Goal: Check status: Check status

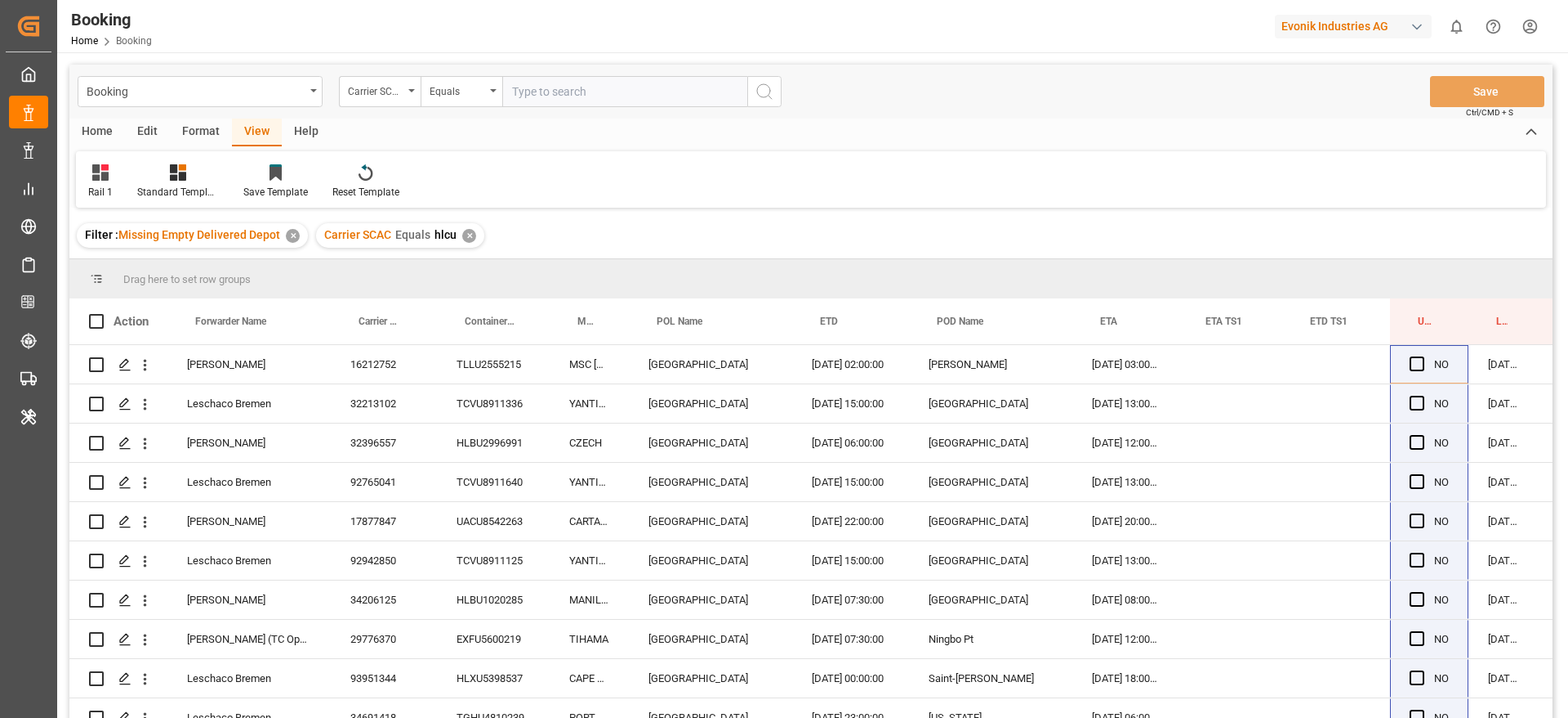
scroll to position [0, 61]
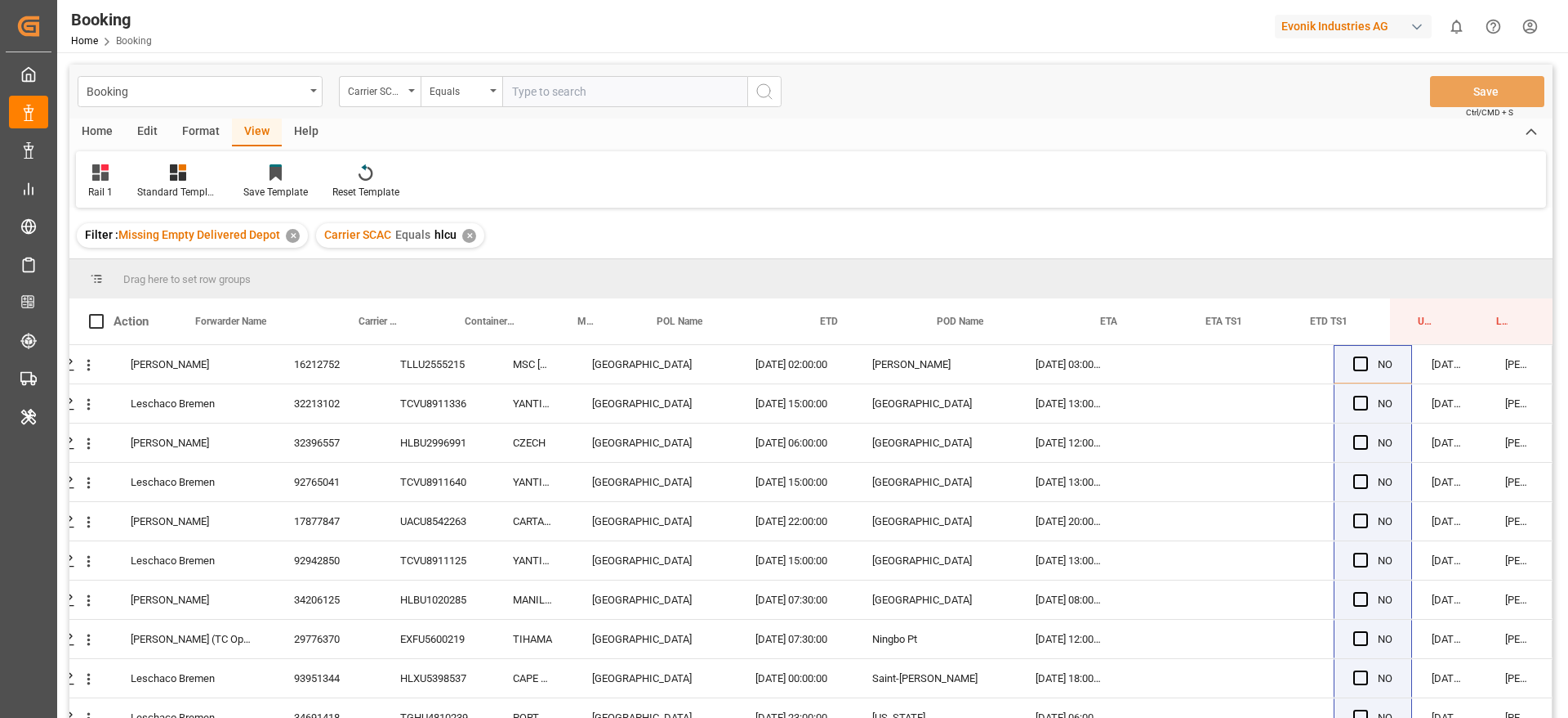
click at [1200, 164] on div "Rail 1 Standard Templates Save Template Reset Template" at bounding box center [811, 180] width 1470 height 57
click at [1179, 143] on div "Home Edit Format View Help" at bounding box center [811, 132] width 1483 height 28
click at [829, 228] on div "Filter : Missing Empty Delivered Depot ✕ Carrier SCAC Equals hlcu ✕" at bounding box center [811, 234] width 1483 height 46
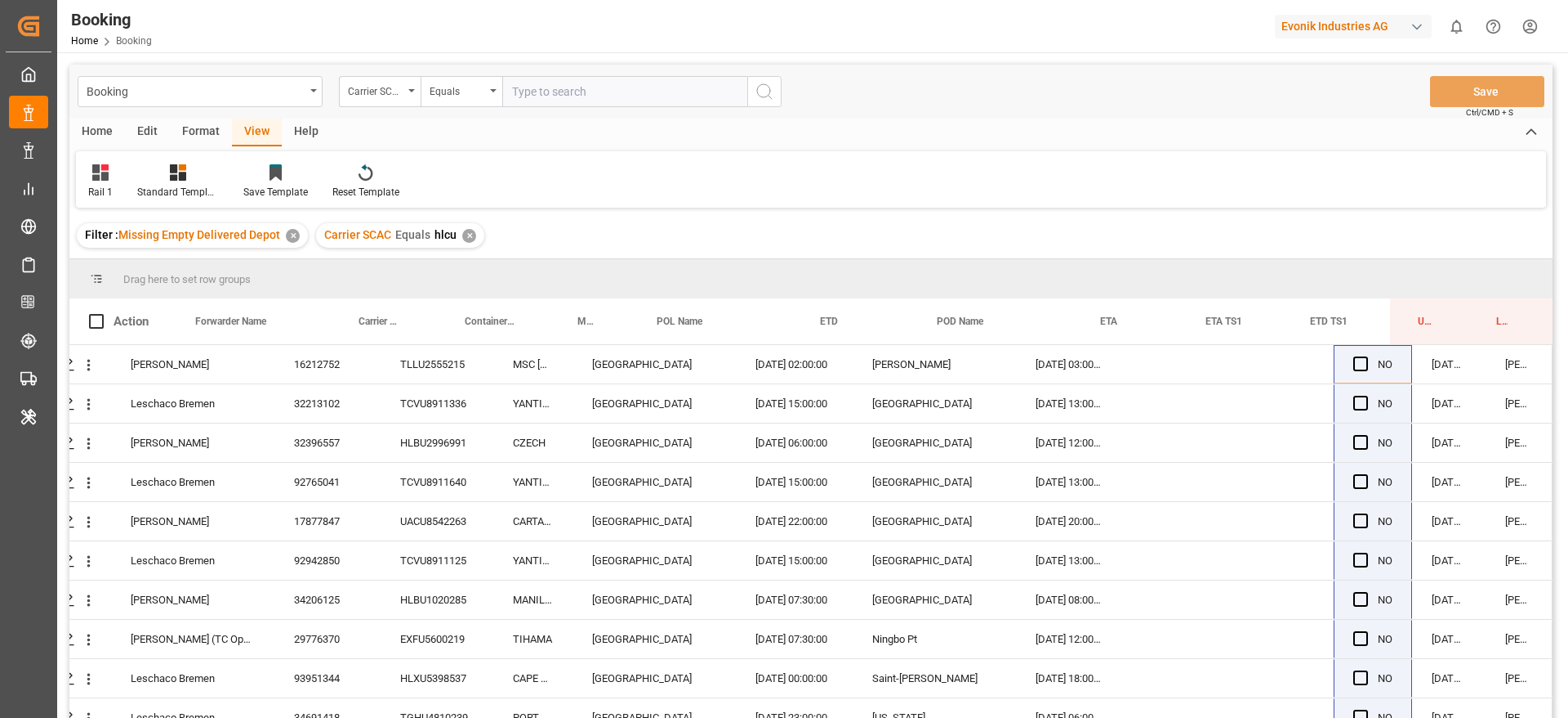
click at [829, 228] on div "Filter : Missing Empty Delivered Depot ✕ Carrier SCAC Equals hlcu ✕" at bounding box center [811, 234] width 1483 height 46
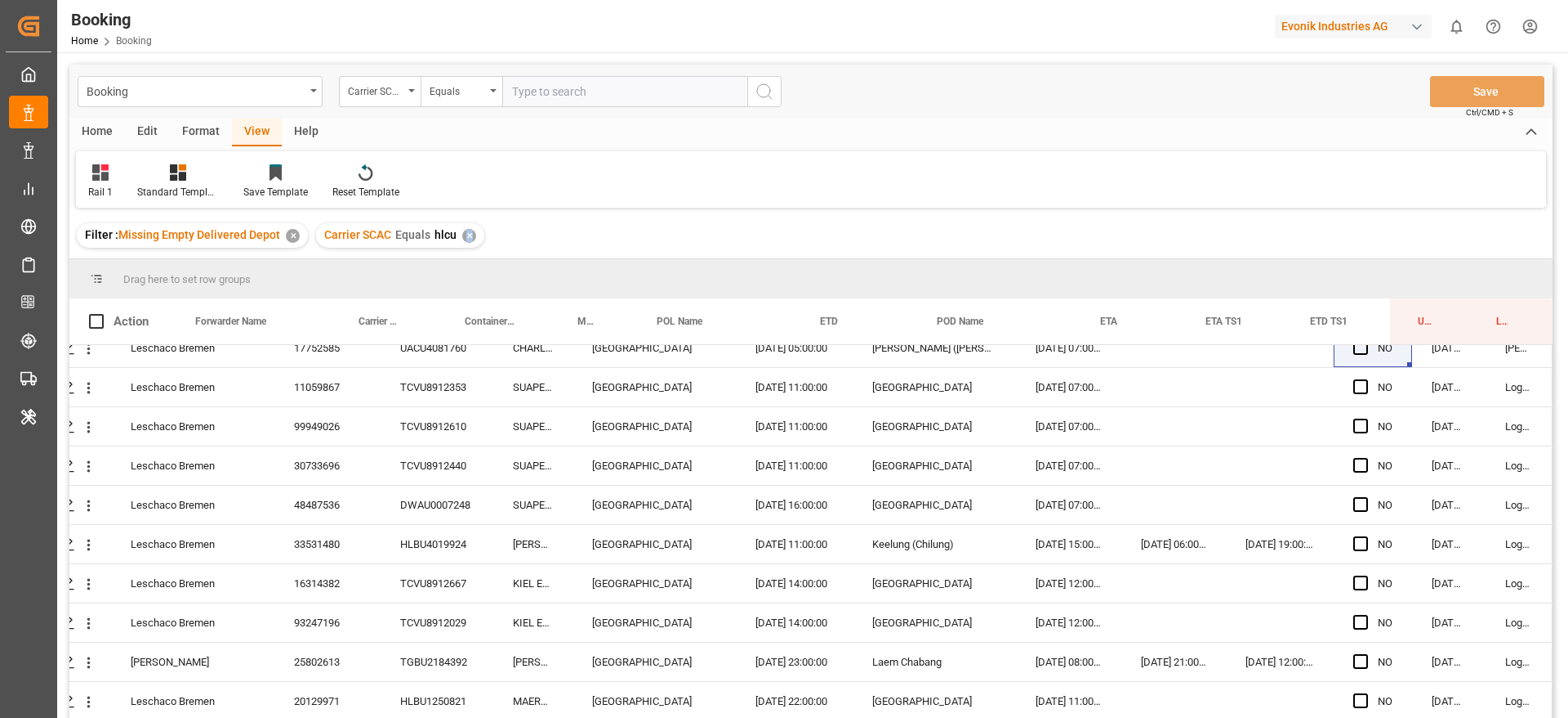
scroll to position [728, 61]
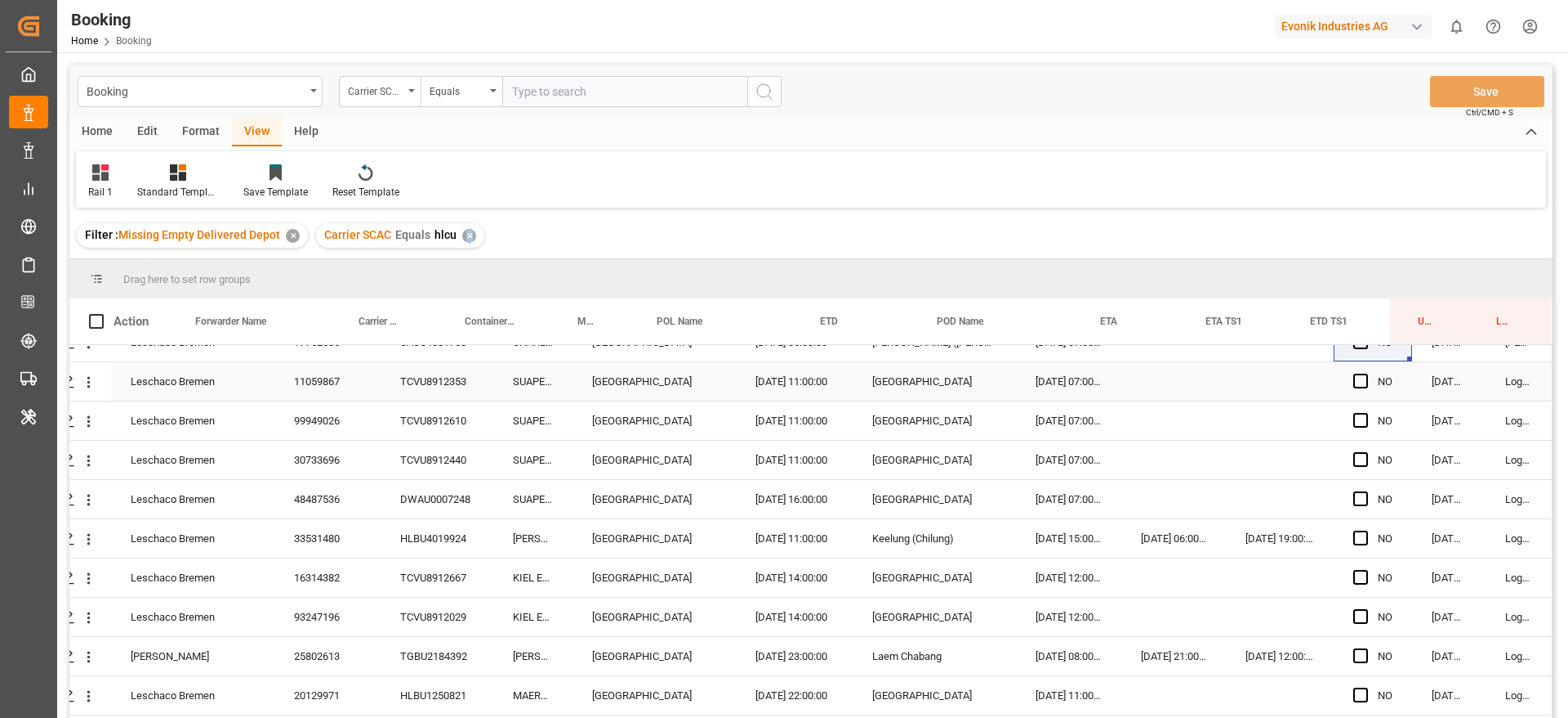
click at [468, 393] on div "TCVU8912353" at bounding box center [437, 380] width 112 height 38
click at [430, 409] on div "TCVU8912610" at bounding box center [437, 420] width 112 height 38
click at [429, 465] on div "TCVU8912440" at bounding box center [437, 459] width 112 height 38
click at [550, 464] on div "SUAPE EXPRESS" at bounding box center [533, 459] width 79 height 38
click at [441, 459] on div "TCVU8912440" at bounding box center [437, 459] width 112 height 38
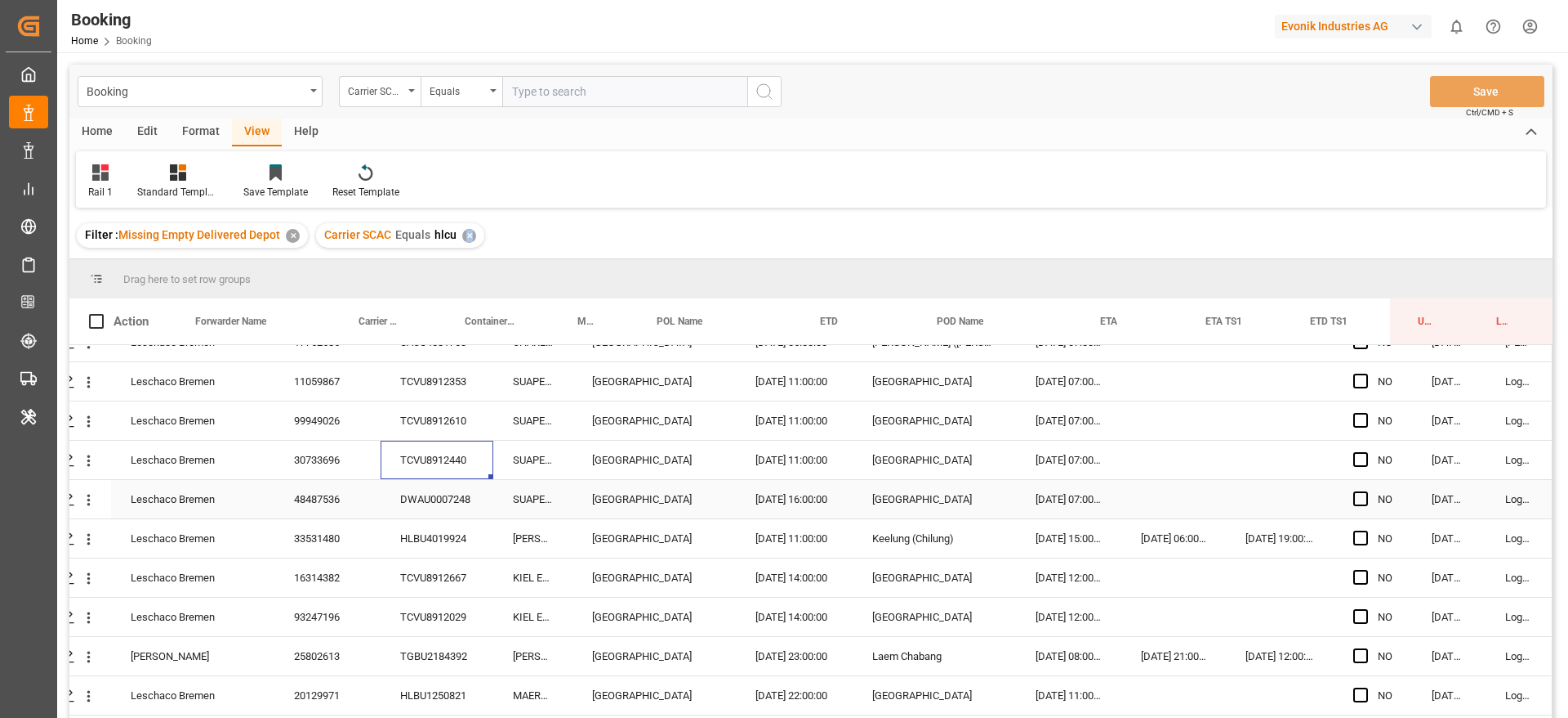
click at [471, 503] on div "DWAU0007248" at bounding box center [437, 499] width 112 height 38
click at [427, 539] on div "HLBU4019924" at bounding box center [437, 538] width 112 height 38
click at [443, 570] on div "TCVU8912667" at bounding box center [437, 577] width 112 height 38
click at [454, 598] on div "TCVU8912029" at bounding box center [437, 616] width 112 height 38
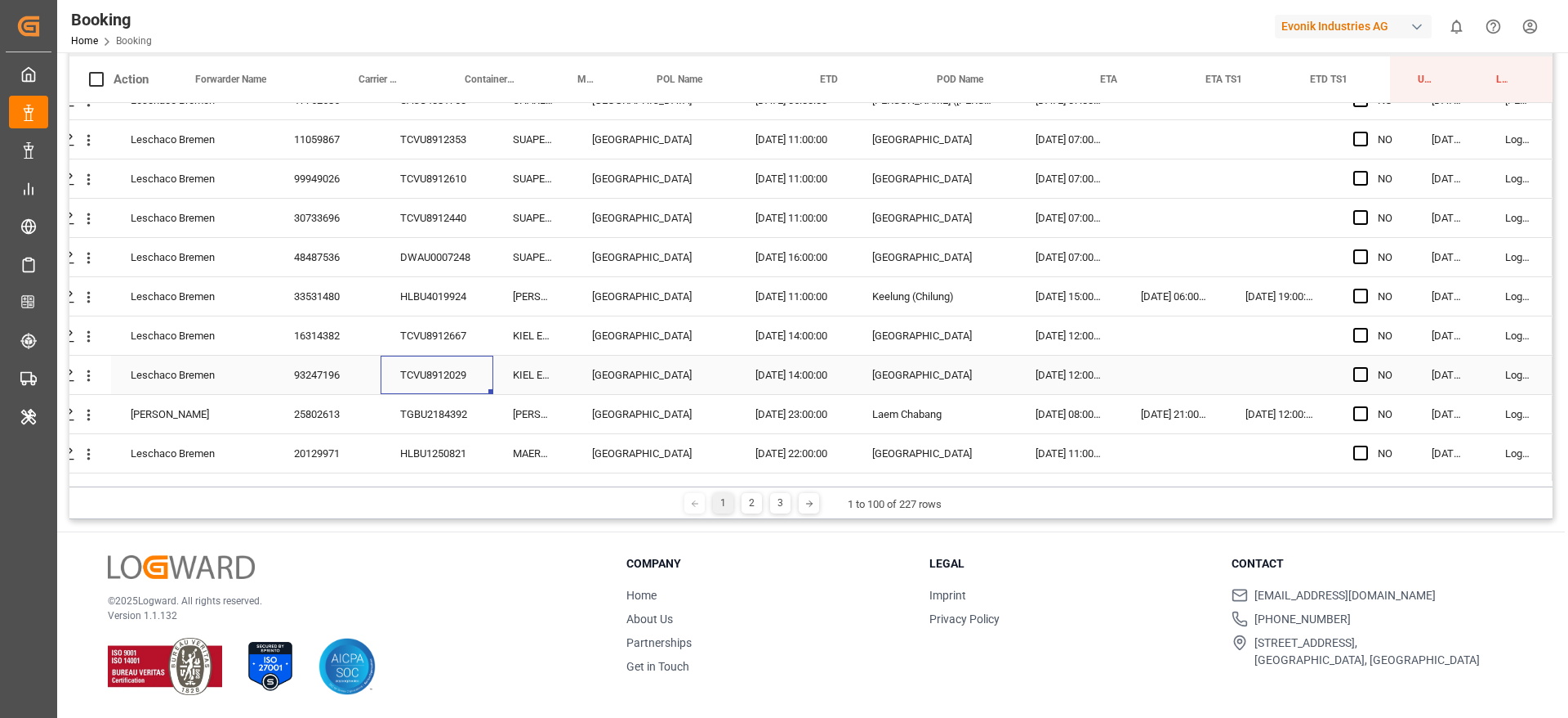
scroll to position [893, 61]
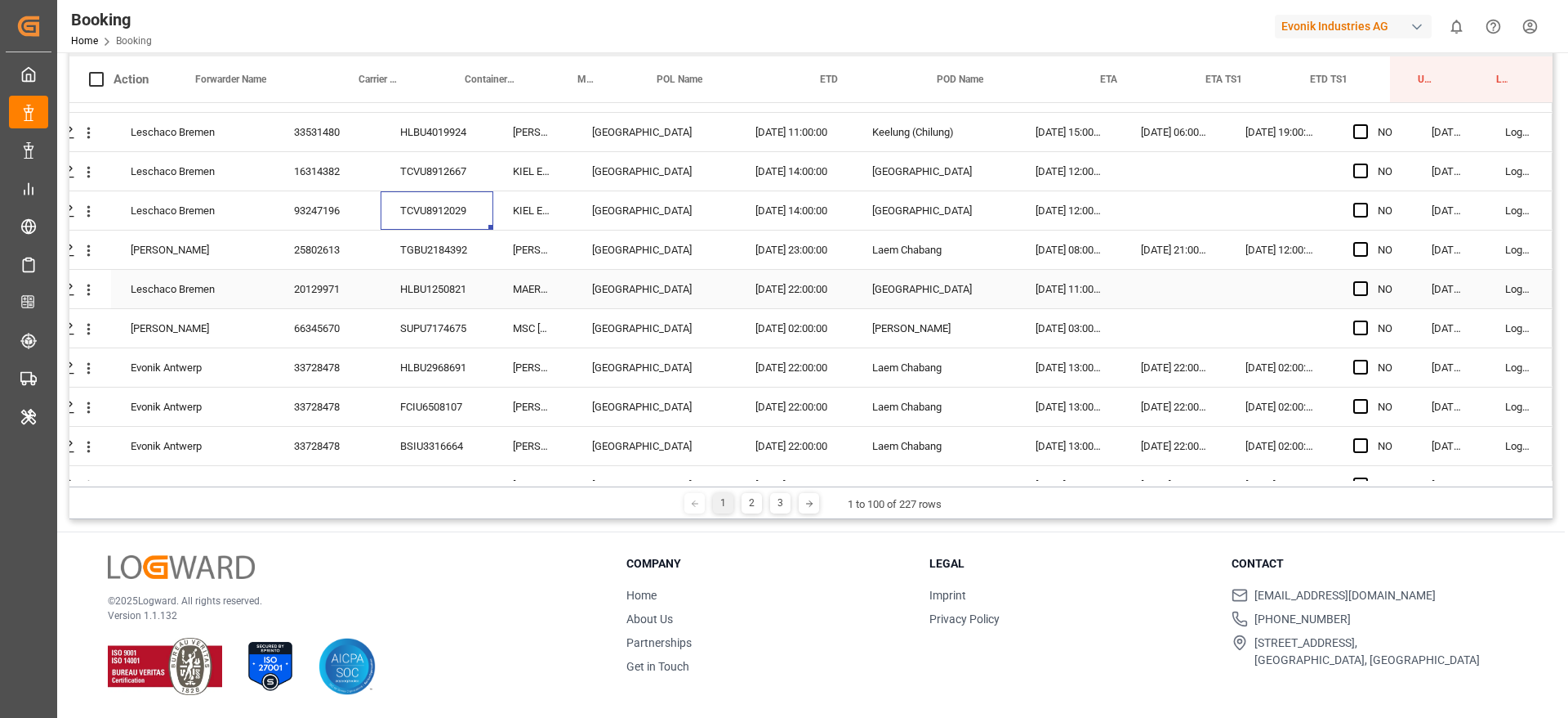
click at [437, 246] on div "TGBU2184392" at bounding box center [437, 249] width 112 height 38
click at [426, 298] on div "HLBU1250821" at bounding box center [437, 288] width 112 height 38
click at [438, 322] on div "SUPU7174675" at bounding box center [437, 327] width 112 height 38
click at [385, 362] on div "HLBU2968691" at bounding box center [437, 366] width 112 height 38
click at [444, 419] on div "FCIU6508107" at bounding box center [437, 406] width 112 height 38
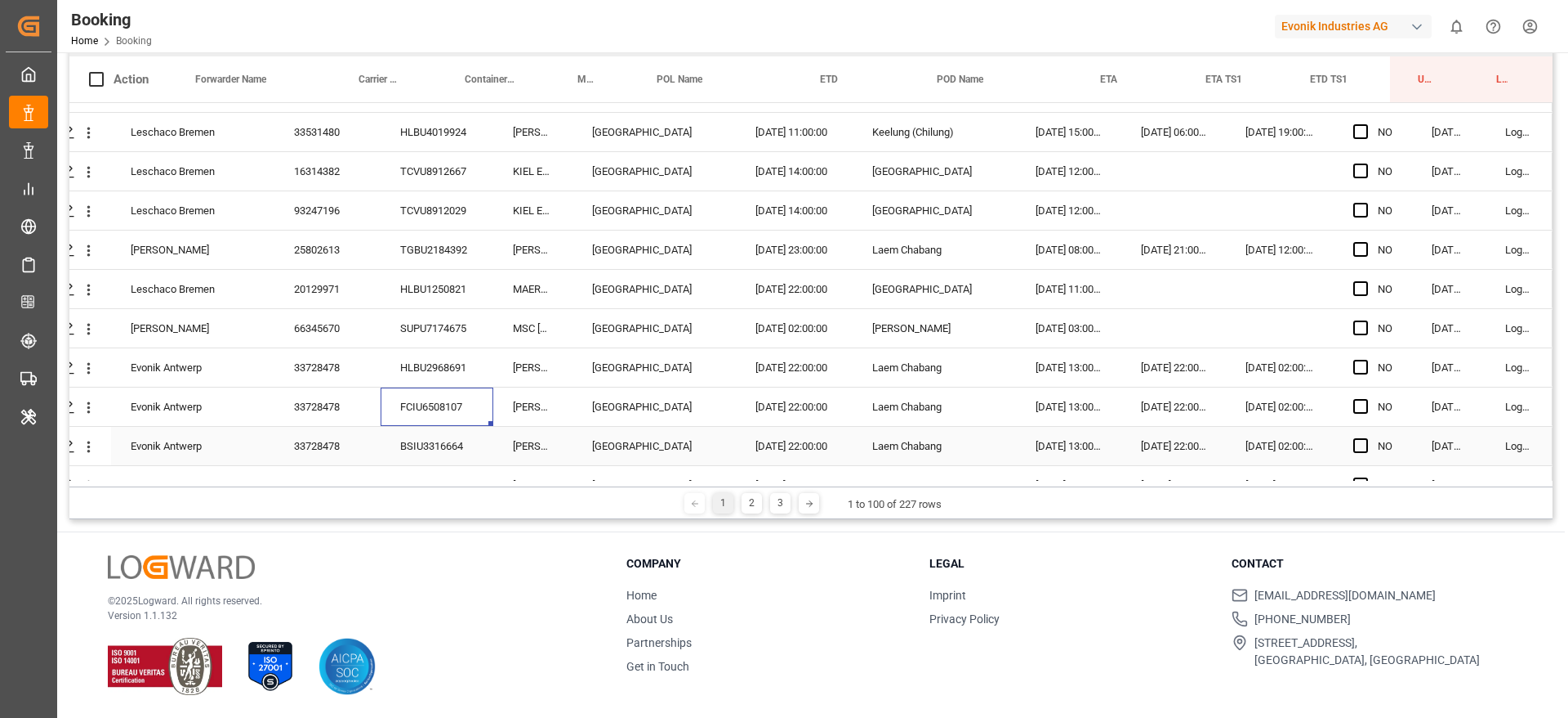
click at [467, 438] on div "BSIU3316664" at bounding box center [437, 445] width 112 height 38
click at [311, 367] on div "33728478" at bounding box center [327, 366] width 106 height 38
click at [92, 372] on div "Press SPACE to select this row." at bounding box center [88, 367] width 42 height 31
click at [91, 368] on icon "open menu" at bounding box center [88, 368] width 17 height 17
click at [164, 392] on div "Open in new tab" at bounding box center [181, 403] width 202 height 34
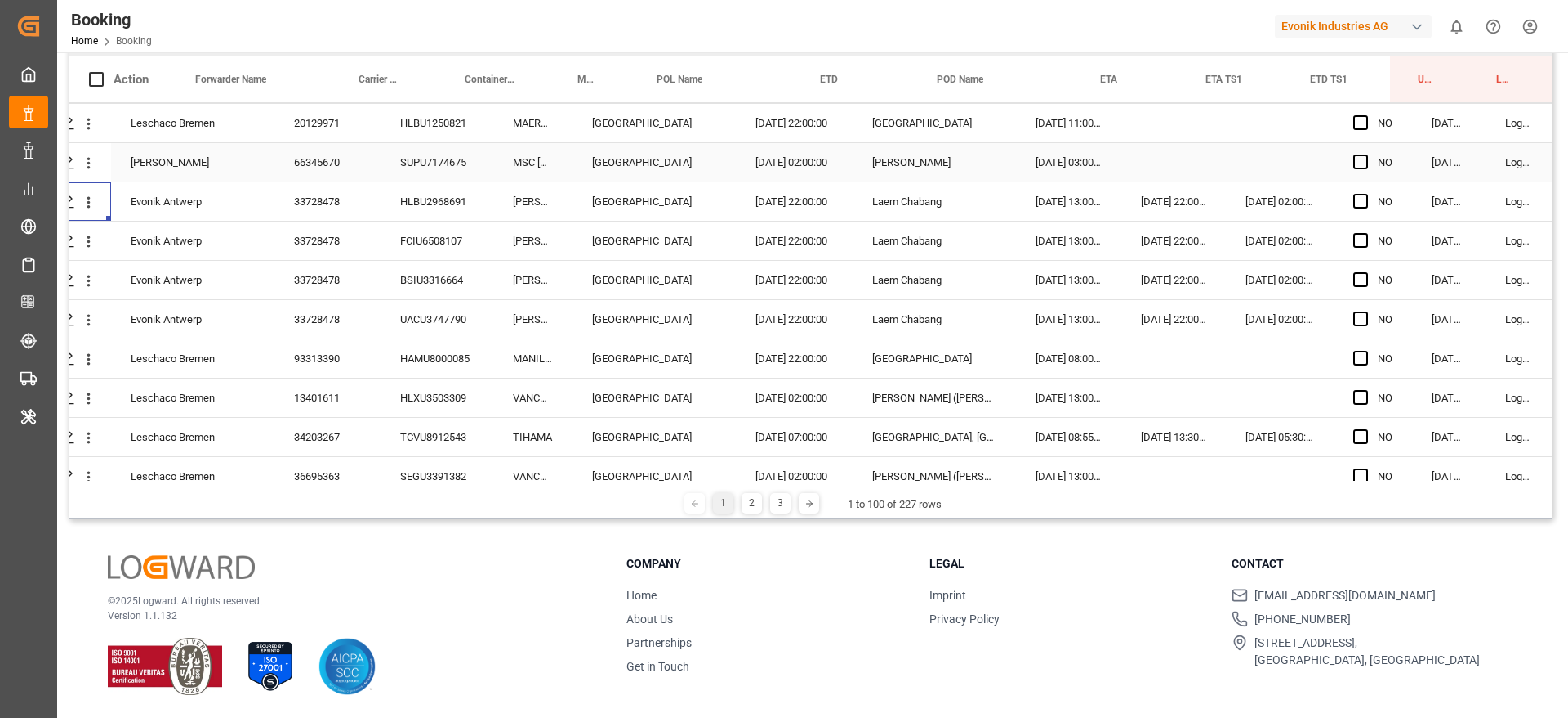
scroll to position [1062, 61]
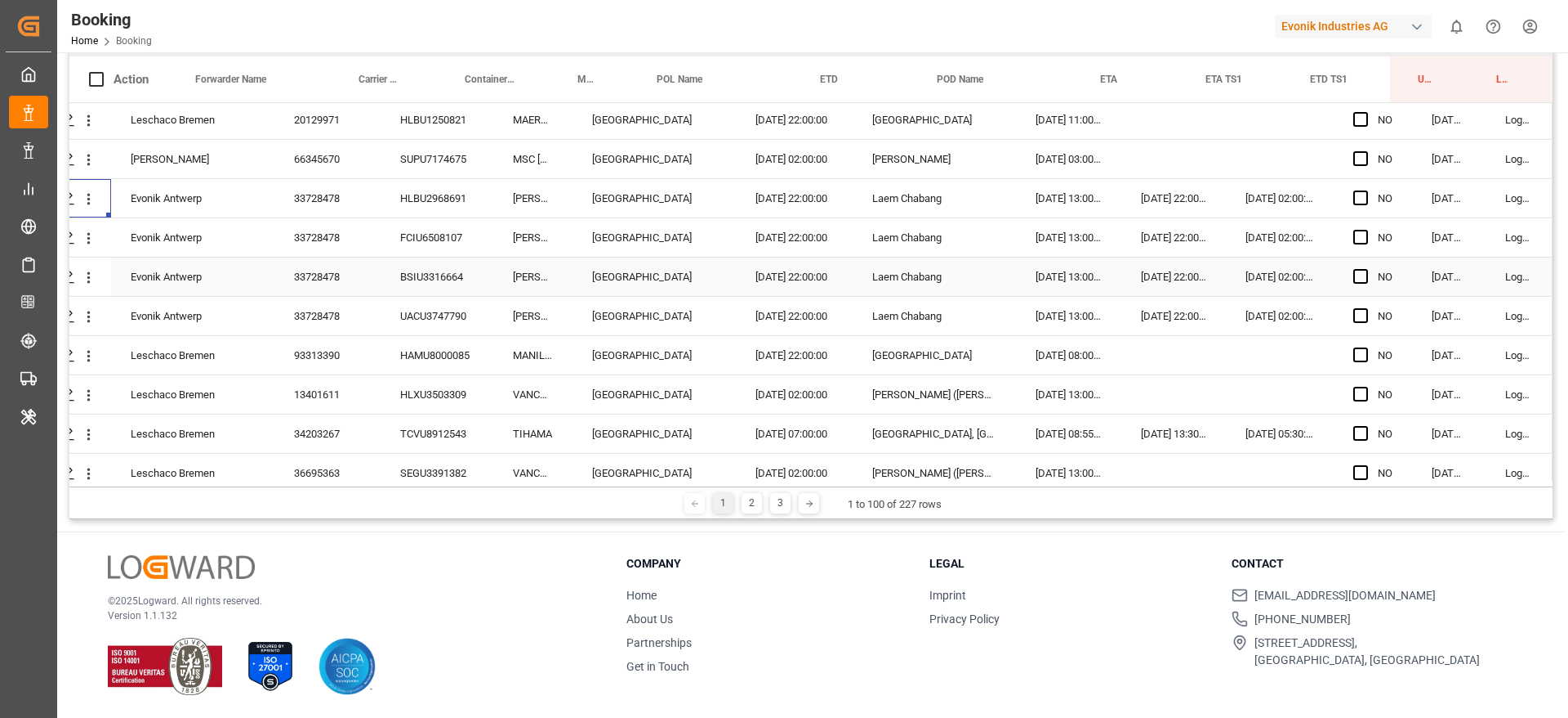
click at [421, 273] on div "BSIU3316664" at bounding box center [437, 276] width 112 height 38
click at [381, 299] on div "UACU3747790" at bounding box center [437, 315] width 112 height 38
click at [455, 352] on div "HAMU8000085" at bounding box center [437, 354] width 112 height 38
click at [430, 390] on div "HLXU3503309" at bounding box center [437, 393] width 112 height 38
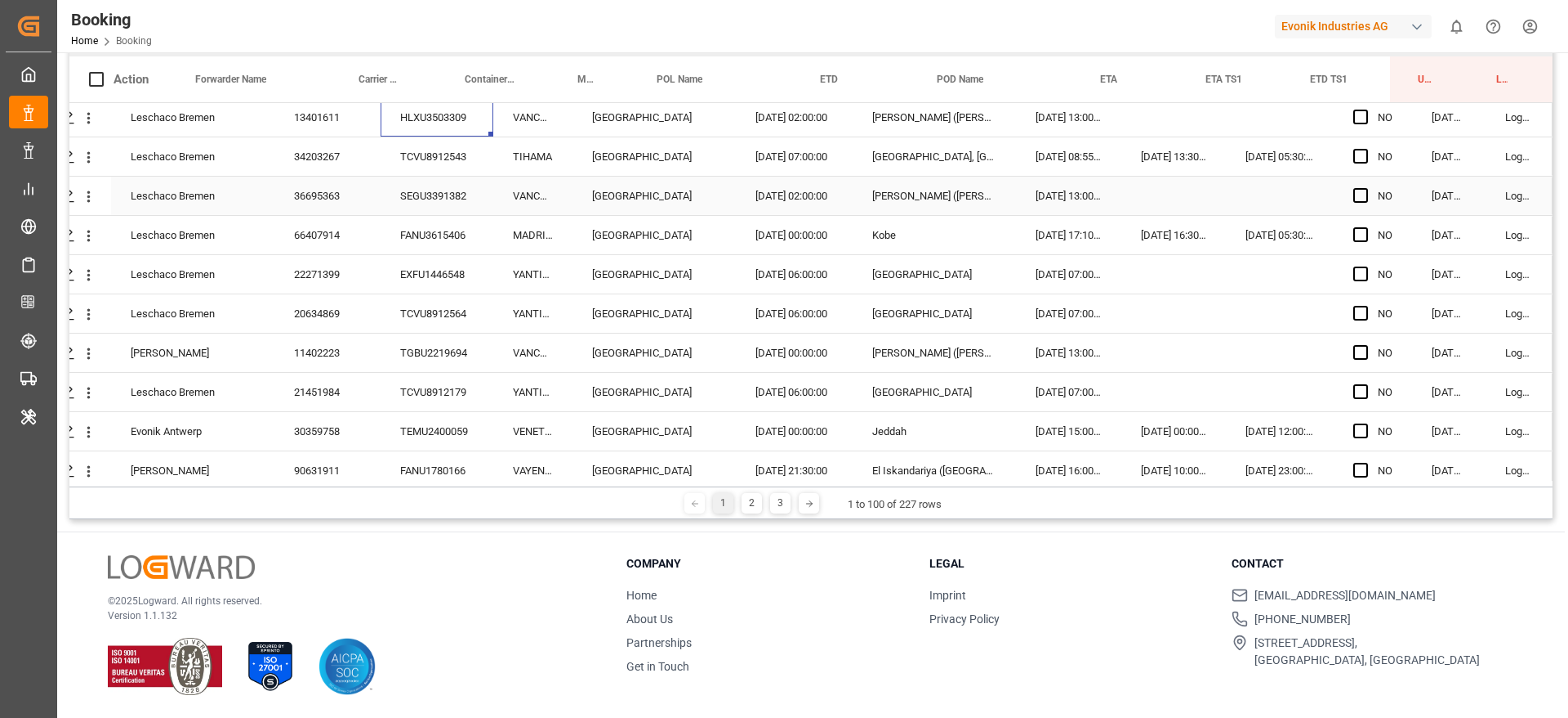
scroll to position [1336, 61]
click at [436, 172] on div "TCVU8912543" at bounding box center [437, 158] width 112 height 38
click at [415, 198] on div "SEGU3391382" at bounding box center [437, 197] width 112 height 38
click at [407, 230] on div "FANU3615406" at bounding box center [437, 237] width 112 height 38
click at [427, 288] on div "EXFU1446548" at bounding box center [437, 276] width 112 height 38
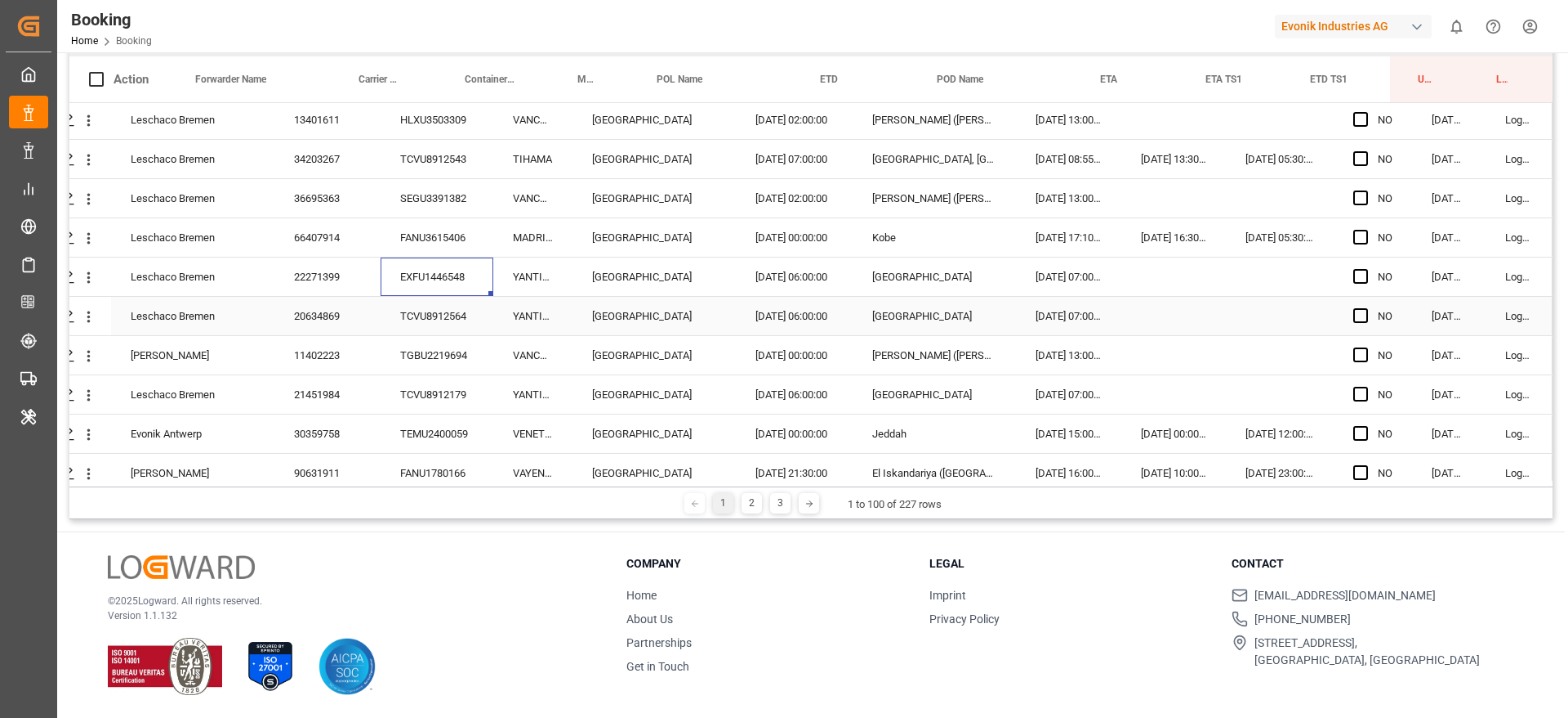
click at [447, 312] on div "TCVU8912564" at bounding box center [437, 315] width 112 height 38
click at [436, 354] on div "TGBU2219694" at bounding box center [437, 354] width 112 height 38
click at [425, 387] on div "TCVU8912179" at bounding box center [437, 393] width 112 height 38
click at [479, 426] on div "TEMU2400059" at bounding box center [437, 433] width 112 height 38
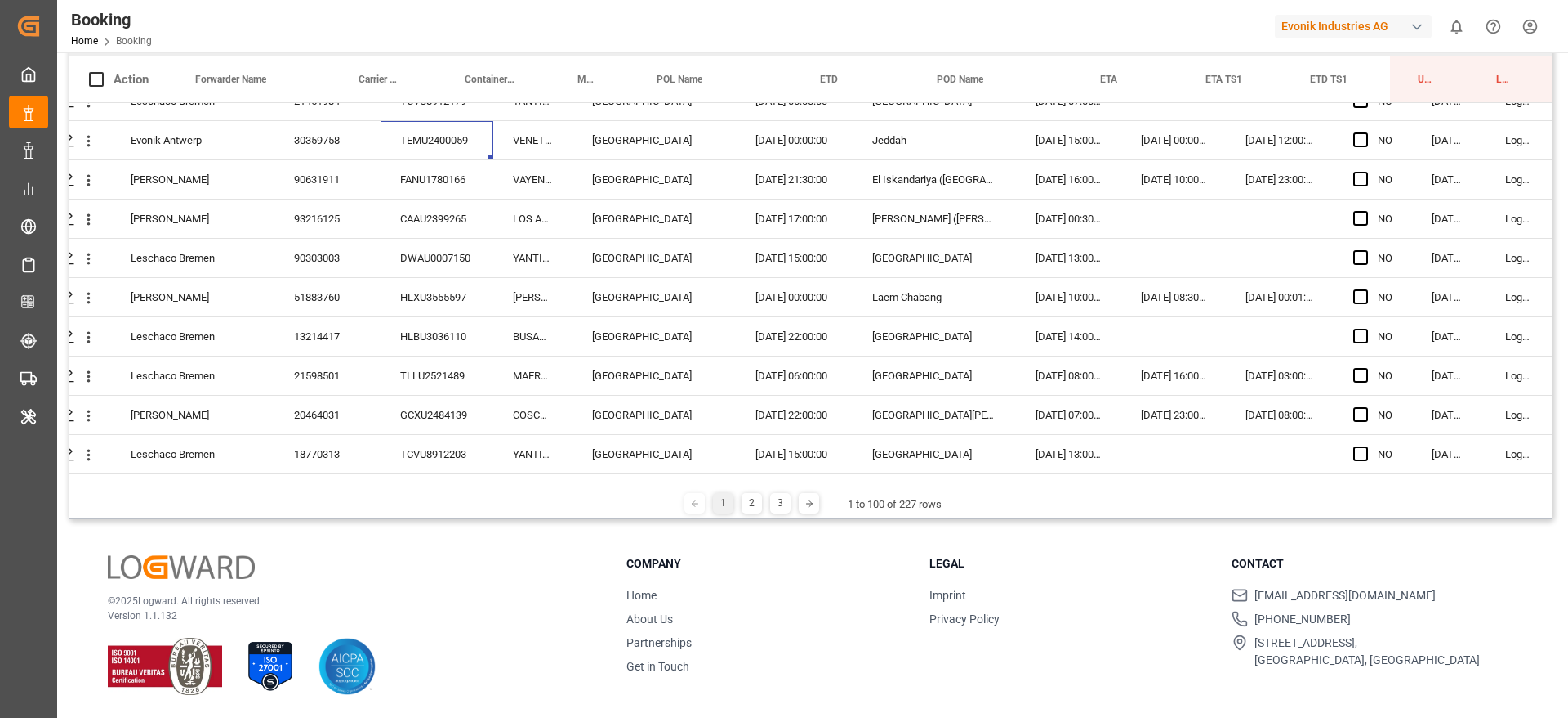
scroll to position [1630, 61]
click at [462, 189] on div "FANU1780166" at bounding box center [437, 178] width 112 height 38
click at [475, 214] on div "CAAU2399265" at bounding box center [437, 218] width 112 height 38
click at [433, 244] on div "DWAU0007150" at bounding box center [437, 257] width 112 height 38
click at [461, 280] on div "HLXU3555597" at bounding box center [437, 296] width 112 height 38
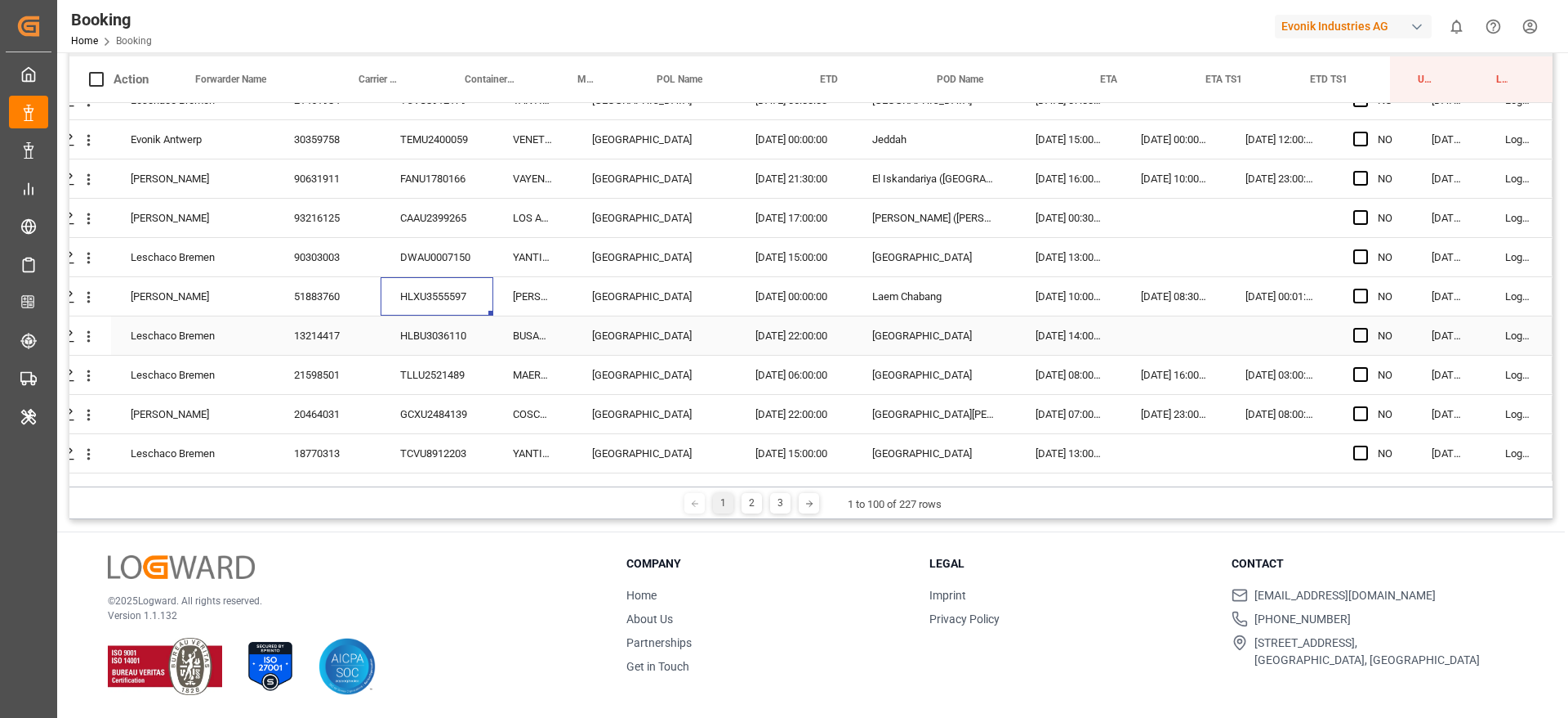
click at [438, 330] on div "HLBU3036110" at bounding box center [437, 335] width 112 height 38
click at [435, 366] on div "TLLU2521489" at bounding box center [437, 374] width 112 height 38
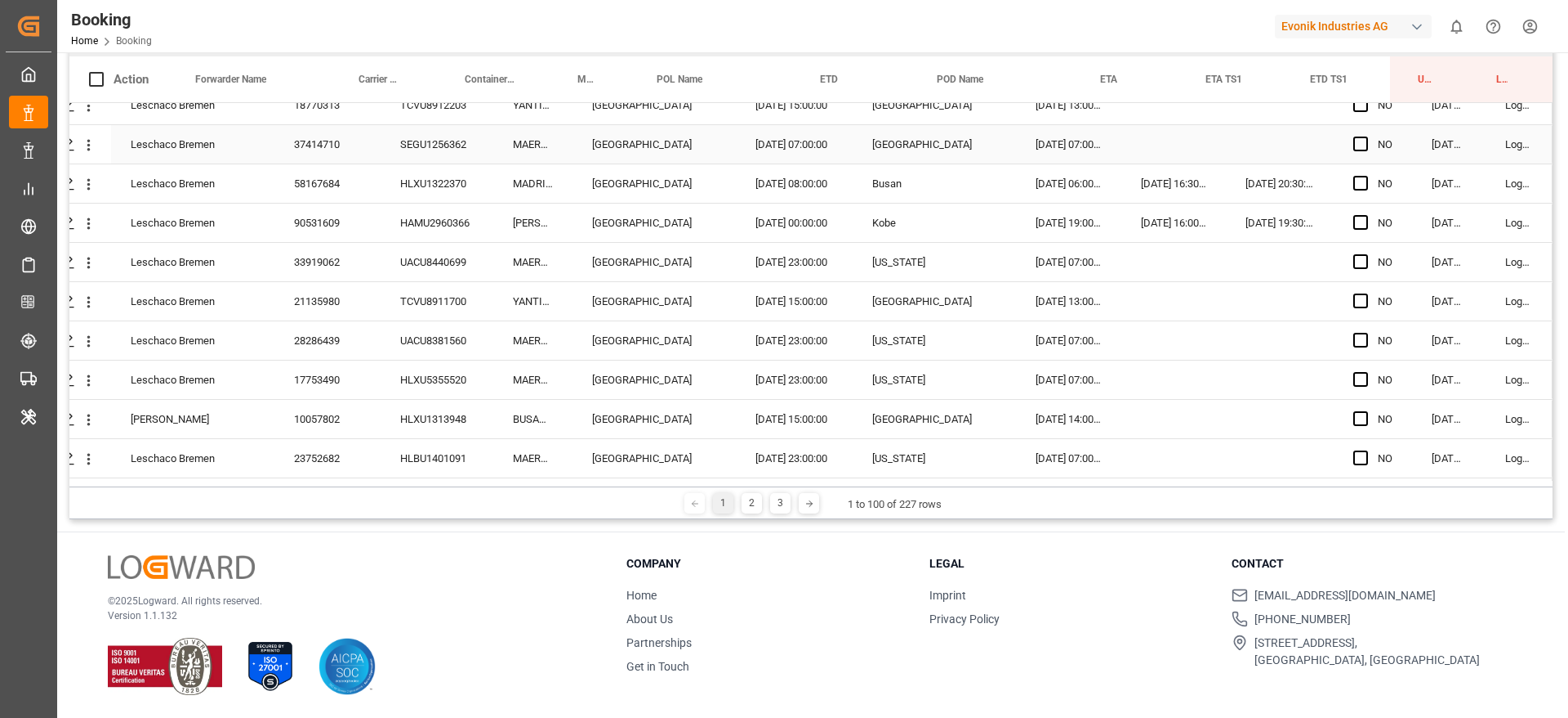
scroll to position [1917, 61]
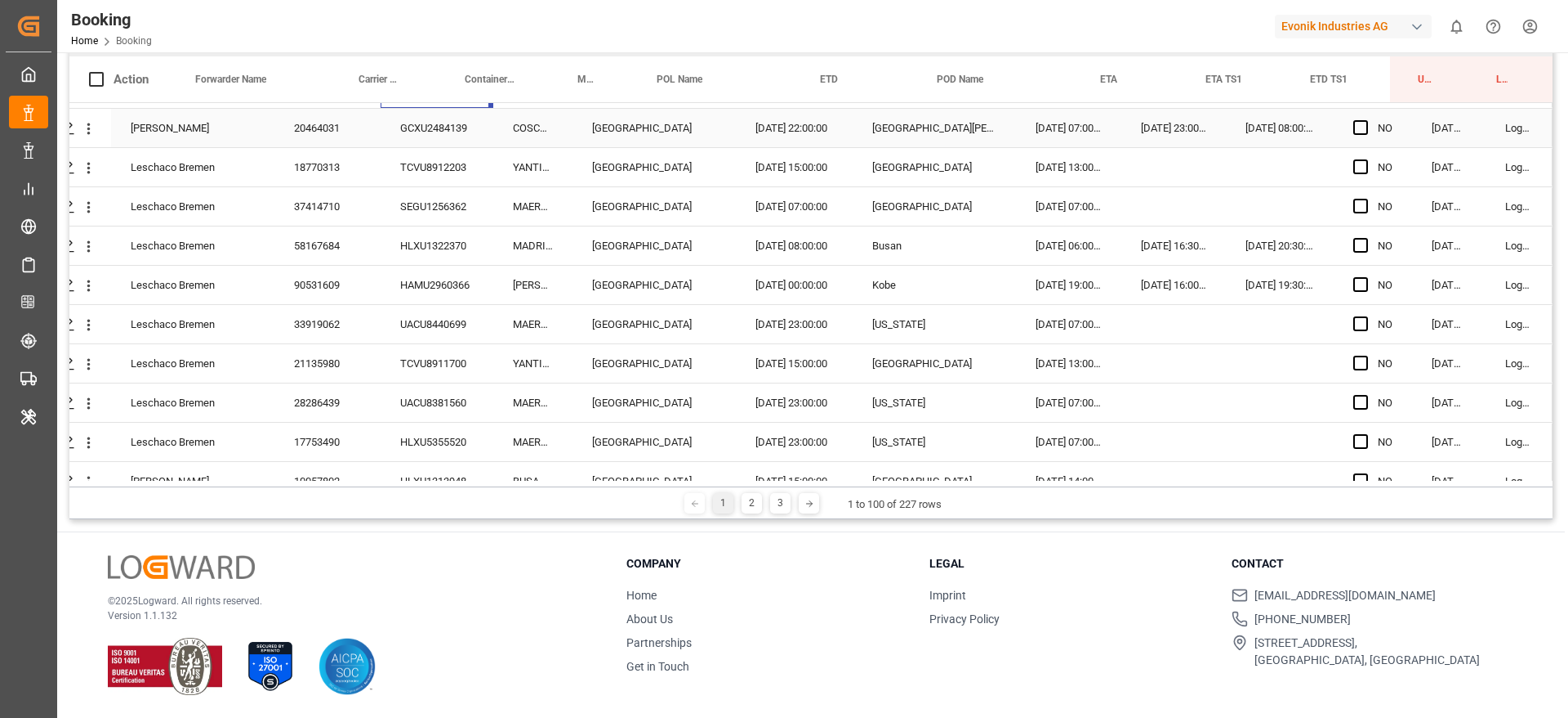
click at [414, 141] on div "GCXU2484139" at bounding box center [437, 127] width 112 height 38
click at [451, 181] on div "TCVU8912203" at bounding box center [437, 166] width 112 height 38
click at [425, 207] on div "SEGU1256362" at bounding box center [437, 206] width 112 height 38
click at [405, 249] on div "HLXU1322370" at bounding box center [437, 245] width 112 height 38
click at [419, 280] on div "HAMU2960366" at bounding box center [437, 285] width 112 height 38
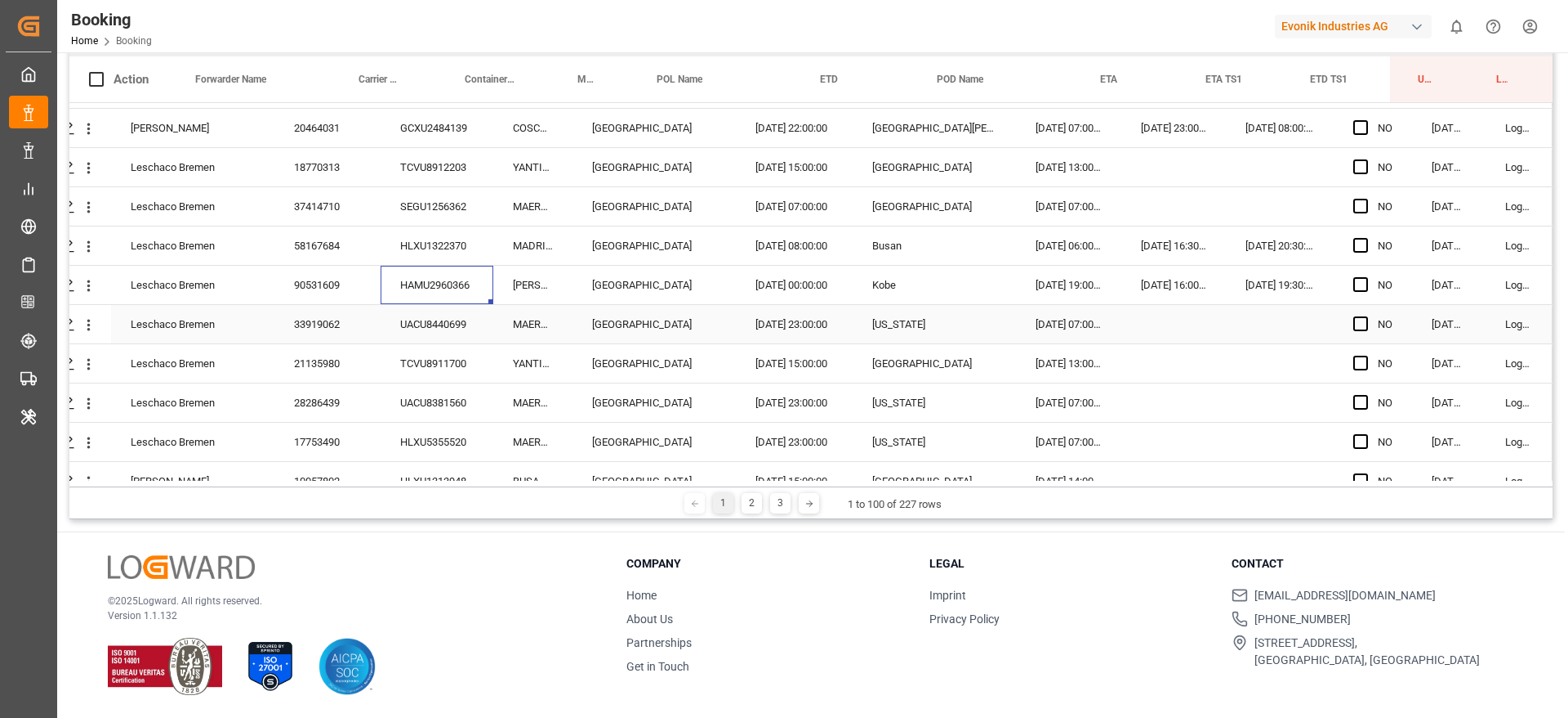
click at [457, 316] on div "UACU8440699" at bounding box center [437, 324] width 112 height 38
click at [294, 246] on div "58167684" at bounding box center [327, 245] width 106 height 38
click at [89, 253] on icon "open menu" at bounding box center [88, 246] width 17 height 17
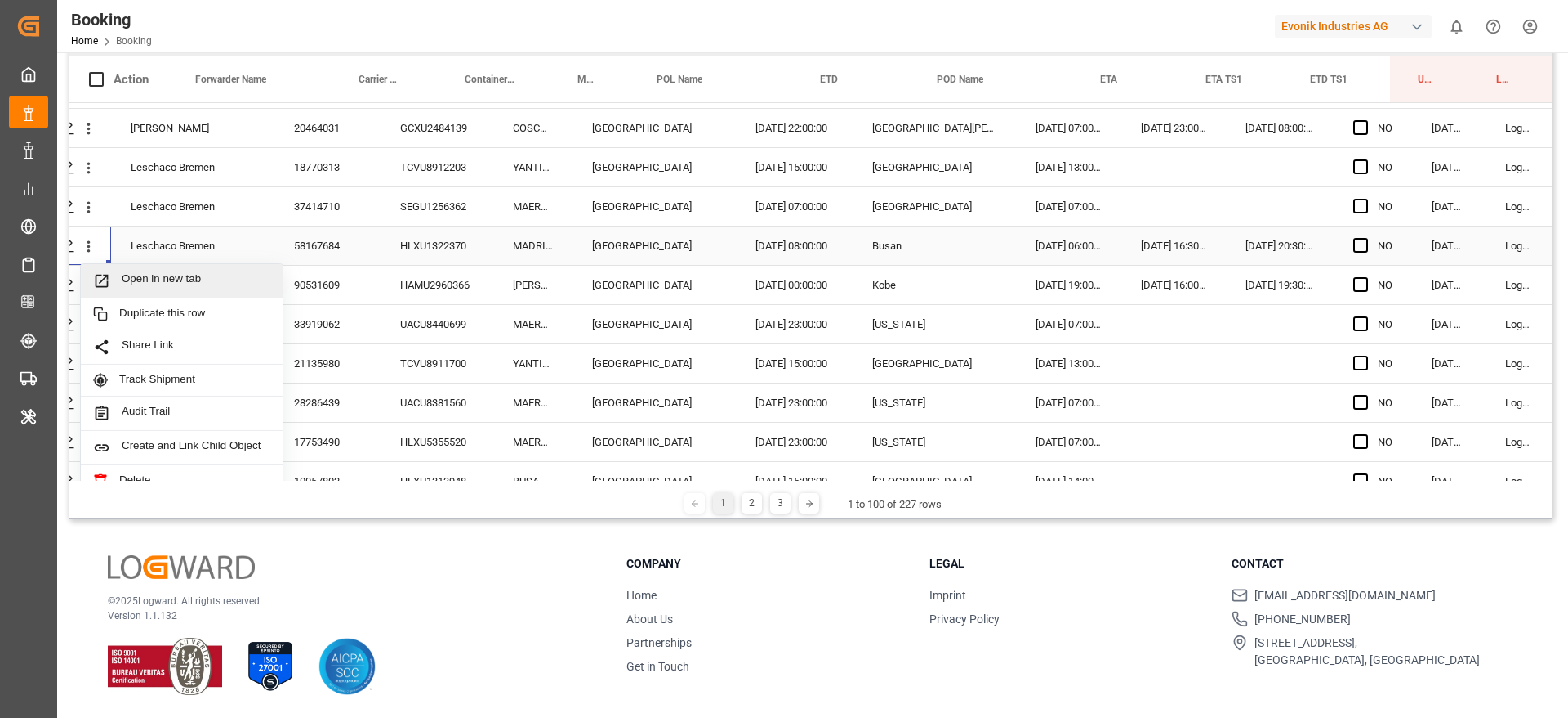
click at [158, 276] on span "Open in new tab" at bounding box center [196, 281] width 149 height 17
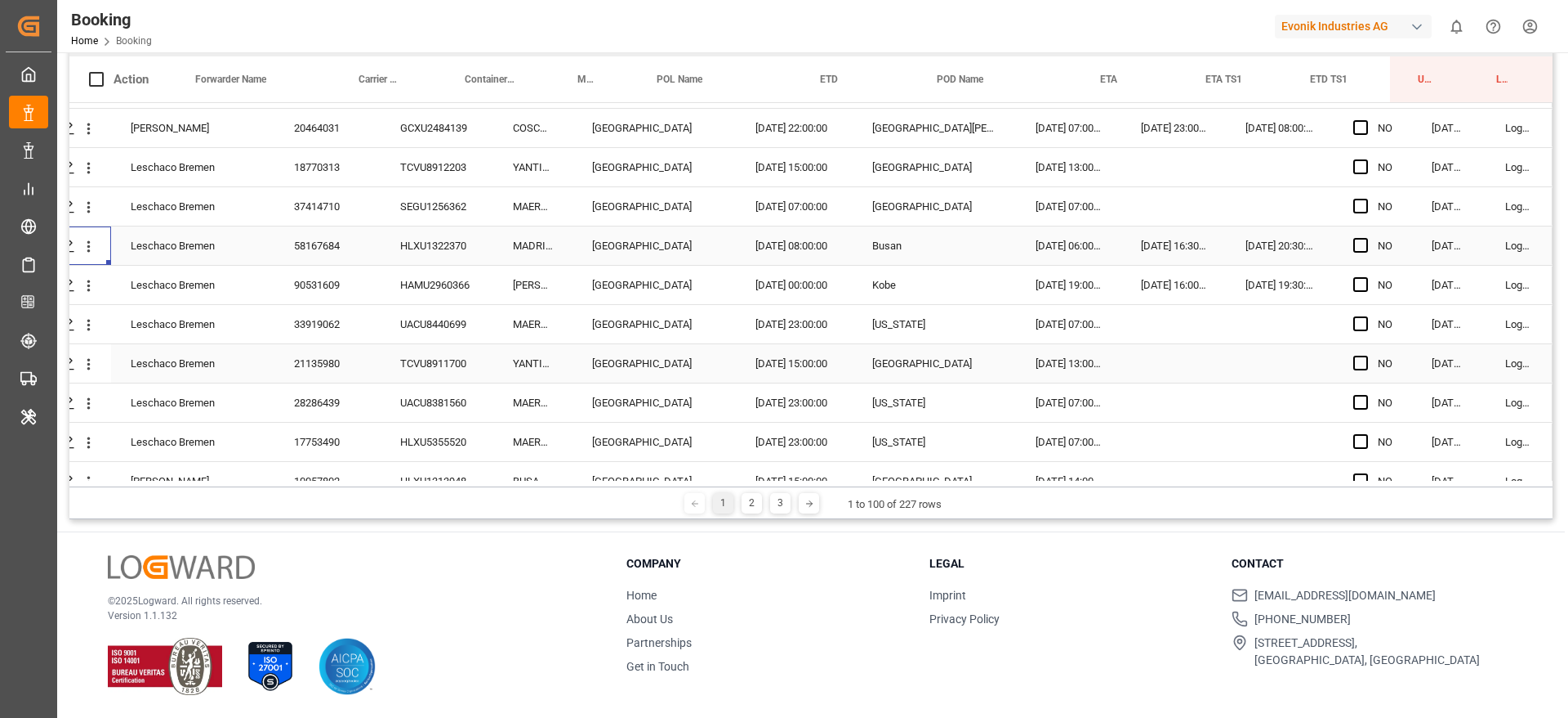
click at [412, 357] on div "TCVU8911700" at bounding box center [437, 363] width 112 height 38
click at [1356, 326] on span "Press SPACE to select this row." at bounding box center [1361, 324] width 15 height 15
click at [1365, 316] on input "Press SPACE to select this row." at bounding box center [1365, 316] width 0 height 0
click at [1356, 398] on span "Press SPACE to select this row." at bounding box center [1361, 402] width 15 height 15
click at [1365, 394] on input "Press SPACE to select this row." at bounding box center [1365, 394] width 0 height 0
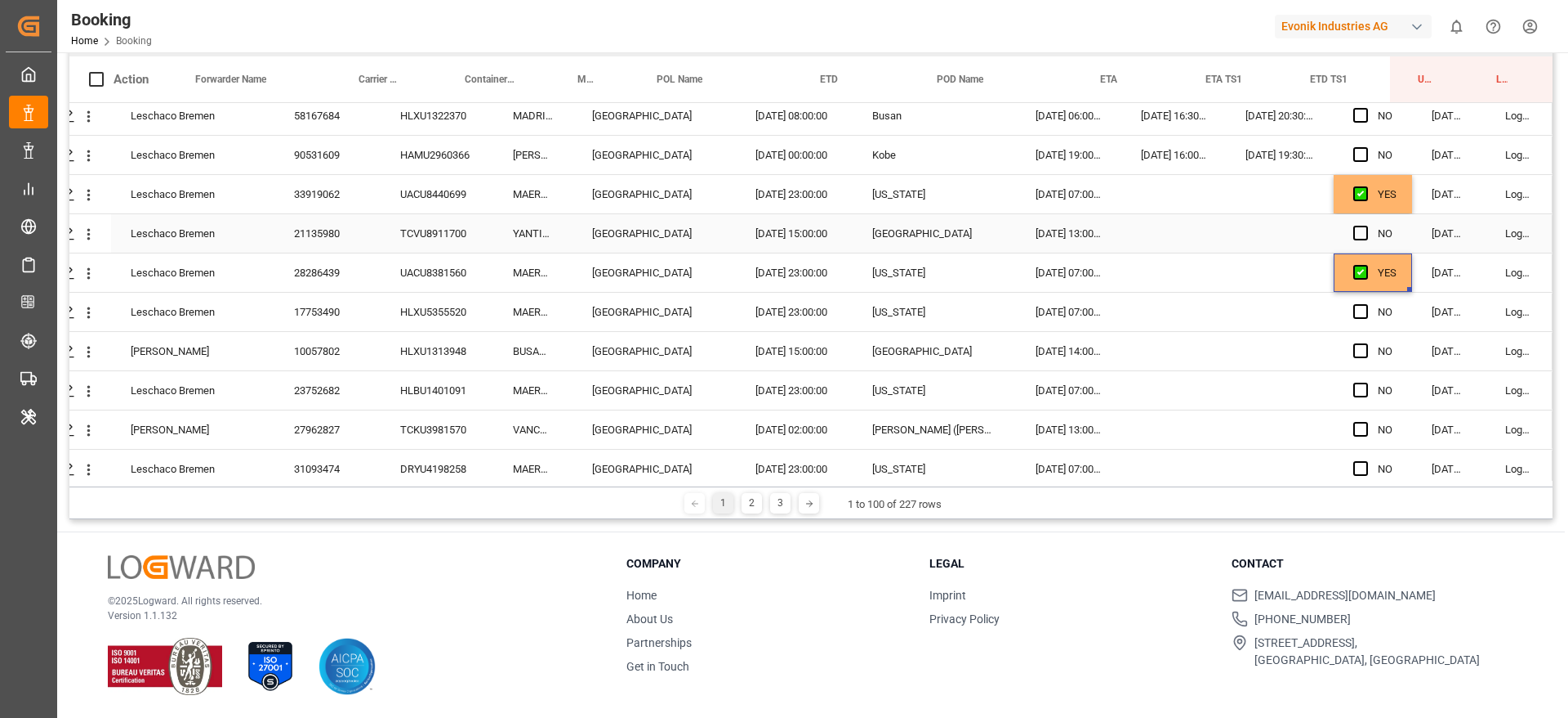
scroll to position [2047, 61]
click at [462, 267] on div "UACU8381560" at bounding box center [437, 272] width 112 height 38
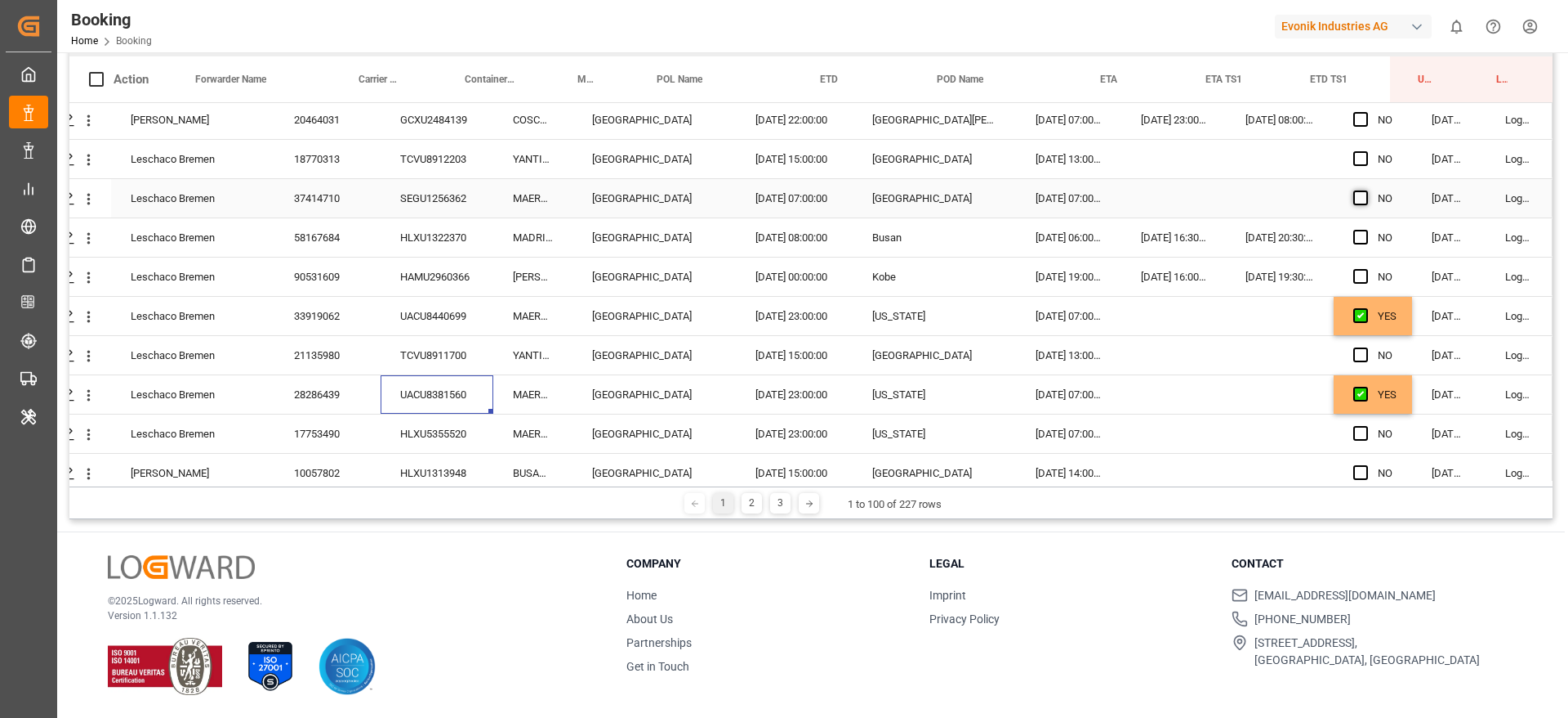
click at [1357, 193] on span "Press SPACE to select this row." at bounding box center [1361, 198] width 15 height 15
click at [1365, 191] on input "Press SPACE to select this row." at bounding box center [1365, 191] width 0 height 0
click at [1358, 278] on span "Press SPACE to select this row." at bounding box center [1361, 276] width 15 height 15
click at [1365, 269] on input "Press SPACE to select this row." at bounding box center [1365, 269] width 0 height 0
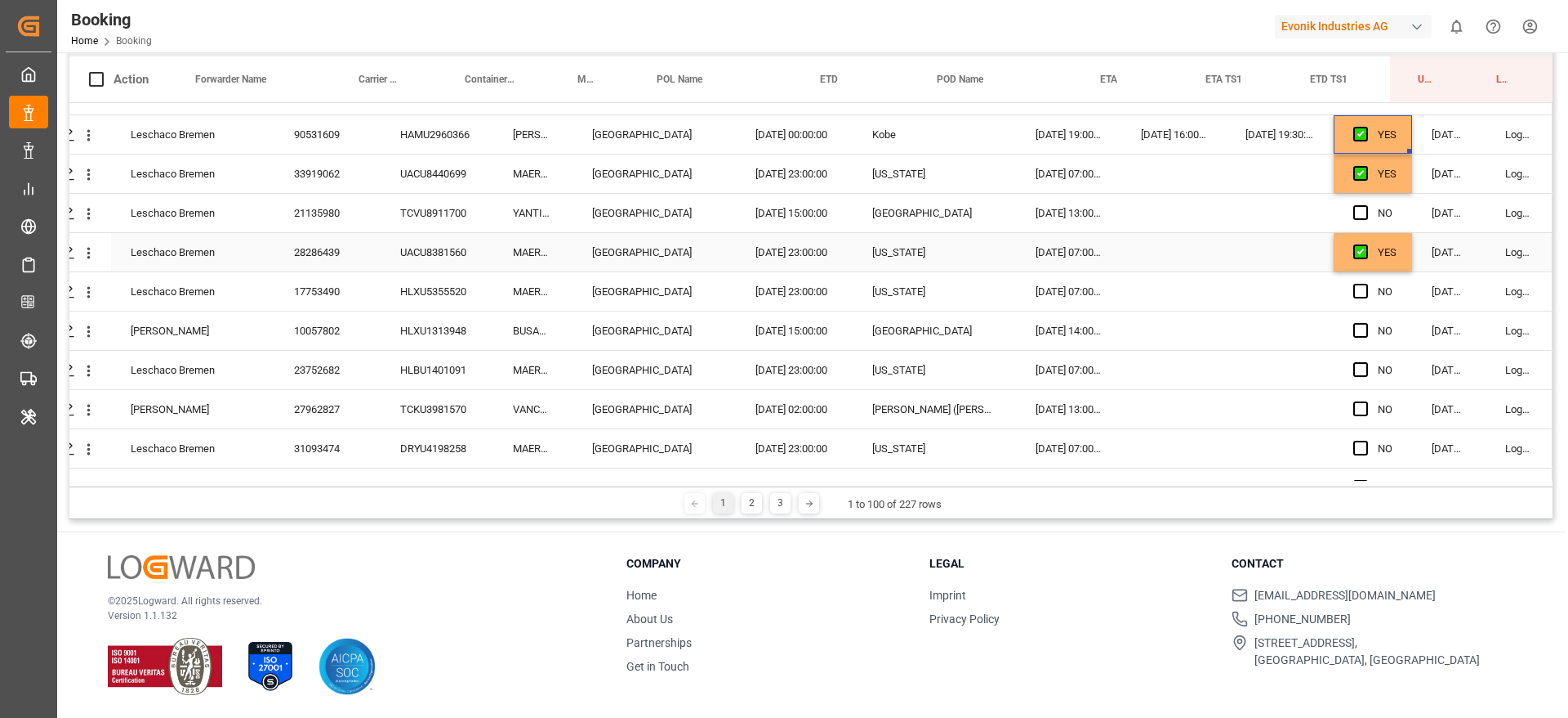
scroll to position [2074, 61]
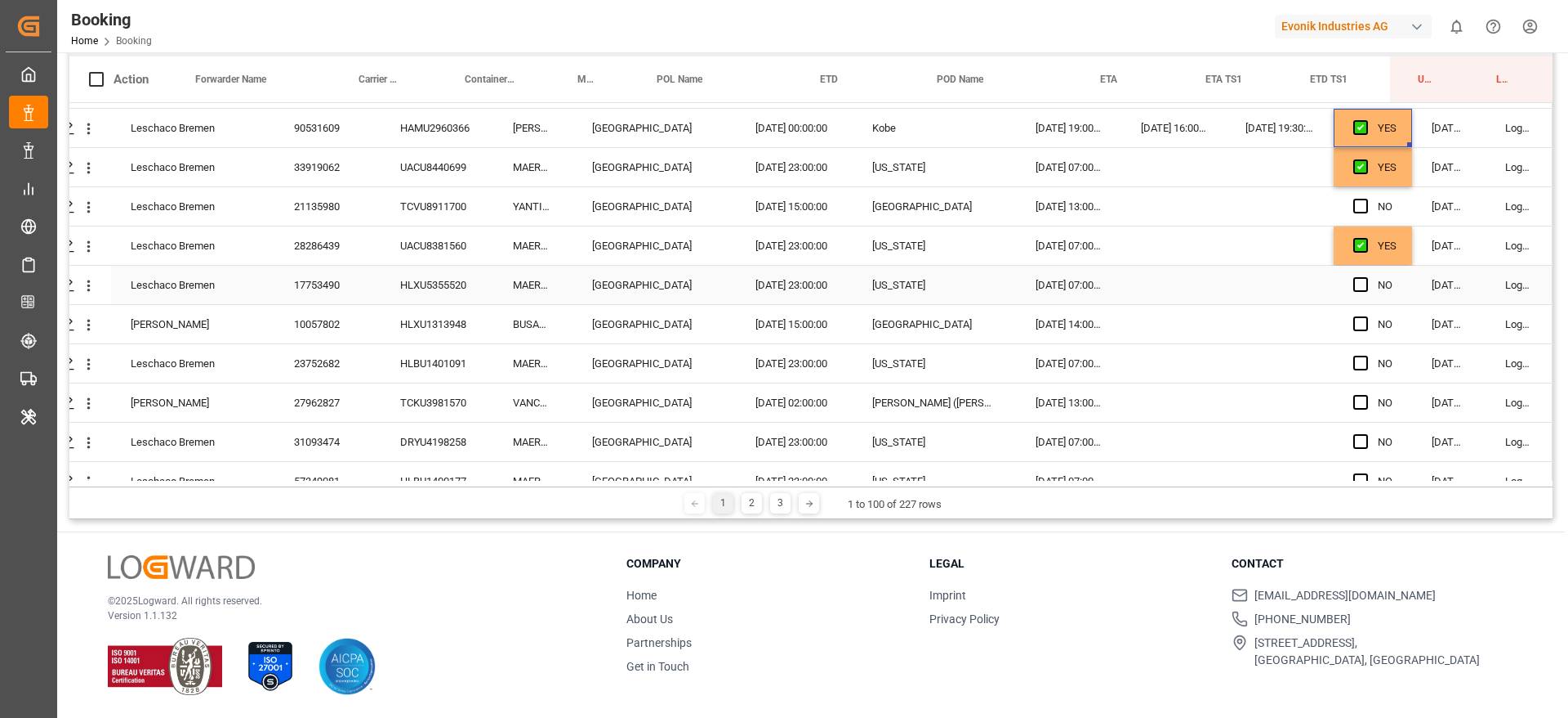
click at [443, 293] on div "HLXU5355520" at bounding box center [437, 285] width 112 height 38
click at [435, 311] on div "HLXU1313948" at bounding box center [437, 324] width 112 height 38
click at [428, 358] on div "HLBU1401091" at bounding box center [437, 363] width 112 height 38
click at [433, 406] on div "TCKU3981570" at bounding box center [437, 402] width 112 height 38
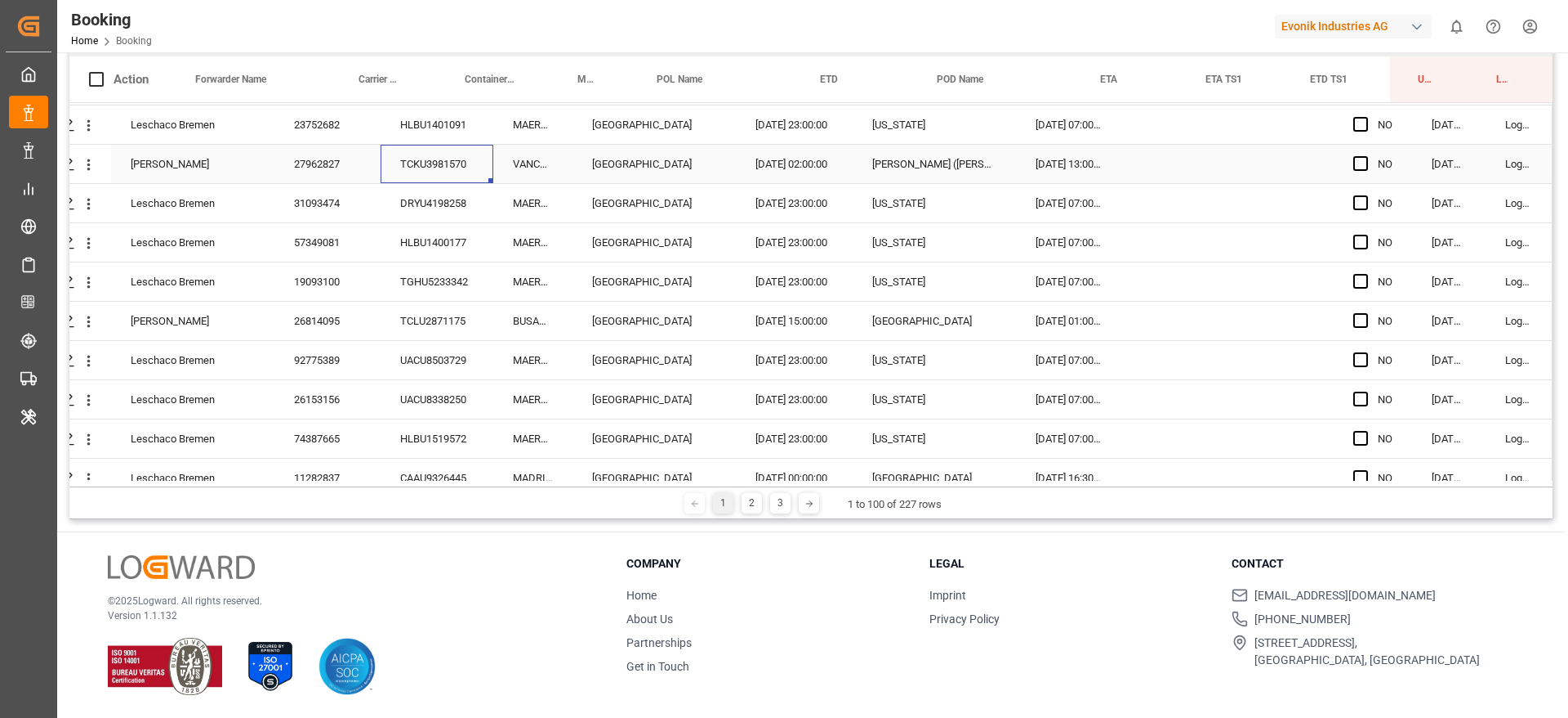
scroll to position [2320, 61]
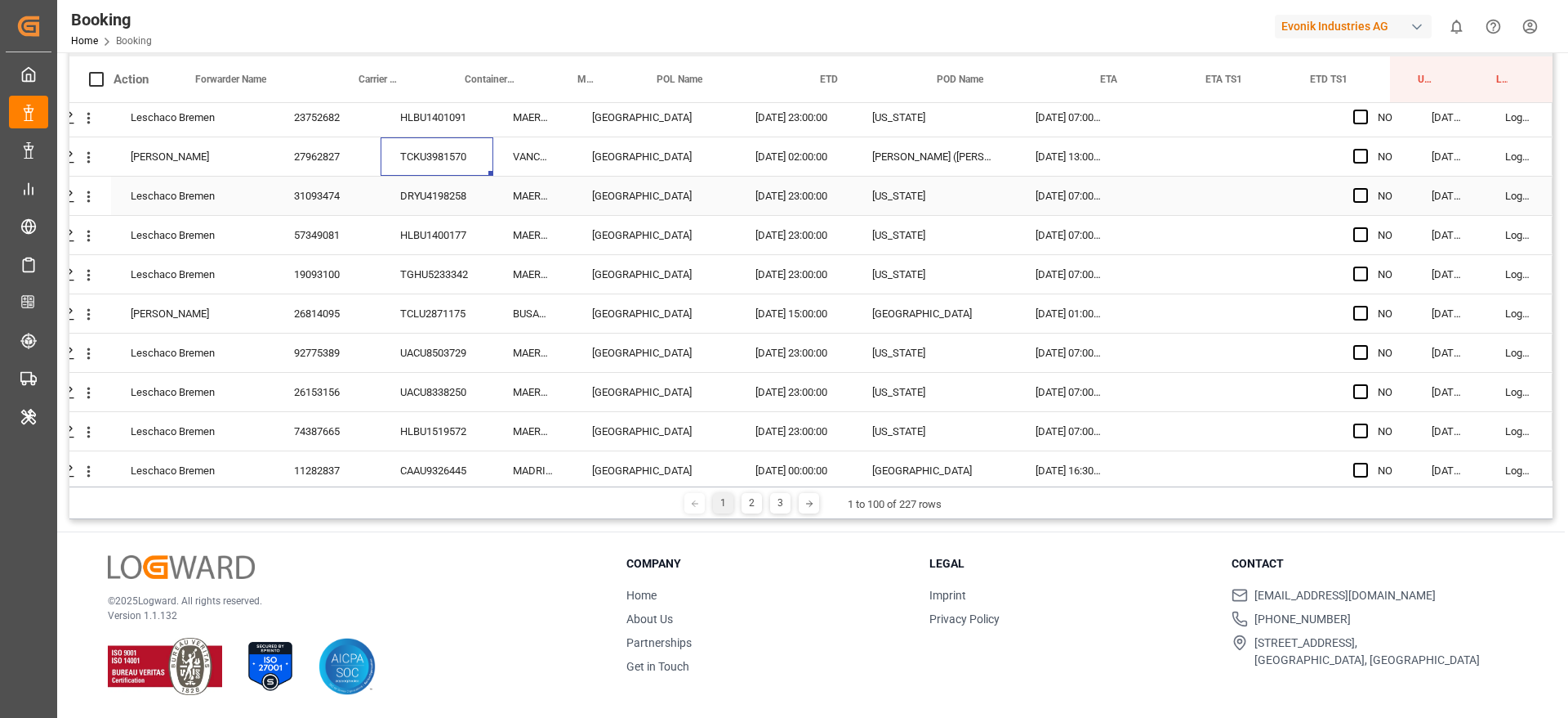
click at [430, 185] on div "DRYU4198258" at bounding box center [437, 195] width 112 height 38
click at [468, 233] on div "HLBU1400177" at bounding box center [437, 234] width 112 height 38
click at [442, 288] on div "TGHU5233342" at bounding box center [437, 273] width 112 height 38
click at [449, 321] on div "TCLU2871175" at bounding box center [437, 312] width 112 height 38
click at [483, 351] on div "UACU8503729" at bounding box center [437, 352] width 112 height 38
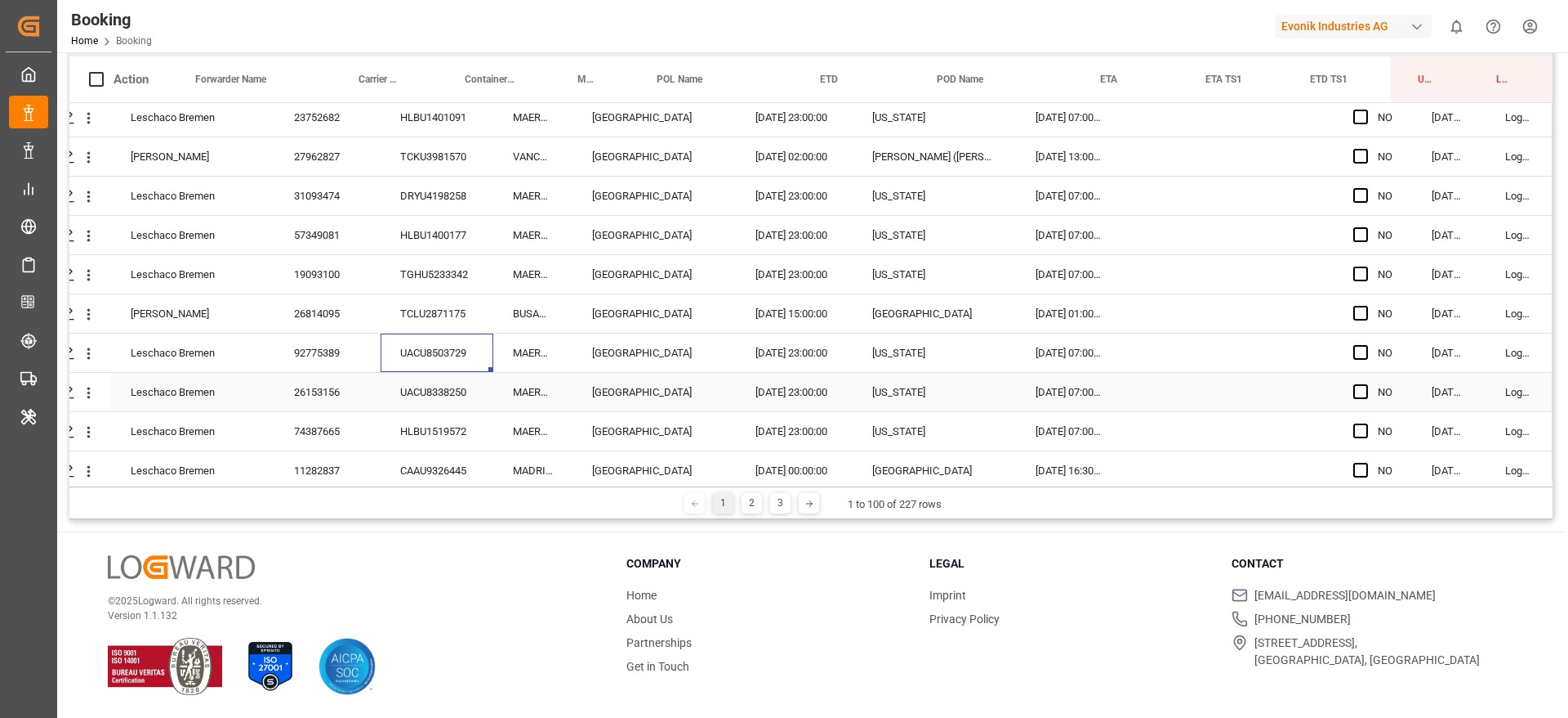
click at [441, 382] on div "UACU8338250" at bounding box center [437, 392] width 112 height 38
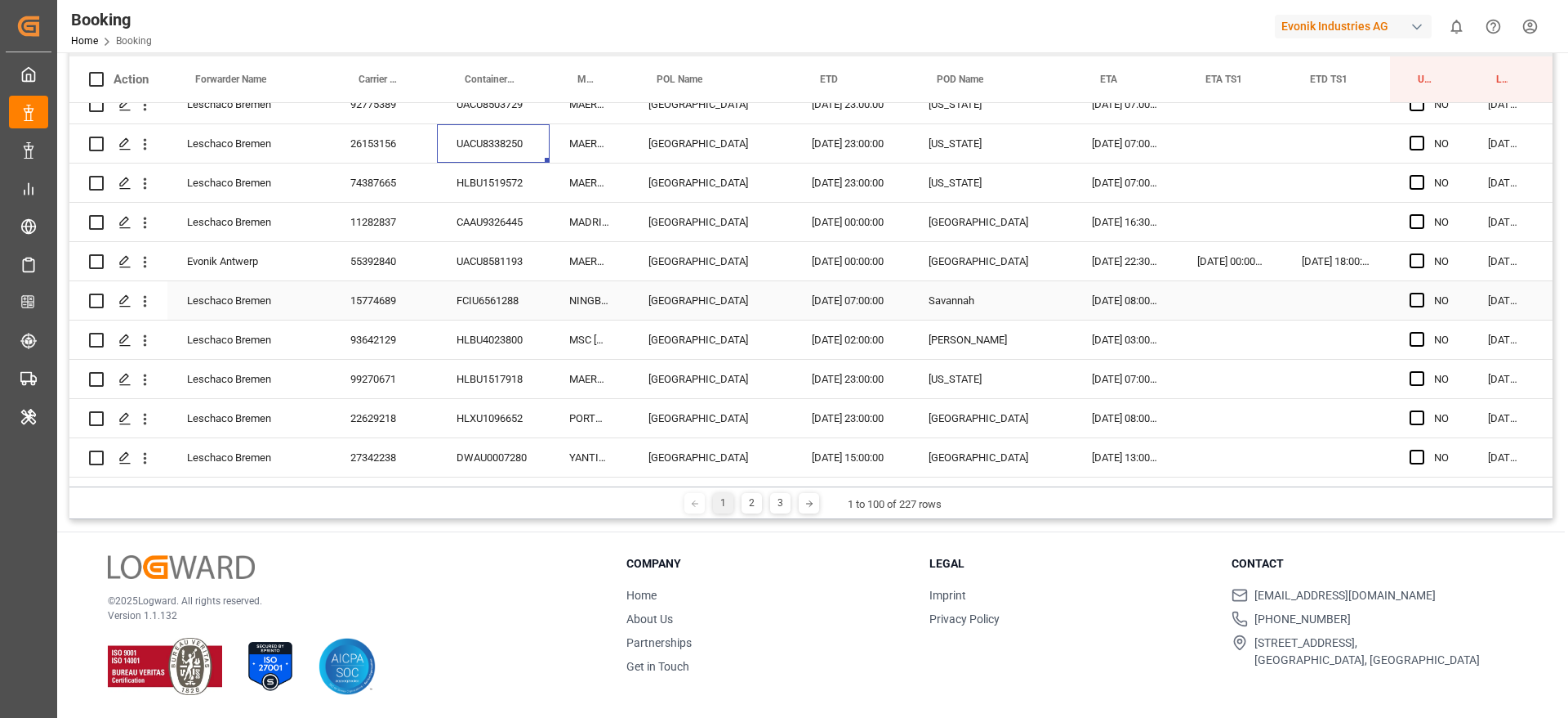
scroll to position [2563, 0]
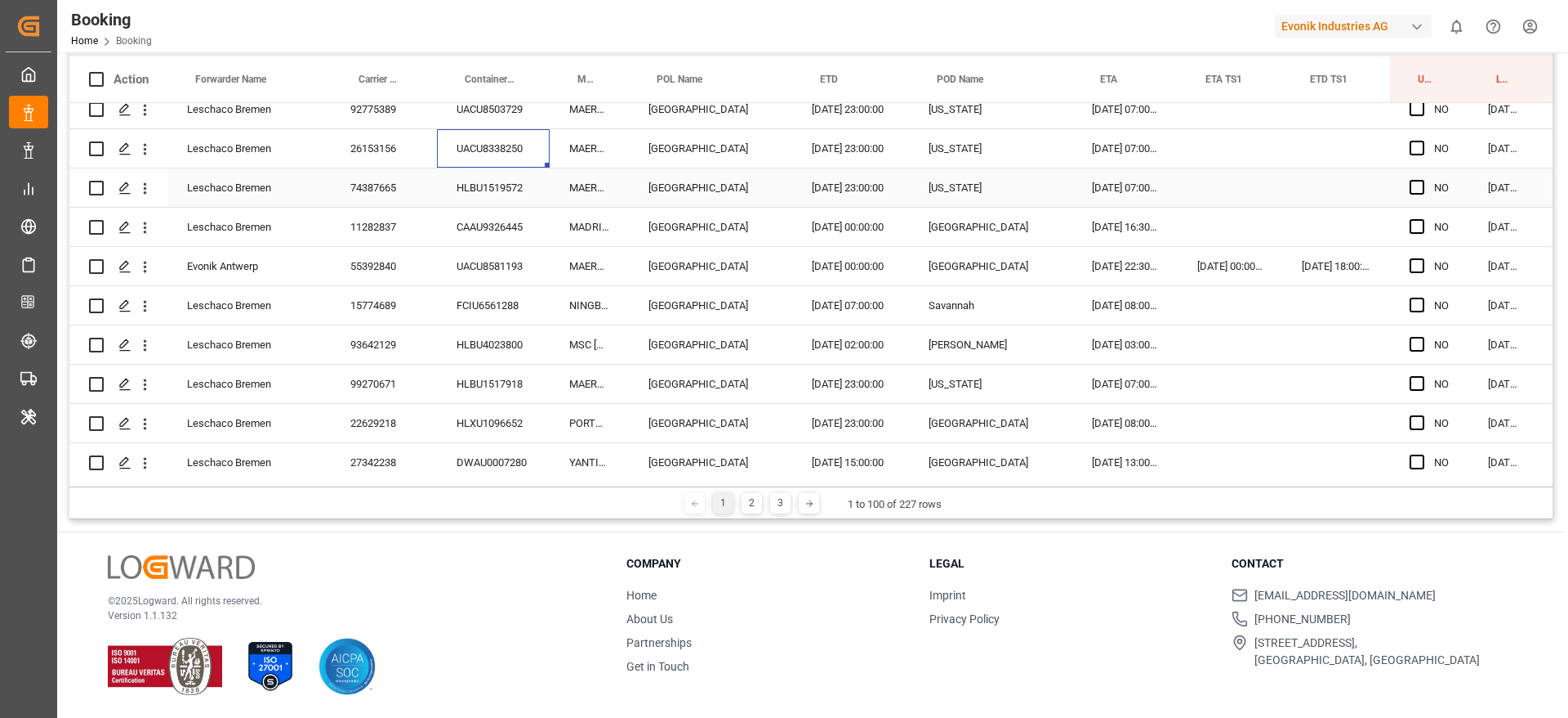
click at [506, 193] on div "HLBU1519572" at bounding box center [493, 187] width 112 height 38
click at [462, 220] on div "CAAU9326445" at bounding box center [493, 226] width 112 height 38
click at [504, 252] on div "UACU8581193" at bounding box center [493, 265] width 112 height 38
click at [484, 304] on div "FCIU6561288" at bounding box center [493, 305] width 112 height 38
click at [473, 348] on div "HLBU4023800" at bounding box center [493, 344] width 112 height 38
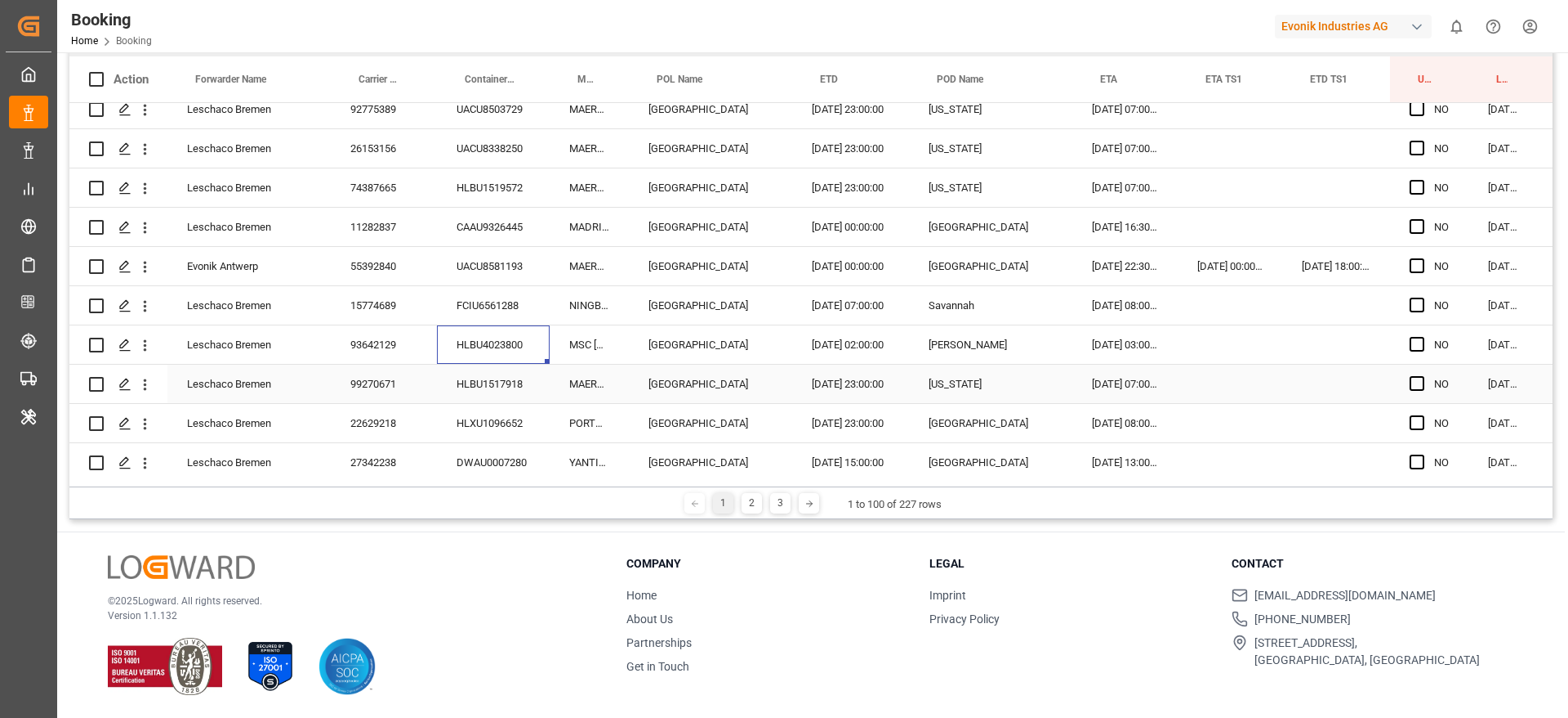
click at [474, 372] on div "HLBU1517918" at bounding box center [493, 383] width 112 height 38
click at [490, 415] on div "HLXU1096652" at bounding box center [493, 422] width 112 height 38
click at [519, 453] on div "DWAU0007280" at bounding box center [493, 461] width 112 height 38
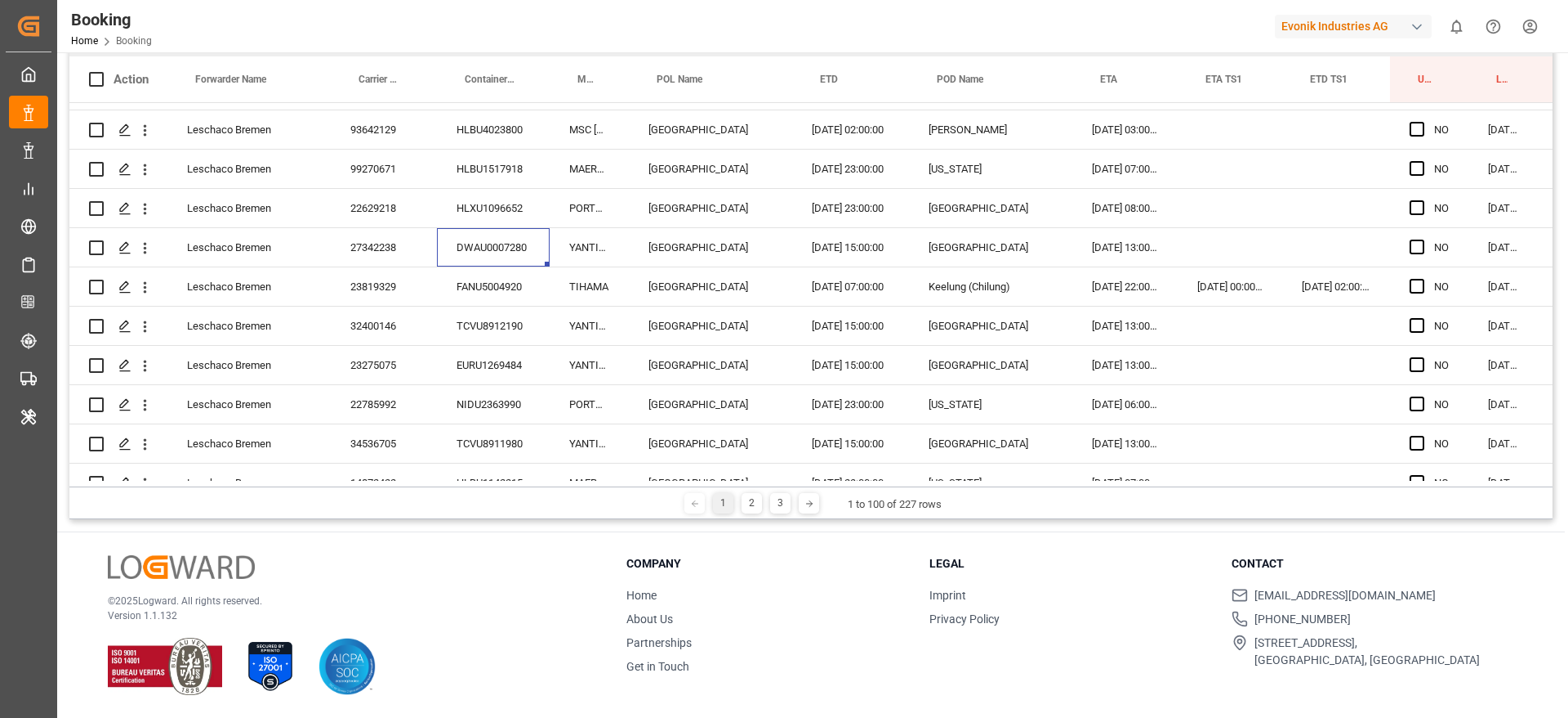
scroll to position [2779, 0]
click at [473, 289] on div "FANU5004920" at bounding box center [493, 285] width 112 height 38
click at [477, 313] on div "TCVU8912190" at bounding box center [493, 325] width 112 height 38
click at [479, 378] on div "EURU1269484" at bounding box center [493, 364] width 112 height 38
click at [150, 289] on icon "open menu" at bounding box center [145, 286] width 17 height 17
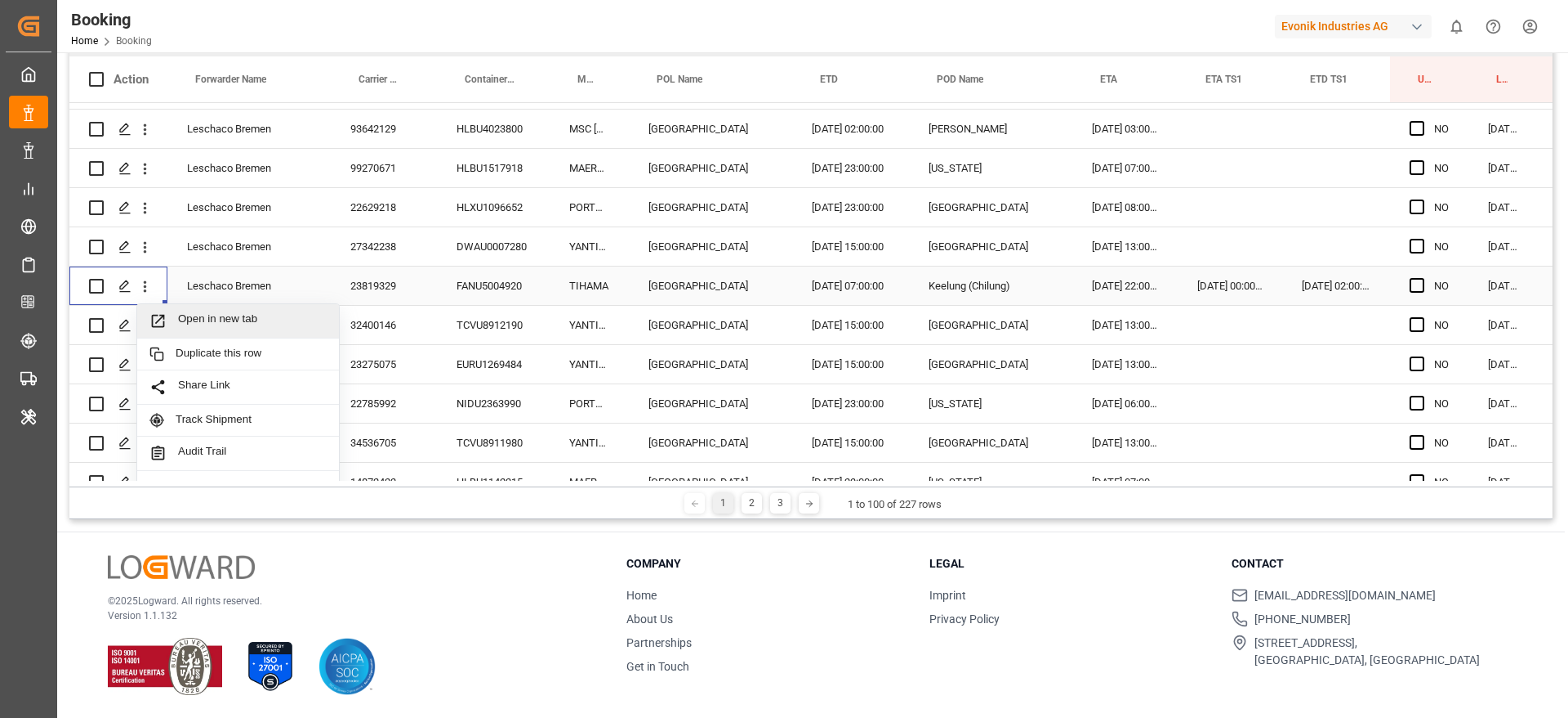
click at [205, 326] on span "Open in new tab" at bounding box center [253, 321] width 149 height 17
click at [401, 339] on div "32400146" at bounding box center [384, 325] width 106 height 38
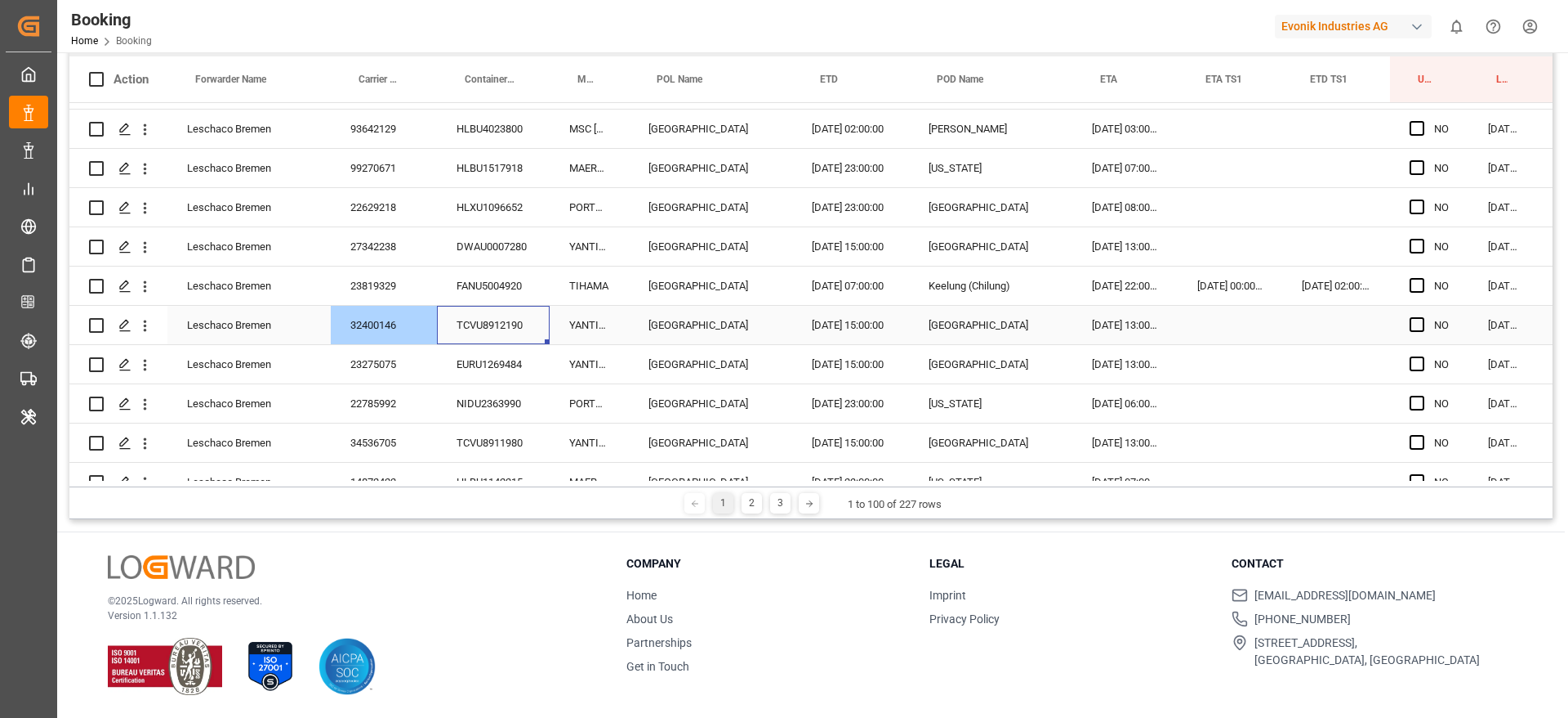
click at [526, 324] on div "TCVU8912190" at bounding box center [493, 325] width 112 height 38
click at [507, 365] on div "EURU1269484" at bounding box center [493, 364] width 112 height 38
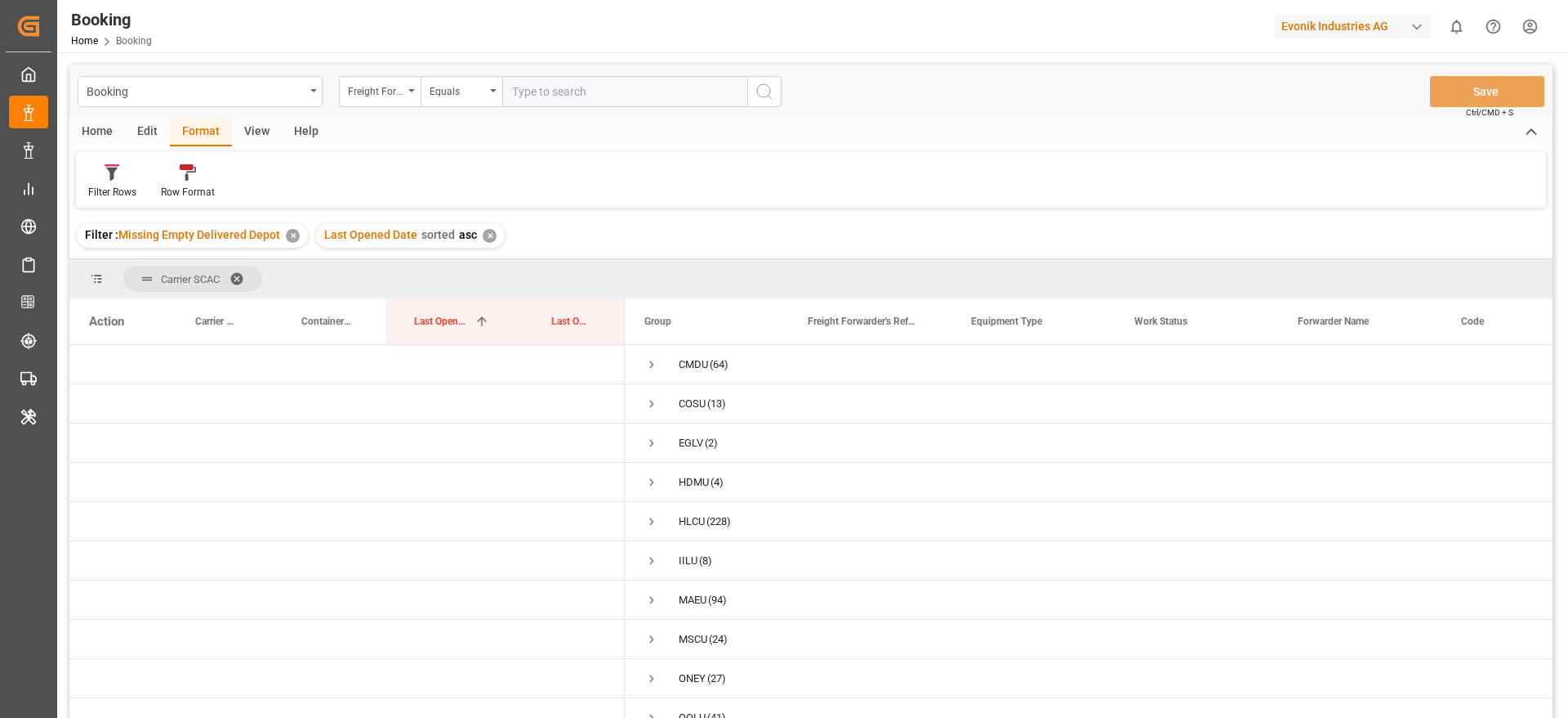
scroll to position [61, 0]
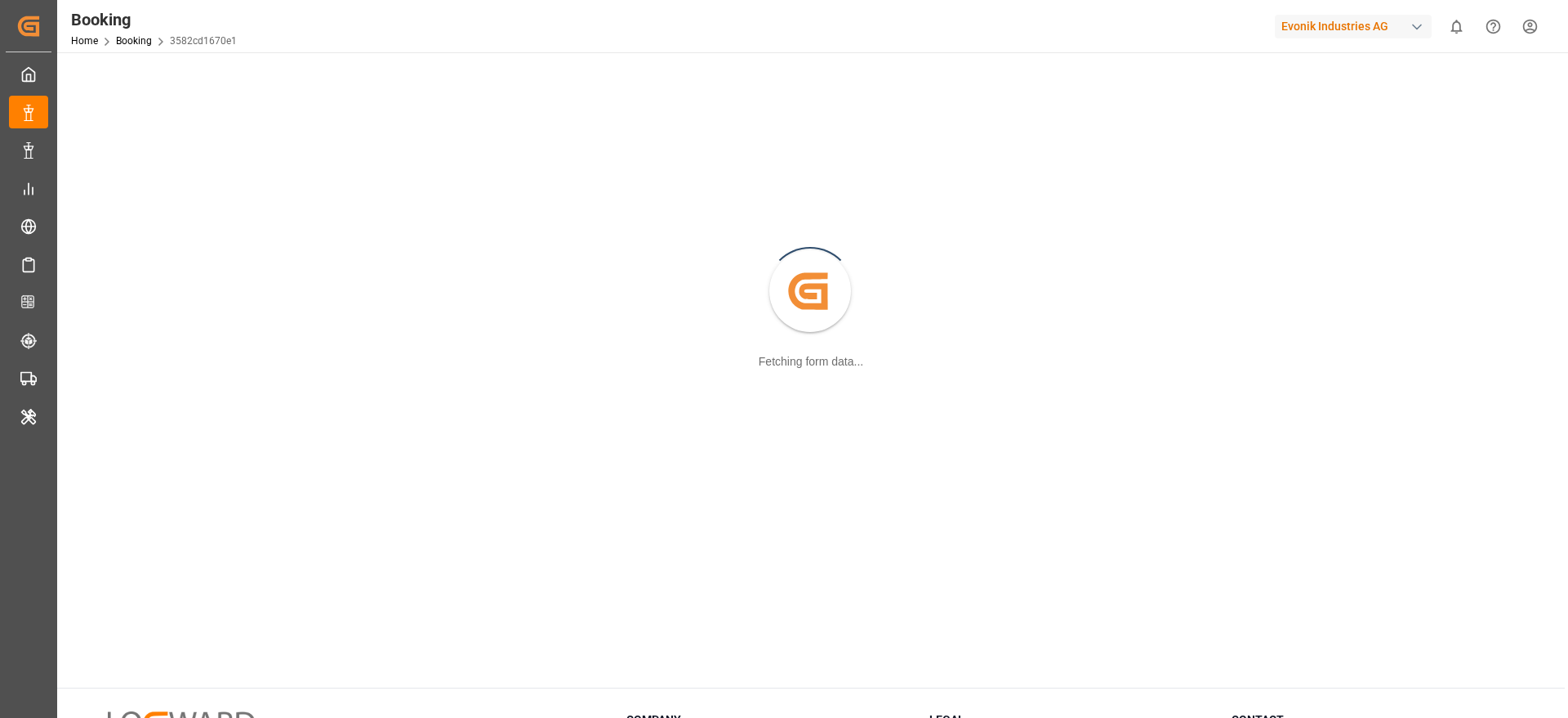
scroll to position [22, 0]
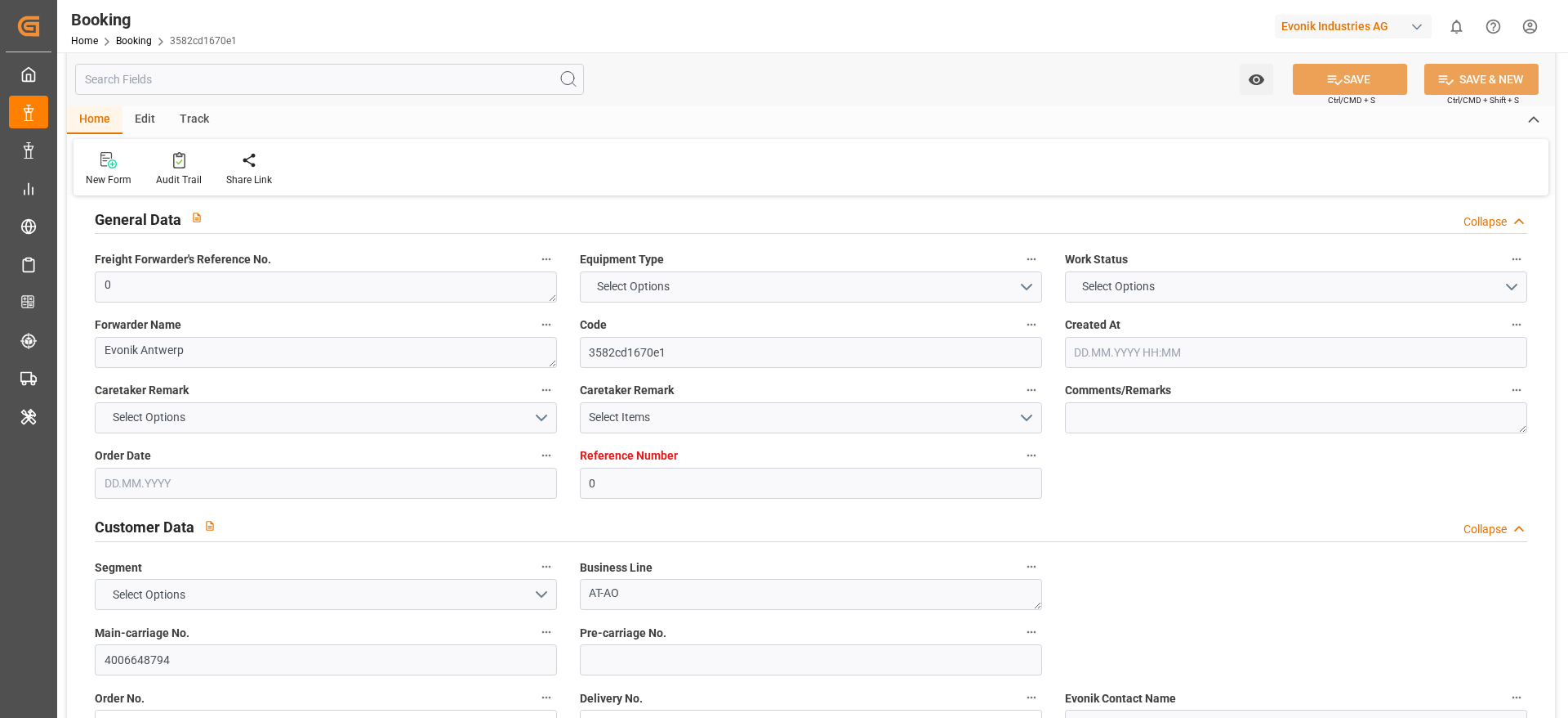
type textarea "0"
type textarea "Evonik Antwerp"
type input "3582cd1670e1"
type input "0"
type textarea "AT-AO"
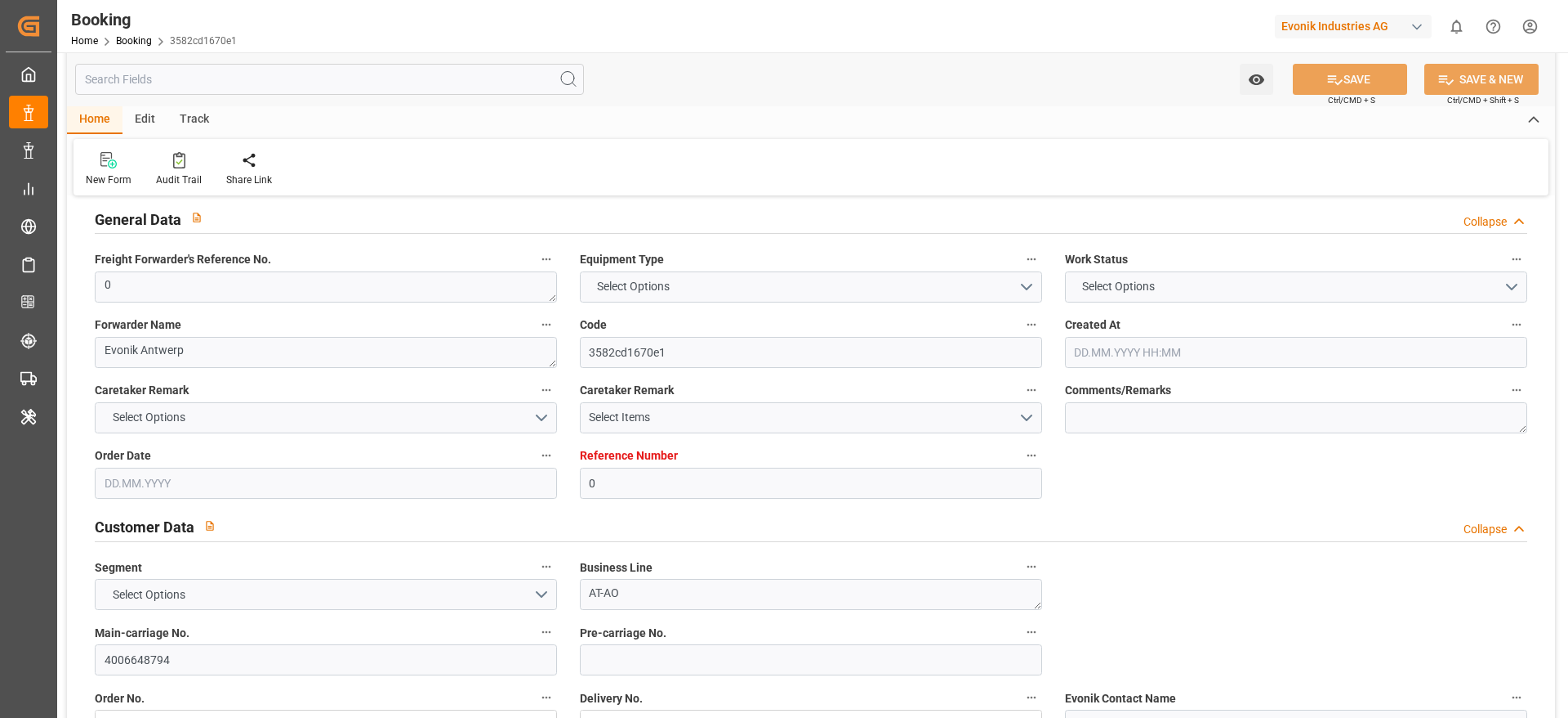
type input "4006648794"
type textarea "sandra.blum@evonik.com"
type textarea "CIF"
type textarea "Laem Chabang"
type textarea "Evonik Plant 7000206949"
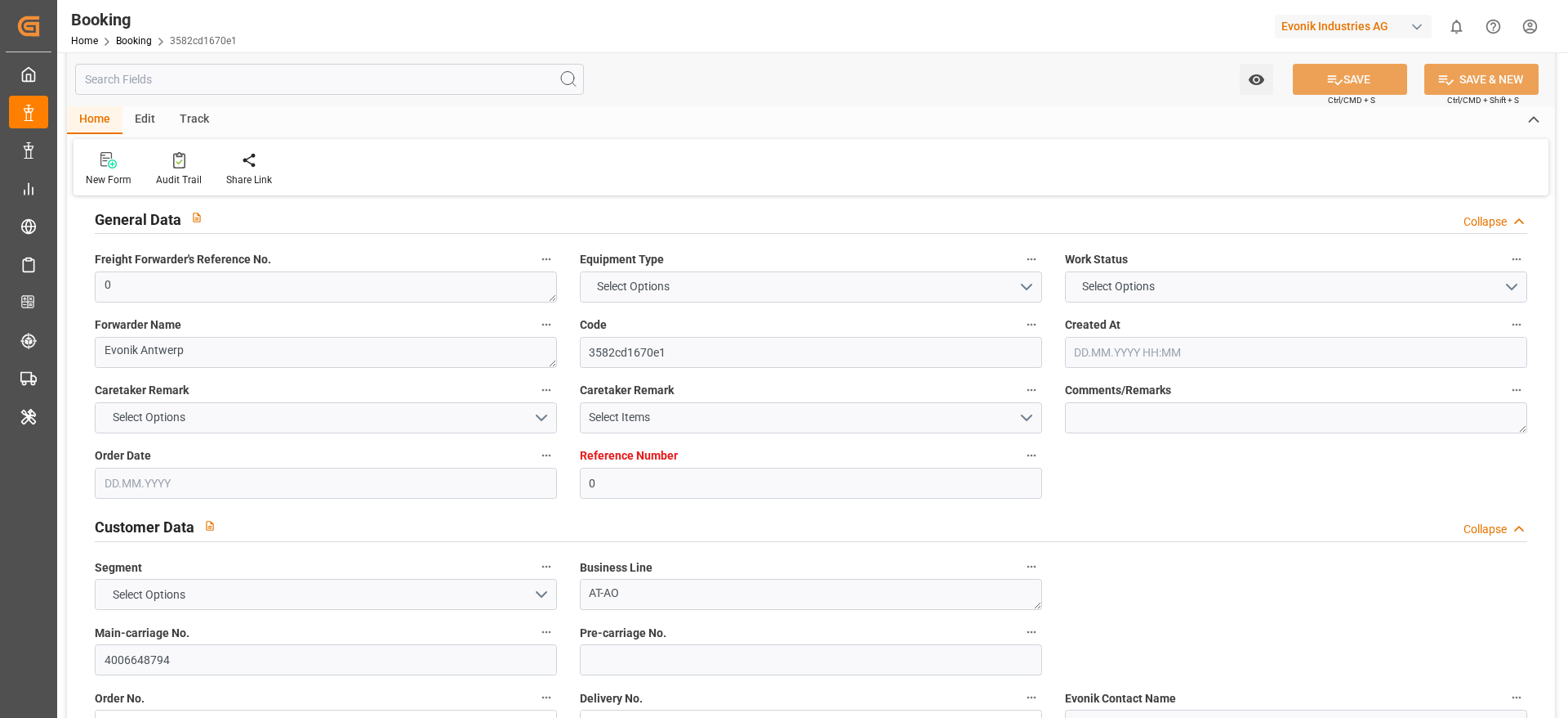
type textarea "5.1"
type textarea "2014"
type textarea "Antwerp"
type textarea "HLBU2968691"
type input "IRENES REMEDY"
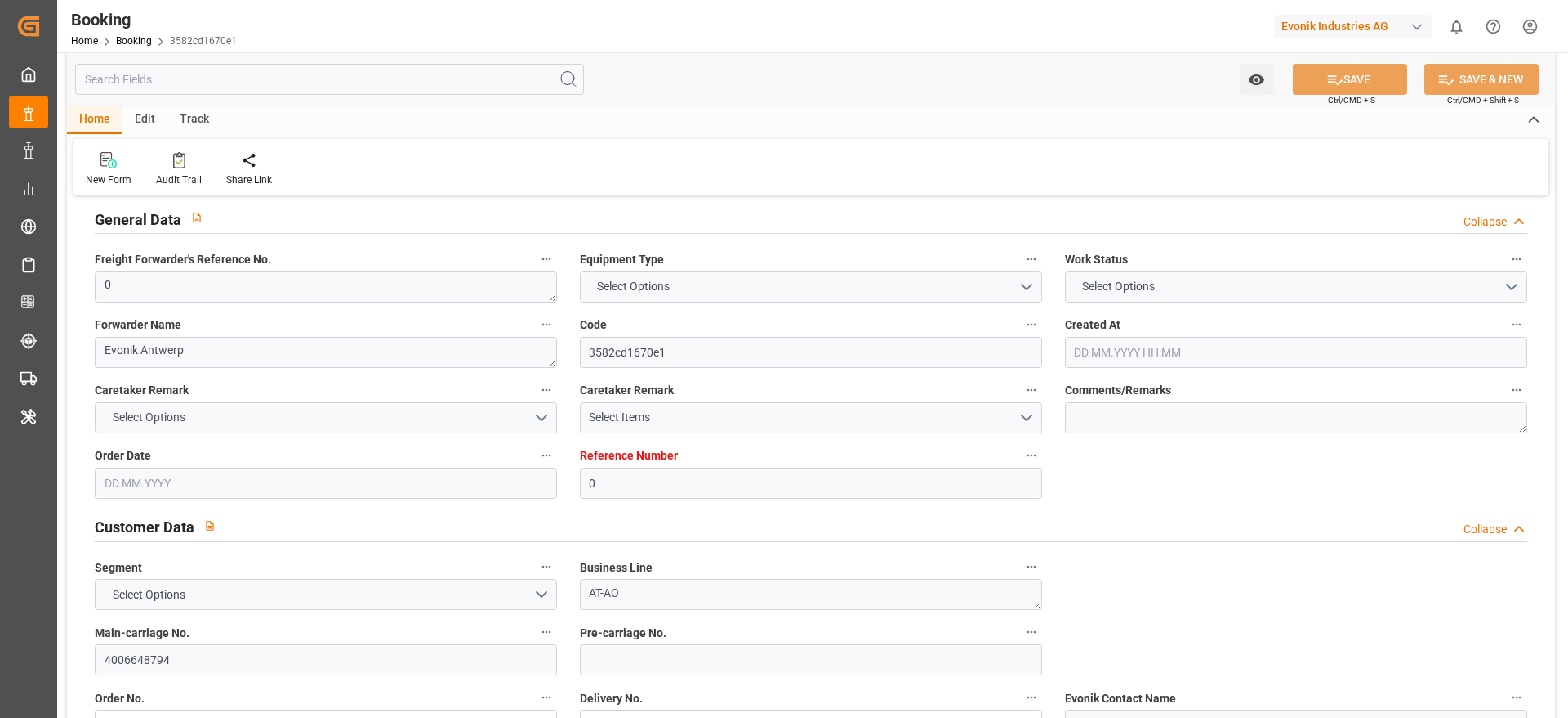
type input "IRENES REMEDY"
type input "HLCU"
type textarea "33728478"
type input "Antwerp"
type input "Laem Chabang"
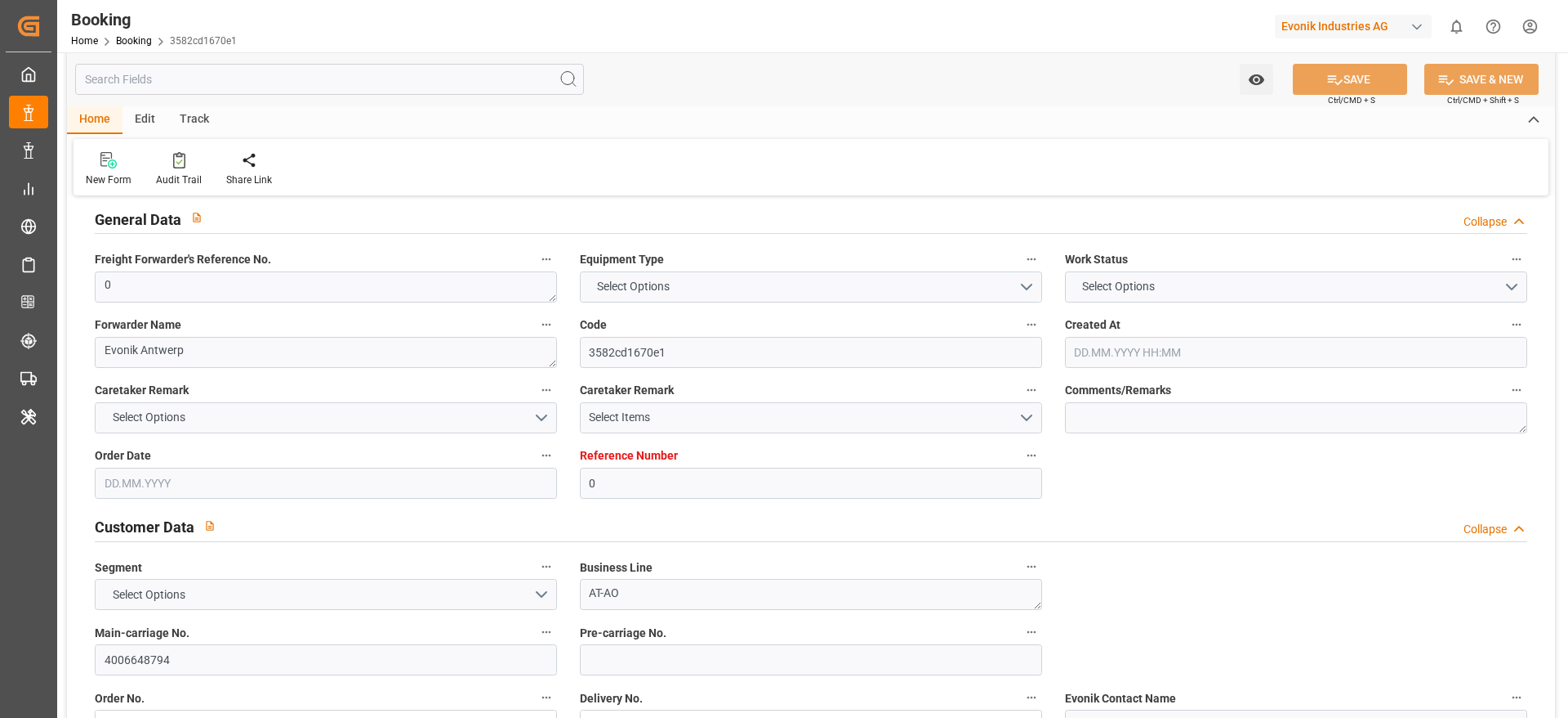
type input "TANGER MED"
type input "SINGAPORE"
type textarea "INPUT_Evonik_Seeburger_LoadTenderOcean_1003049572_20250813173531061.xml"
type textarea "NWC/UK North West Continent / UK_THLCH_HLCU_AT-AO"
type textarea "INPUT_Evonik_Seeburger_LoadTenderOcean_1002915033_20250702105822522.xml,INPUT_E…"
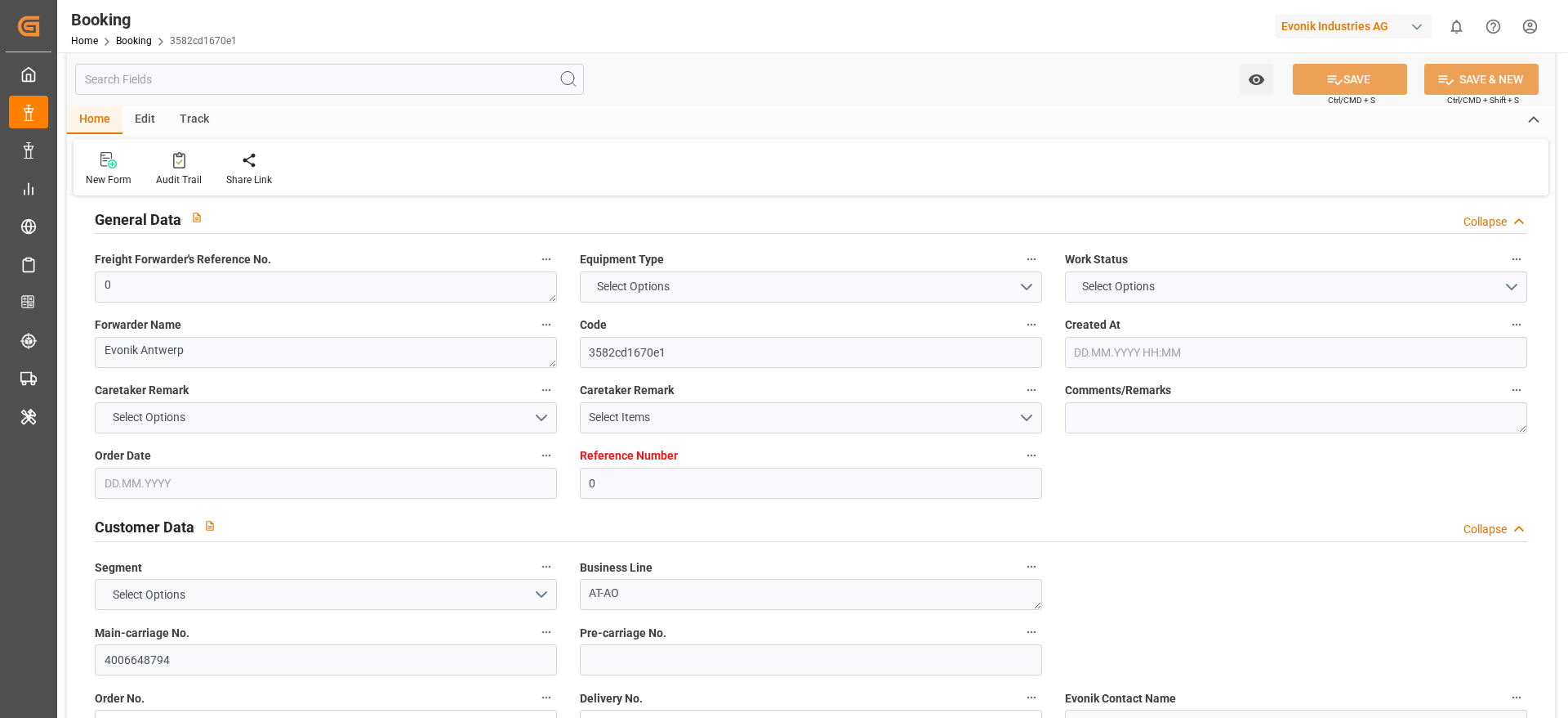
type textarea "1003049572"
type textarea "Logward System"
type textarea "businessDivision-businessLine-"
type textarea "EVONIK Load Tender XML"
type textarea "a011t00000LcJC5AAN"
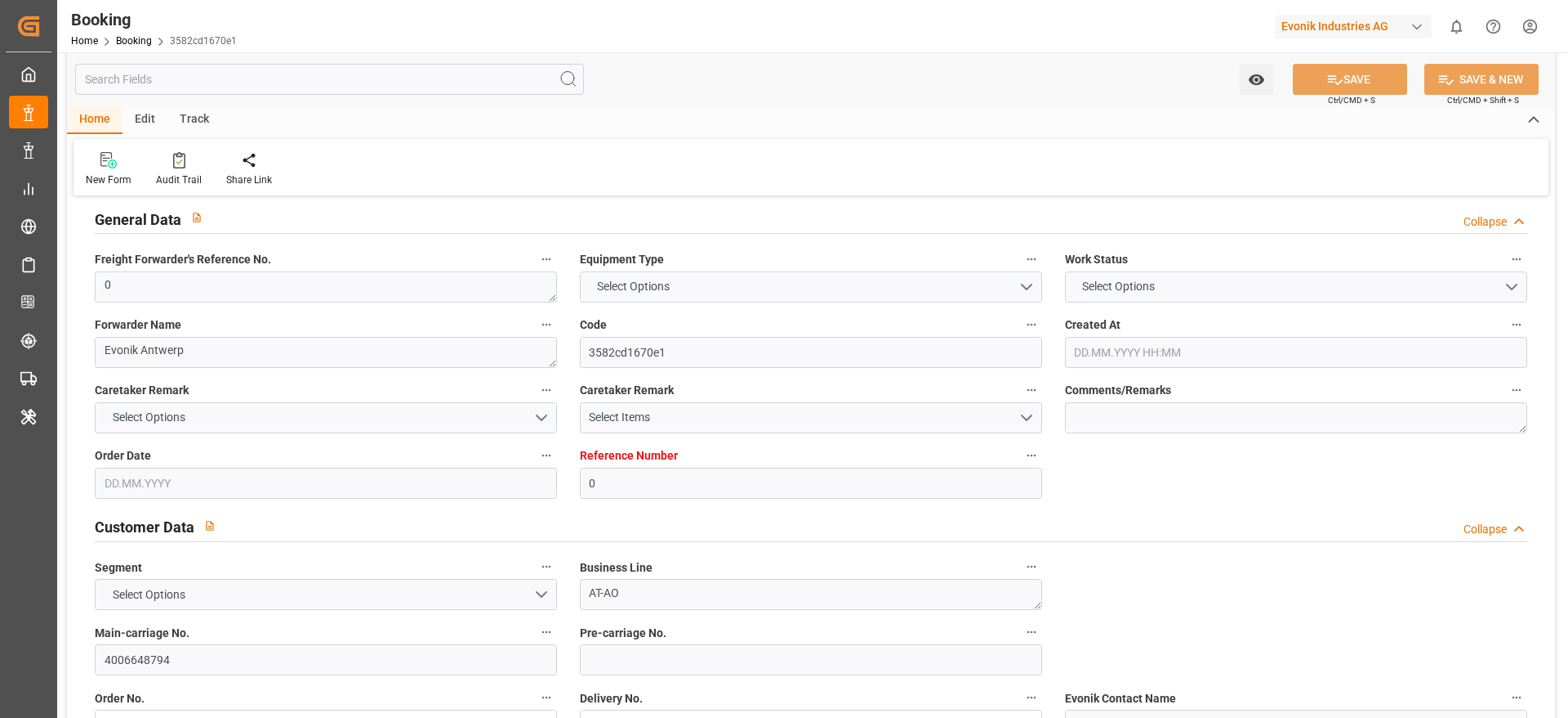
type textarea "Yes"
type input "ANTWERPEN"
type input "LAEM CHABANG"
type input "ANTWERPEN"
type input "BE"
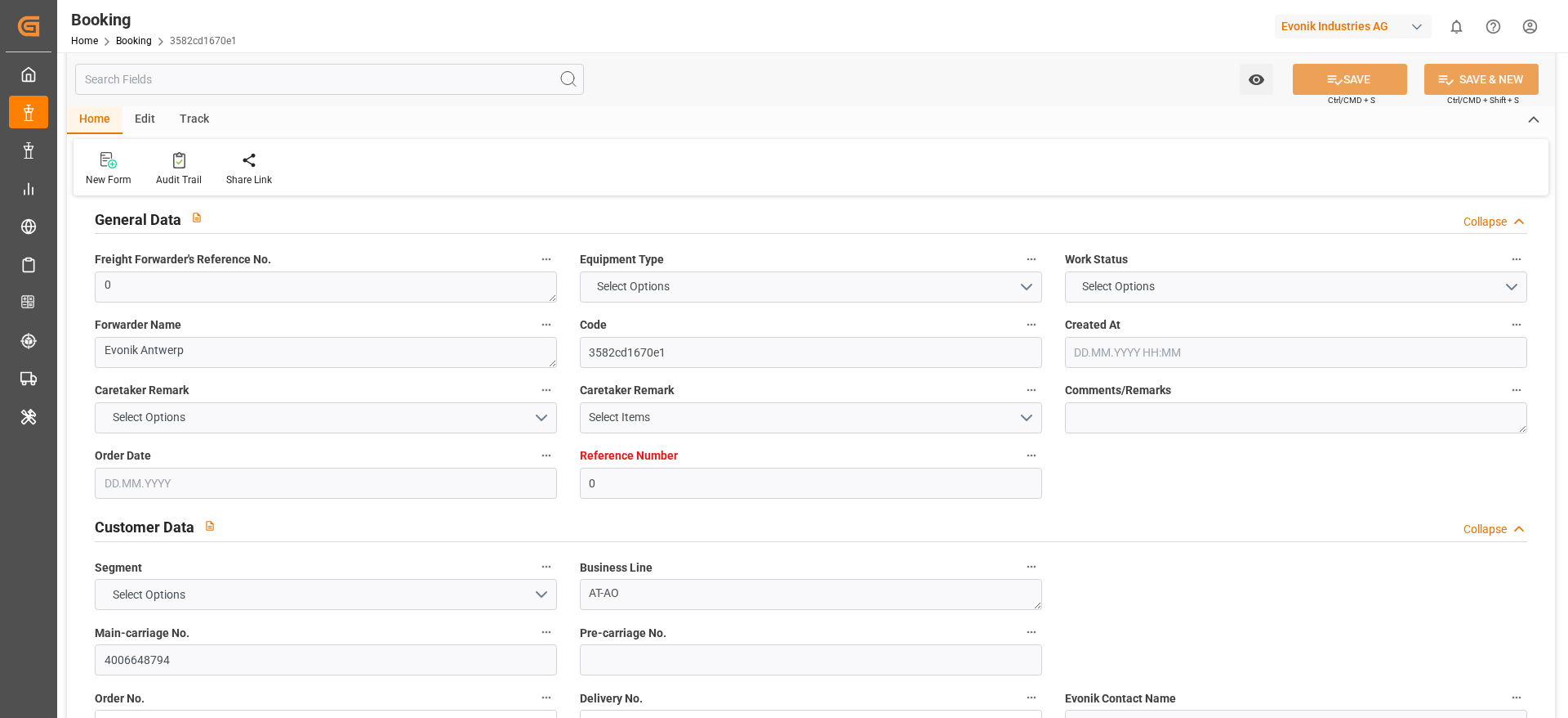
type input "TRUCK"
type input "533S"
type input "VESSEL"
type input "MANCHESTER MAERSK"
type input "SAVANNAH"
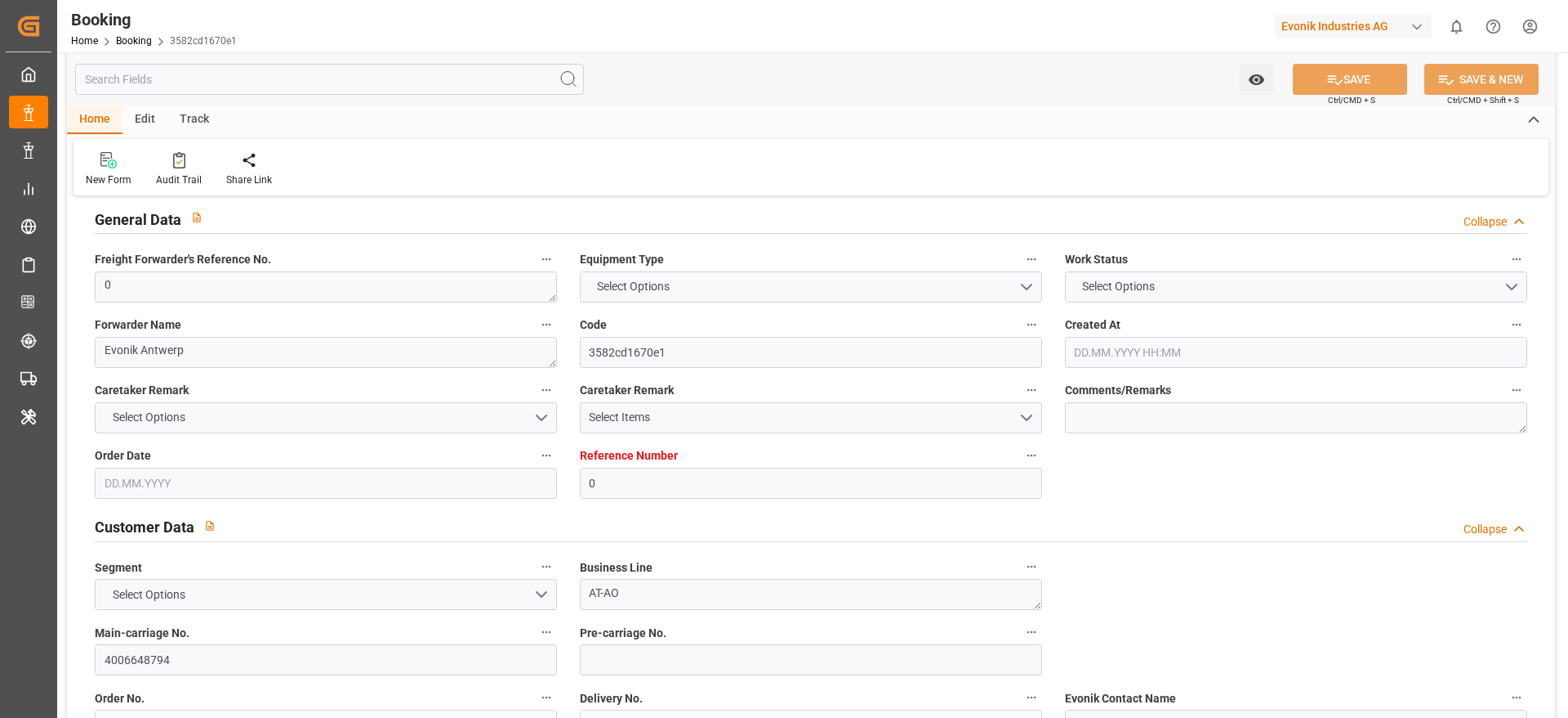
type input "533E"
type input "539N"
type input "SAVANNAH"
type input "TRUCK"
type input "0"
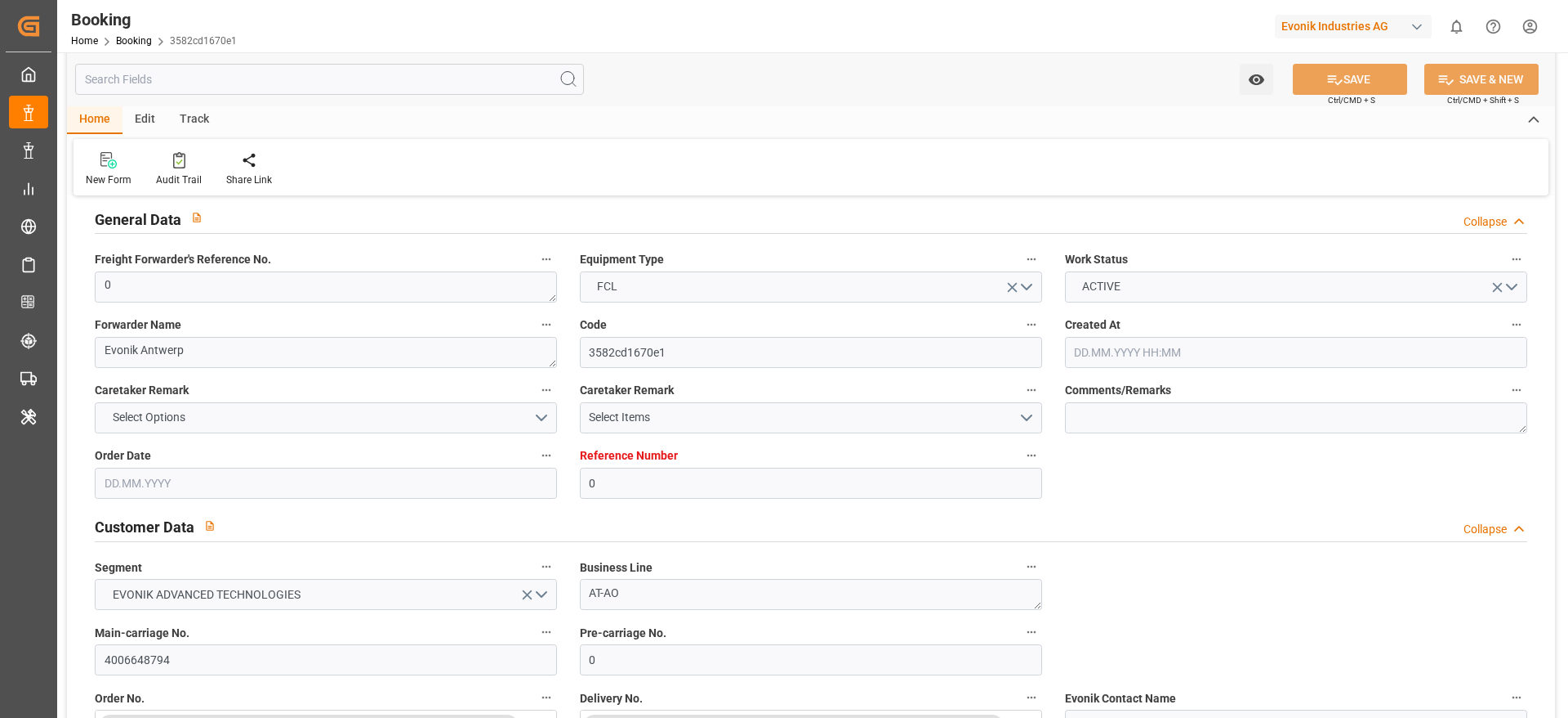
type input "9315850"
type input "Hapag [PERSON_NAME]"
type input "Hapag Lloyd Aktiengesellschaft"
type input "BEANR"
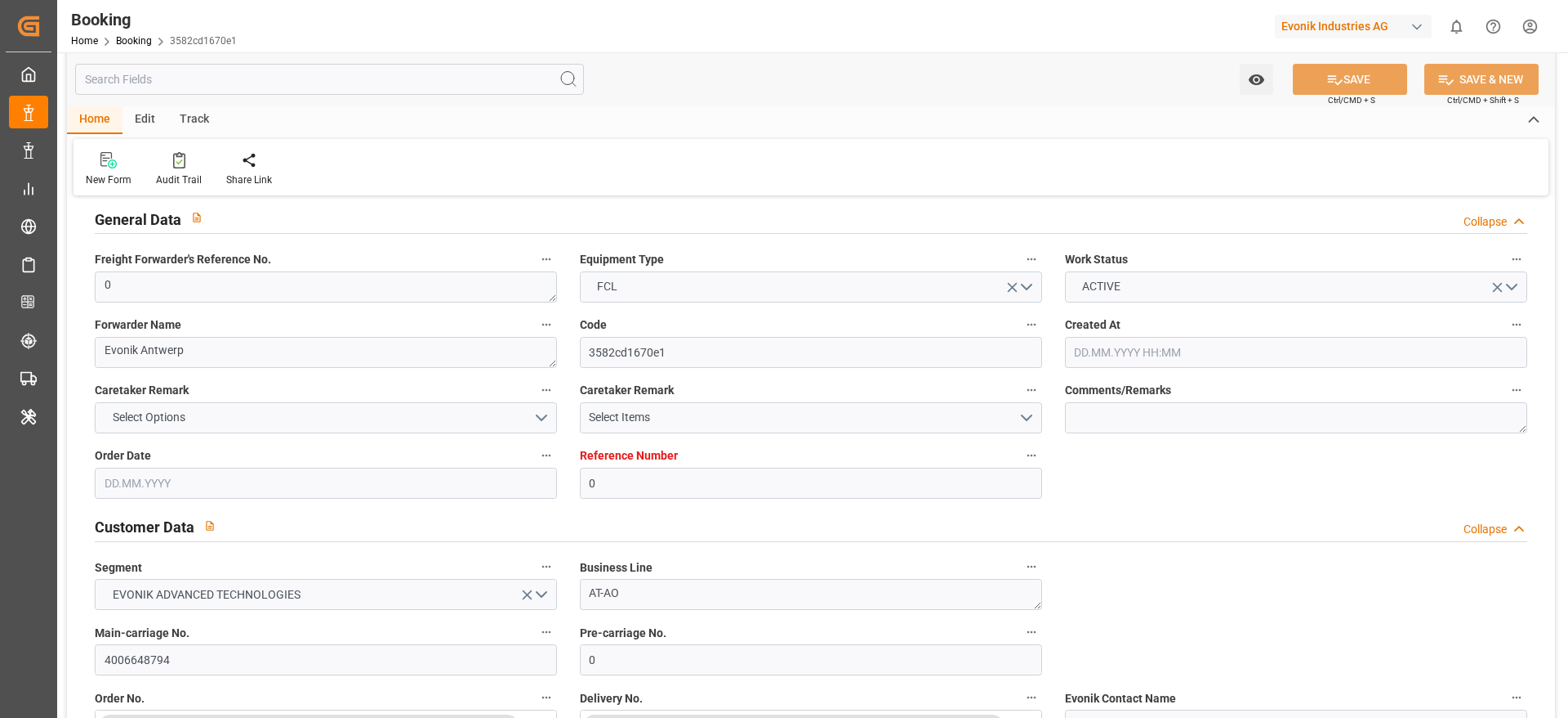
type input "THLCH"
type input "47"
type input "MAPTM"
type input "SGSIN"
type input "0"
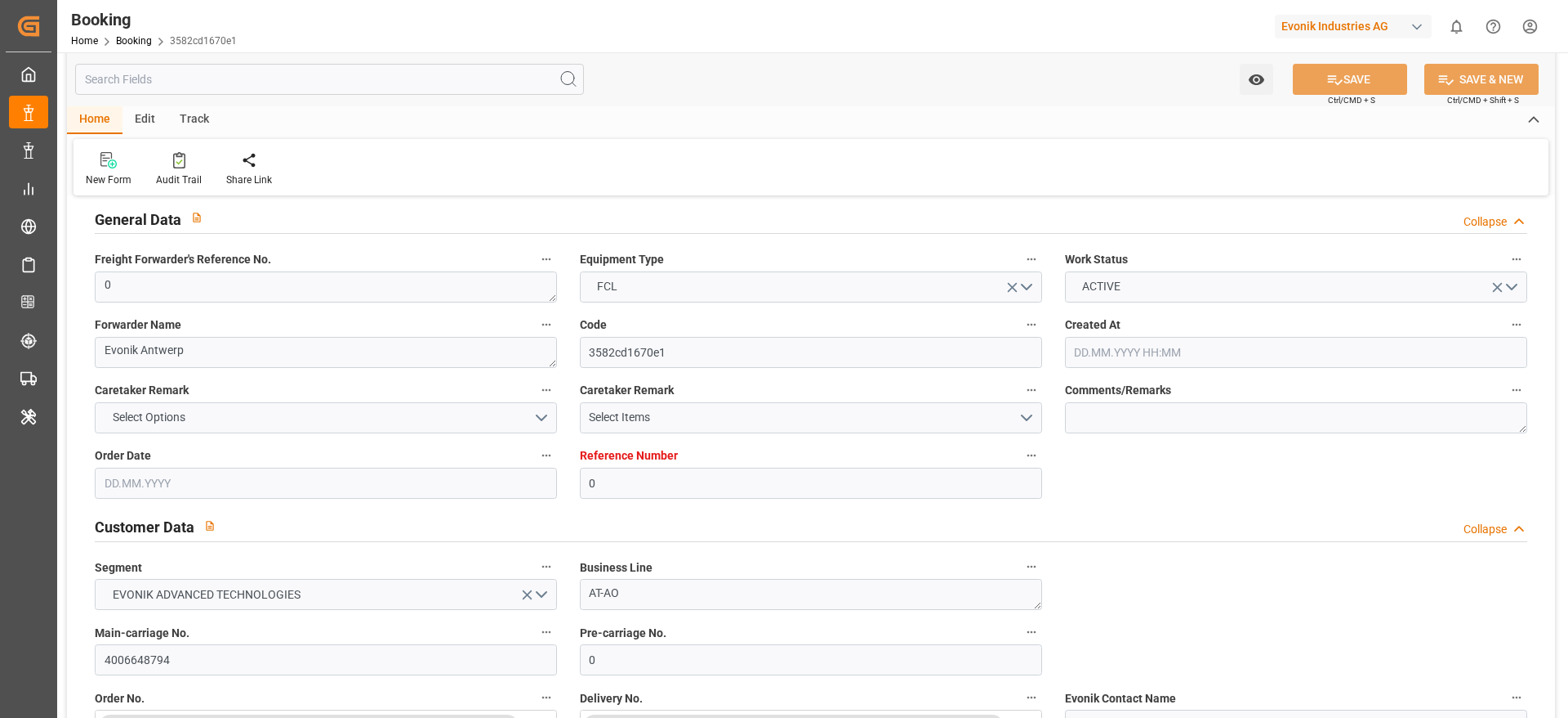
type input "BEANR"
type input "THLCH"
type input "9780445"
type input "9250971"
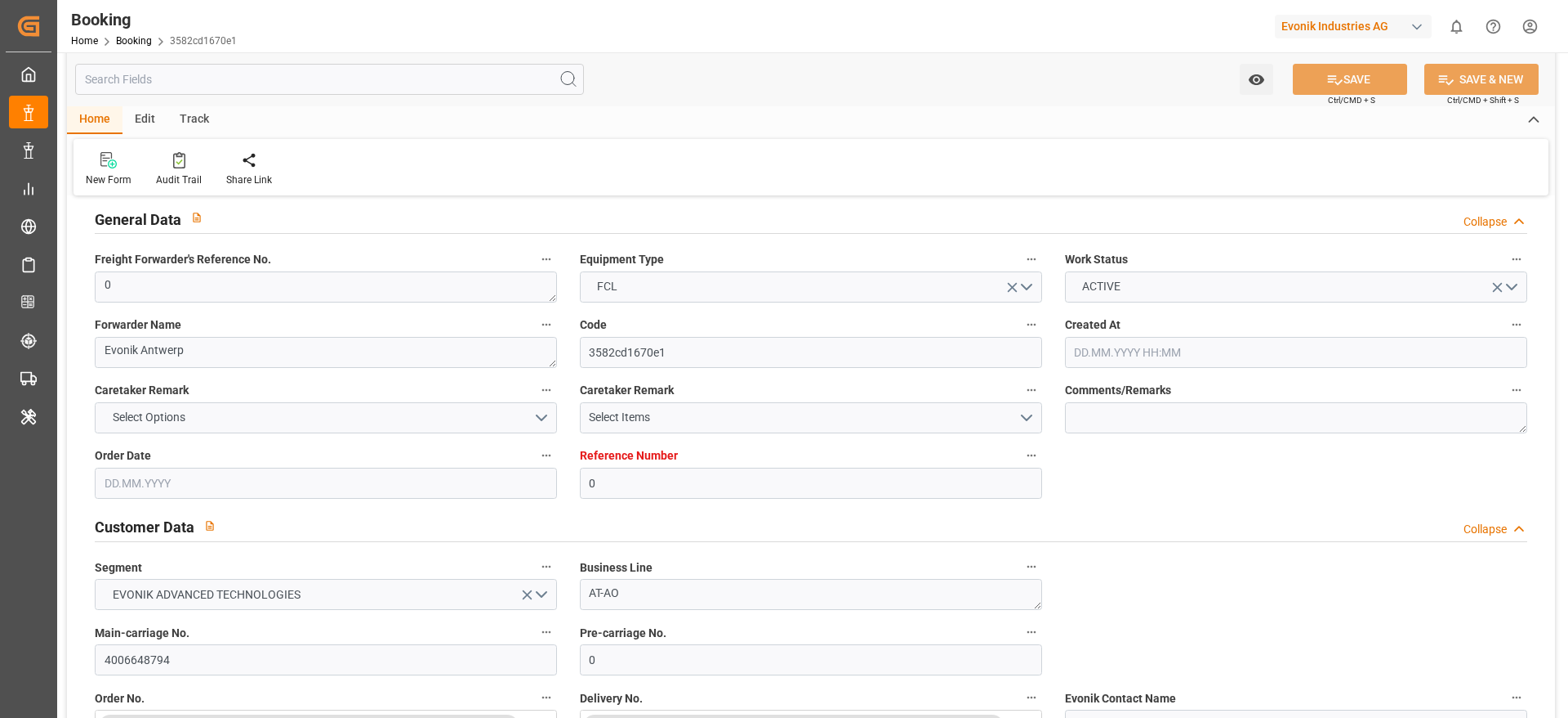
type input "02.07.2025 09:00"
type input "02.07.2025"
type input "06.09.2025"
type input "17.07.2025"
type input "16.08.2025 22:00"
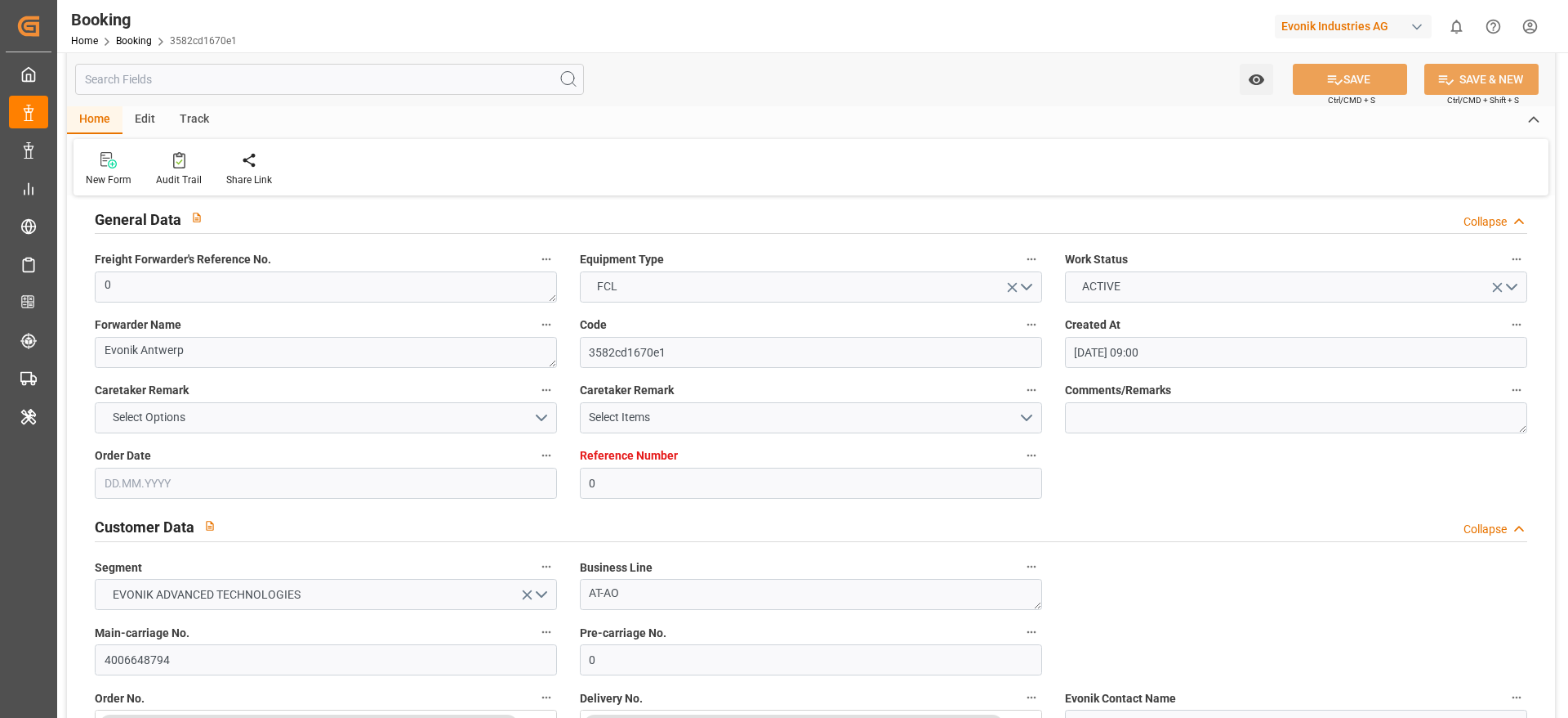
type input "16.08.2025 00:00"
type input "16.08.2025 21:48"
type input "12.08.2025 10:50"
type input "02.10.2025 13:00"
type input "03.10.2025 00:00"
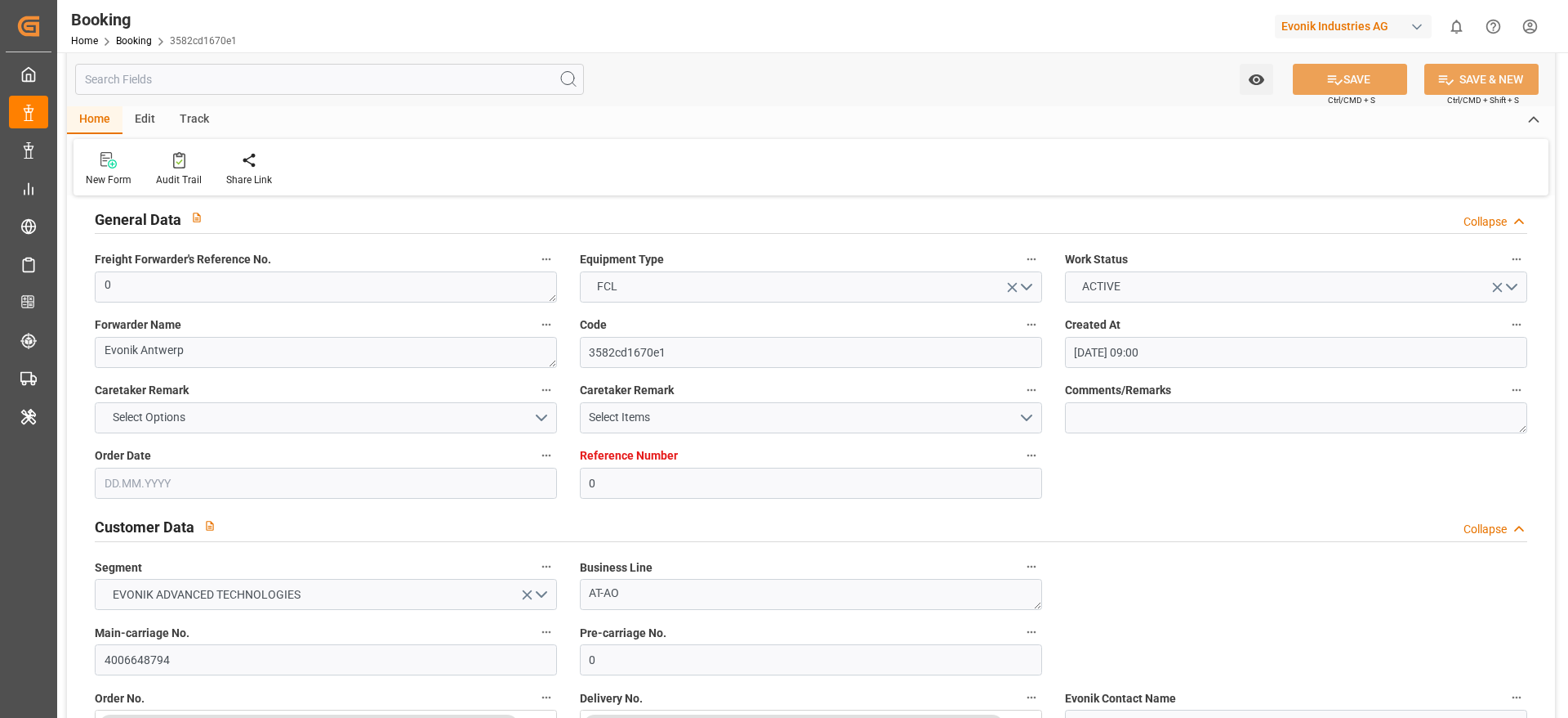
type input "02.10.2025 17:06"
type input "23.08.2025 22:00"
type input "23.08.2025 00:00"
type input "23.08.2025 23:24"
type input "26.08.2025 02:00"
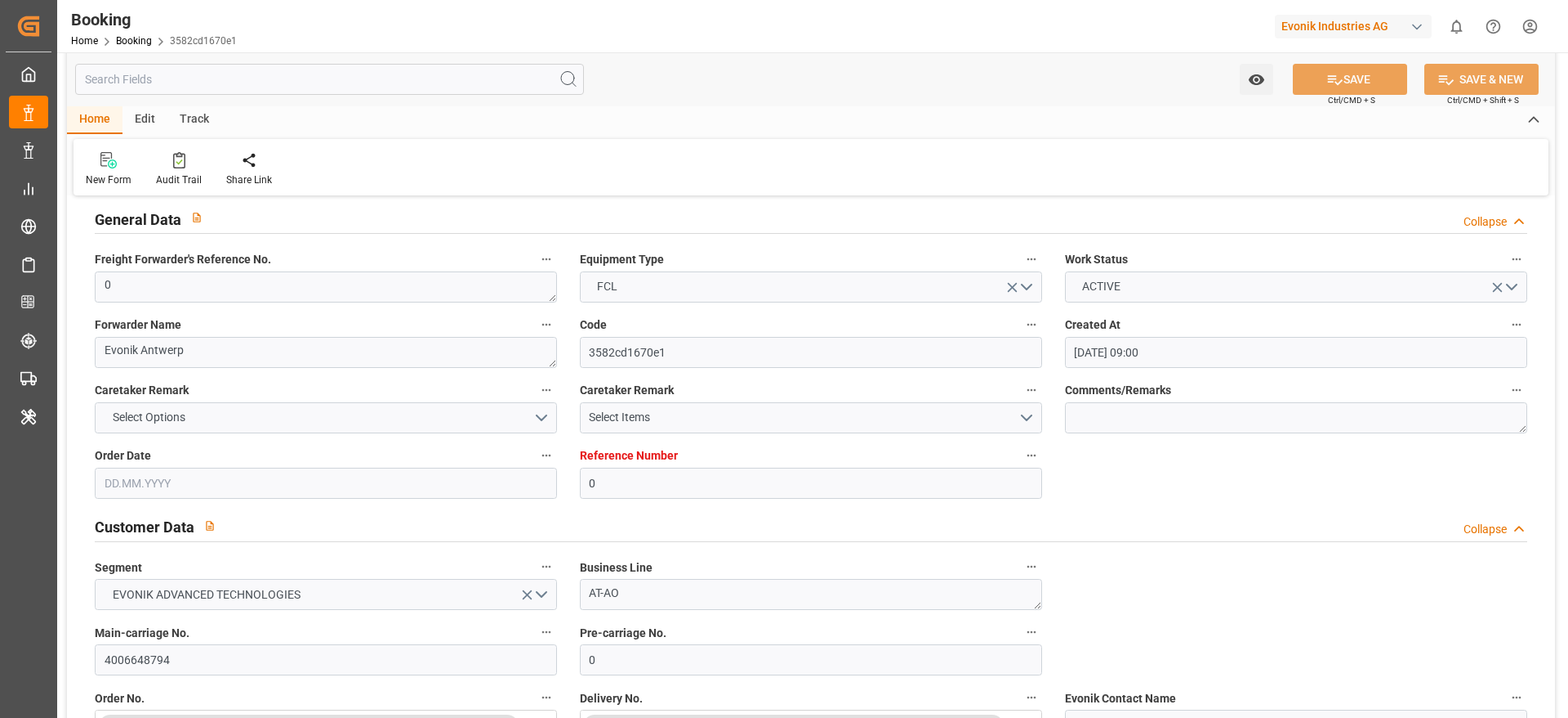
type input "26.08.2025 00:00"
type input "26.08.2025 09:42"
type input "23.09.2025 23:30"
type input "[DATE] 00:00"
type input "24.09.2025 01:55"
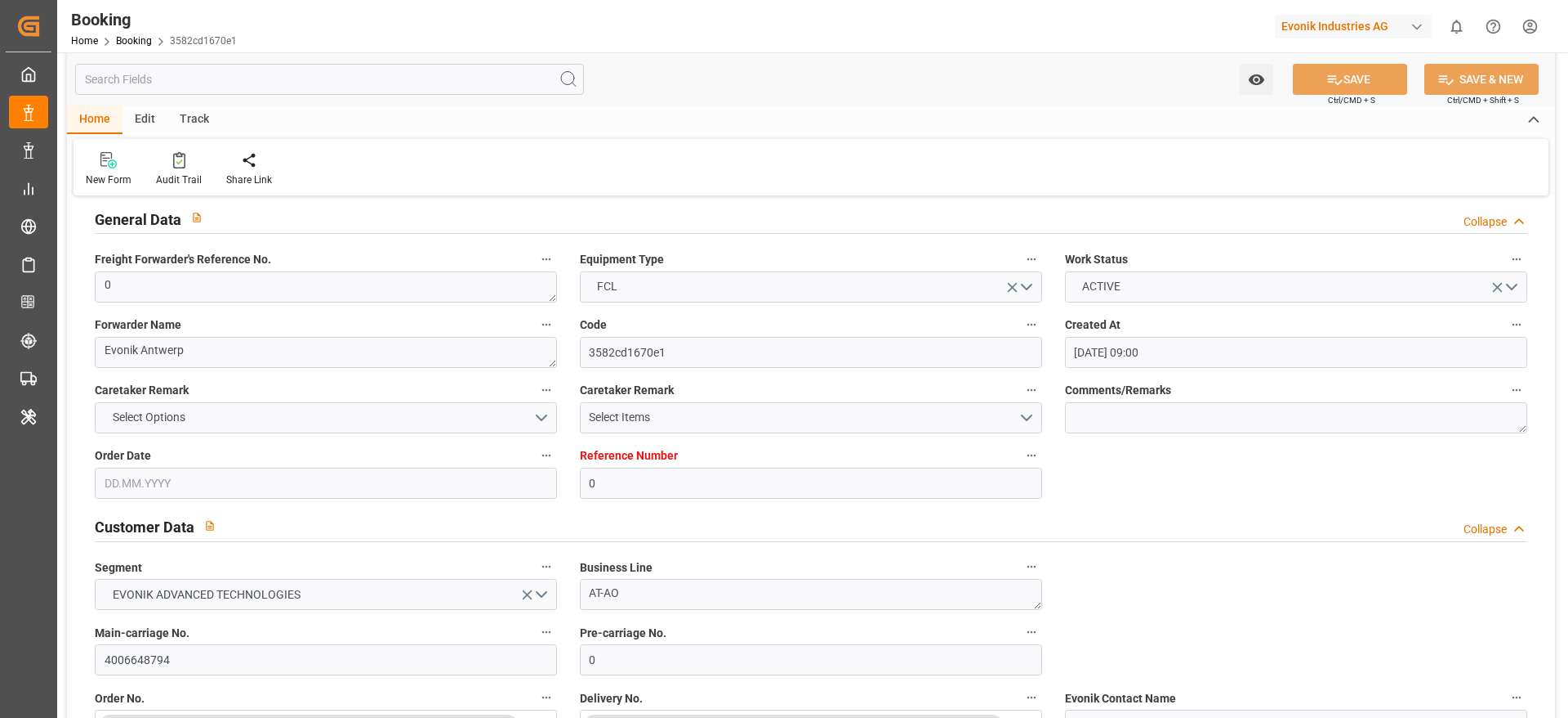
type input "28.09.2025 20:30"
type input "28.09.2025 00:00"
type input "28.09.2025 21:30"
type input "03.10.2025 02:47"
type input "09.10.2025 06:35"
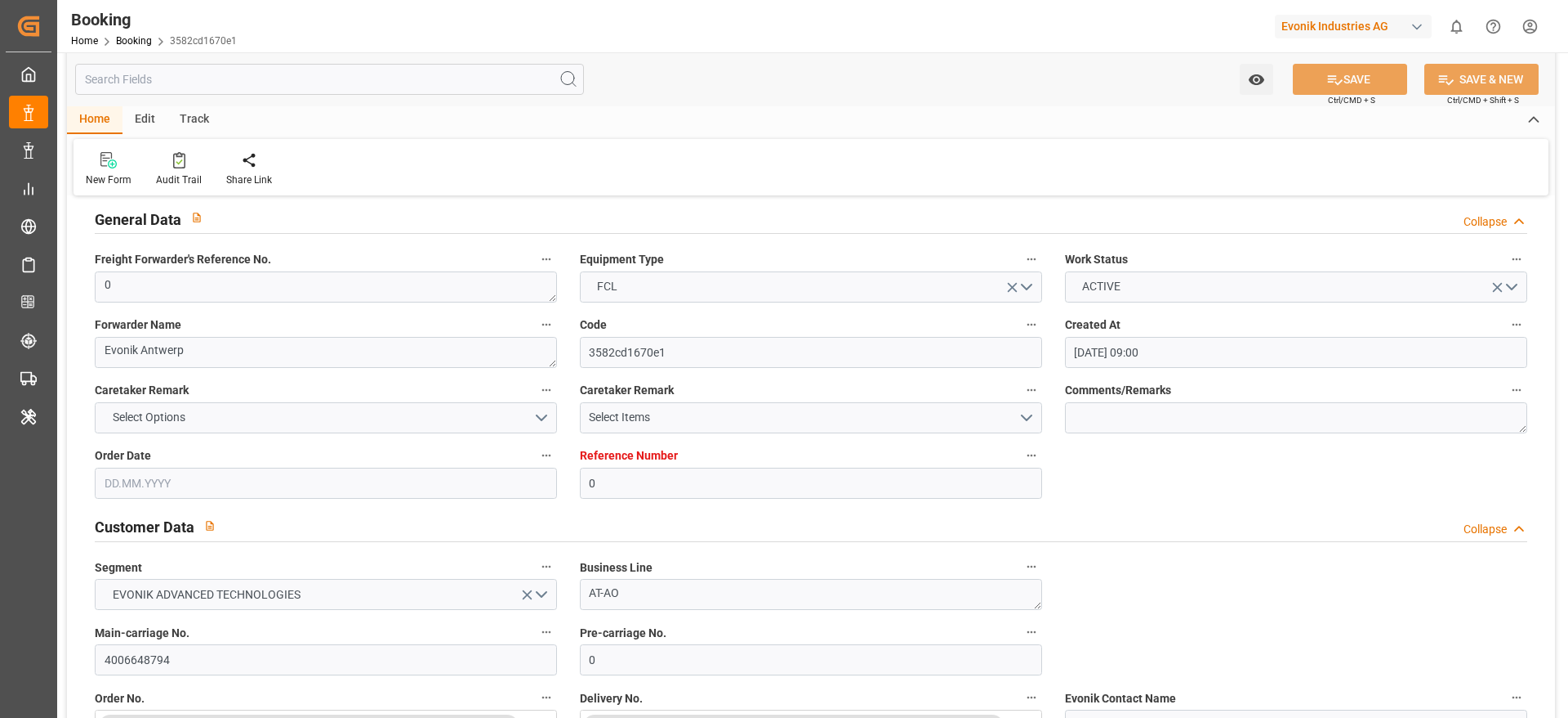
type input "[DATE]"
type input "06.09.2025"
type input "28.07.2025 17:22"
type input "16.08.2025 11:33"
type input "16.08.2025 21:30"
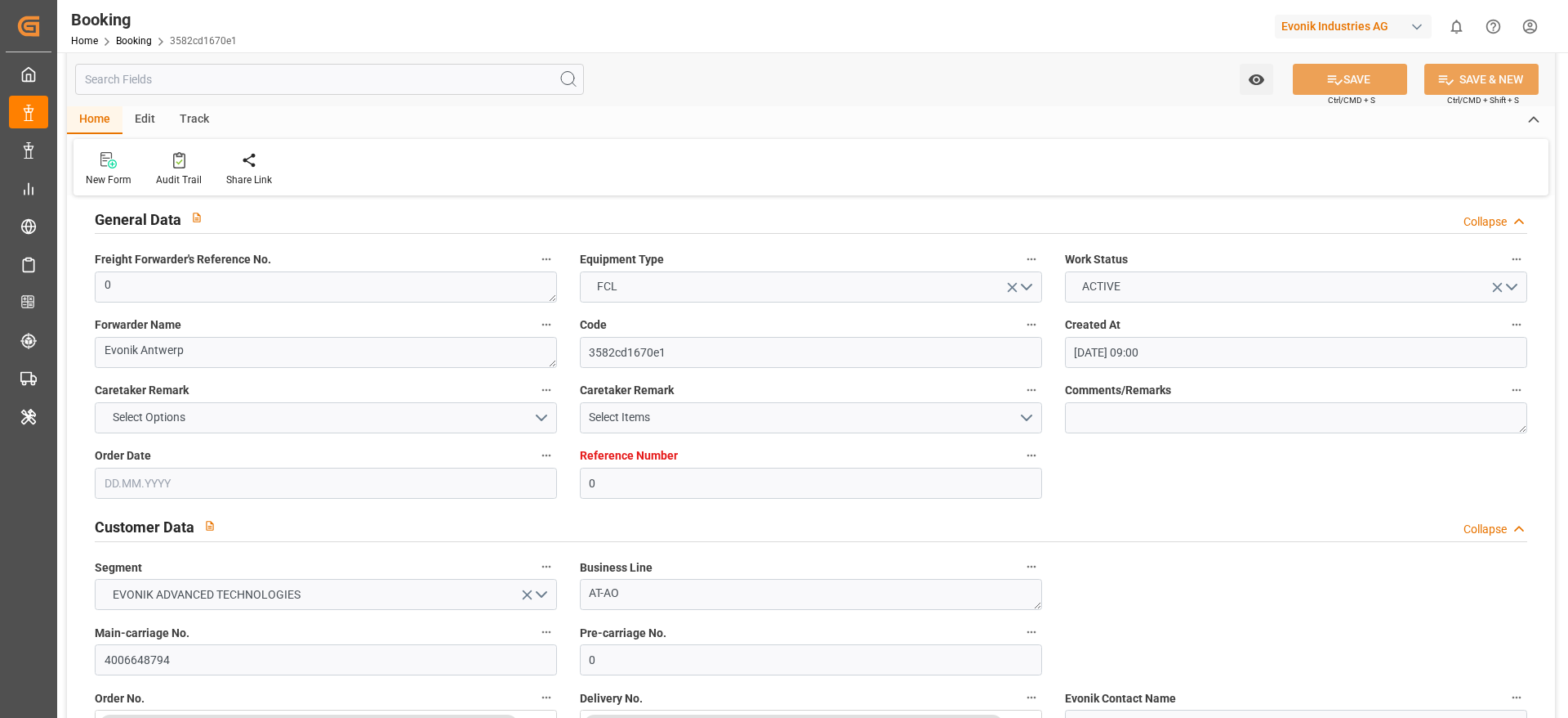
type input "16.08.2025 22:02"
type input "23.08.2025 19:00"
type input "21.08.2025 16:10"
type input "23.08.2025 22:48"
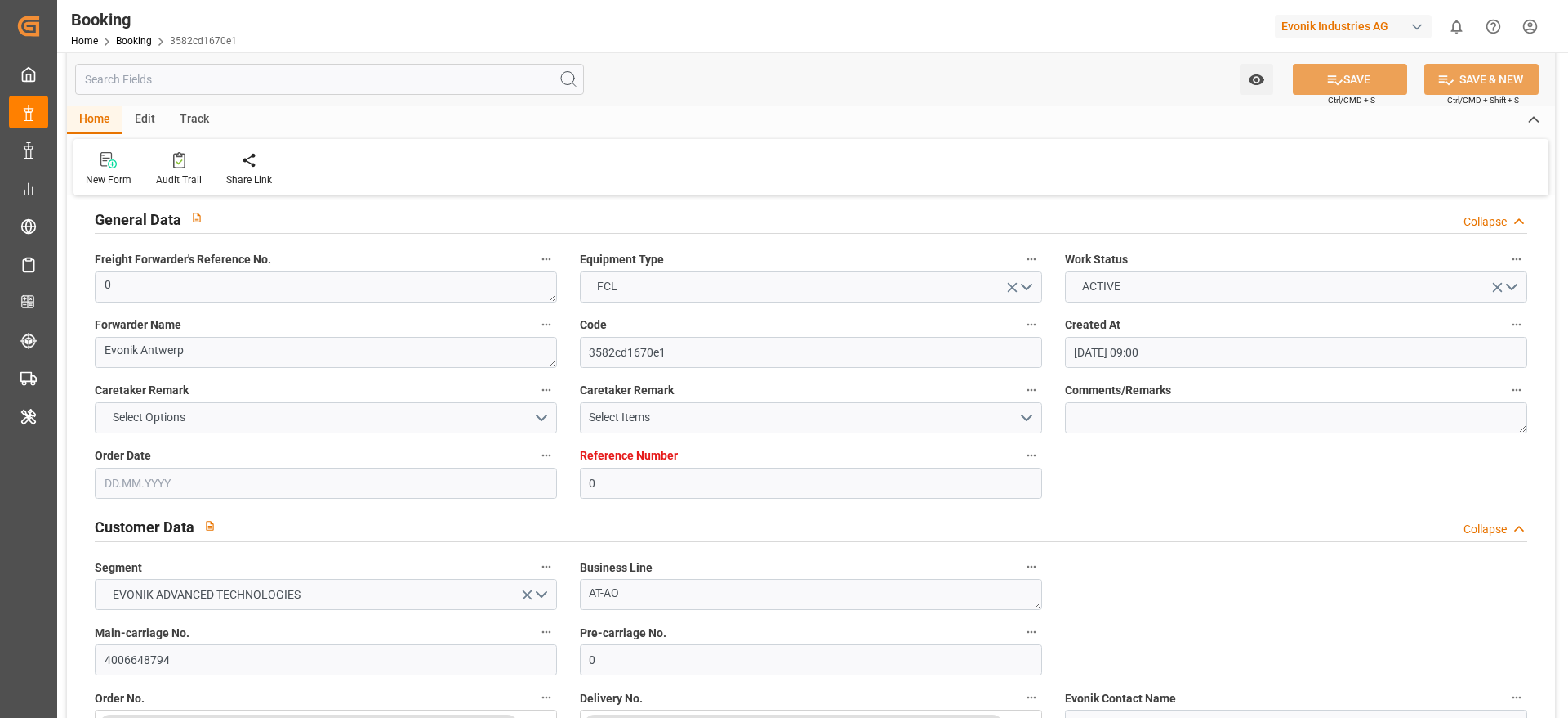
type input "23.08.2025 20:02"
type input "24.08.2025 02:02"
type input "26.08.2025 01:32"
type input "26.08.2025 02:00"
type input "28.08.2025 12:27"
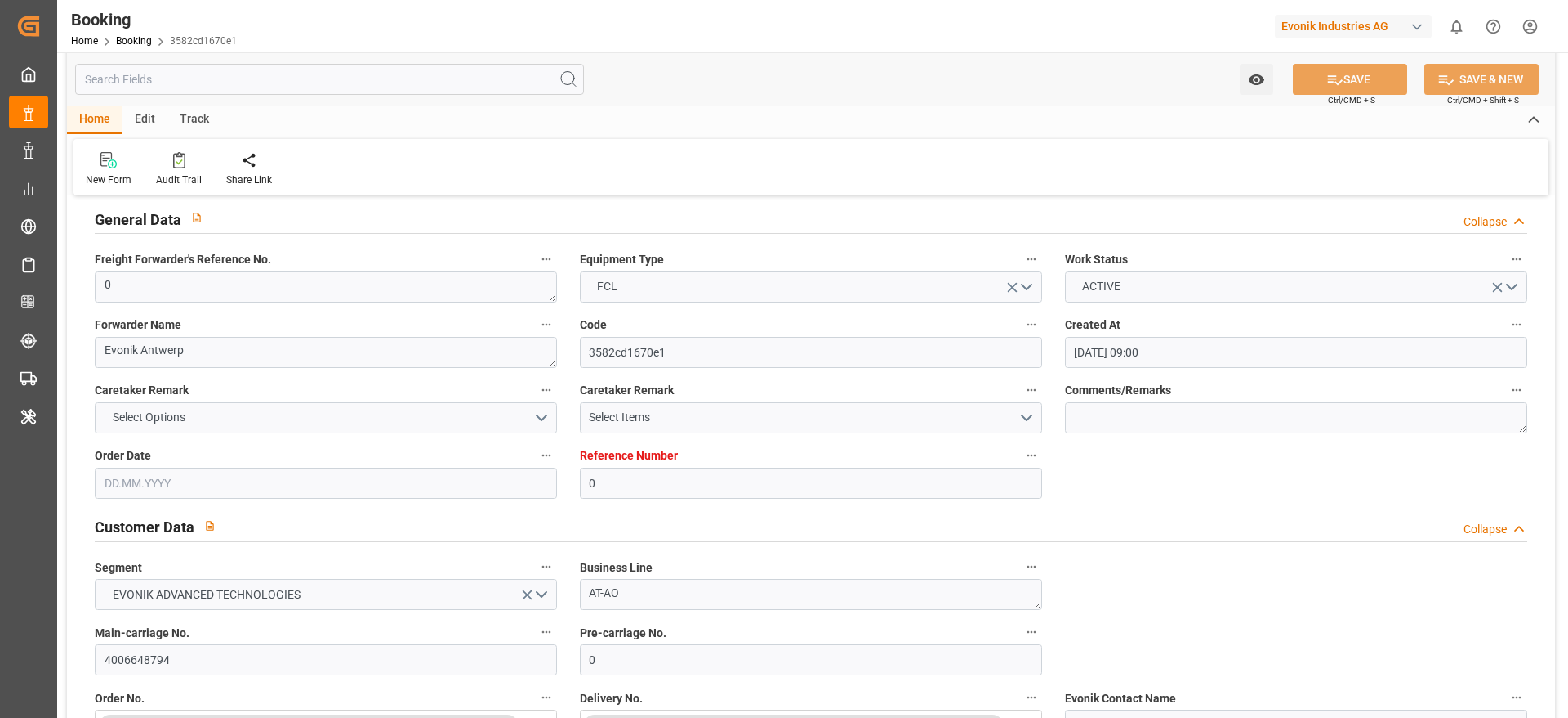
type input "23.09.2025 23:30"
type input "23.09.2025 23:56"
type input "24.09.2025 12:35"
type input "24.09.2025 01:55"
type input "24.09.2025 01:00"
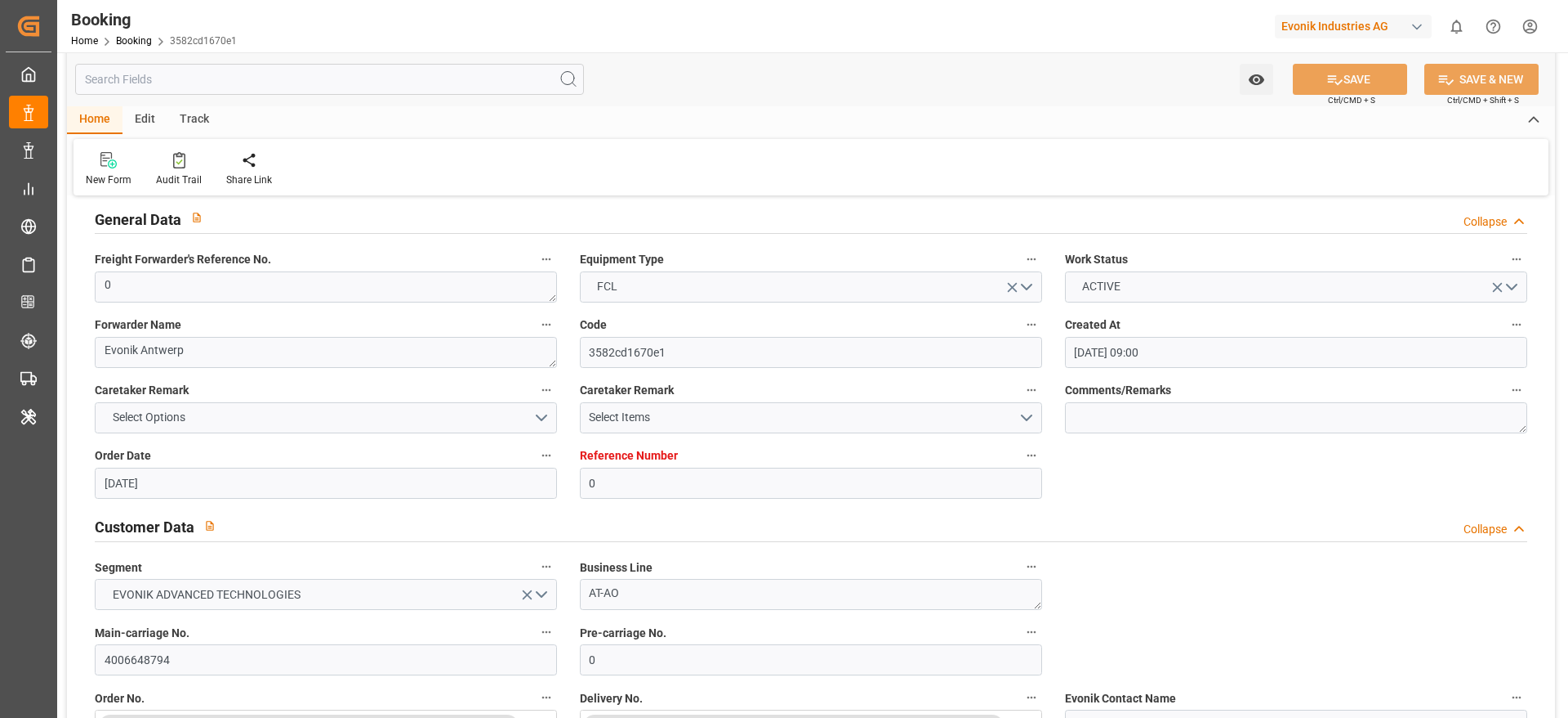
type input "24.09.2025 17:41"
type input "28.09.2025 11:07"
type input "28.09.2025 20:30"
type input "02.10.2025 13:00"
type input "03.10.2025 04:32"
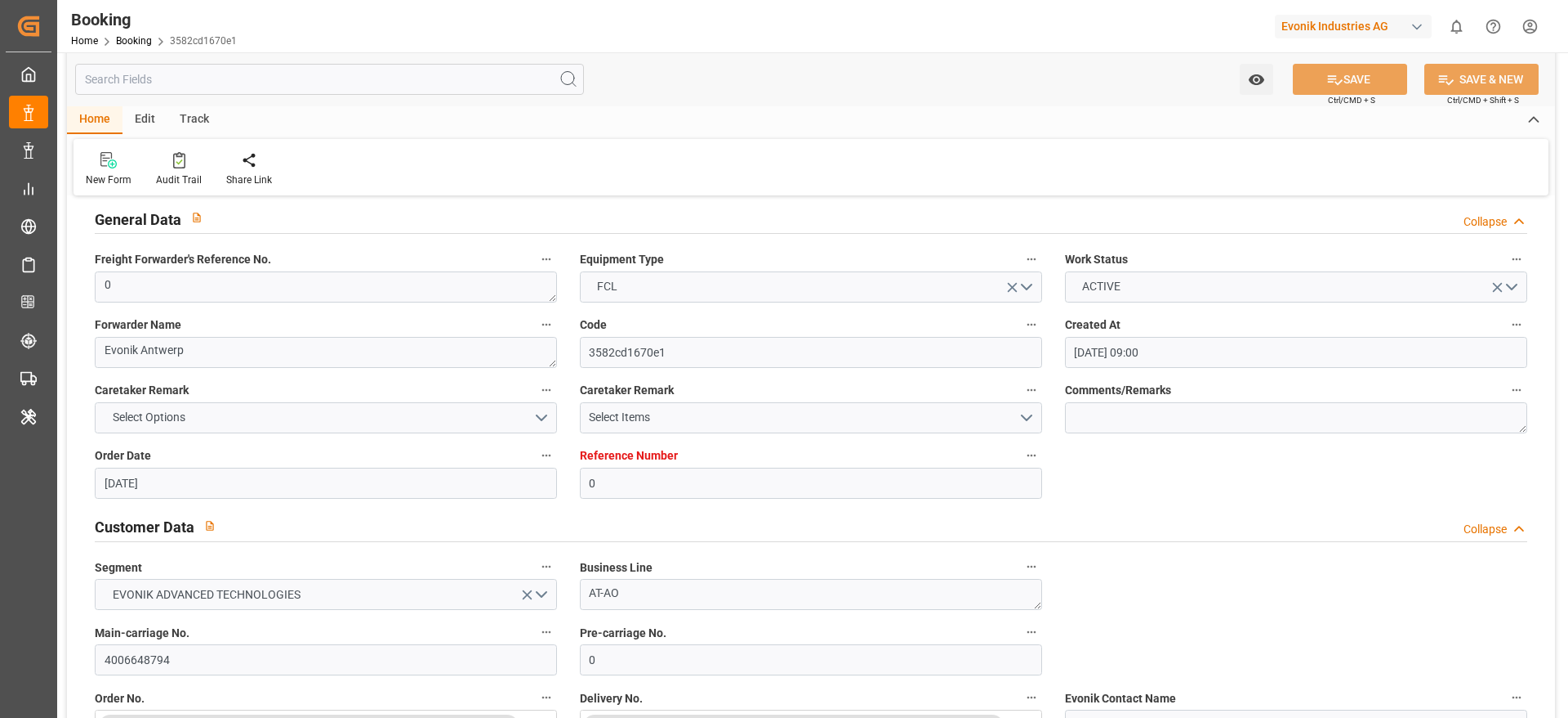
type input "02.10.2025 17:06"
type input "03.10.2025 02:21"
type input "07.10.2025 04:32"
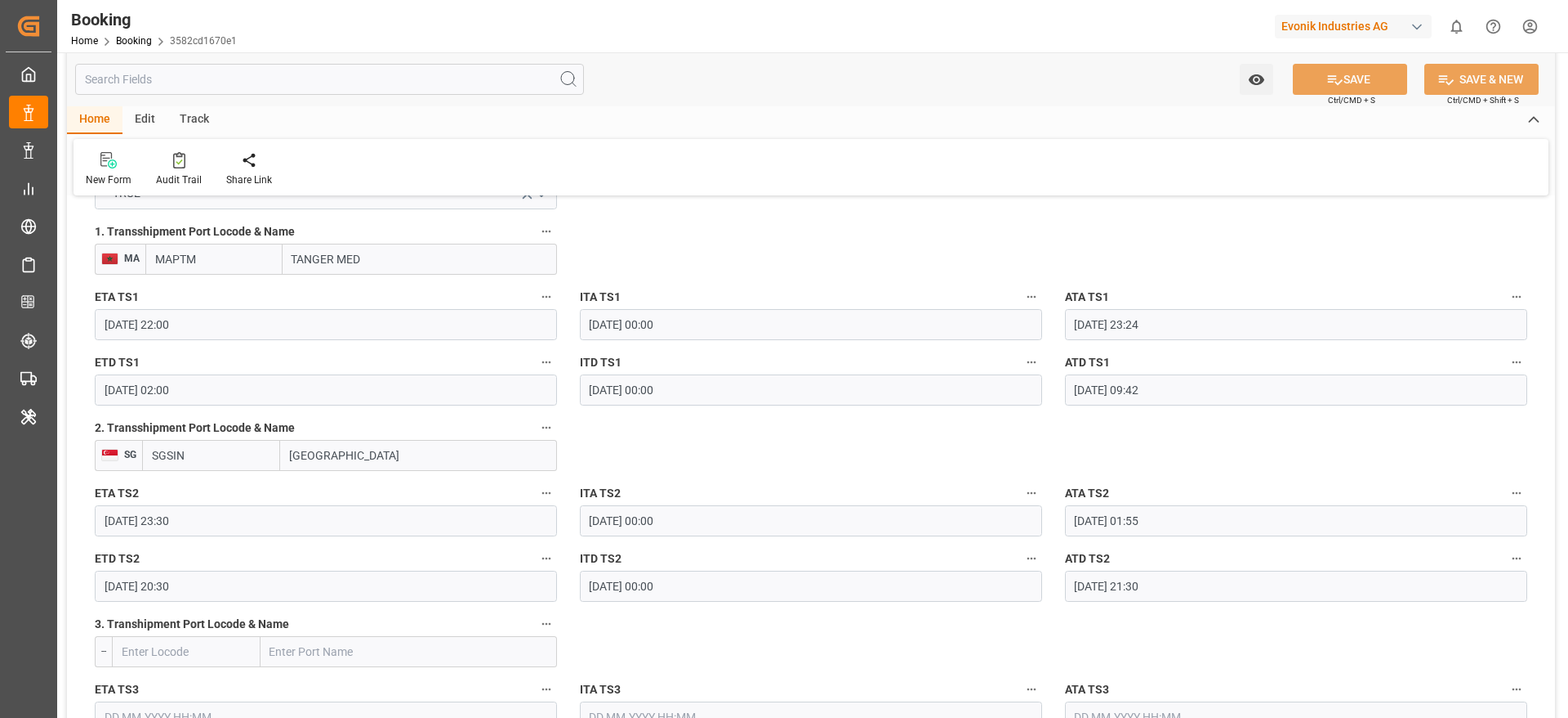
scroll to position [1804, 0]
click at [235, 256] on input "MAPTM" at bounding box center [214, 258] width 138 height 31
click at [219, 299] on span "MAPTM - Tanger Med" at bounding box center [208, 294] width 104 height 13
type input "MAPTM"
type input "Tanger Med"
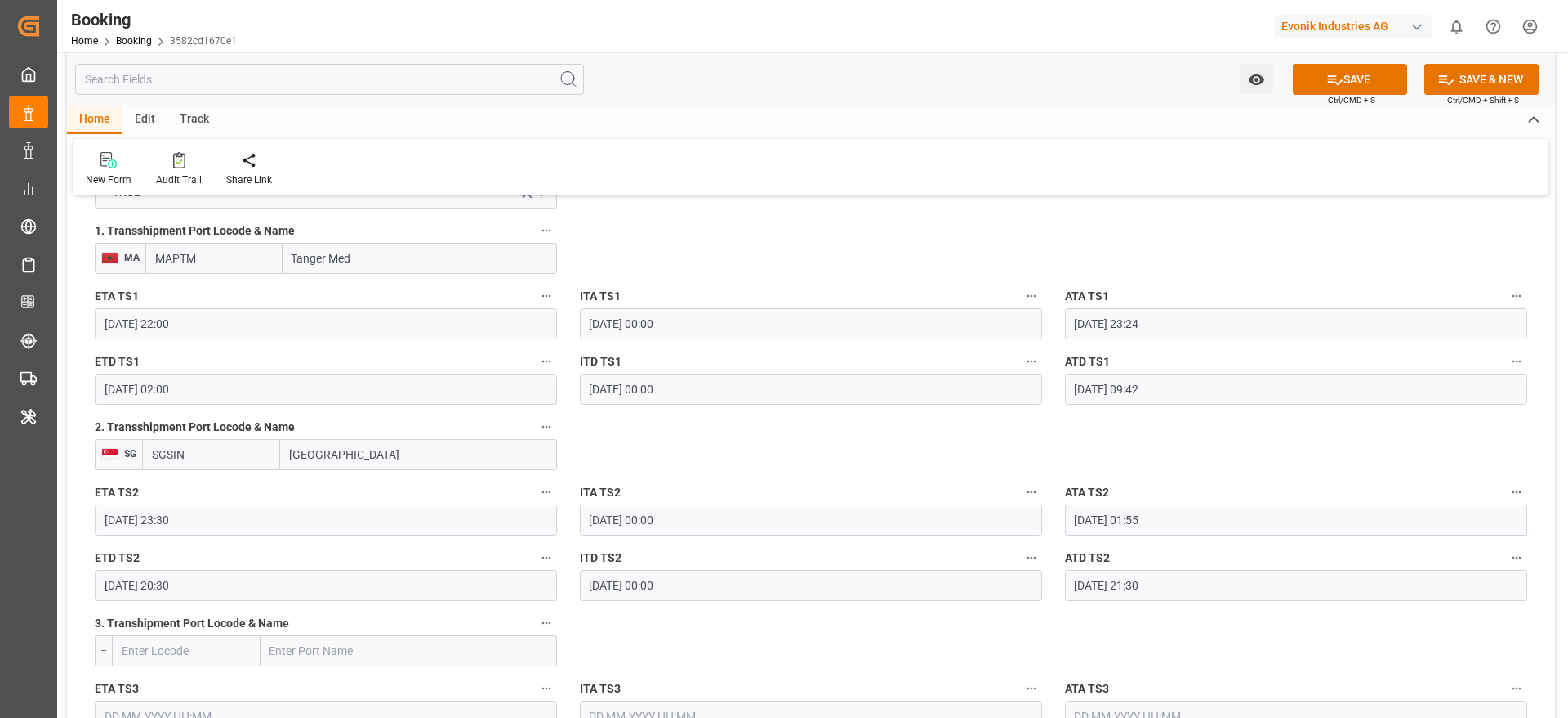
click at [248, 439] on input "SGSIN" at bounding box center [211, 454] width 138 height 31
click at [226, 477] on div "SGSIN - Singapore" at bounding box center [211, 499] width 137 height 54
type input "SGSIN"
type input "[GEOGRAPHIC_DATA]"
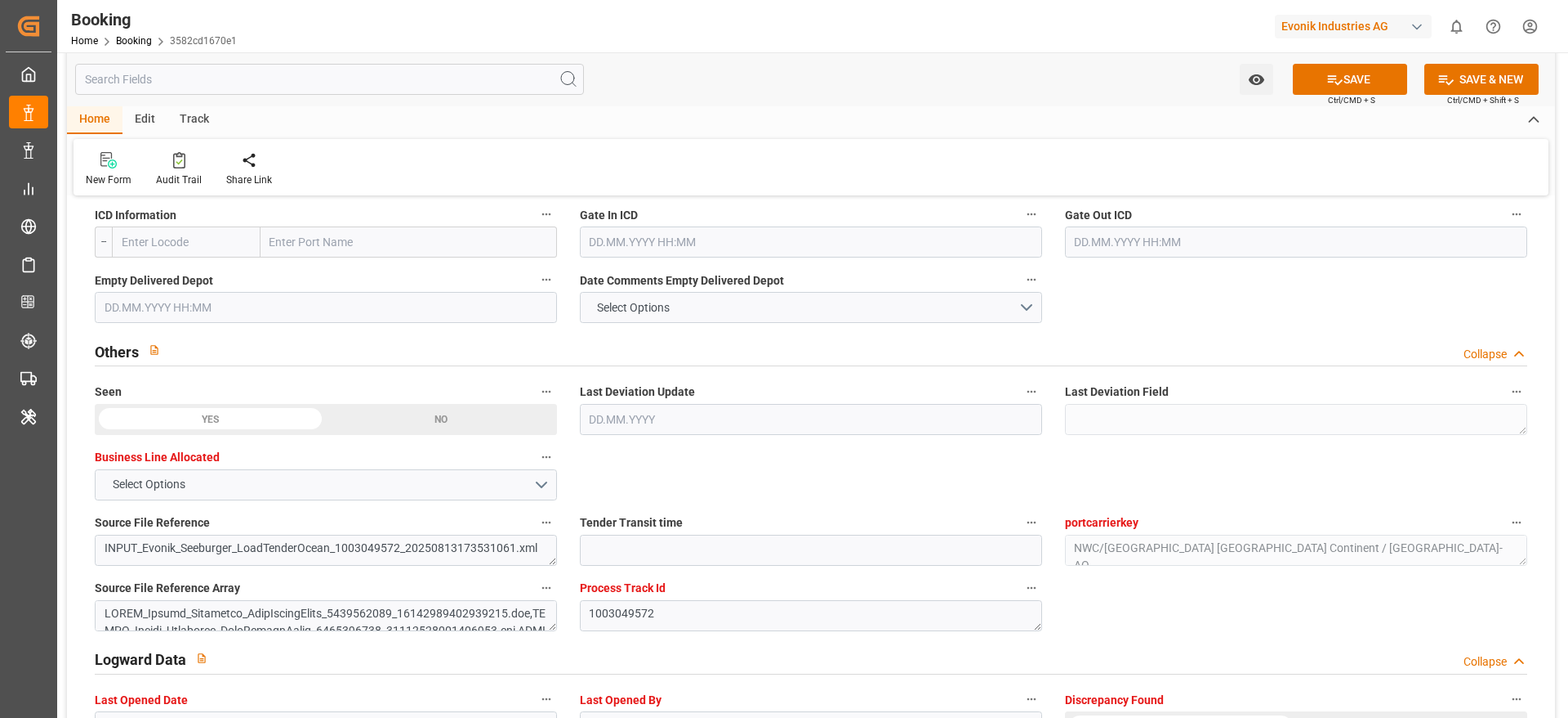
scroll to position [2353, 0]
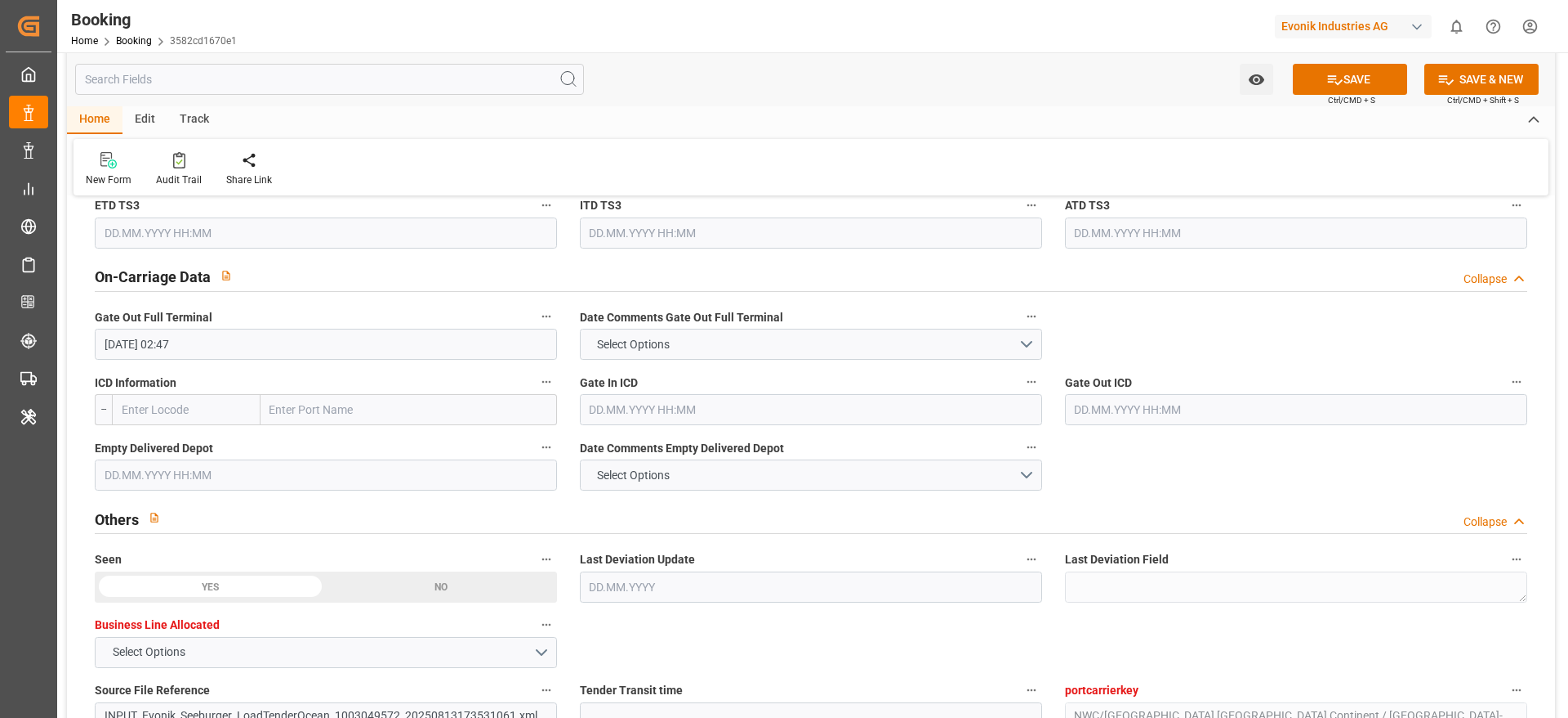
click at [161, 465] on input "text" at bounding box center [325, 474] width 462 height 31
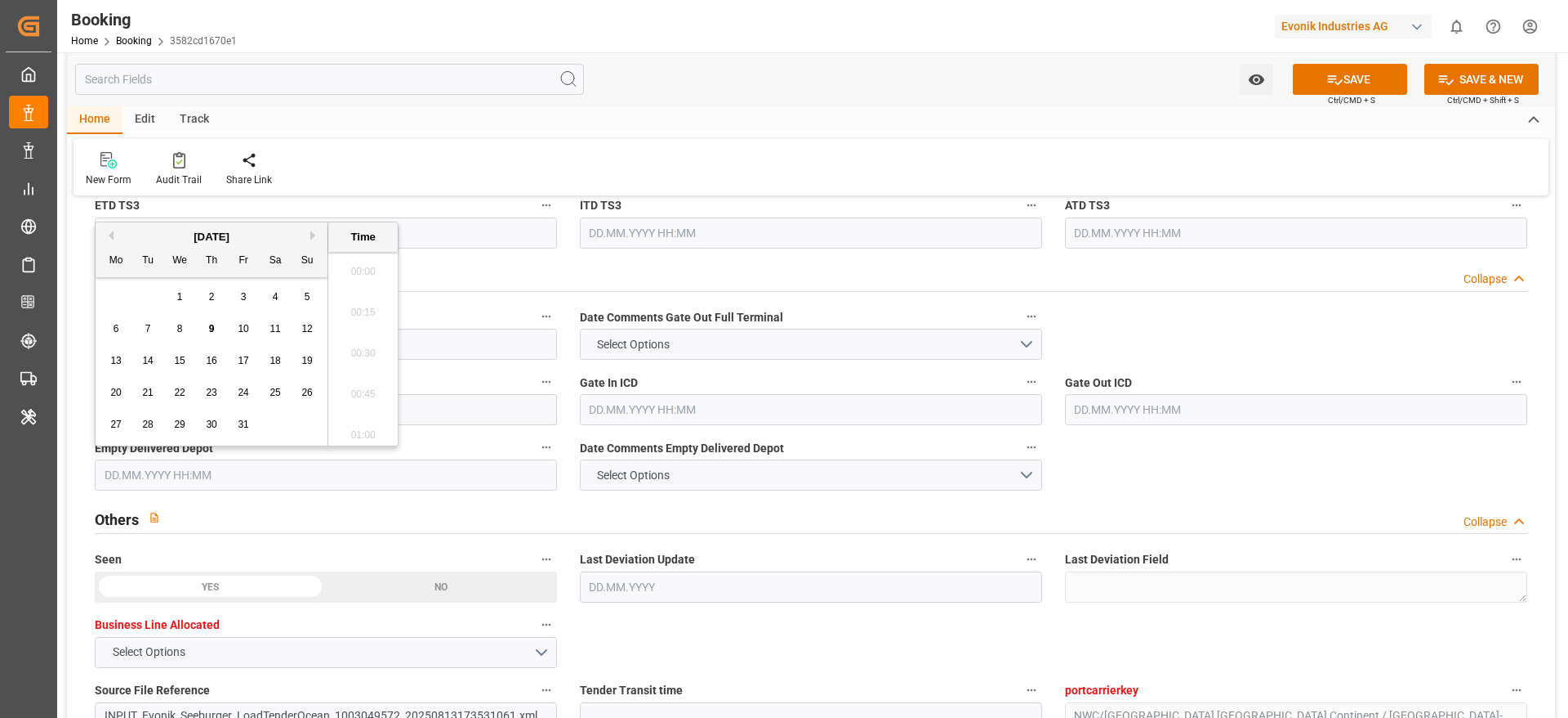
scroll to position [2621, 0]
click at [204, 338] on div "9" at bounding box center [212, 329] width 20 height 20
type input "09.10.2025 00:00"
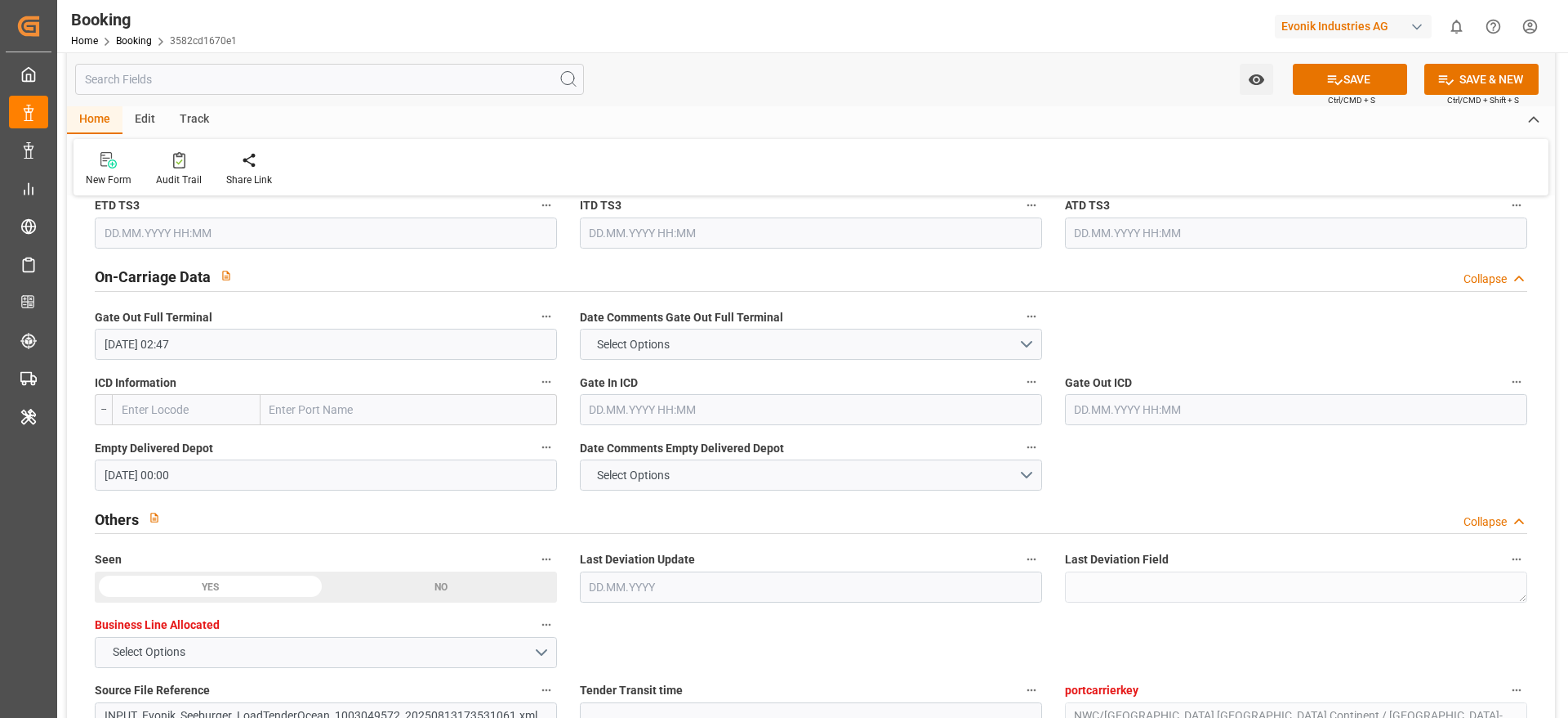
click at [364, 151] on div "New Form Audit Trail Share Link" at bounding box center [810, 166] width 1475 height 57
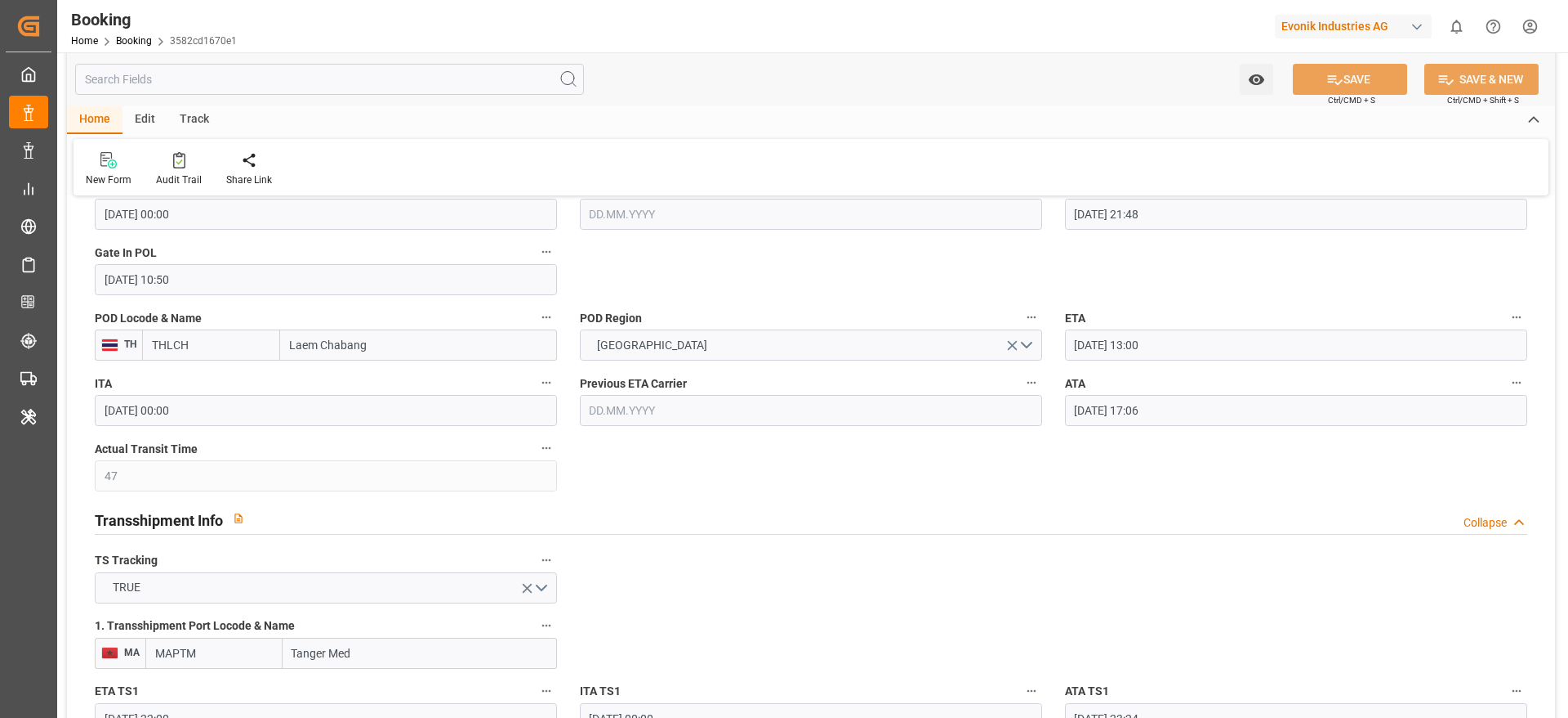
scroll to position [1047, 0]
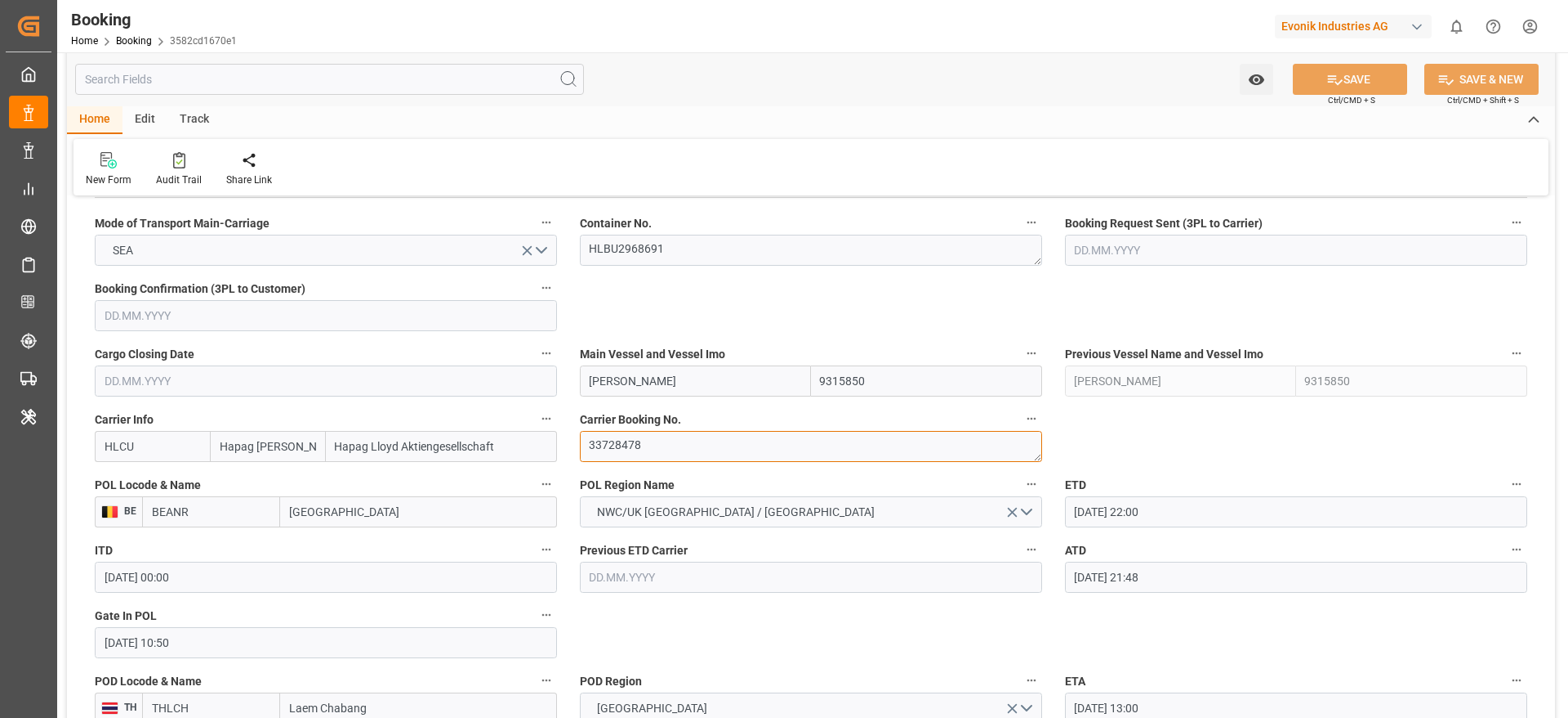
click at [703, 458] on textarea "33728478" at bounding box center [810, 445] width 462 height 31
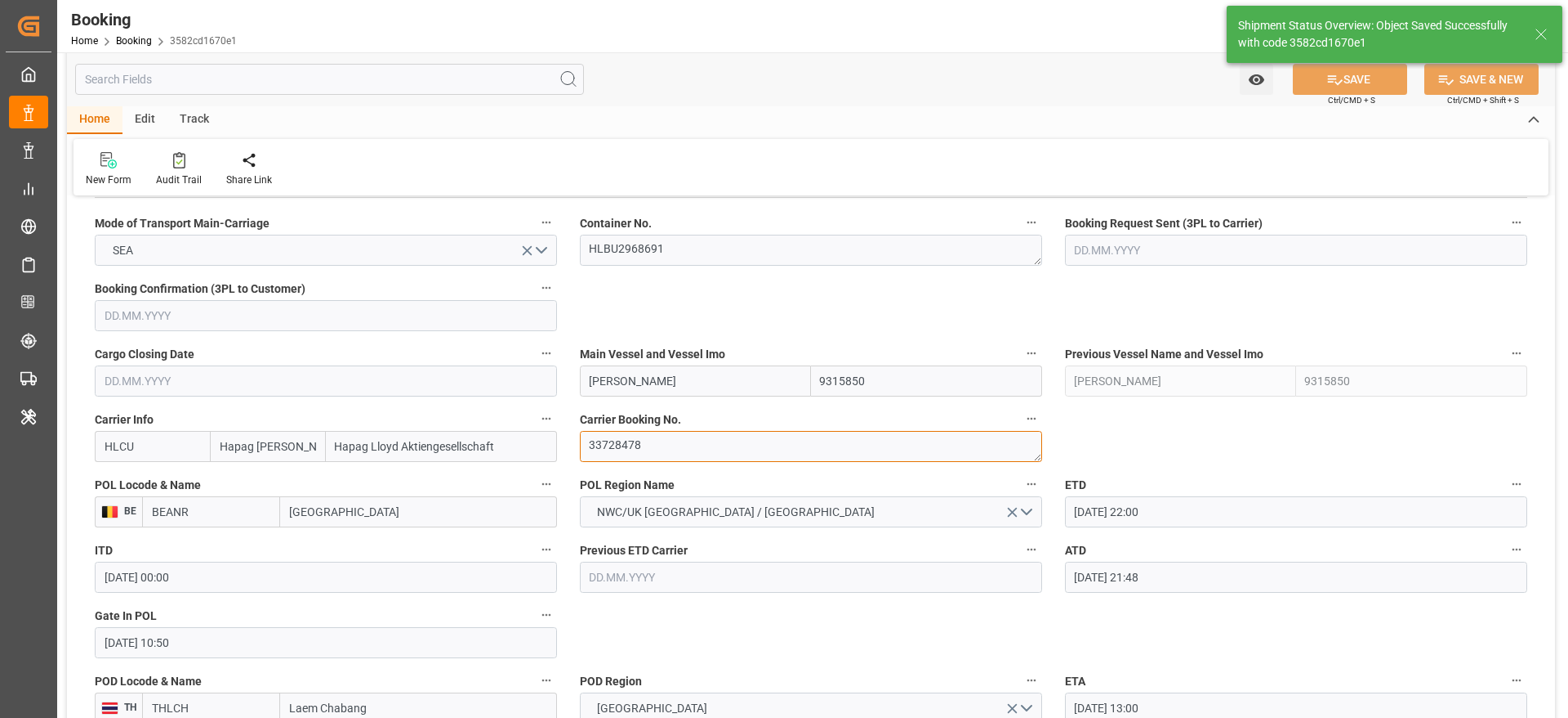
click at [704, 458] on textarea "33728478" at bounding box center [810, 445] width 462 height 31
type textarea "[PERSON_NAME]"
click at [704, 458] on textarea "33728478" at bounding box center [810, 445] width 462 height 31
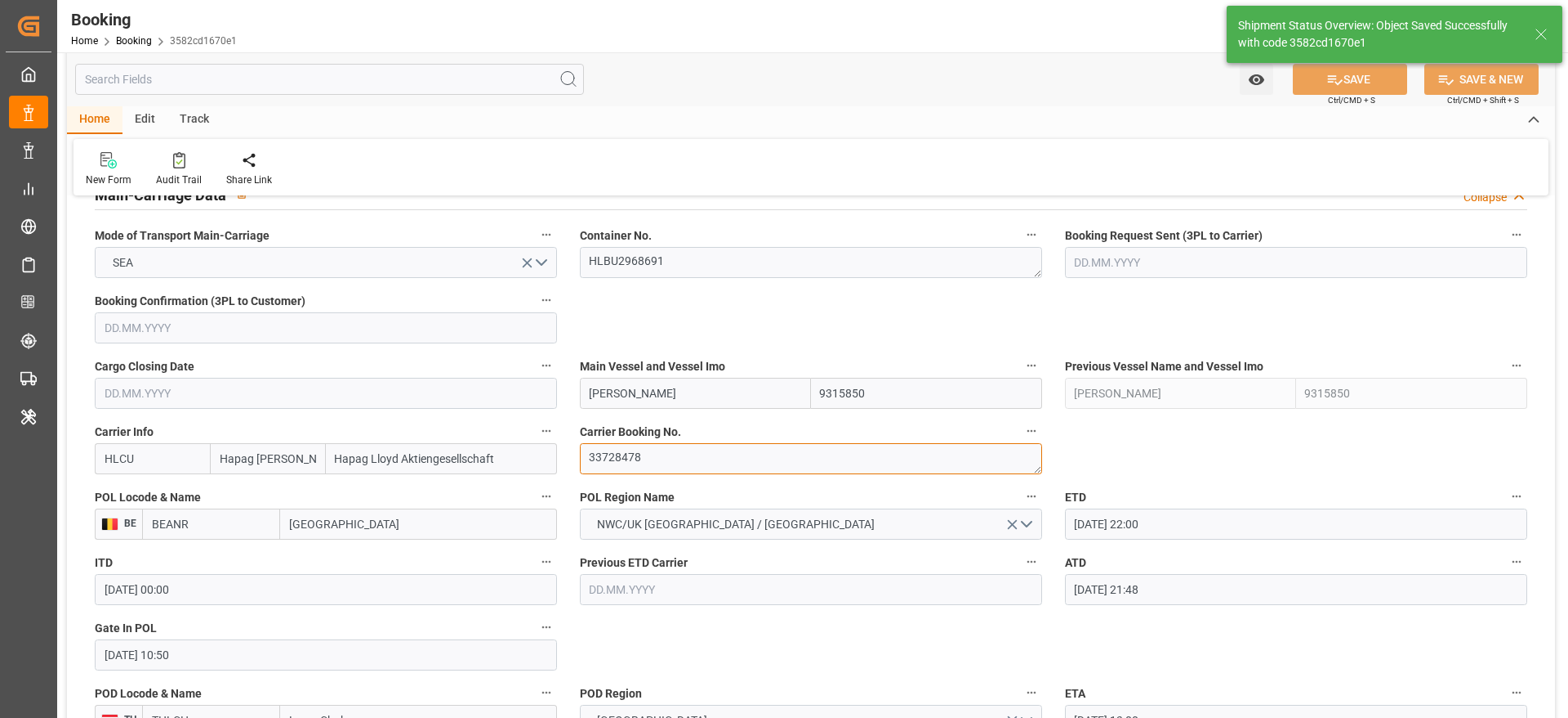
type input "09.10.2025 11:05"
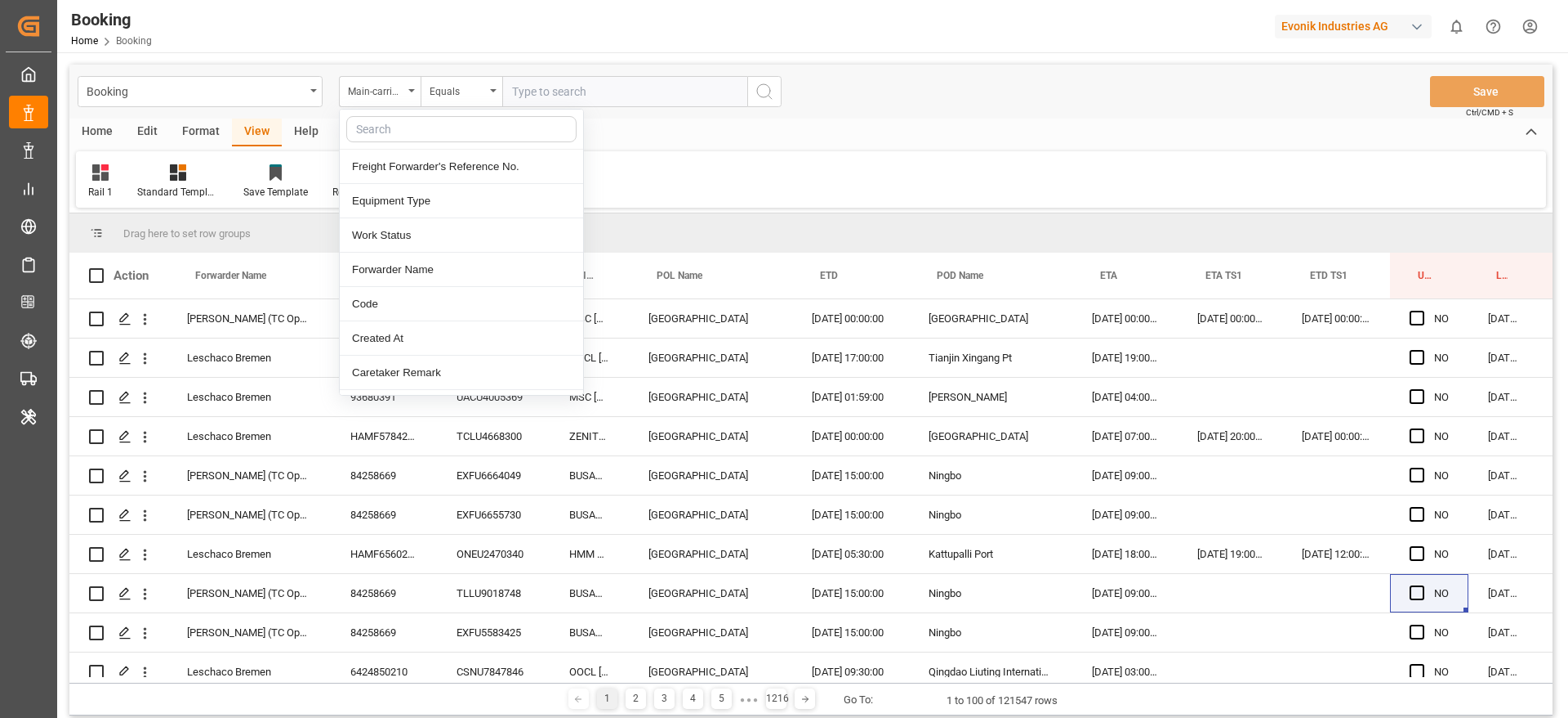
scroll to position [0, 62]
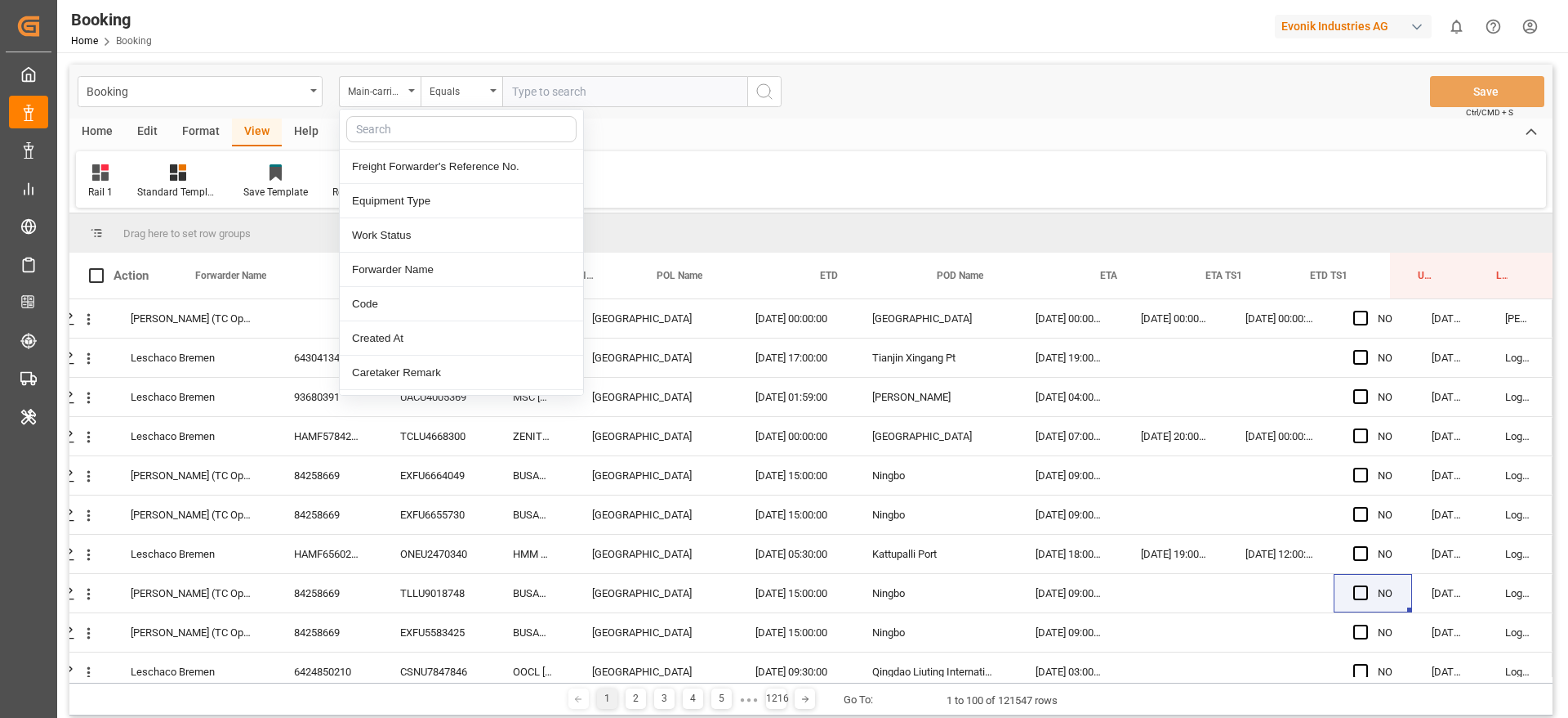
click at [389, 126] on input "text" at bounding box center [462, 129] width 231 height 26
type input "n"
type input "booking"
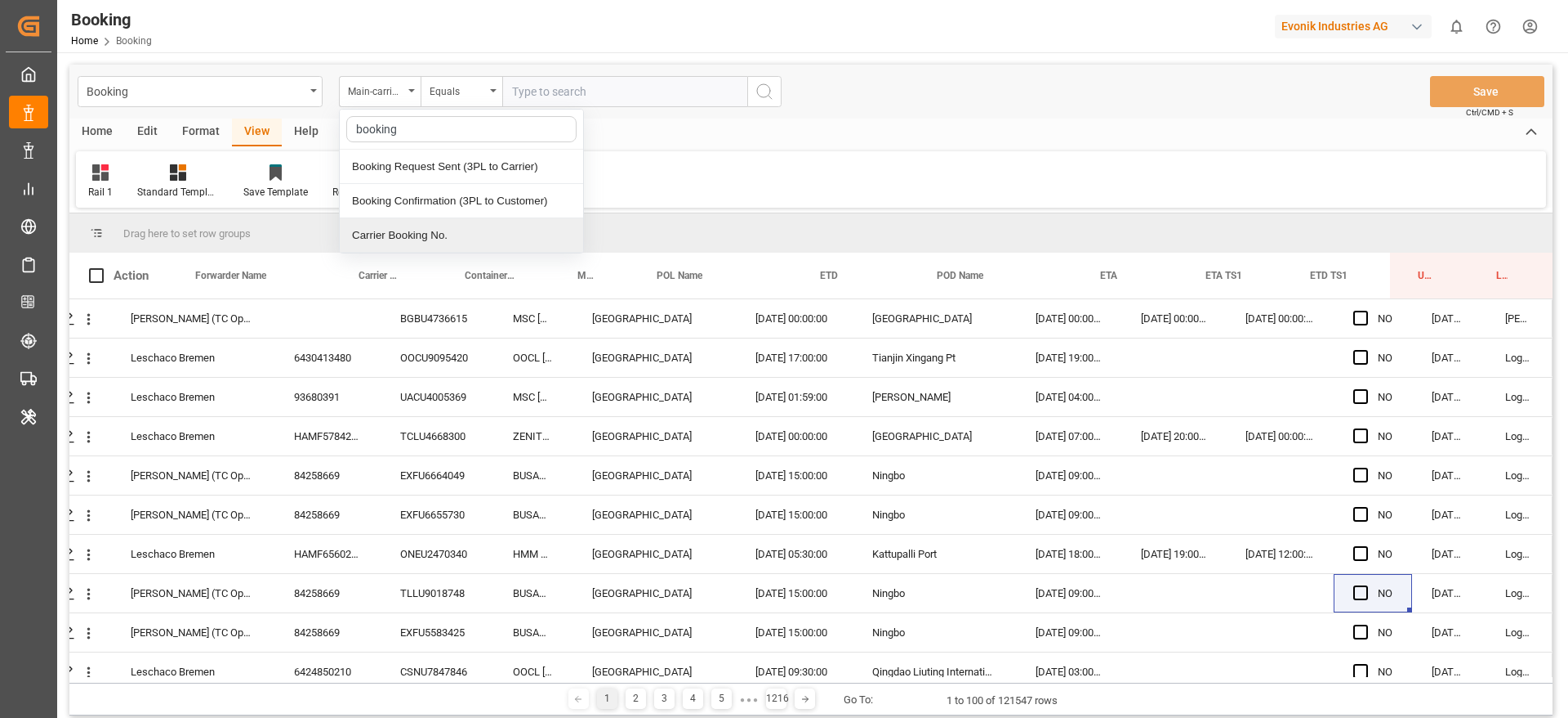
click at [438, 227] on div "Carrier Booking No." at bounding box center [462, 235] width 244 height 34
click at [551, 100] on input "text" at bounding box center [625, 91] width 245 height 31
paste input "33728478"
type input "33728478"
click at [765, 102] on button "search button" at bounding box center [764, 91] width 34 height 31
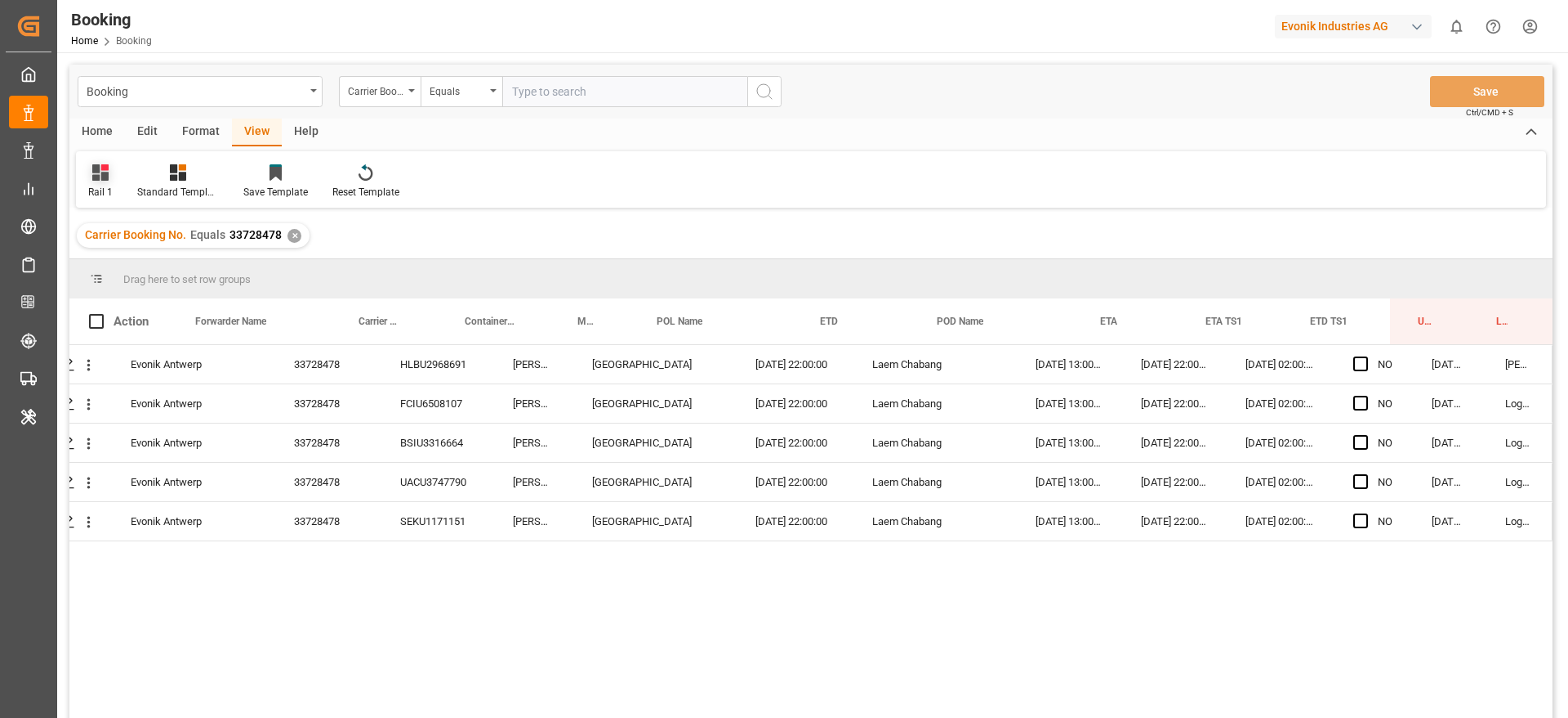
click at [118, 185] on div "Rail 1" at bounding box center [100, 181] width 49 height 36
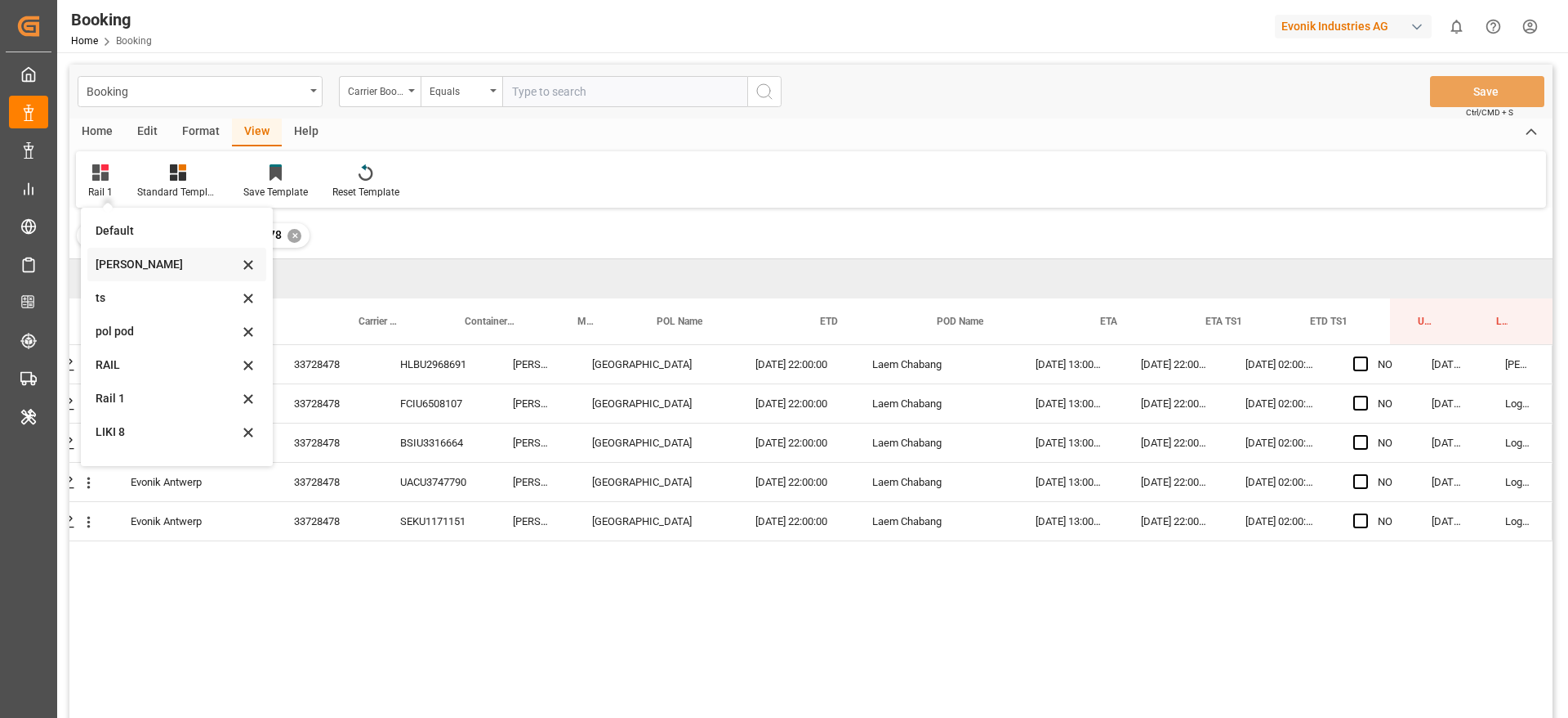
click at [174, 258] on div "Likitha" at bounding box center [167, 264] width 143 height 17
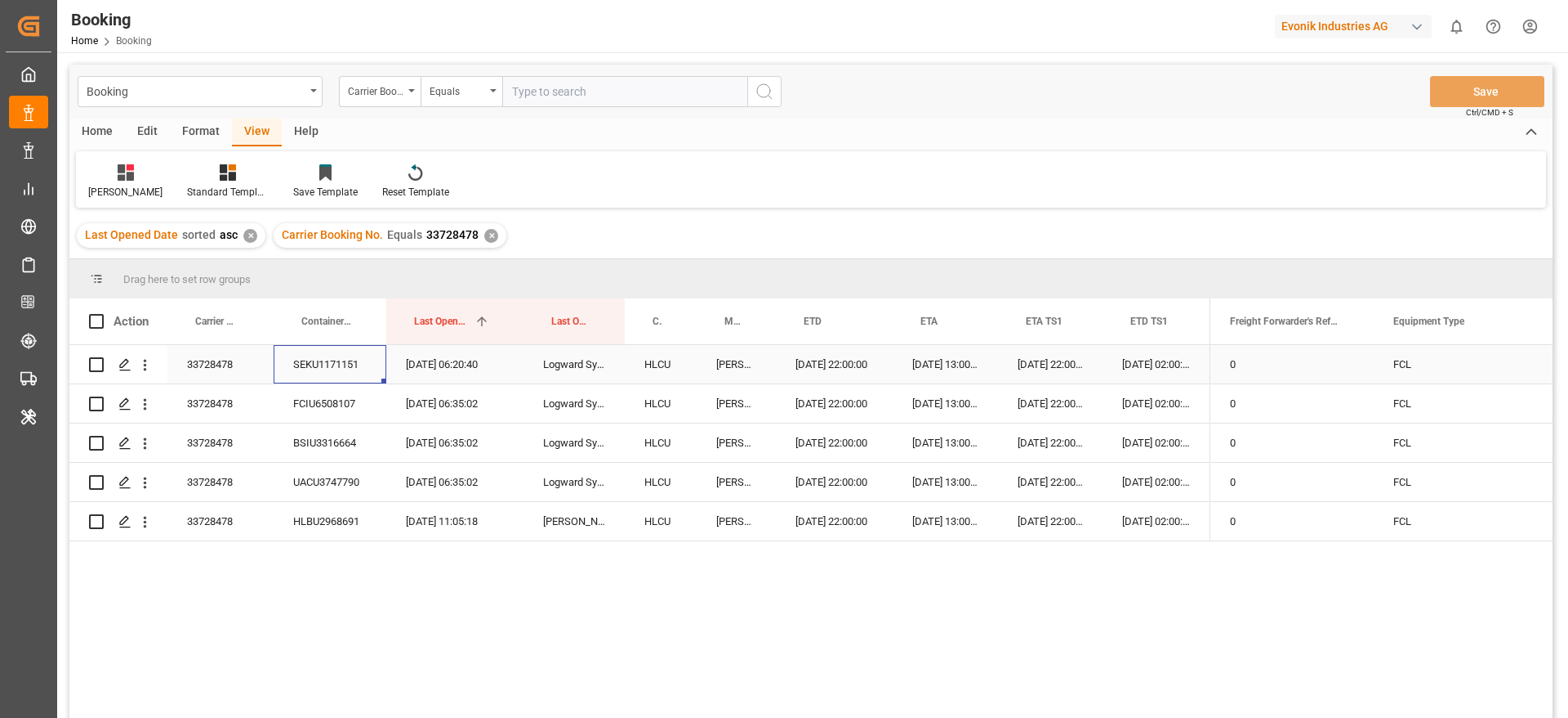
click at [338, 370] on div "SEKU1171151" at bounding box center [329, 364] width 112 height 38
click at [346, 411] on div "FCIU6508107" at bounding box center [329, 403] width 112 height 38
click at [382, 436] on div "BSIU3316664" at bounding box center [329, 442] width 112 height 38
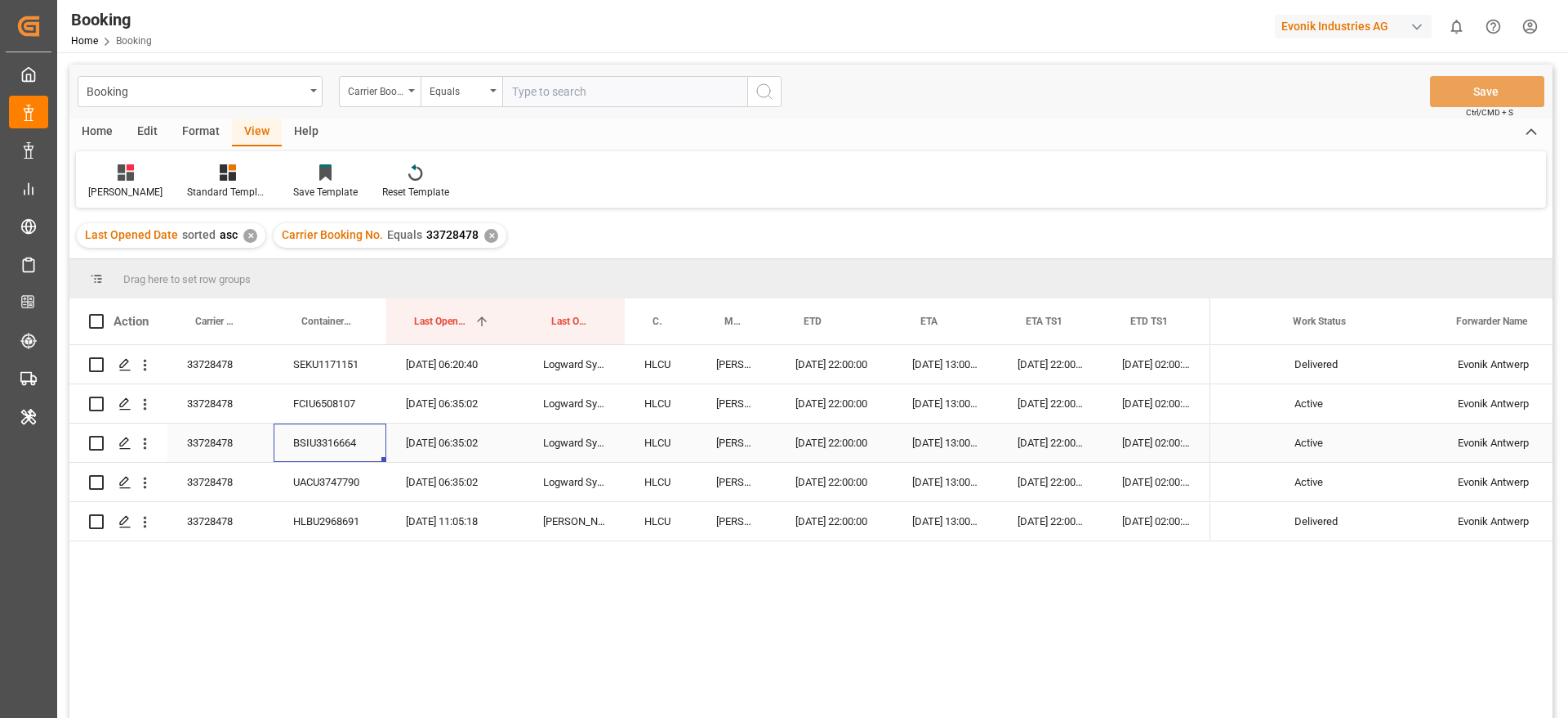
scroll to position [0, 264]
click at [93, 185] on div "Likitha" at bounding box center [125, 193] width 74 height 15
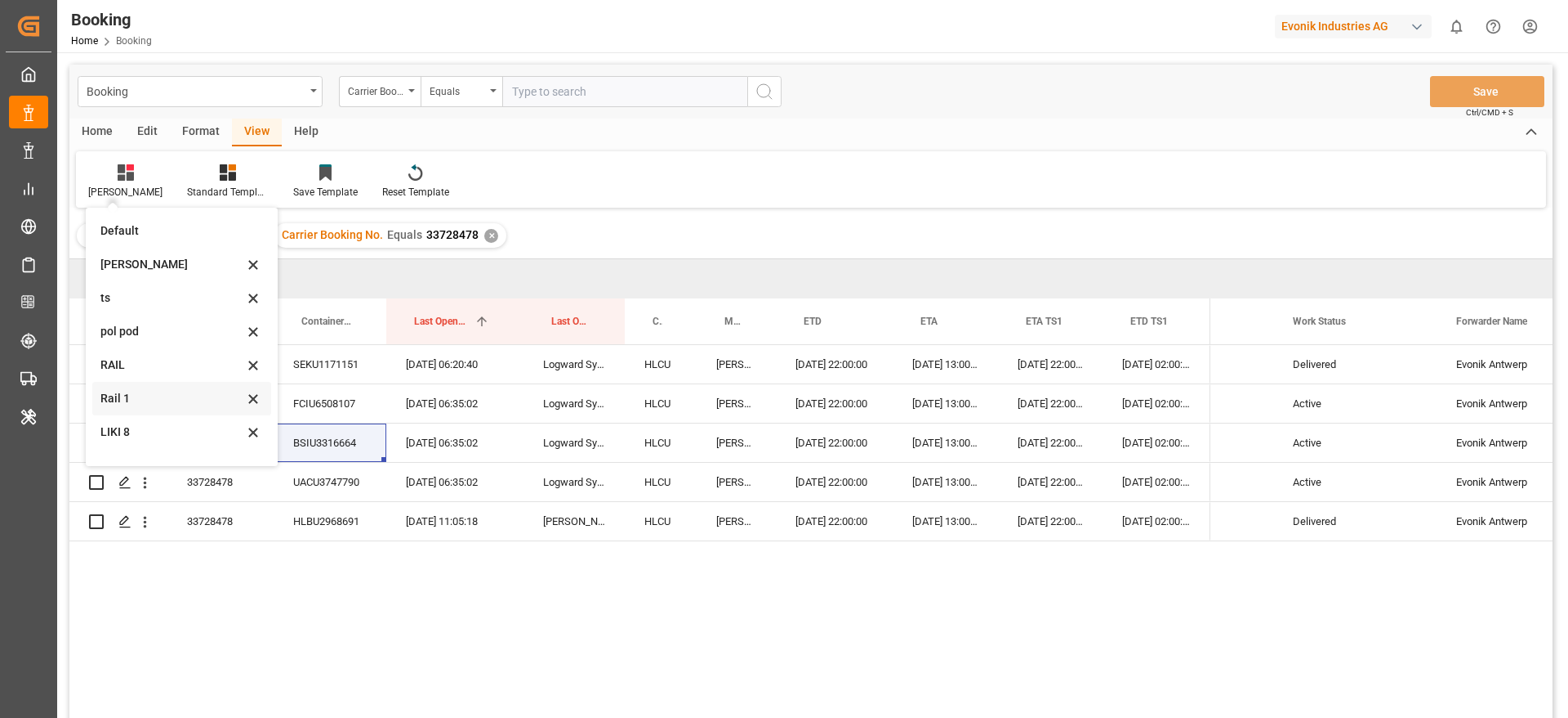
click at [159, 399] on div "Rail 1" at bounding box center [172, 398] width 143 height 17
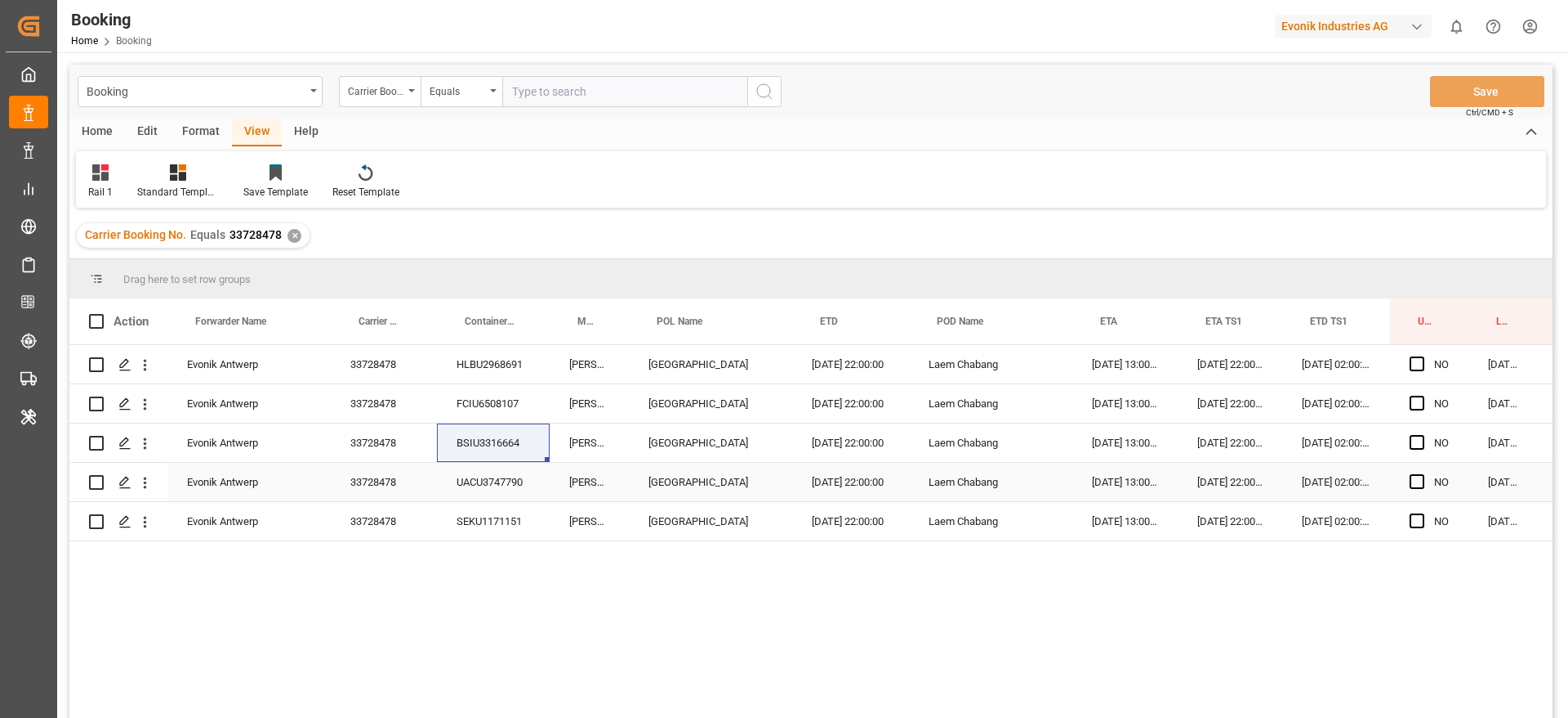
scroll to position [0, 62]
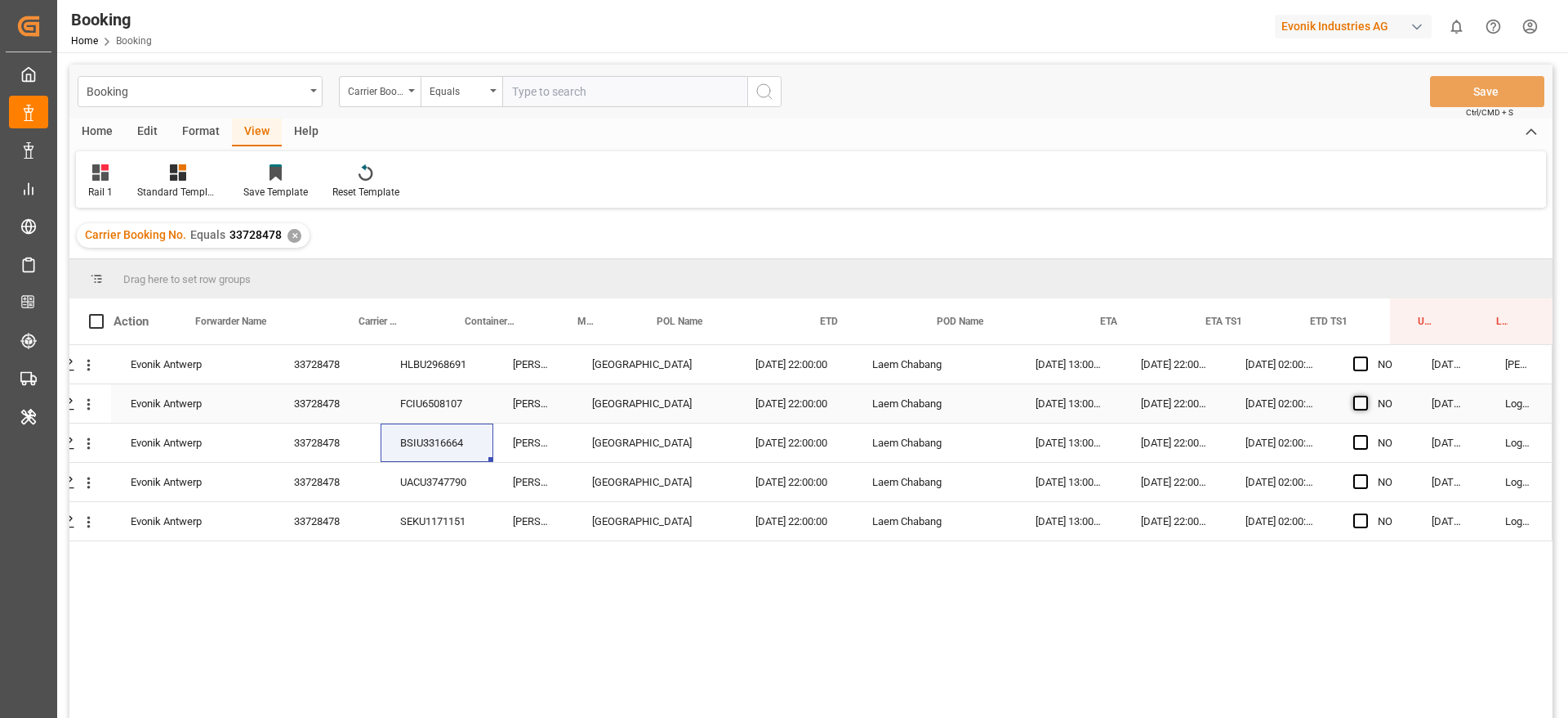
click at [1353, 399] on span "Press SPACE to select this row." at bounding box center [1361, 403] width 15 height 15
click at [1365, 395] on input "Press SPACE to select this row." at bounding box center [1365, 395] width 0 height 0
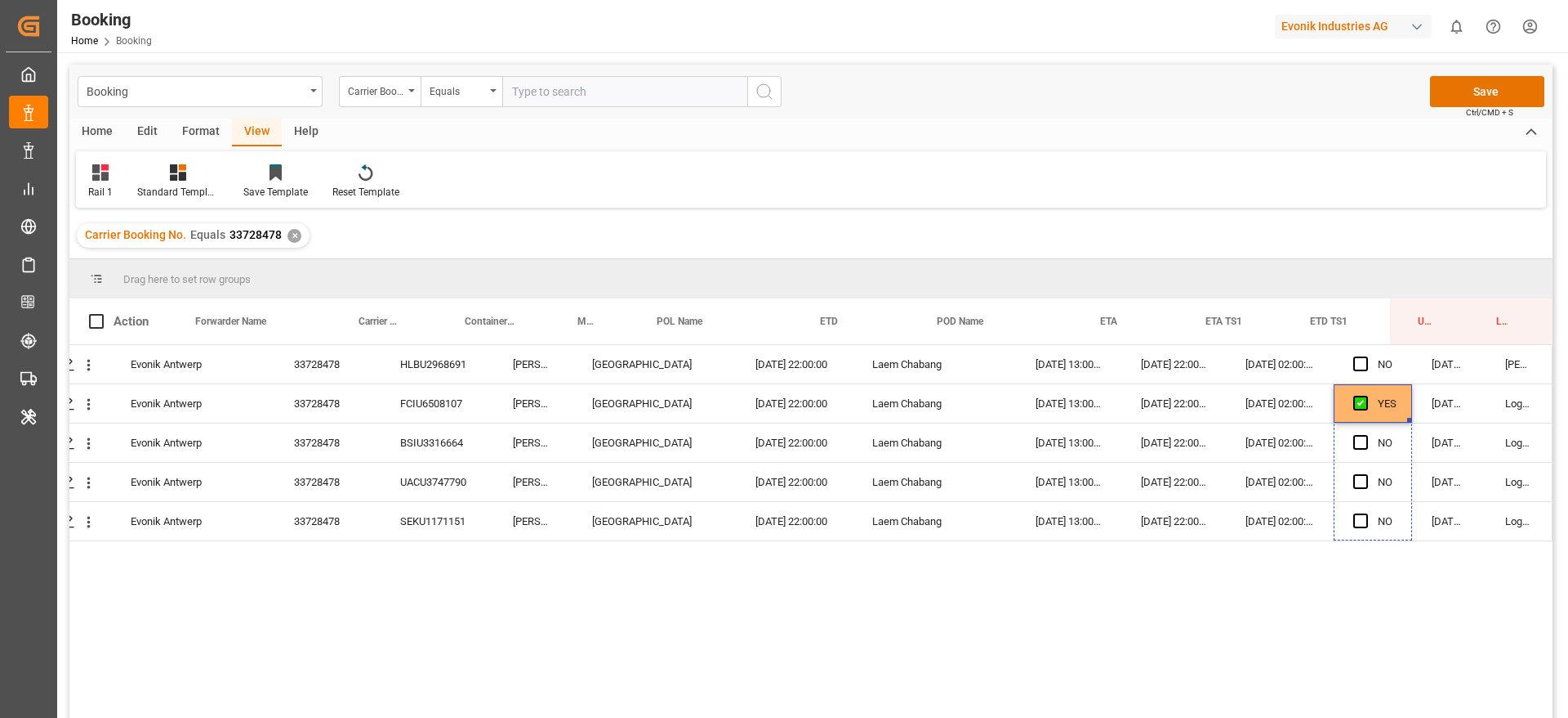
drag, startPoint x: 1405, startPoint y: 421, endPoint x: 1399, endPoint y: 568, distance: 147.1
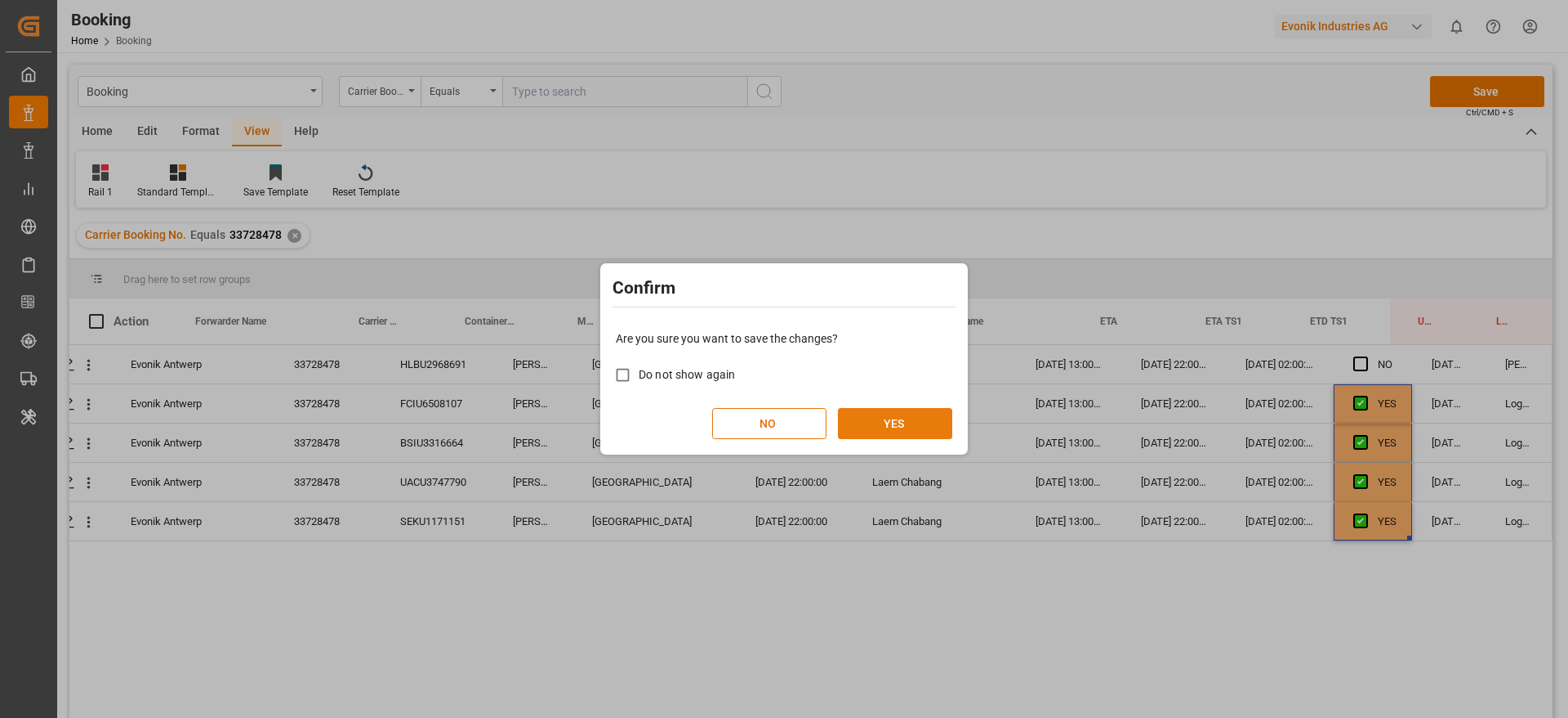
click at [906, 421] on button "YES" at bounding box center [895, 423] width 114 height 31
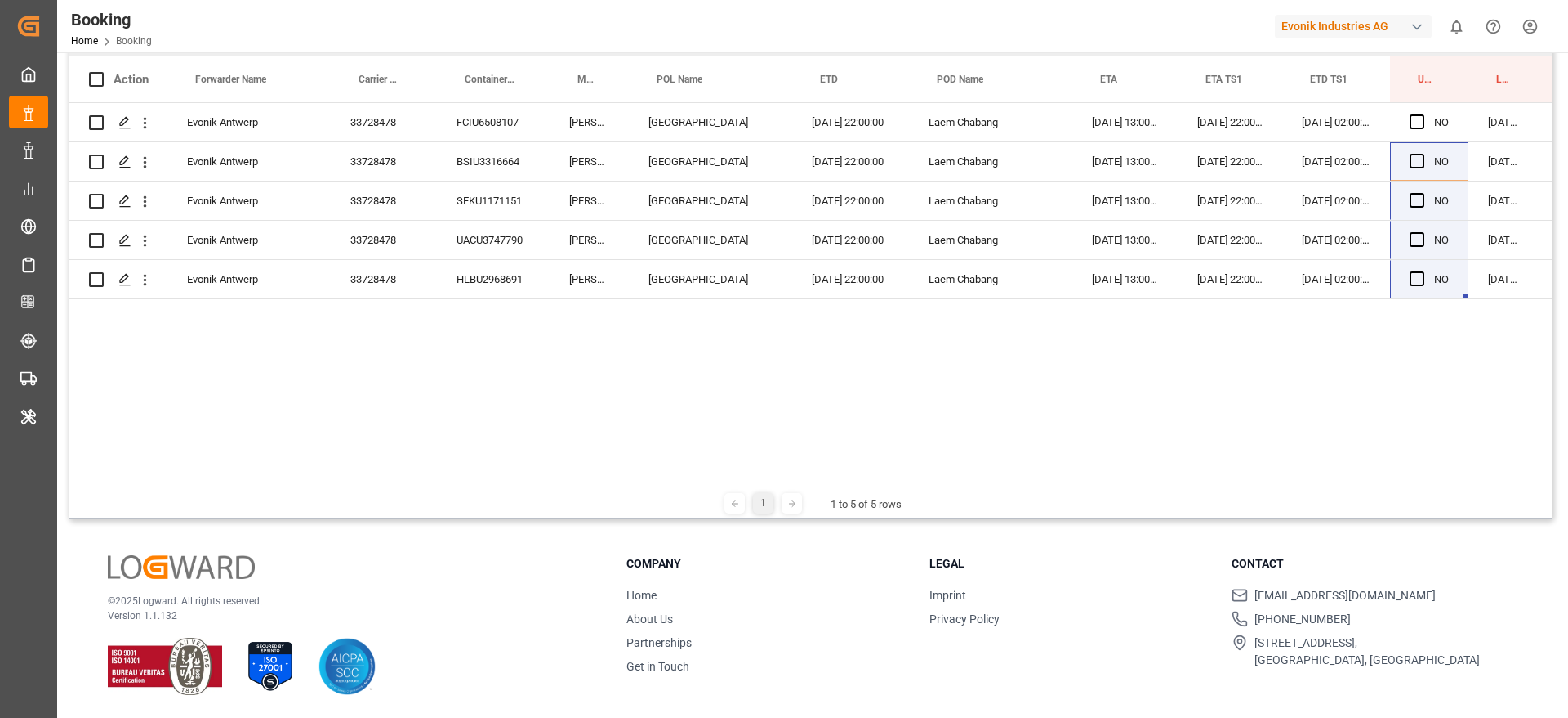
scroll to position [0, 0]
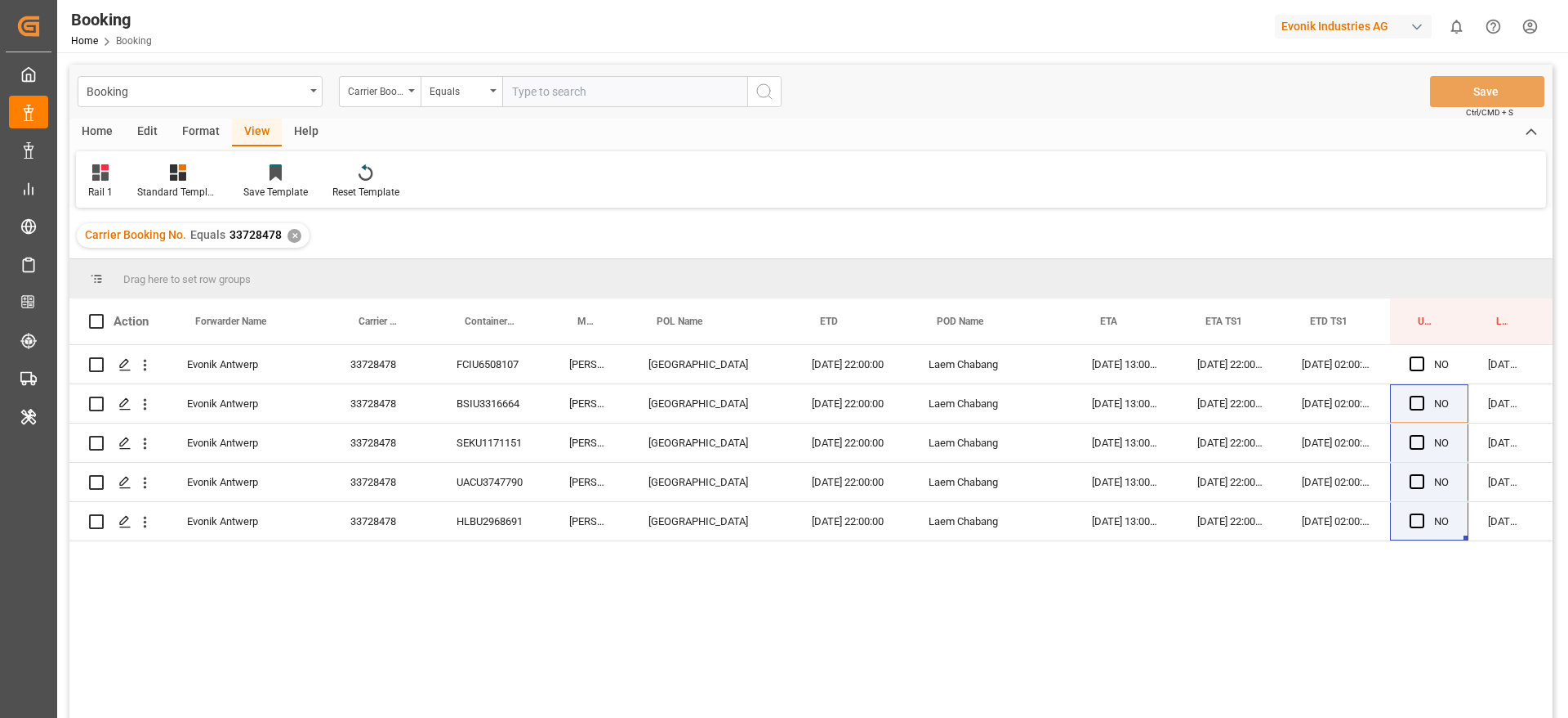
click at [296, 233] on div "✕" at bounding box center [294, 235] width 14 height 14
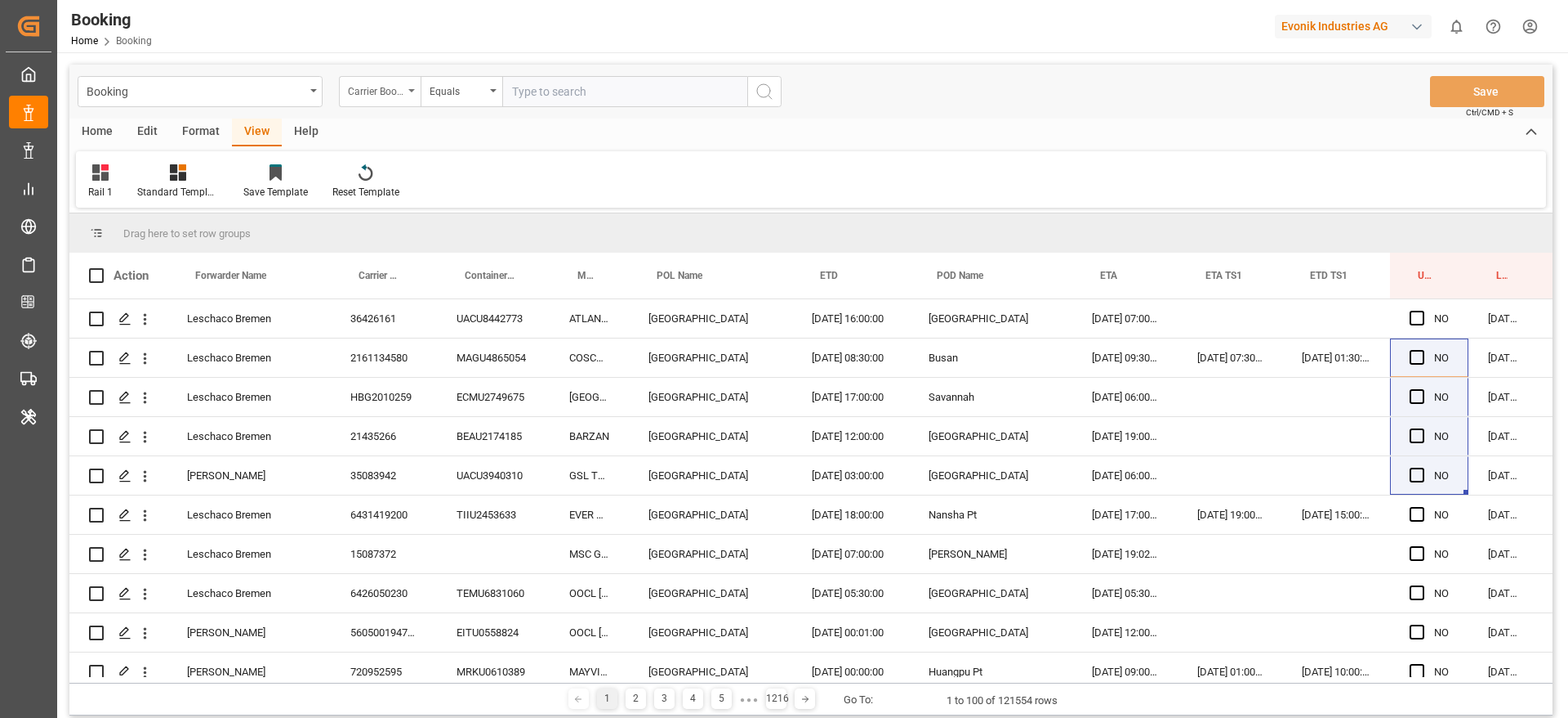
click at [408, 86] on div "Carrier Booking No." at bounding box center [380, 91] width 82 height 31
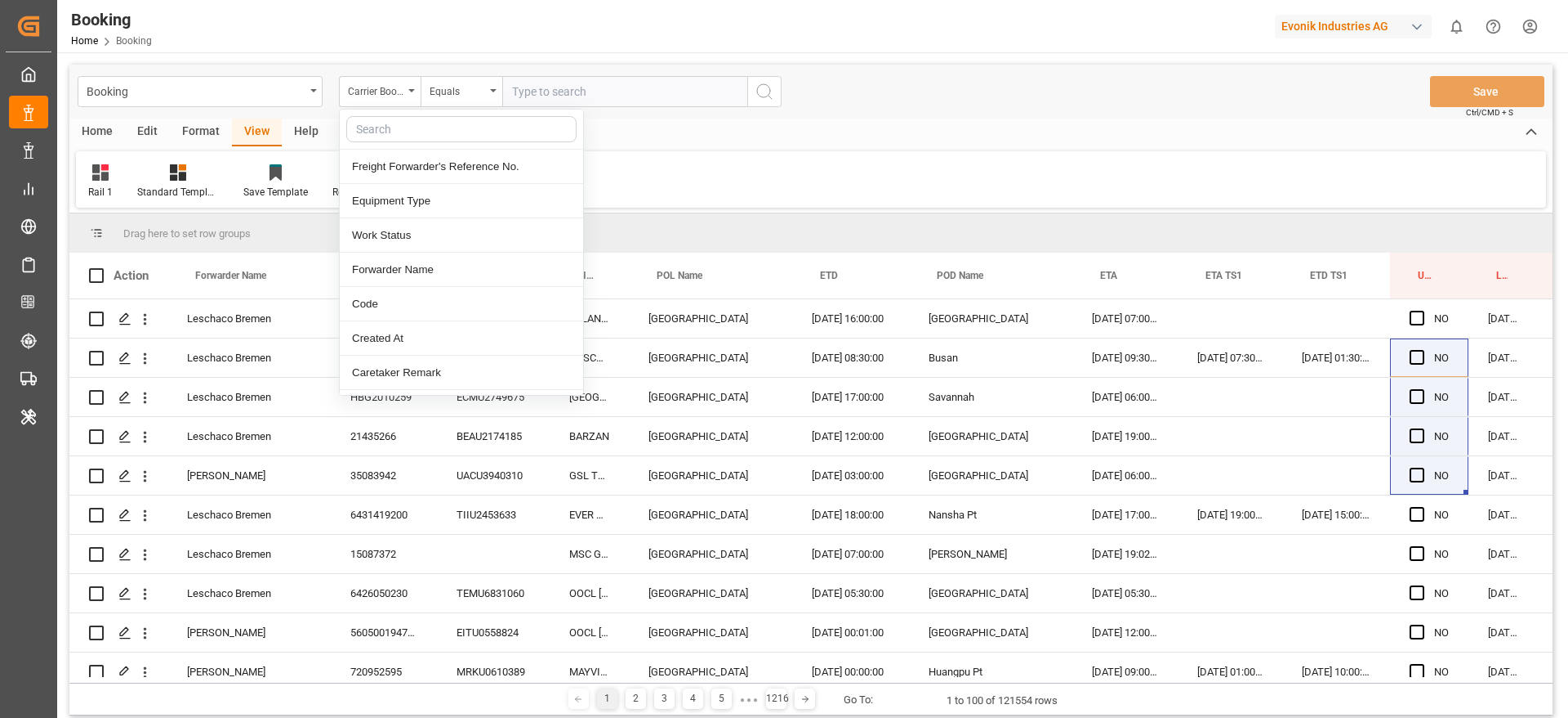
click at [420, 119] on input "text" at bounding box center [462, 129] width 231 height 26
type input "main"
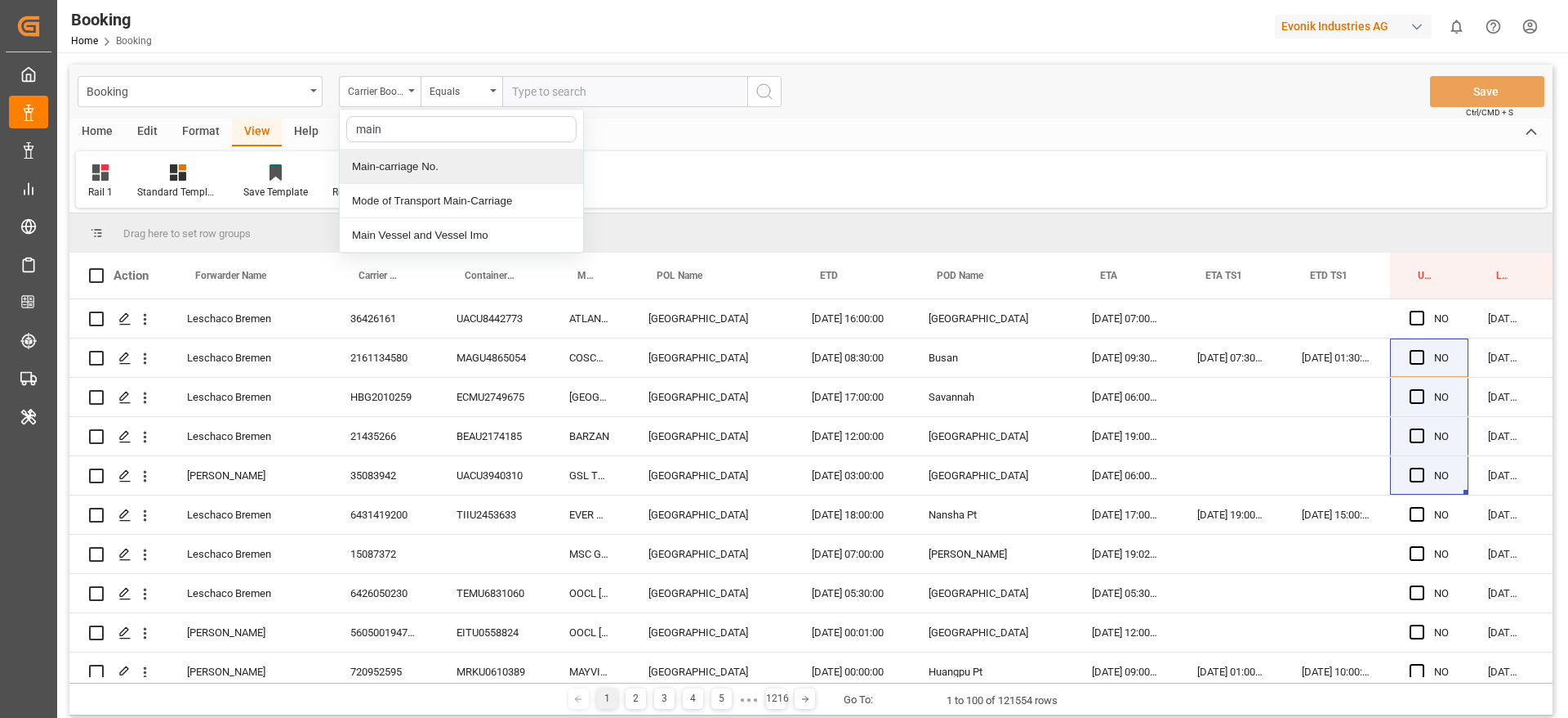
click at [435, 157] on div "Main-carriage No." at bounding box center [462, 166] width 244 height 34
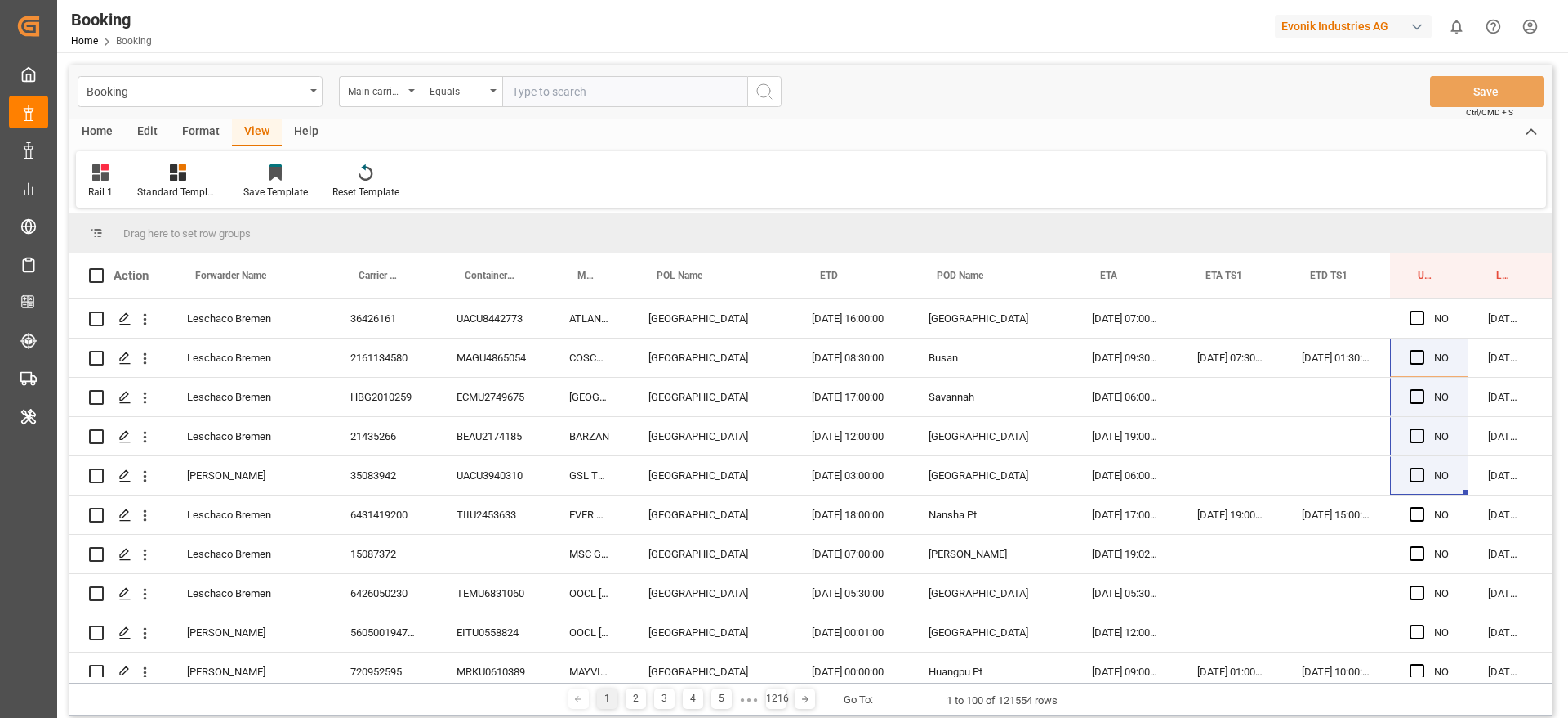
click at [556, 99] on input "text" at bounding box center [625, 91] width 245 height 31
paste input "7001226836"
type input "7001226836"
click at [750, 89] on button "search button" at bounding box center [764, 91] width 34 height 31
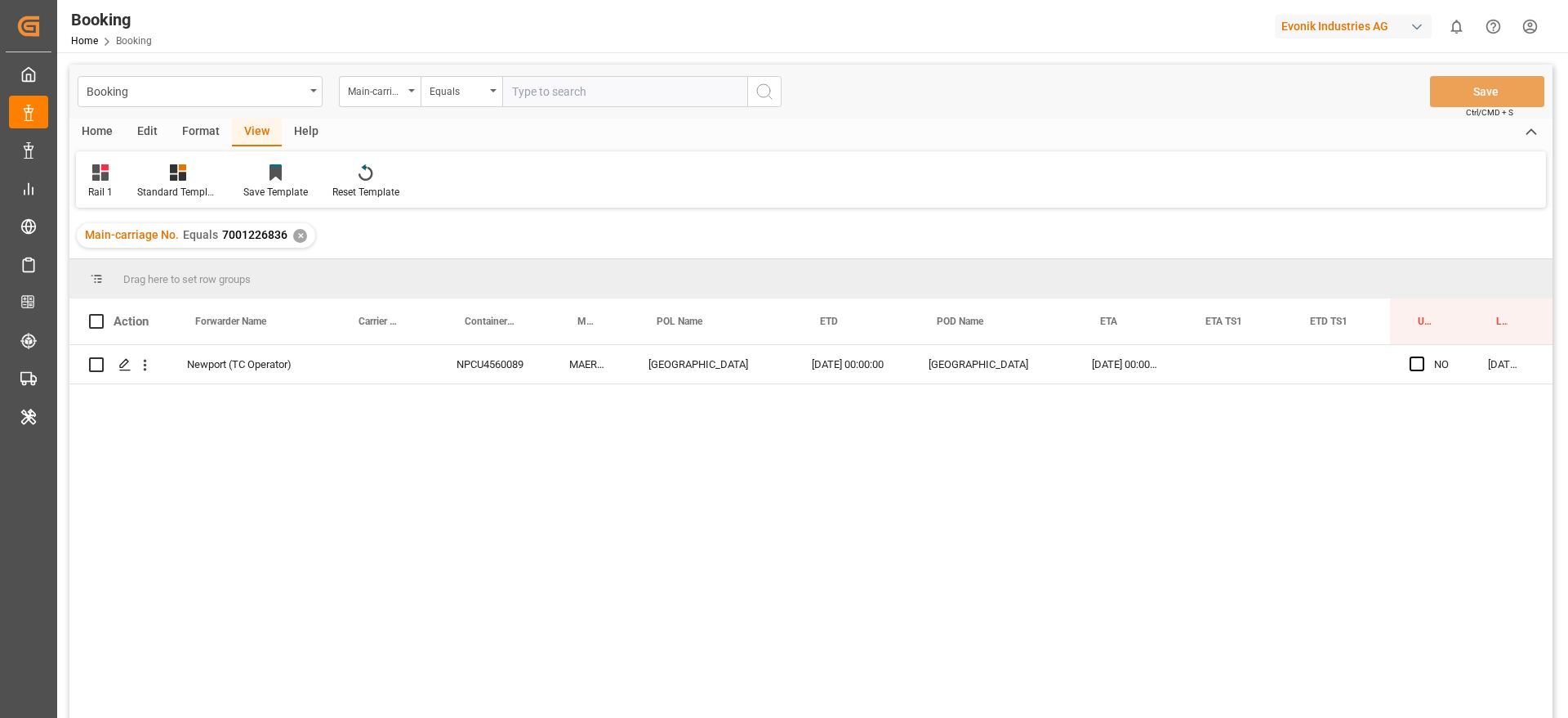
click at [293, 236] on div "✕" at bounding box center [299, 235] width 14 height 14
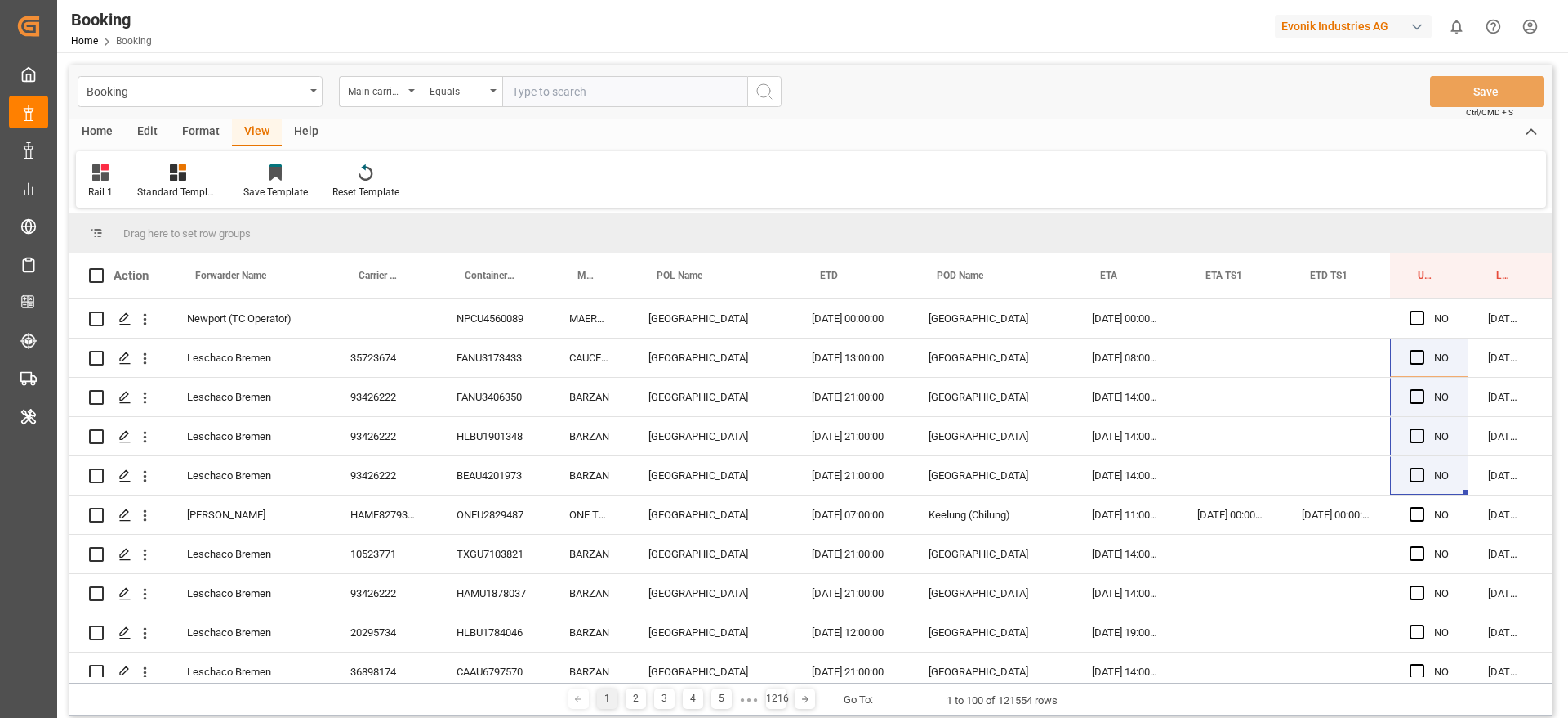
click at [560, 100] on input "text" at bounding box center [625, 91] width 245 height 31
paste input "7001194165"
type input "7001194165"
click at [739, 110] on div "Booking Main-carriage No. Equals 7001194165 Save Ctrl/CMD + S" at bounding box center [811, 91] width 1483 height 54
click at [752, 90] on button "search button" at bounding box center [764, 91] width 34 height 31
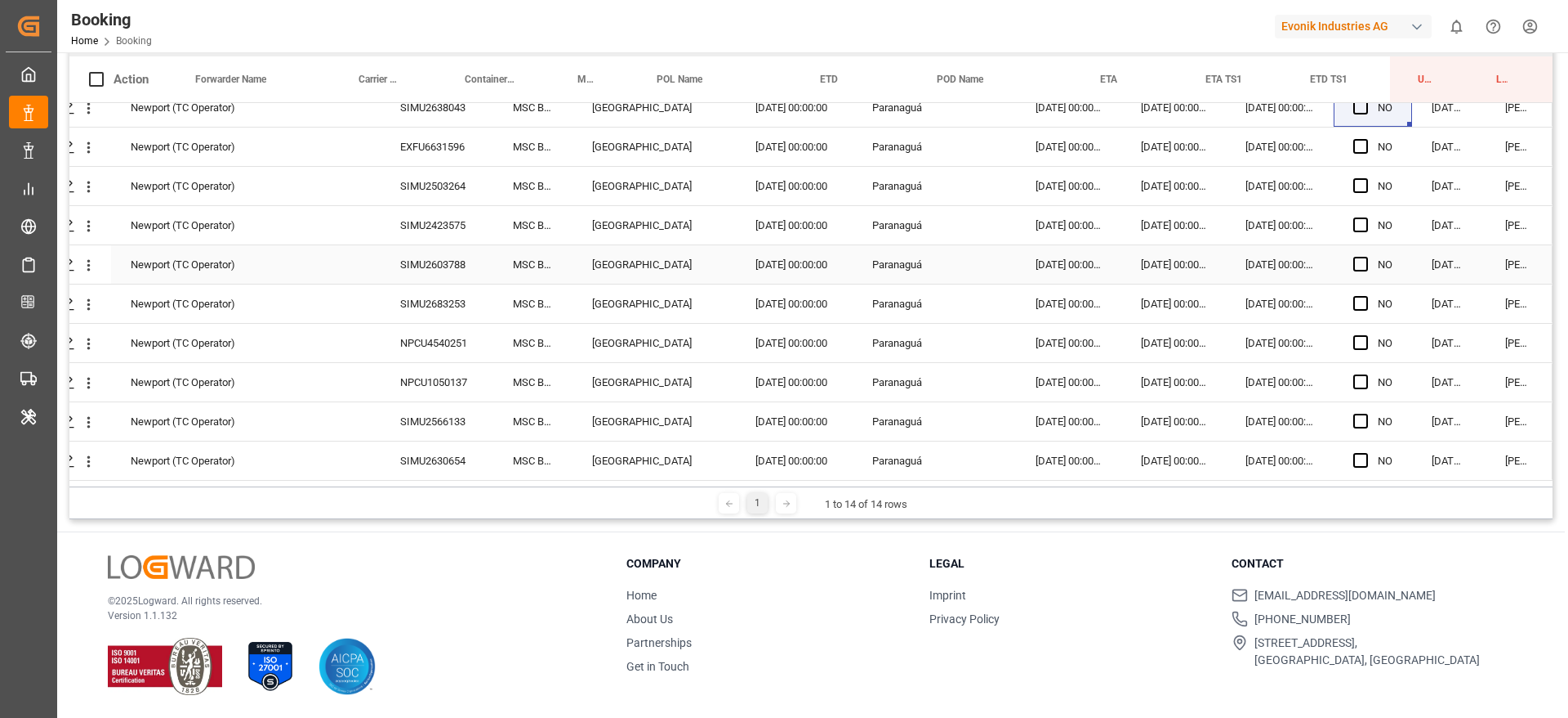
scroll to position [0, 62]
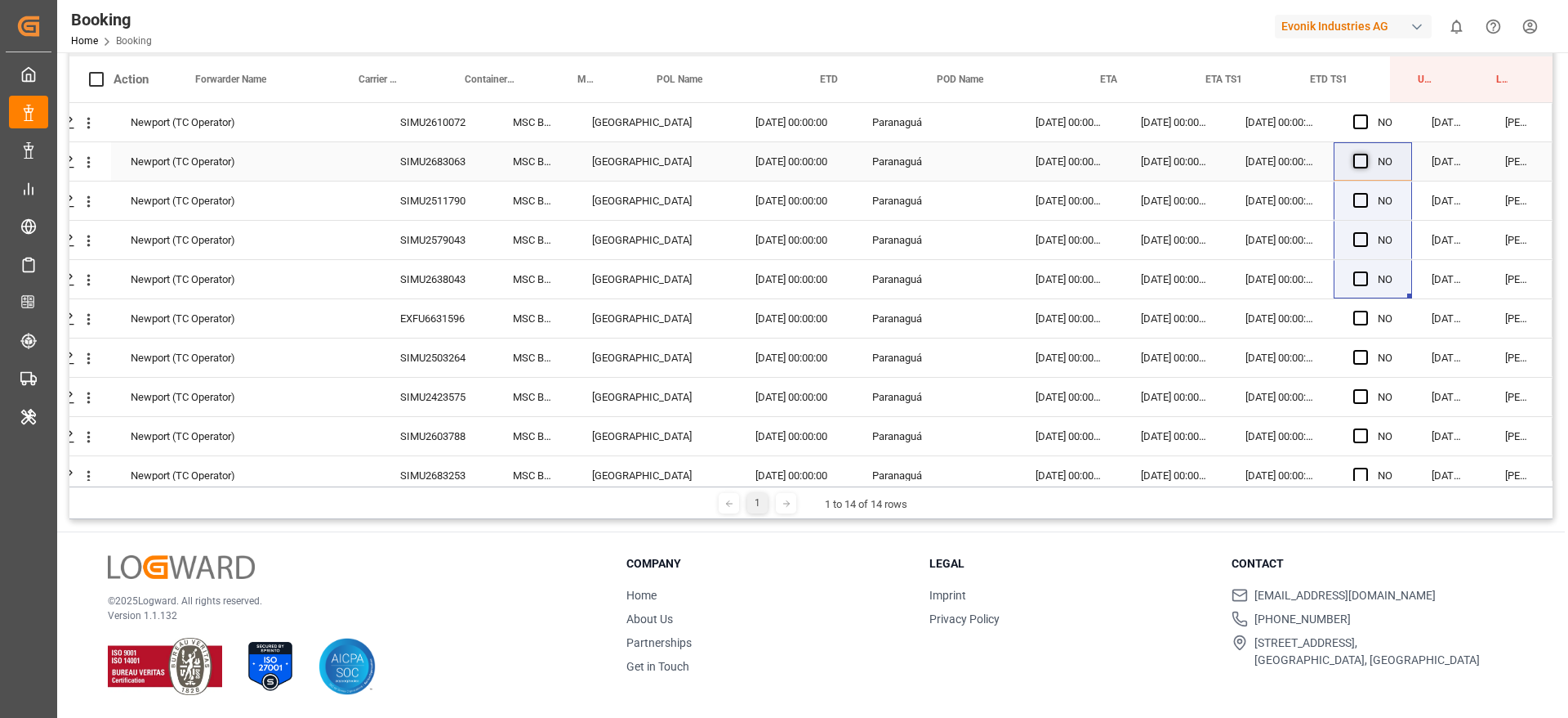
click at [1348, 166] on div "NO" at bounding box center [1373, 161] width 78 height 38
click at [1354, 164] on span "Press SPACE to select this row." at bounding box center [1361, 161] width 15 height 15
click at [1365, 153] on input "Press SPACE to select this row." at bounding box center [1365, 153] width 0 height 0
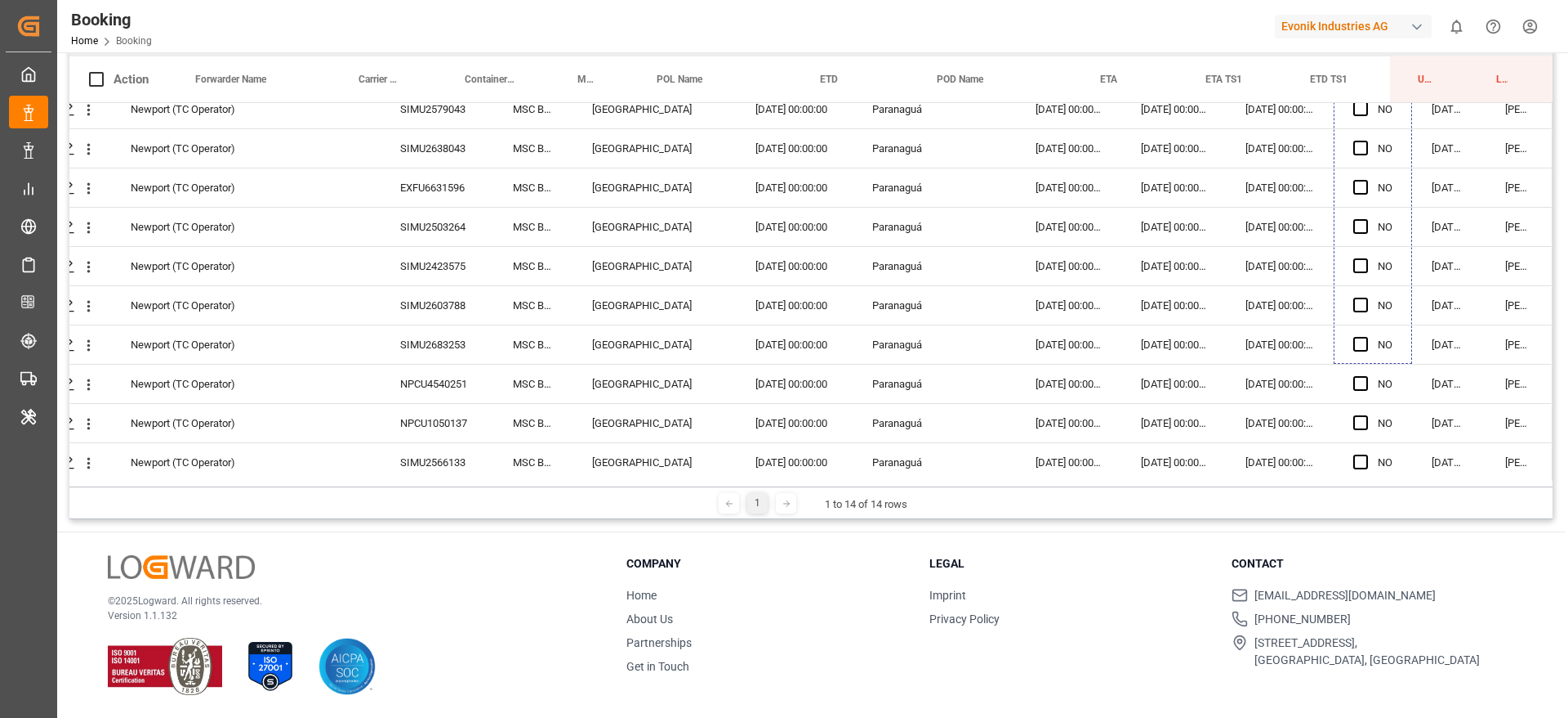
scroll to position [178, 62]
drag, startPoint x: 1402, startPoint y: 178, endPoint x: 1372, endPoint y: 465, distance: 288.6
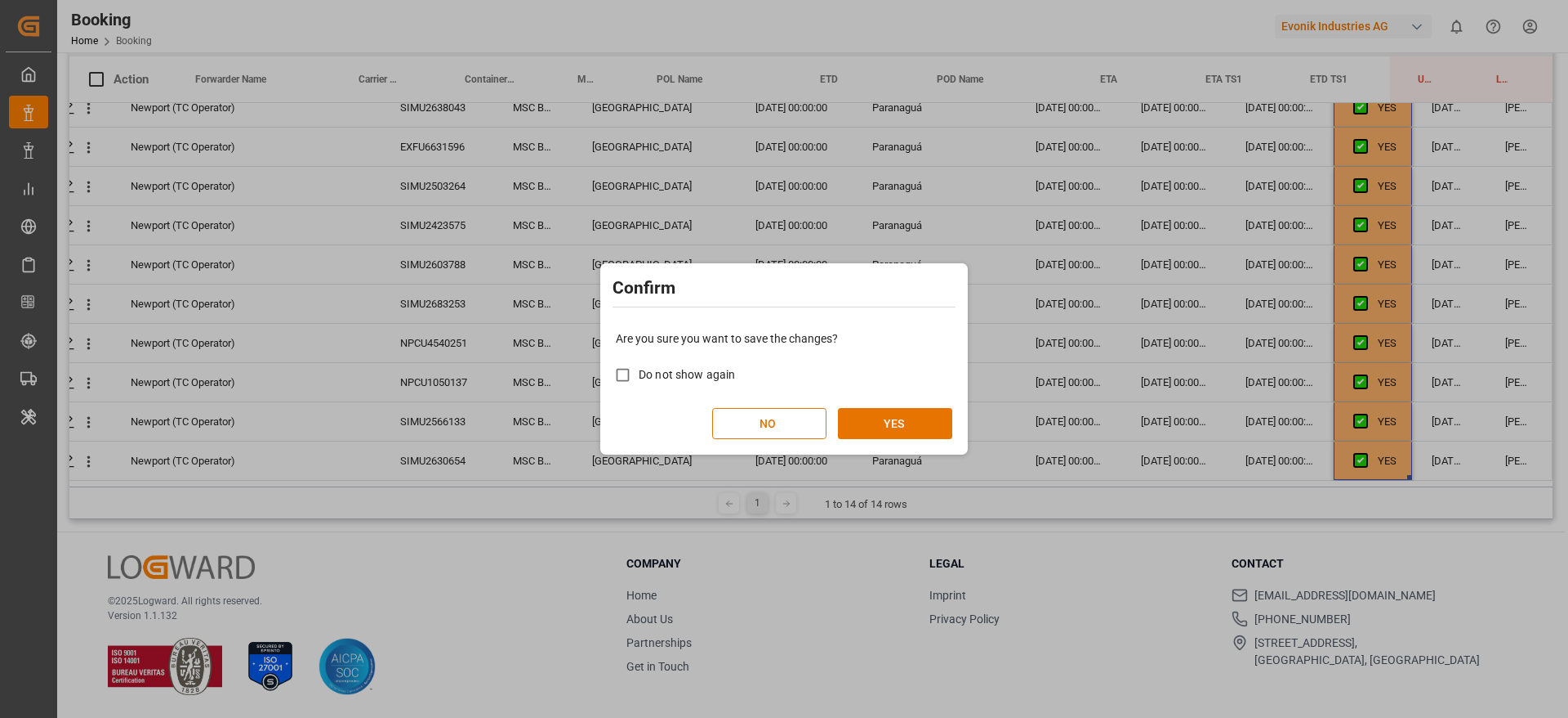
click at [906, 396] on div "Are you sure you want to save the changes? Do not show again NO YES" at bounding box center [784, 384] width 360 height 131
click at [903, 410] on button "YES" at bounding box center [895, 423] width 114 height 31
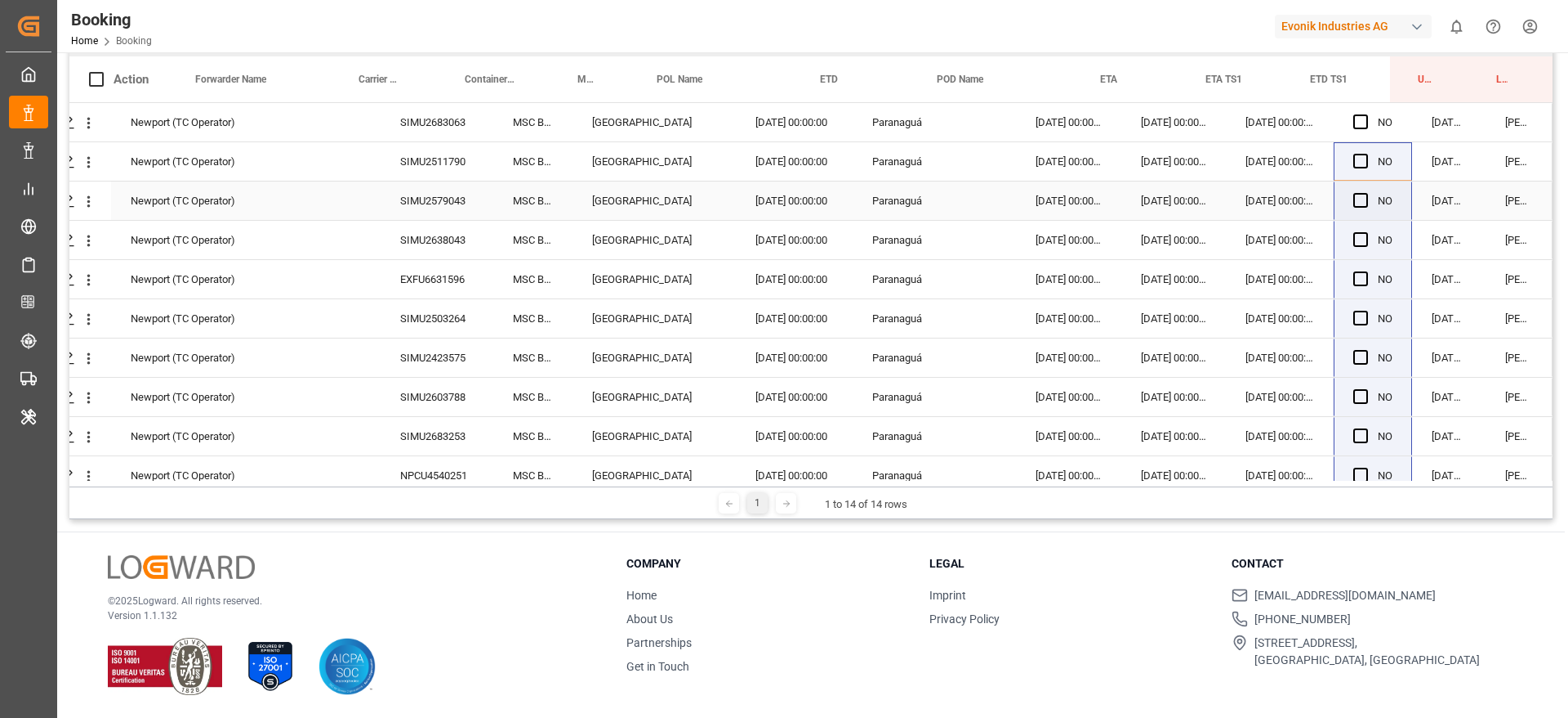
scroll to position [0, 0]
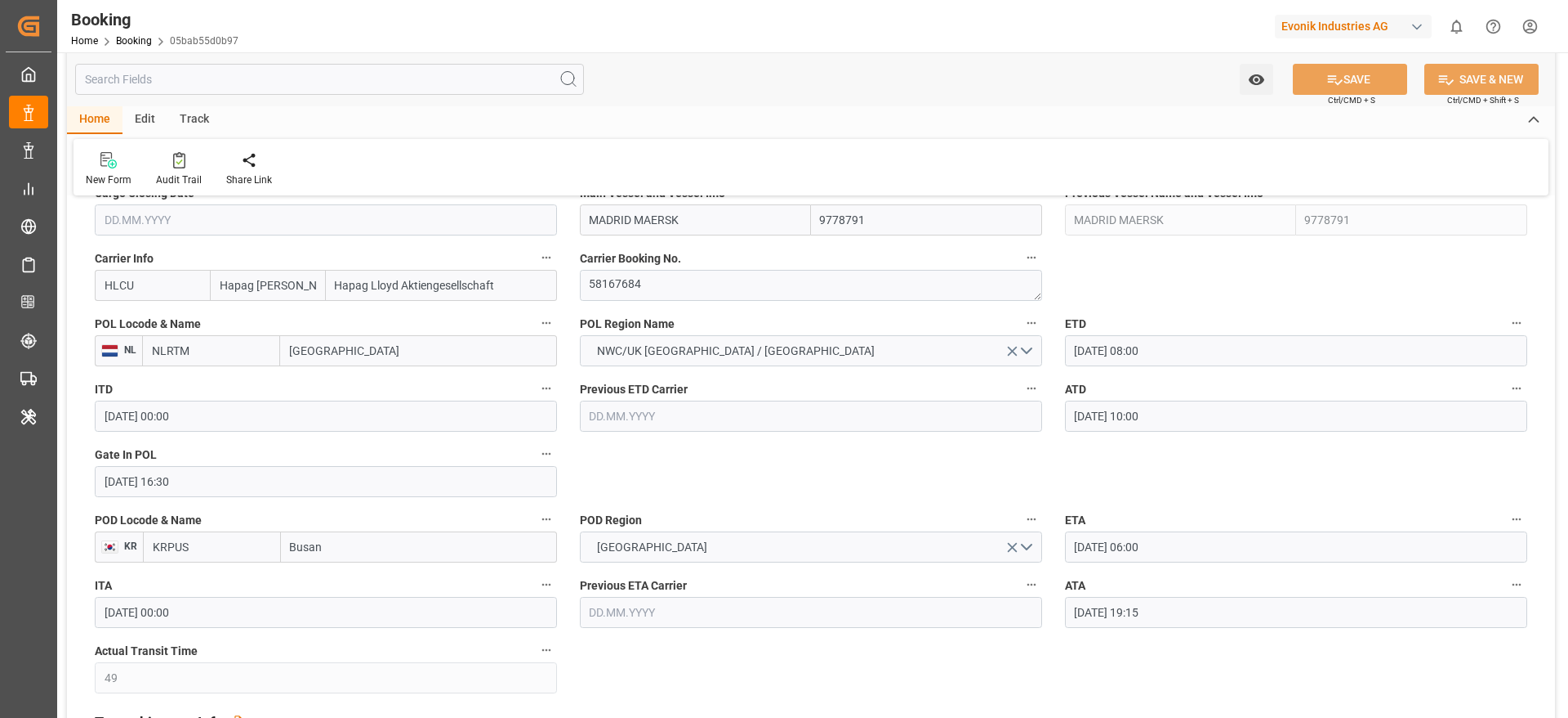
scroll to position [1148, 0]
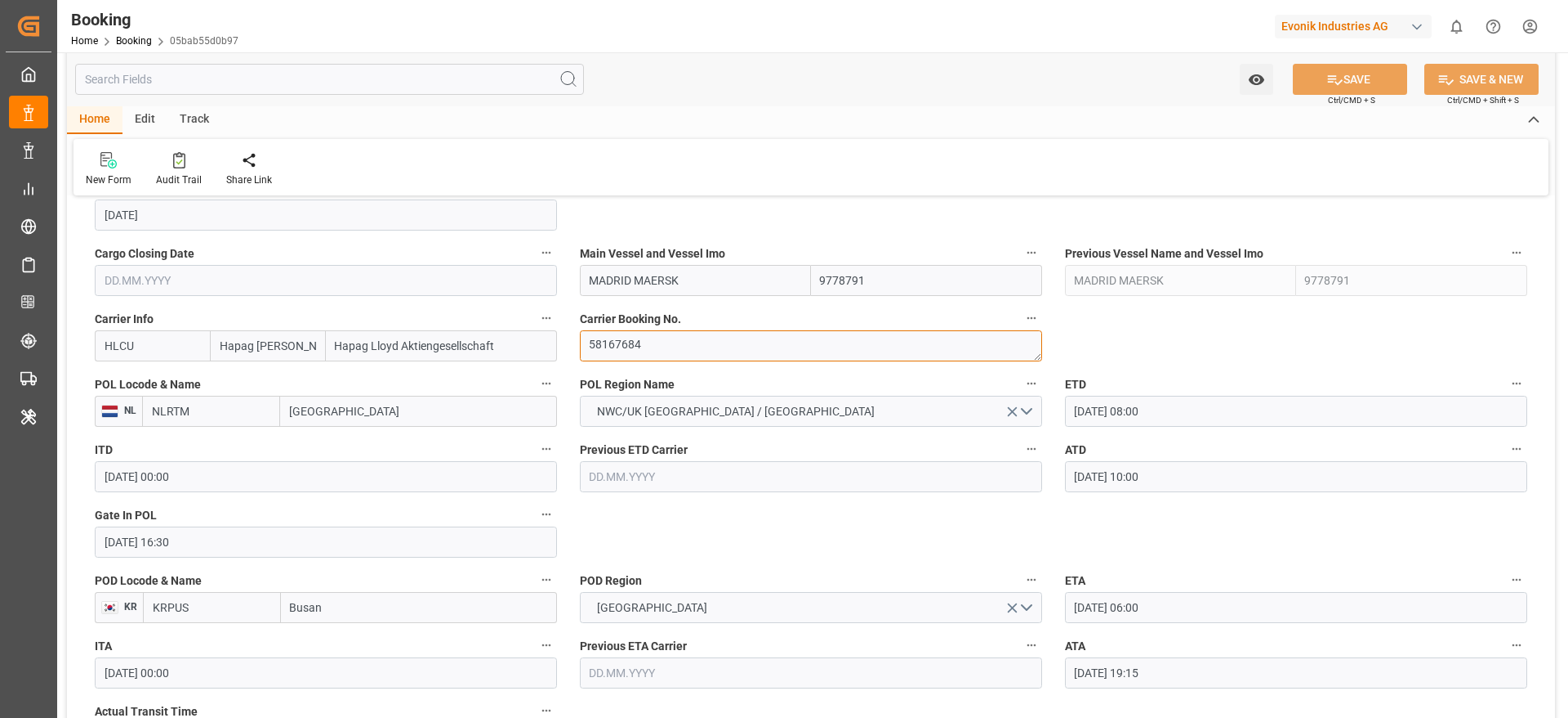
click at [665, 340] on textarea "58167684" at bounding box center [810, 345] width 462 height 31
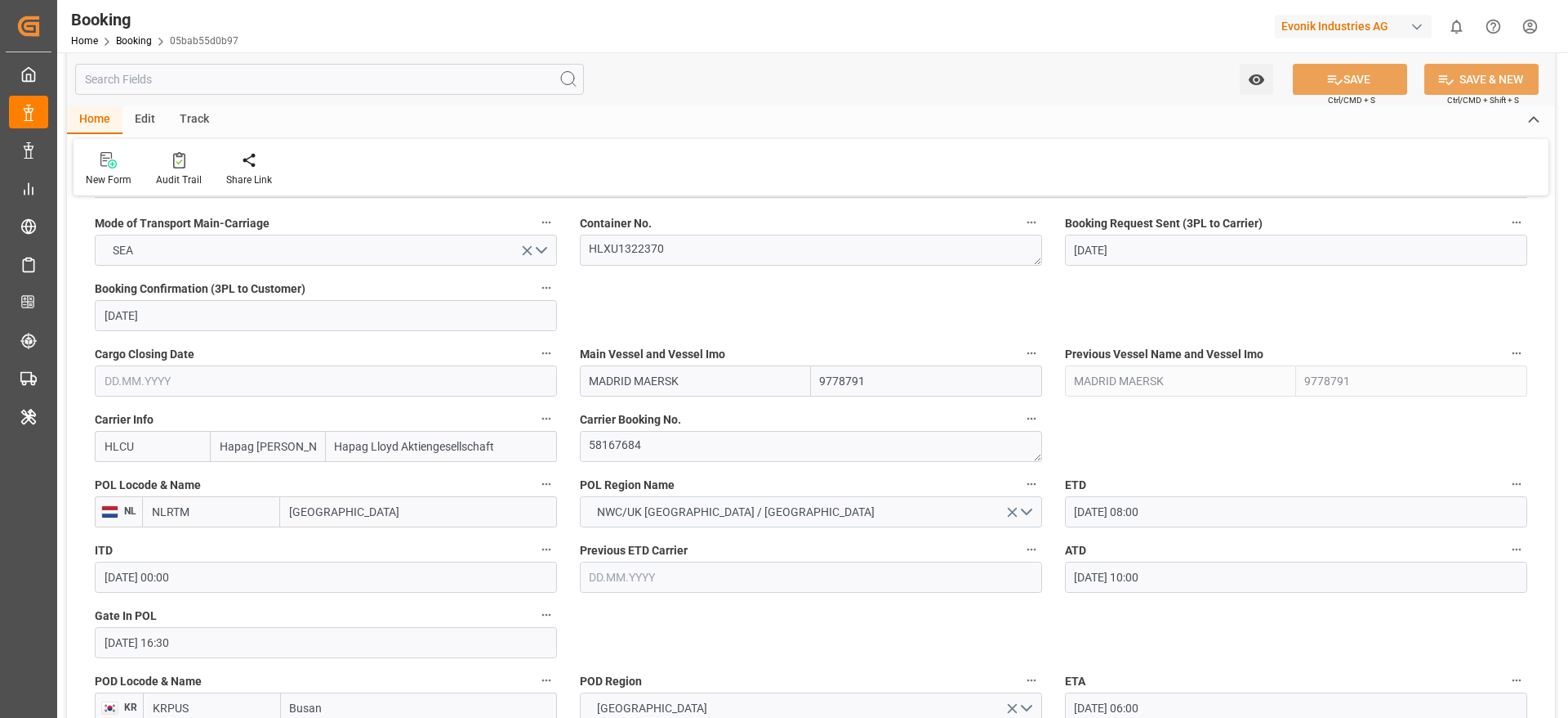
scroll to position [947, 0]
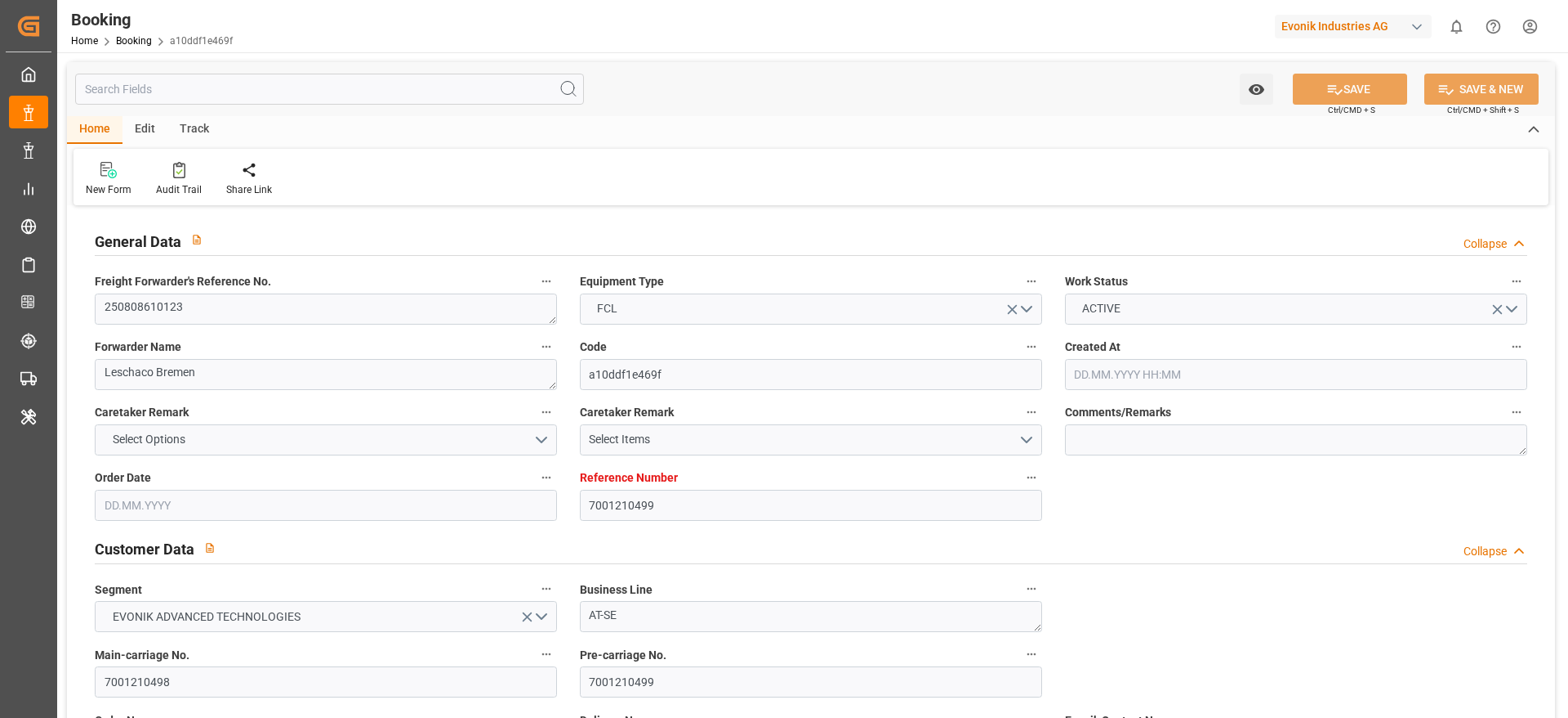
type input "7001210499"
type input "9736107"
type input "Hapag [PERSON_NAME]"
type input "Hapag Lloyd Aktiengesellschaft"
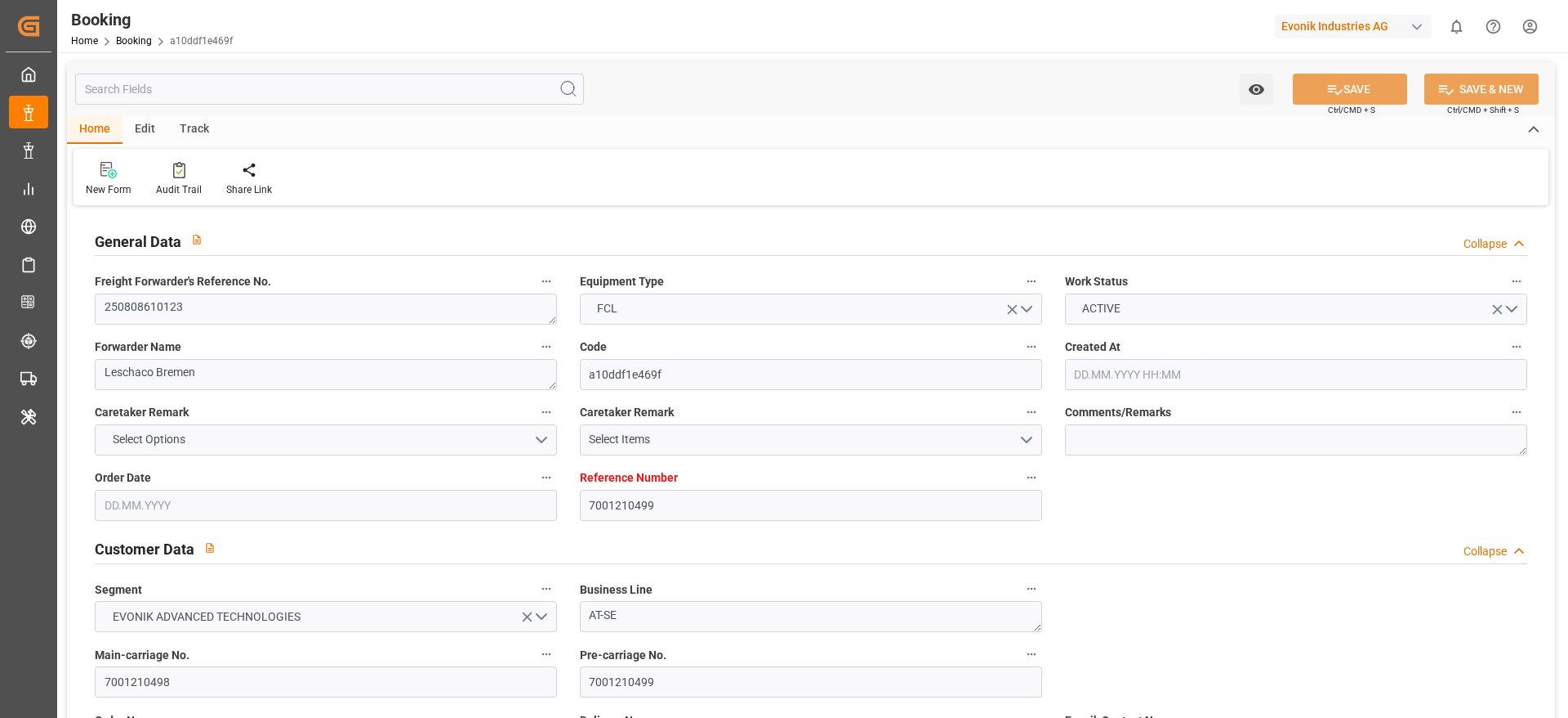
type input "DEBRV"
type input "TWKEL"
type input "60"
type input "CNSHG"
type input "0"
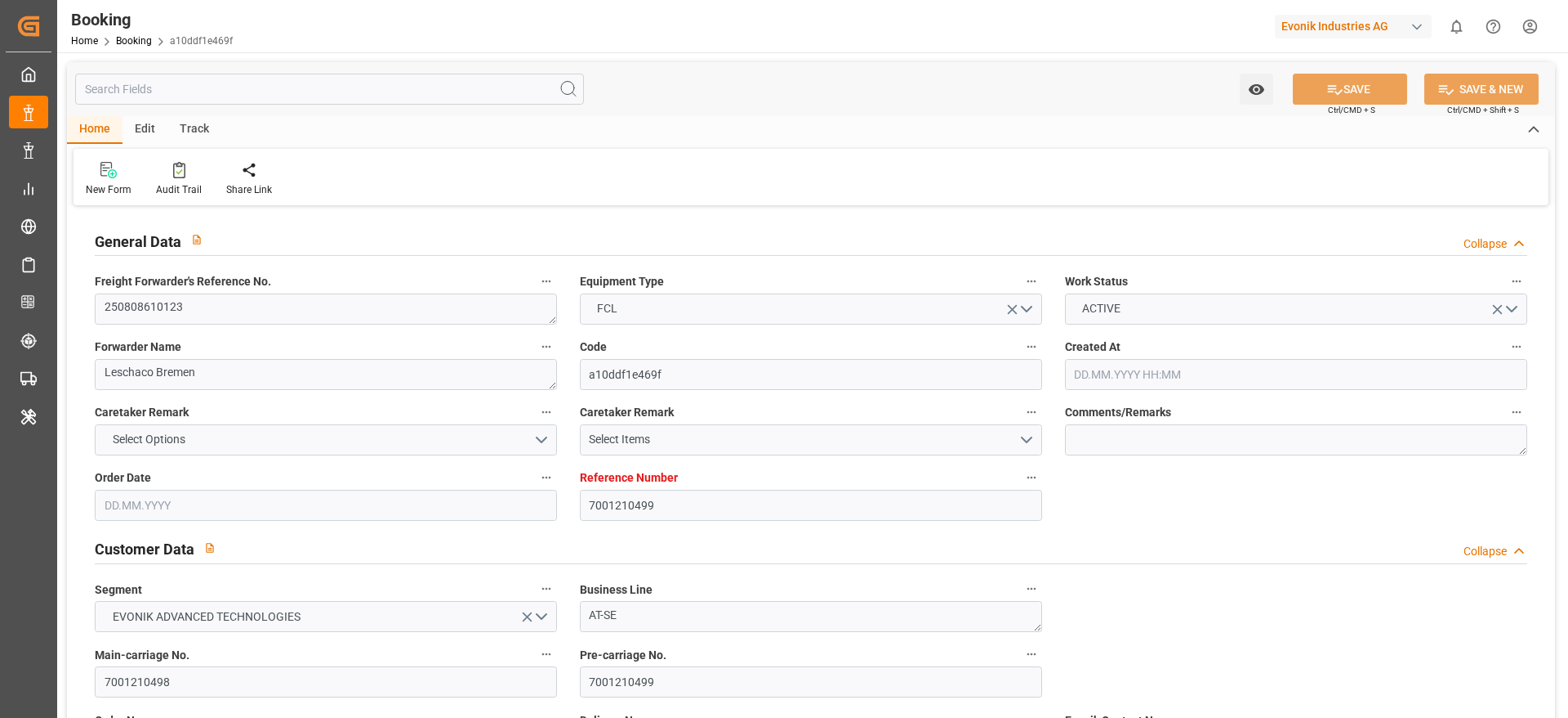
type input "DEBRV"
type input "TWKEL"
type input "9613771"
type input "[DATE] 05:28"
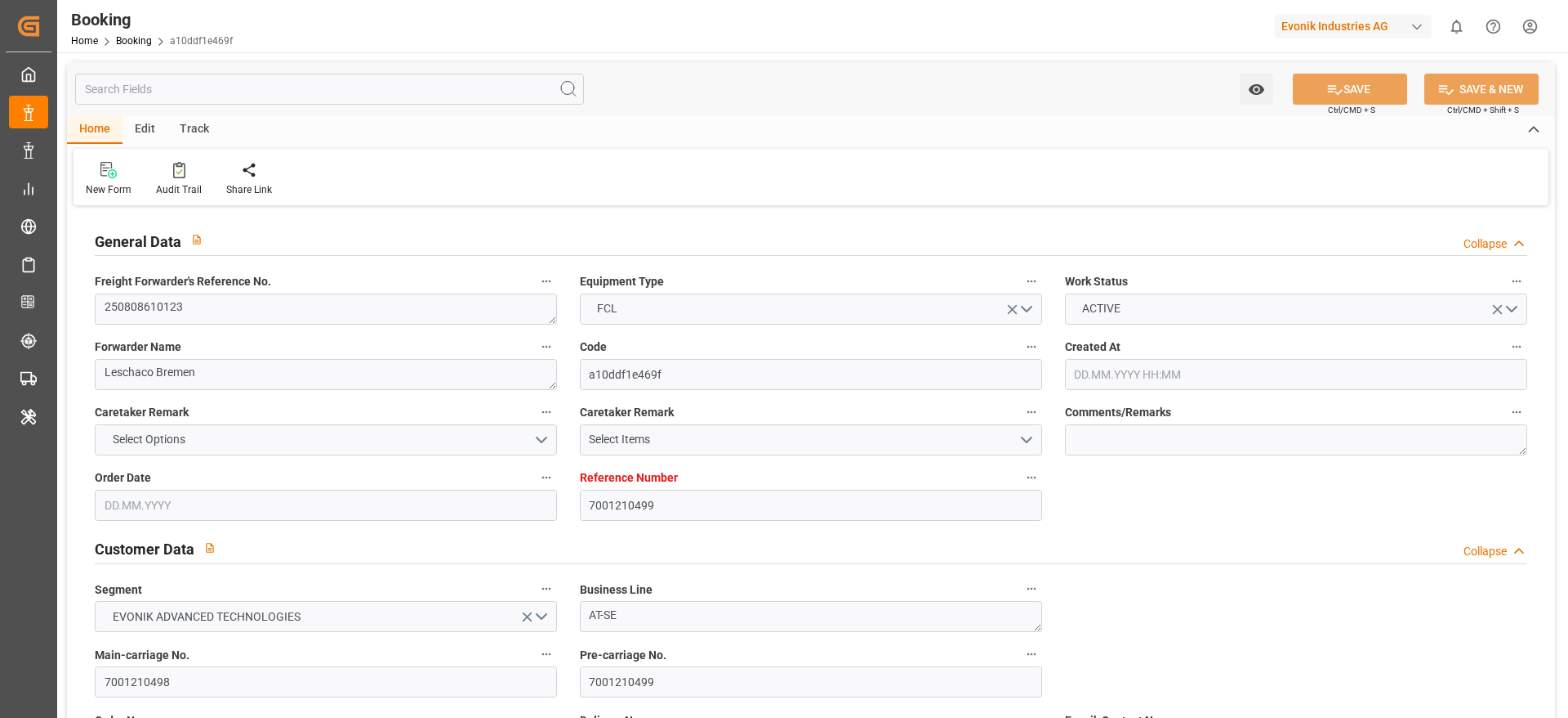
type input "[DATE]"
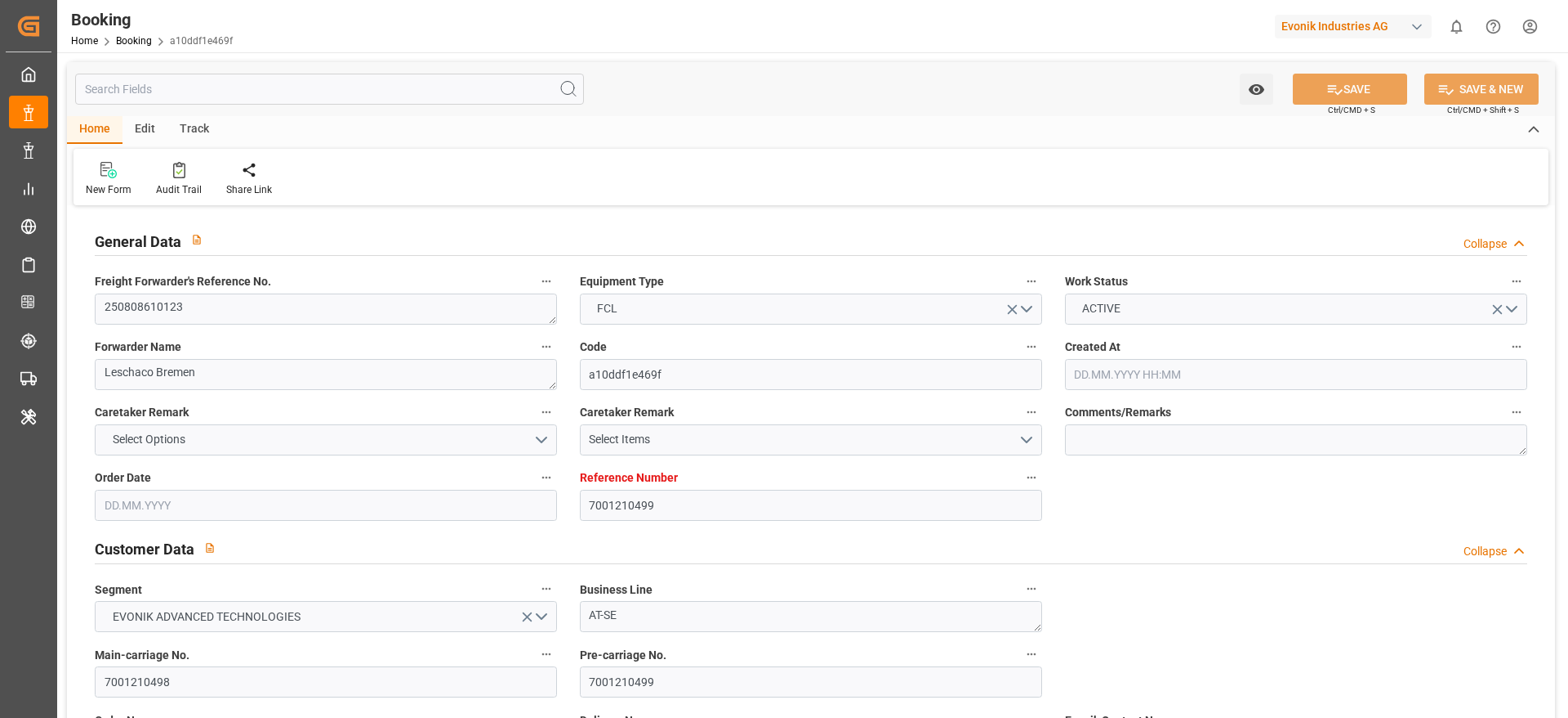
type input "[DATE] 07:00"
type input "[DATE] 00:00"
type input "[DATE] 08:18"
type input "[DATE] 07:21"
type input "[DATE] 22:00"
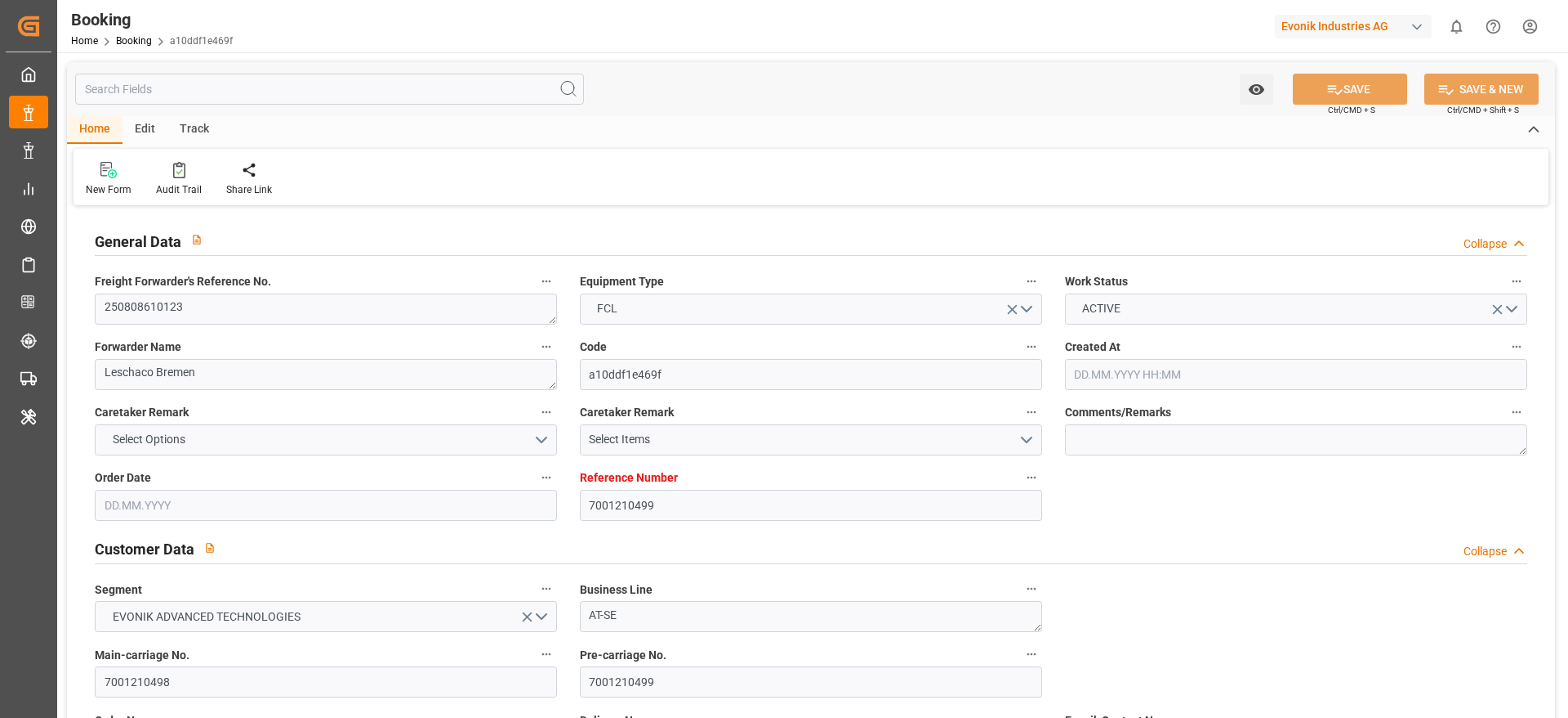
type input "[DATE] 00:00"
type input "[DATE] 07:00"
type input "[DATE] 00:00"
type input "[DATE] 14:24"
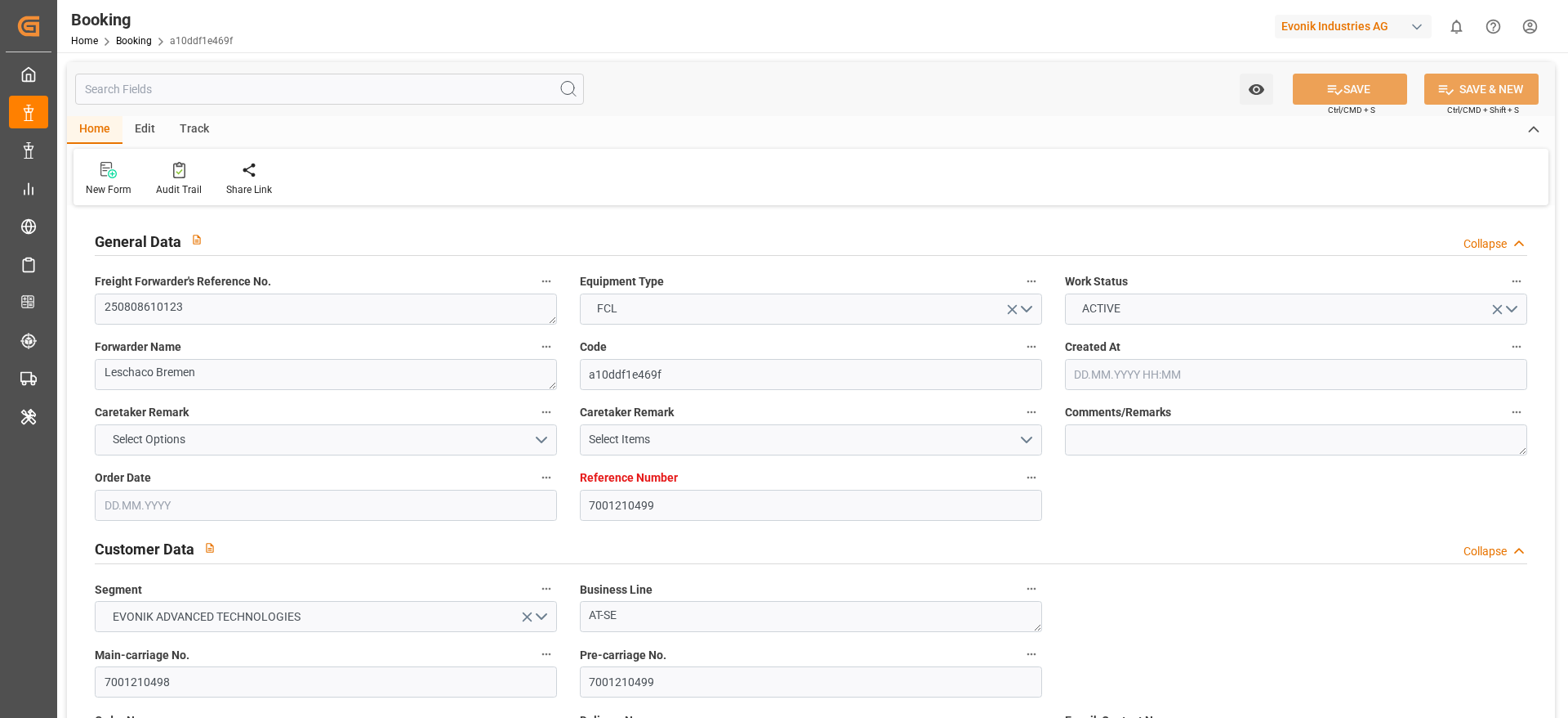
type input "[DATE] 02:00"
type input "[DATE] 00:00"
type input "[DATE] 20:36"
type input "[DATE] 18:05"
type input "[DATE]"
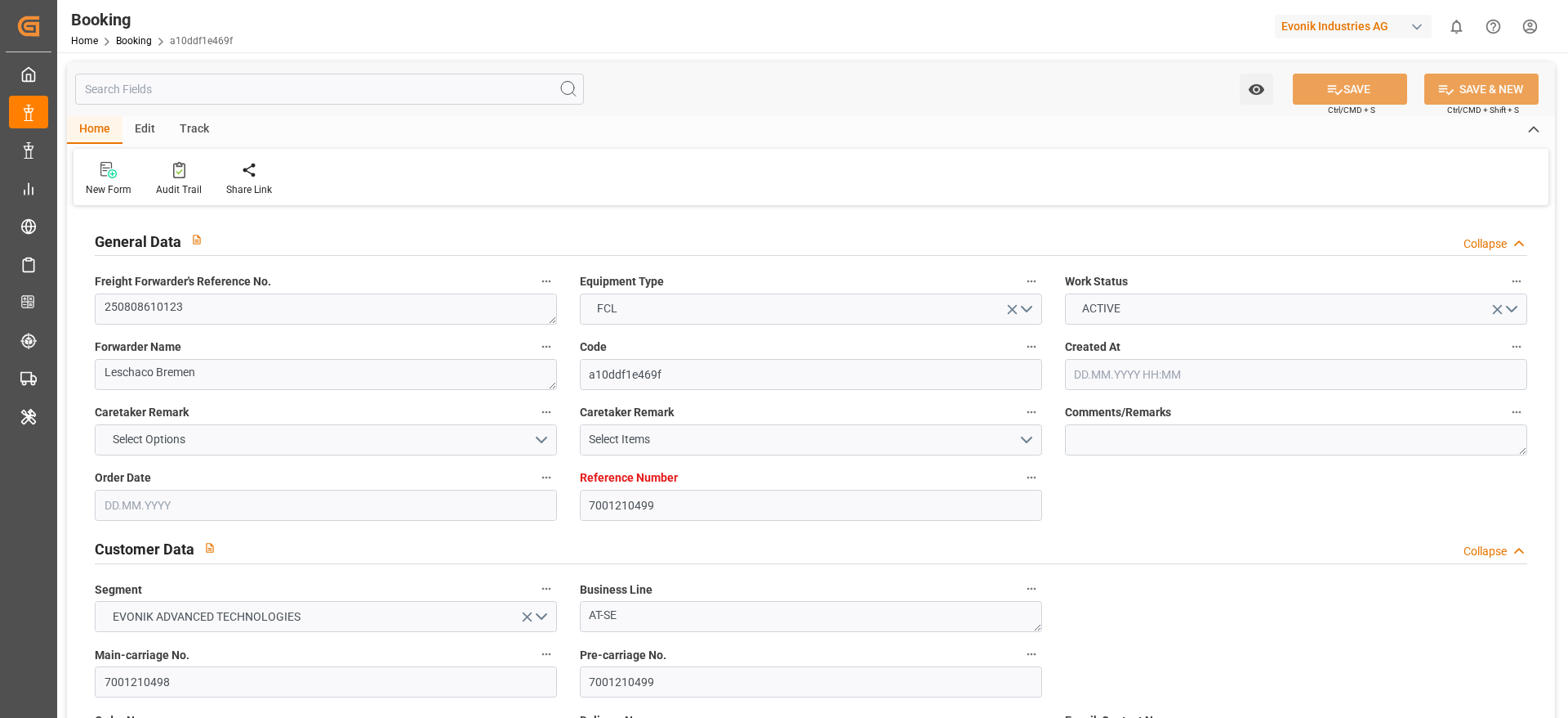
type input "[DATE] 04:24"
type input "[DATE]"
type input "[DATE] 07:51"
type input "[DATE] 02:42"
type input "[DATE] 07:00"
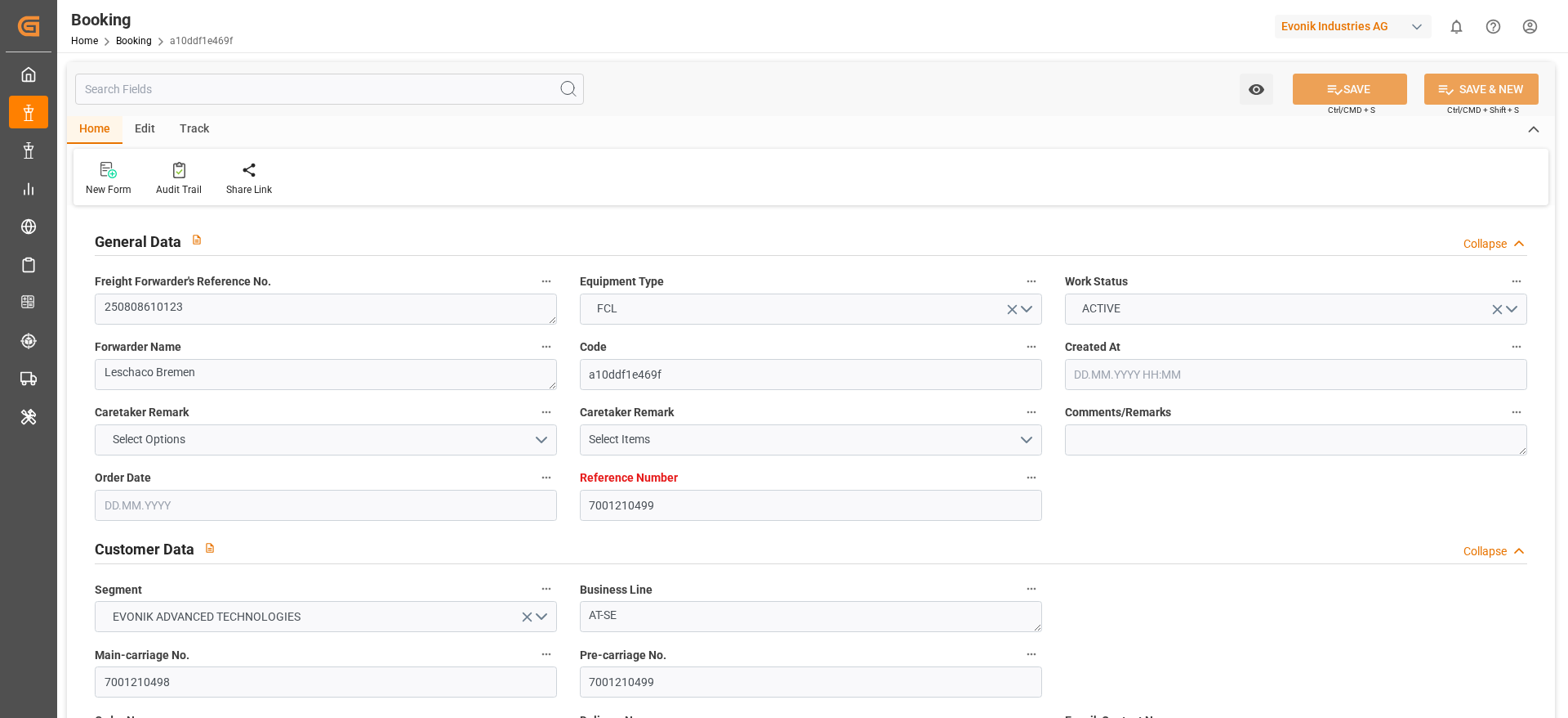
type input "[DATE] 08:26"
type input "[DATE] 13:30"
type input "23.09.2025 14:06"
type input "23.09.2025 17:00"
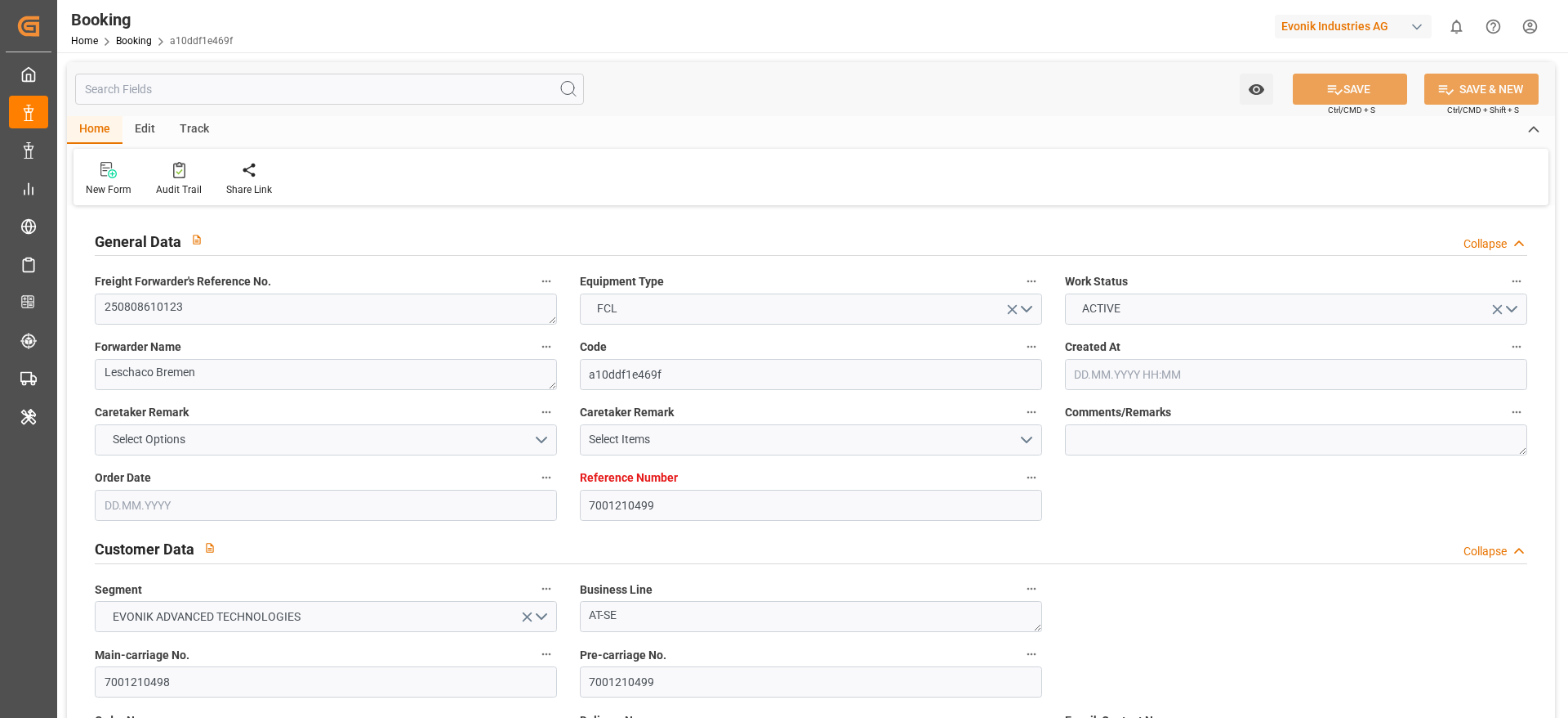
type input "23.09.2025 22:55"
type input "24.09.2025 06:39"
type input "03.10.2025 14:48"
type input "02.10.2025 21:00"
type input "03.10.2025 21:19"
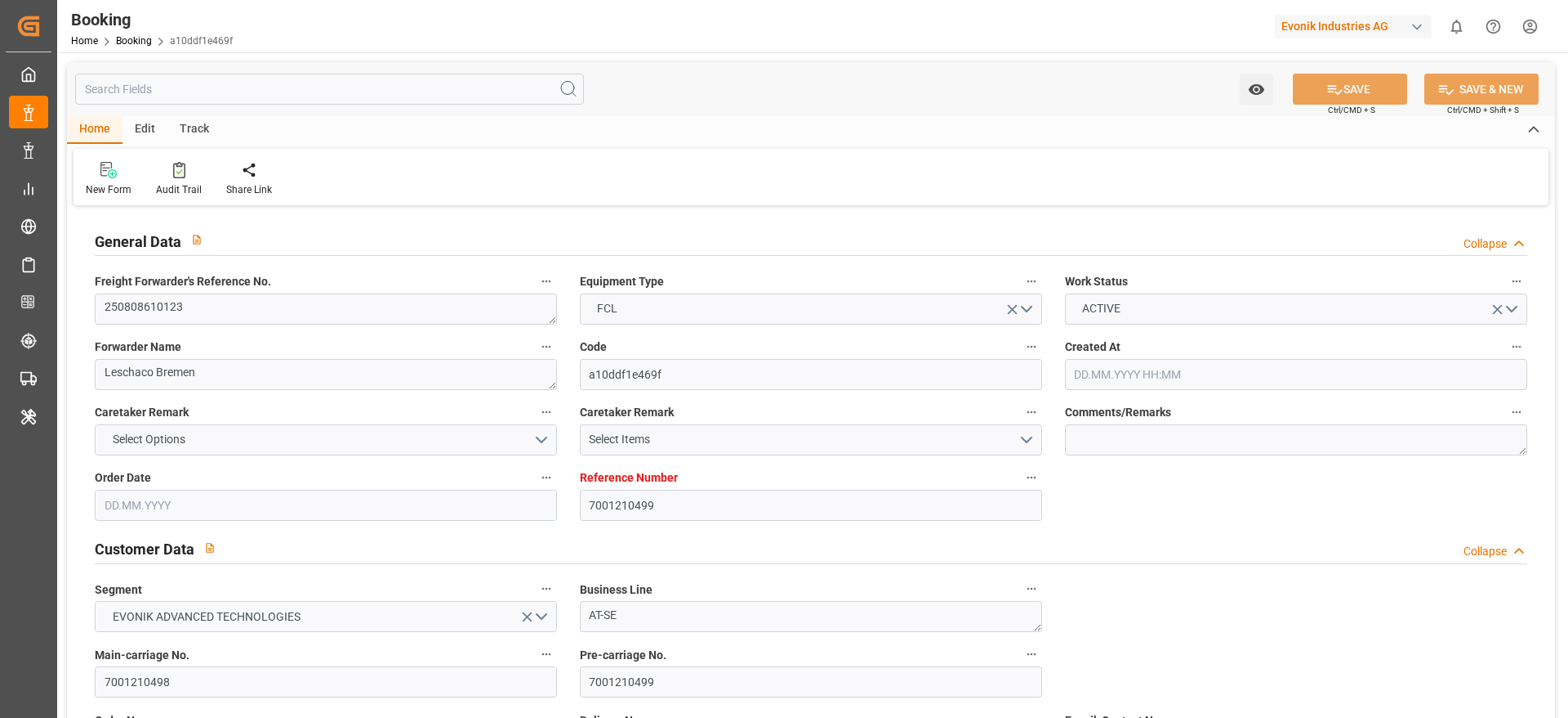
type input "04.10.2025 22:00"
type input "05.10.2025 06:57"
type input "05.10.2025 13:35"
type input "05.10.2025 07:00"
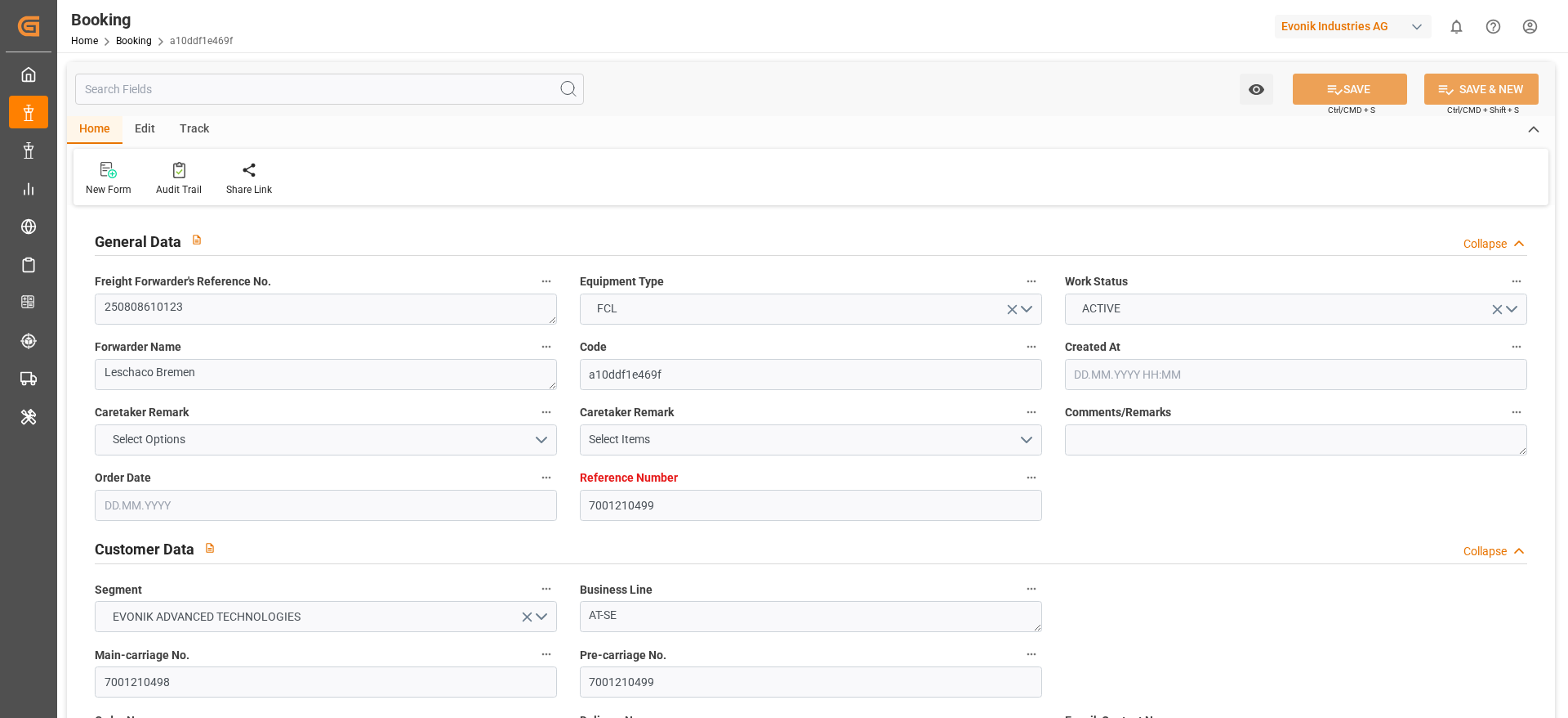
type input "05.10.2025 12:44"
type input "09.10.2025 12:44"
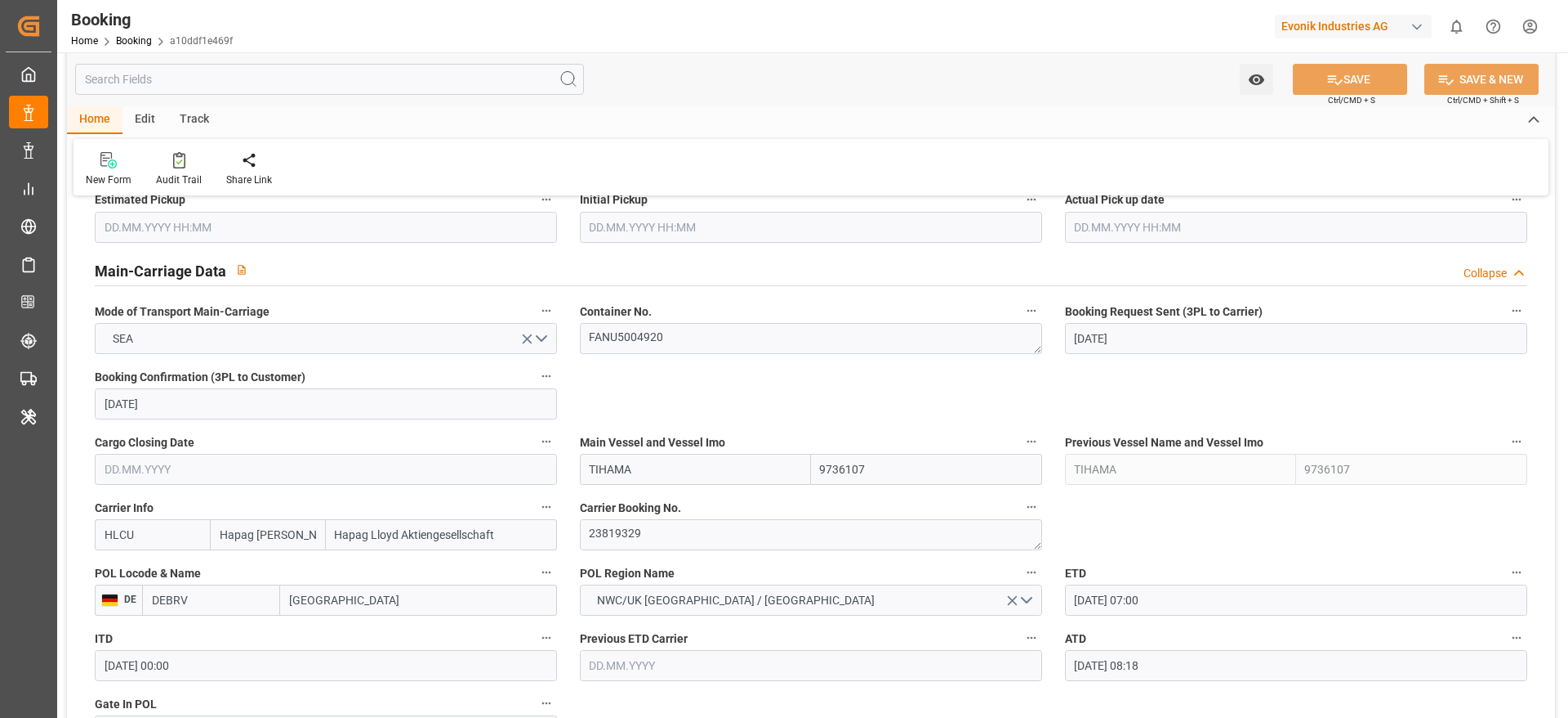
scroll to position [961, 0]
click at [684, 336] on textarea "FANU5004920" at bounding box center [810, 335] width 462 height 31
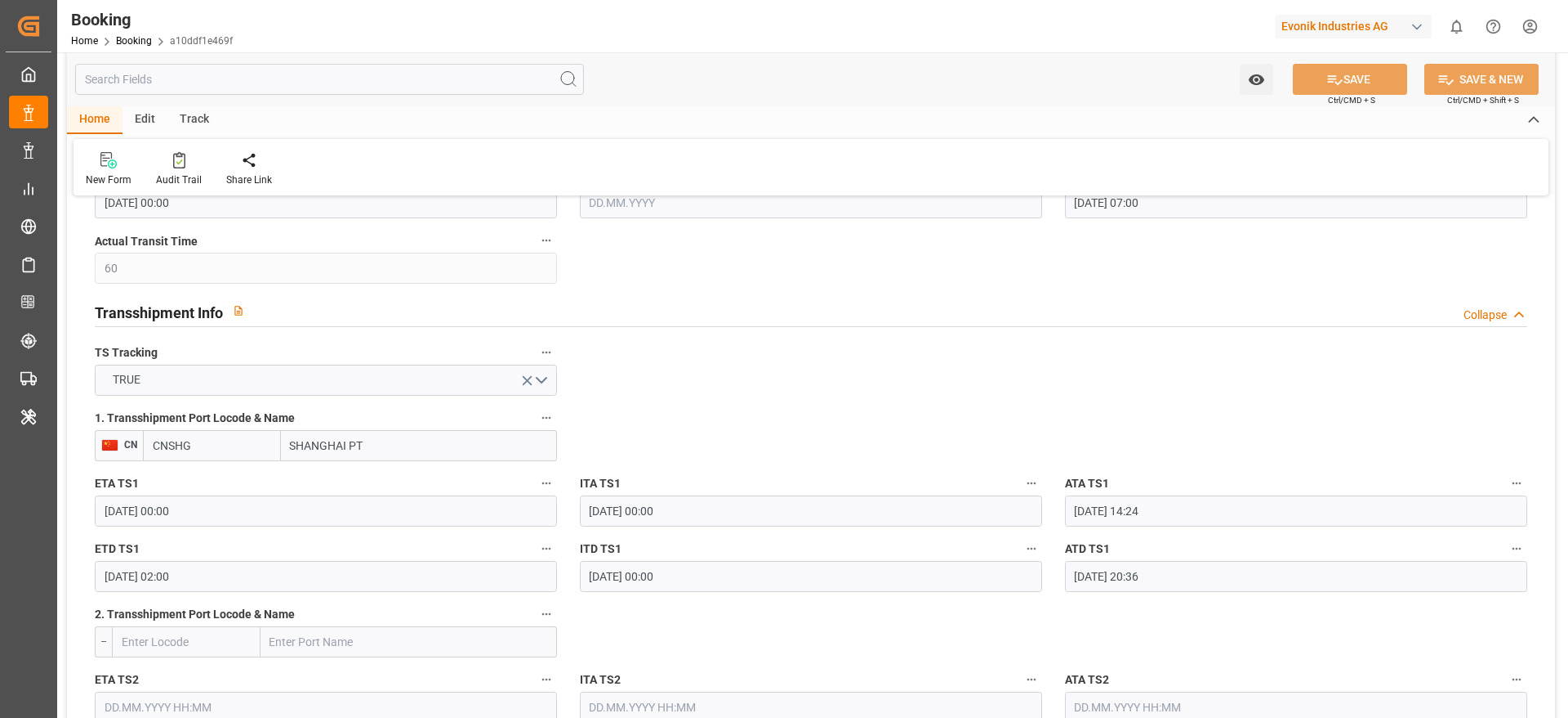
scroll to position [1618, 0]
click at [402, 431] on input "SHANGHAI PT" at bounding box center [418, 444] width 276 height 31
type input "SHANGHAI"
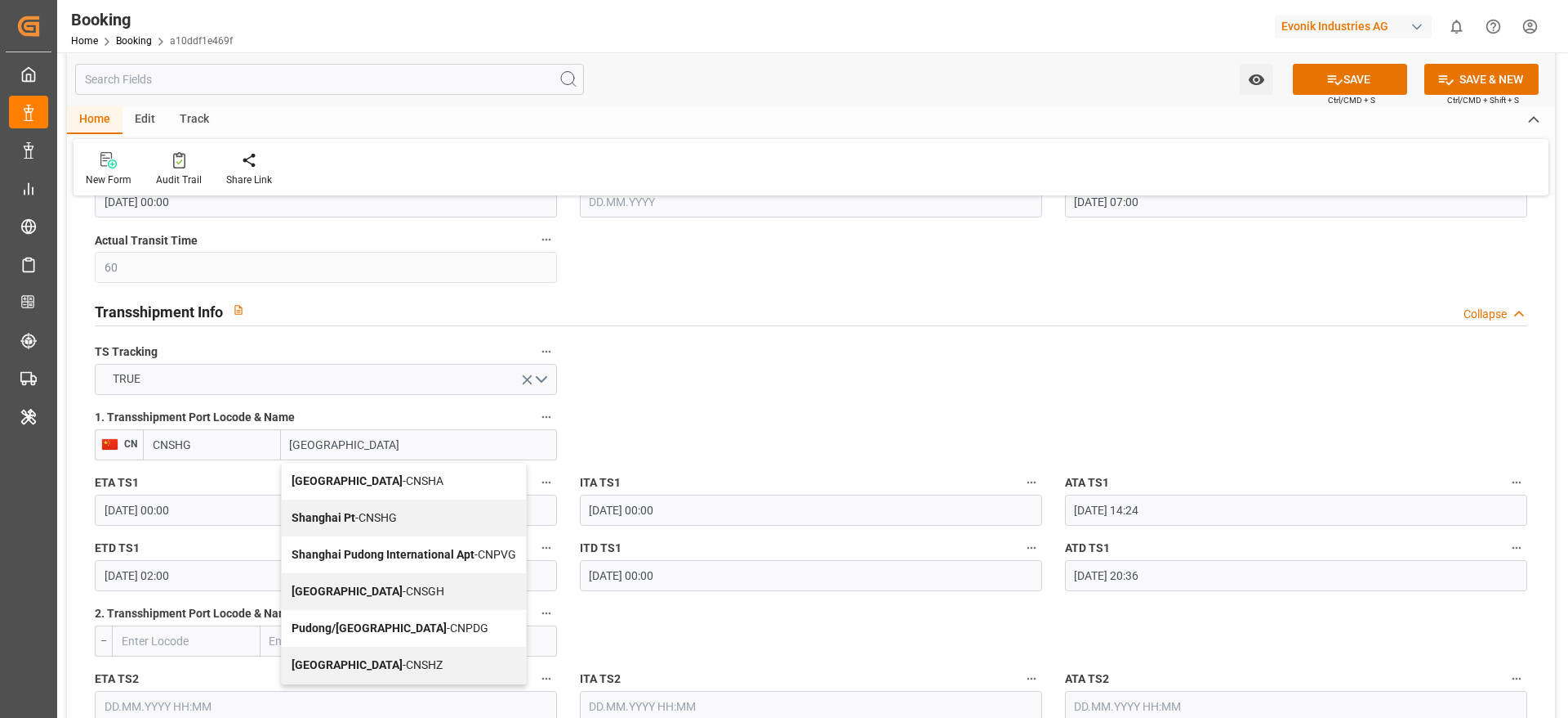
click at [429, 584] on div "Shanghai - CNSGH" at bounding box center [403, 592] width 244 height 37
type input "CNSGH"
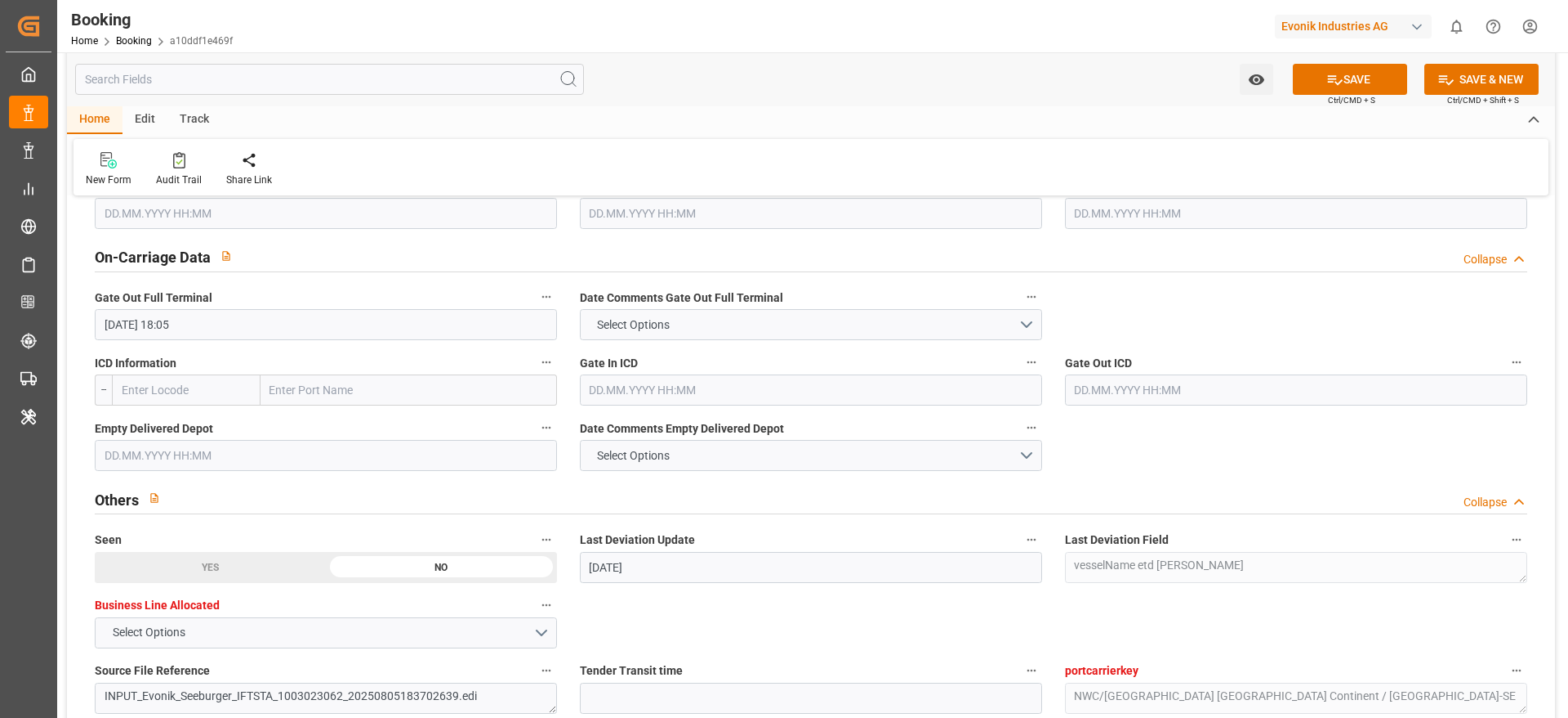
scroll to position [2373, 0]
type input "Shanghai"
click at [388, 452] on input "text" at bounding box center [325, 454] width 462 height 31
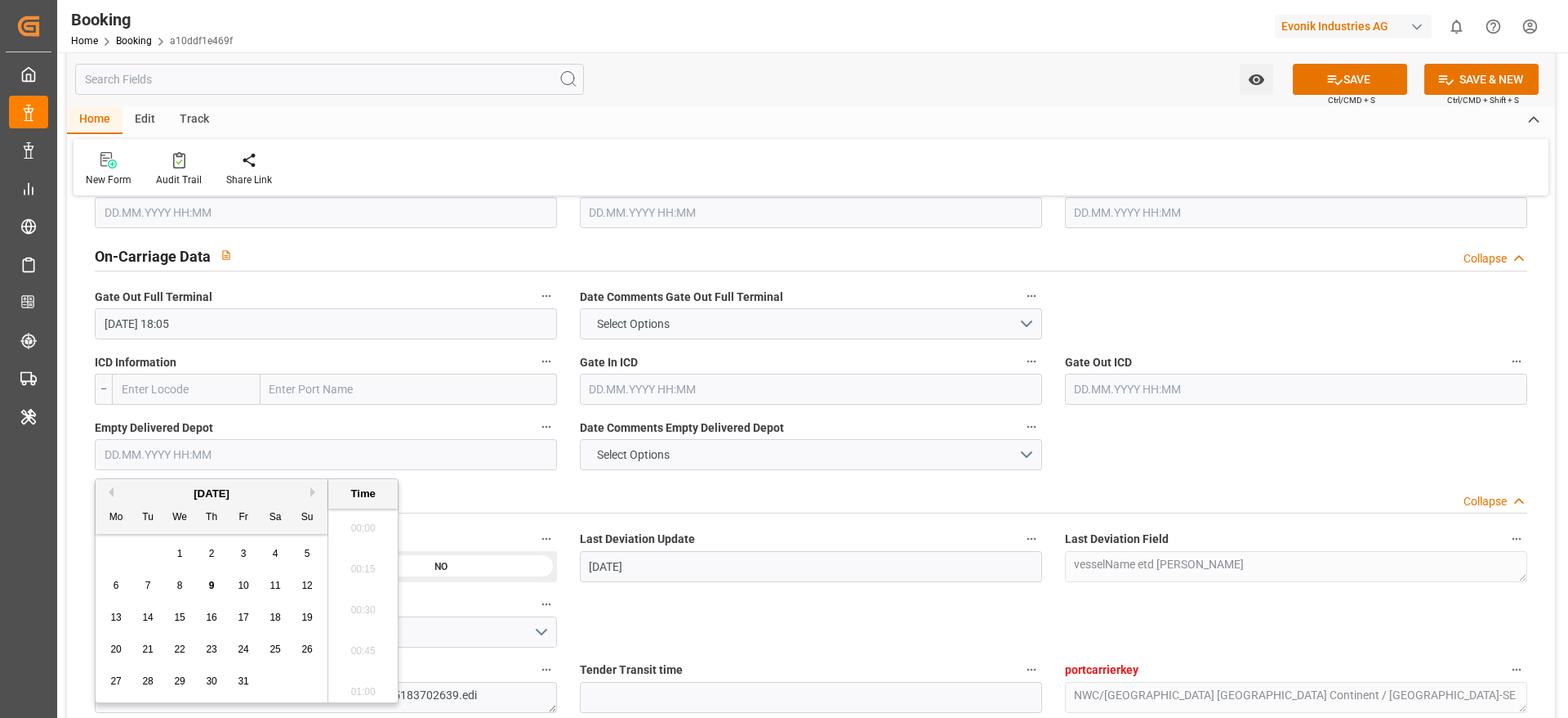
scroll to position [2662, 0]
click at [210, 582] on span "9" at bounding box center [212, 585] width 6 height 11
type input "09.10.2025 00:00"
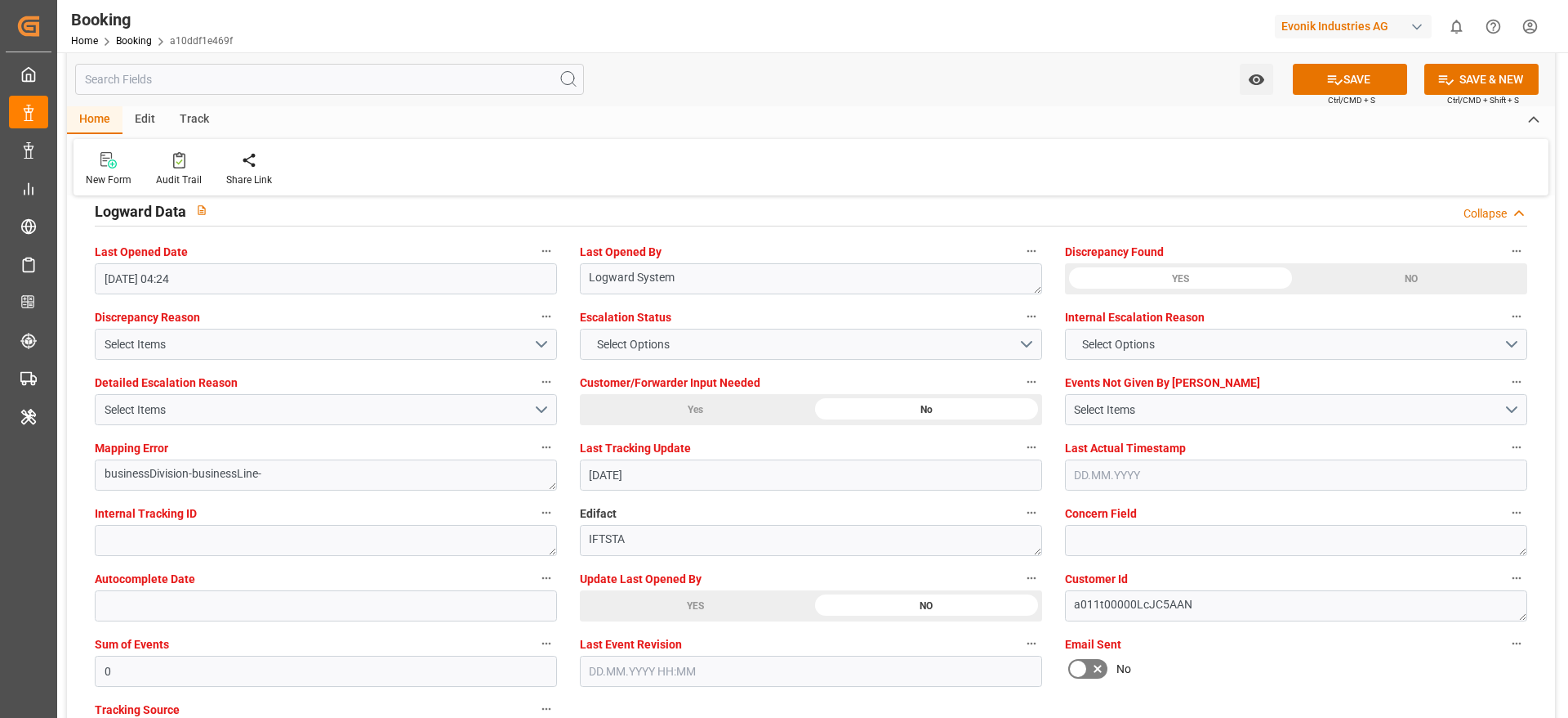
scroll to position [2967, 0]
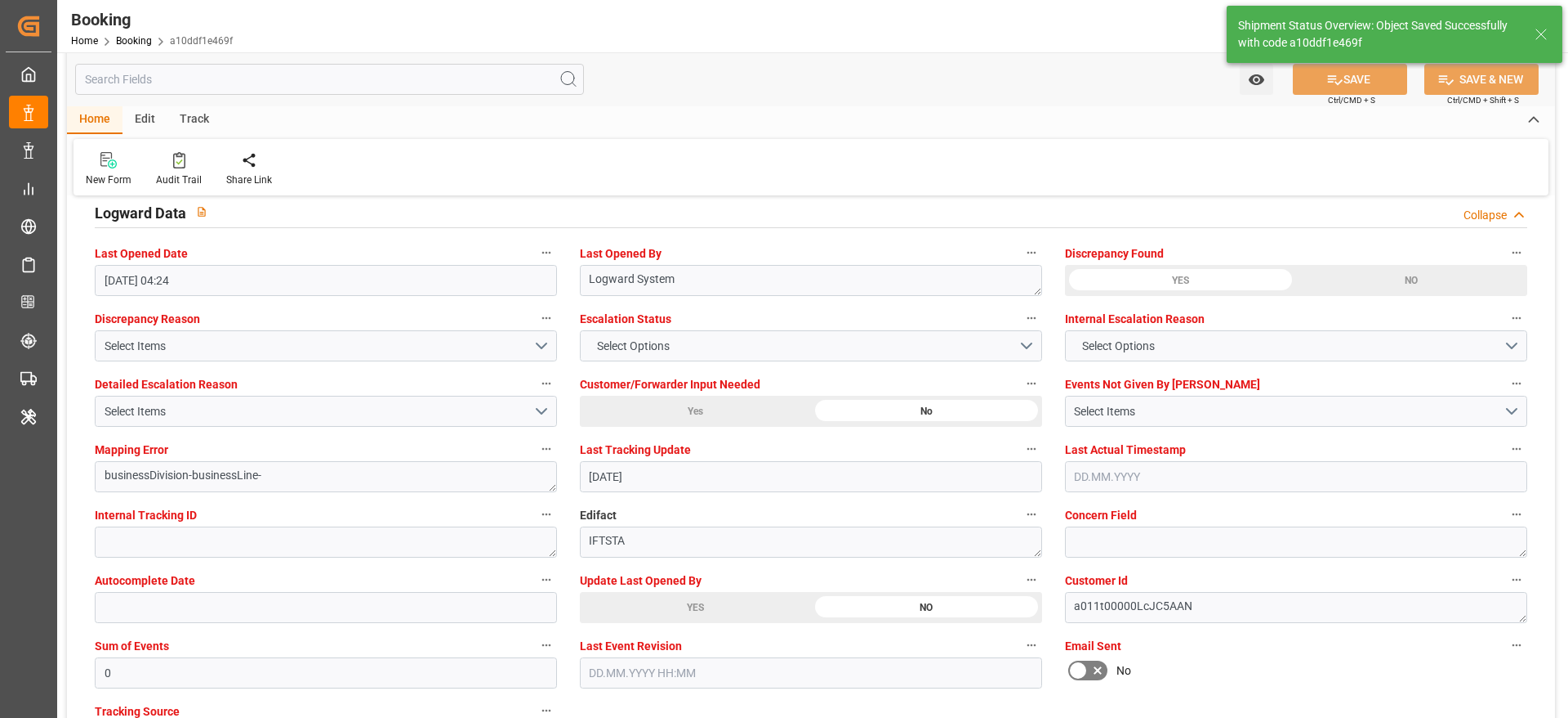
type textarea "[PERSON_NAME]"
type input "09.10.2025 11:16"
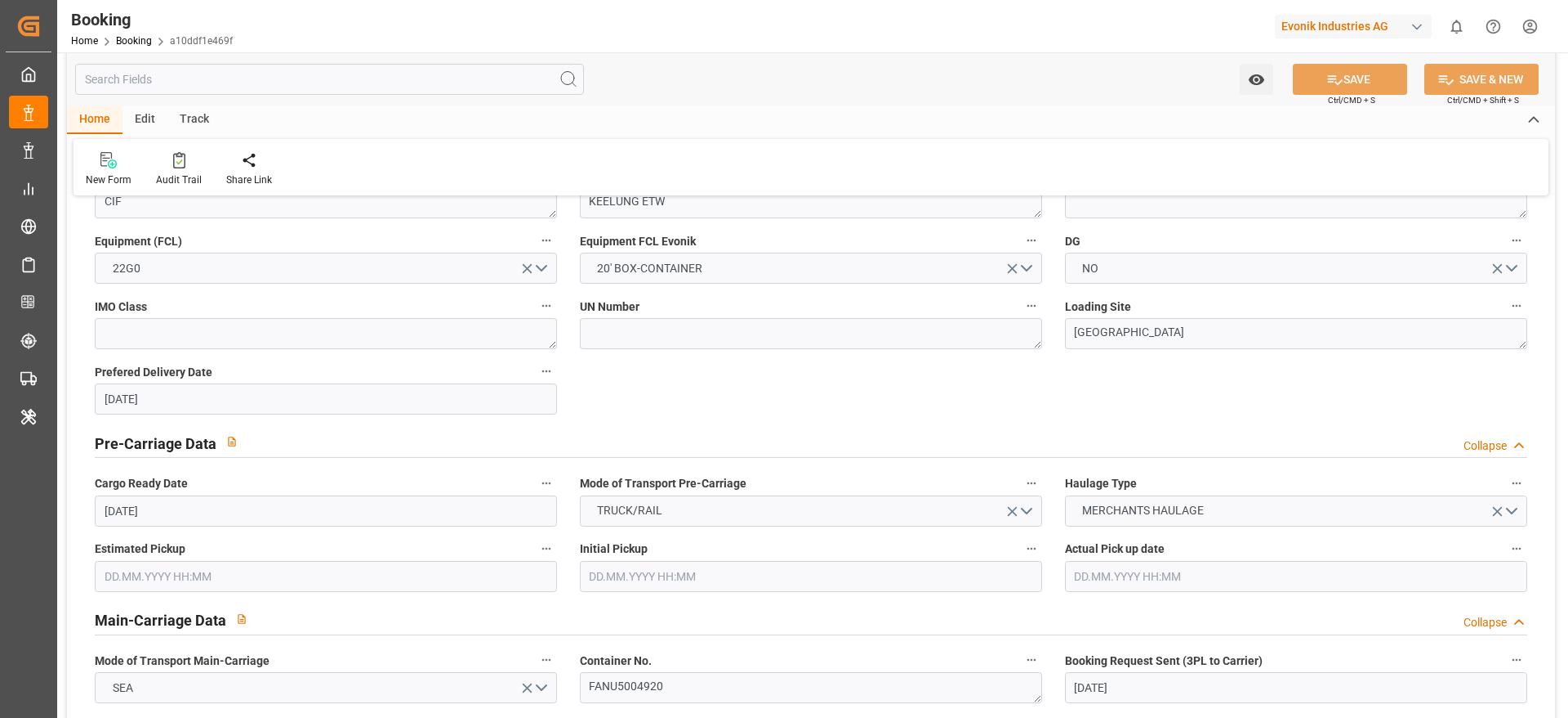
scroll to position [0, 0]
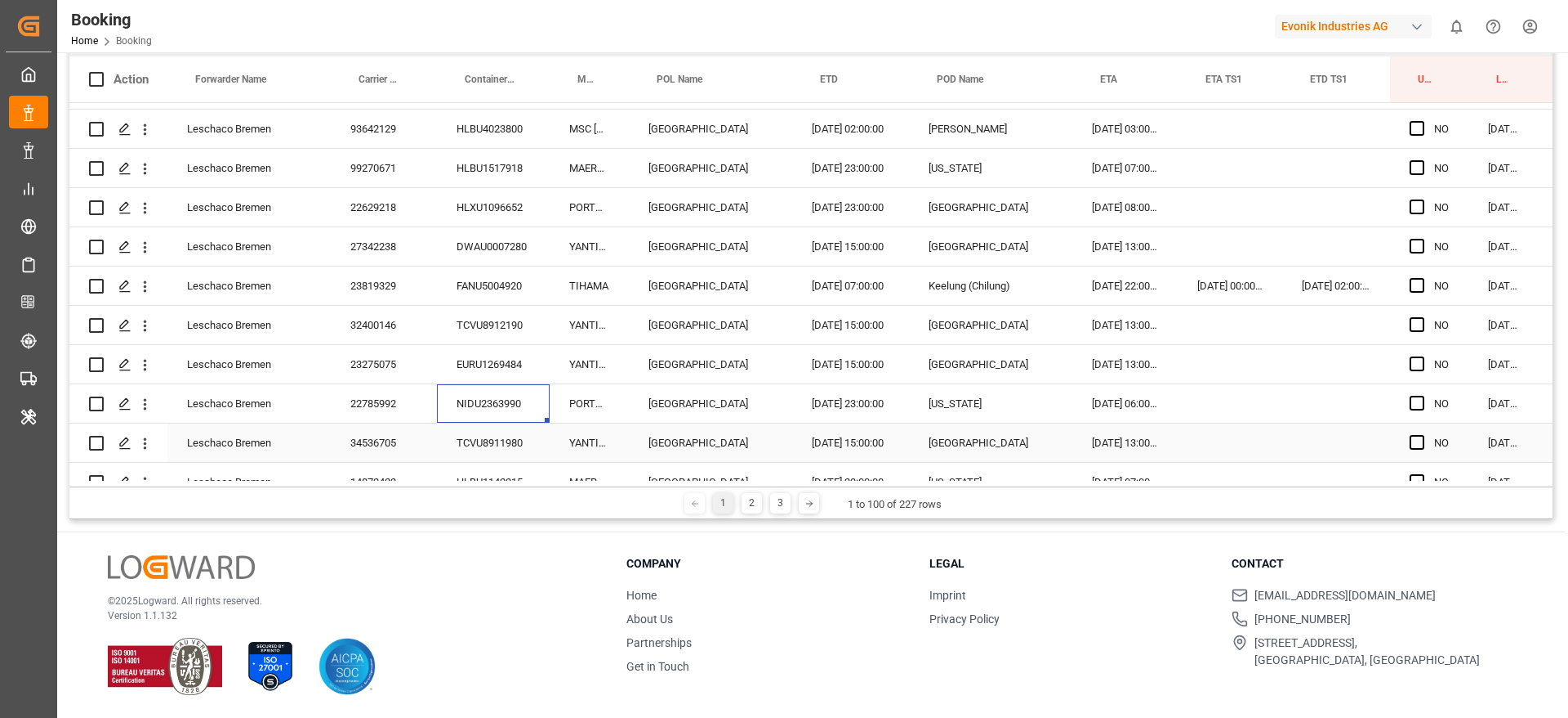
click at [481, 433] on div "TCVU8911980" at bounding box center [493, 442] width 112 height 38
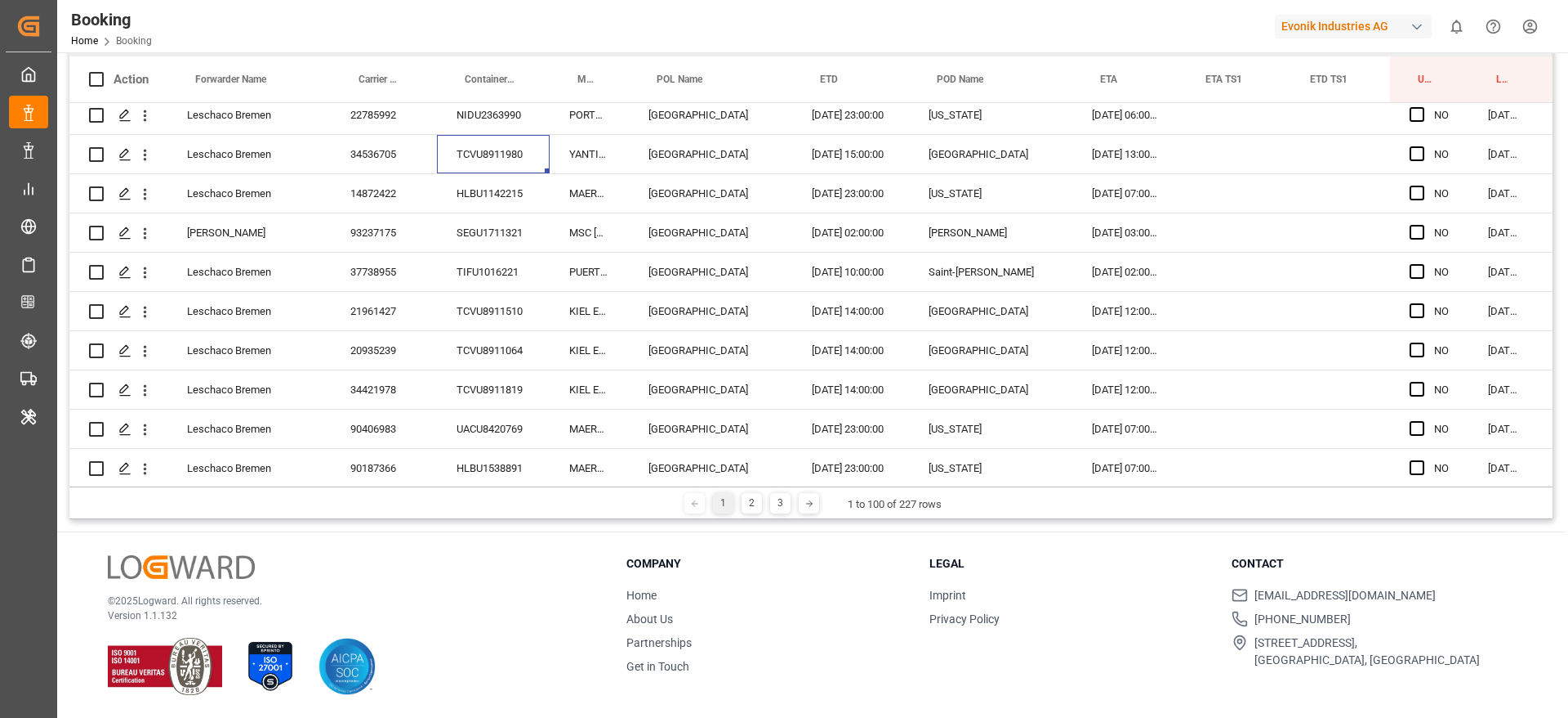
scroll to position [3070, 0]
click at [517, 176] on div "HLBU1142215" at bounding box center [493, 191] width 112 height 38
click at [469, 227] on div "HLBU1142215" at bounding box center [493, 201] width 112 height 58
click at [466, 233] on div "SEGU1711321" at bounding box center [493, 230] width 112 height 38
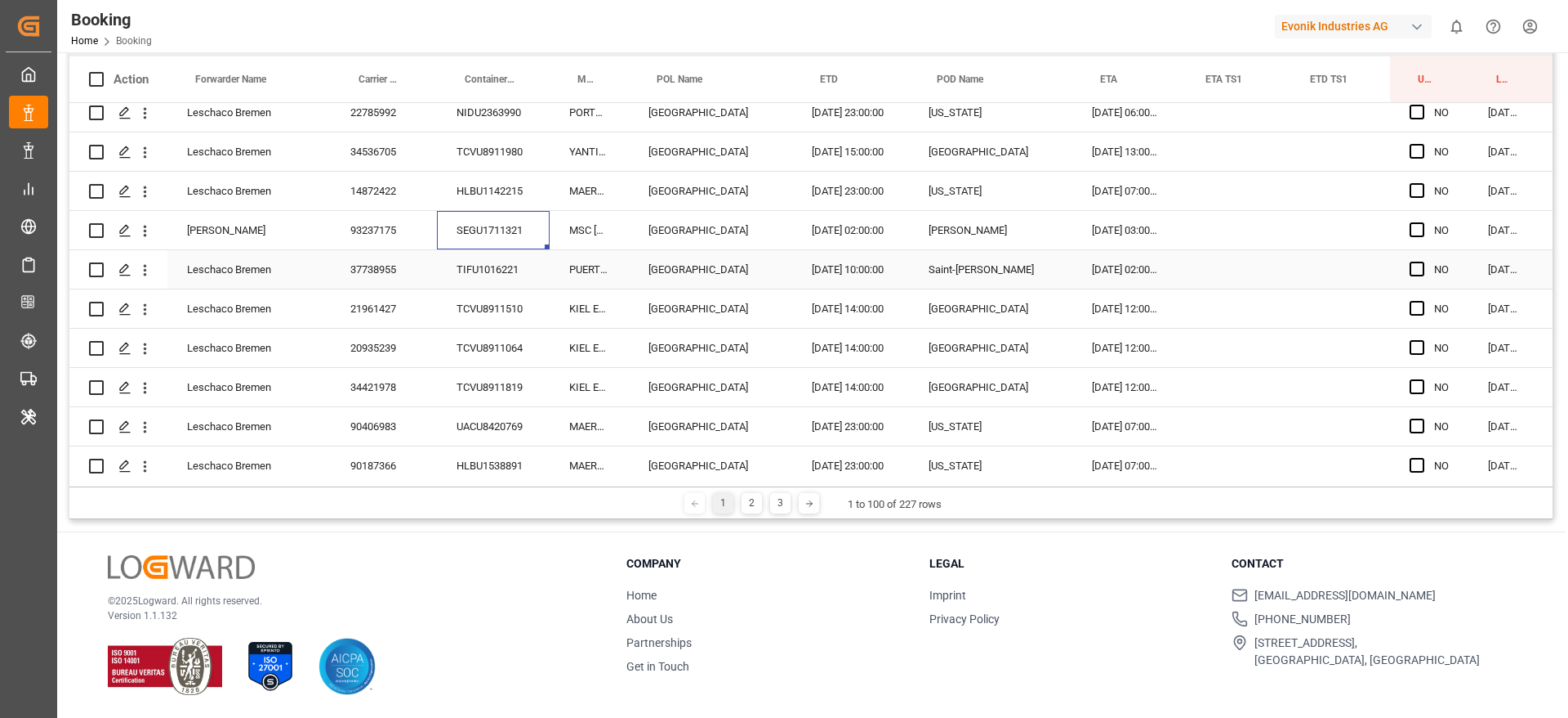
click at [468, 259] on div "TIFU1016221" at bounding box center [493, 269] width 112 height 38
click at [474, 315] on div "TCVU8911510" at bounding box center [493, 308] width 112 height 38
click at [482, 331] on div "TCVU8911064" at bounding box center [493, 347] width 112 height 38
click at [569, 323] on div "KIEL EXPRESS" at bounding box center [588, 308] width 79 height 38
click at [538, 333] on div "TCVU8911064" at bounding box center [493, 347] width 112 height 38
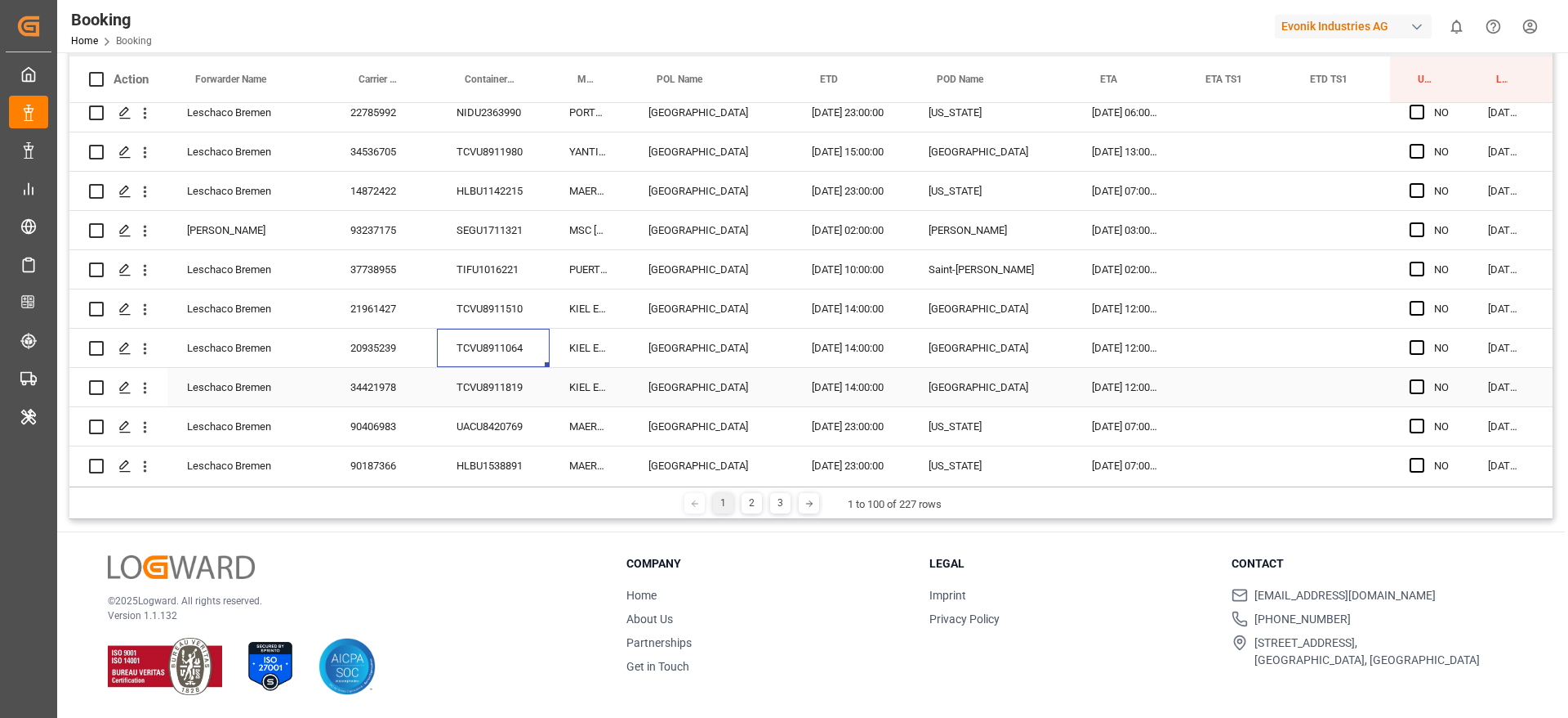
click at [490, 393] on div "TCVU8911819" at bounding box center [493, 386] width 112 height 38
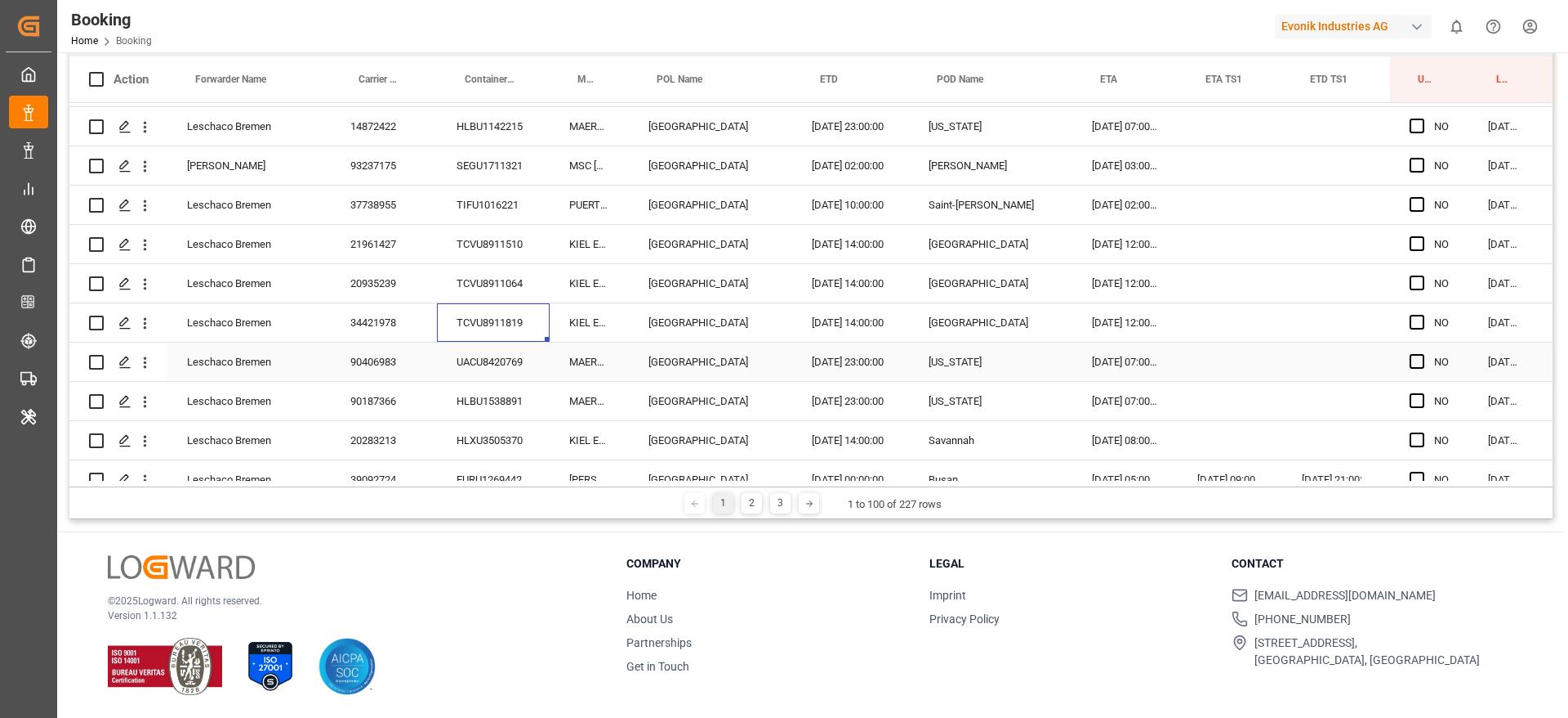
scroll to position [3136, 0]
click at [491, 364] on div "UACU8420769" at bounding box center [493, 359] width 112 height 38
click at [476, 419] on div "HLXU3505370" at bounding box center [493, 438] width 112 height 38
click at [480, 410] on div "HLBU1538891" at bounding box center [493, 399] width 112 height 38
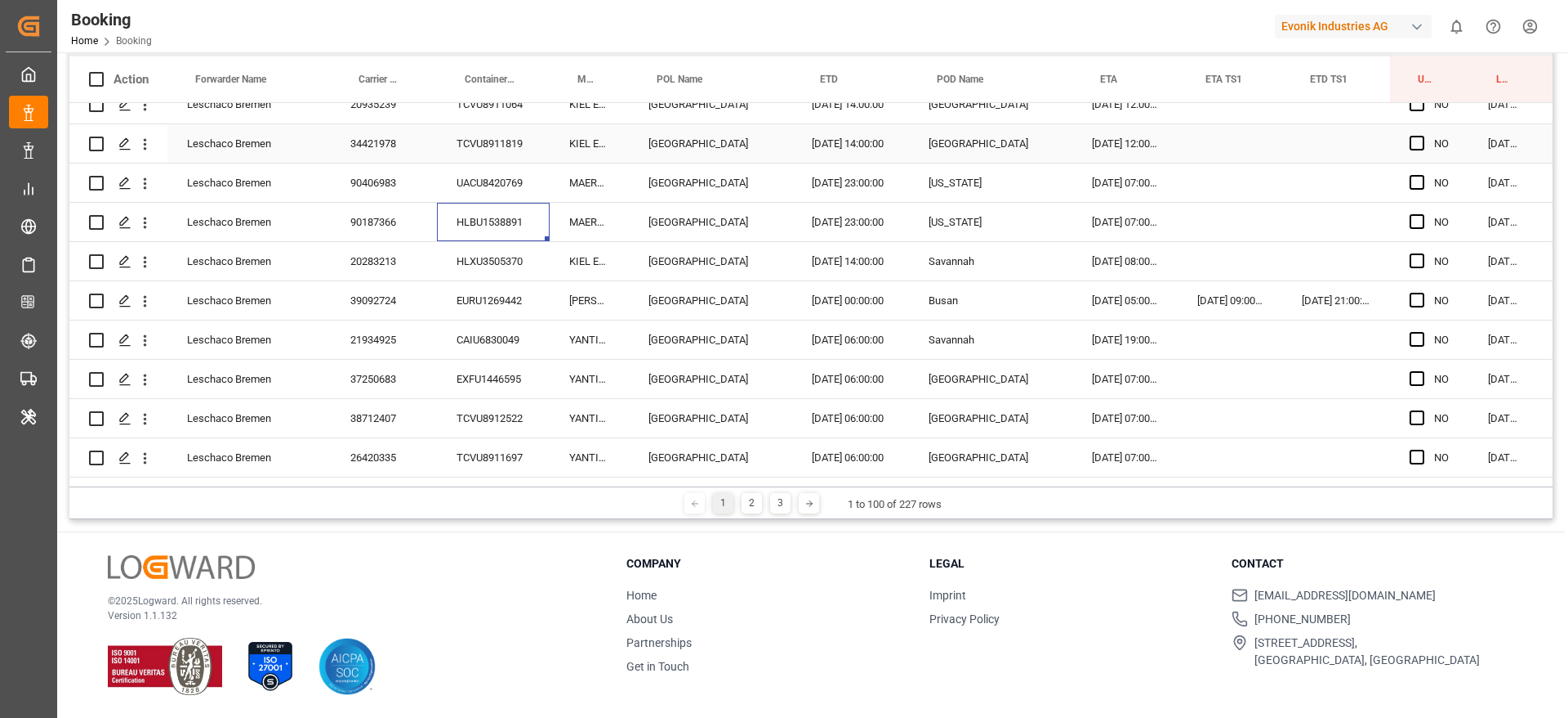
scroll to position [3316, 0]
click at [484, 274] on div "HLXU3505370" at bounding box center [493, 259] width 112 height 38
click at [494, 292] on div "EURU1269442" at bounding box center [493, 299] width 112 height 38
click at [459, 341] on div "CAIU6830049" at bounding box center [493, 338] width 112 height 38
click at [472, 378] on div "EXFU1446595" at bounding box center [493, 377] width 112 height 38
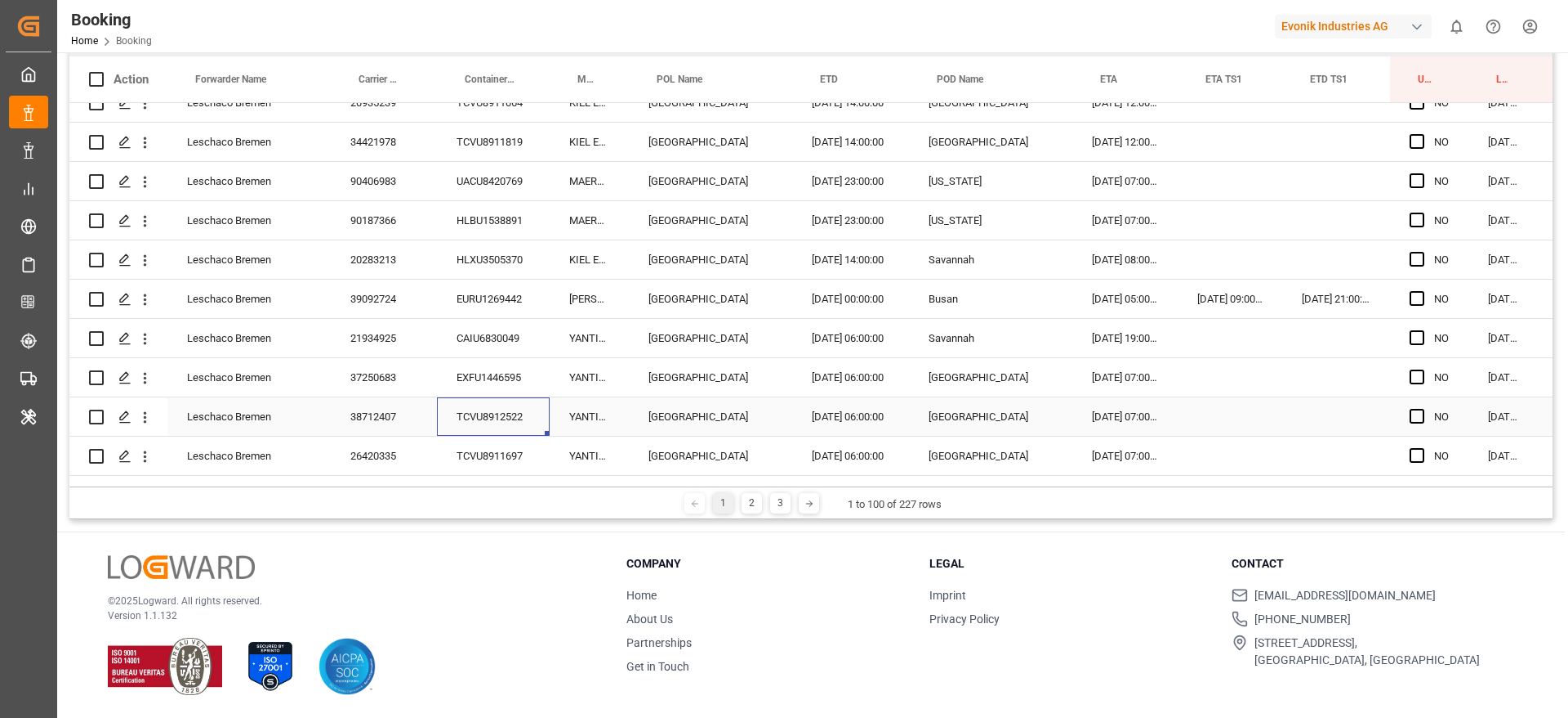
click at [468, 424] on div "TCVU8912522" at bounding box center [493, 416] width 112 height 38
click at [493, 448] on div "TCVU8911697" at bounding box center [493, 455] width 112 height 38
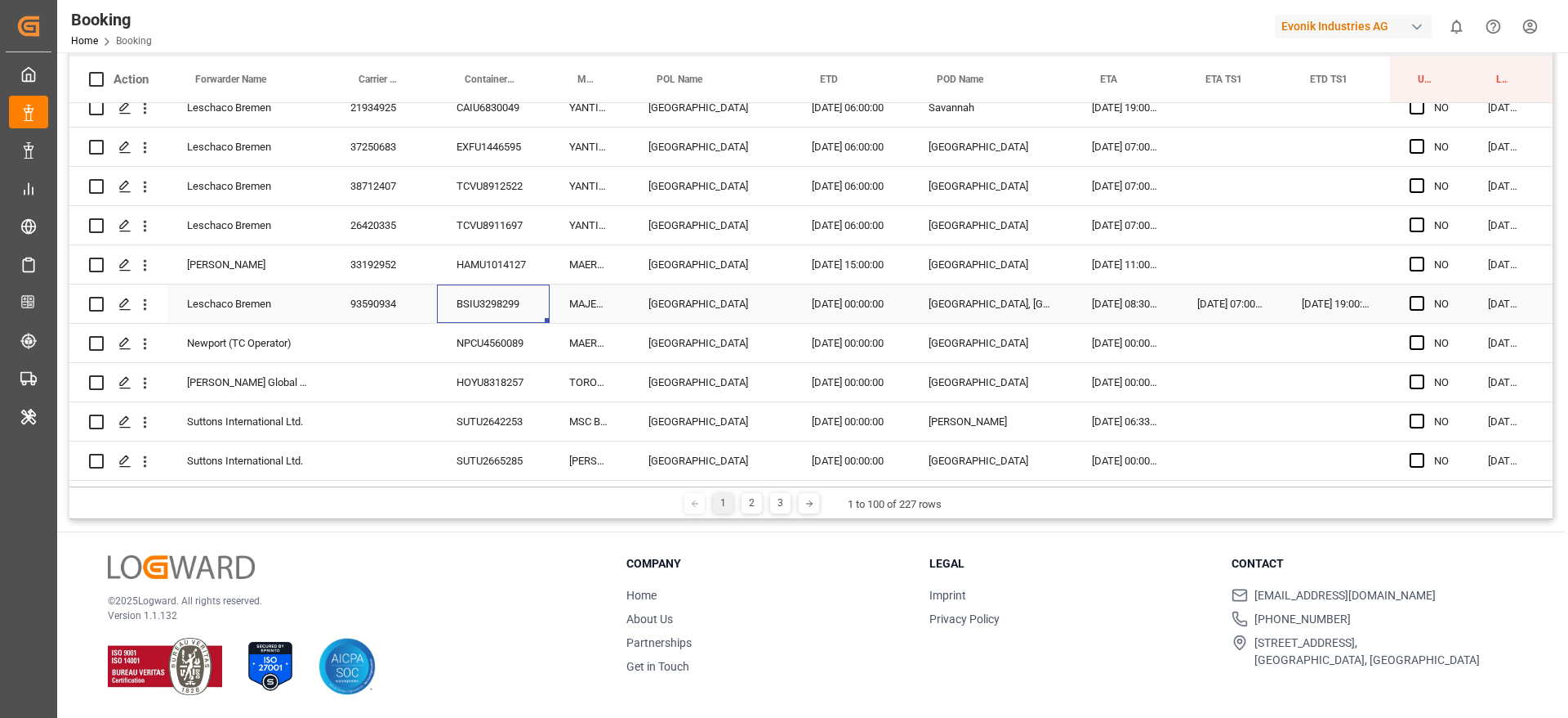
click at [479, 285] on div "BSIU3298299" at bounding box center [493, 303] width 112 height 38
click at [489, 236] on div "TCVU8911697" at bounding box center [493, 224] width 112 height 38
click at [488, 255] on div "HAMU1014127" at bounding box center [493, 264] width 112 height 38
click at [507, 314] on div "BSIU3298299" at bounding box center [493, 303] width 112 height 38
click at [1416, 300] on span "Press SPACE to select this row." at bounding box center [1417, 303] width 15 height 15
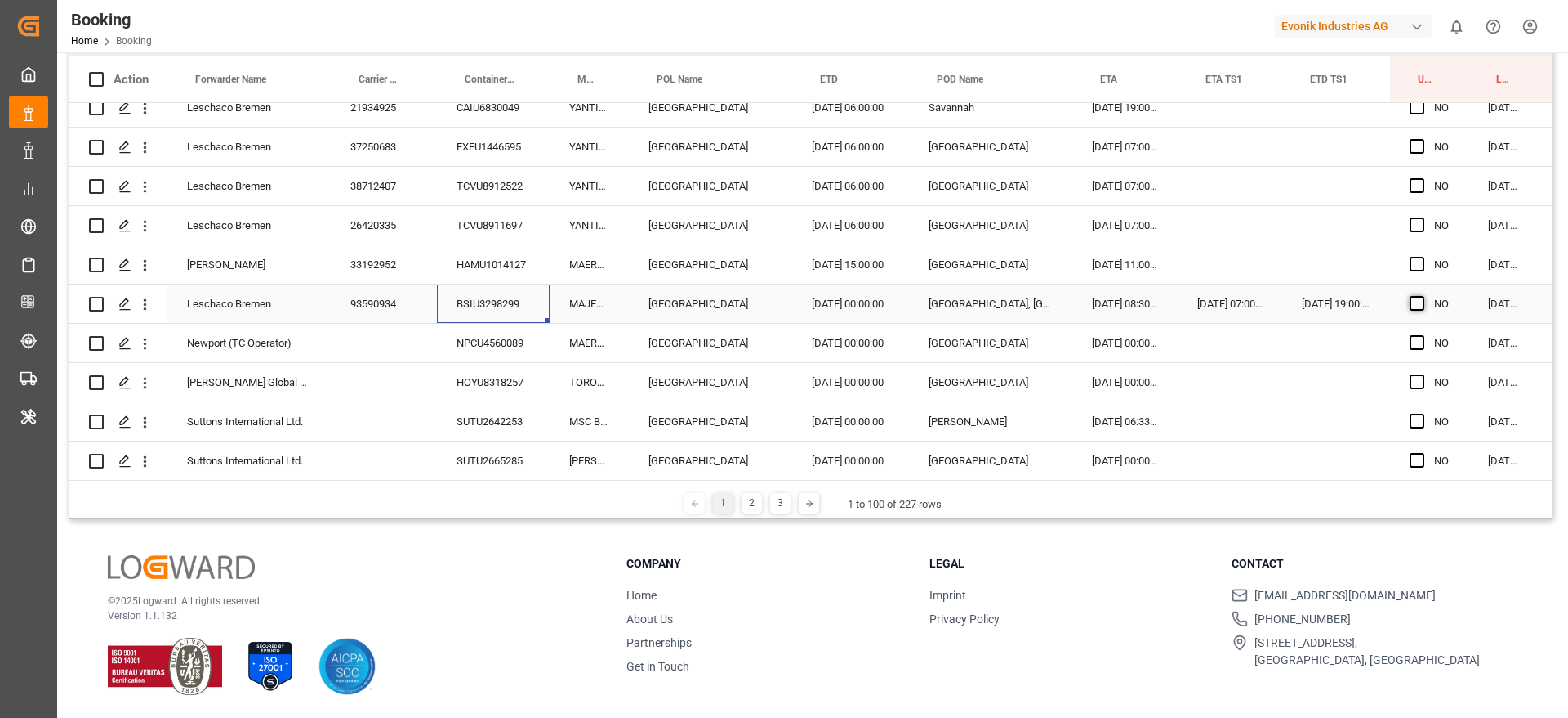
click at [1422, 296] on input "Press SPACE to select this row." at bounding box center [1422, 296] width 0 height 0
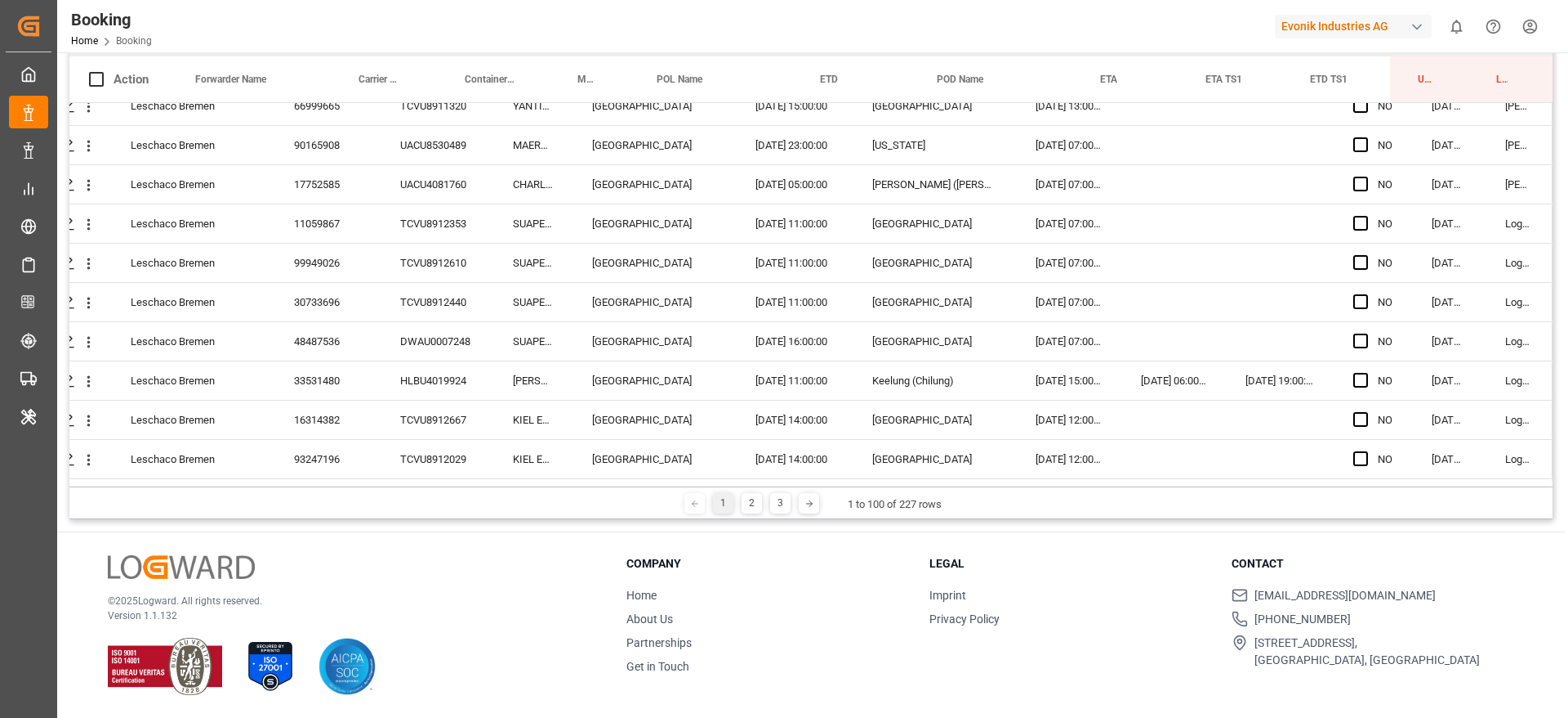
scroll to position [657, 62]
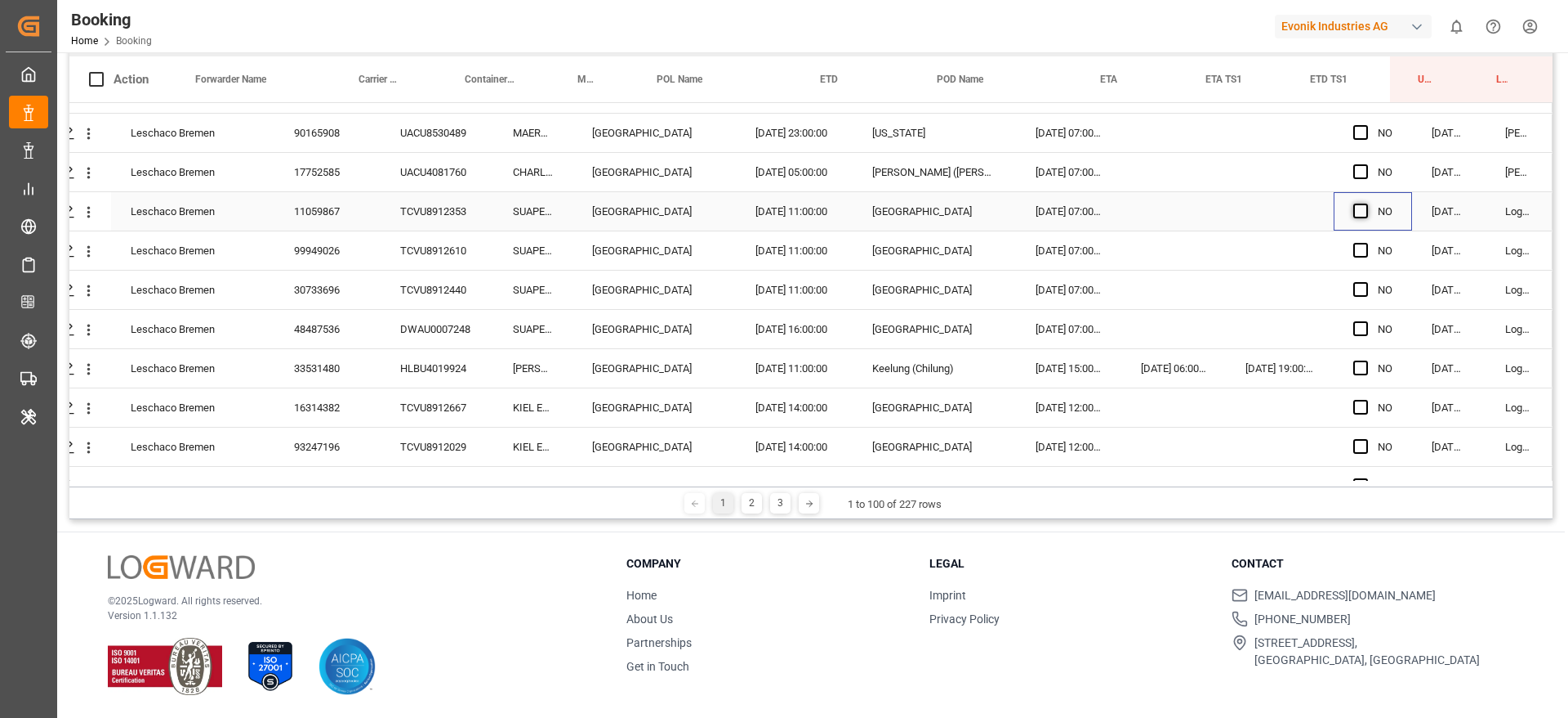
click at [1353, 210] on span "Press SPACE to select this row." at bounding box center [1361, 211] width 15 height 15
click at [1365, 204] on input "Press SPACE to select this row." at bounding box center [1365, 204] width 0 height 0
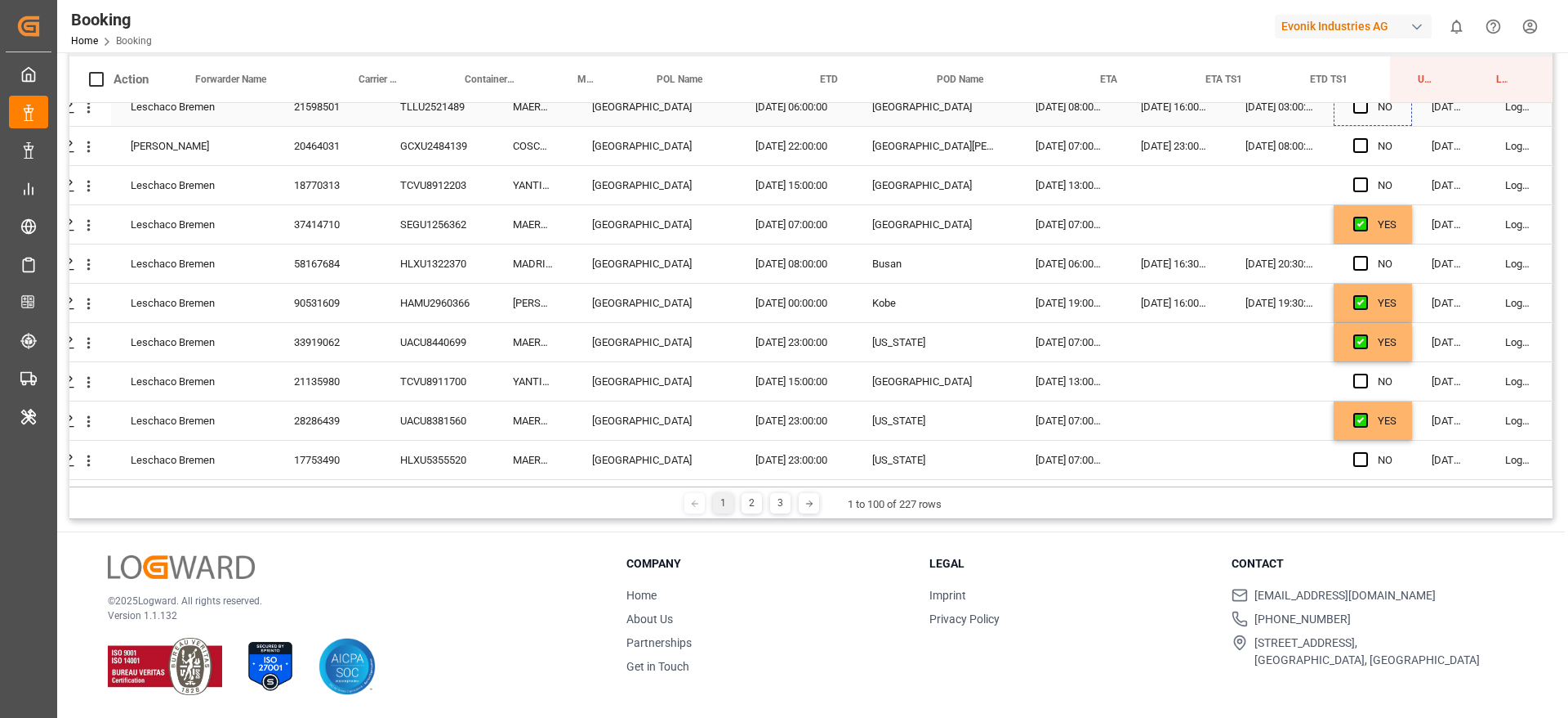
scroll to position [1866, 62]
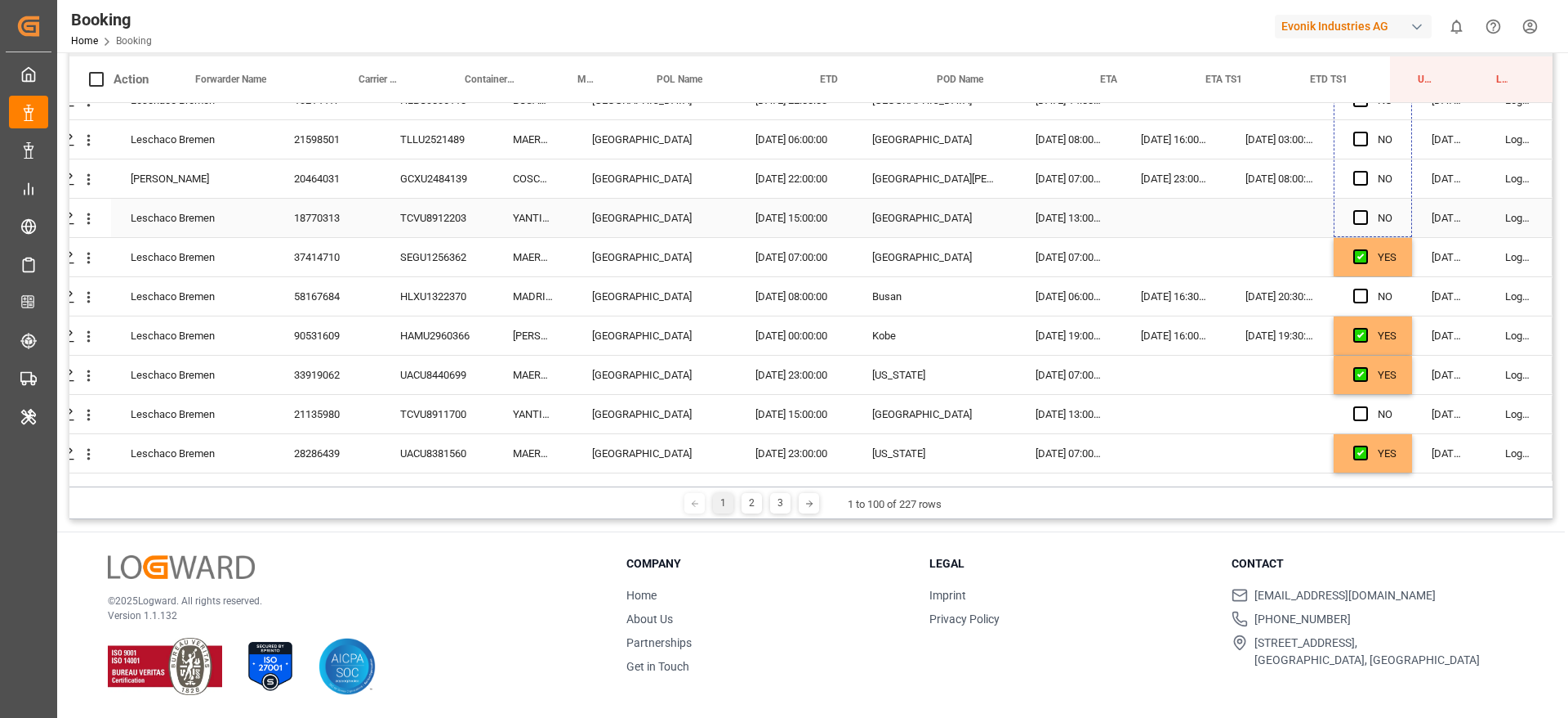
drag, startPoint x: 1405, startPoint y: 230, endPoint x: 1385, endPoint y: 217, distance: 23.9
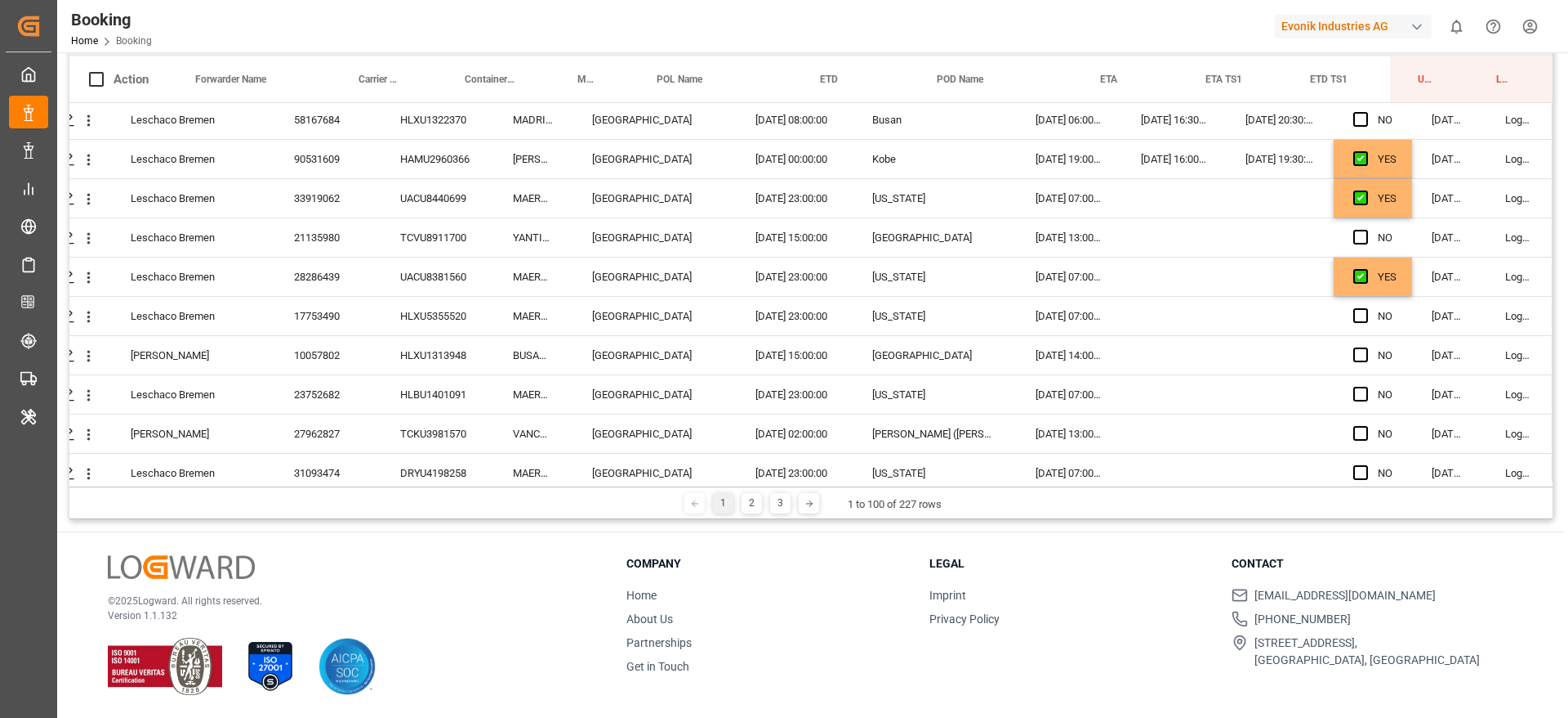
scroll to position [2053, 62]
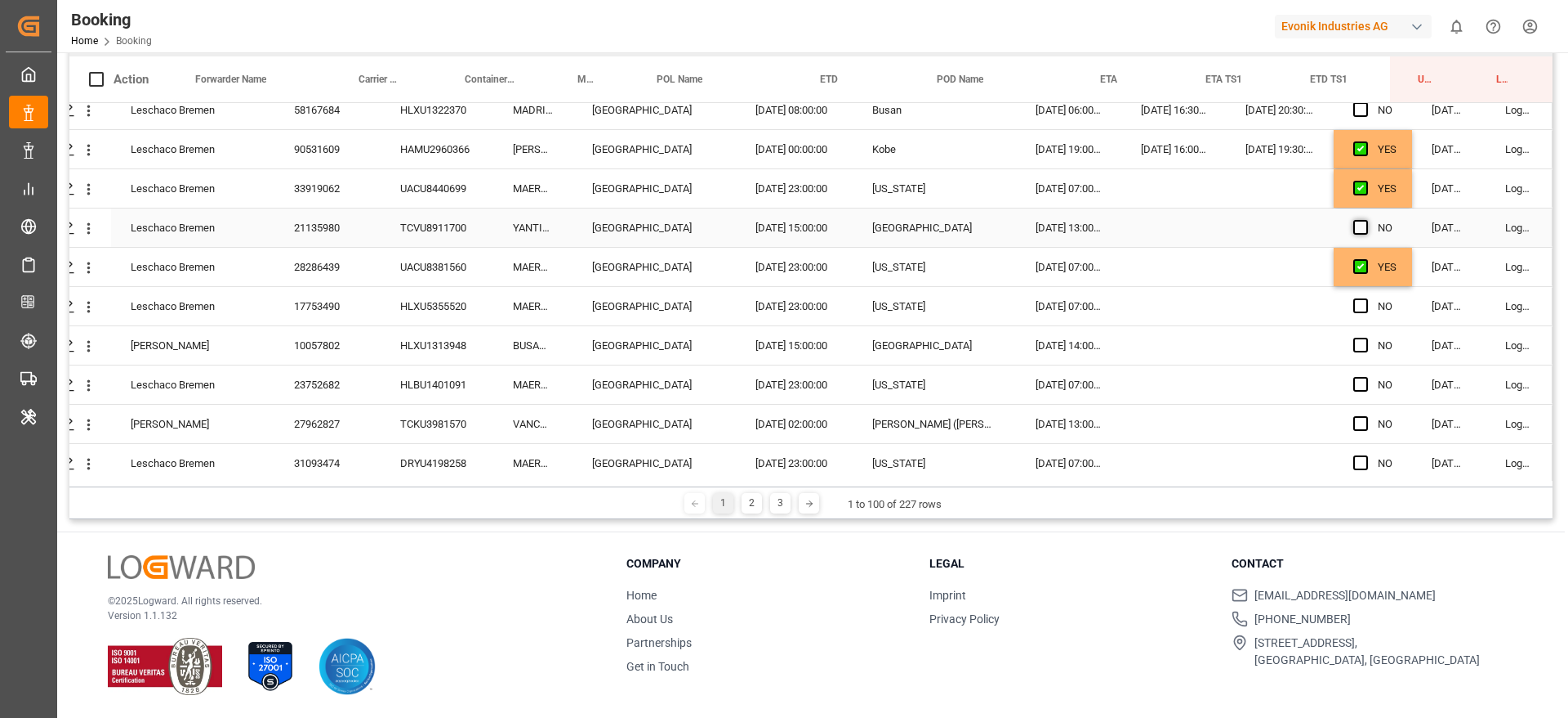
click at [1355, 229] on span "Press SPACE to select this row." at bounding box center [1361, 227] width 15 height 15
click at [1365, 219] on input "Press SPACE to select this row." at bounding box center [1365, 219] width 0 height 0
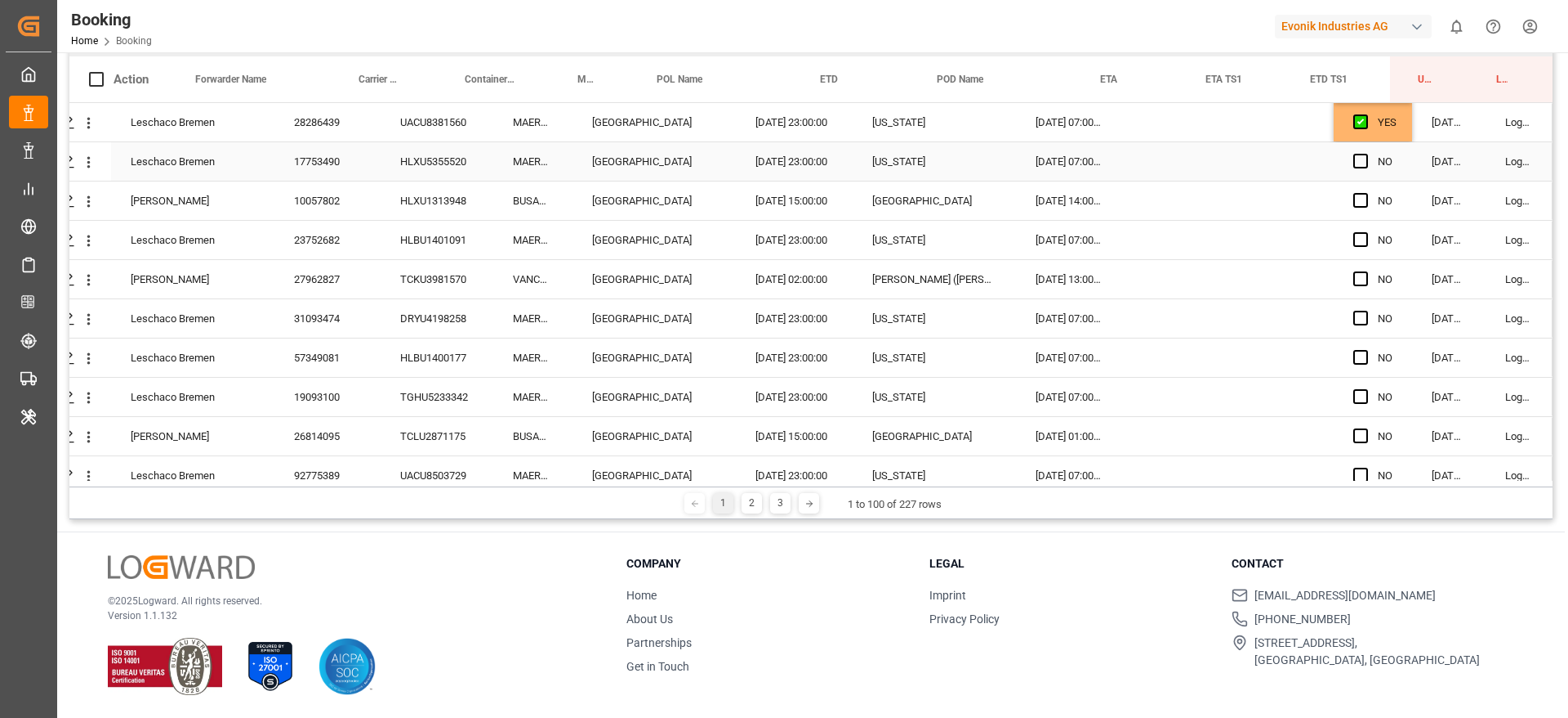
scroll to position [2196, 62]
click at [1401, 139] on div "YES" at bounding box center [1373, 123] width 78 height 38
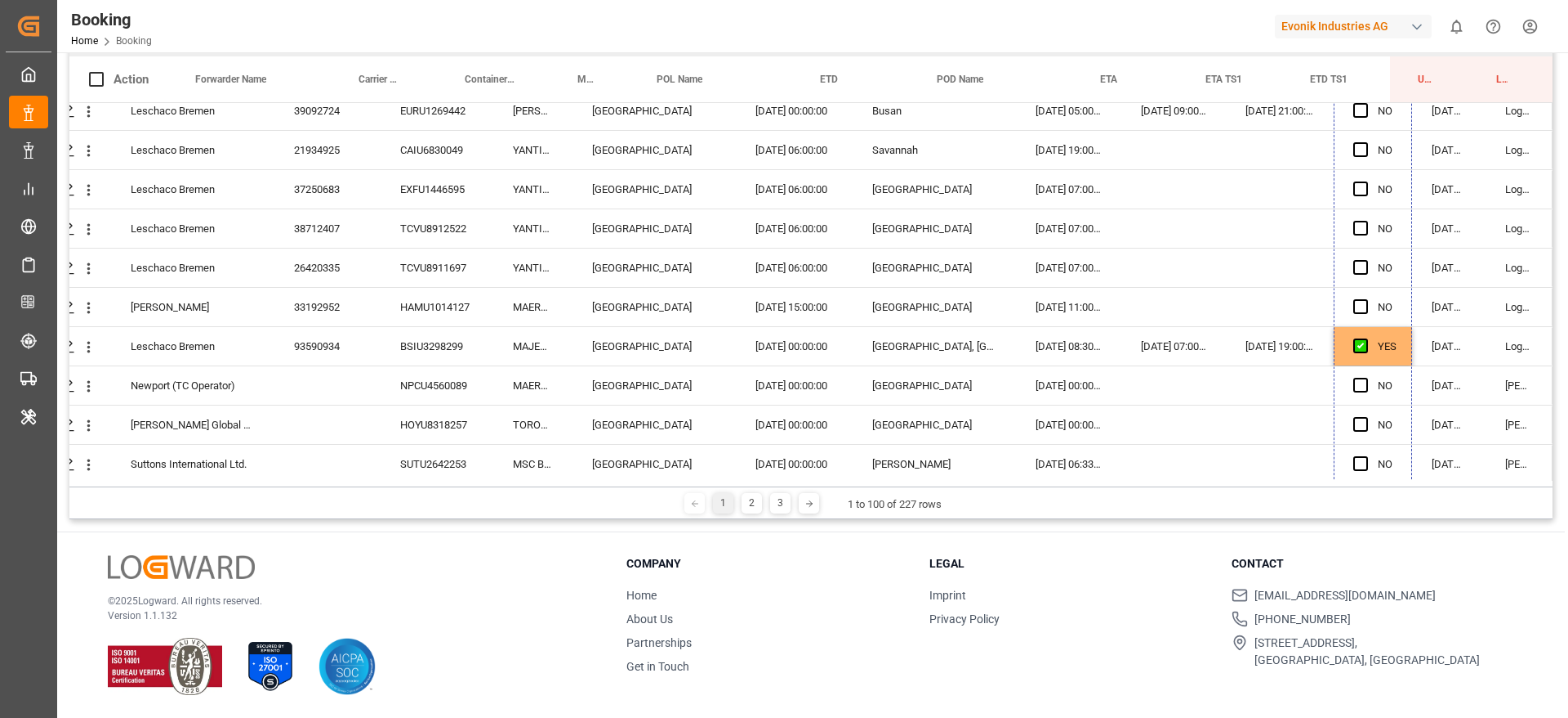
scroll to position [3551, 62]
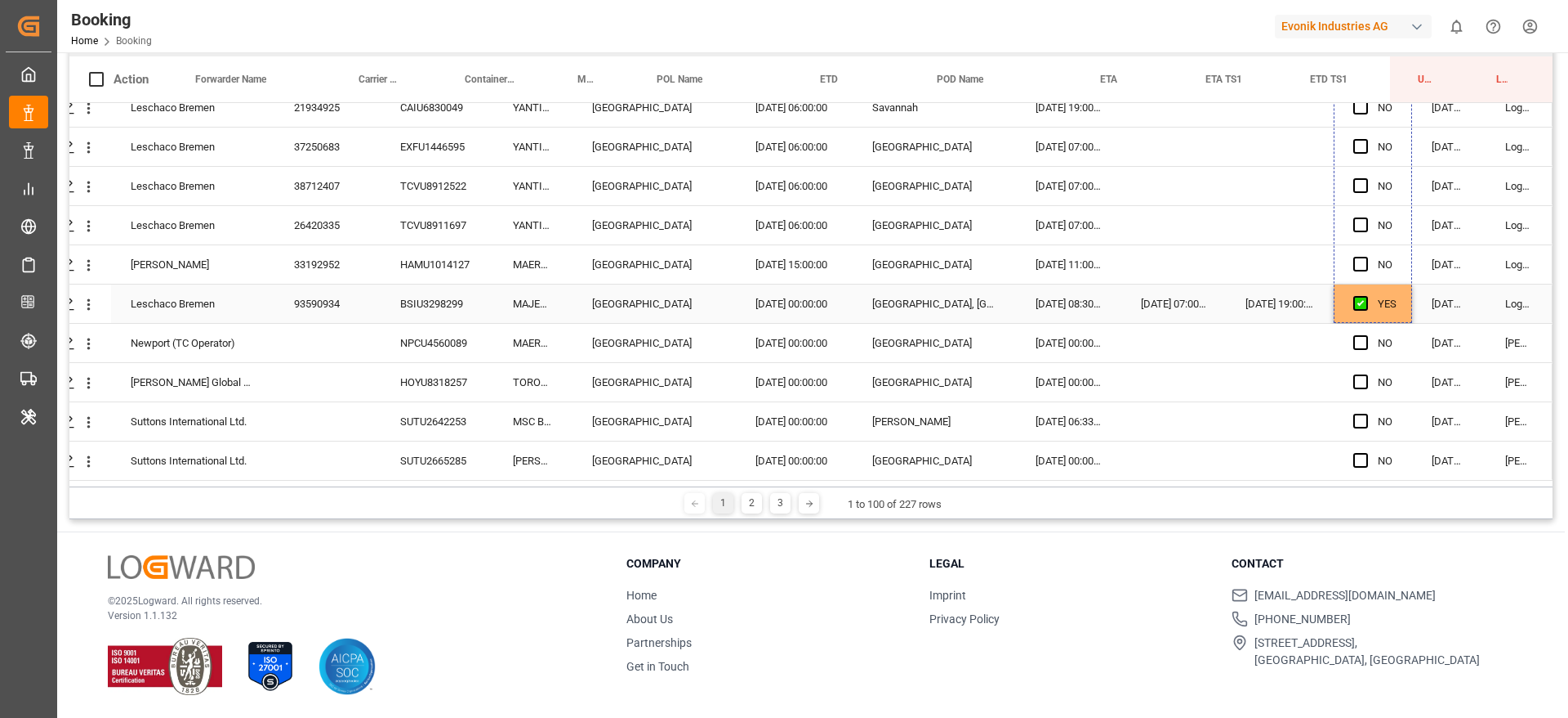
drag, startPoint x: 1405, startPoint y: 140, endPoint x: 1430, endPoint y: 291, distance: 153.1
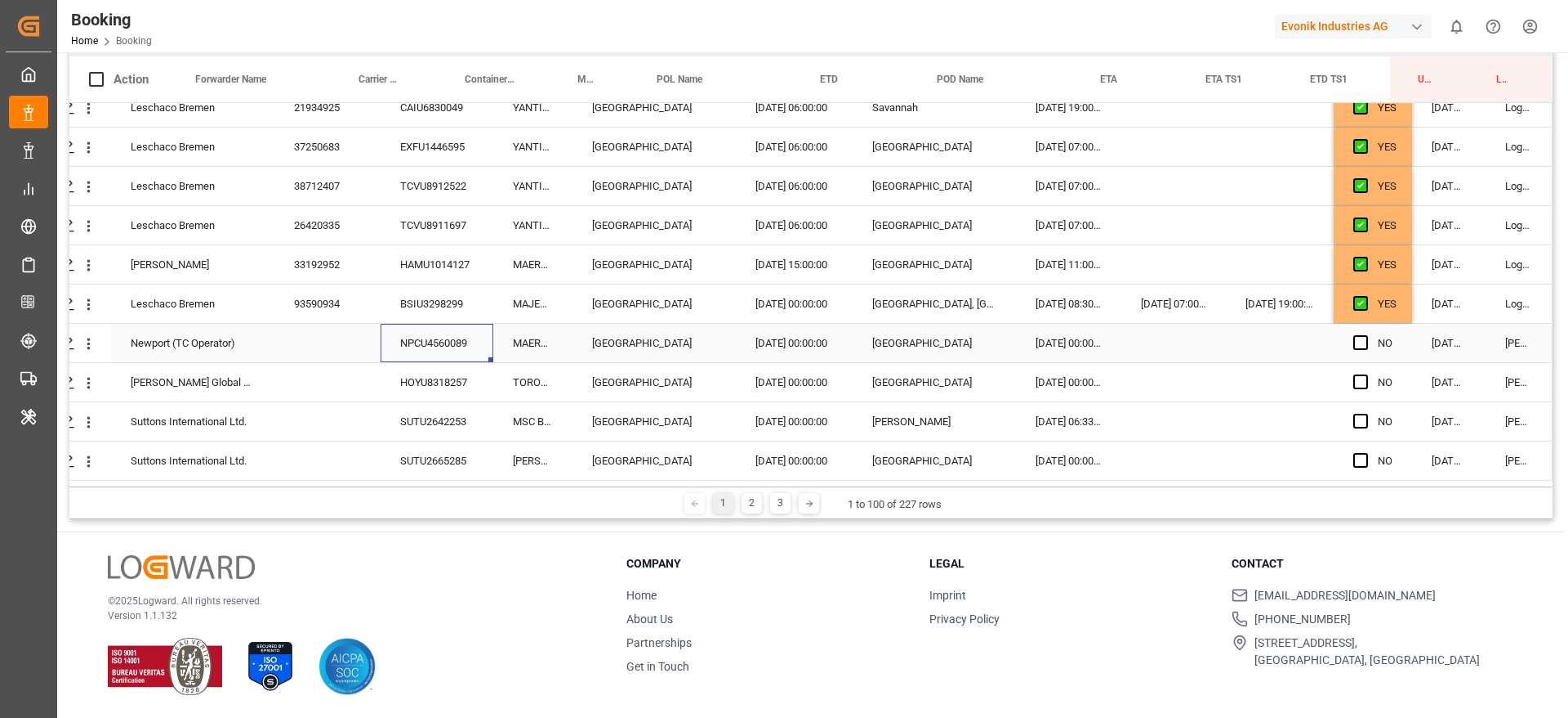
click at [398, 335] on div "NPCU4560089" at bounding box center [437, 342] width 112 height 38
click at [87, 339] on icon "open menu" at bounding box center [88, 343] width 17 height 17
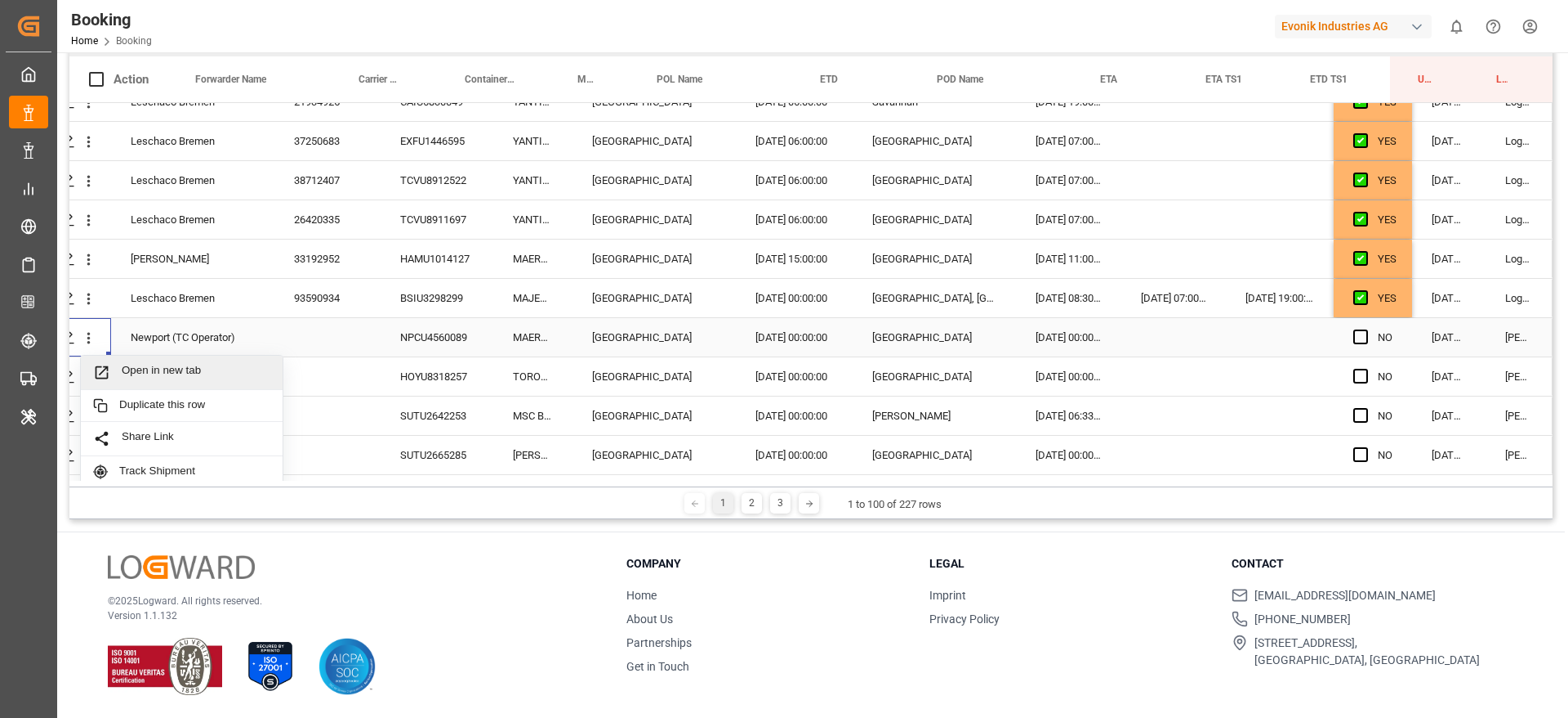
click at [226, 371] on span "Open in new tab" at bounding box center [196, 372] width 149 height 17
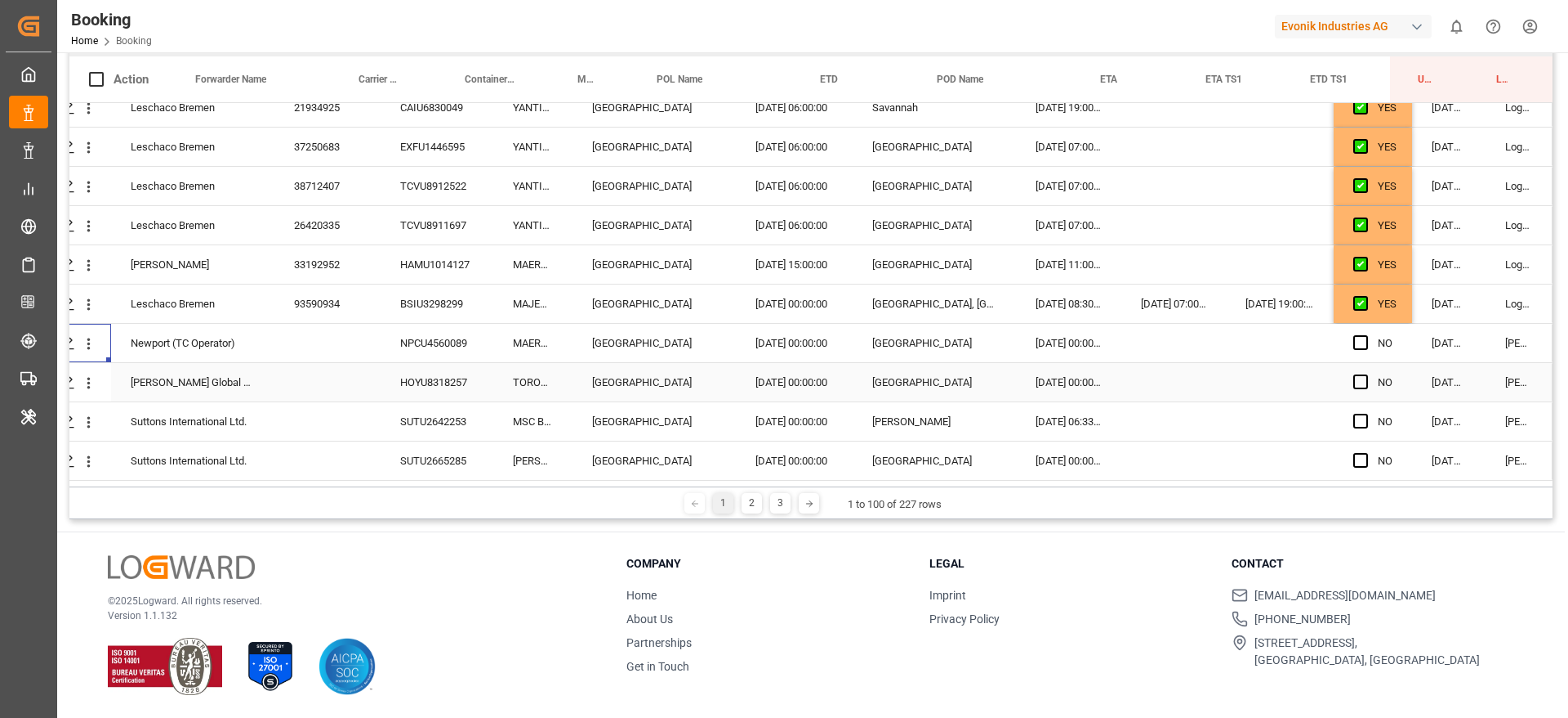
click at [416, 373] on div "HOYU8318257" at bounding box center [437, 381] width 112 height 38
click at [426, 420] on div "SUTU2642253" at bounding box center [437, 420] width 112 height 38
click at [417, 450] on div "SUTU2665285" at bounding box center [437, 460] width 112 height 38
click at [1413, 302] on div "08.10.2025 12:14:29" at bounding box center [1448, 303] width 73 height 38
click at [1392, 306] on div "YES" at bounding box center [1373, 303] width 78 height 38
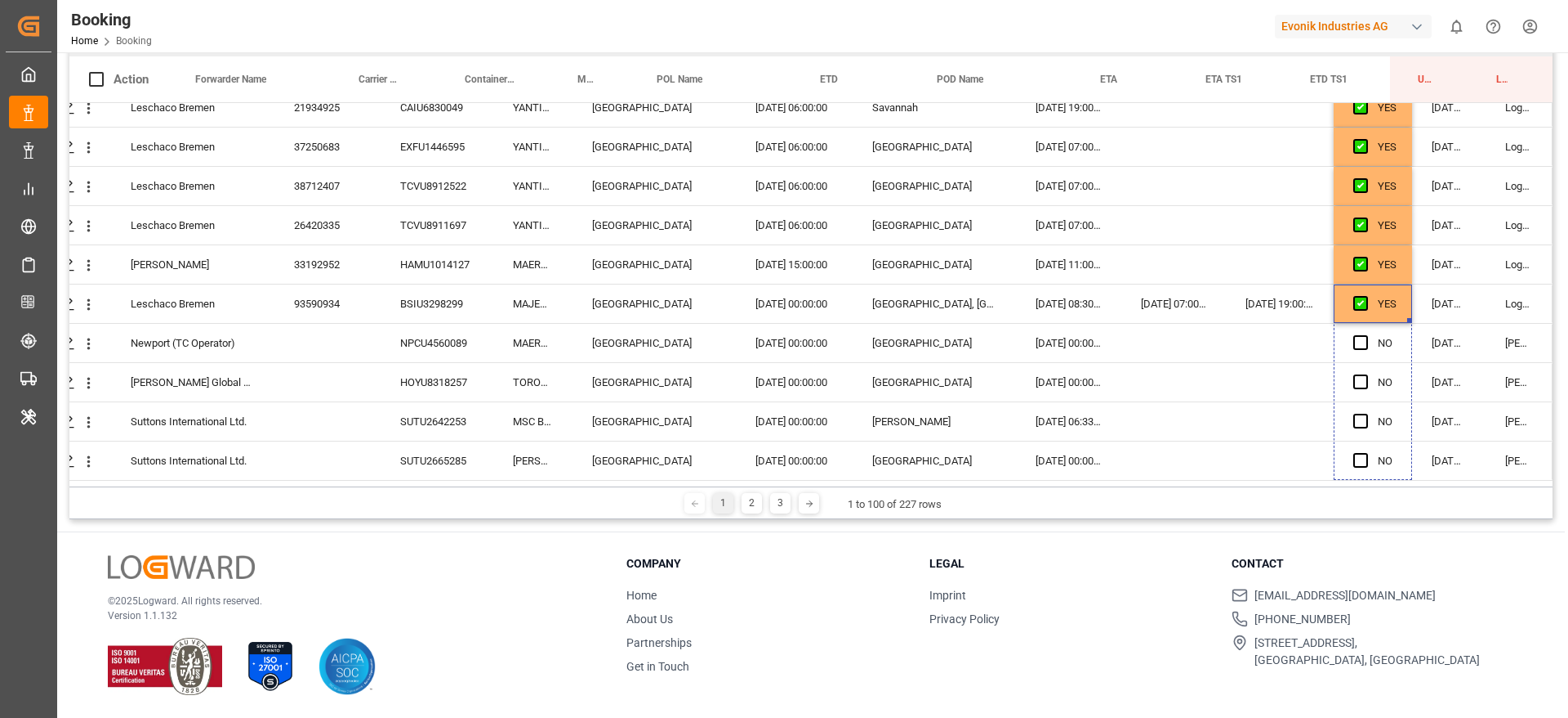
drag, startPoint x: 1403, startPoint y: 313, endPoint x: 1431, endPoint y: 499, distance: 188.1
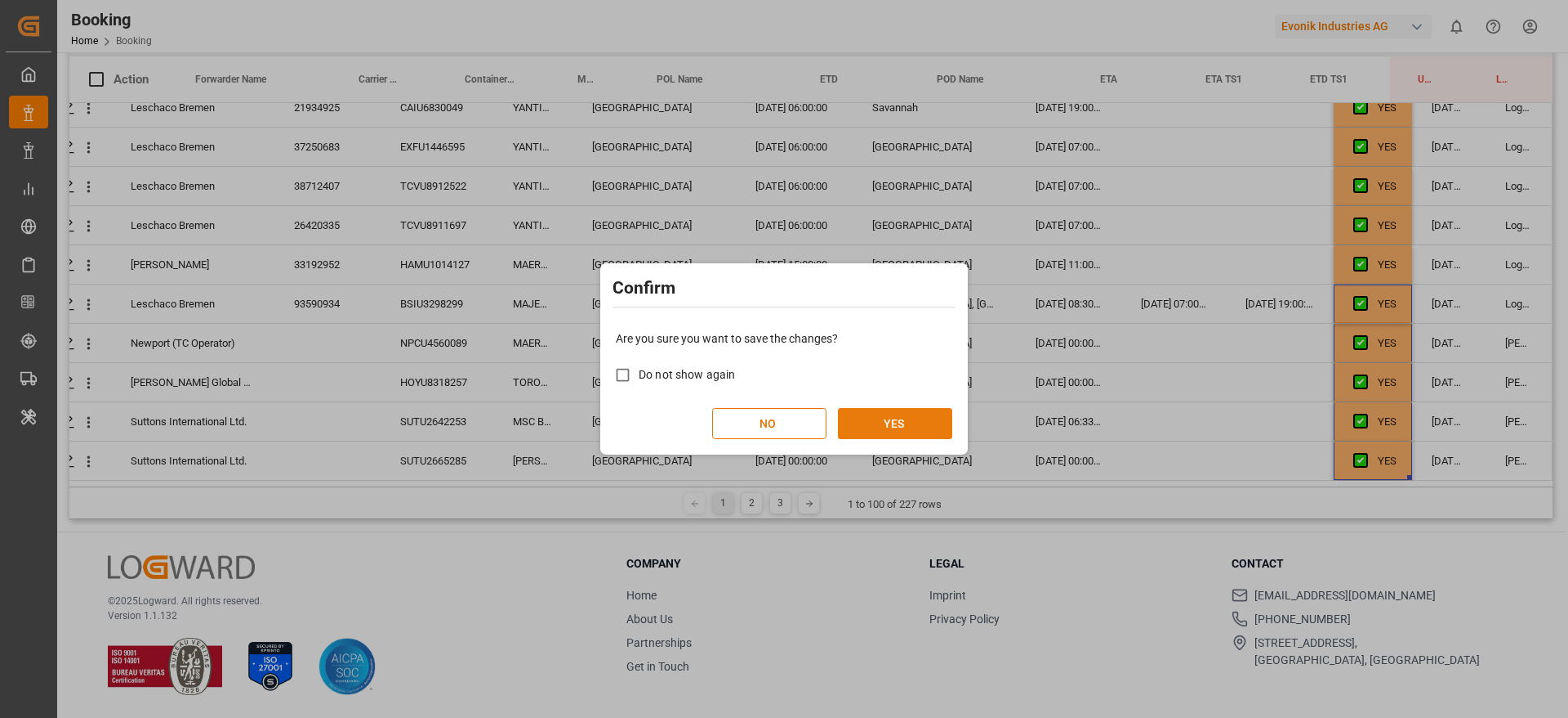
click at [929, 426] on button "YES" at bounding box center [895, 423] width 114 height 31
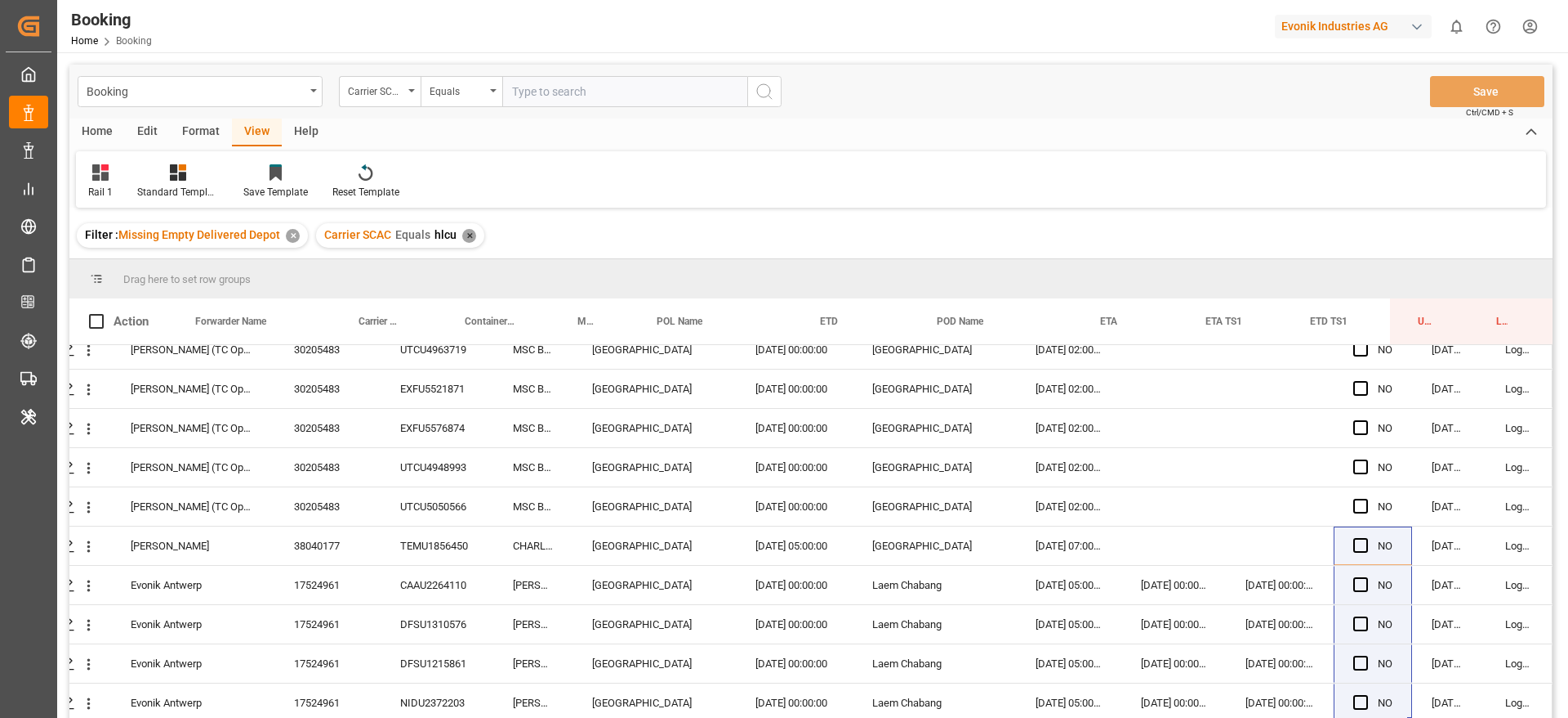
scroll to position [242, 0]
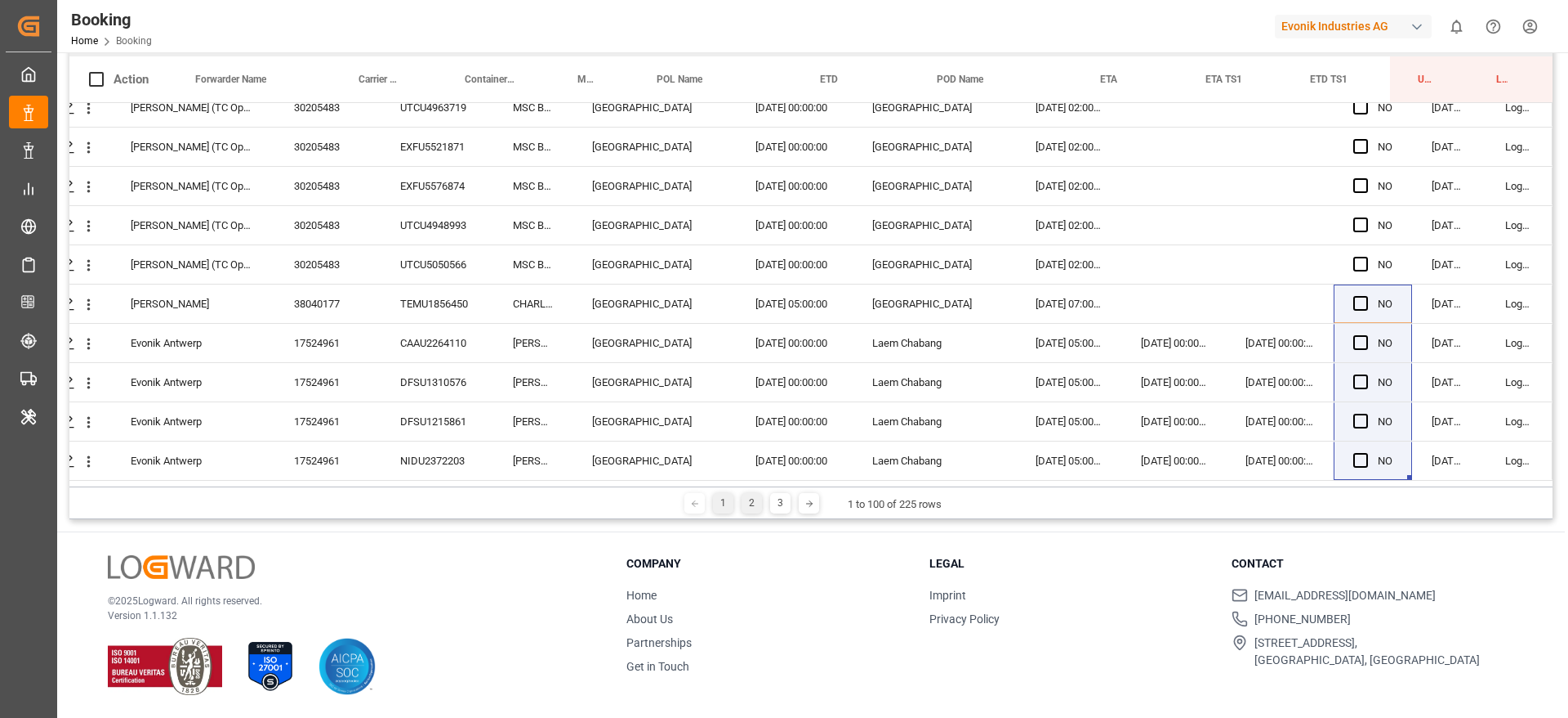
click at [742, 499] on div "2" at bounding box center [752, 503] width 20 height 20
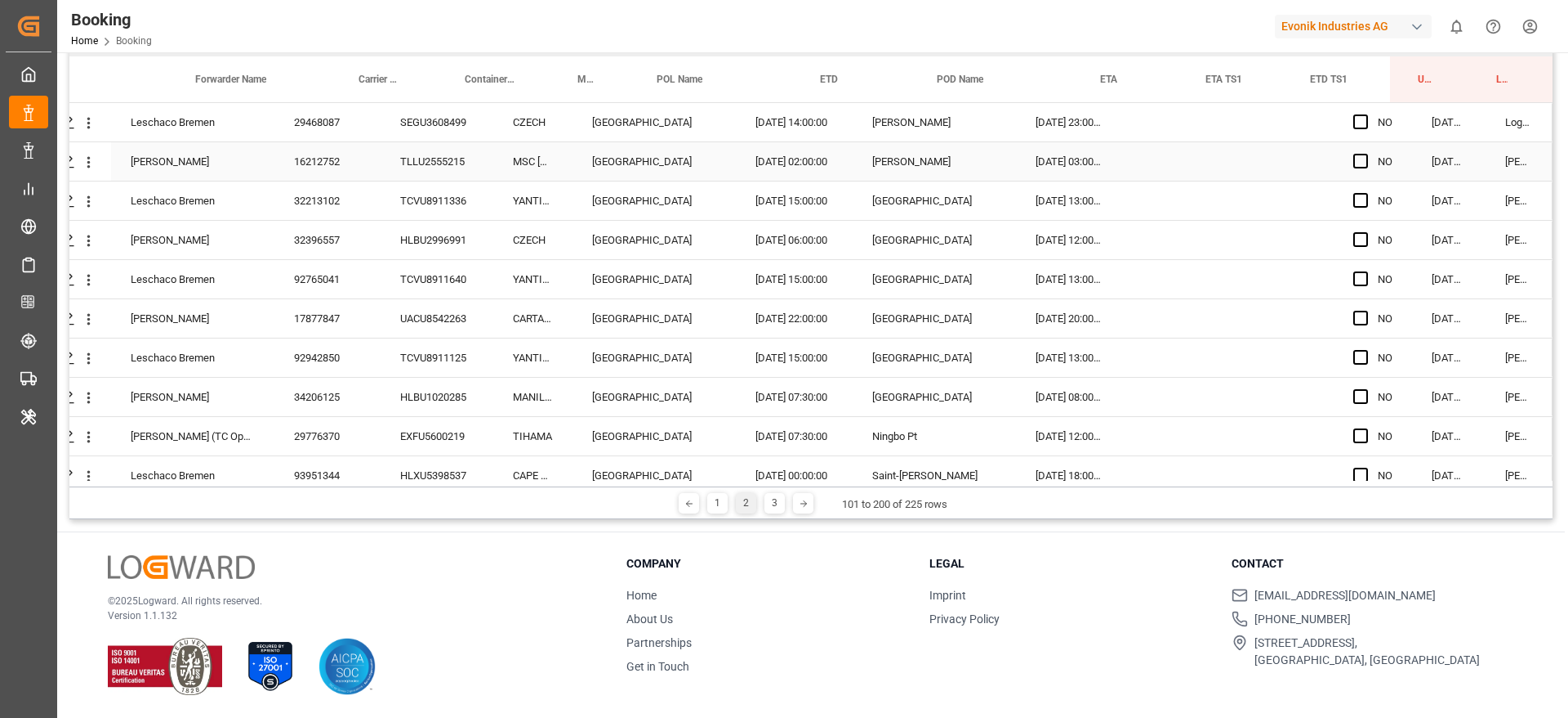
scroll to position [29, 0]
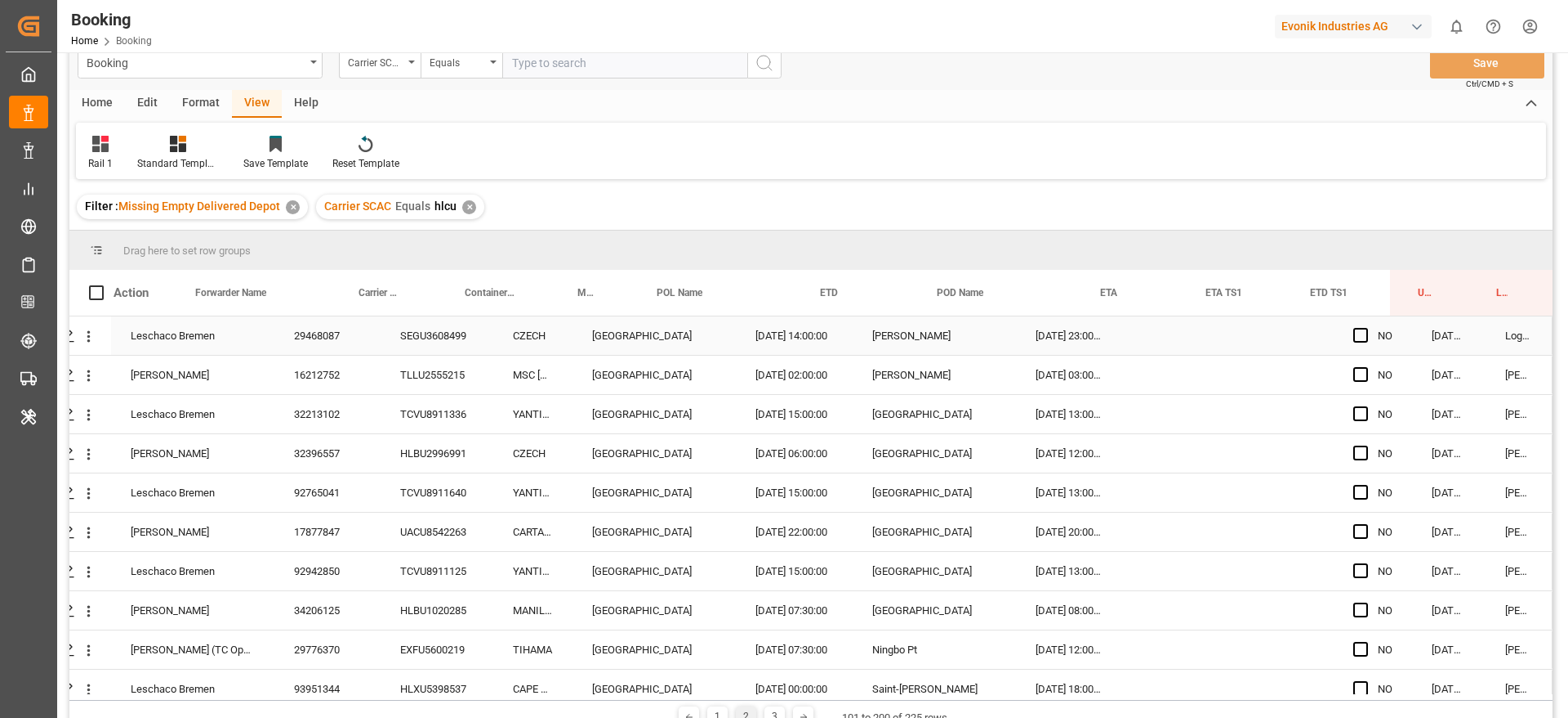
click at [428, 342] on div "SEGU3608499" at bounding box center [437, 335] width 112 height 38
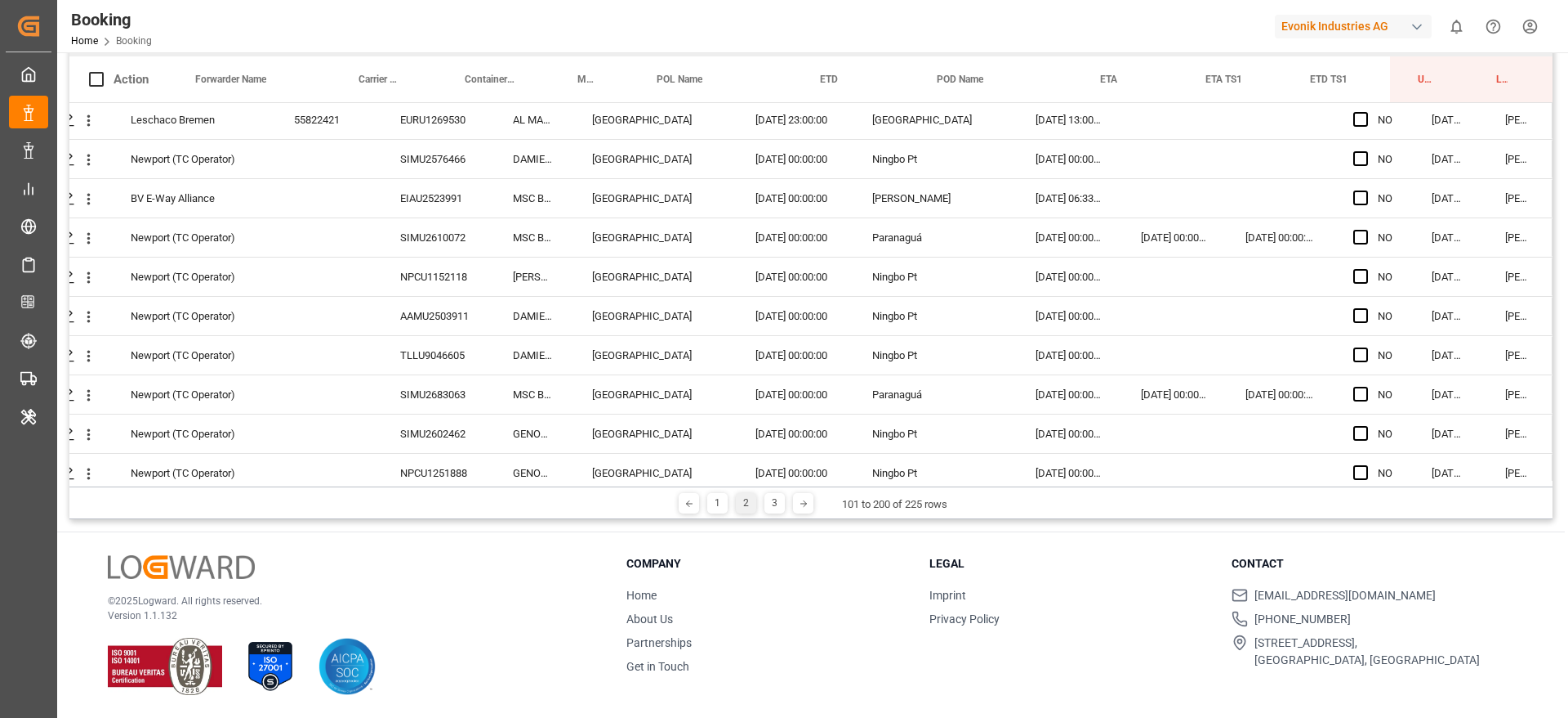
scroll to position [2512, 62]
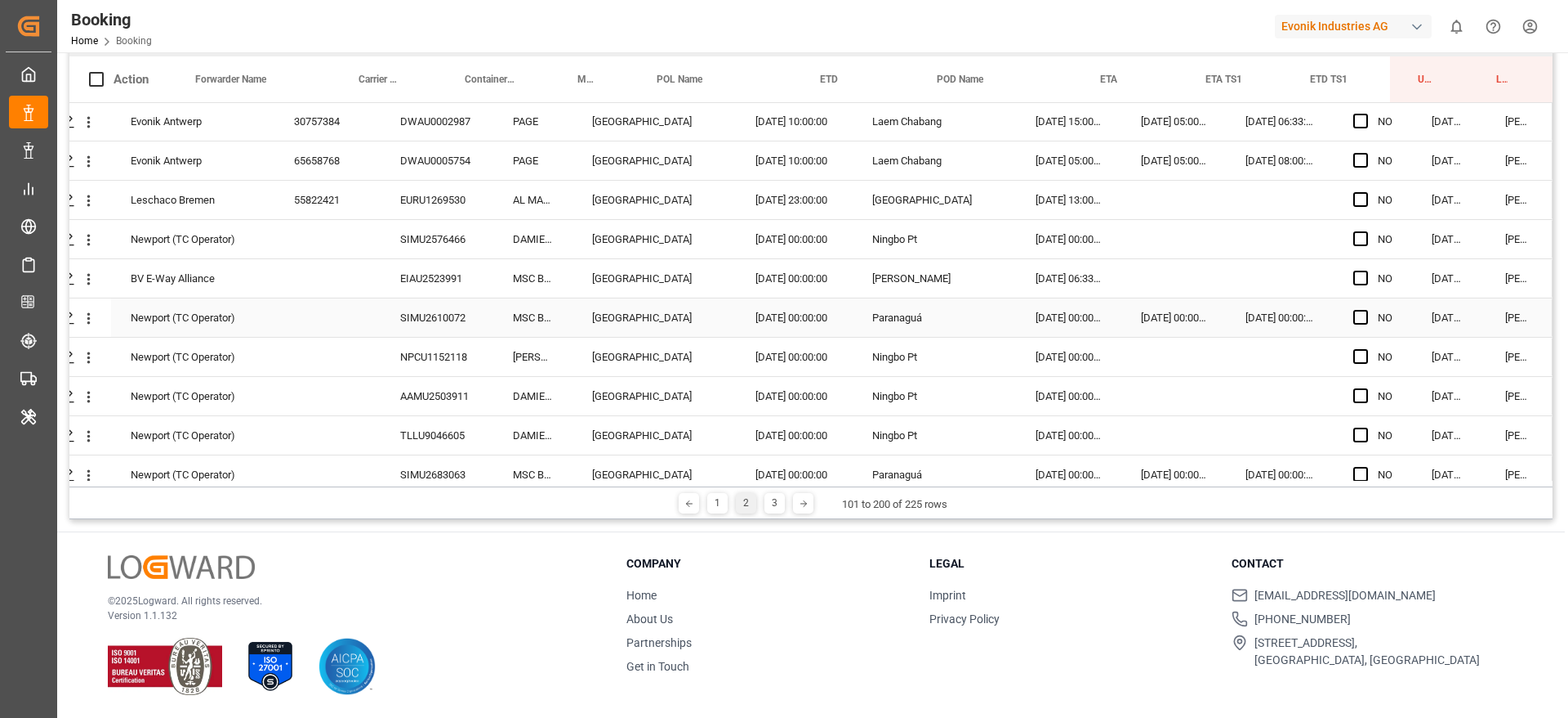
click at [441, 312] on div "SIMU2610072" at bounding box center [437, 317] width 112 height 38
click at [80, 314] on icon "open menu" at bounding box center [88, 318] width 17 height 17
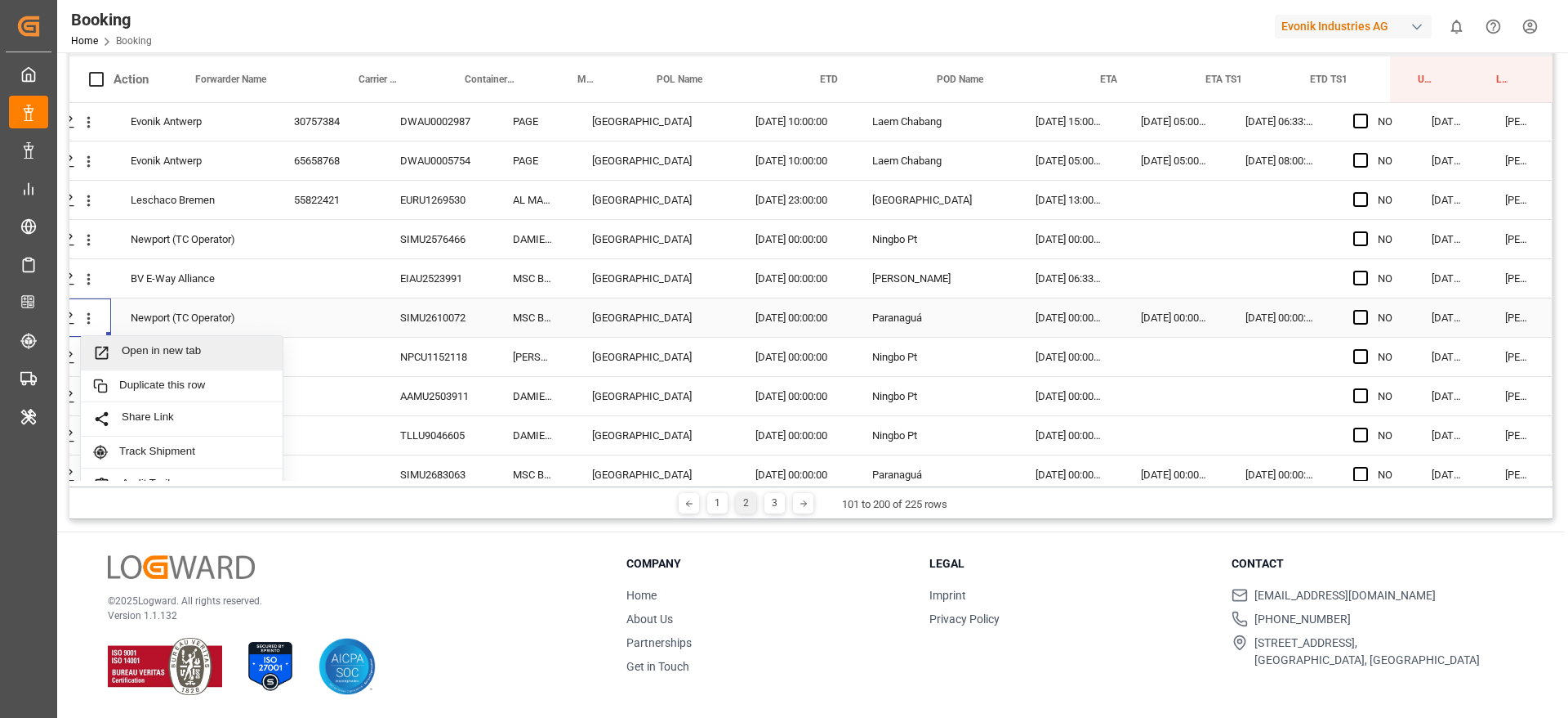
click at [195, 347] on span "Open in new tab" at bounding box center [196, 352] width 149 height 17
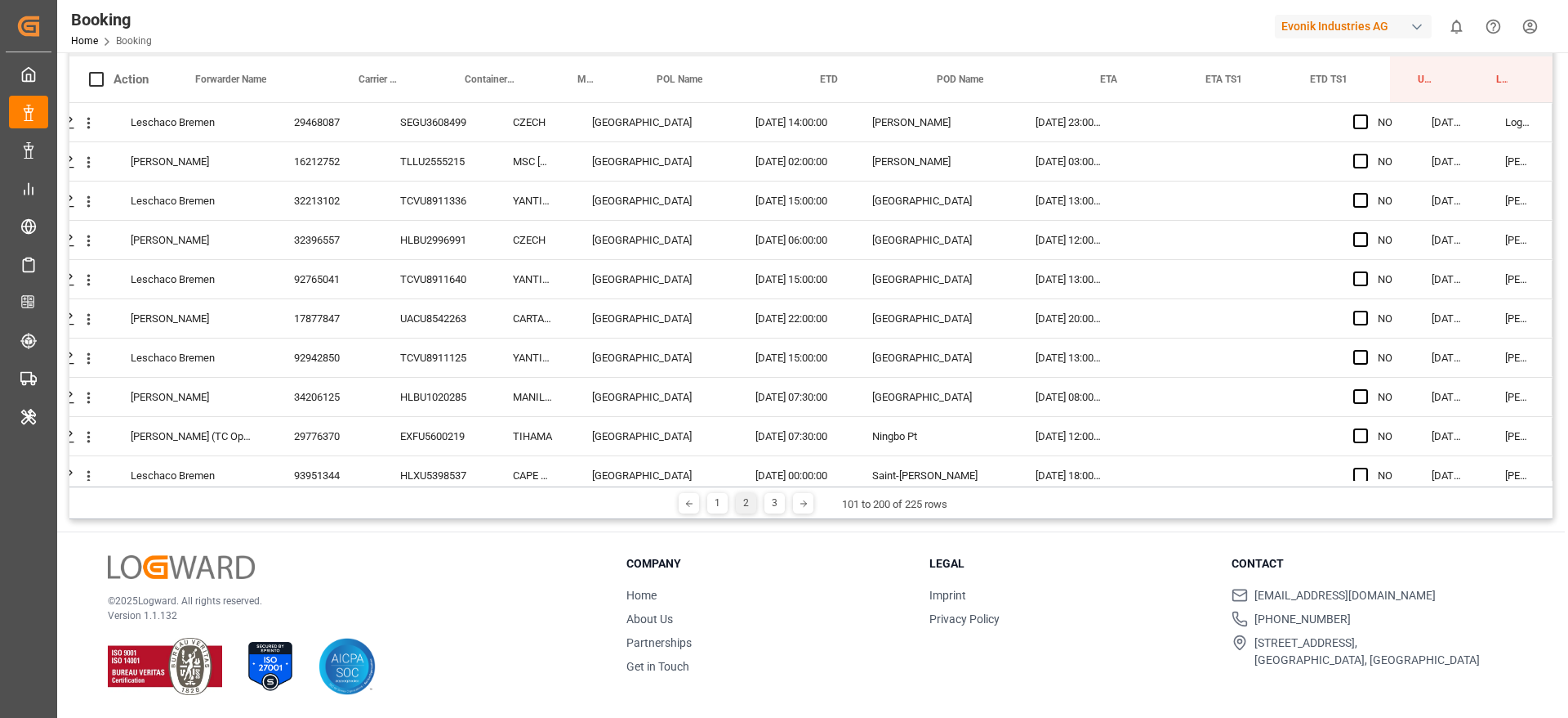
scroll to position [0, 0]
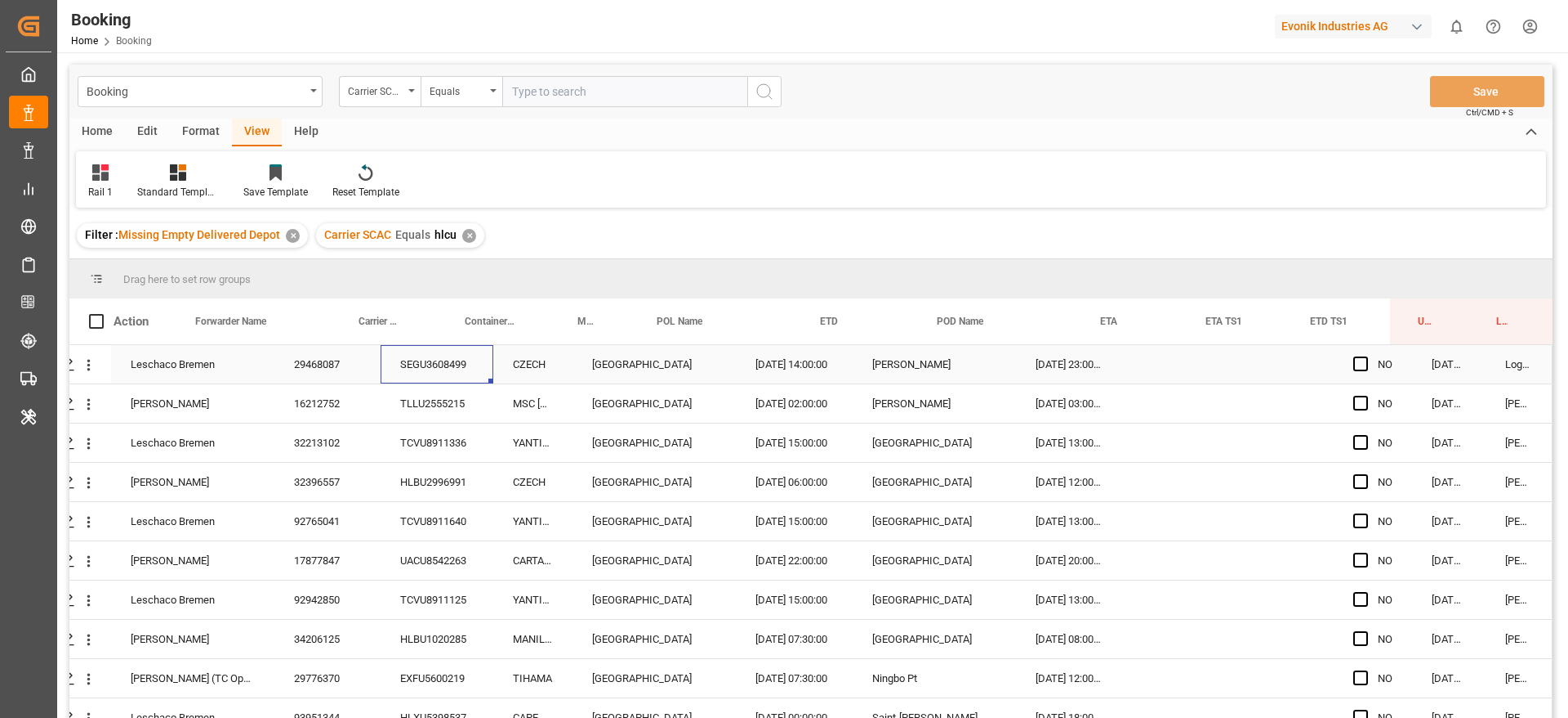
click at [442, 366] on div "SEGU3608499" at bounding box center [437, 364] width 112 height 38
click at [1354, 363] on span "Press SPACE to select this row." at bounding box center [1361, 364] width 15 height 15
click at [1365, 356] on input "Press SPACE to select this row." at bounding box center [1365, 356] width 0 height 0
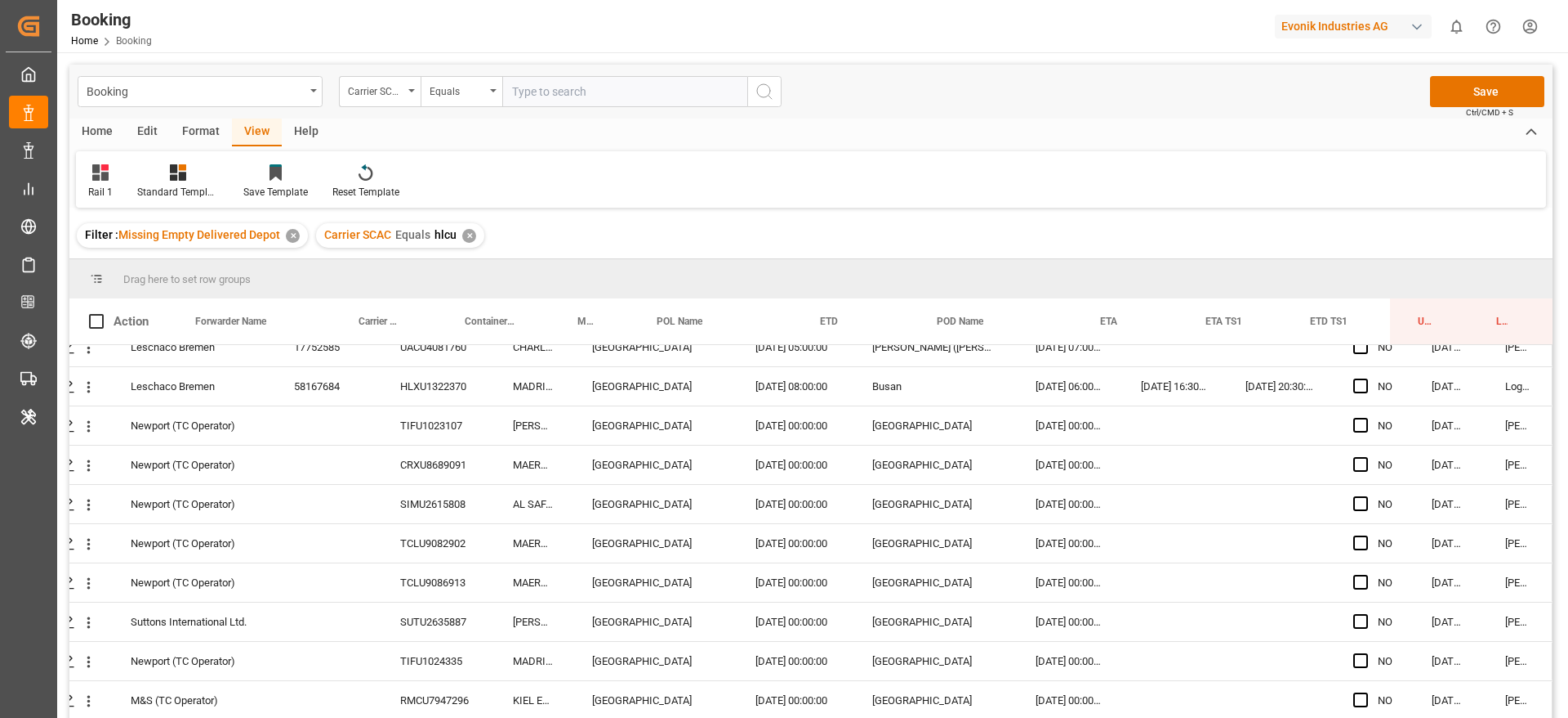
scroll to position [723, 62]
click at [468, 414] on div "TIFU1023107" at bounding box center [437, 426] width 112 height 38
click at [86, 426] on icon "open menu" at bounding box center [88, 427] width 17 height 17
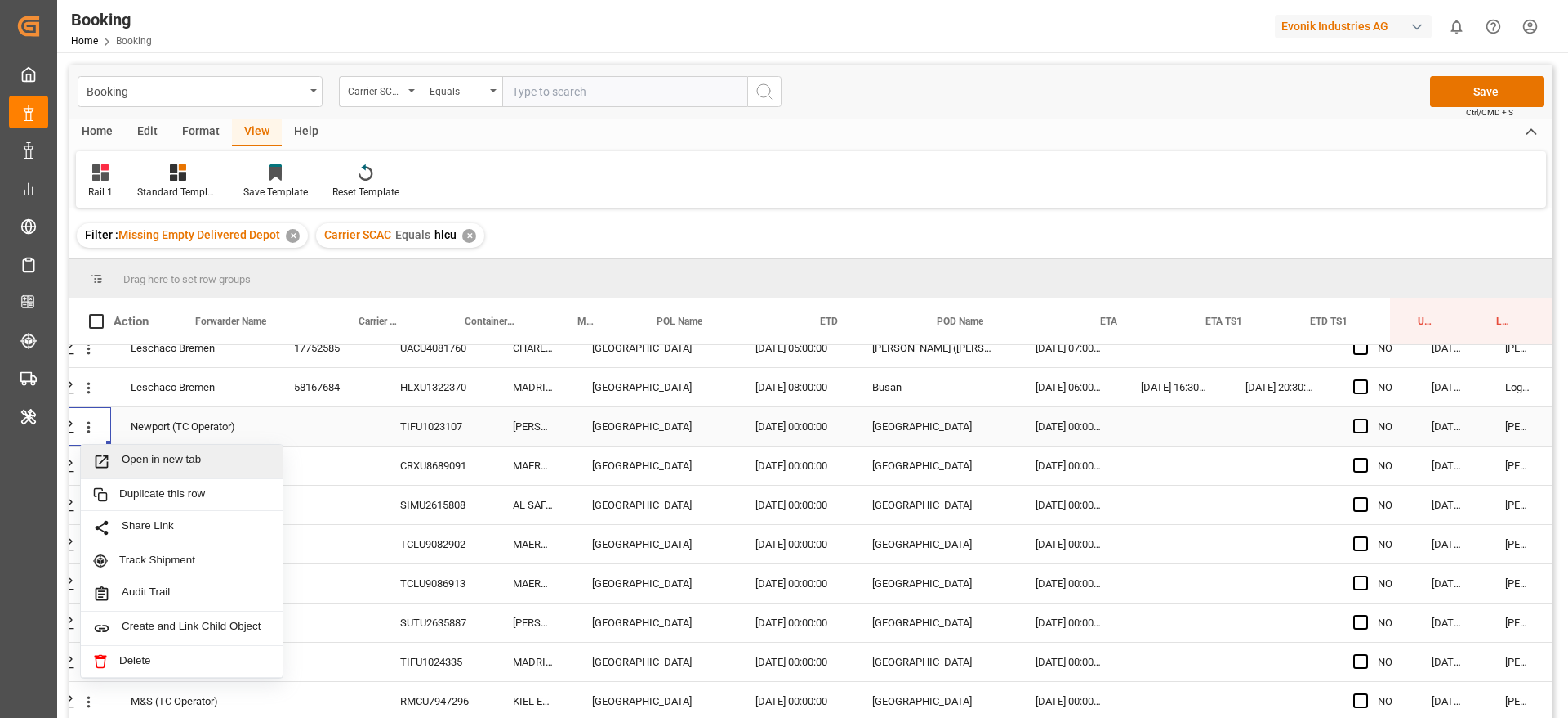
click at [172, 459] on span "Open in new tab" at bounding box center [196, 461] width 149 height 17
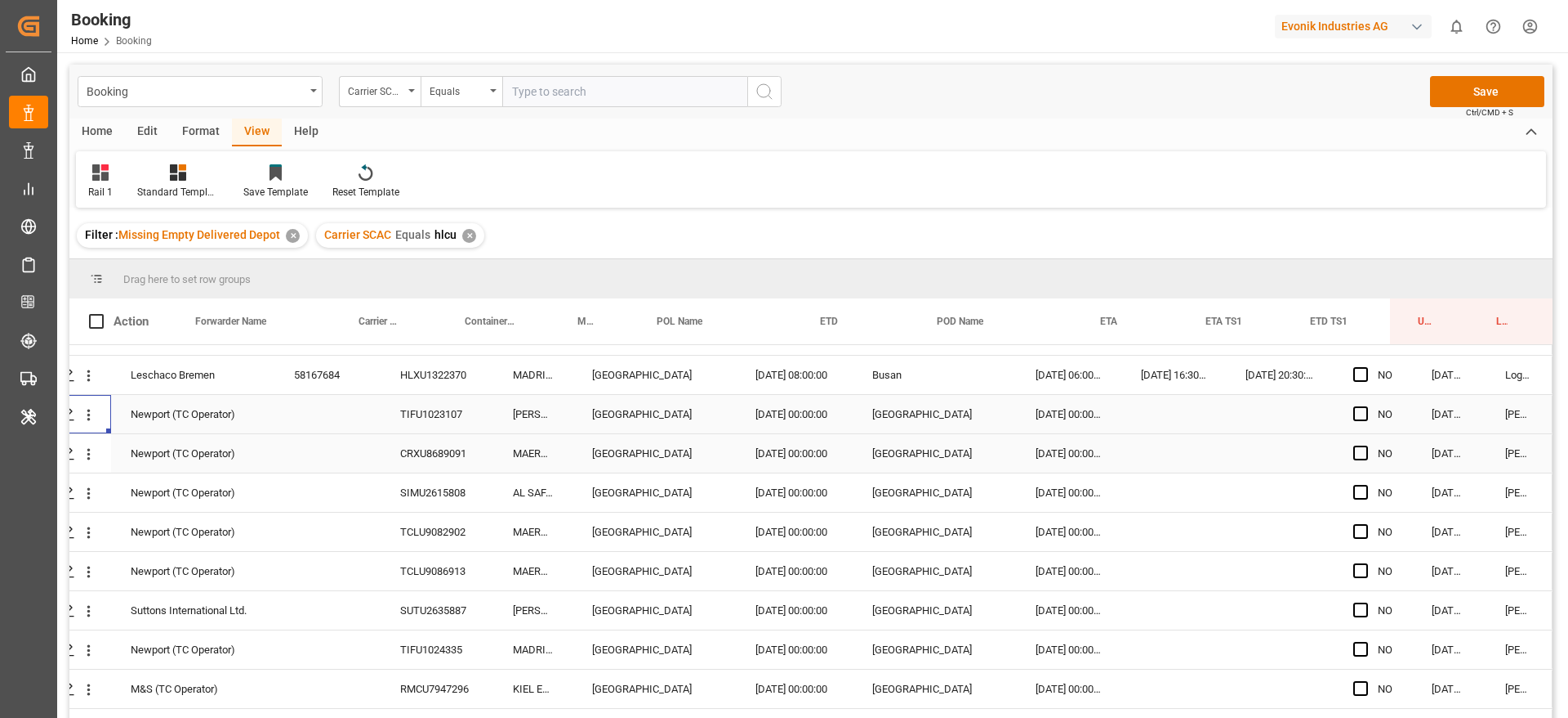
scroll to position [736, 62]
click at [419, 453] on div "CRXU8689091" at bounding box center [437, 452] width 112 height 38
click at [415, 471] on div "CRXU8689091" at bounding box center [437, 452] width 112 height 38
click at [413, 471] on div "CRXU8689091" at bounding box center [437, 452] width 112 height 38
click at [413, 474] on div "SIMU2615808" at bounding box center [437, 491] width 112 height 38
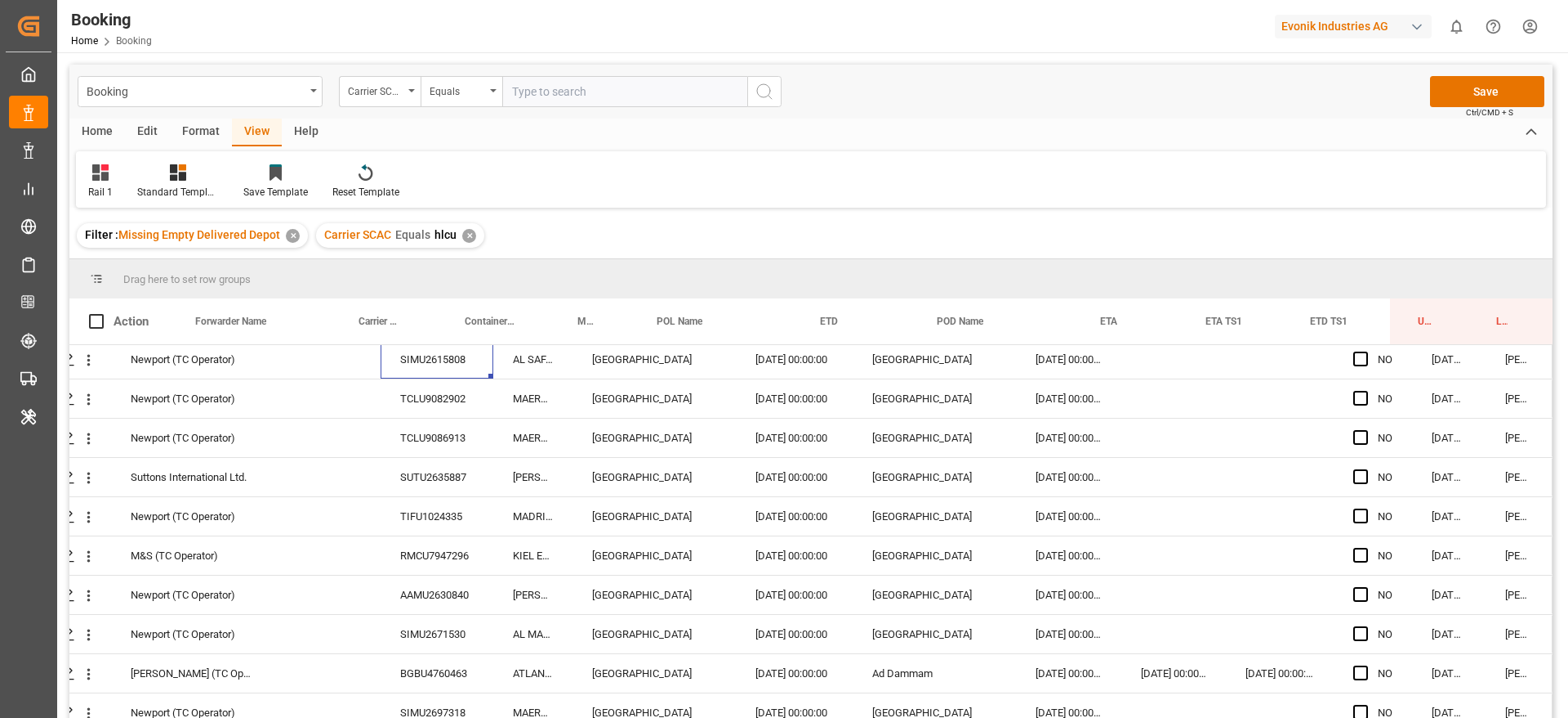
scroll to position [872, 62]
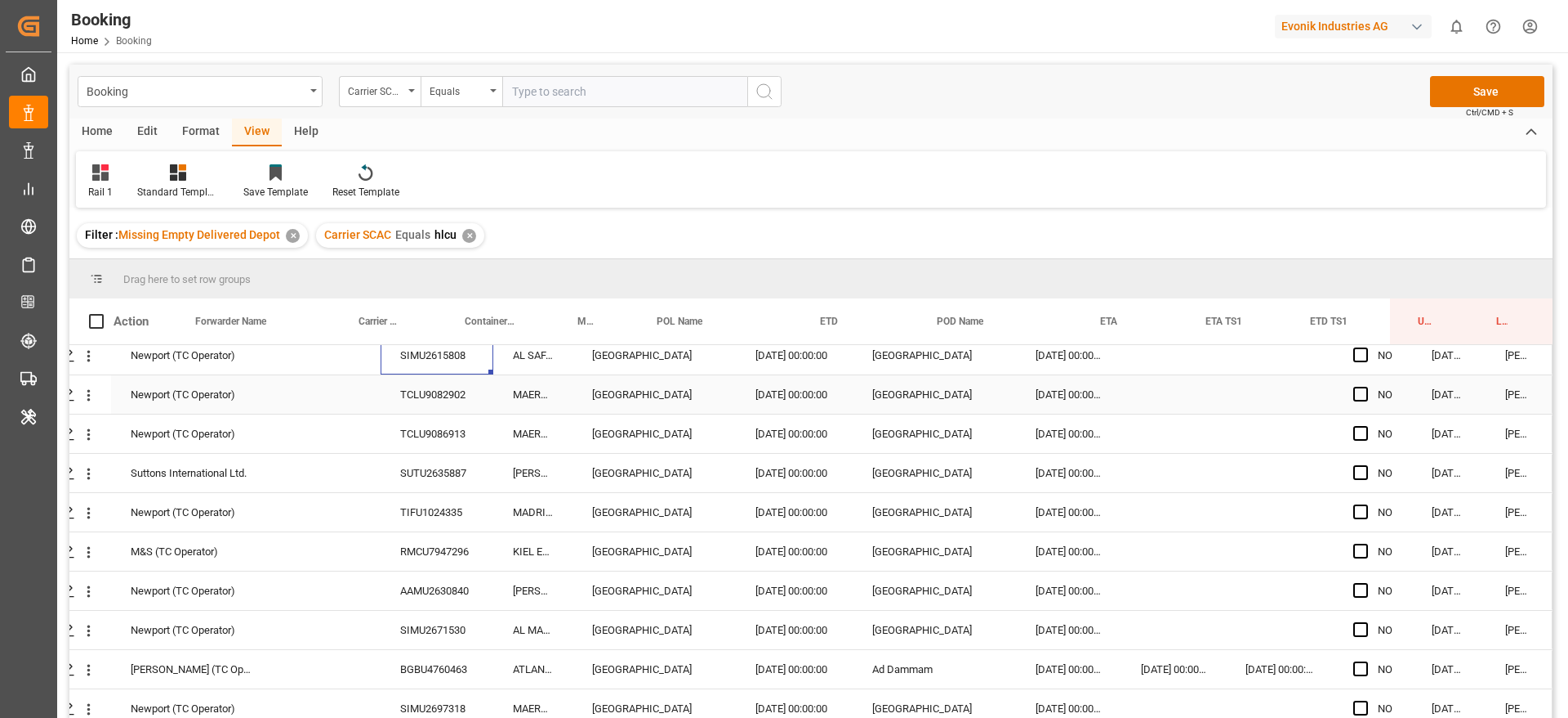
click at [434, 392] on div "TCLU9082902" at bounding box center [437, 393] width 112 height 38
click at [410, 424] on div "TCLU9086913" at bounding box center [437, 433] width 112 height 38
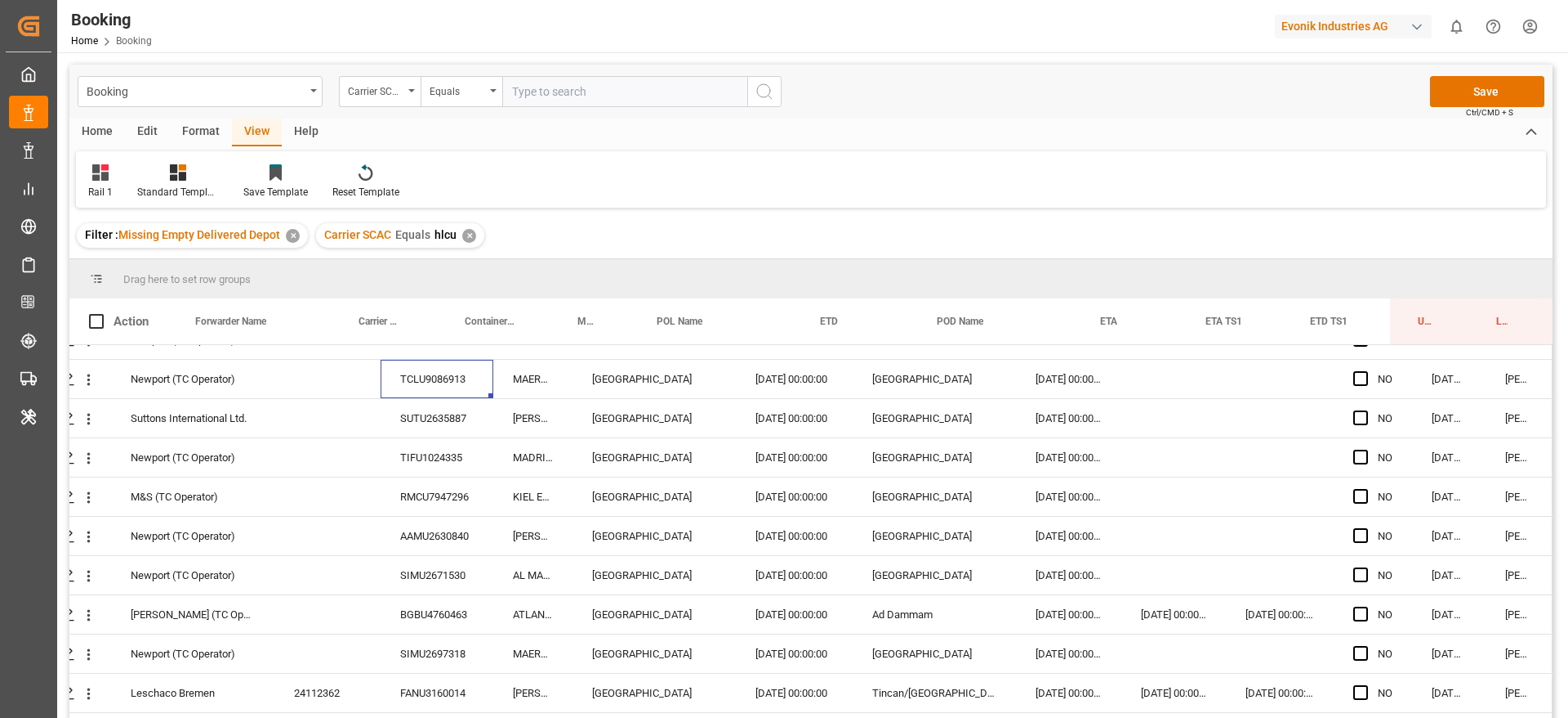
scroll to position [932, 62]
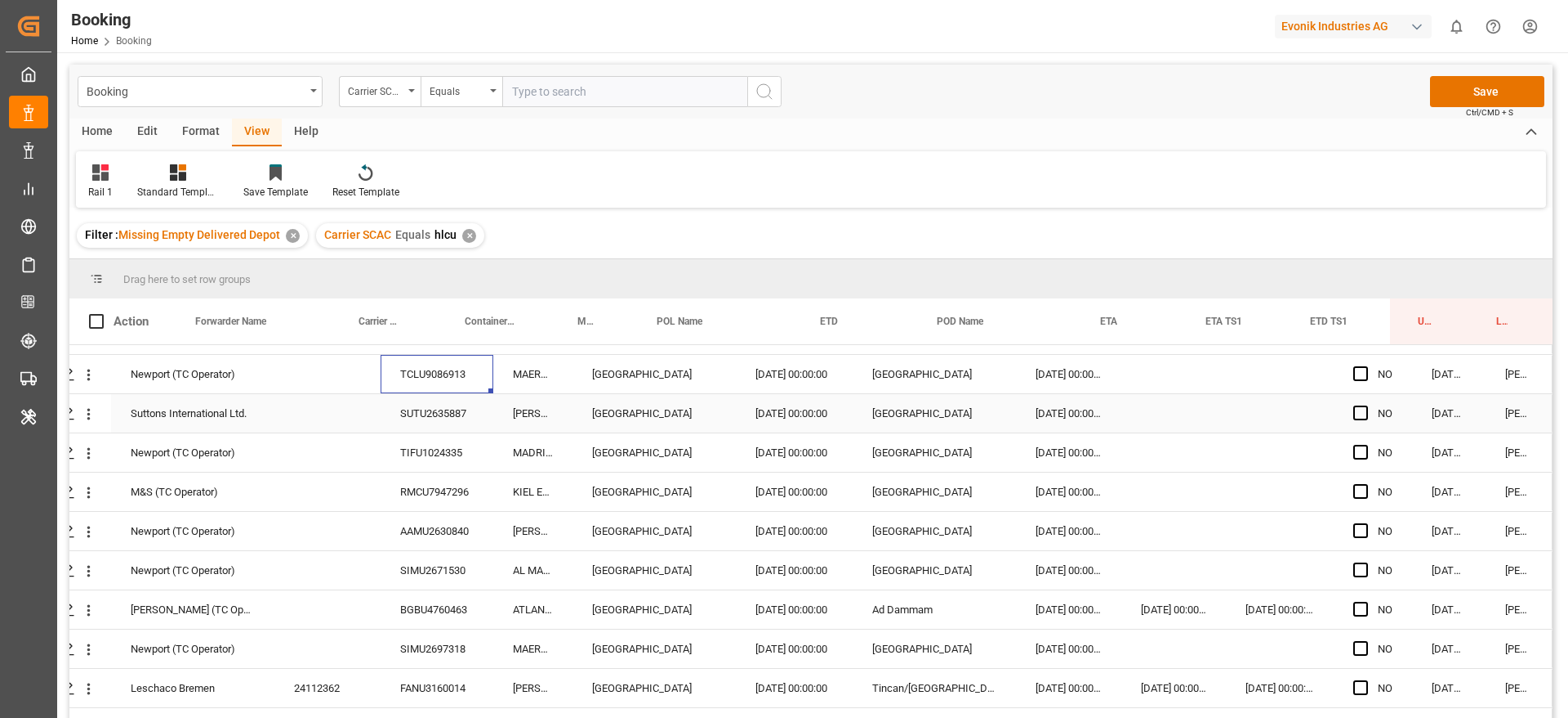
click at [446, 404] on div "SUTU2635887" at bounding box center [437, 413] width 112 height 38
click at [467, 450] on div "TIFU1024335" at bounding box center [437, 452] width 112 height 38
click at [408, 482] on div "RMCU7947296" at bounding box center [437, 491] width 112 height 38
click at [476, 536] on div "AAMU2630840" at bounding box center [437, 530] width 112 height 38
click at [1344, 538] on div "NO" at bounding box center [1373, 530] width 78 height 38
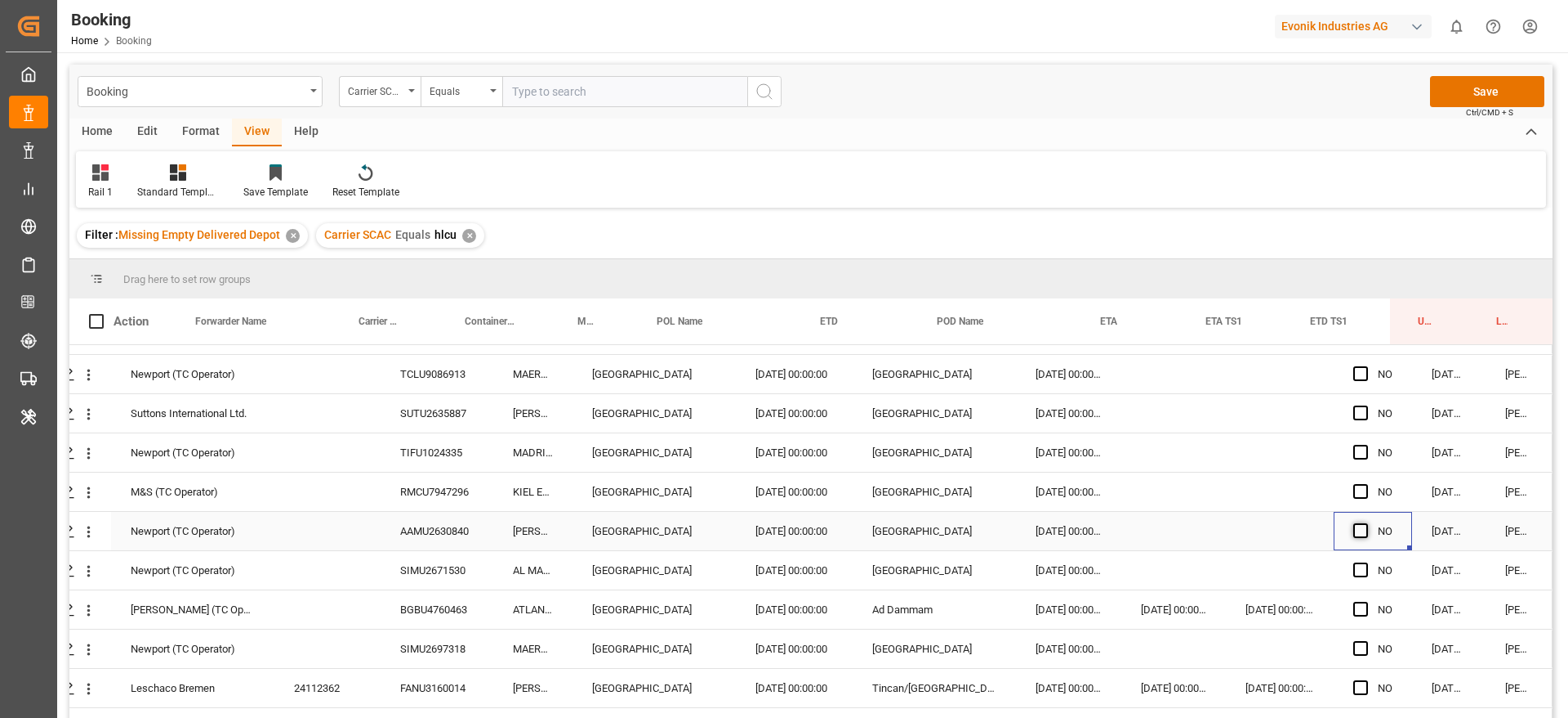
click at [1353, 536] on span "Press SPACE to select this row." at bounding box center [1361, 530] width 15 height 15
click at [1365, 523] on input "Press SPACE to select this row." at bounding box center [1365, 523] width 0 height 0
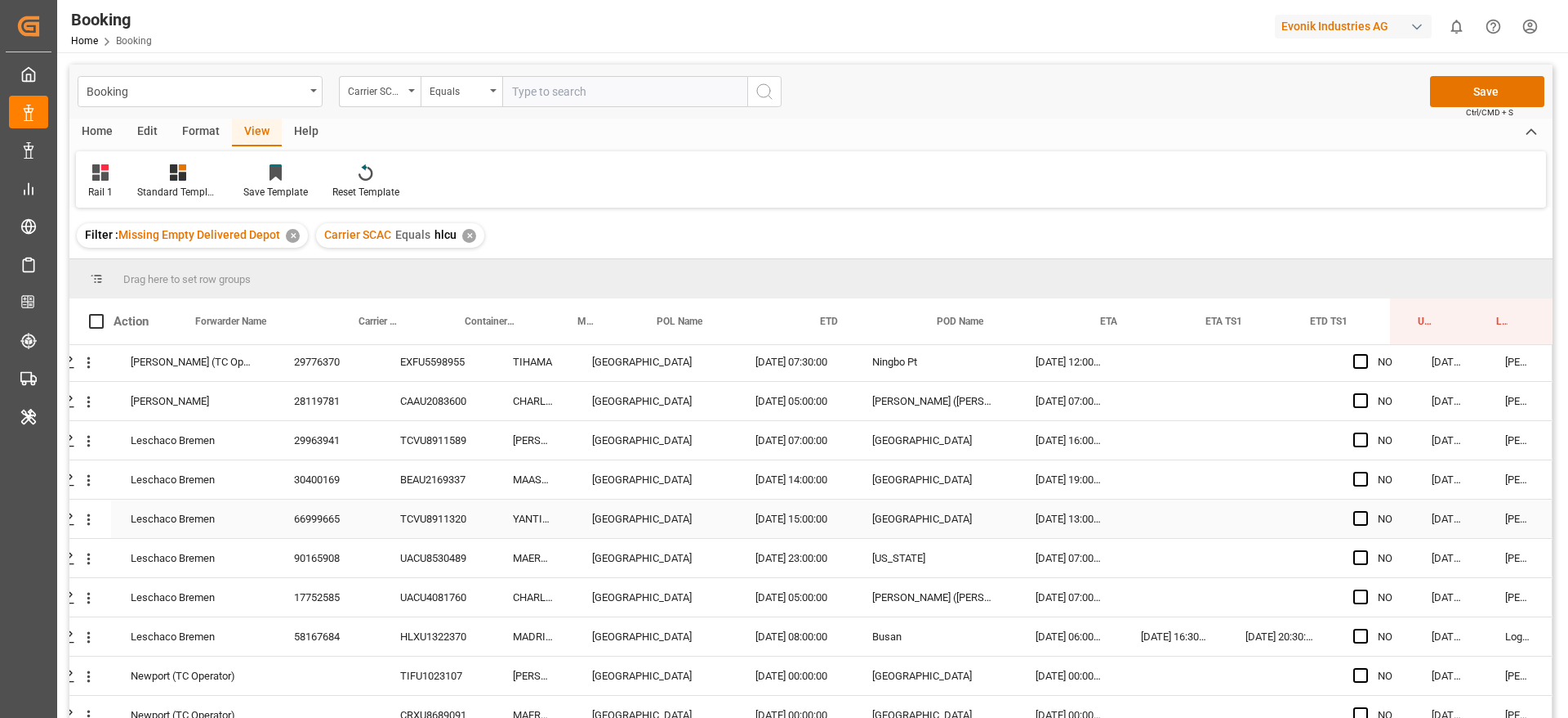
scroll to position [650, 62]
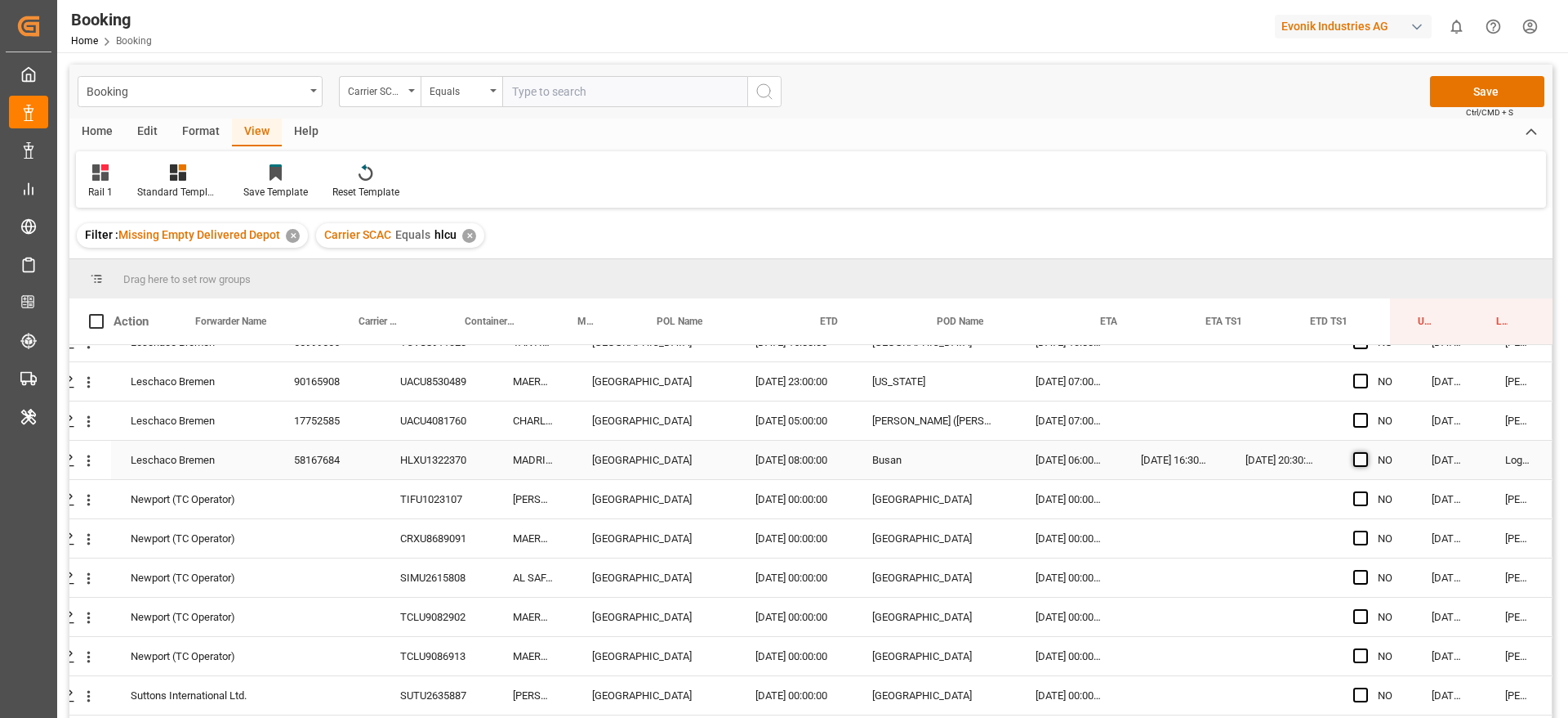
click at [1353, 460] on span "Press SPACE to select this row." at bounding box center [1361, 459] width 15 height 15
click at [1365, 452] on input "Press SPACE to select this row." at bounding box center [1365, 452] width 0 height 0
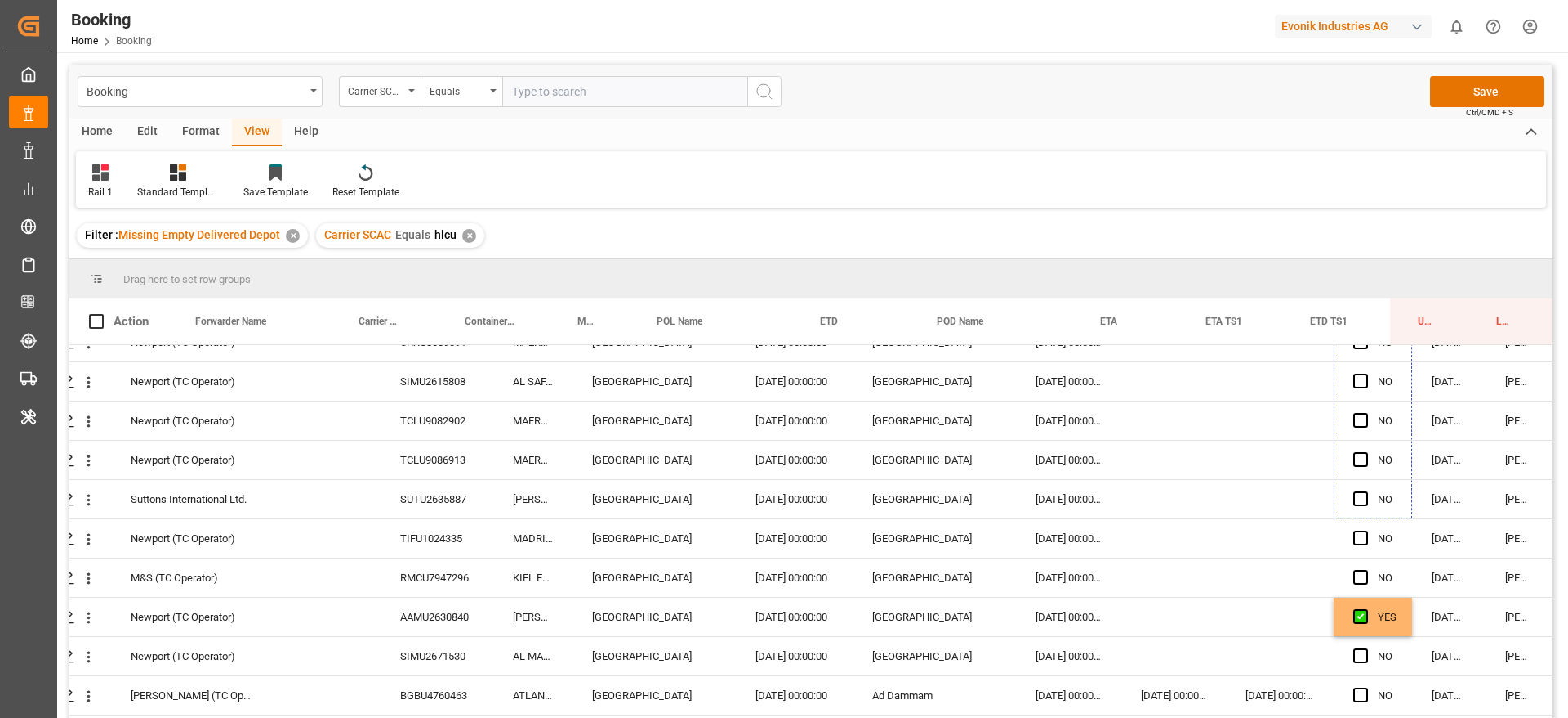
scroll to position [879, 62]
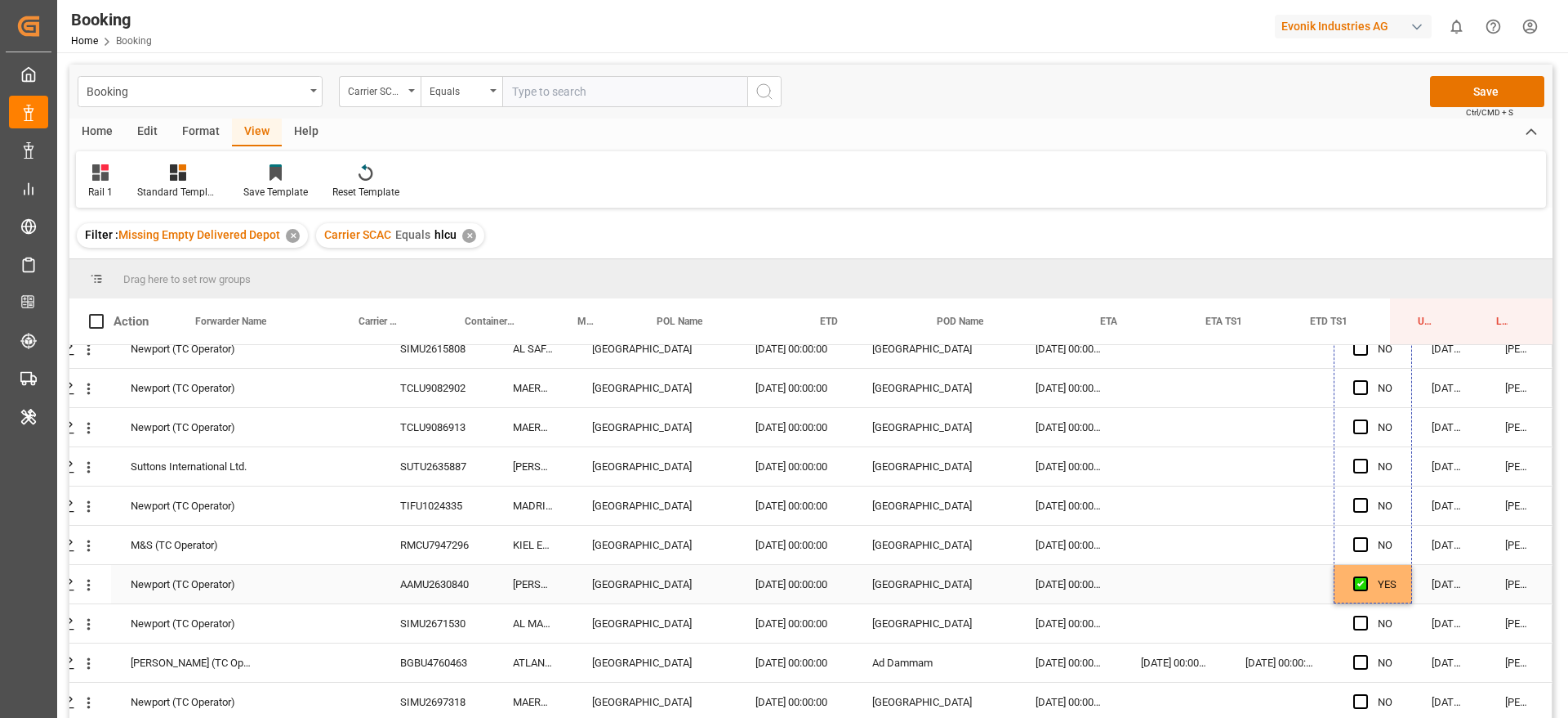
drag, startPoint x: 1402, startPoint y: 474, endPoint x: 1392, endPoint y: 563, distance: 89.6
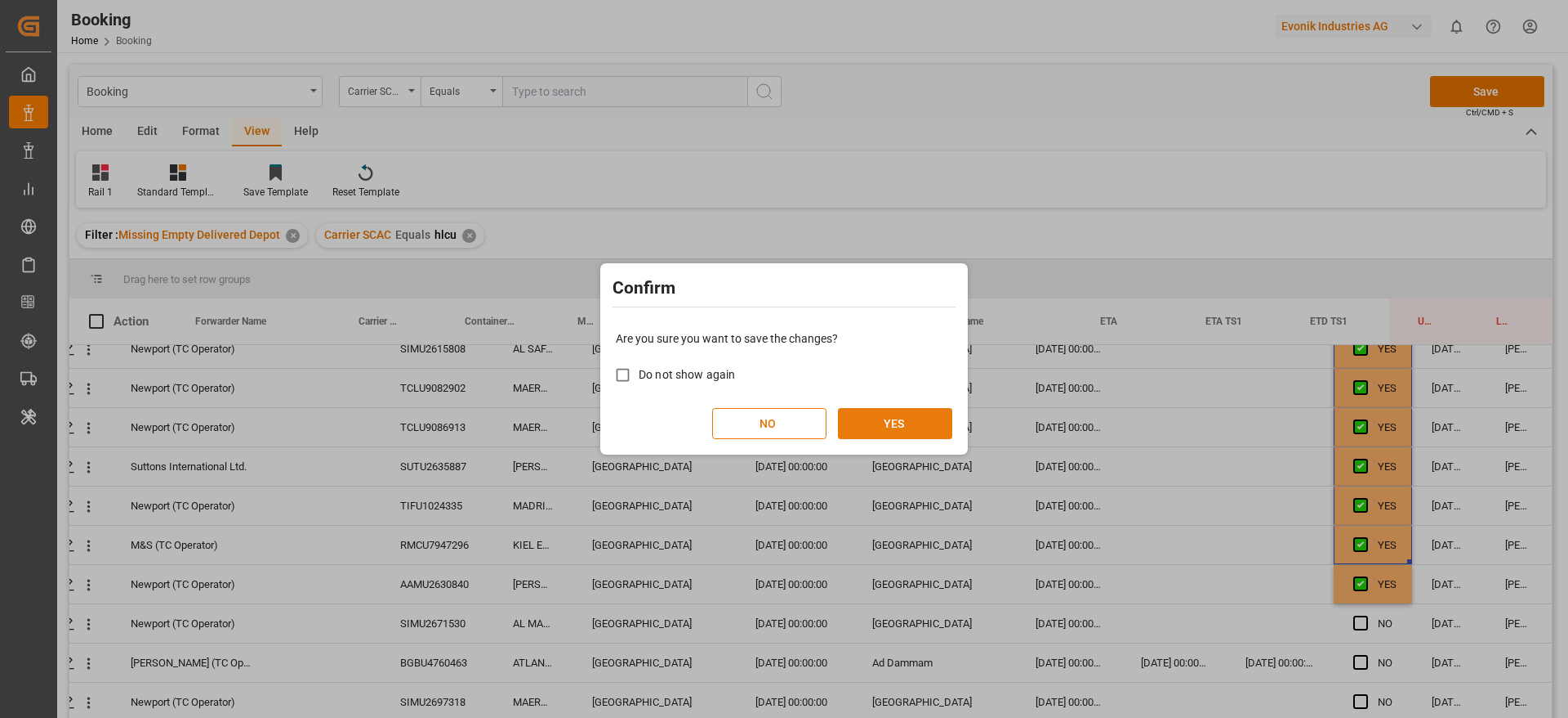
click at [920, 422] on button "YES" at bounding box center [895, 423] width 114 height 31
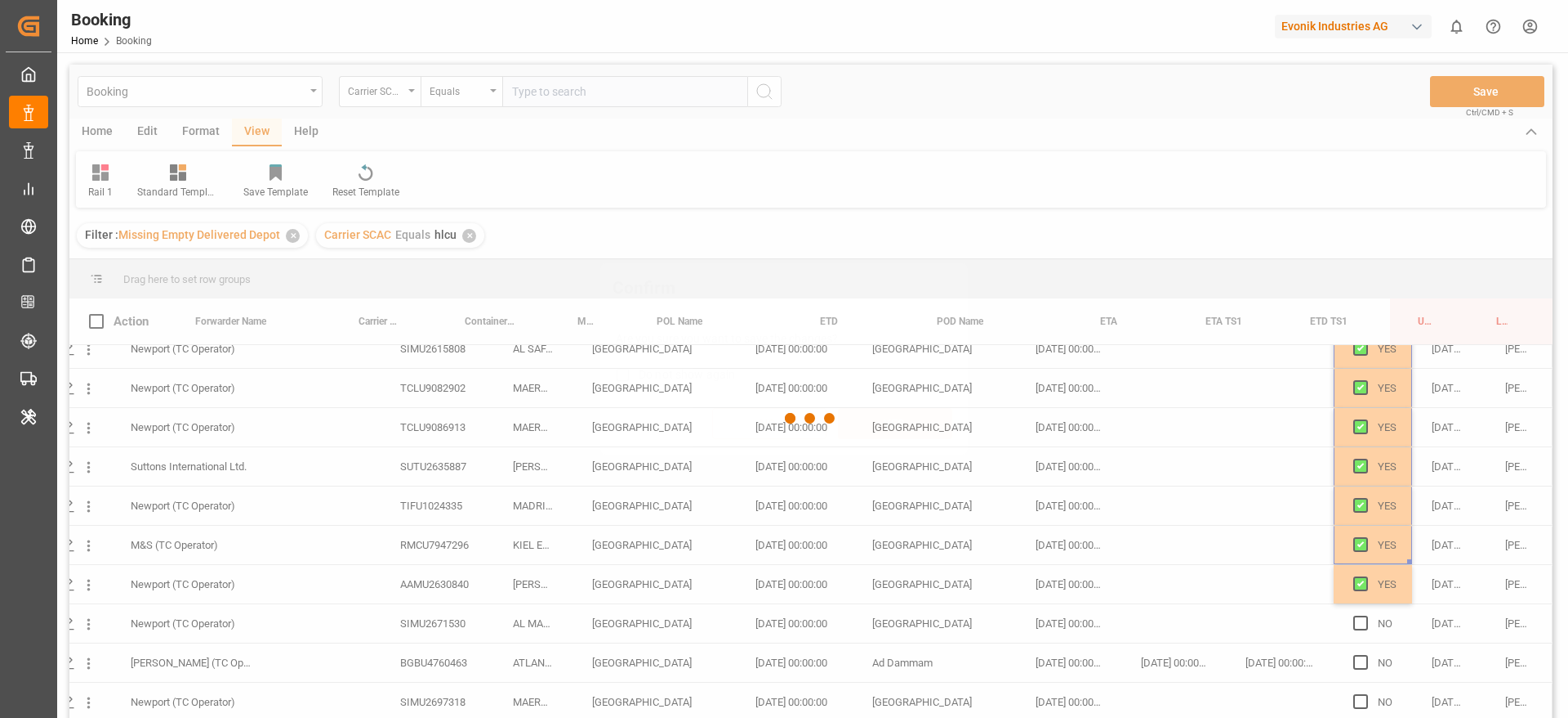
scroll to position [571, 62]
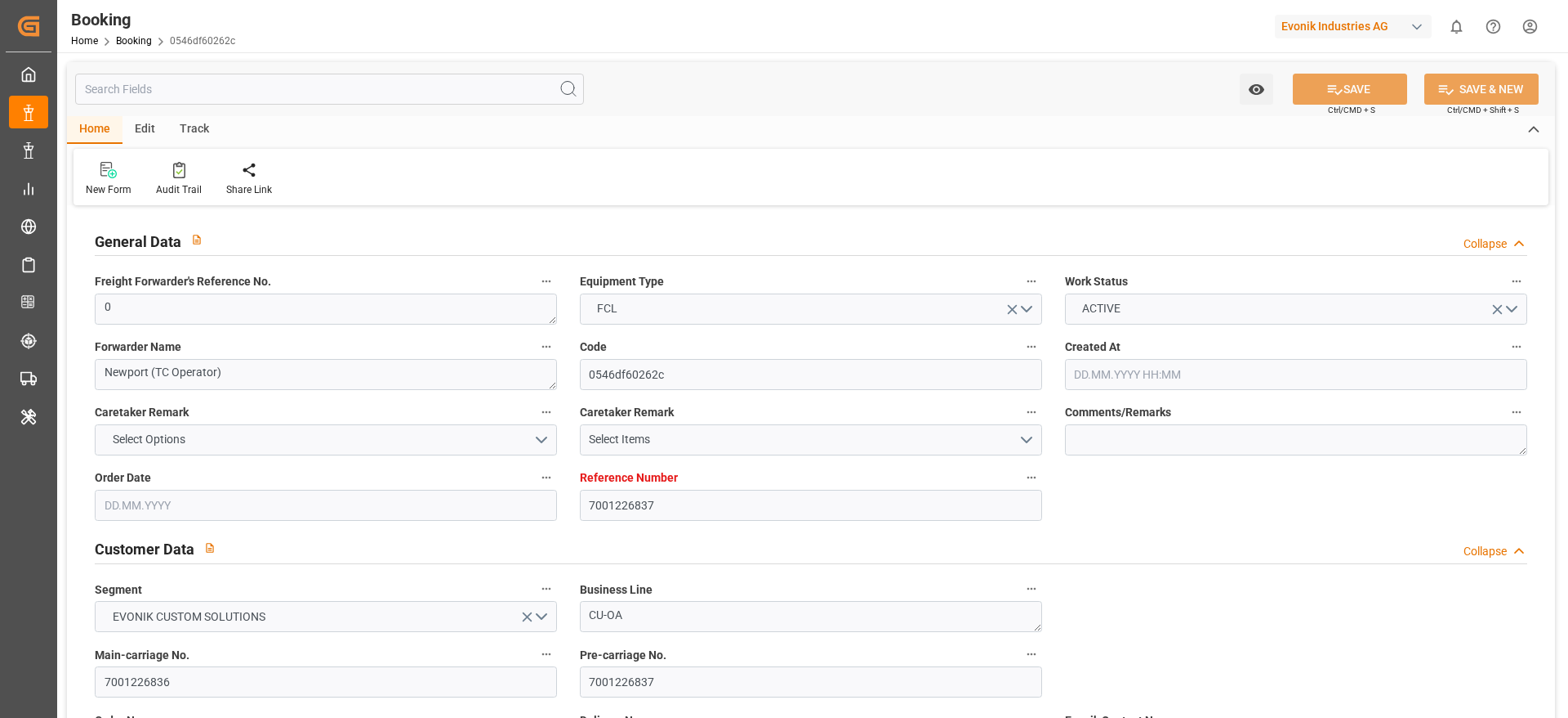
type input "[DATE] 15:38"
type input "[DATE]"
type input "[DATE] 00:00"
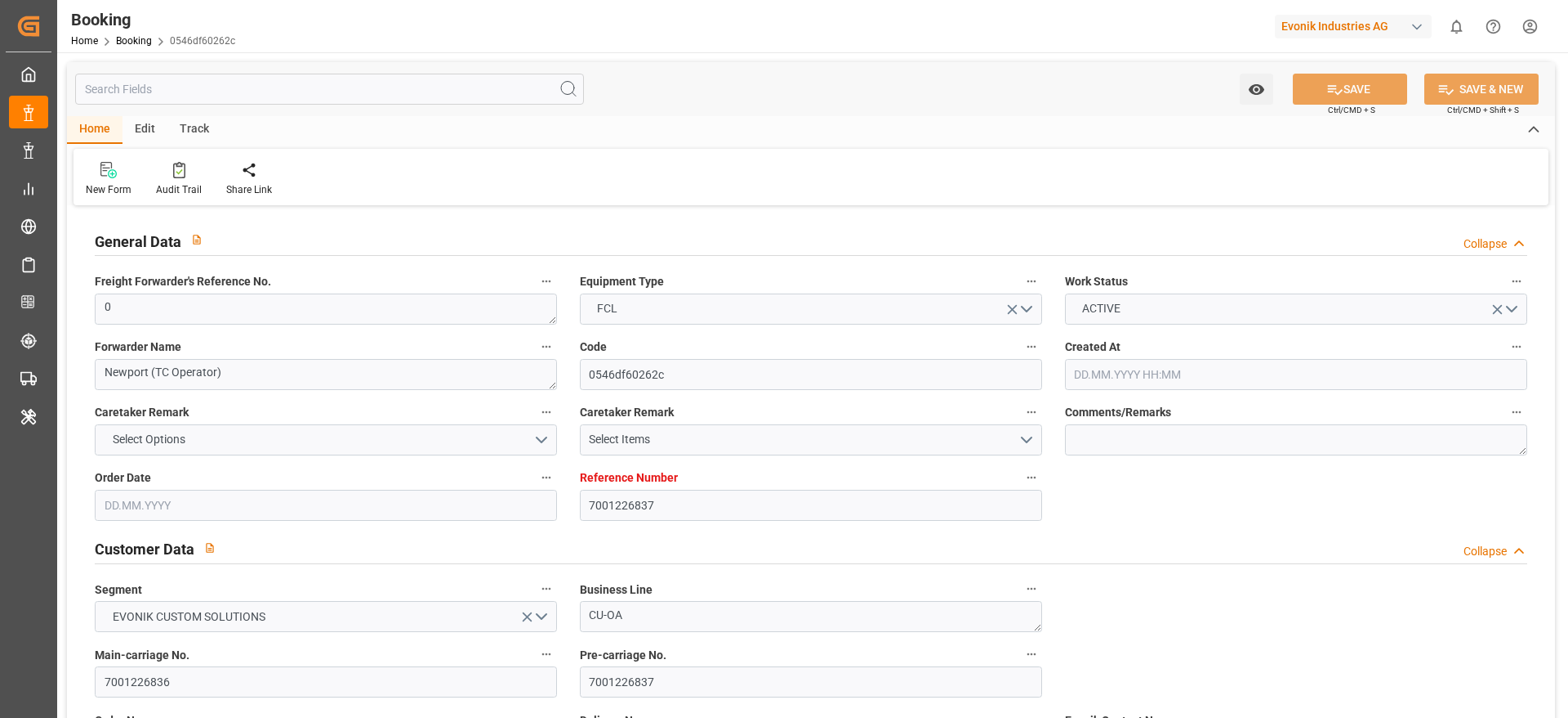
type input "[DATE] 00:00"
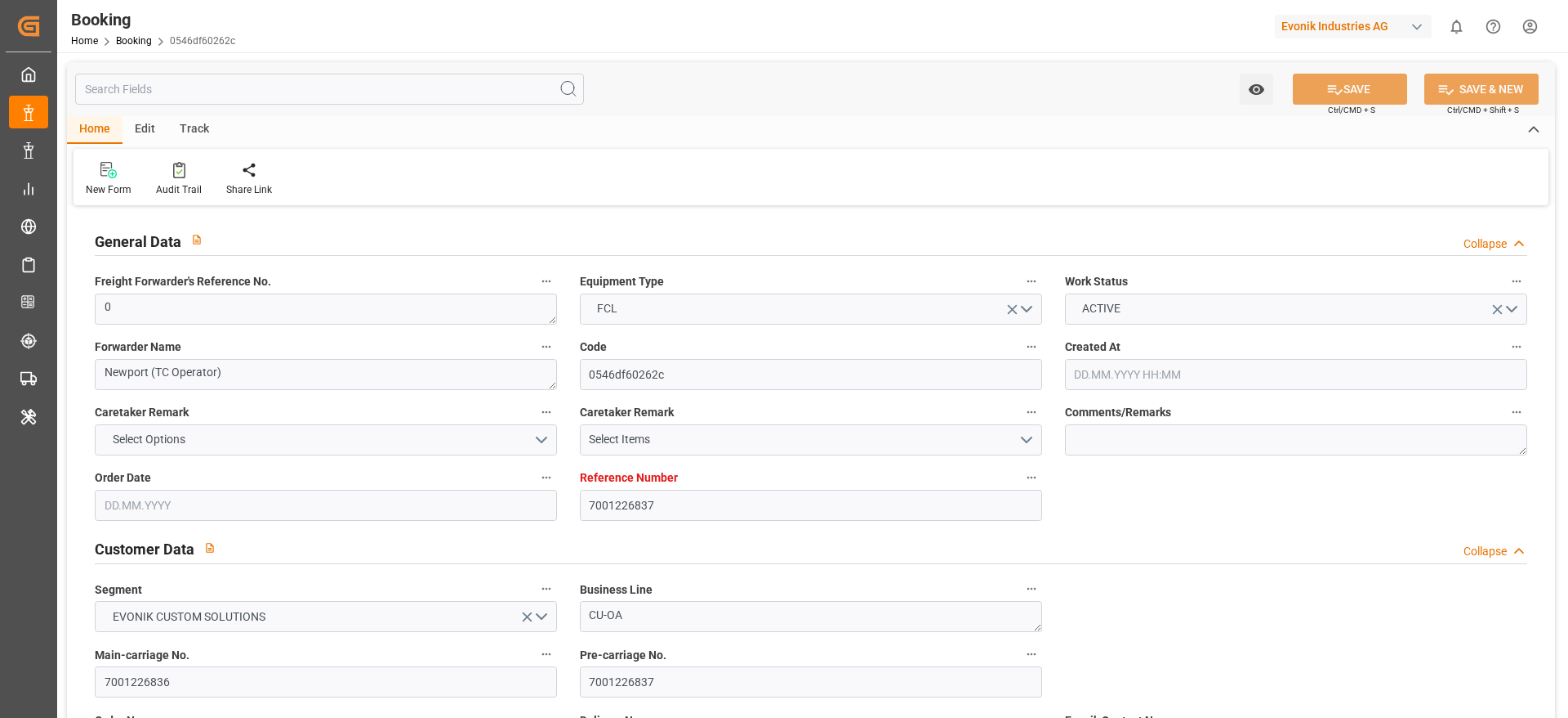
type input "[DATE] 00:00"
type input "[DATE]"
type input "[DATE] 11:17"
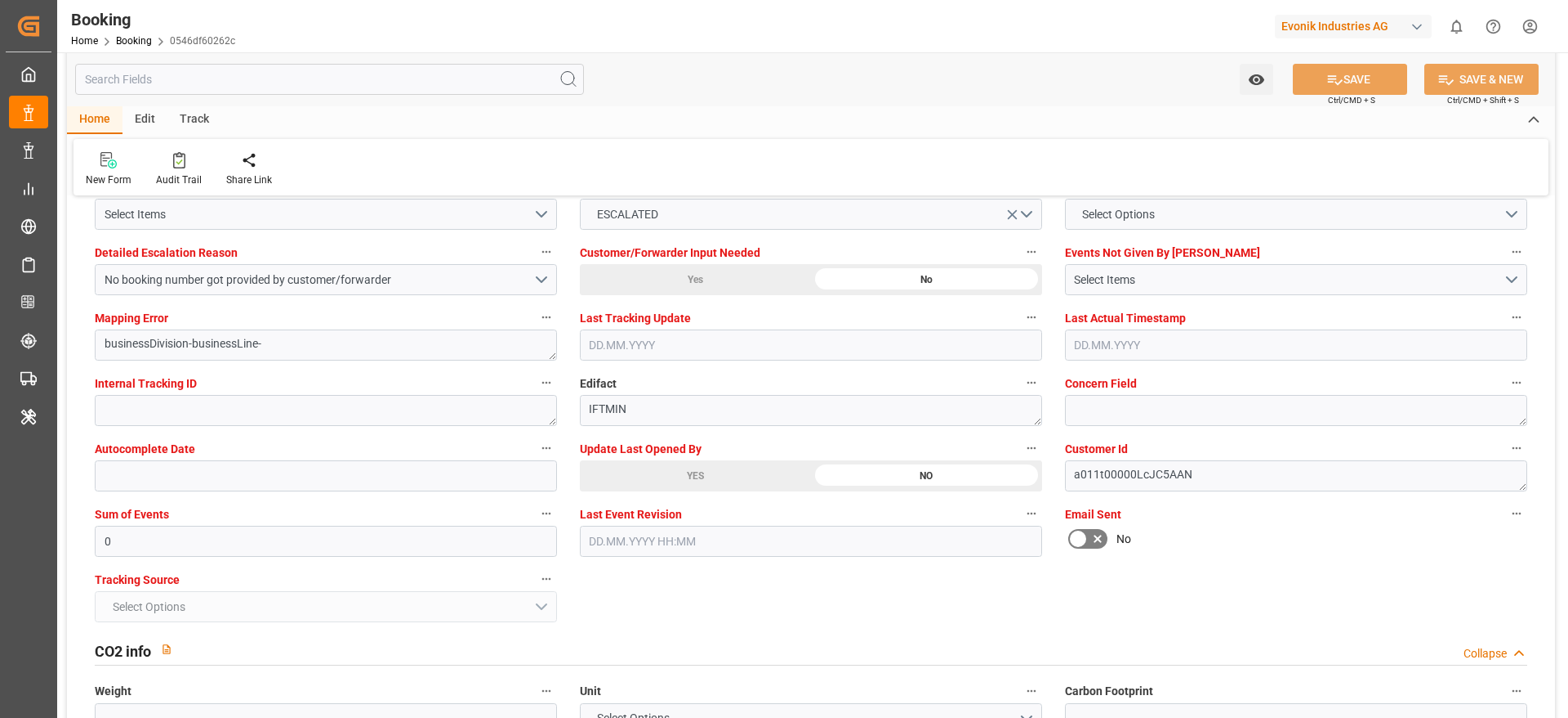
scroll to position [3109, 0]
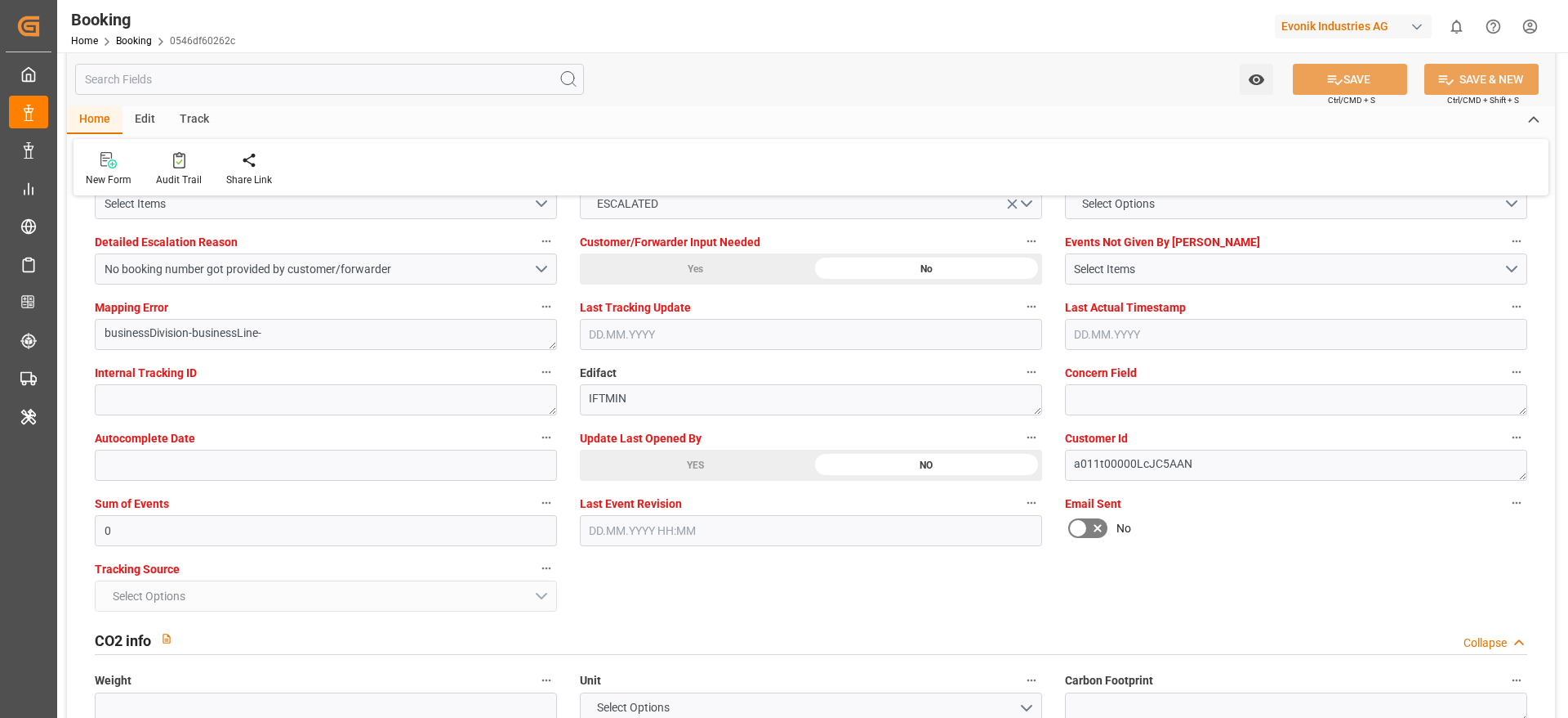
click at [692, 480] on div "Update Last Opened By YES NO" at bounding box center [811, 454] width 485 height 65
click at [687, 472] on div "YES" at bounding box center [695, 464] width 231 height 31
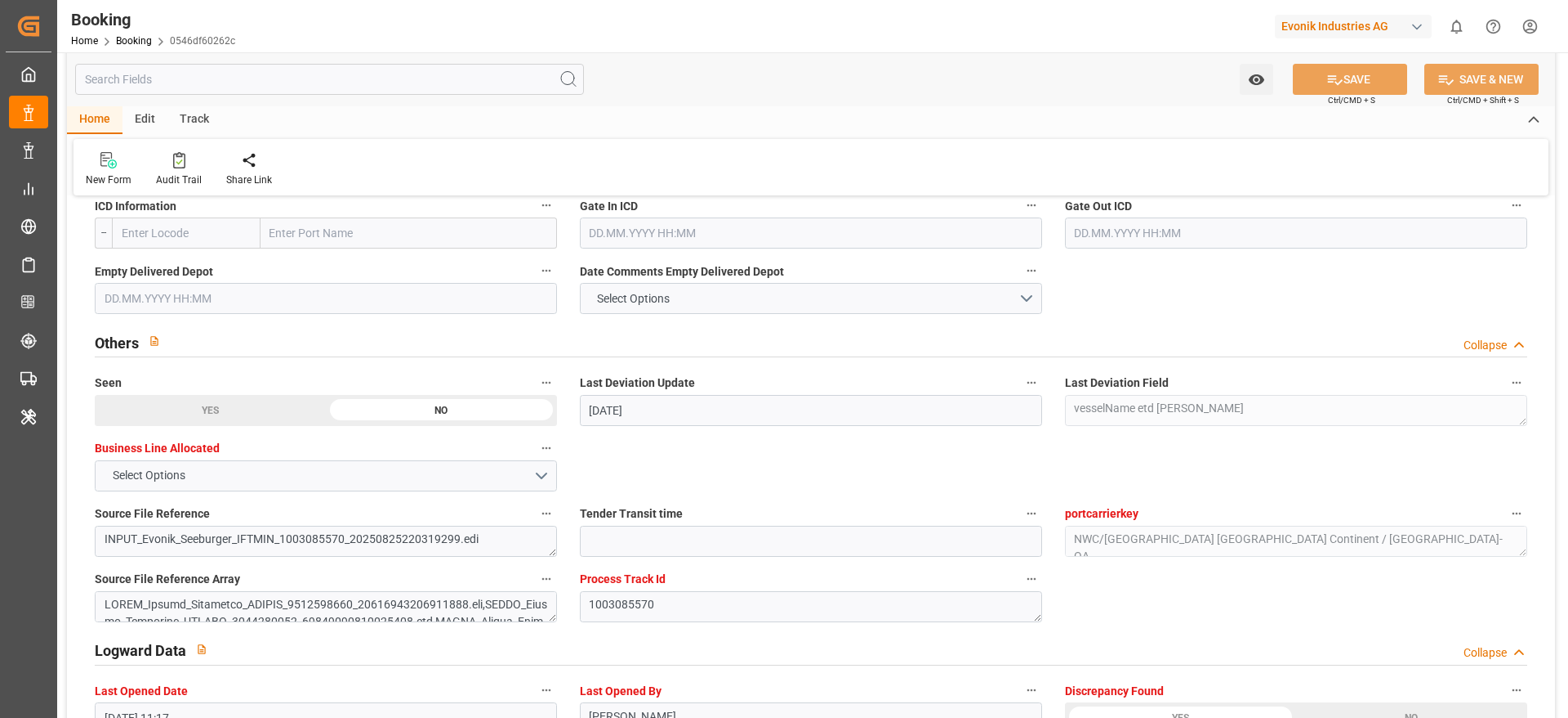
scroll to position [1557, 0]
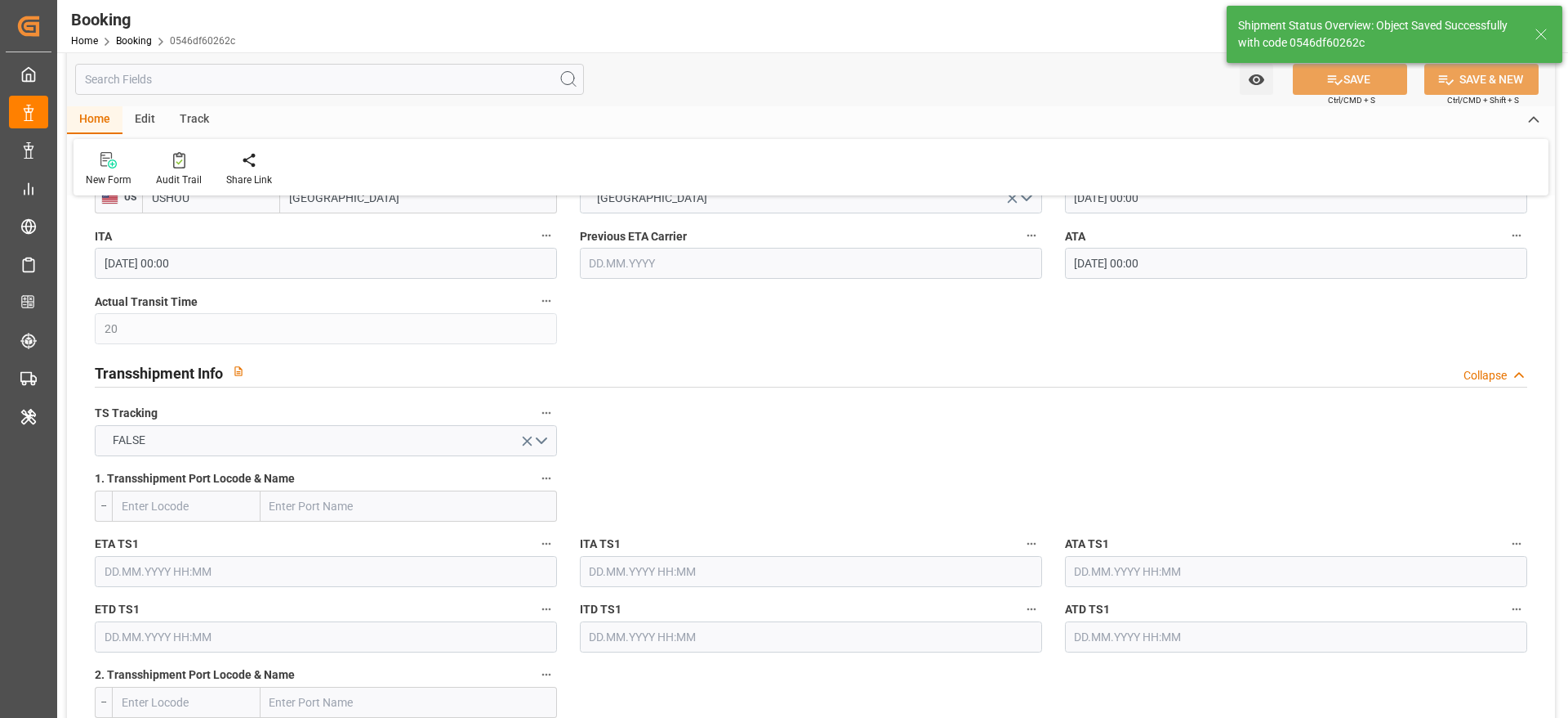
type textarea "Likitha devaraj"
type input "09.10.2025 11:21"
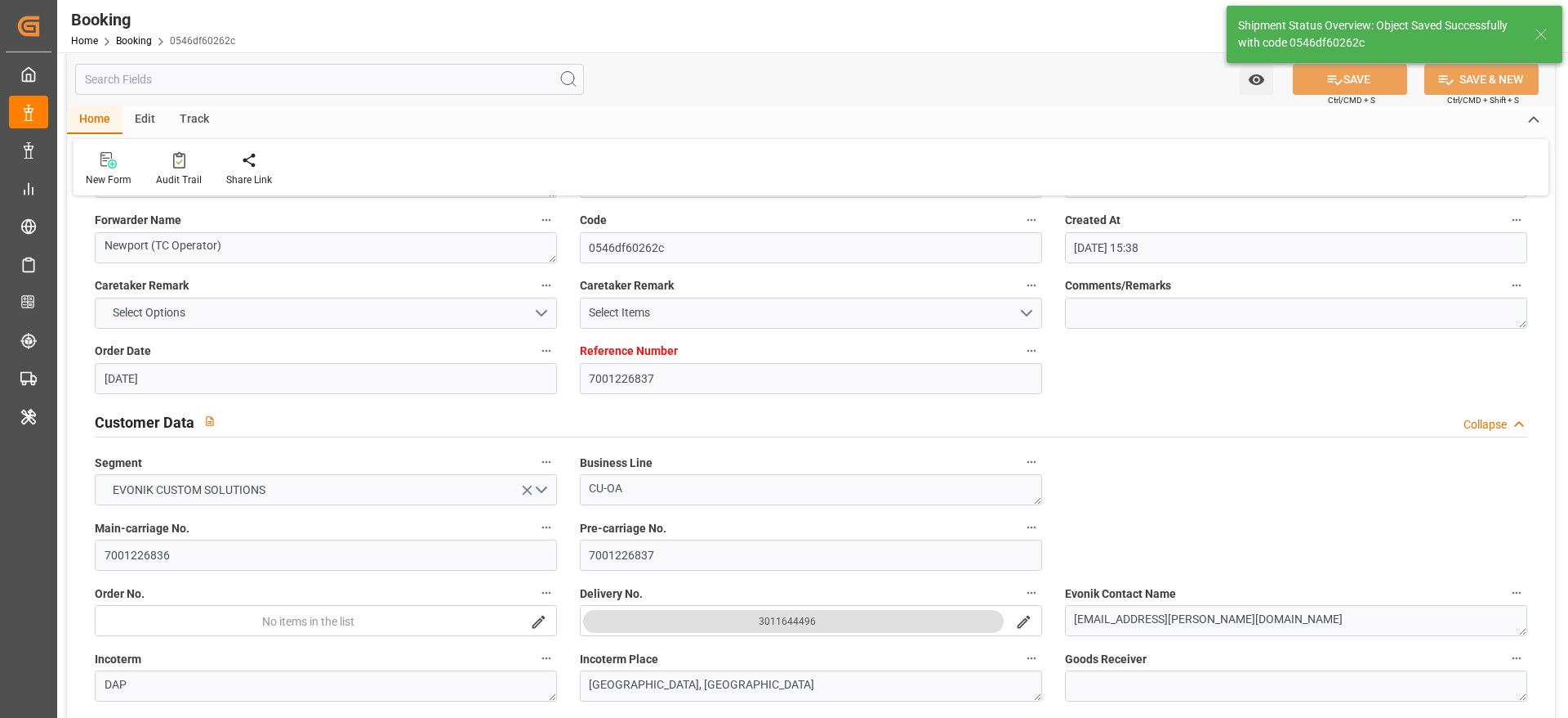
scroll to position [125, 0]
click at [266, 556] on input "7001226836" at bounding box center [325, 556] width 462 height 31
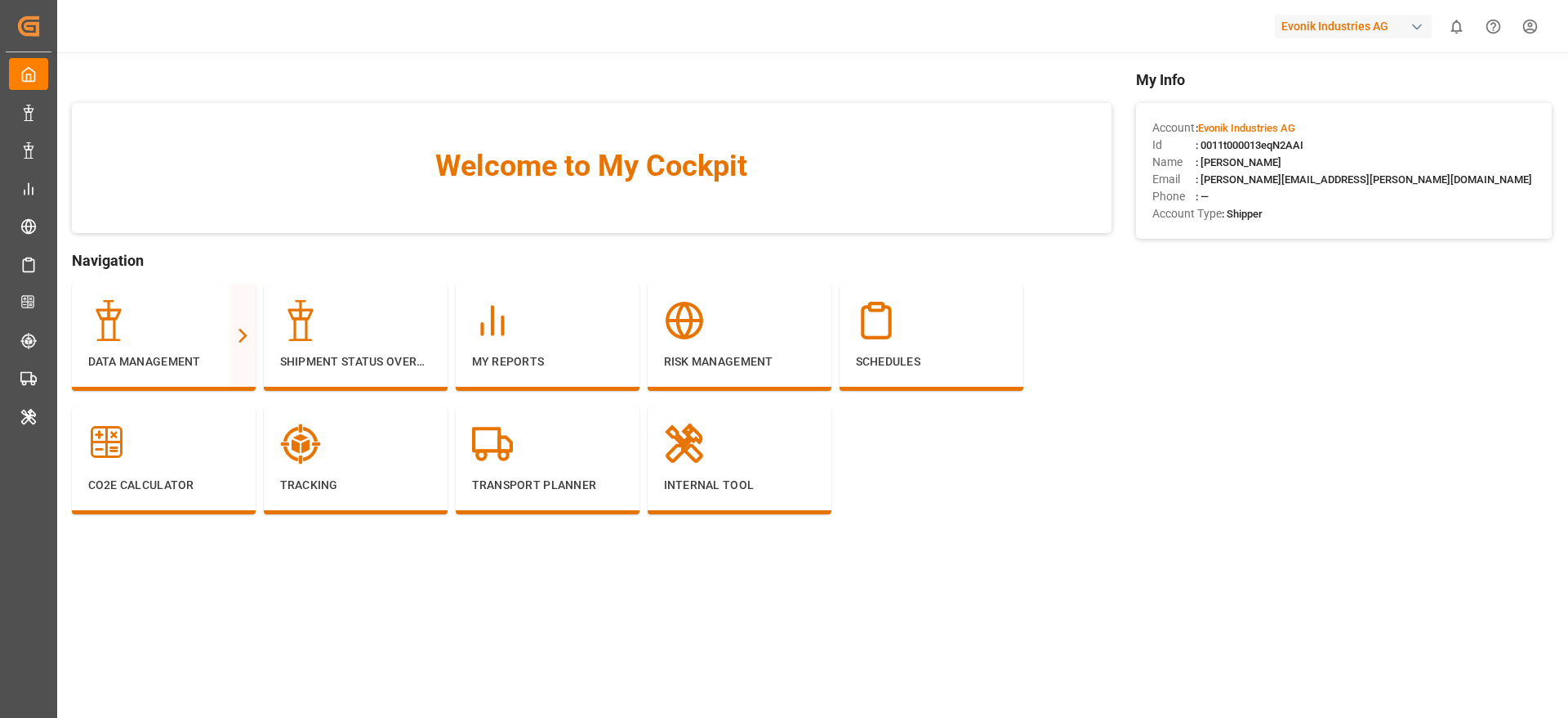
click at [1303, 33] on div "Evonik Industries AG" at bounding box center [1353, 26] width 157 height 23
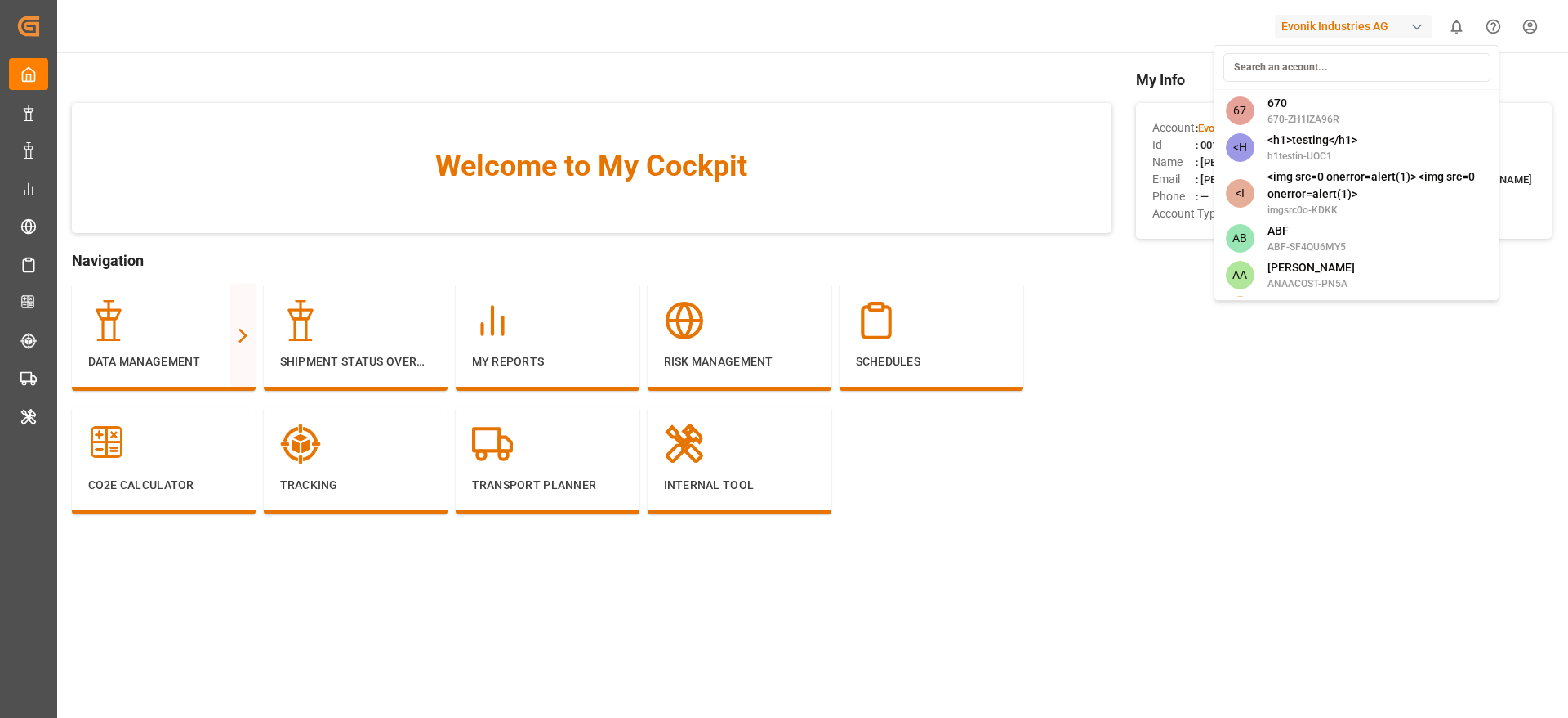
click at [1281, 67] on input at bounding box center [1356, 67] width 267 height 29
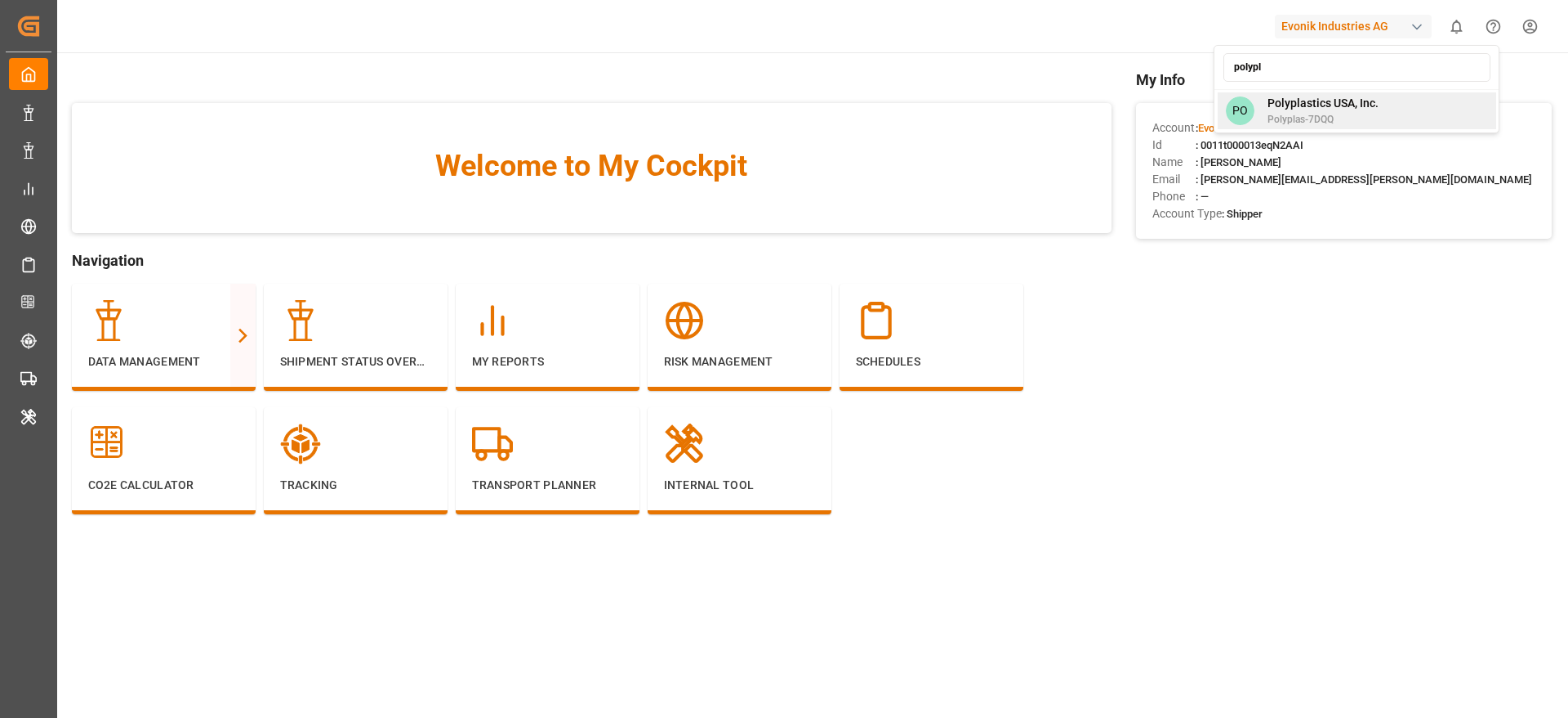
type input "polypl"
click at [1281, 131] on div "polypl PO Polyplastics USA, Inc. Polyplas-7DQQ" at bounding box center [1357, 88] width 286 height 88
click at [1290, 109] on span "Polyplastics USA, Inc." at bounding box center [1324, 103] width 112 height 17
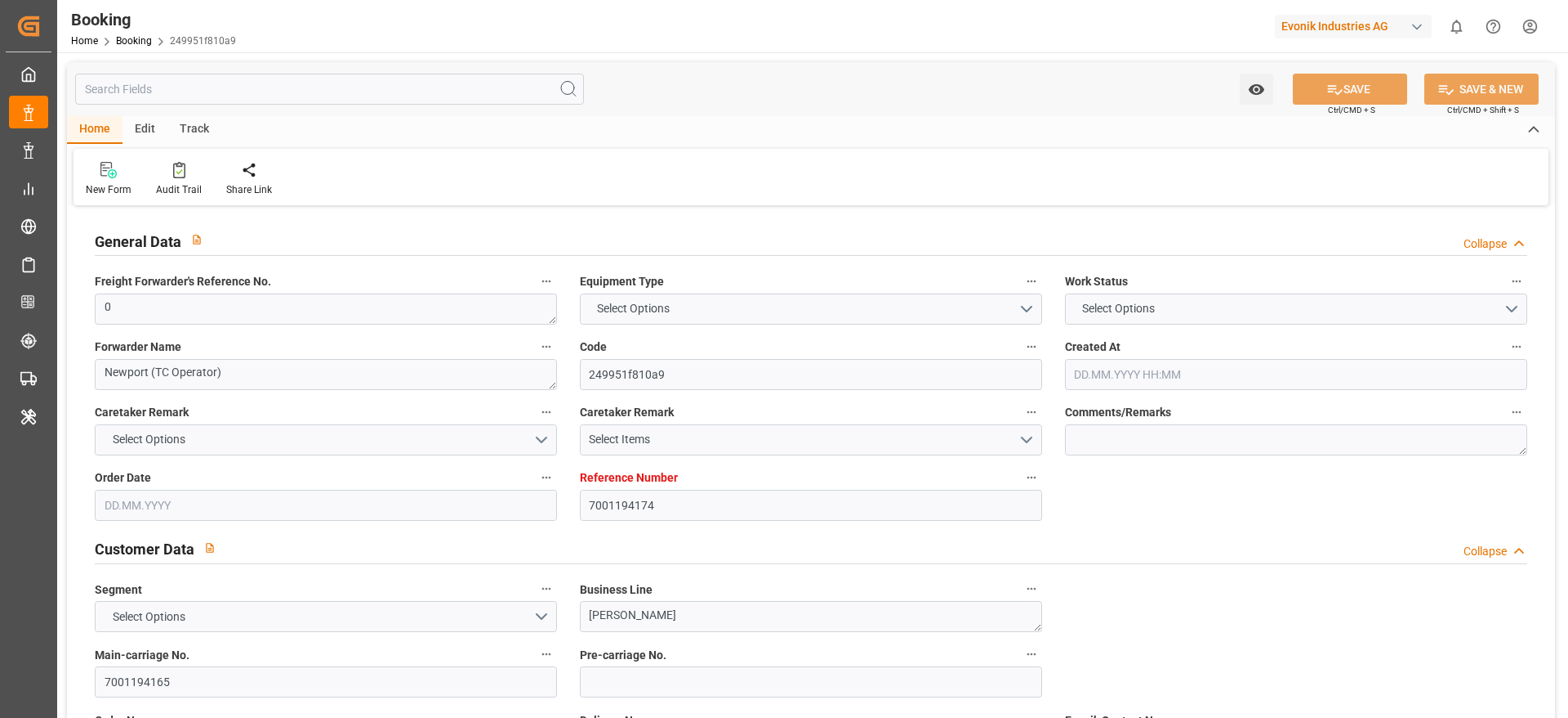
type input "7001194174"
type input "9702106"
type input "Hapag [PERSON_NAME]"
type input "Hapag Lloyd Aktiengesellschaft"
type input "BEANR"
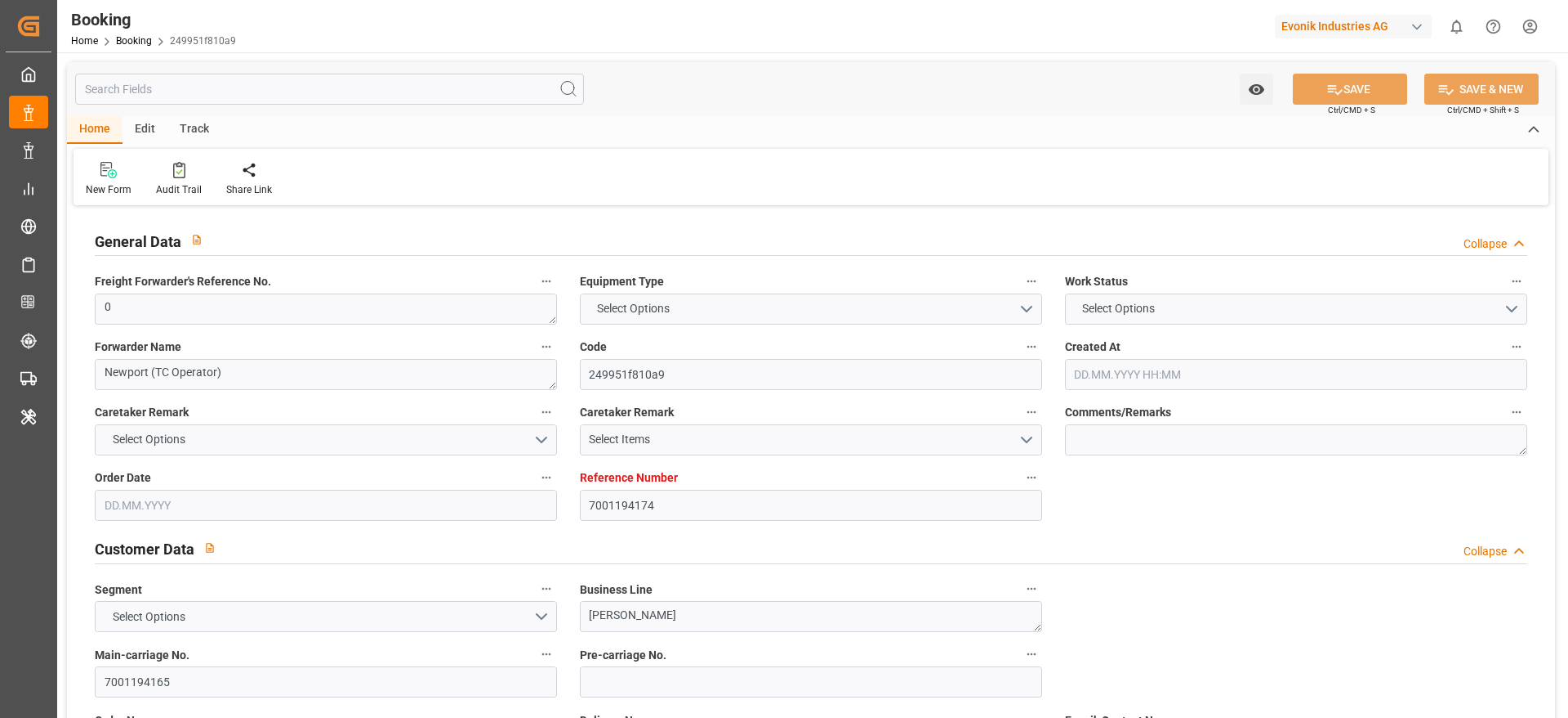
type input "BRPNG"
type input "55"
type input "BRRIG"
type input "27"
type input "0"
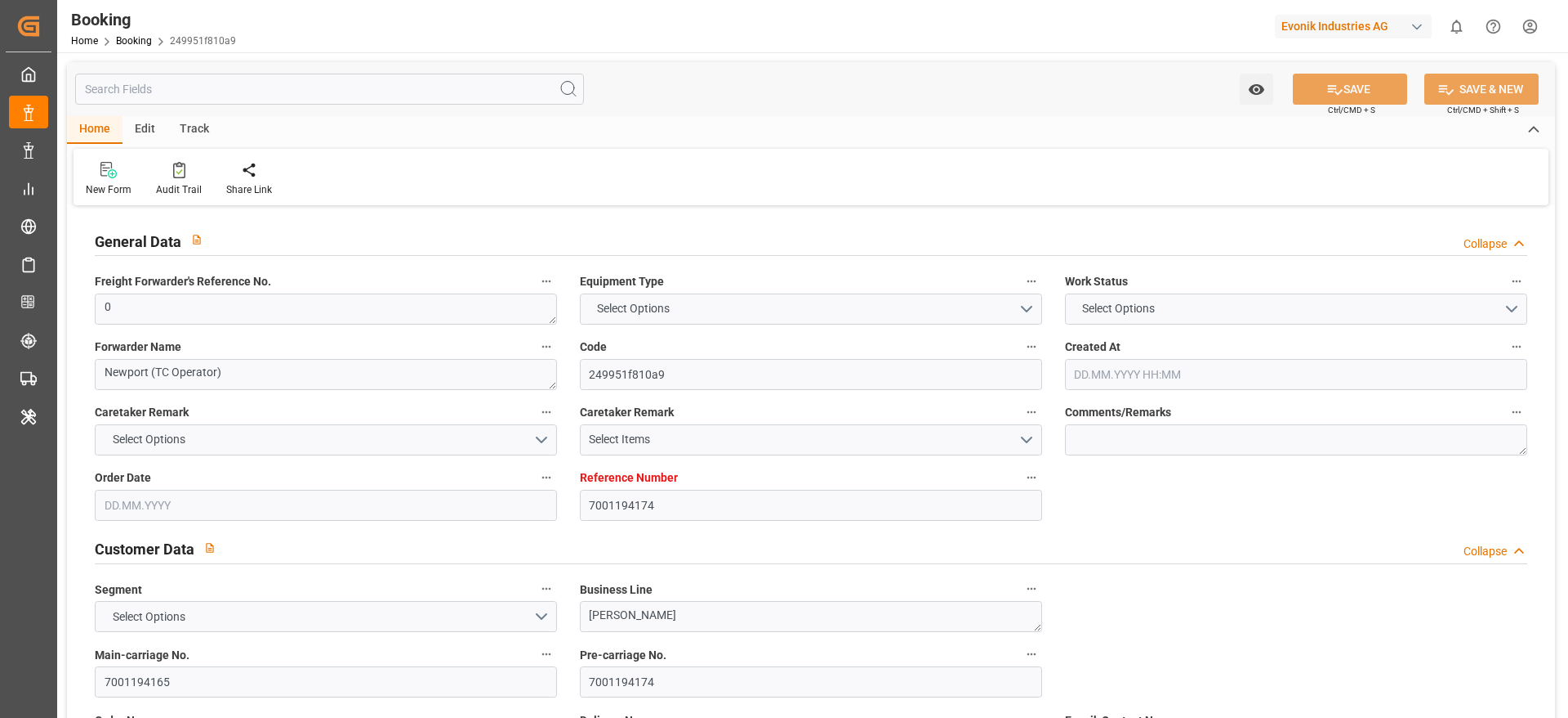
type input "12.06.2025 14:59"
type input "12.06.2025"
type input "01.08.2025"
type input "27.06.2025"
type input "13.07.2025 00:00"
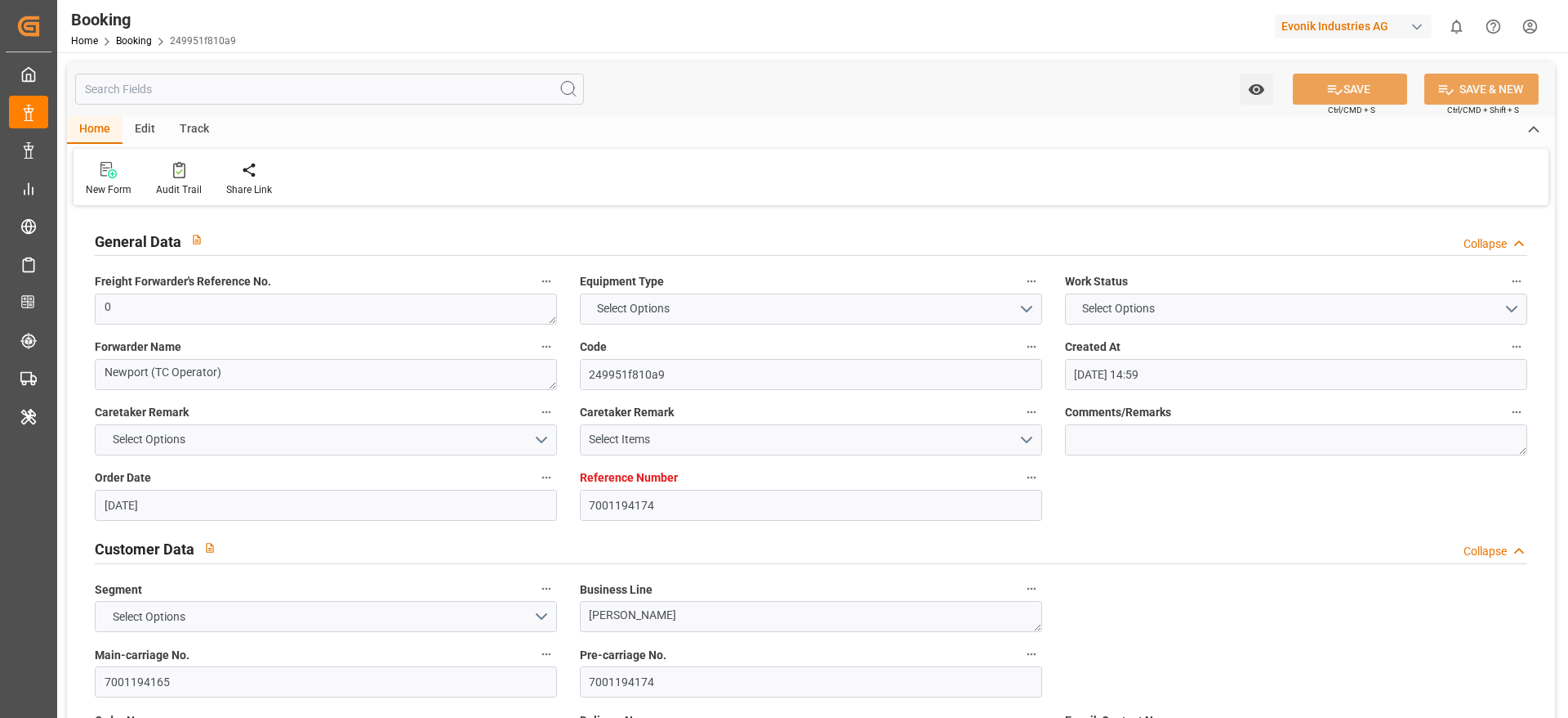
type input "13.07.2025 00:00"
type input "27.06.2025 00:00"
type input "08.09.2025 00:00"
type input "18.08.2025 00:00"
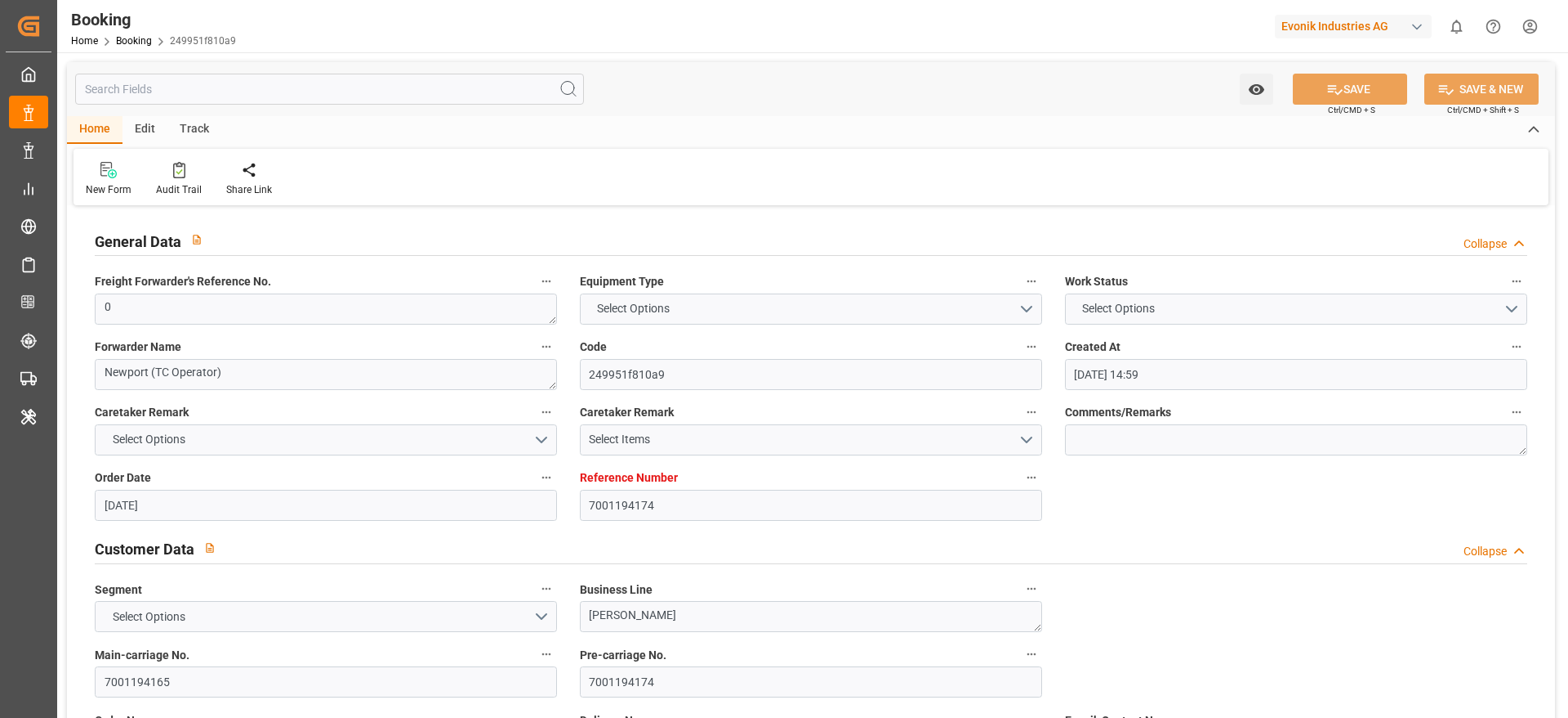
type input "06.09.2025 00:00"
type input "20.08.2025 00:00"
type input "31.08.2025 00:00"
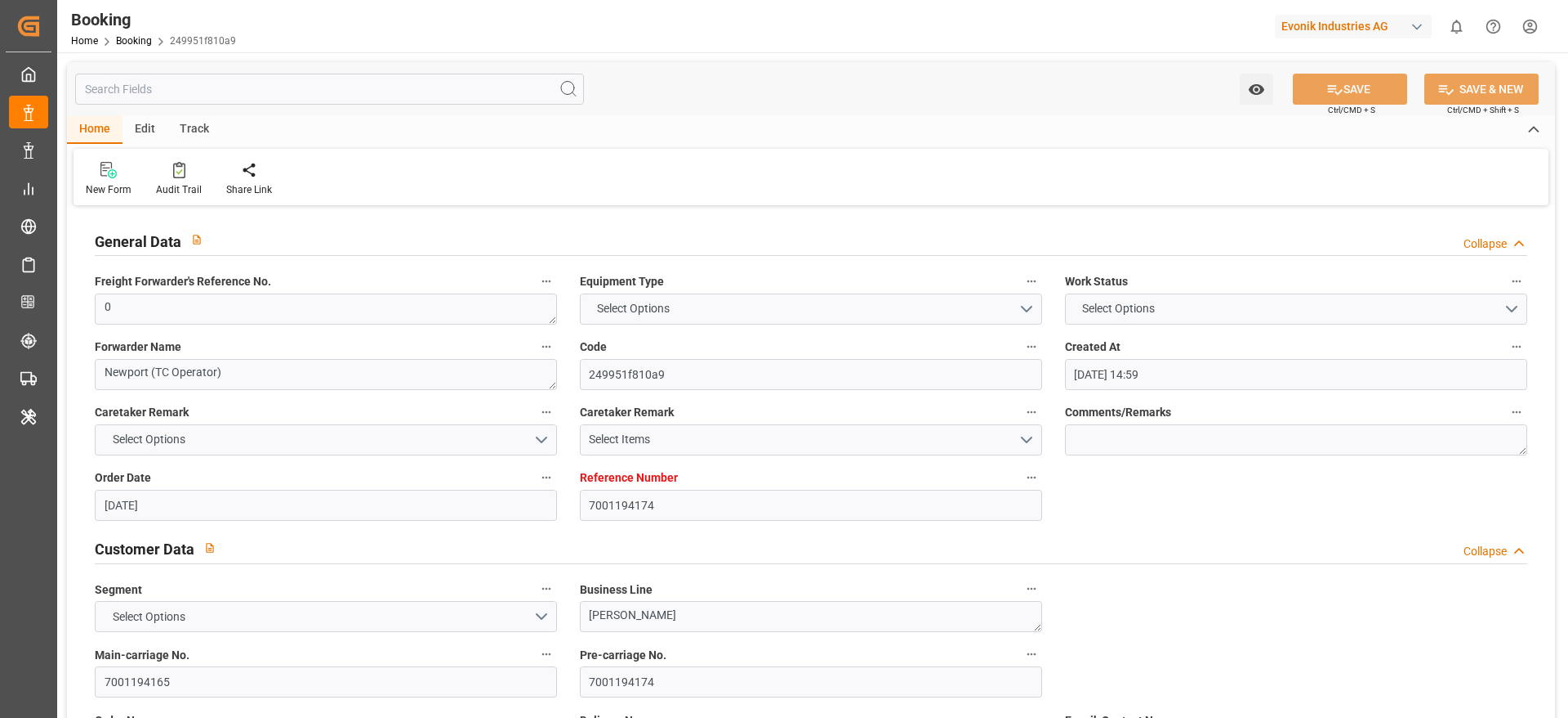
type input "29.08.2025 00:00"
type input "31.08.2025 00:00"
type input "12.09.2025 00:00"
type input "27.06.2025"
type input "08.10.2025 11:05"
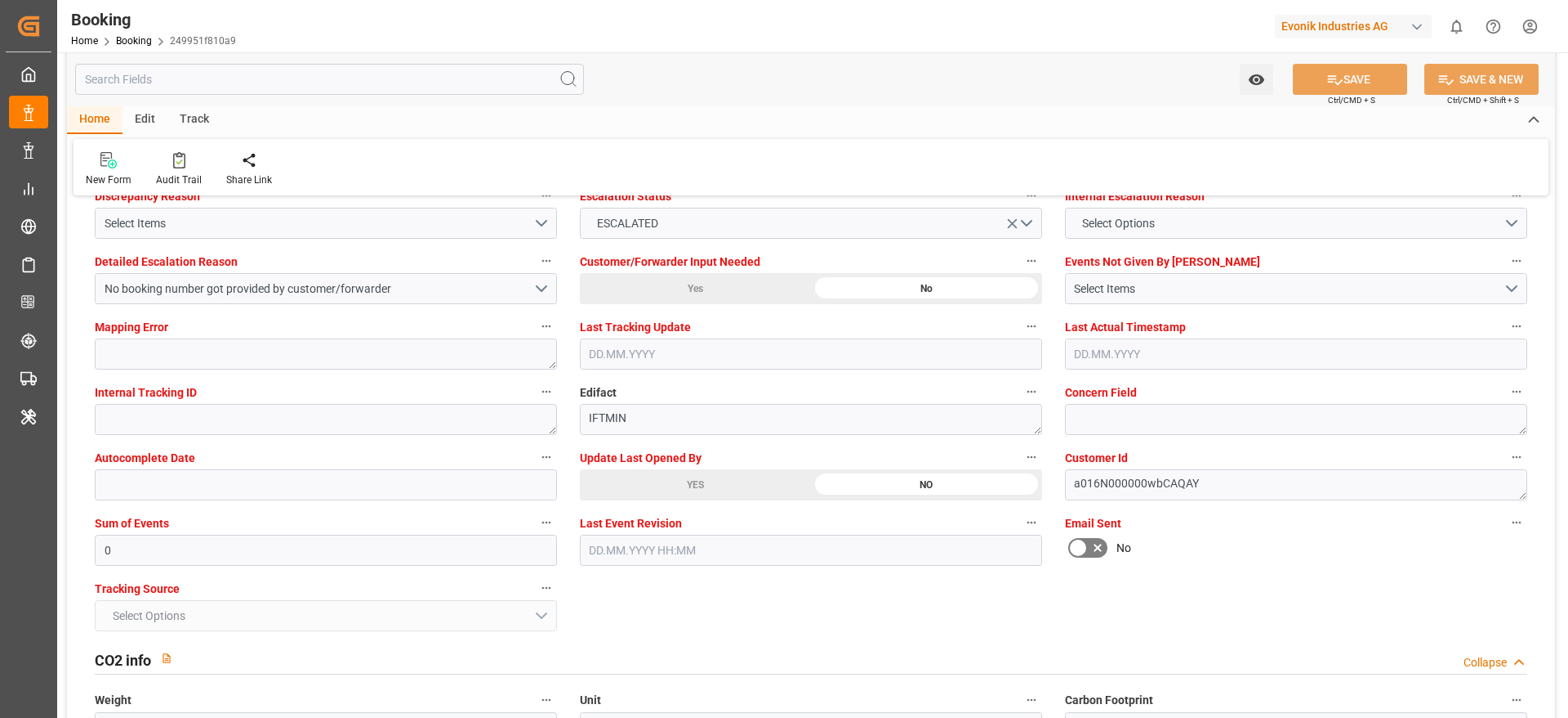
scroll to position [3093, 0]
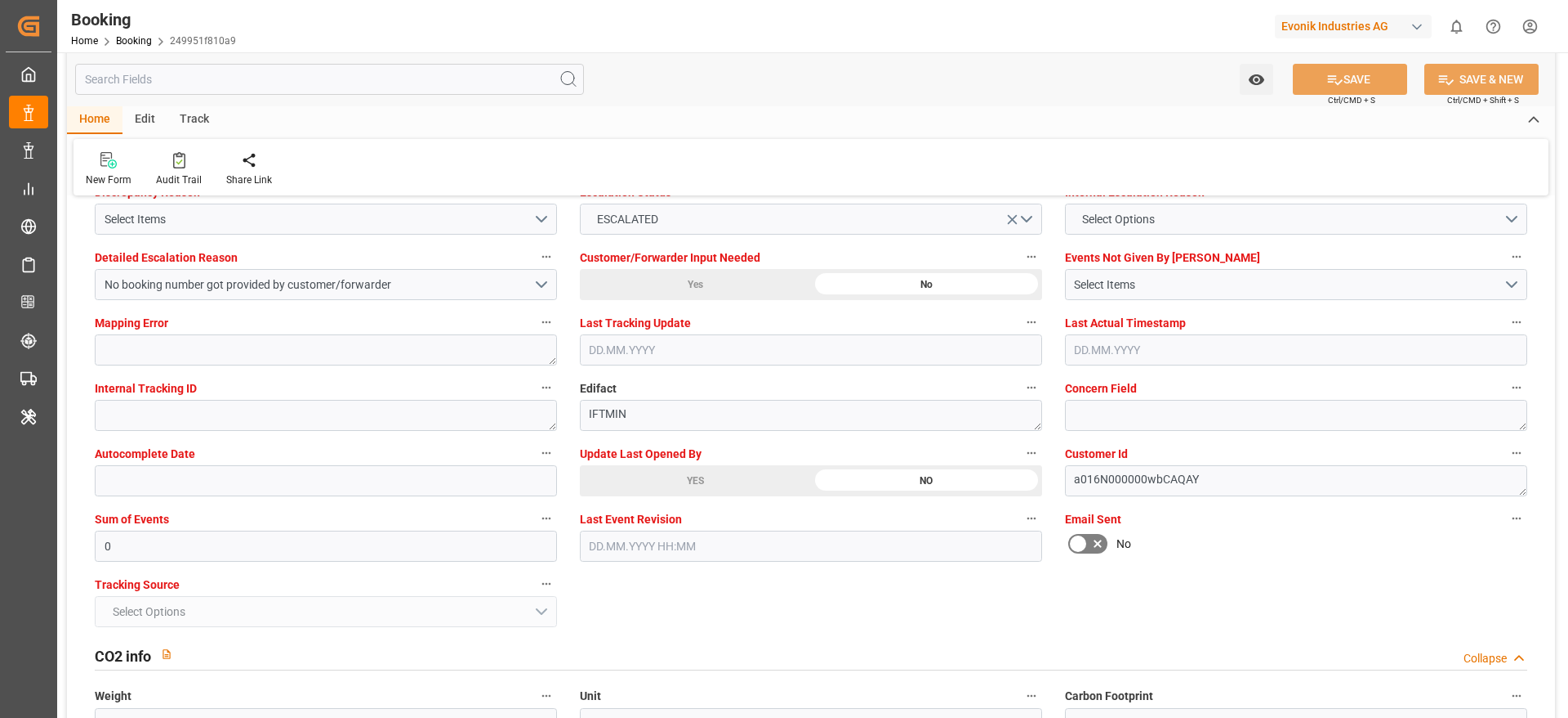
click at [630, 463] on label "Update Last Opened By" at bounding box center [810, 453] width 462 height 23
click at [1021, 463] on button "Update Last Opened By" at bounding box center [1032, 452] width 21 height 21
click at [624, 478] on div at bounding box center [784, 359] width 1568 height 718
click at [634, 481] on div "YES" at bounding box center [695, 480] width 231 height 31
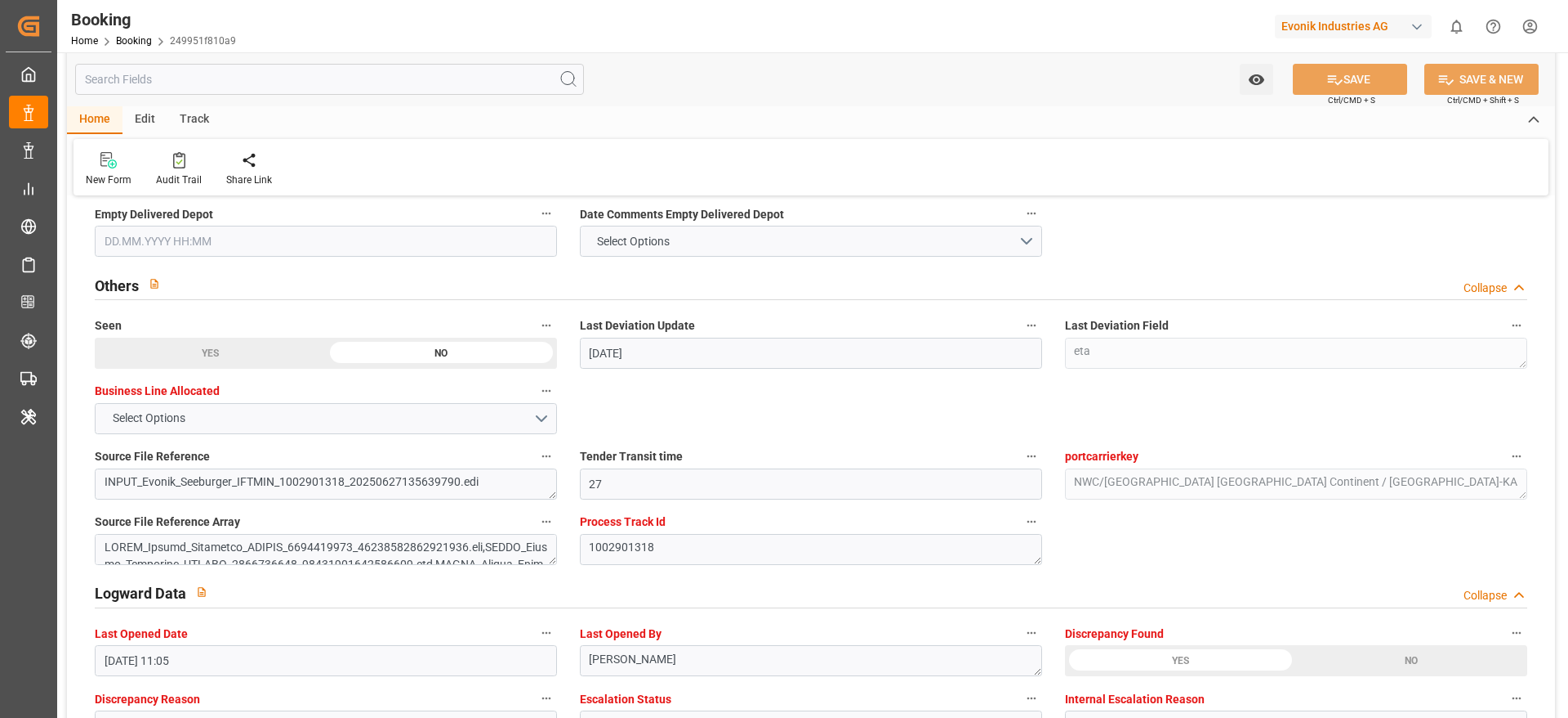
scroll to position [2543, 0]
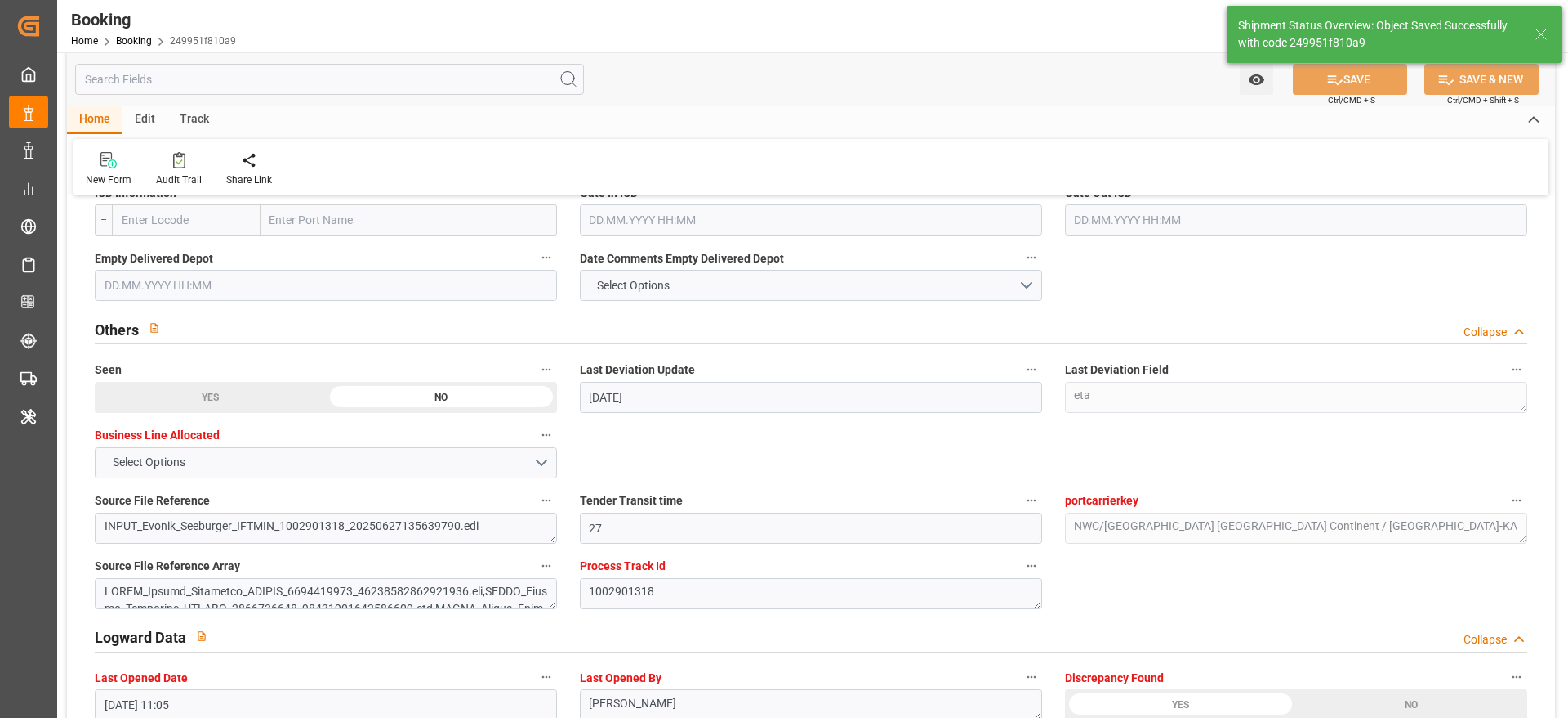
type textarea "[PERSON_NAME]"
type input "09.10.2025 11:23"
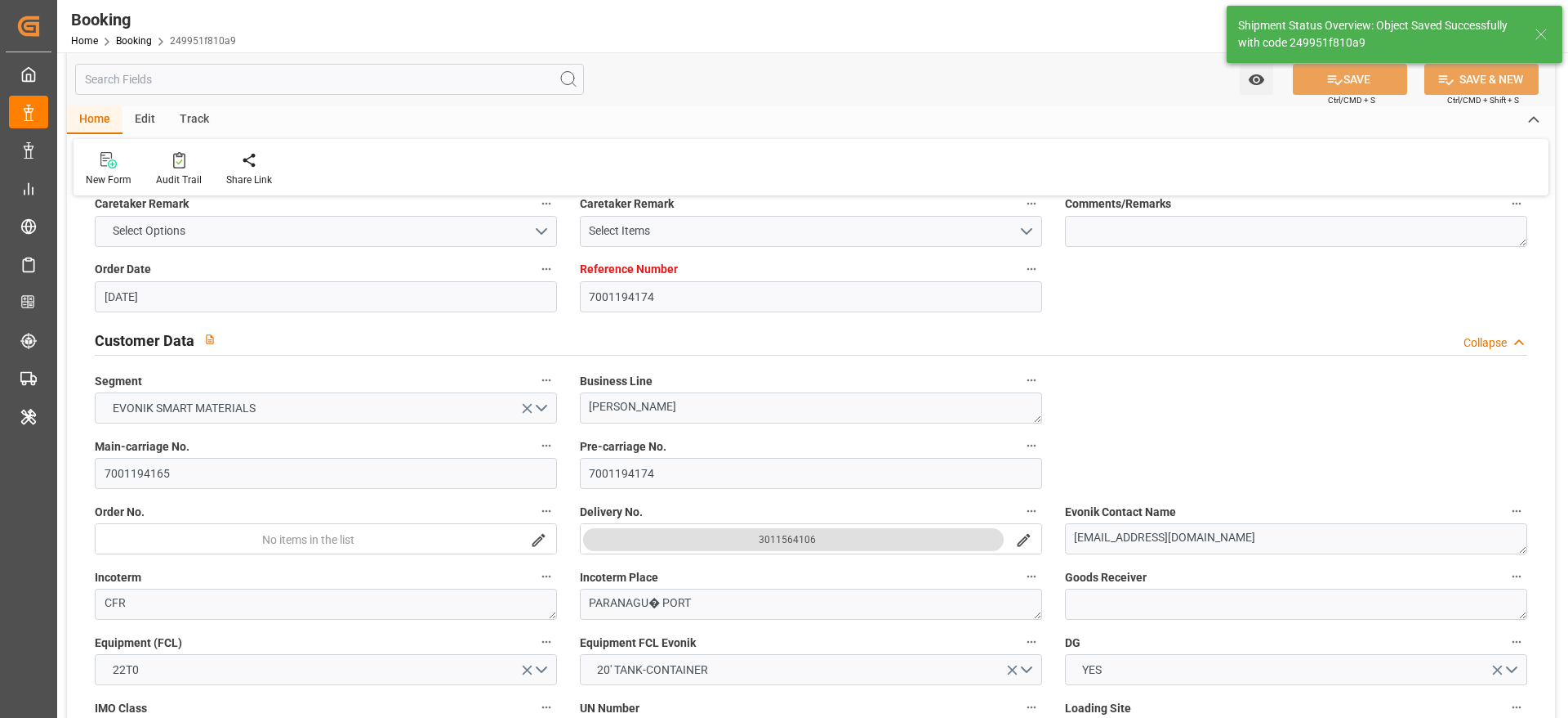
scroll to position [207, 0]
click at [292, 487] on input "7001194165" at bounding box center [325, 473] width 462 height 31
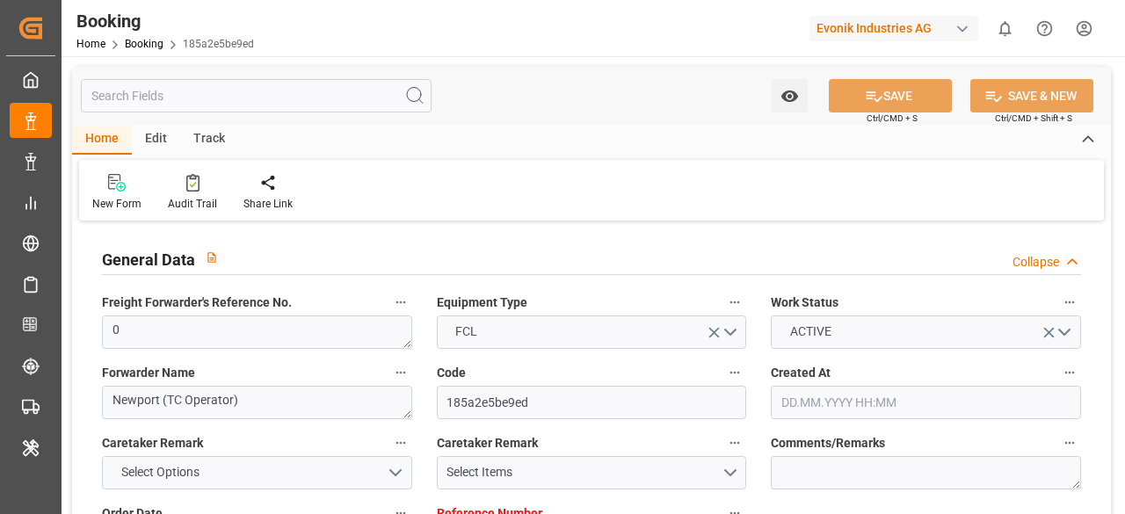
type input "7001226225"
type input "9321536"
type input "Hapag [PERSON_NAME]"
type input "Hapag Lloyd Aktiengesellschaft"
type input "NLRTM"
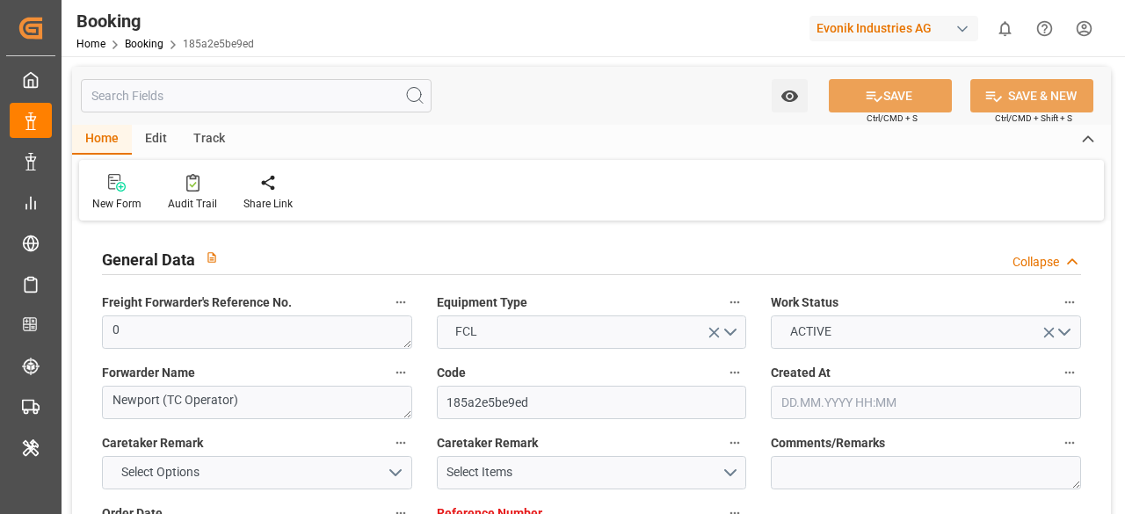
type input "CNSGH"
type input "42"
type input "0"
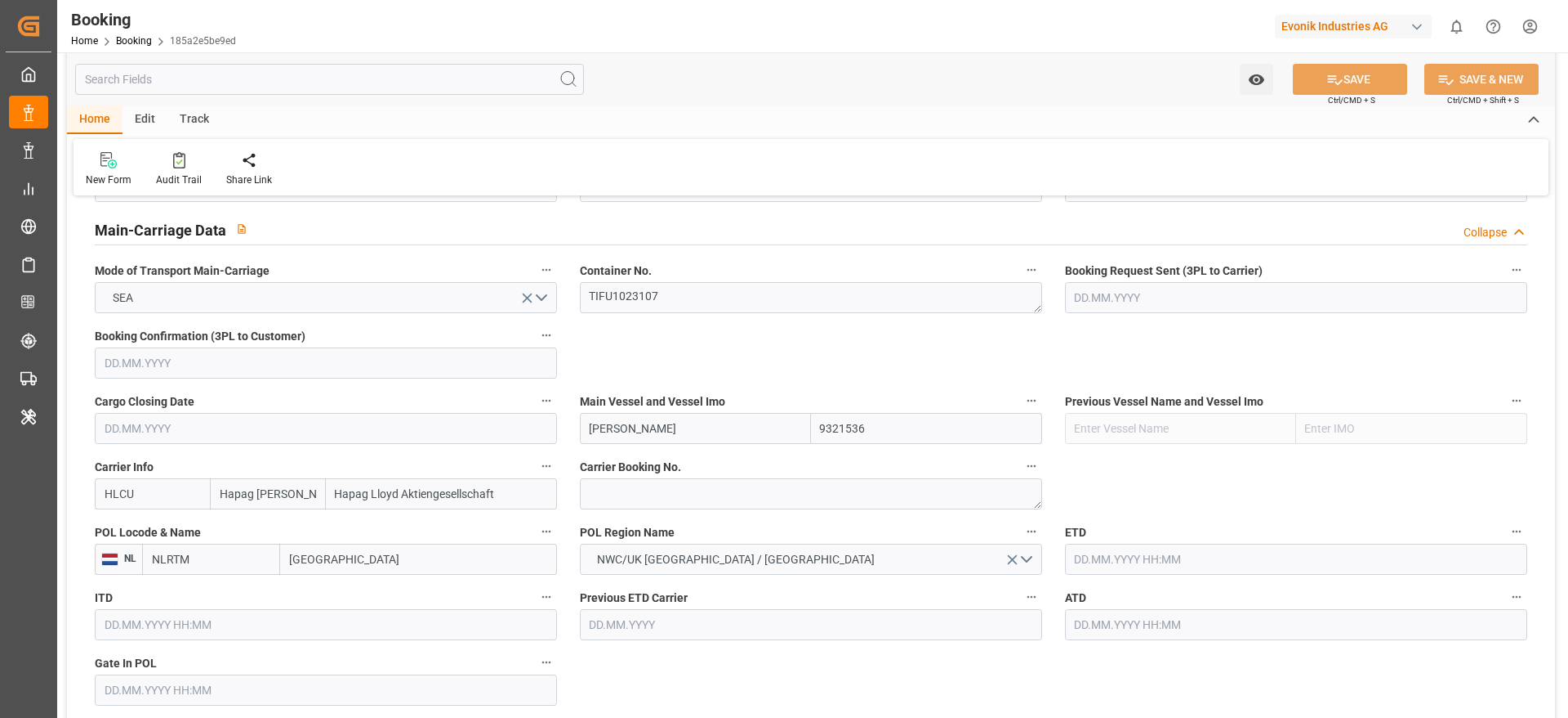
type input "[DATE] 07:26"
type input "[DATE]"
type input "17.08.2025 00:00"
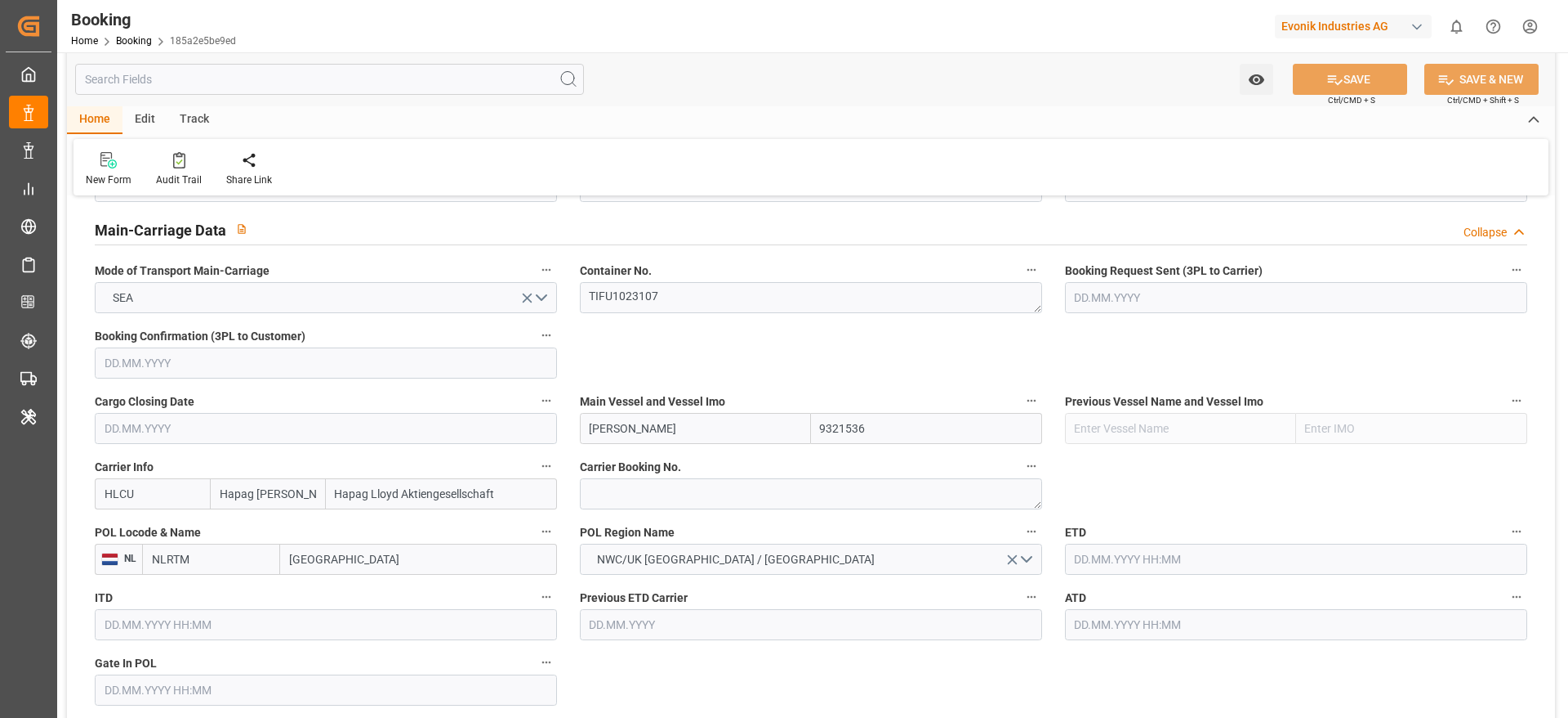
type input "17.08.2025 00:00"
type input "13.08.2025 00:00"
type input "27.09.2025 00:00"
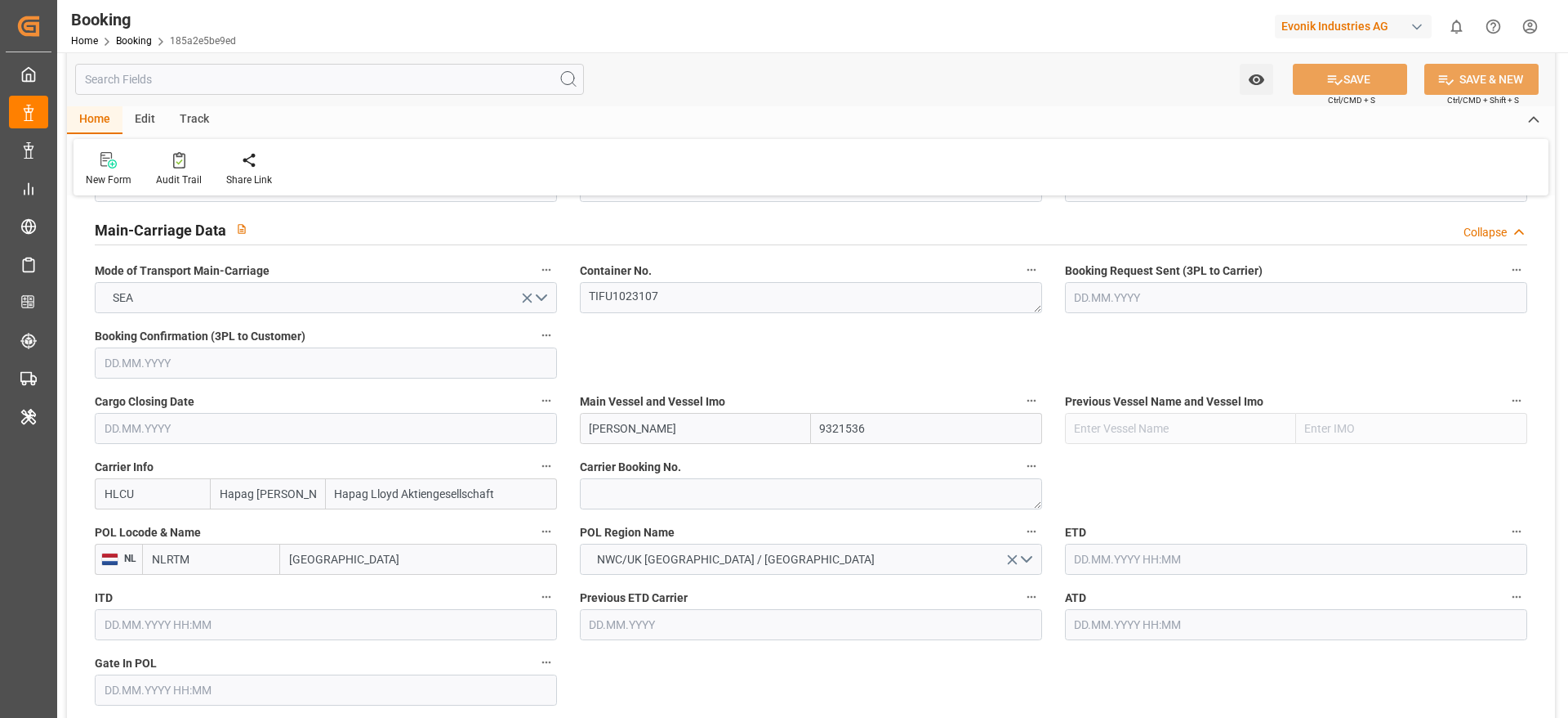
type input "28.09.2025 00:00"
type input "29.09.2025 00:00"
type input "14.08.2025"
type input "08.10.2025 11:17"
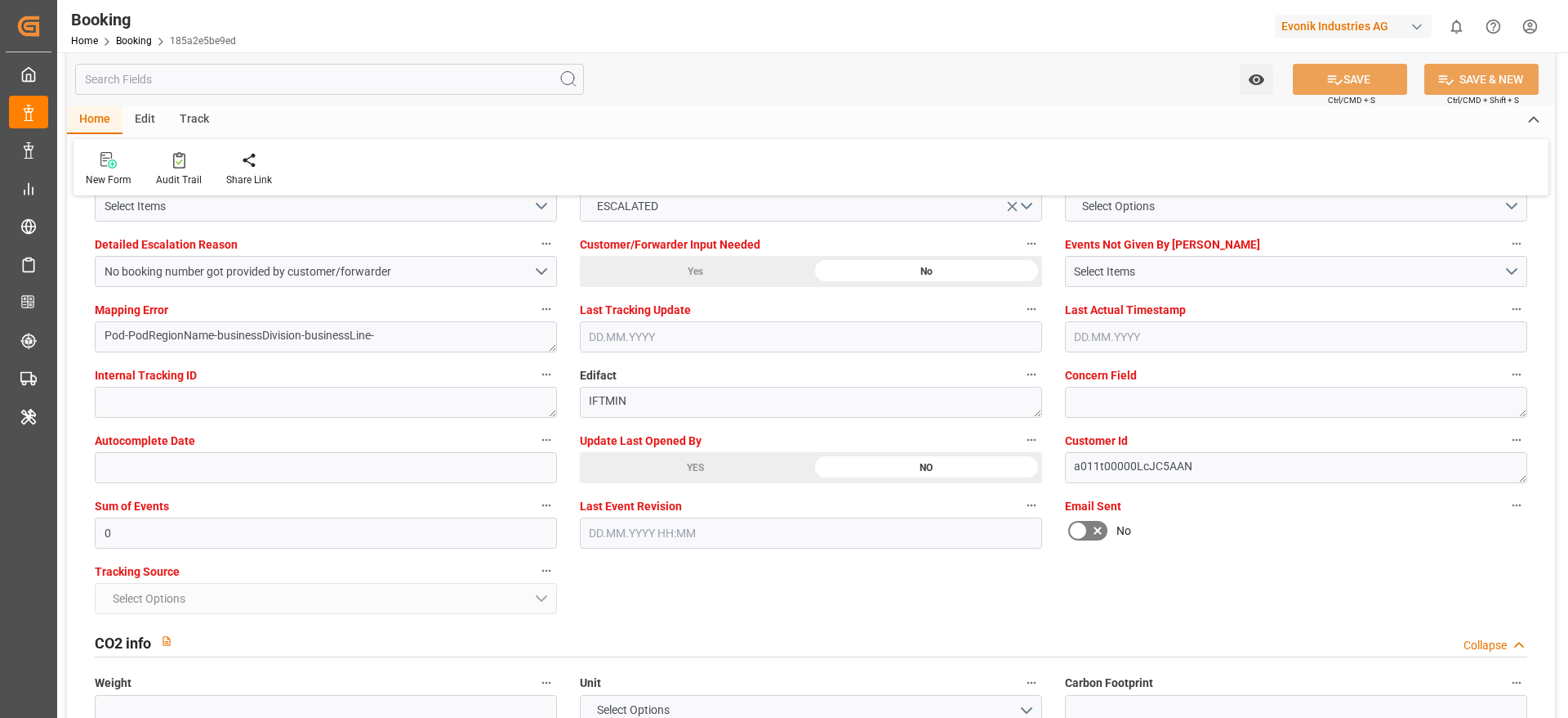
scroll to position [3033, 0]
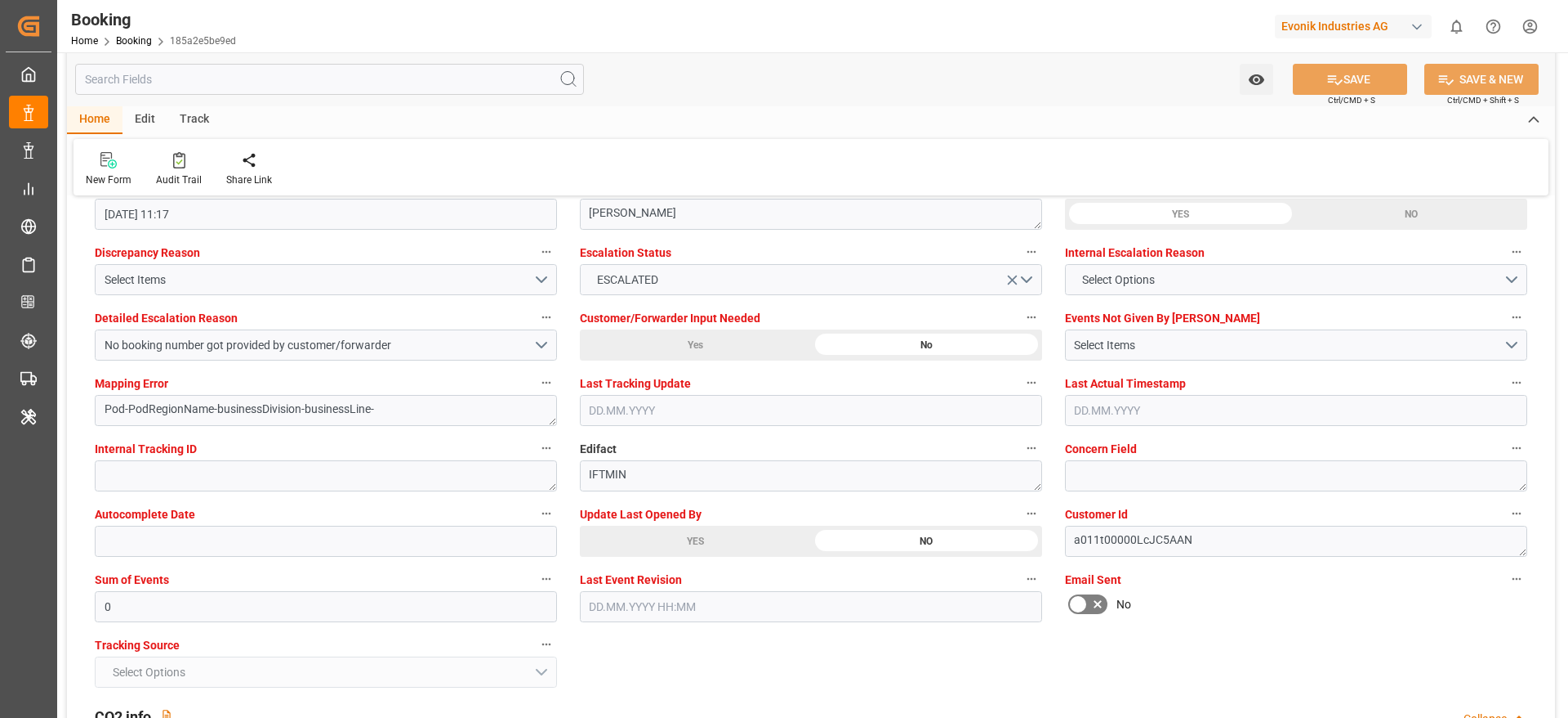
click at [610, 477] on div "YES" at bounding box center [695, 540] width 231 height 31
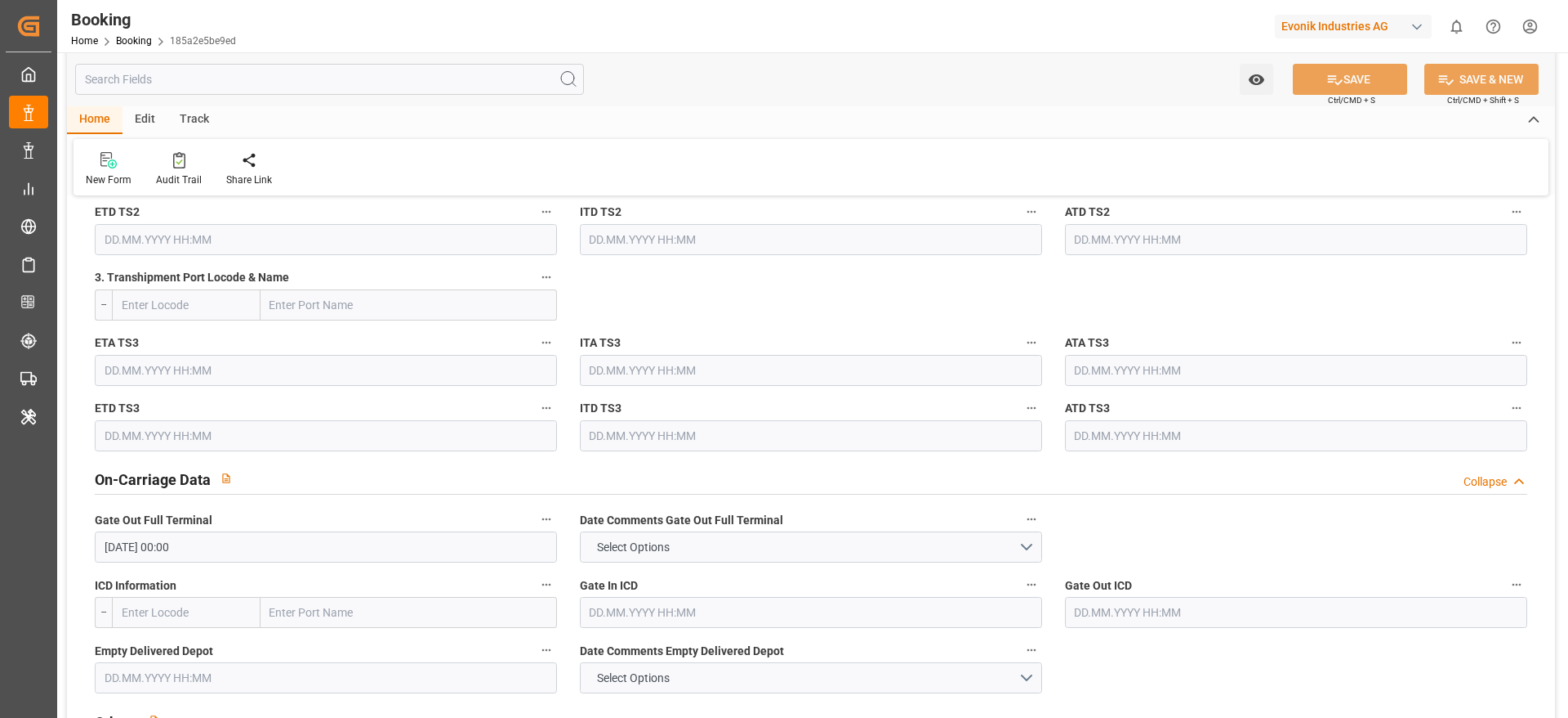
scroll to position [1025, 0]
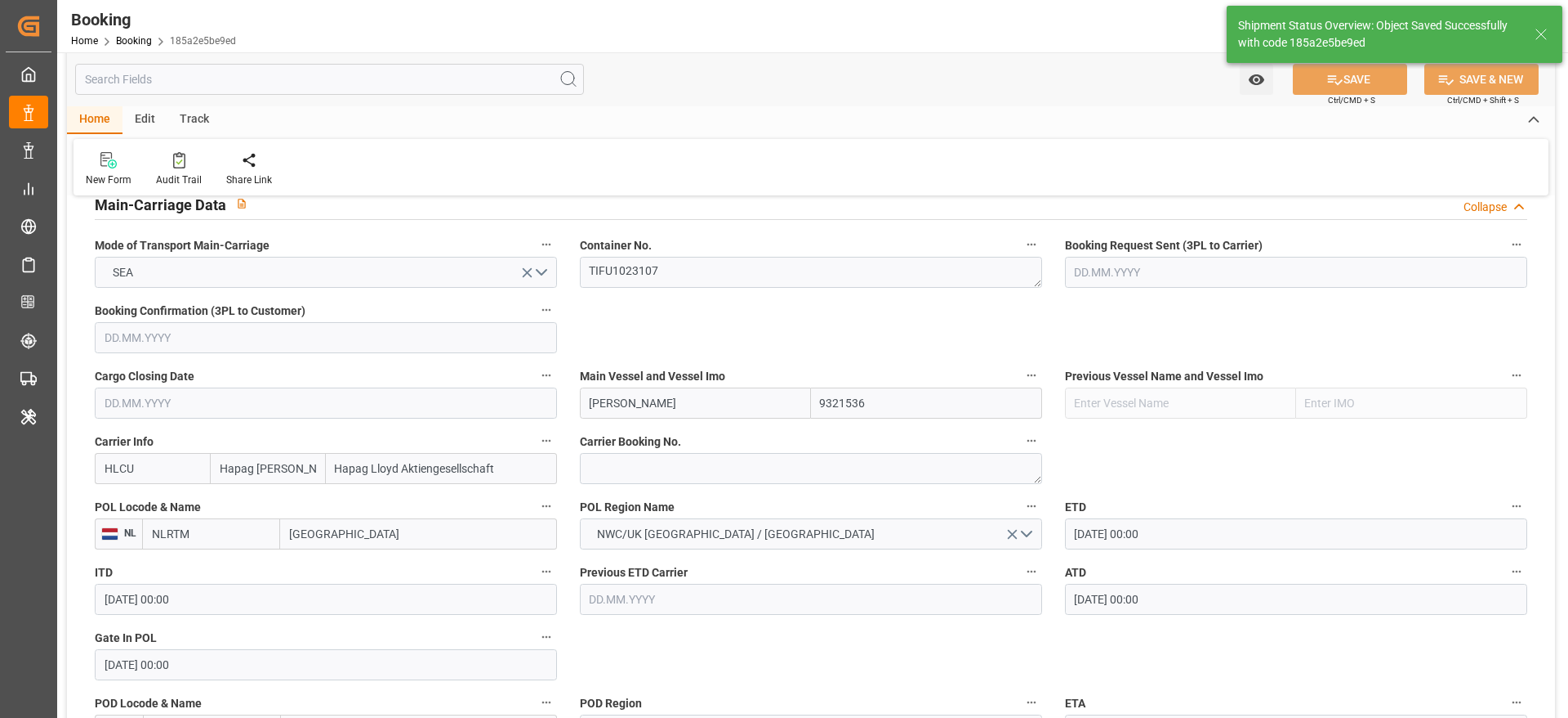
type textarea "[PERSON_NAME]"
type input "09.10.2025 11:24"
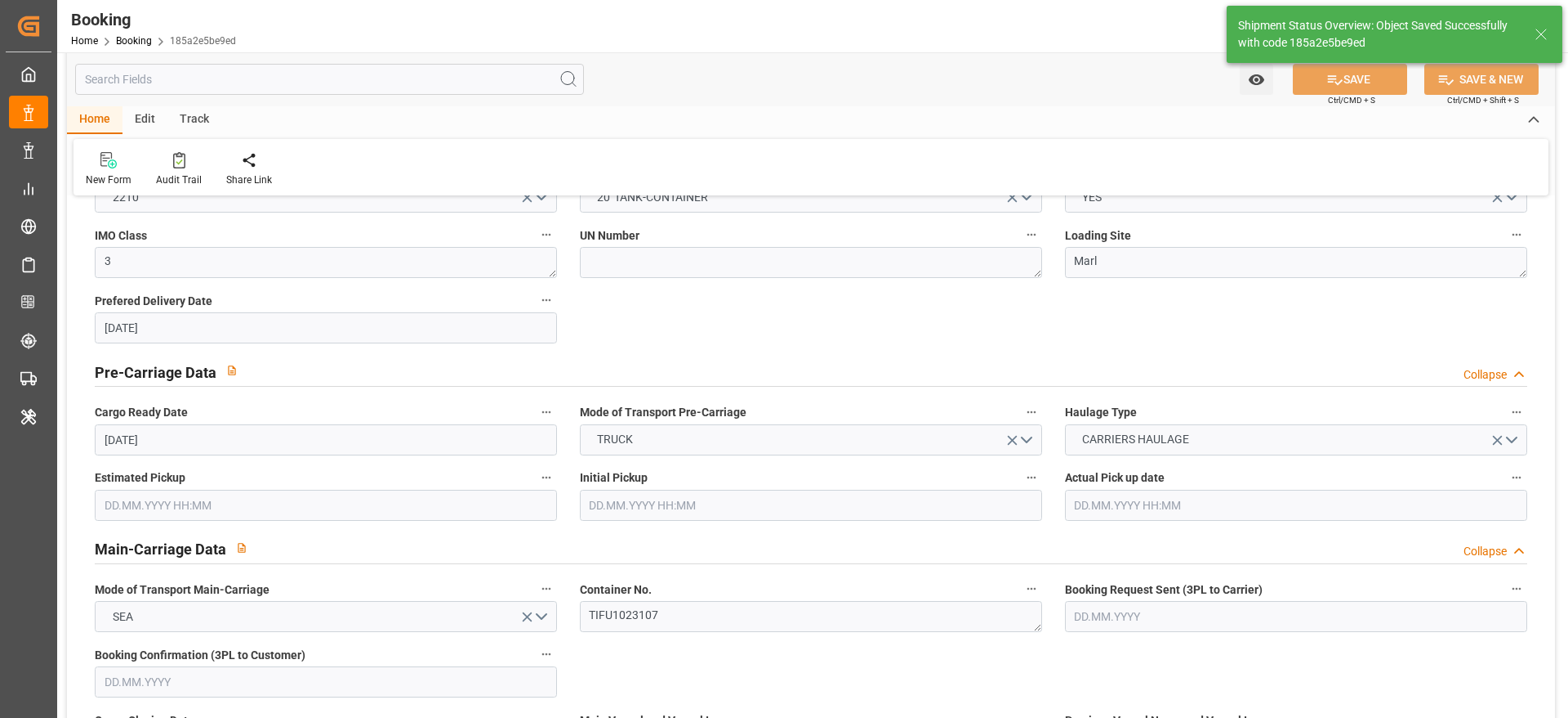
scroll to position [355, 0]
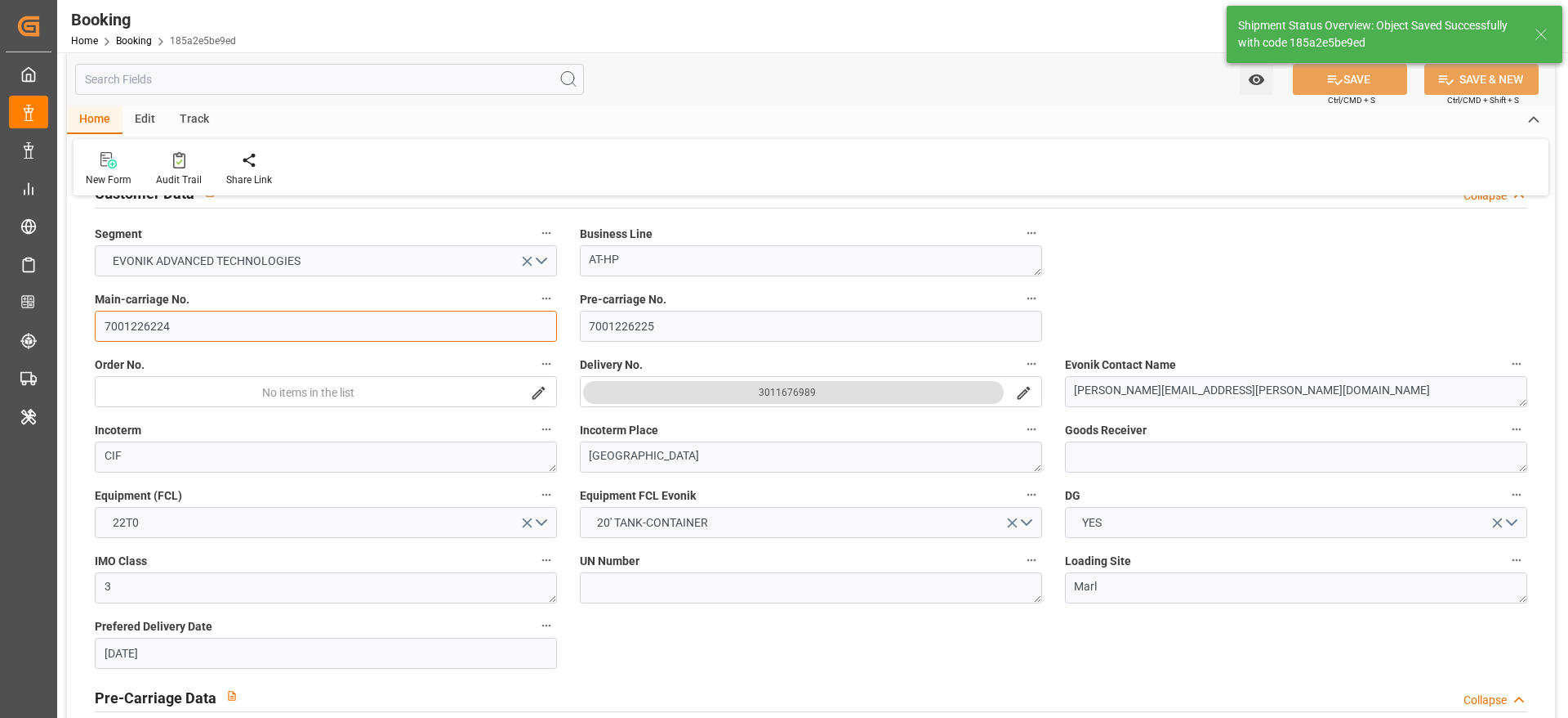
click at [191, 321] on input "7001226224" at bounding box center [325, 326] width 462 height 31
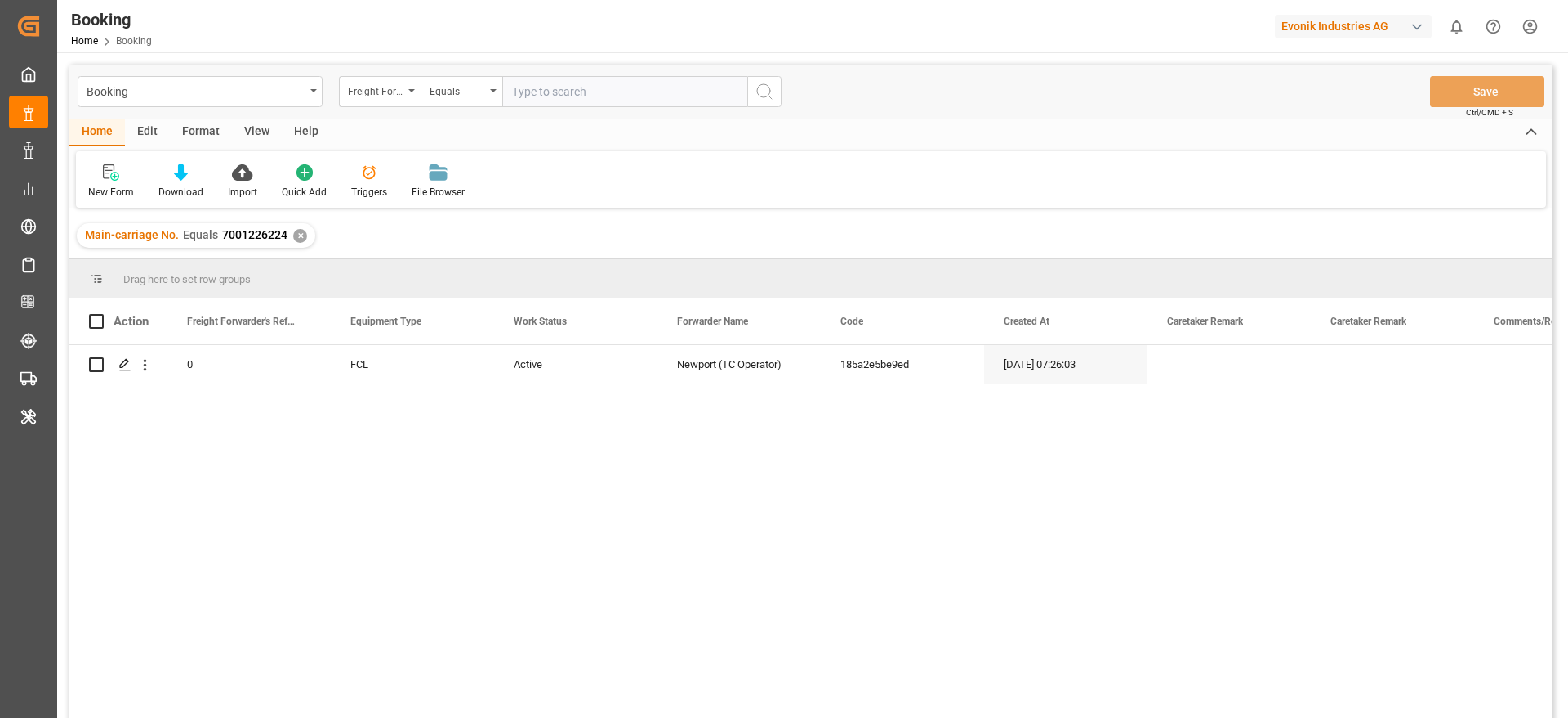
click at [303, 233] on div "Main-carriage No. Equals 7001226224 ✕" at bounding box center [196, 235] width 239 height 24
click at [303, 233] on div "✕" at bounding box center [299, 235] width 14 height 14
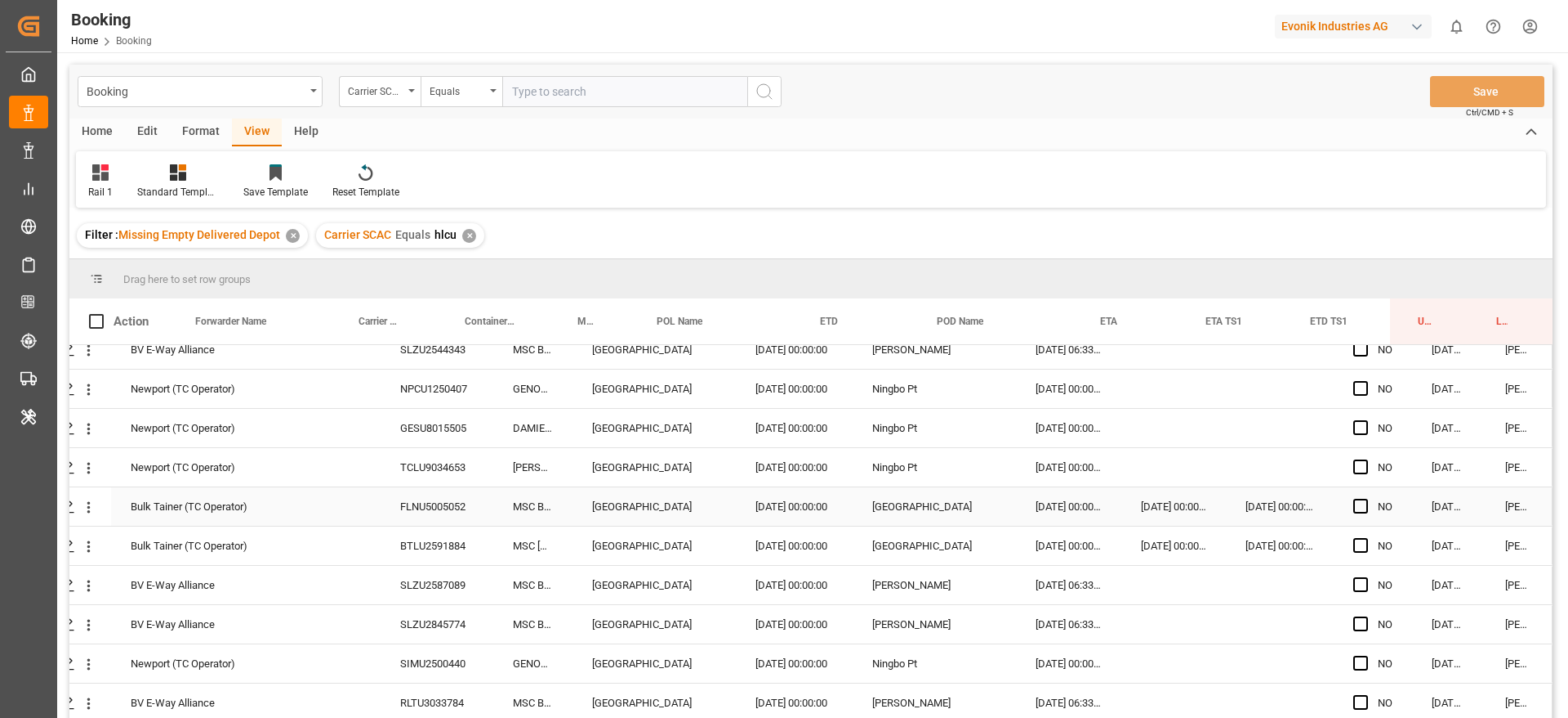
scroll to position [242, 0]
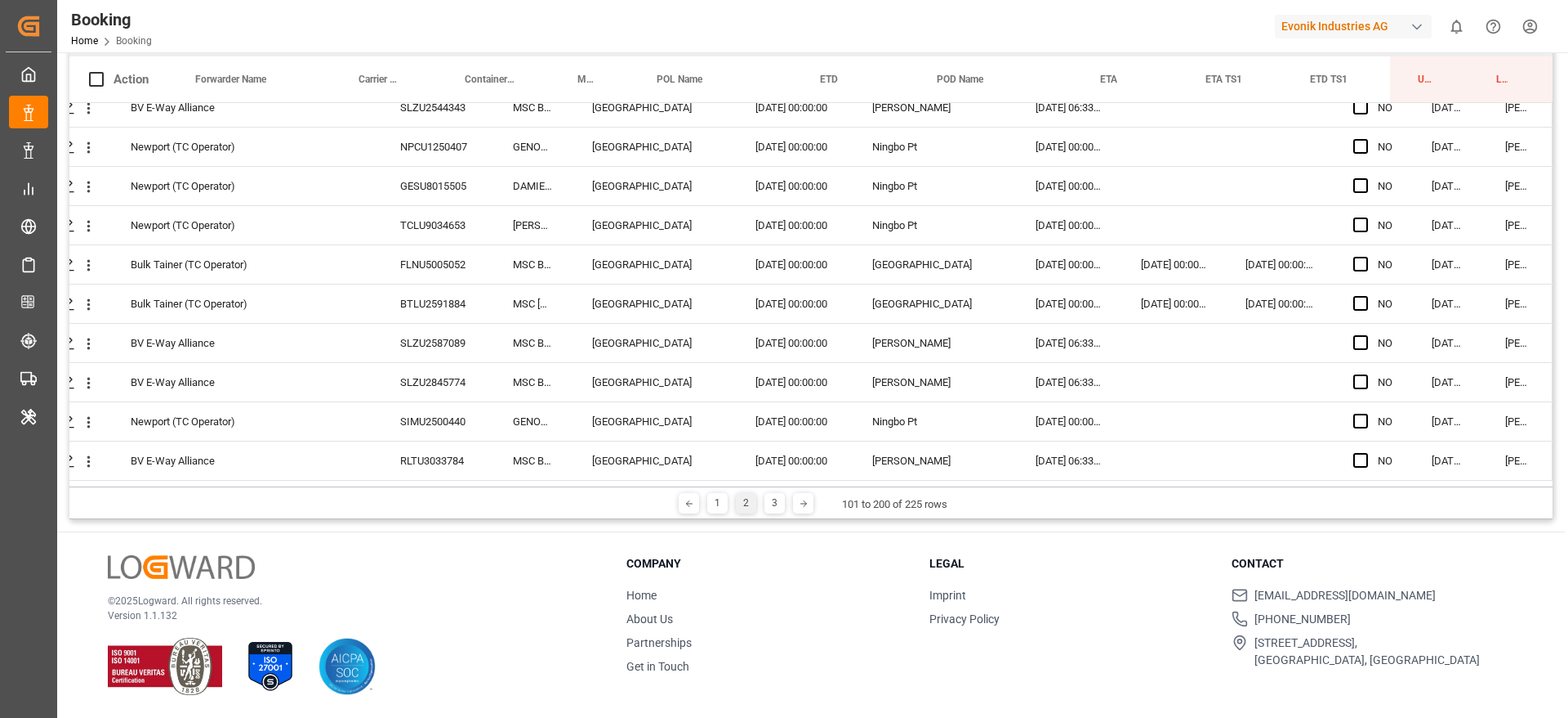
click at [731, 505] on div "1 2 3" at bounding box center [746, 503] width 86 height 20
click at [726, 503] on div "1 2 3" at bounding box center [746, 503] width 86 height 20
click at [719, 502] on div "1" at bounding box center [718, 503] width 20 height 20
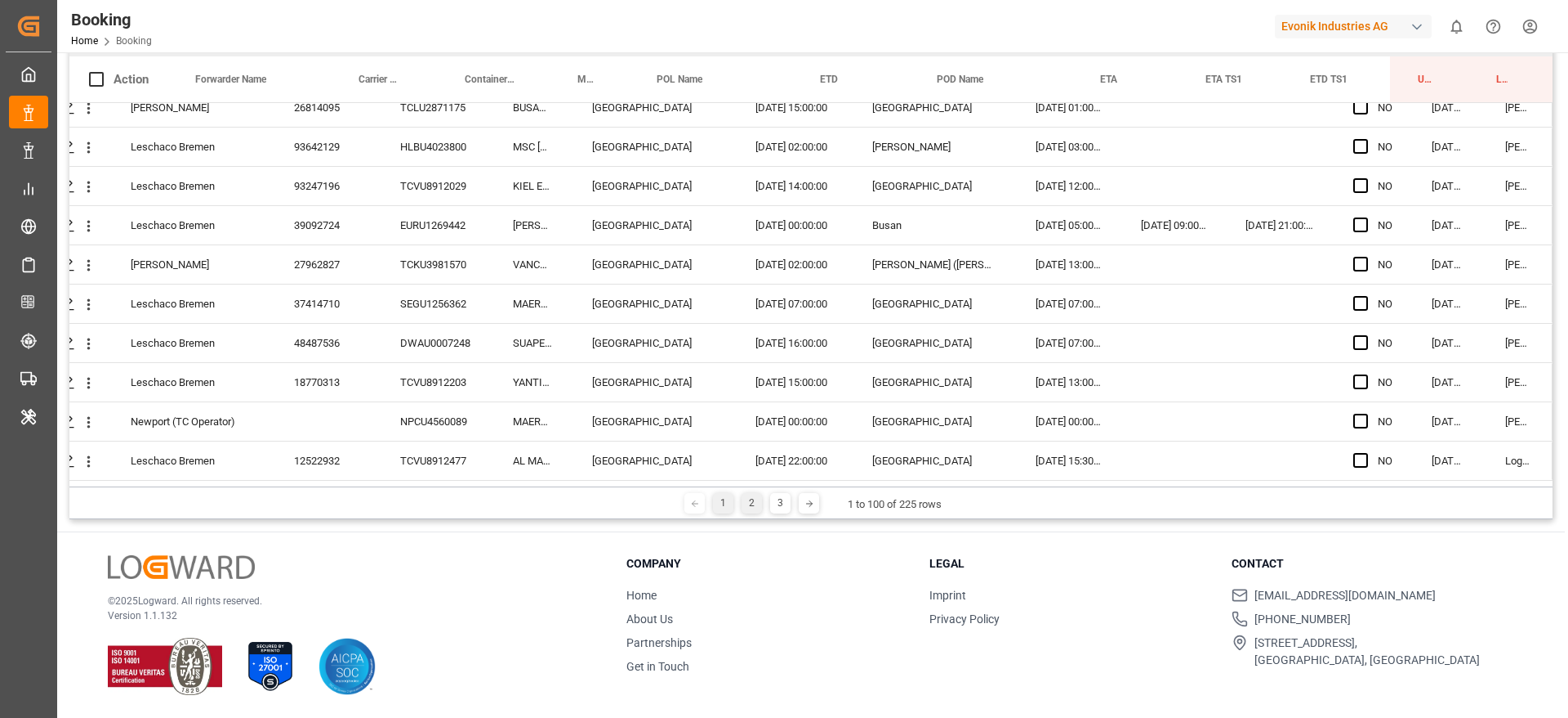
click at [754, 496] on div "2" at bounding box center [752, 503] width 20 height 20
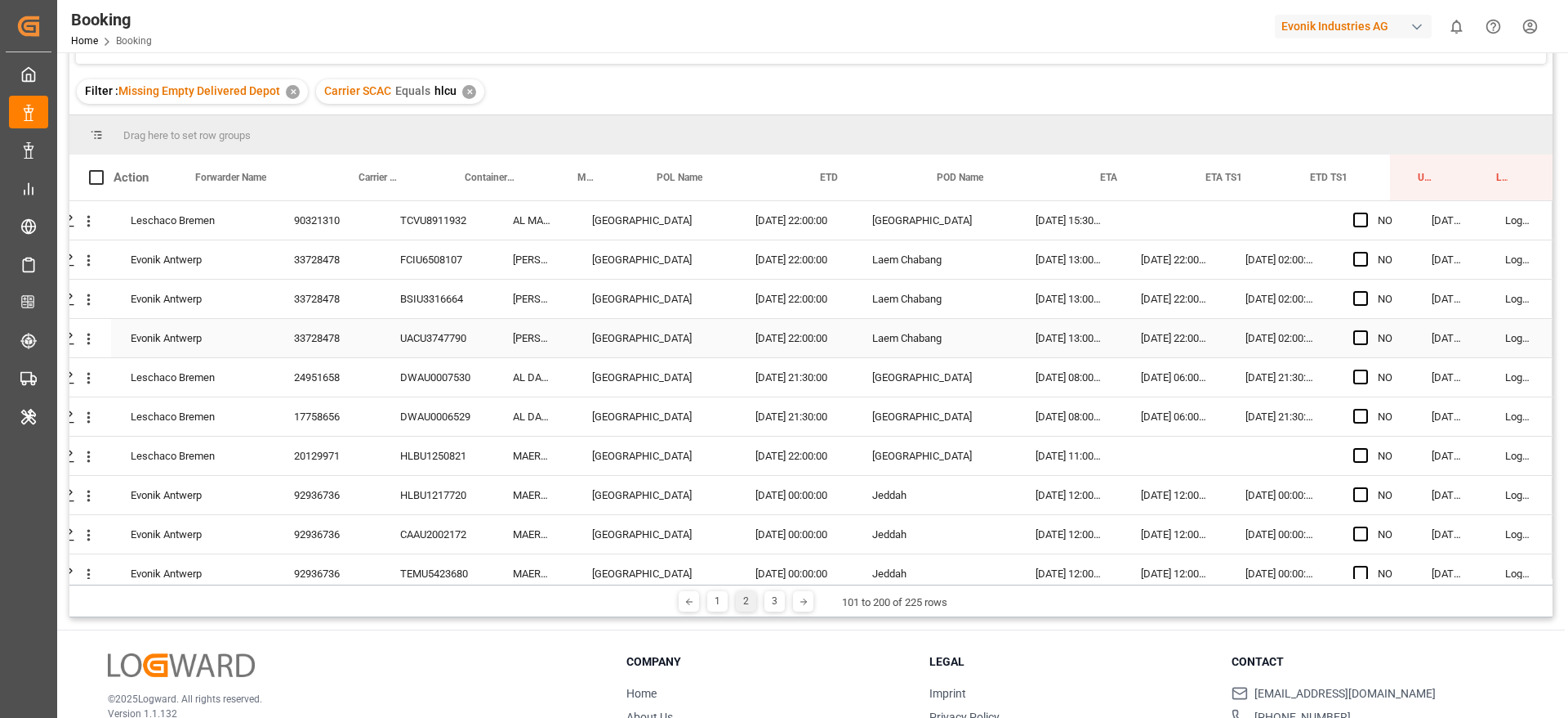
scroll to position [141, 0]
click at [409, 218] on div "TCVU8911932" at bounding box center [437, 222] width 112 height 38
click at [421, 273] on div "FCIU6508107" at bounding box center [437, 261] width 112 height 38
click at [392, 301] on div "BSIU3316664" at bounding box center [437, 300] width 112 height 38
click at [440, 347] on div "UACU3747790" at bounding box center [437, 339] width 112 height 38
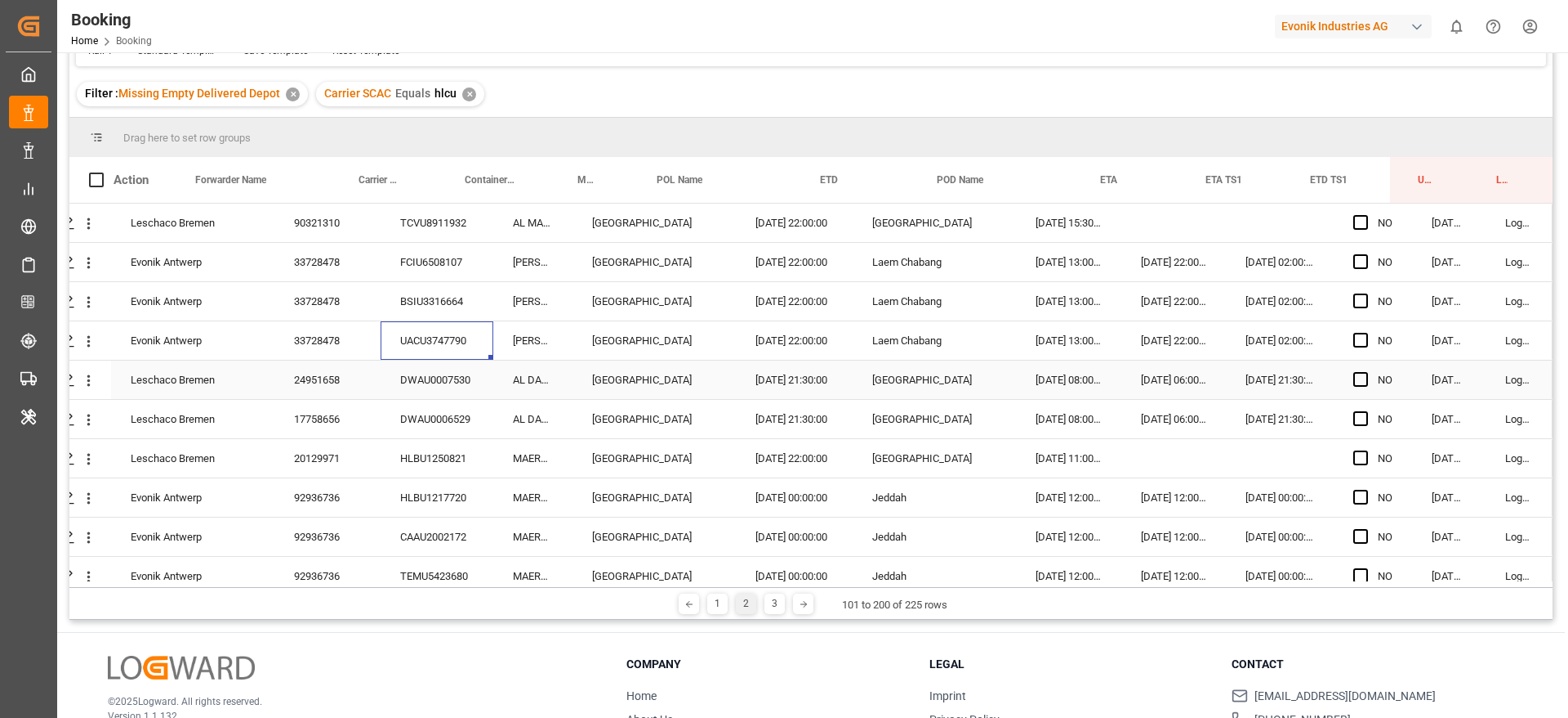
click at [448, 383] on div "DWAU0007530" at bounding box center [437, 379] width 112 height 38
click at [441, 431] on div "DWAU0006529" at bounding box center [437, 419] width 112 height 38
click at [414, 445] on div "HLBU1250821" at bounding box center [437, 458] width 112 height 38
click at [481, 485] on div "HLBU1217720" at bounding box center [437, 497] width 112 height 38
click at [397, 527] on div "CAAU2002172" at bounding box center [437, 536] width 112 height 38
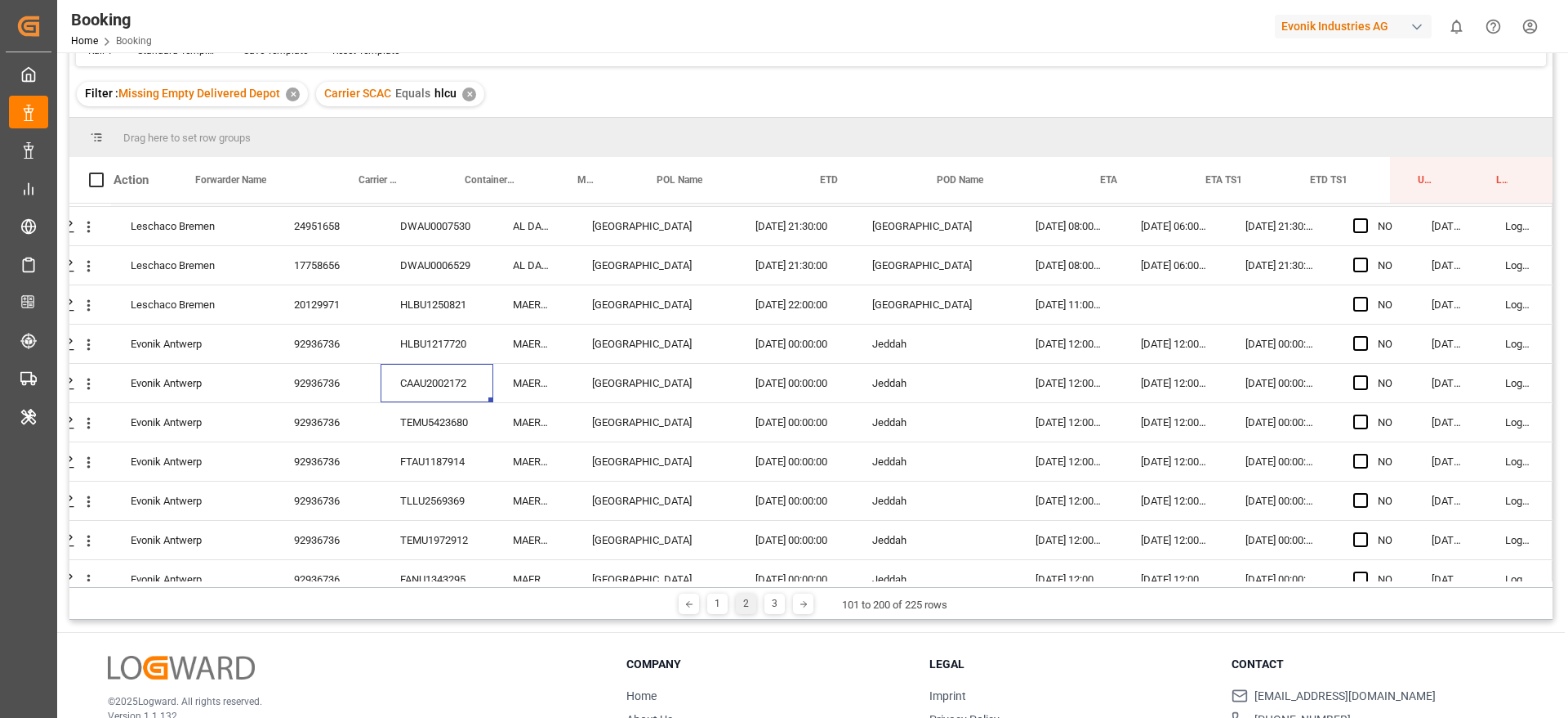
scroll to position [162, 62]
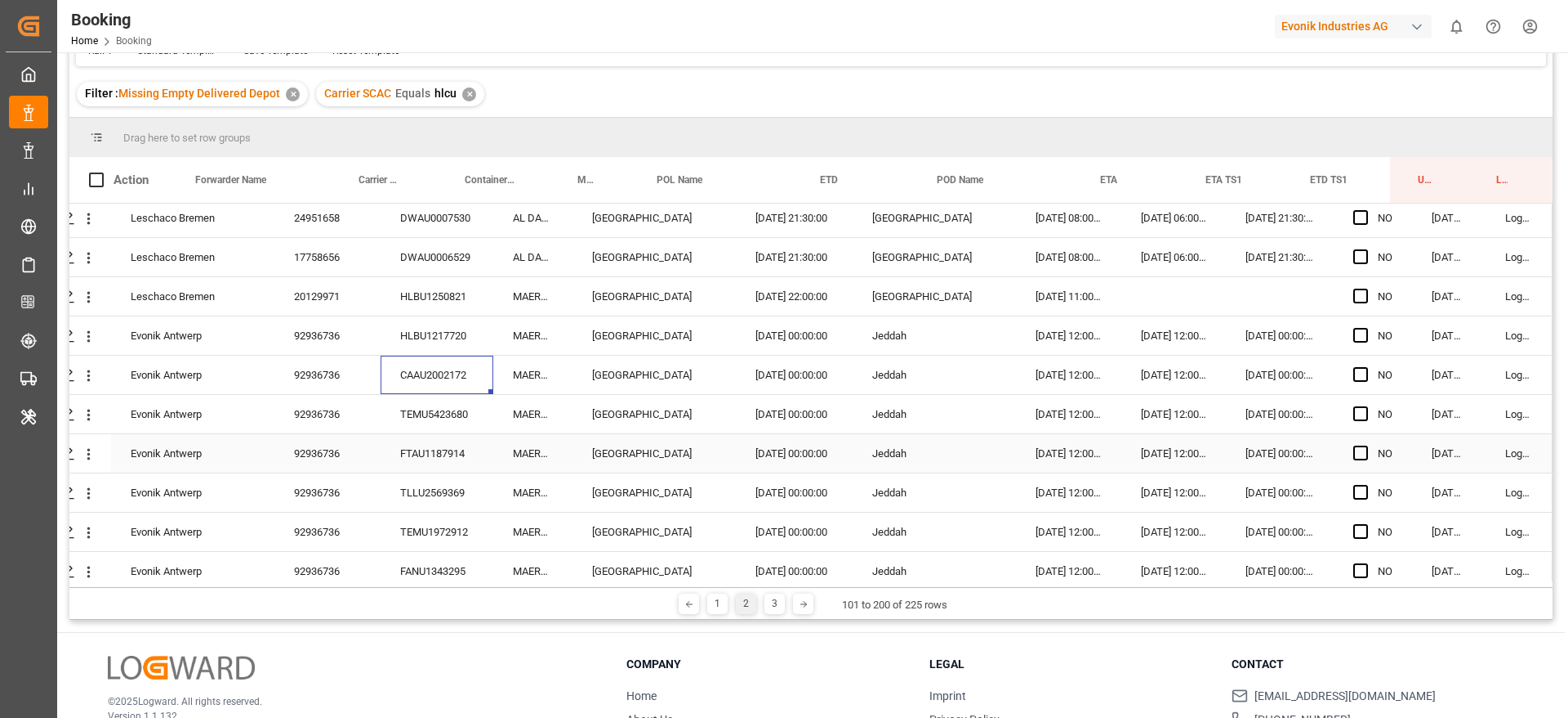
click at [481, 420] on div "TEMU5423680" at bounding box center [437, 413] width 112 height 38
click at [426, 443] on div "FTAU1187914" at bounding box center [437, 453] width 112 height 38
drag, startPoint x: 449, startPoint y: 525, endPoint x: 445, endPoint y: 510, distance: 15.5
click at [447, 514] on div "TEMU1972912" at bounding box center [437, 531] width 112 height 38
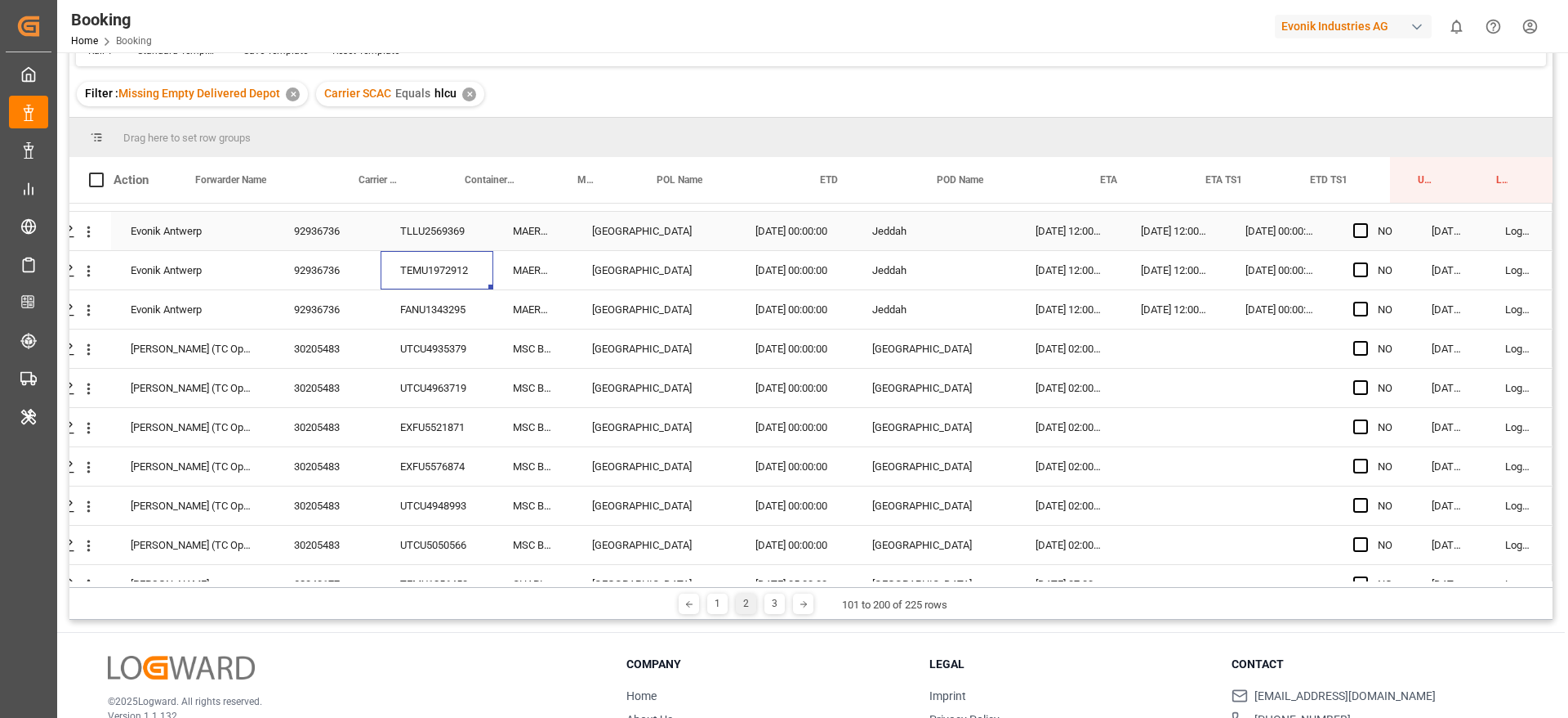
scroll to position [439, 62]
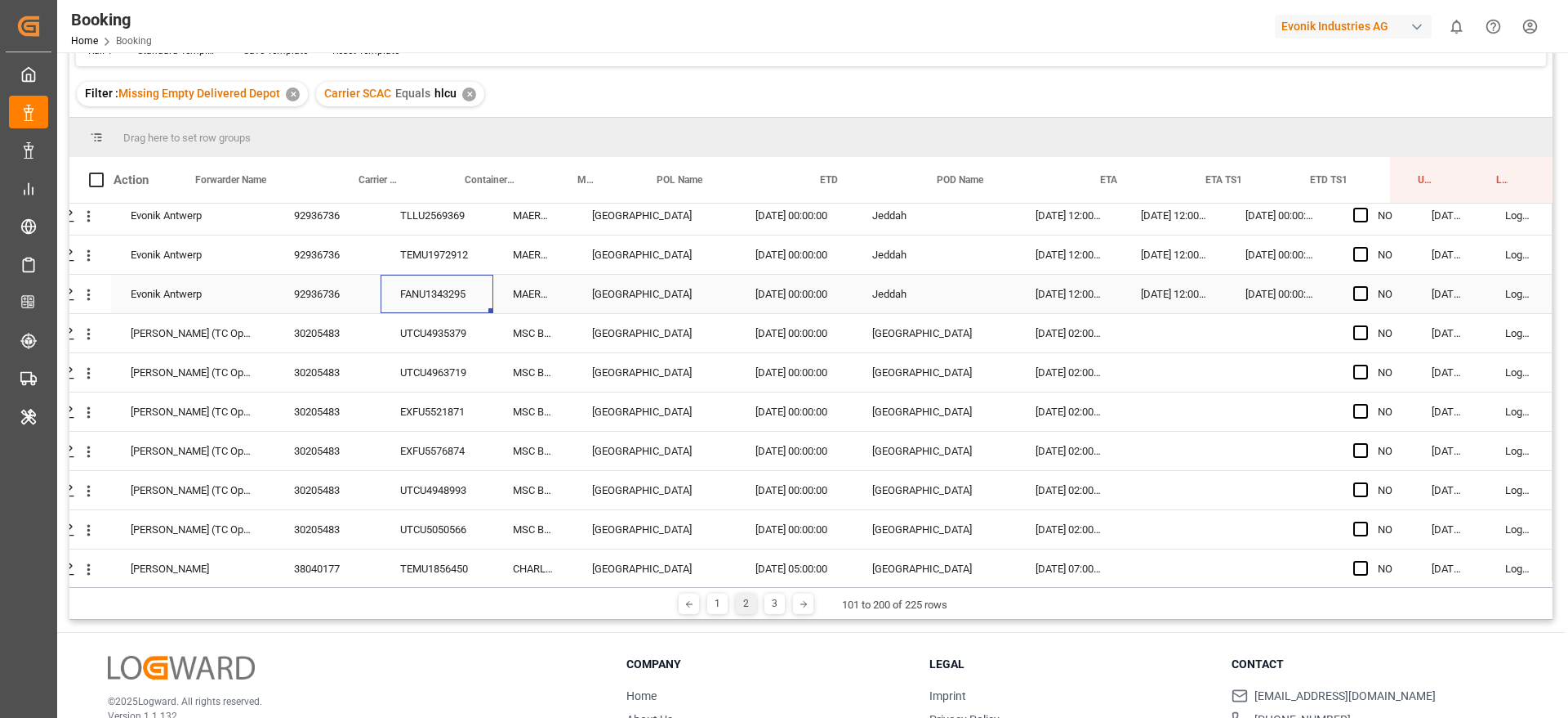
click at [420, 304] on div "FANU1343295" at bounding box center [437, 293] width 112 height 38
click at [436, 337] on div "UTCU4935379" at bounding box center [437, 332] width 112 height 38
click at [408, 362] on div "UTCU4963719" at bounding box center [437, 372] width 112 height 38
click at [455, 413] on div "EXFU5521871" at bounding box center [437, 411] width 112 height 38
click at [468, 444] on div "EXFU5576874" at bounding box center [437, 450] width 112 height 38
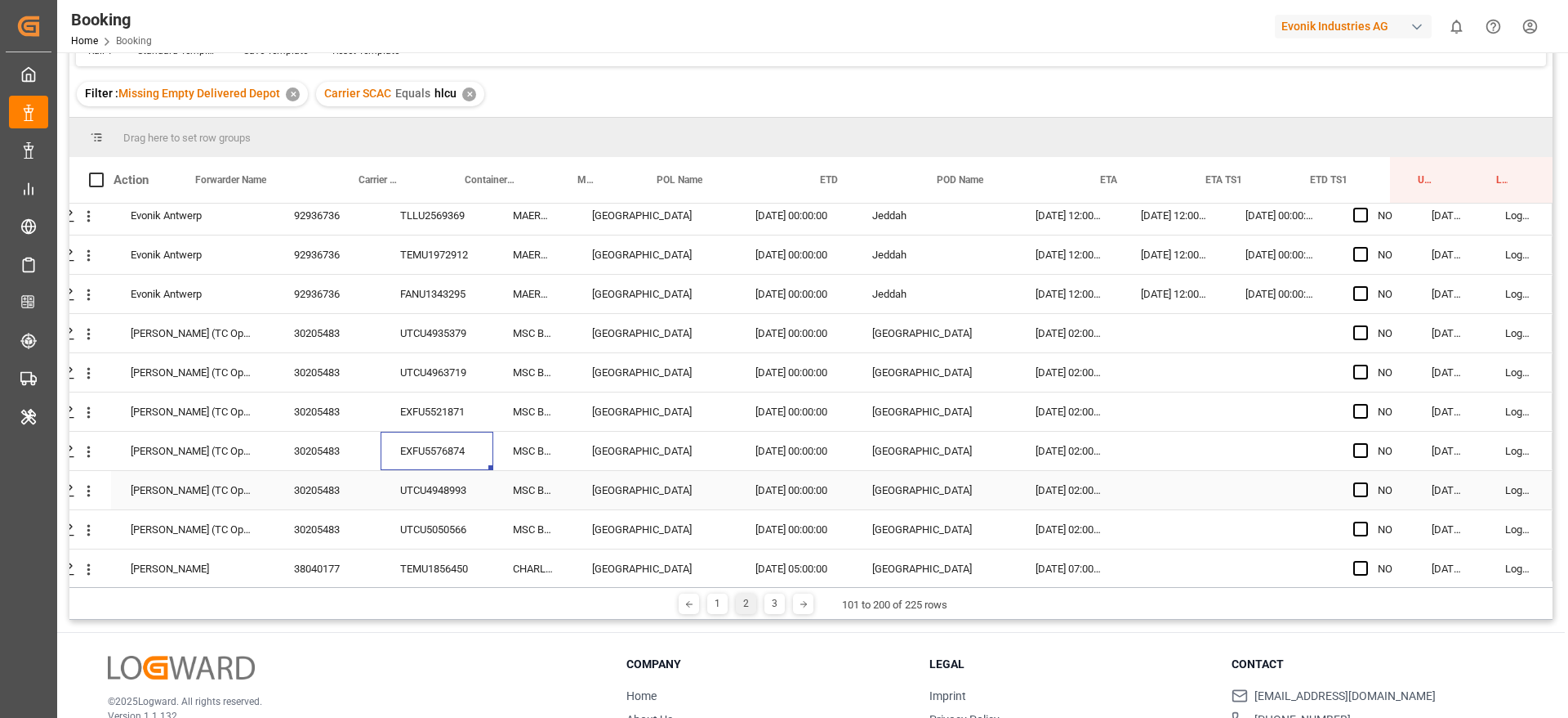
click at [437, 472] on div "UTCU4948993" at bounding box center [437, 489] width 112 height 38
click at [428, 526] on div "UTCU5050566" at bounding box center [437, 528] width 112 height 38
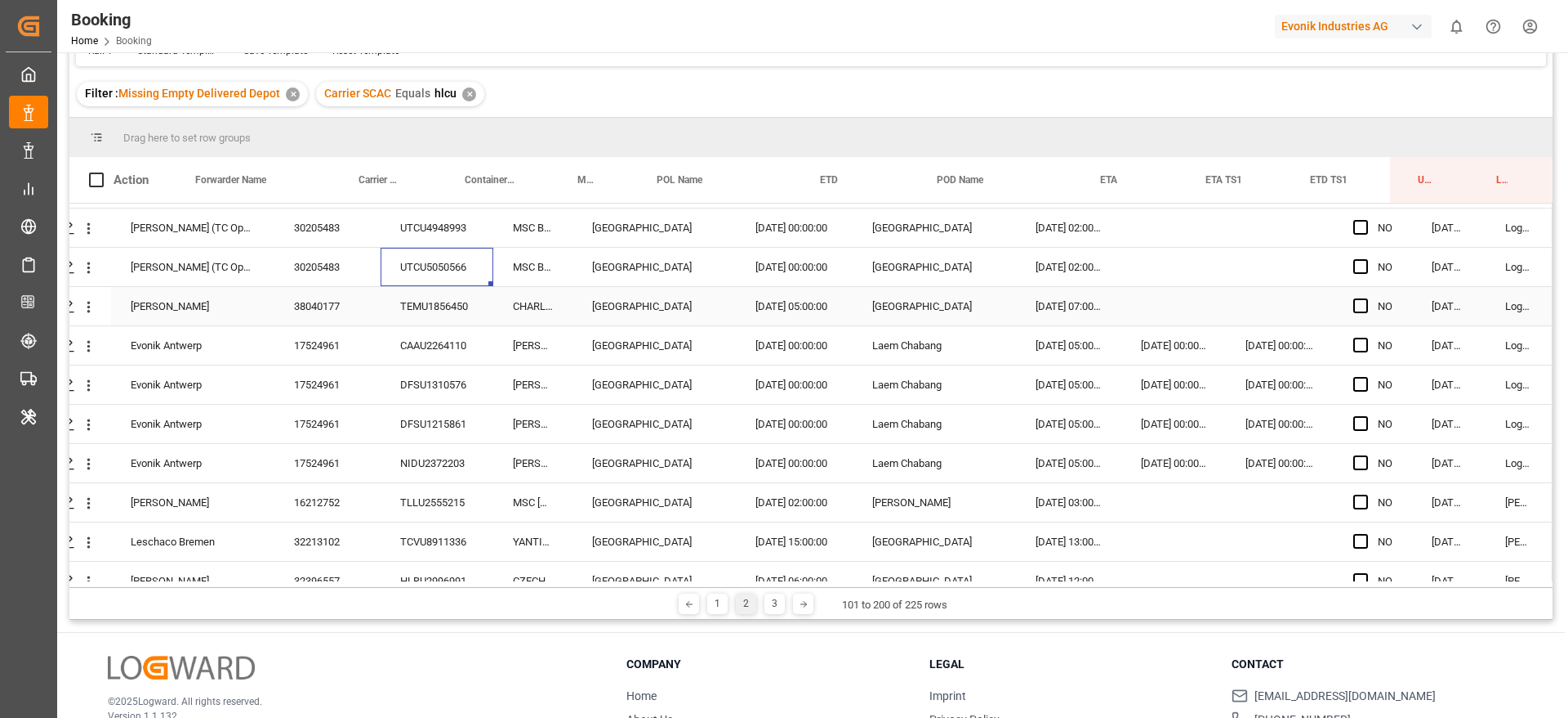
click at [428, 301] on div "TEMU1856450" at bounding box center [437, 305] width 112 height 38
click at [436, 337] on div "CAAU2264110" at bounding box center [437, 345] width 112 height 38
click at [435, 374] on div "DFSU1310576" at bounding box center [437, 384] width 112 height 38
click at [465, 429] on div "DFSU1215861" at bounding box center [437, 423] width 112 height 38
click at [470, 456] on div "NIDU2372203" at bounding box center [437, 462] width 112 height 38
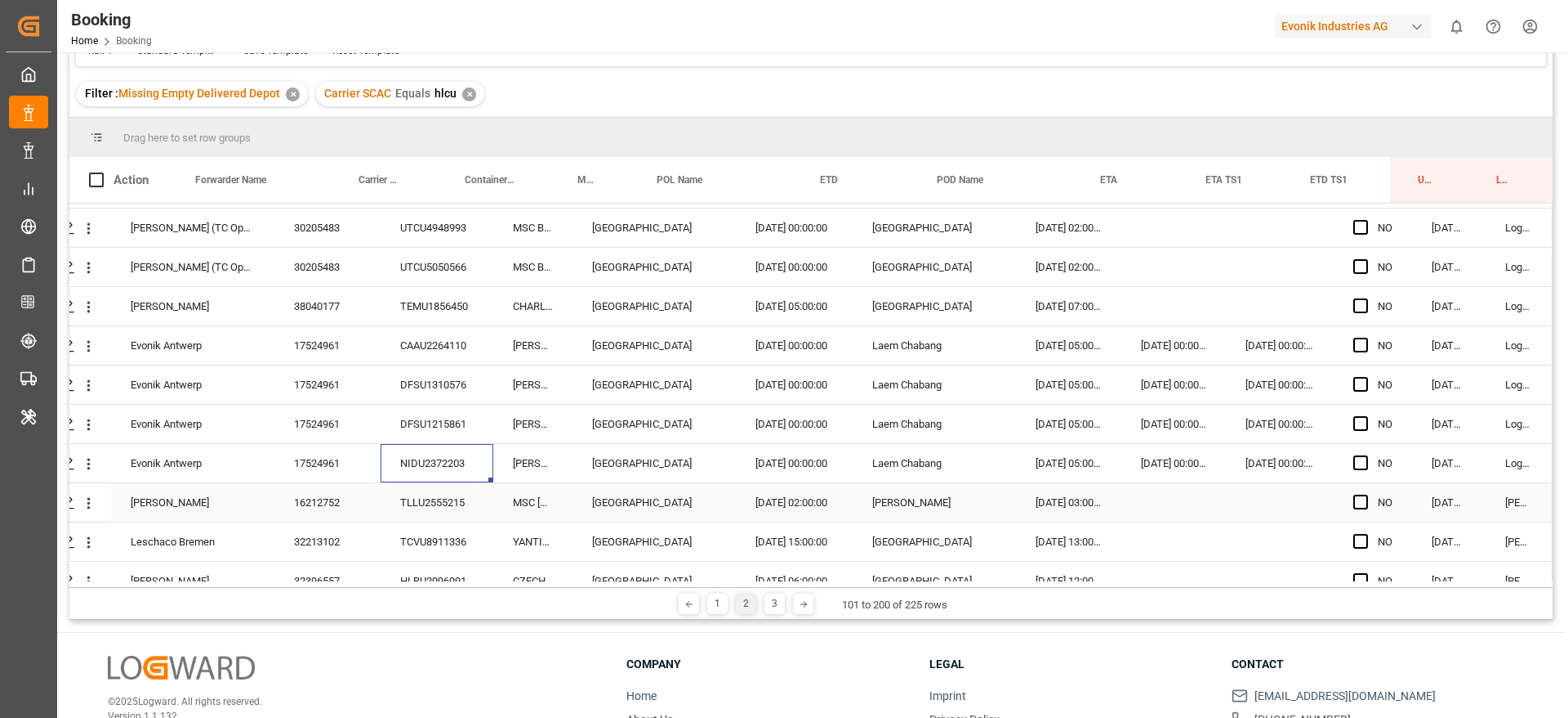
click at [431, 499] on div "TLLU2555215" at bounding box center [437, 501] width 112 height 38
click at [430, 531] on div "TCVU8911336" at bounding box center [437, 541] width 112 height 38
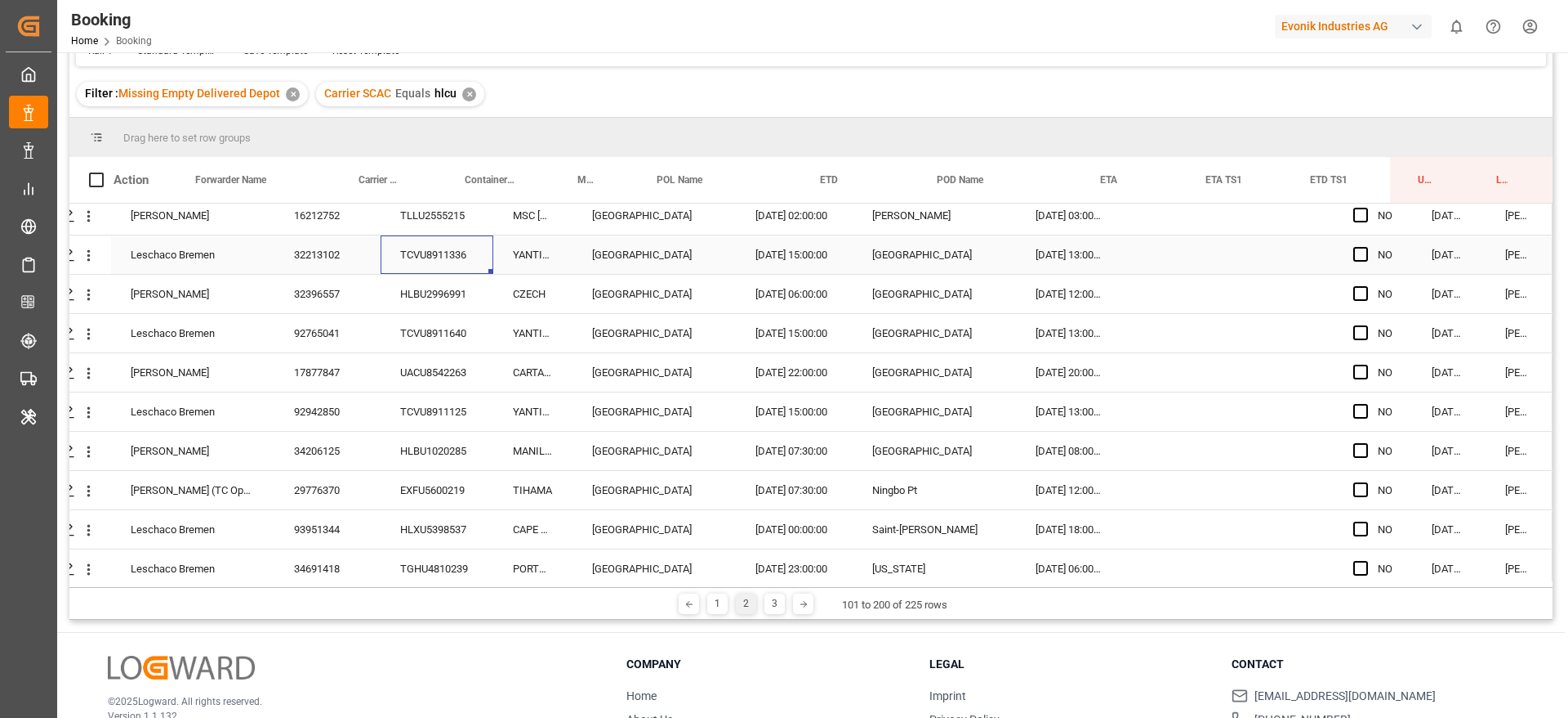
scroll to position [993, 62]
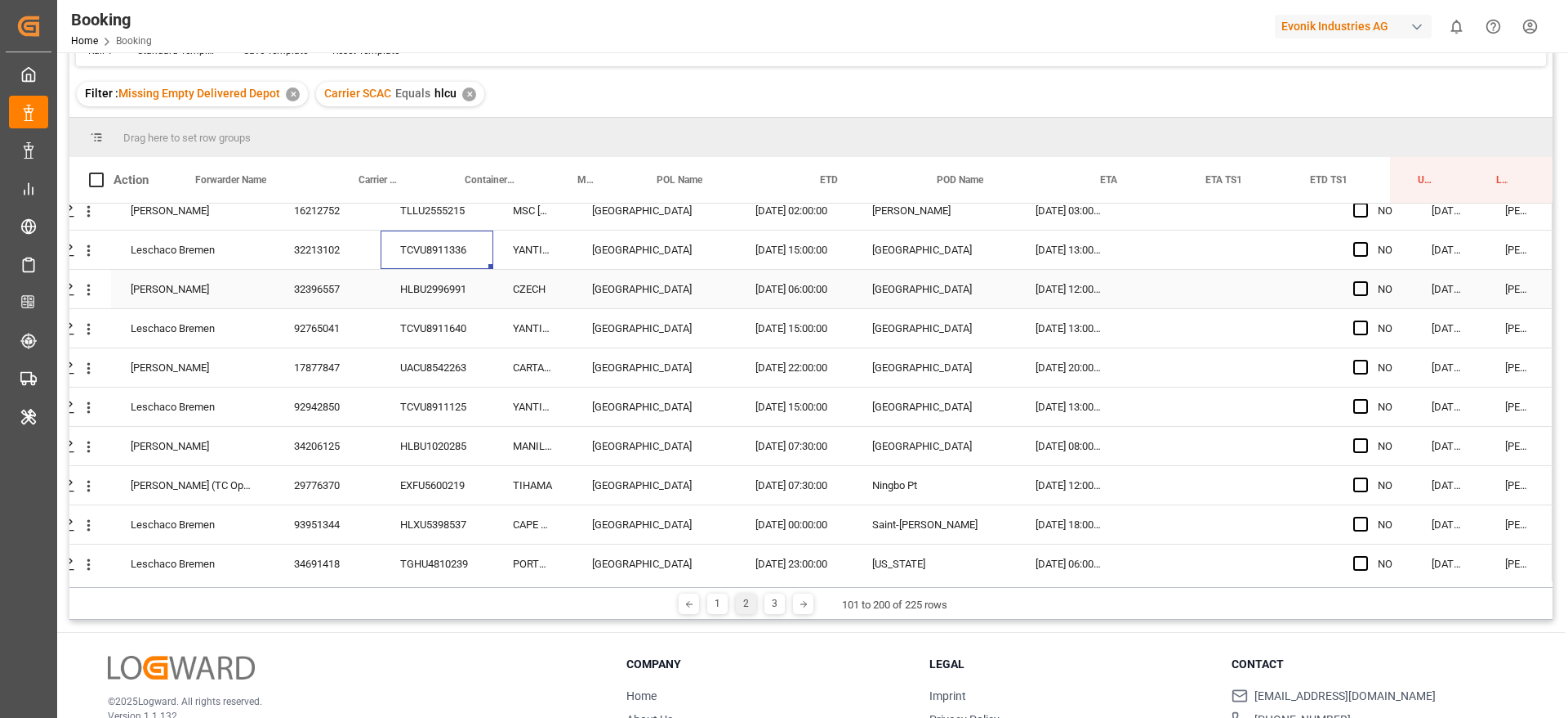
click at [415, 292] on div "HLBU2996991" at bounding box center [437, 288] width 112 height 38
click at [481, 334] on div "TCVU8911640" at bounding box center [437, 327] width 112 height 38
click at [422, 373] on div "UACU8542263" at bounding box center [437, 366] width 112 height 38
click at [415, 400] on div "TCVU8911125" at bounding box center [437, 406] width 112 height 38
click at [417, 442] on div "HLBU1020285" at bounding box center [437, 445] width 112 height 38
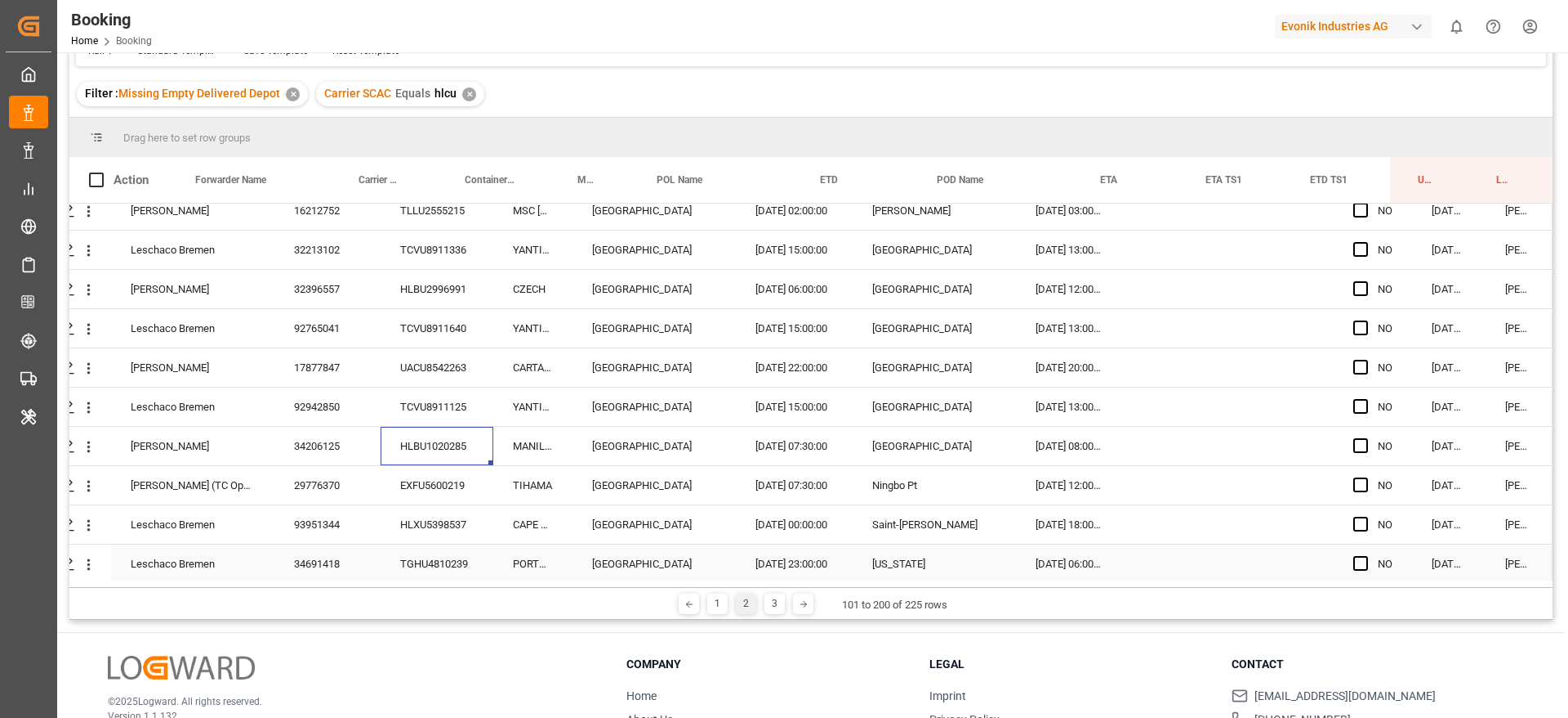
click at [462, 487] on div "EXFU5600219" at bounding box center [437, 485] width 112 height 38
click at [448, 512] on div "HLXU5398537" at bounding box center [437, 524] width 112 height 38
click at [88, 441] on icon "open menu" at bounding box center [88, 446] width 17 height 17
click at [144, 477] on span "Open in new tab" at bounding box center [196, 481] width 149 height 17
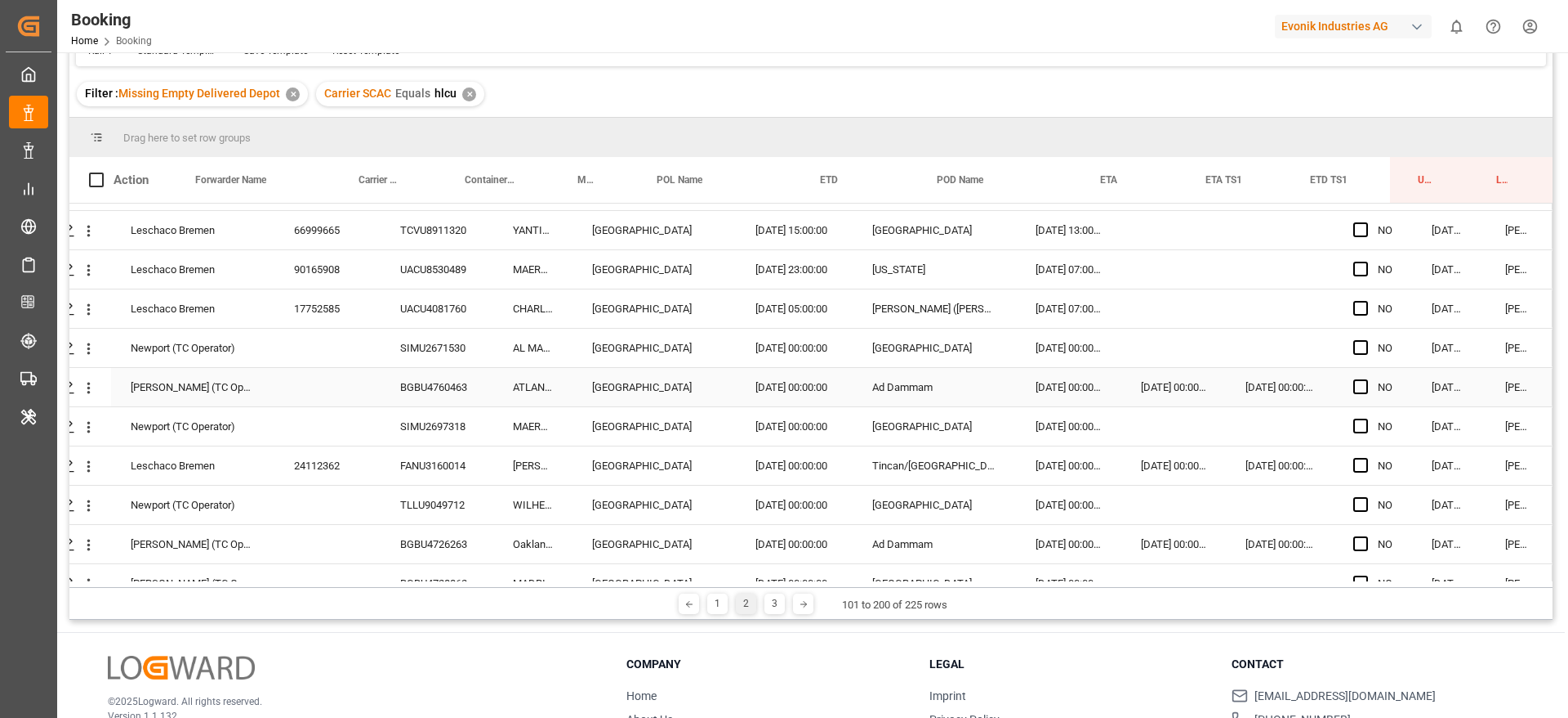
scroll to position [1562, 62]
click at [448, 342] on div "SIMU2671530" at bounding box center [437, 348] width 112 height 38
click at [455, 381] on div "BGBU4760463" at bounding box center [437, 387] width 112 height 38
click at [451, 406] on div "Bertschi (TC Operator) BGBU4760463 ATLANTA EXPRESS Rotterdam 12.07.2025 00:00:0…" at bounding box center [783, 388] width 1540 height 39
click at [448, 410] on div "SIMU2697318" at bounding box center [437, 427] width 112 height 38
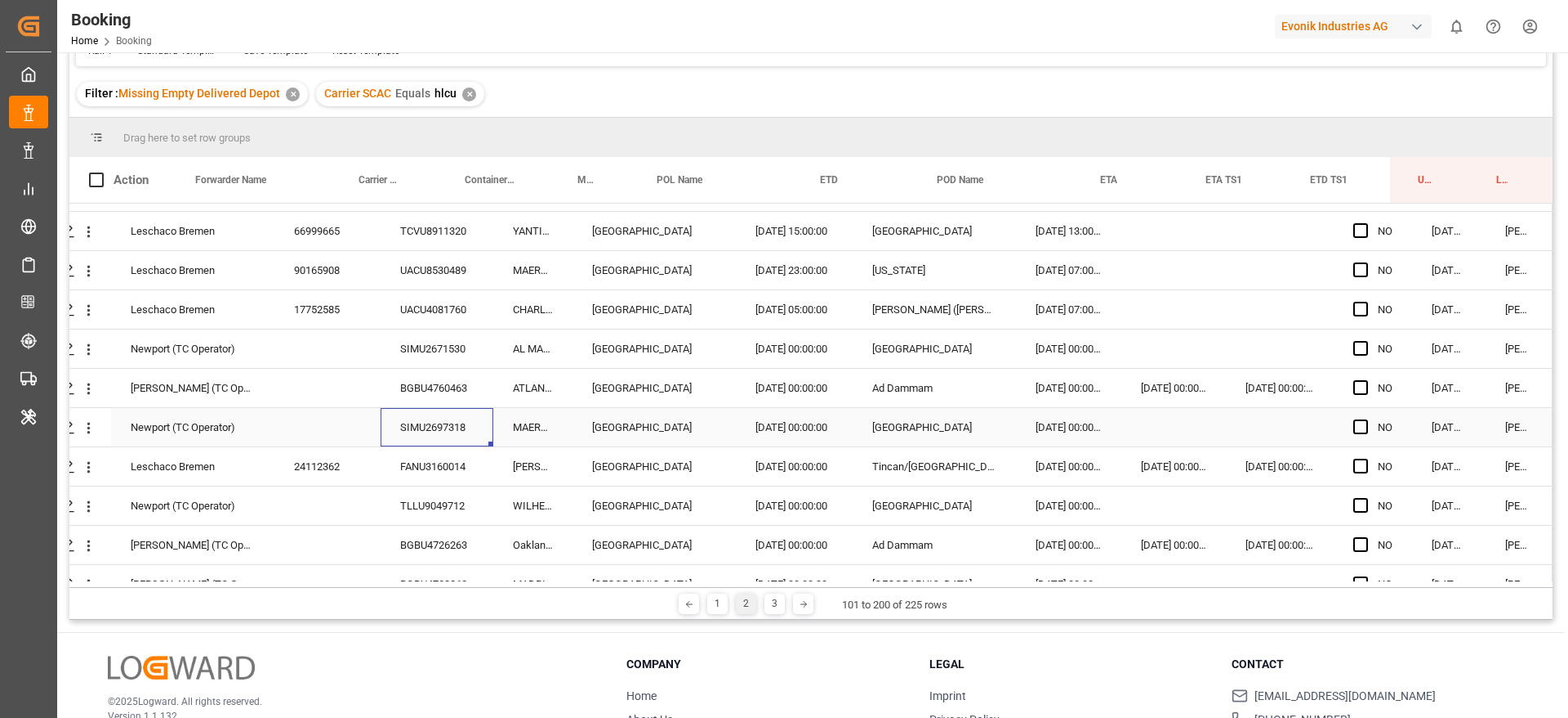
click at [415, 465] on div "FANU3160014" at bounding box center [437, 466] width 112 height 38
click at [462, 495] on div "TLLU9049712" at bounding box center [437, 505] width 112 height 38
click at [475, 540] on div "BGBU4726263" at bounding box center [437, 544] width 112 height 38
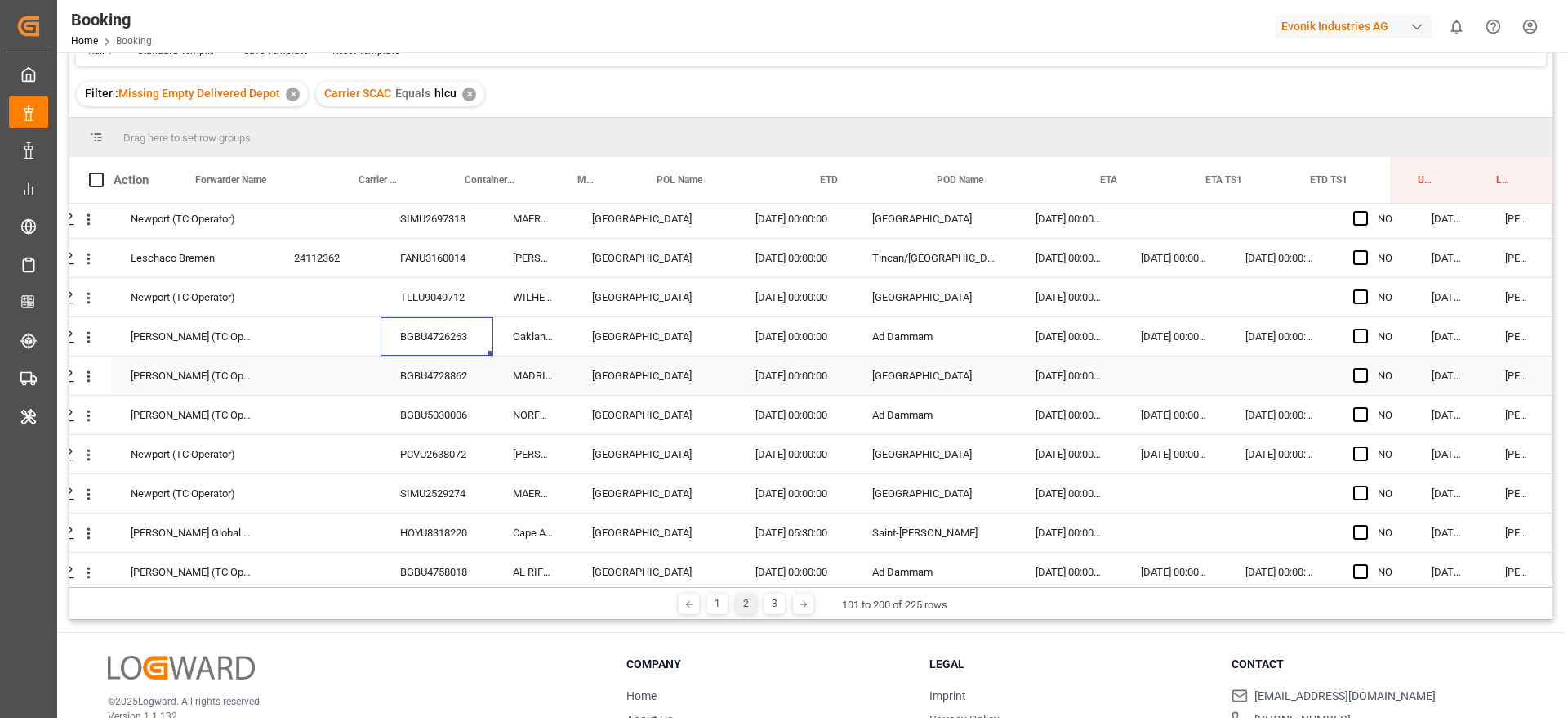
click at [465, 372] on div "BGBU4728862" at bounding box center [437, 375] width 112 height 38
click at [441, 432] on div "BGBU5030006" at bounding box center [437, 414] width 112 height 38
click at [433, 446] on div "PCVU2638072" at bounding box center [437, 454] width 112 height 38
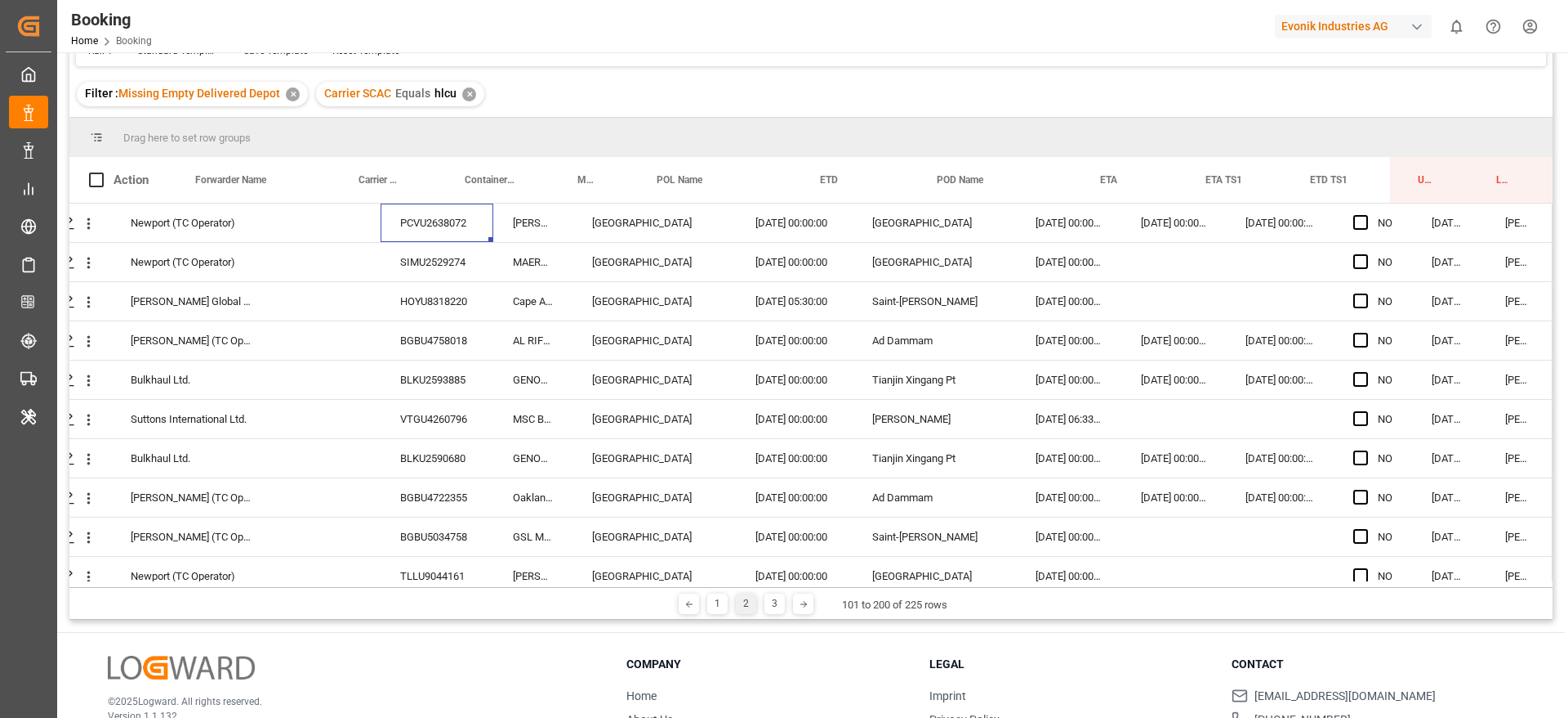
scroll to position [2002, 62]
click at [448, 308] on div "HOYU8318220" at bounding box center [437, 299] width 112 height 38
click at [427, 335] on div "BGBU4758018" at bounding box center [437, 339] width 112 height 38
click at [424, 379] on div "BLKU2593885" at bounding box center [437, 378] width 112 height 38
click at [428, 424] on div "VTGU4260796" at bounding box center [437, 417] width 112 height 38
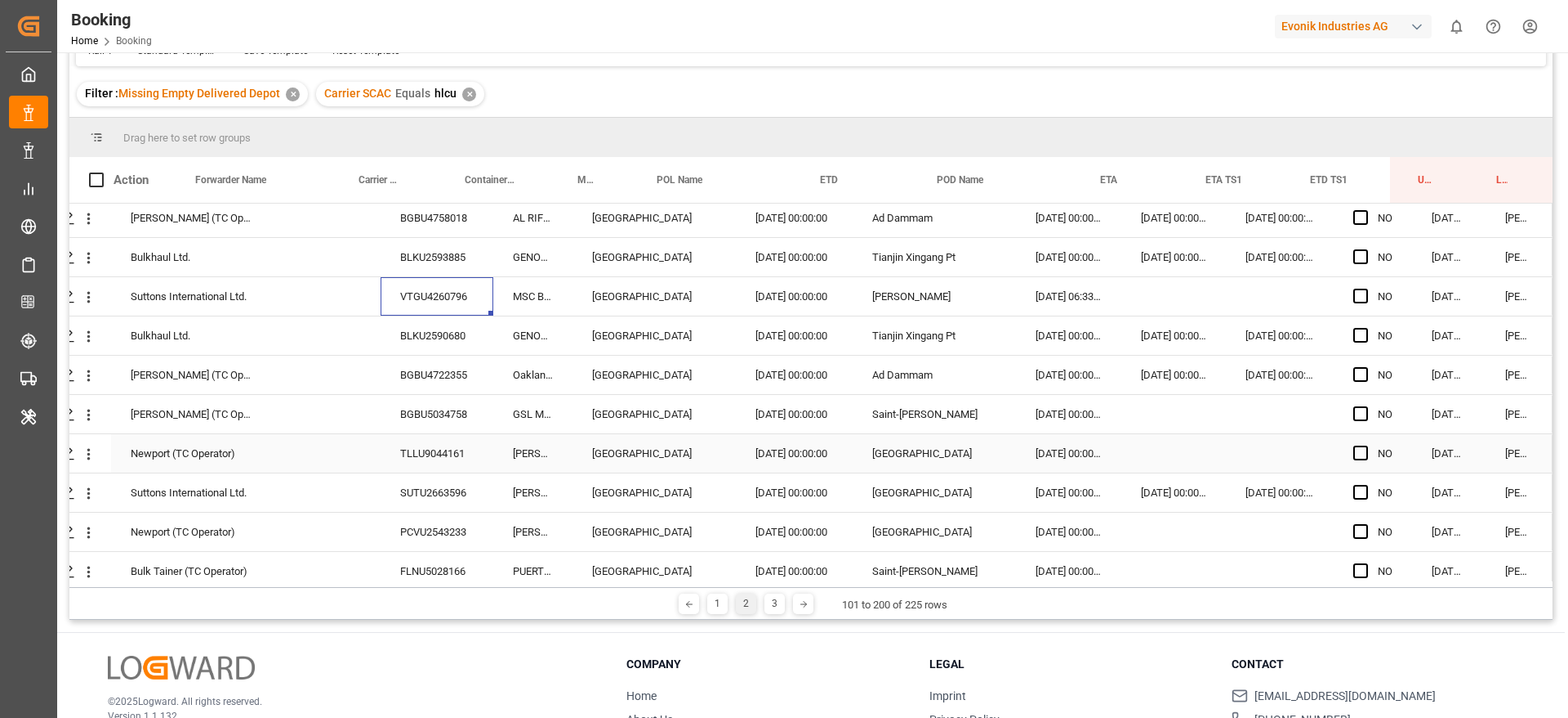
scroll to position [2122, 62]
click at [418, 347] on div "BLKU2590680" at bounding box center [437, 336] width 112 height 38
click at [418, 386] on div "BGBU4722355" at bounding box center [437, 375] width 112 height 38
click at [482, 414] on div "BGBU5034758" at bounding box center [437, 414] width 112 height 38
click at [468, 458] on div "TLLU9044161" at bounding box center [437, 454] width 112 height 38
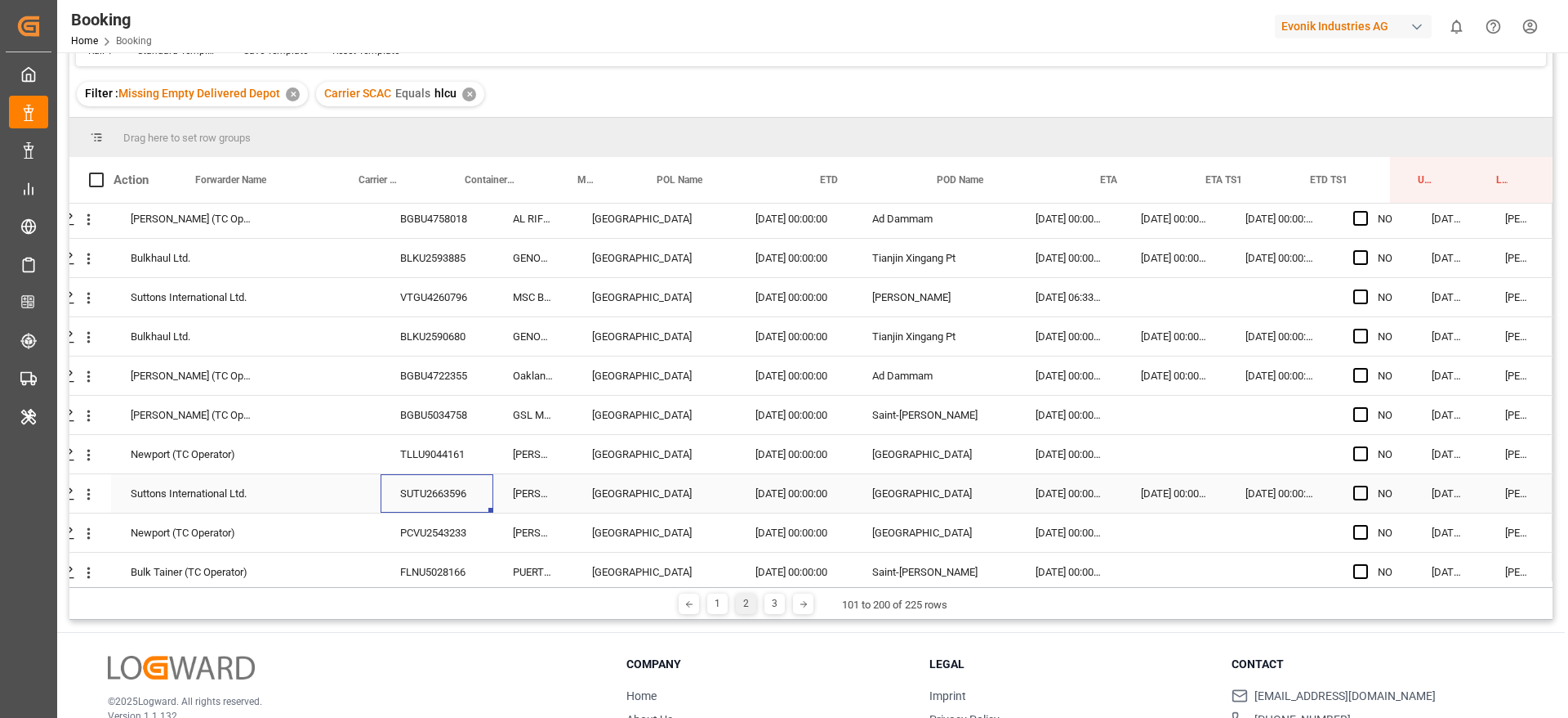
click at [454, 489] on div "SUTU2663596" at bounding box center [437, 493] width 112 height 38
click at [441, 526] on div "PCVU2543233" at bounding box center [437, 532] width 112 height 38
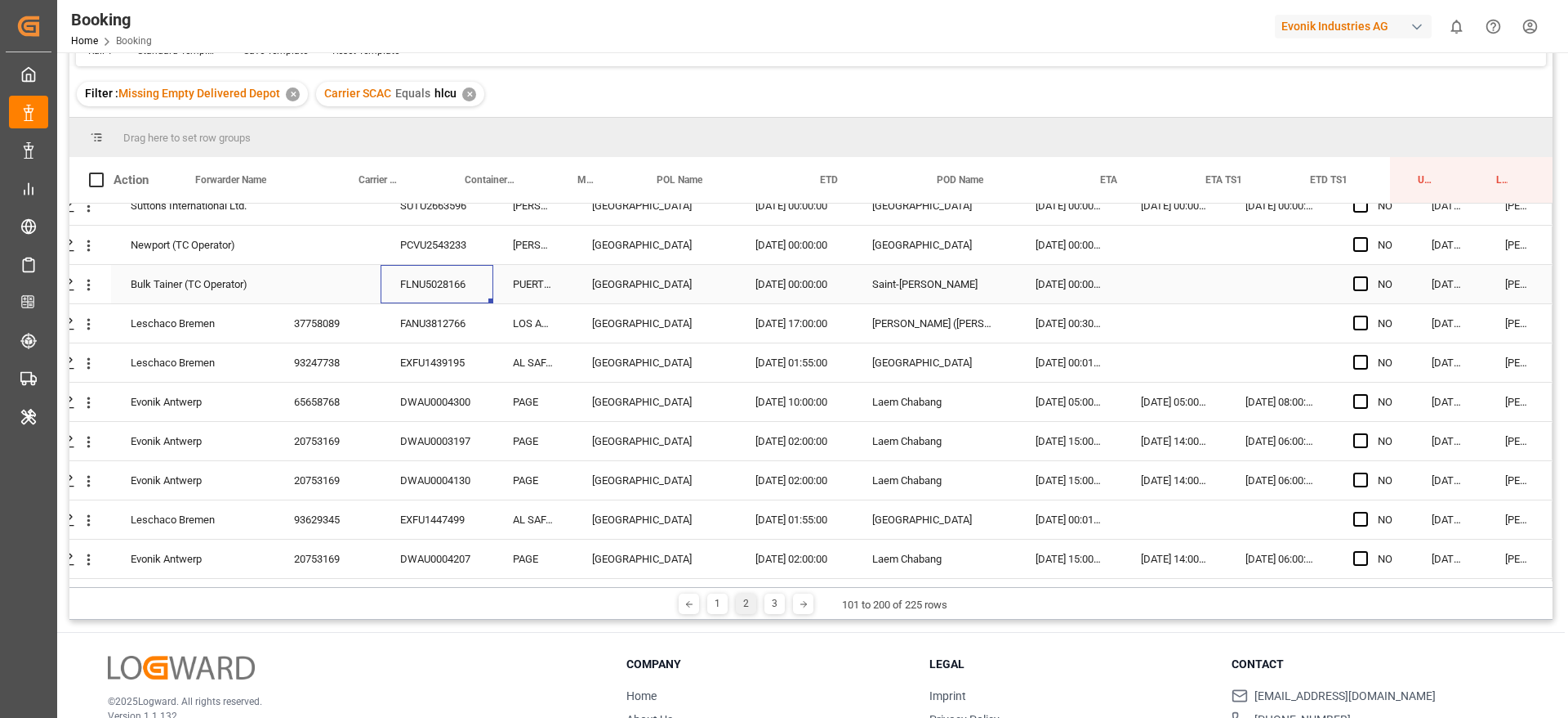
click at [426, 292] on div "FLNU5028166" at bounding box center [437, 284] width 112 height 38
click at [423, 314] on div "FANU3812766" at bounding box center [437, 323] width 112 height 38
click at [403, 377] on div "EXFU1439195" at bounding box center [437, 362] width 112 height 38
click at [427, 387] on div "DWAU0004300" at bounding box center [437, 401] width 112 height 38
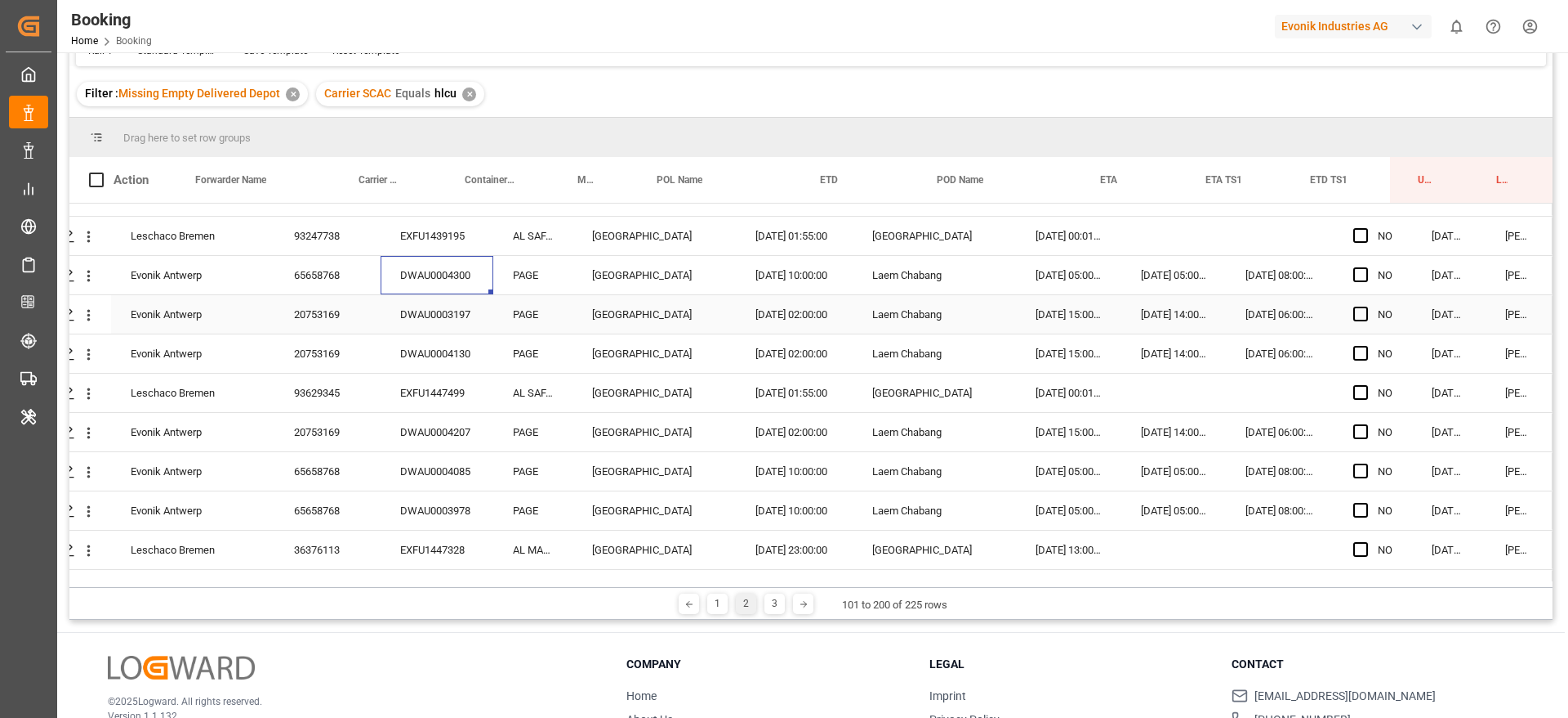
scroll to position [2538, 62]
click at [445, 309] on div "DWAU0003197" at bounding box center [437, 312] width 112 height 38
click at [426, 353] on div "DWAU0004130" at bounding box center [437, 352] width 112 height 38
click at [449, 403] on div "EXFU1447499" at bounding box center [437, 392] width 112 height 38
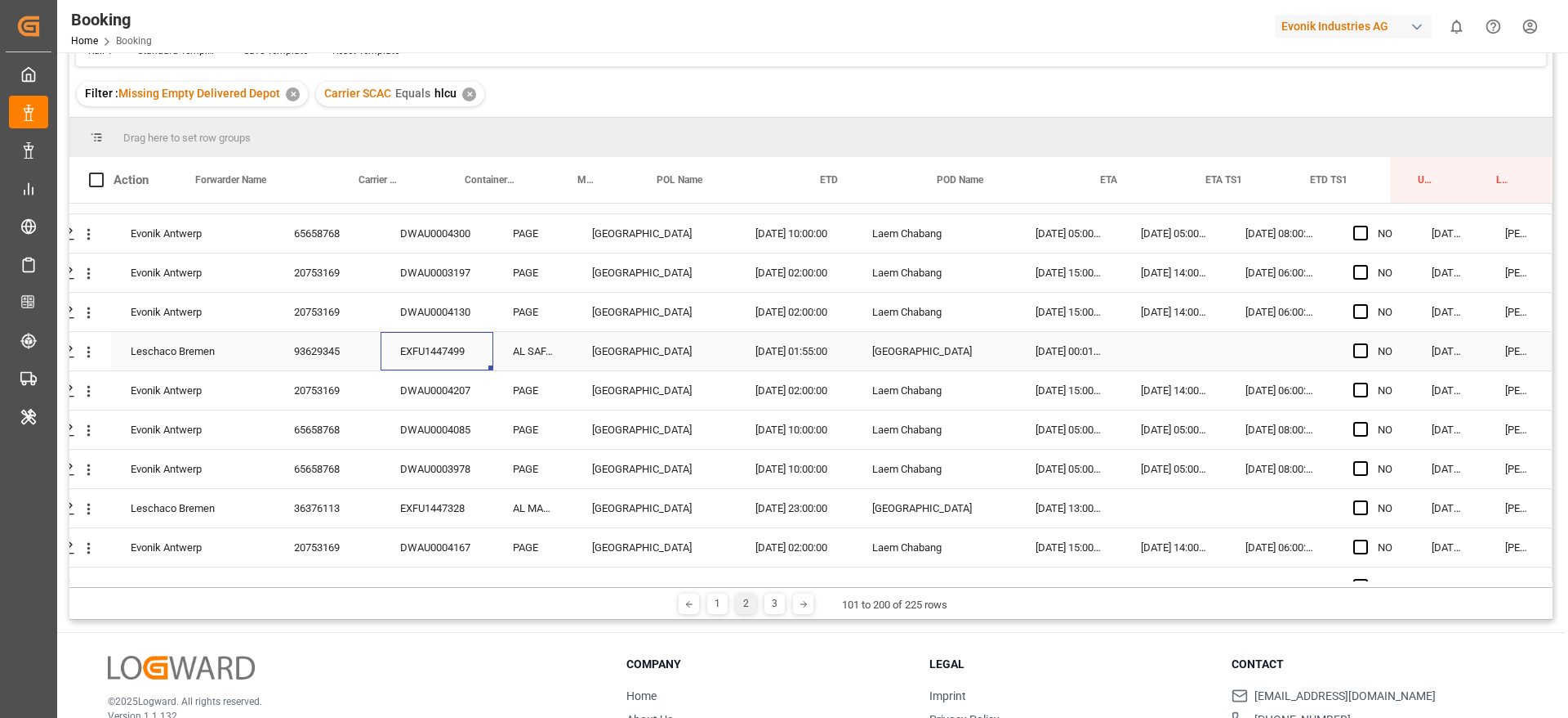
scroll to position [2596, 62]
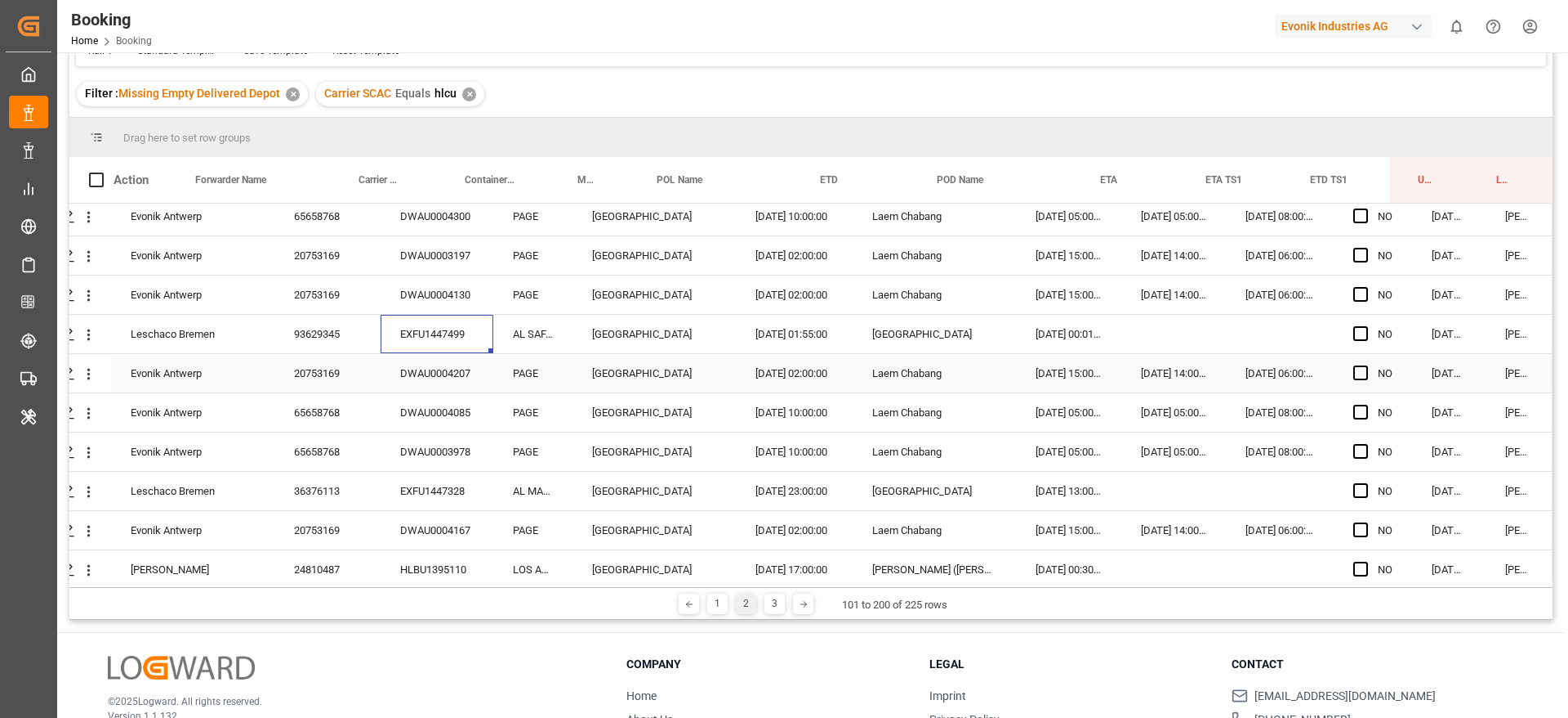
click at [425, 372] on div "DWAU0004207" at bounding box center [437, 373] width 112 height 38
click at [447, 419] on div "DWAU0004085" at bounding box center [437, 412] width 112 height 38
click at [455, 442] on div "DWAU0003978" at bounding box center [437, 451] width 112 height 38
click at [420, 502] on div "EXFU1447328" at bounding box center [437, 490] width 112 height 38
click at [416, 535] on div "DWAU0004167" at bounding box center [437, 529] width 112 height 38
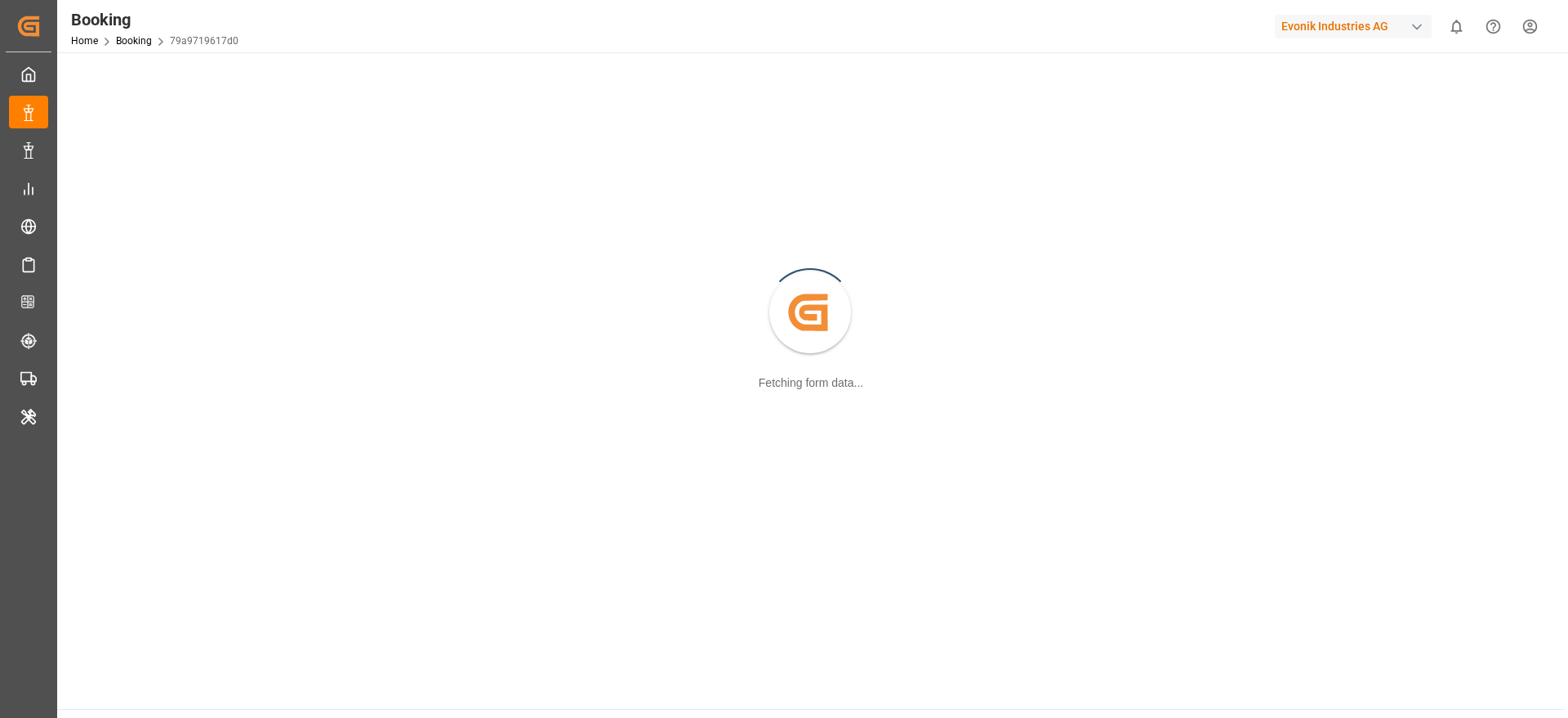
scroll to position [178, 0]
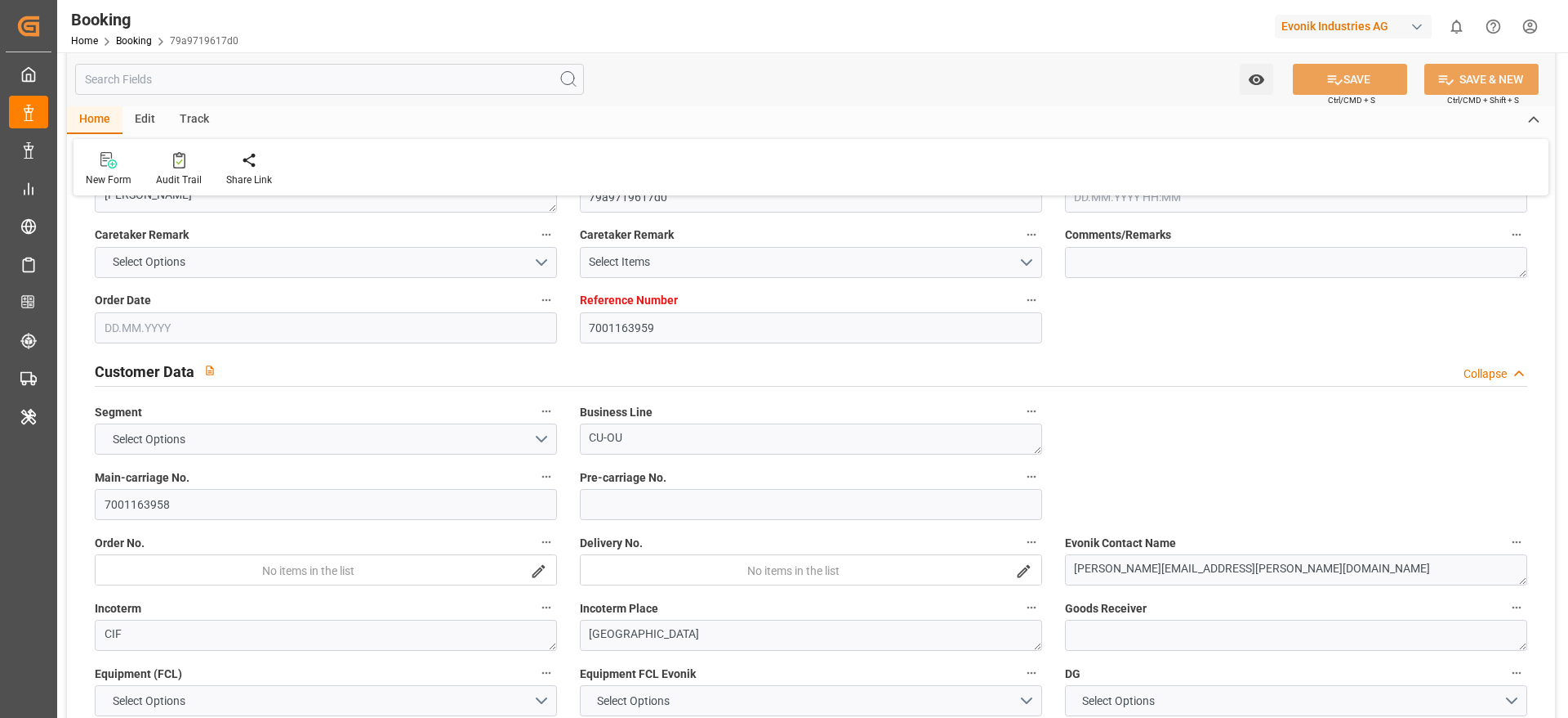
type input "7001163959"
type input "9540120"
type input "Hapag [PERSON_NAME]"
type input "Hapag Lloyd Aktiengesellschaft"
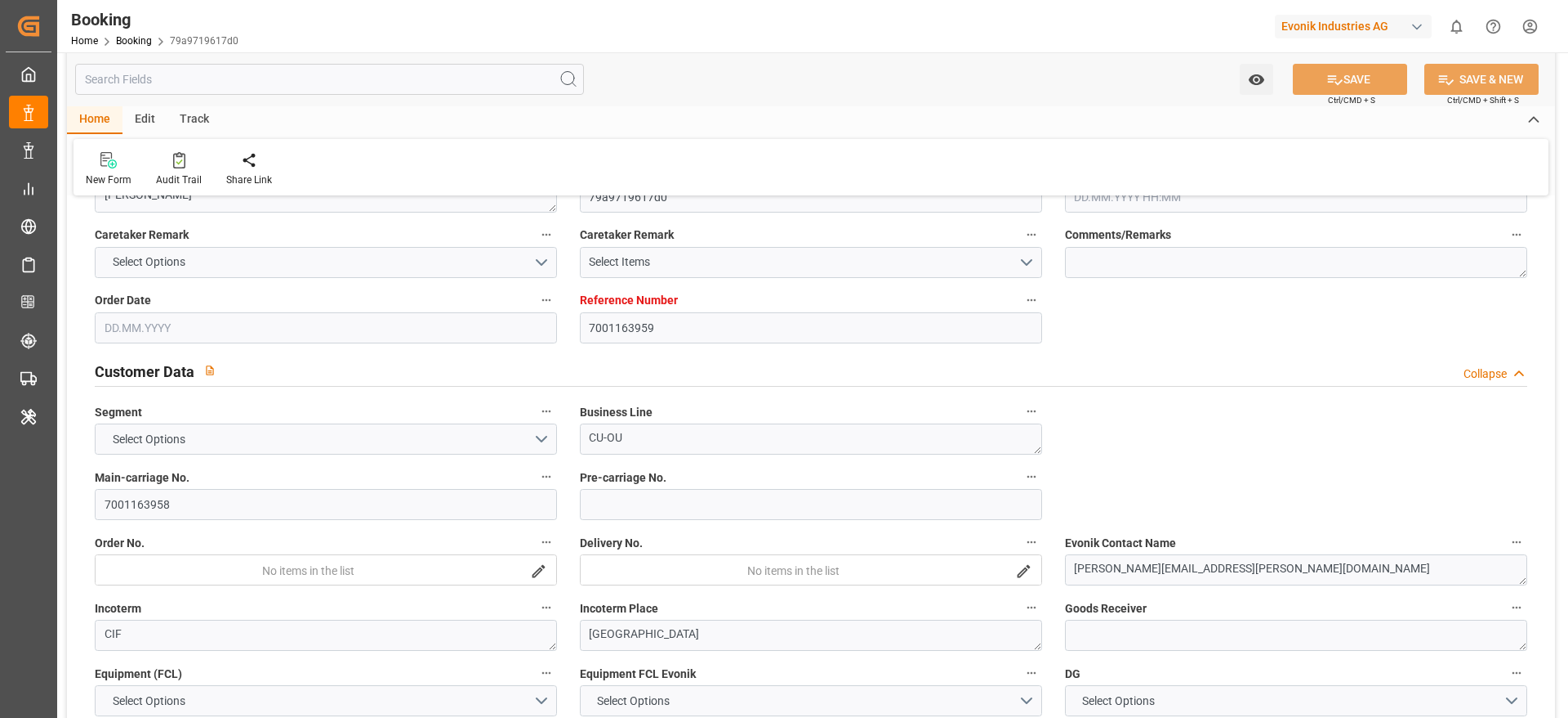
type input "NLRTM"
type input "CNSGH"
type input "46"
type input "0"
type input "NLRTM"
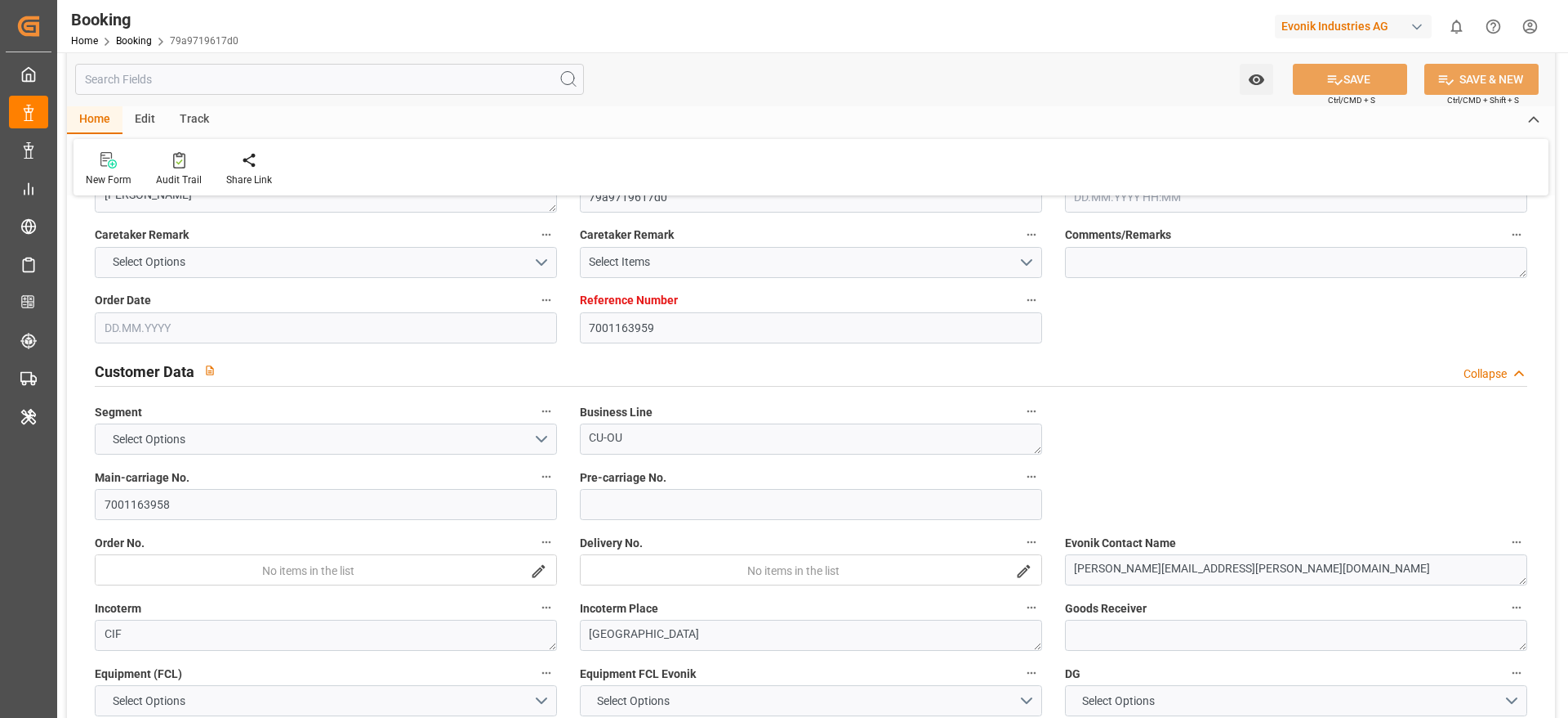
type input "CNSHG"
type input "9540120"
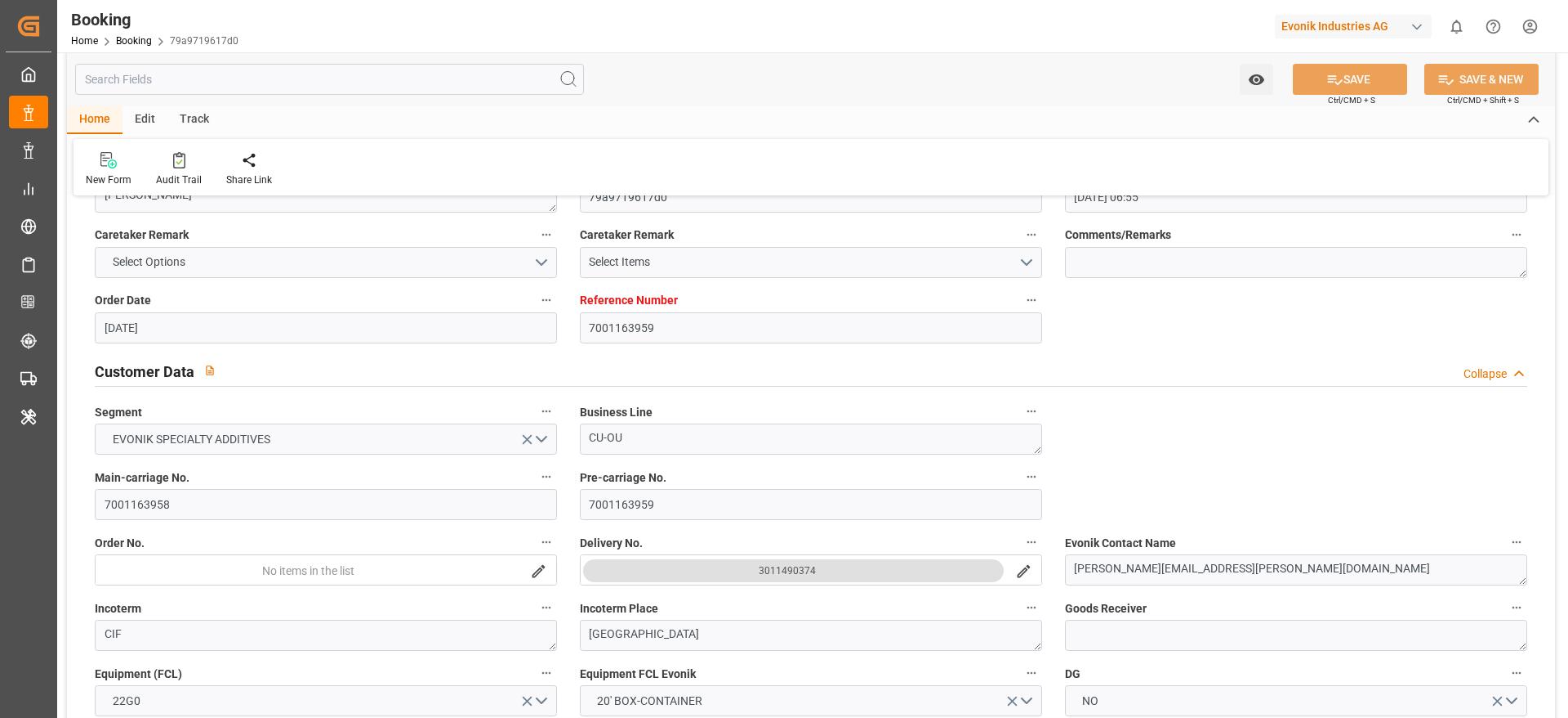
type input "[DATE] 06:55"
type input "[DATE]"
type input "[DATE] 00:00"
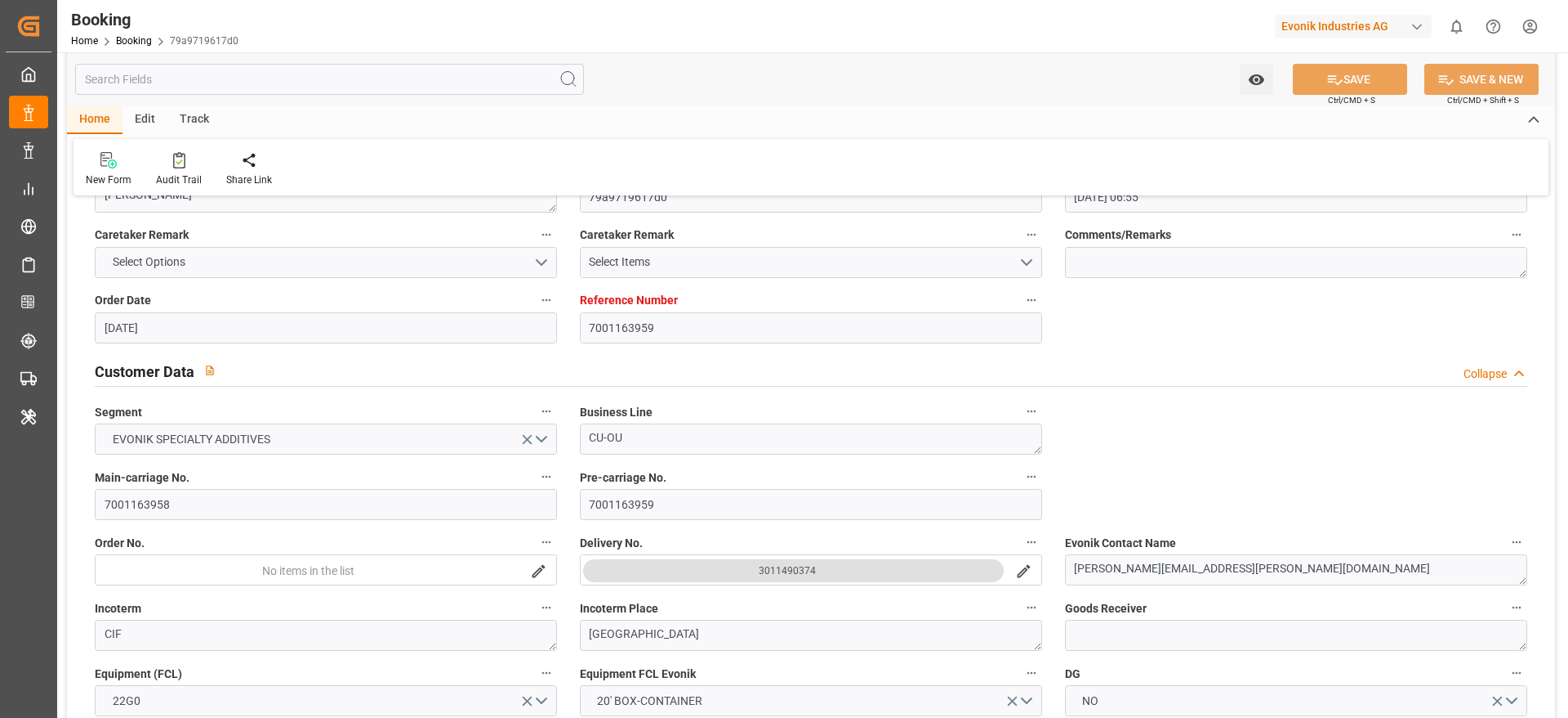
type input "[DATE] 00:00"
type input "15.08.2025 07:30"
type input "03.08.2025 00:00"
type input "15.08.2025 06:48"
type input "09.08.2025 13:08"
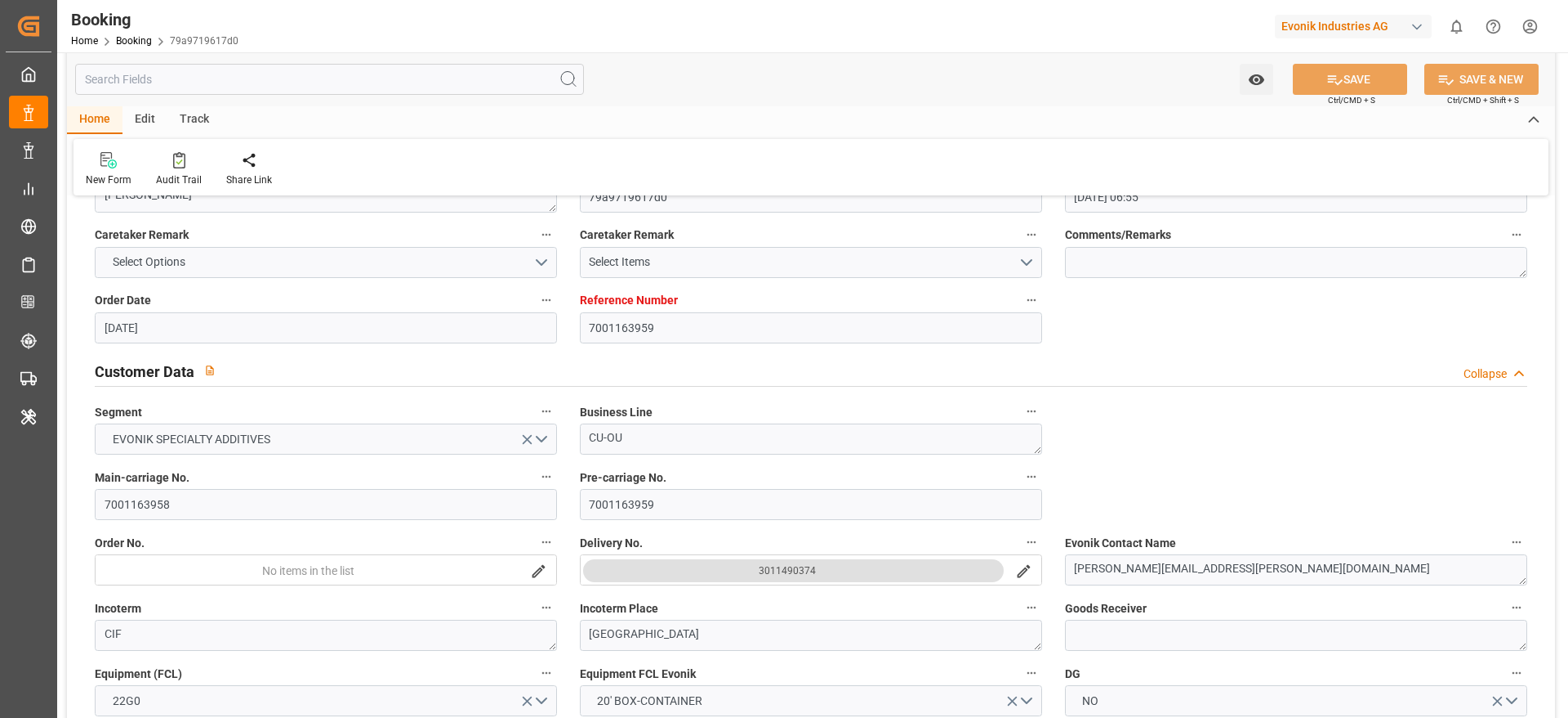
type input "30.09.2025 08:00"
type input "07.08.2025 00:00"
type input "30.09.2025 08:36"
type input "02.10.2025 04:45"
type input "19.08.2025"
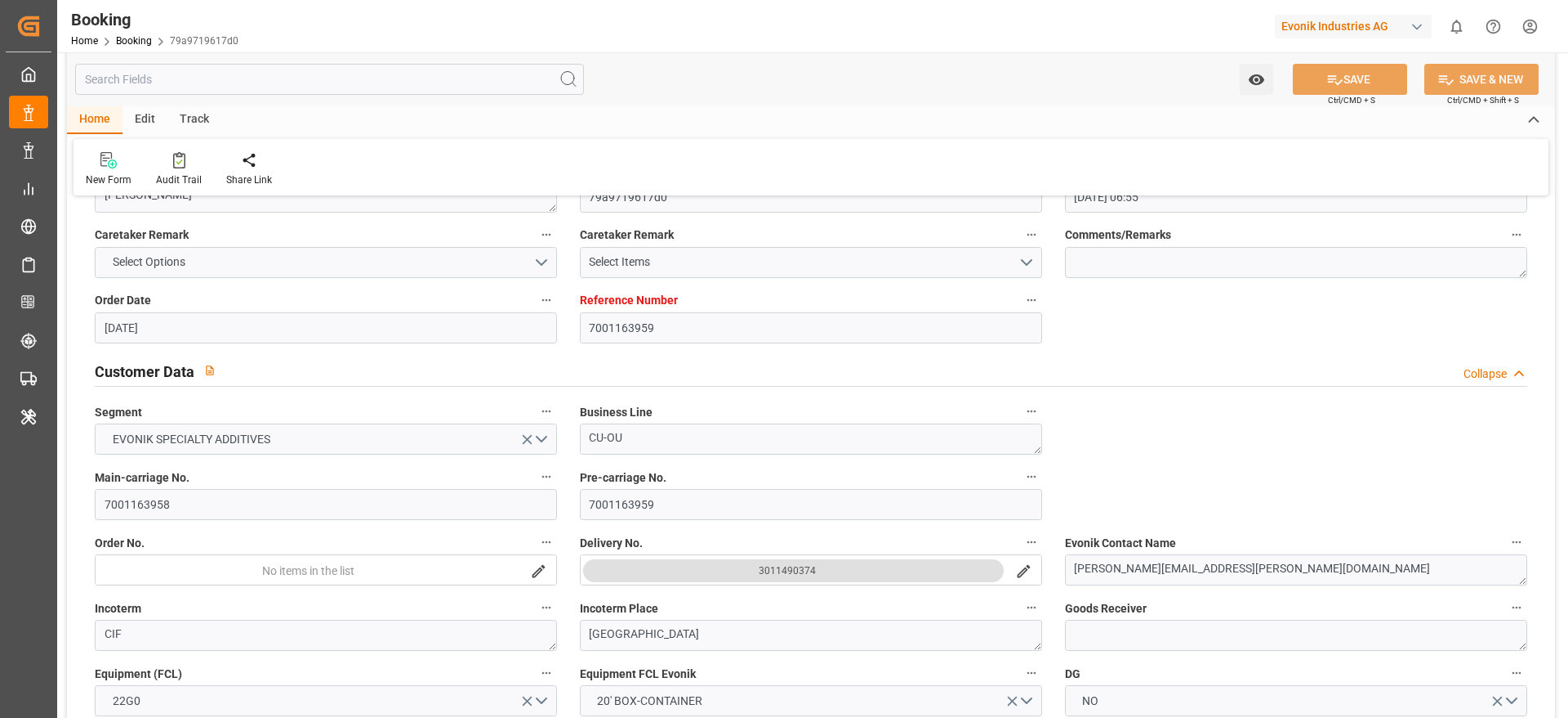
type input "09.10.2025 10:05"
type input "09.10.2025"
type input "08.08.2025 11:34"
type input "14.08.2025 19:41"
type input "15.08.2025 07:30"
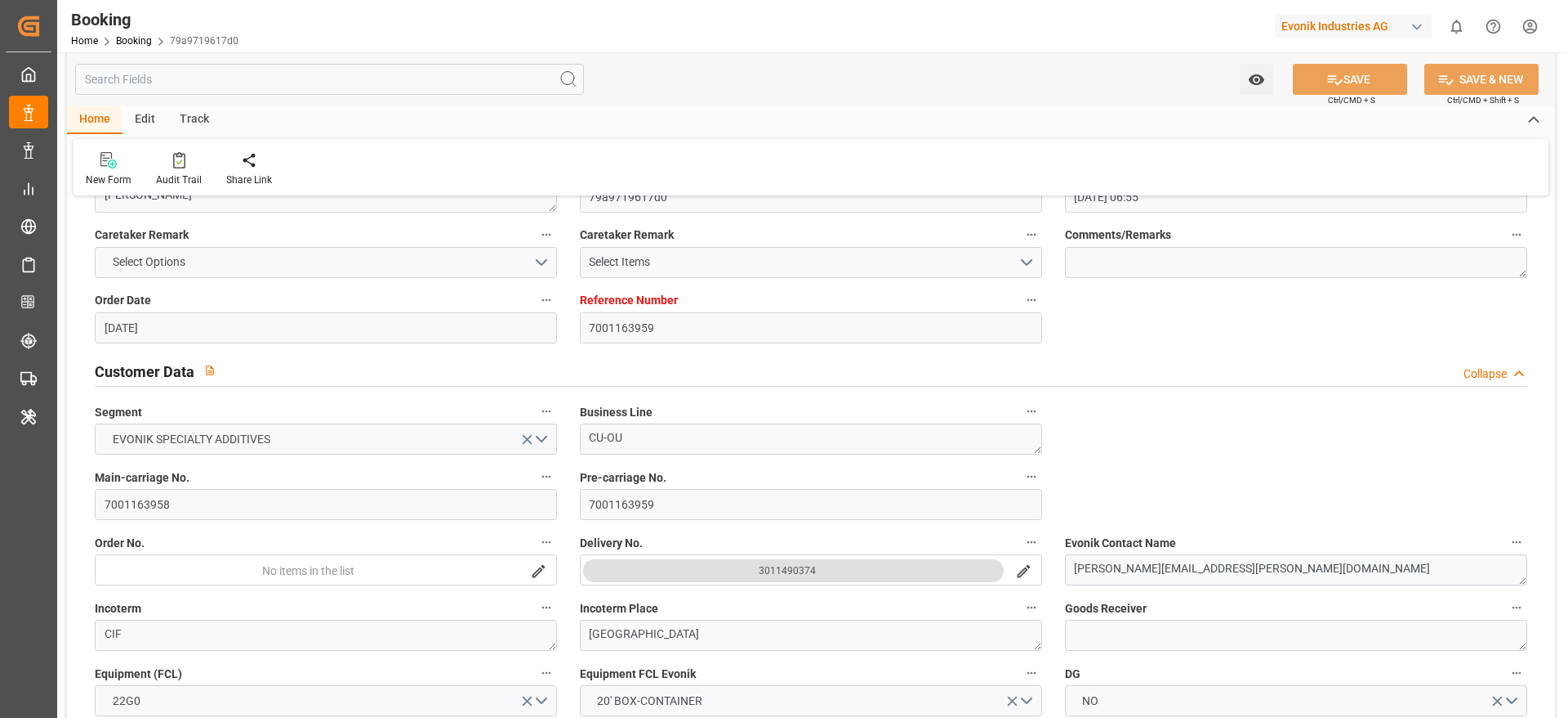
type input "15.08.2025 07:59"
type input "30.09.2025 08:00"
type input "30.09.2025 08:26"
type input "30.09.2025 17:15"
type input "30.09.2025 08:36"
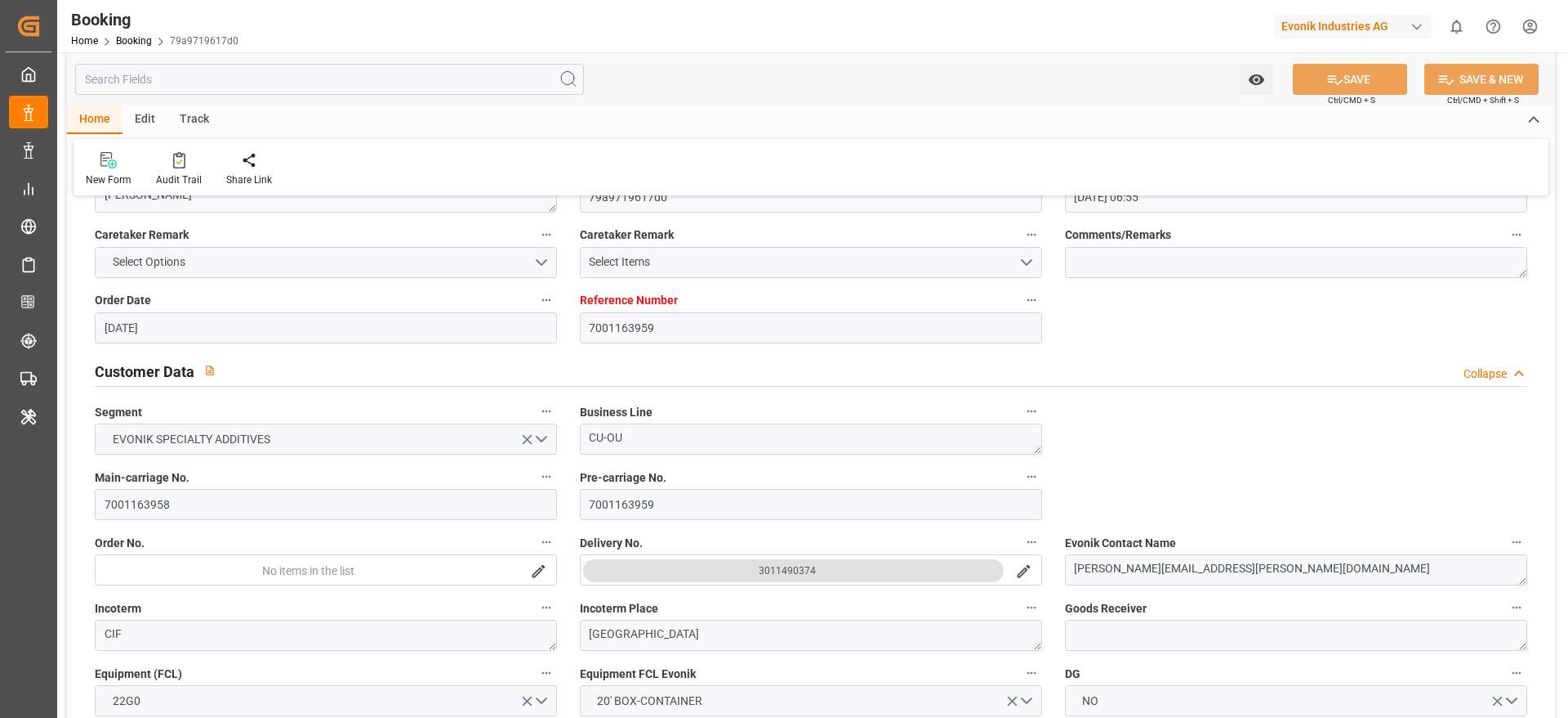
type input "30.09.2025 08:36"
type input "01.10.2025 09:50"
type input "05.10.2025 09:50"
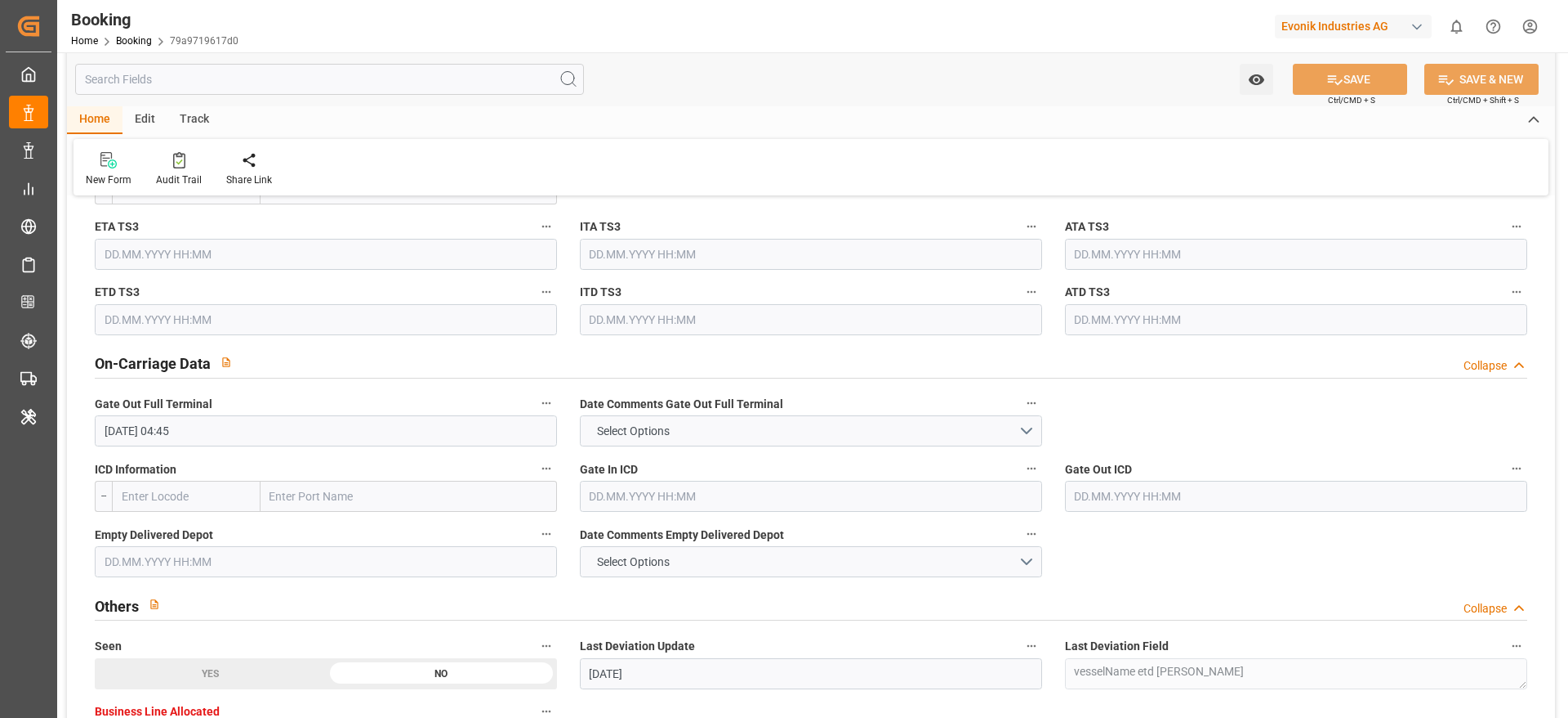
scroll to position [2304, 0]
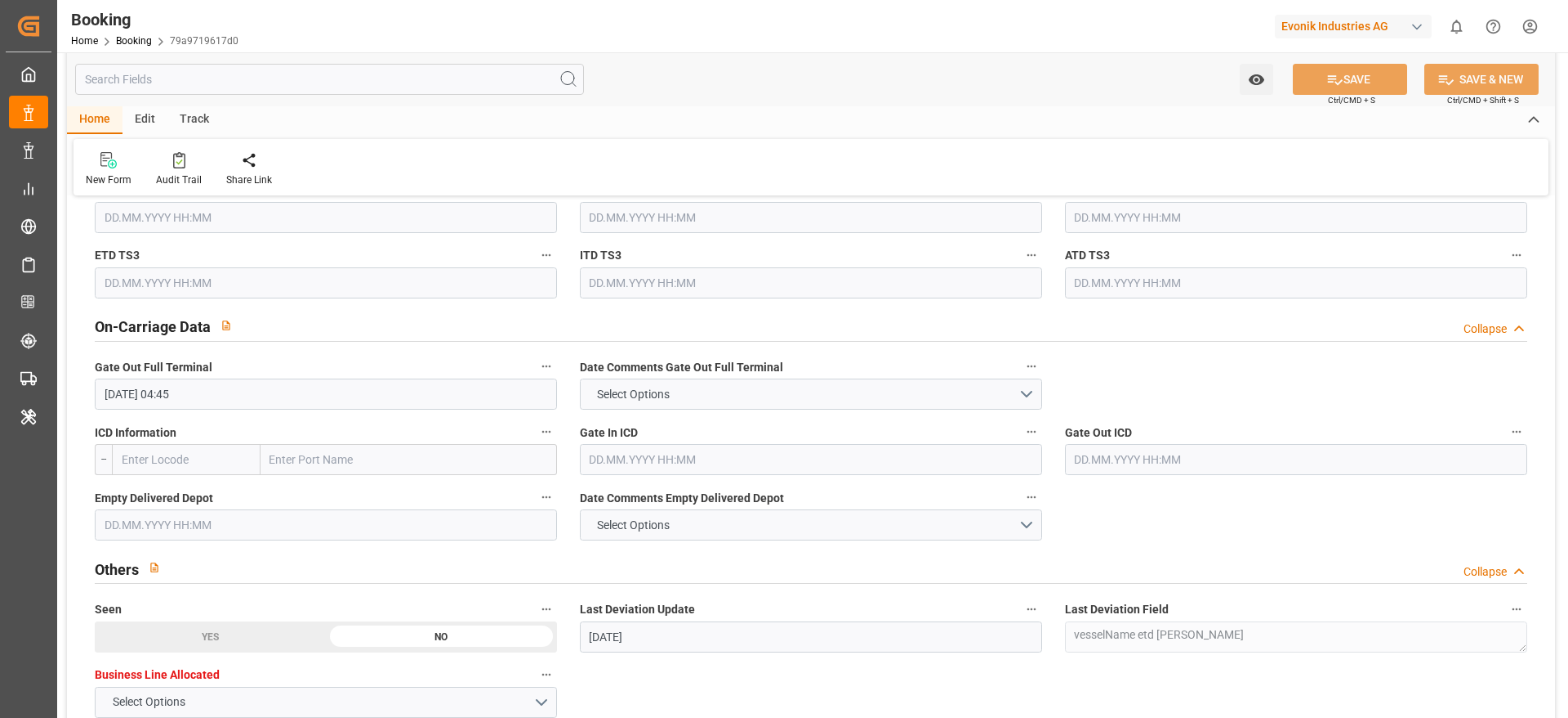
click at [313, 477] on input "text" at bounding box center [325, 525] width 462 height 31
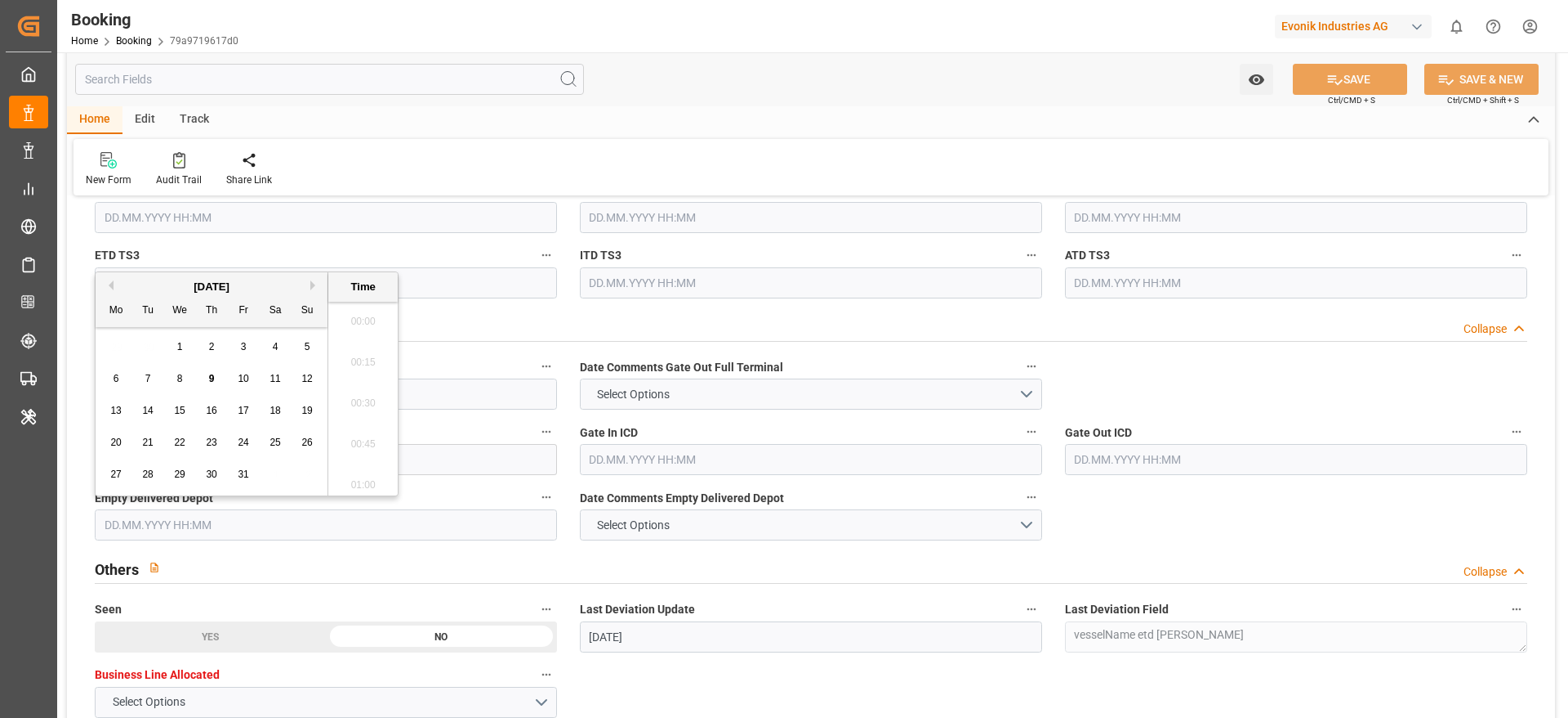
scroll to position [2703, 0]
click at [206, 352] on div "2" at bounding box center [212, 347] width 20 height 20
type input "02.10.2025 00:00"
click at [440, 144] on div "New Form Audit Trail Share Link" at bounding box center [810, 166] width 1475 height 57
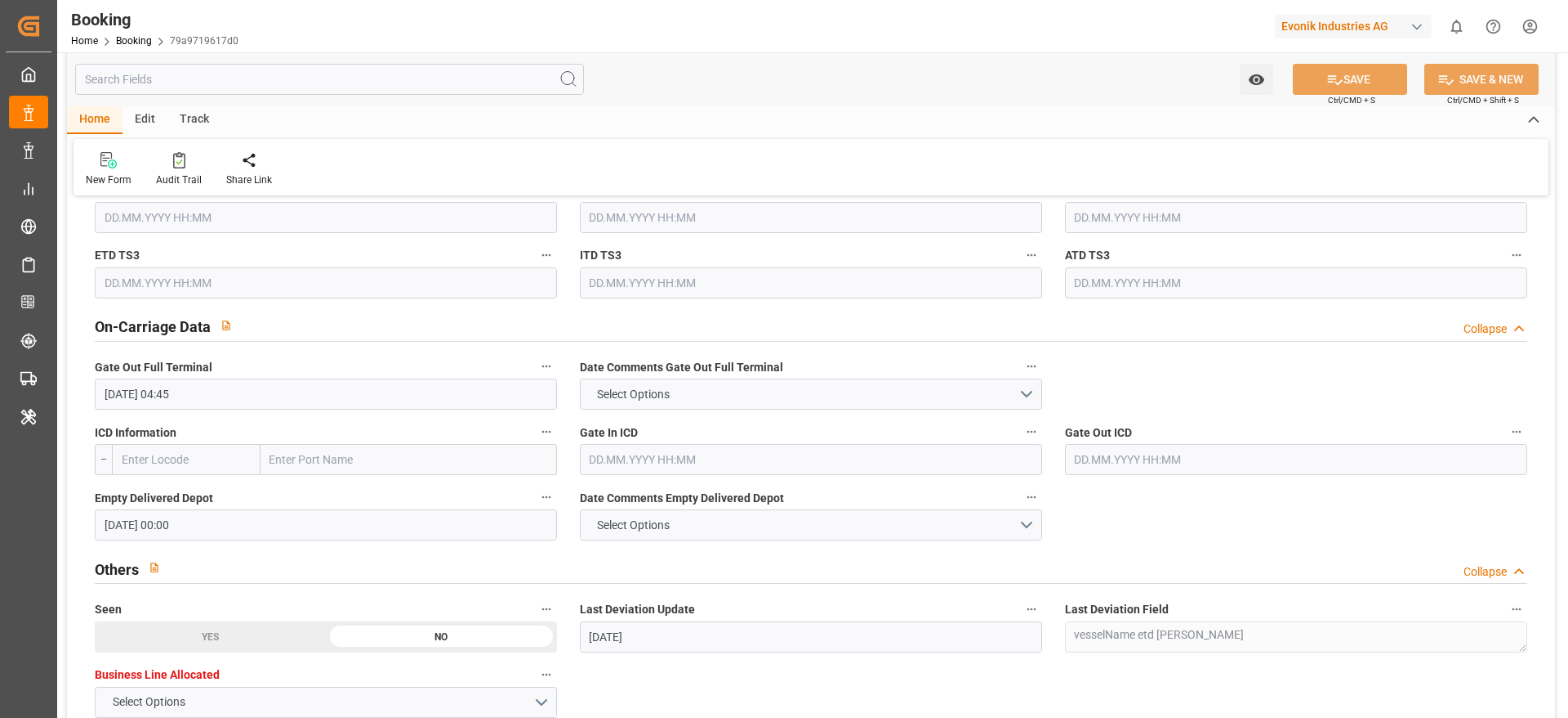
scroll to position [2802, 0]
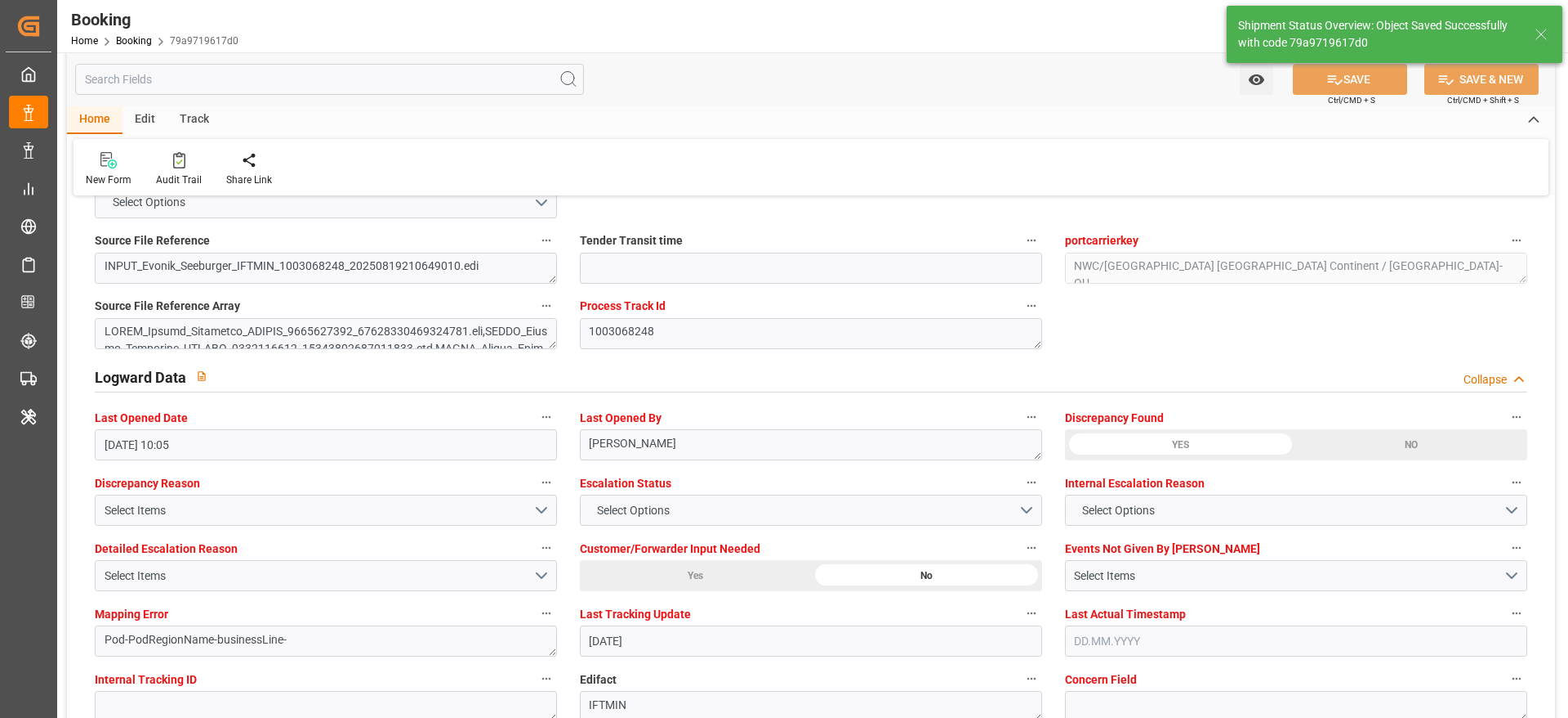
type input "09.10.2025 11:30"
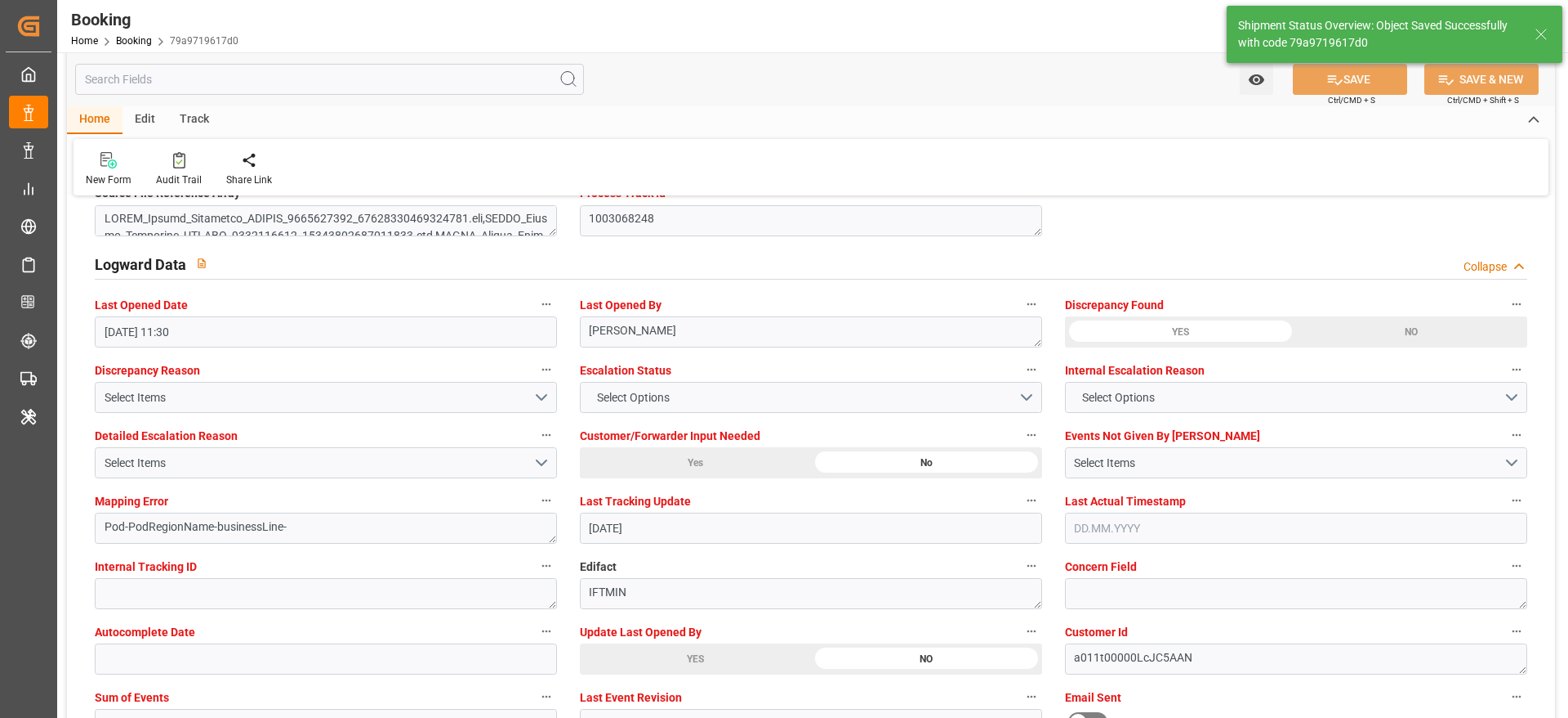
scroll to position [2910, 0]
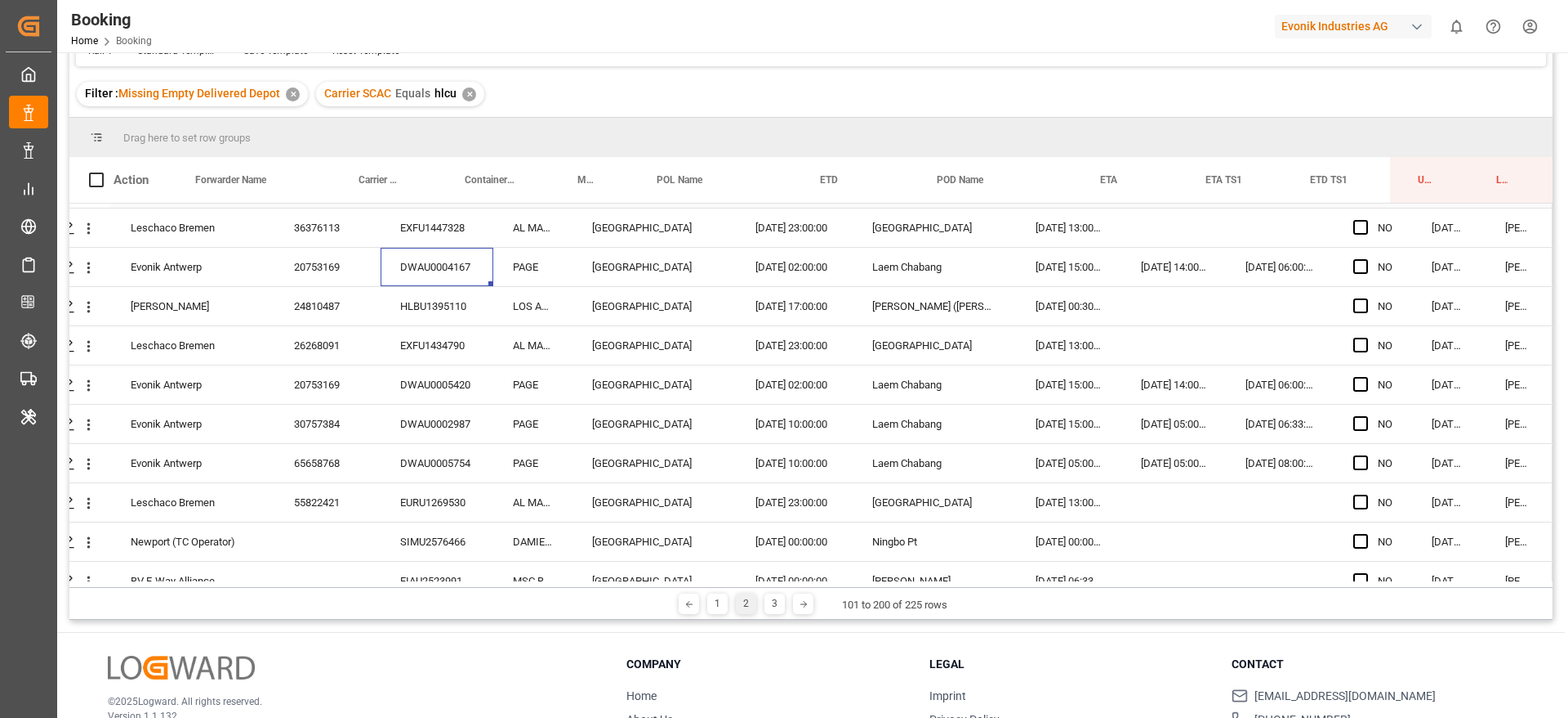
scroll to position [2869, 62]
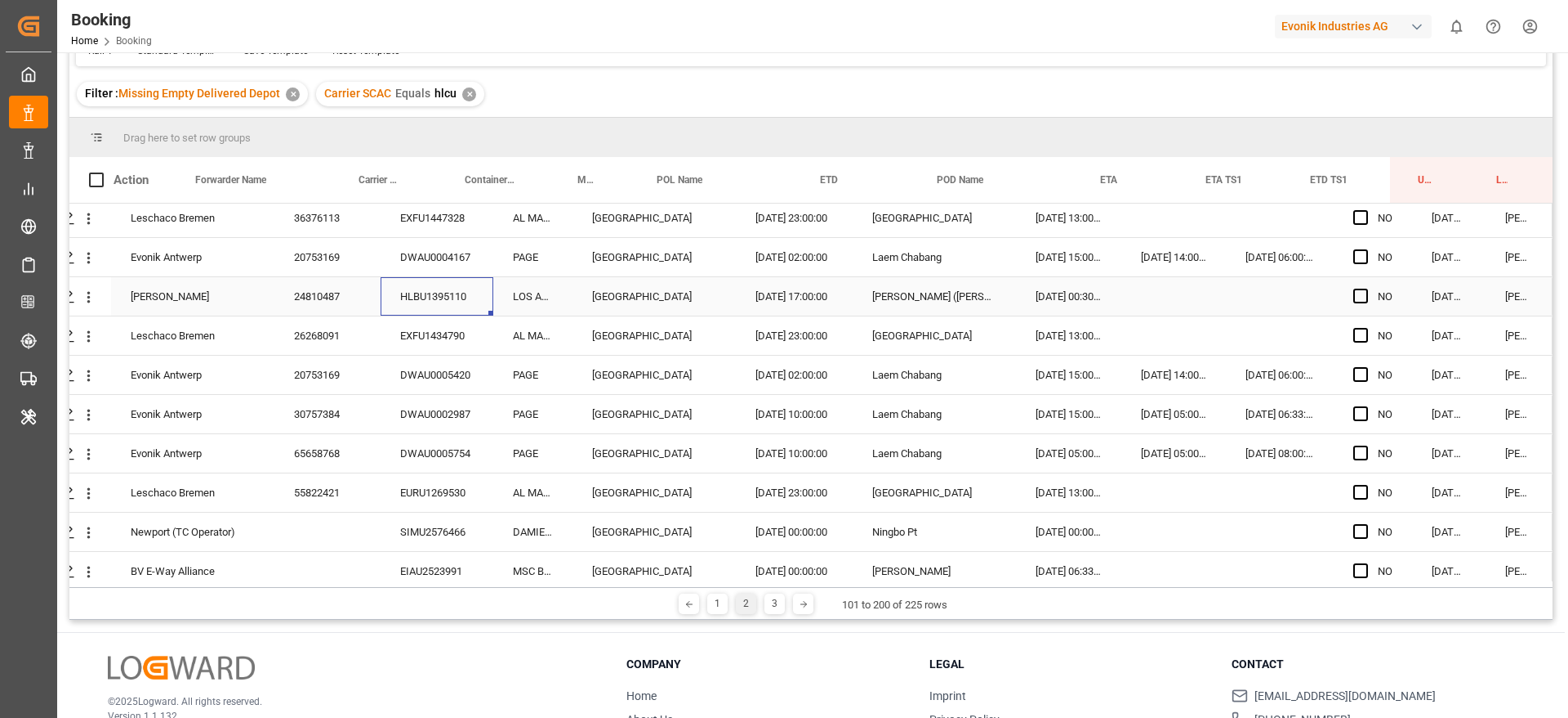
click at [435, 299] on div "HLBU1395110" at bounding box center [437, 296] width 112 height 38
click at [435, 293] on div "HLBU1395110" at bounding box center [437, 296] width 112 height 38
click at [437, 324] on div "EXFU1434790" at bounding box center [437, 335] width 112 height 38
click at [415, 375] on div "DWAU0005420" at bounding box center [437, 374] width 112 height 38
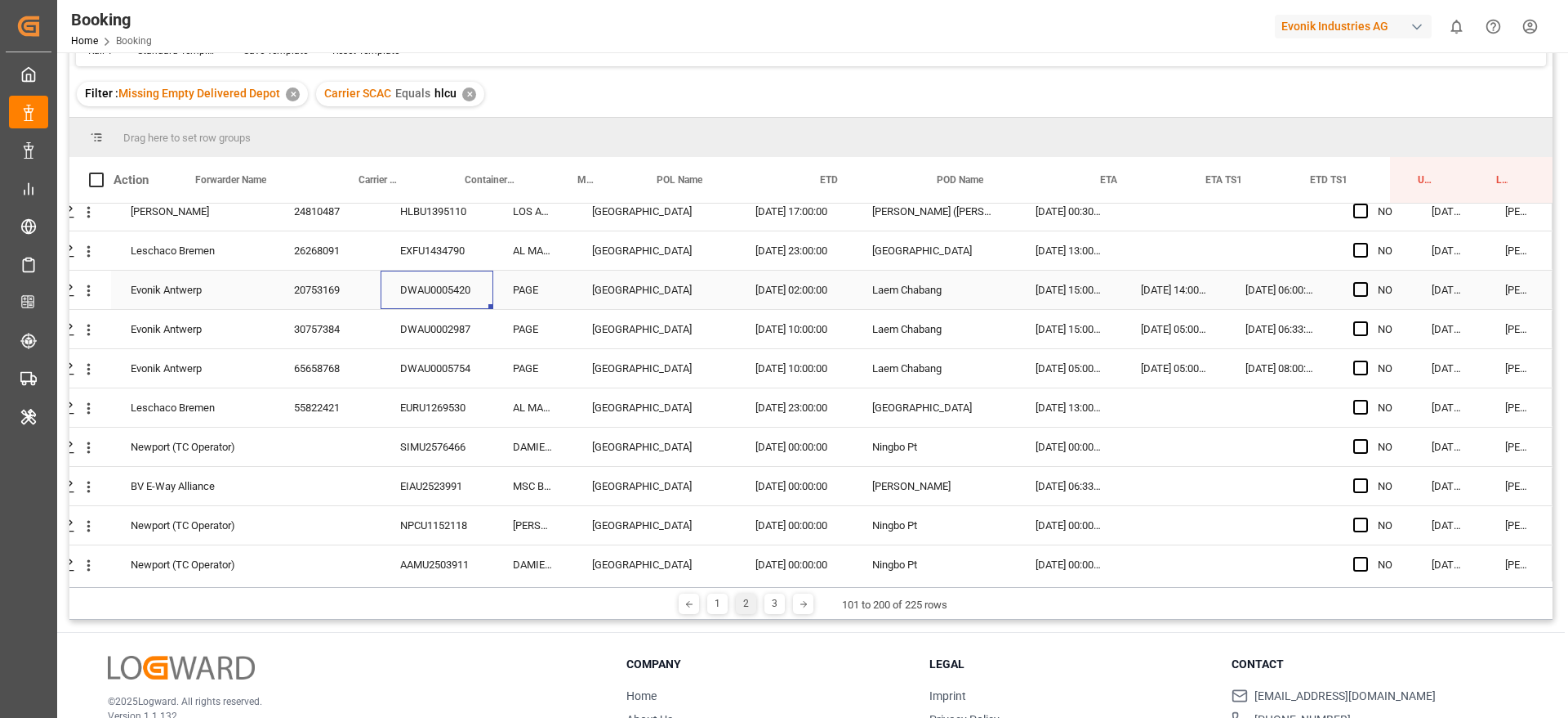
scroll to position [2955, 62]
click at [454, 334] on div "DWAU0002987" at bounding box center [437, 327] width 112 height 38
click at [421, 357] on div "DWAU0005754" at bounding box center [437, 366] width 112 height 38
click at [396, 393] on div "EURU1269530" at bounding box center [437, 406] width 112 height 38
click at [481, 455] on div "SIMU2576466" at bounding box center [437, 445] width 112 height 38
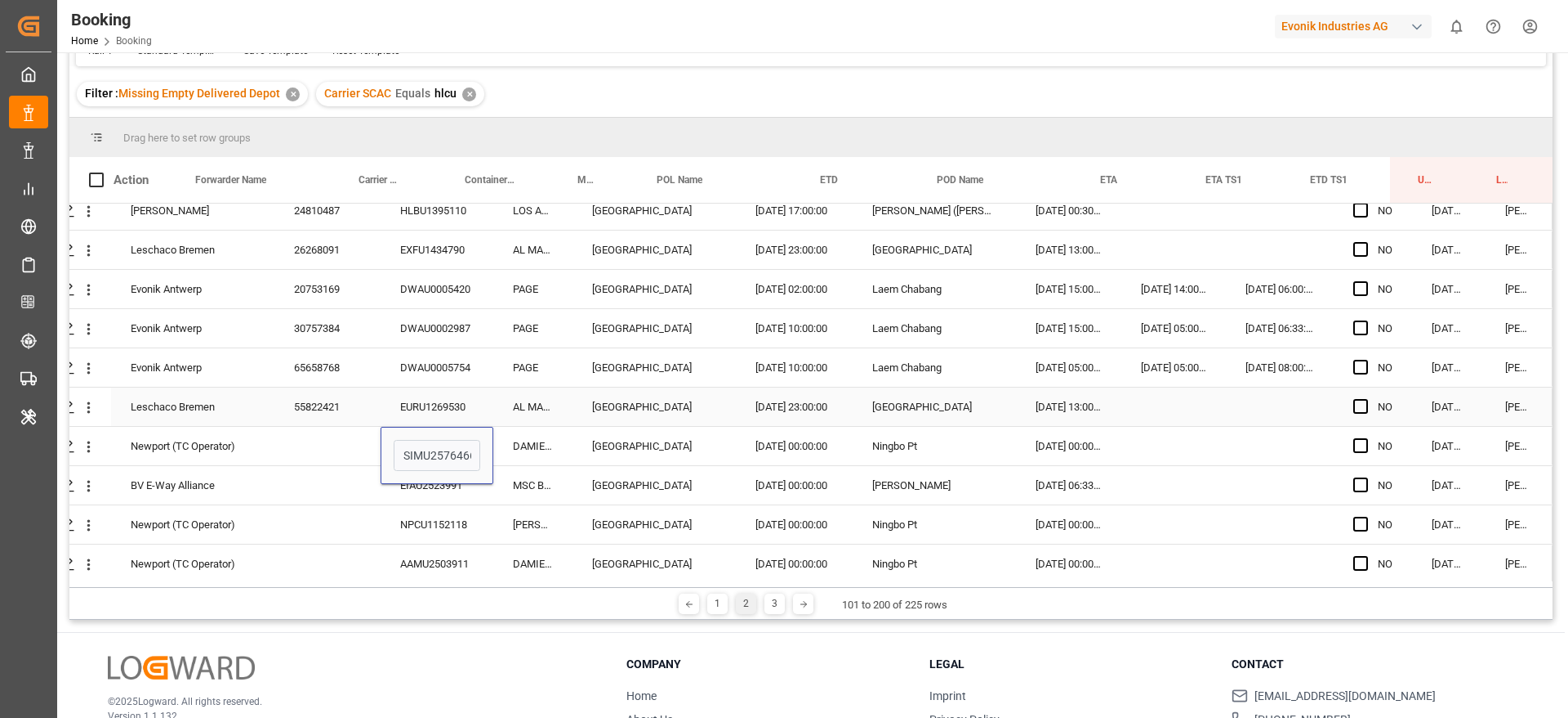
click at [536, 430] on div "DAMIETTA EXPRESS" at bounding box center [533, 445] width 79 height 38
click at [449, 451] on div "SIMU2576466" at bounding box center [437, 445] width 112 height 38
click at [432, 459] on div "SIMU2576466" at bounding box center [437, 445] width 112 height 38
click at [426, 487] on div "EIAU2523991" at bounding box center [437, 485] width 112 height 38
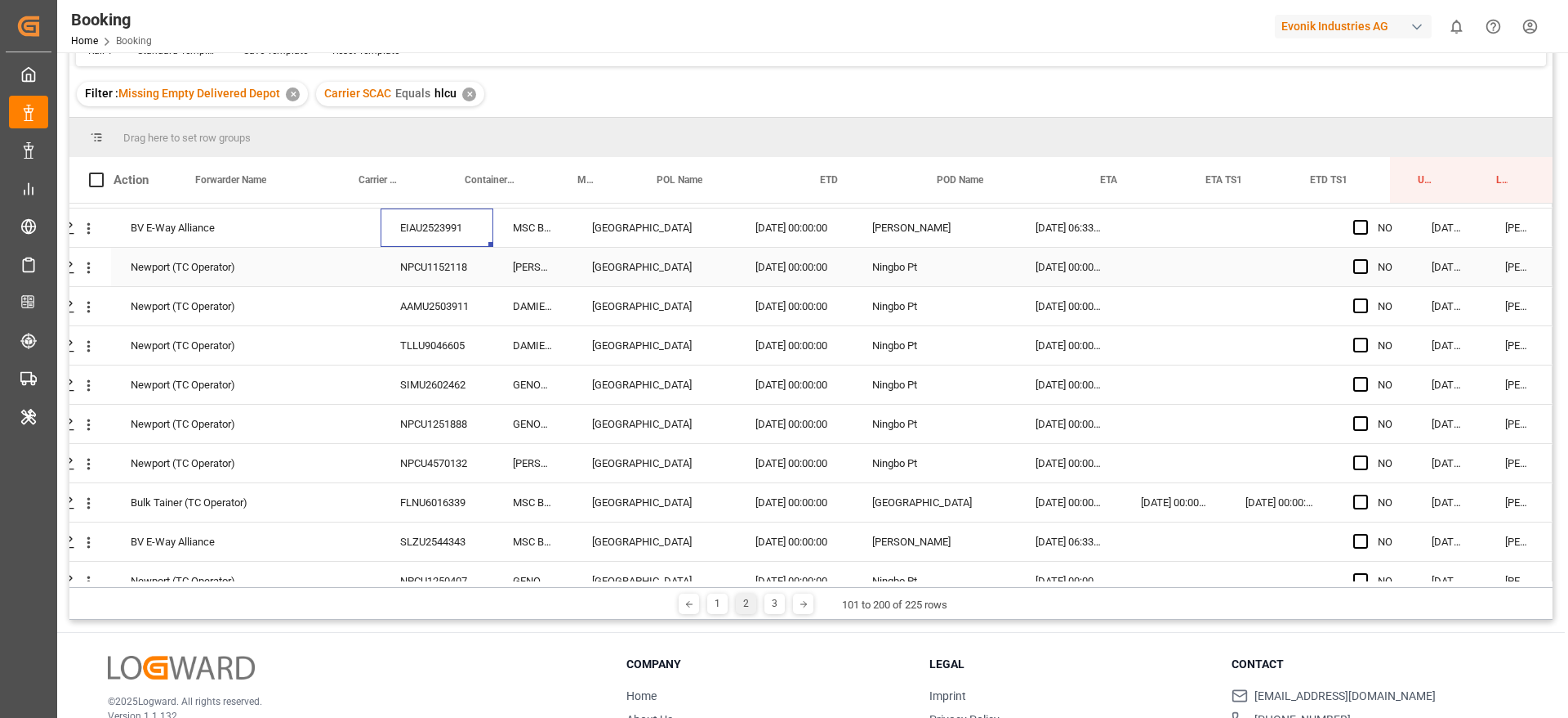
click at [435, 266] on div "NPCU1152118" at bounding box center [437, 266] width 112 height 38
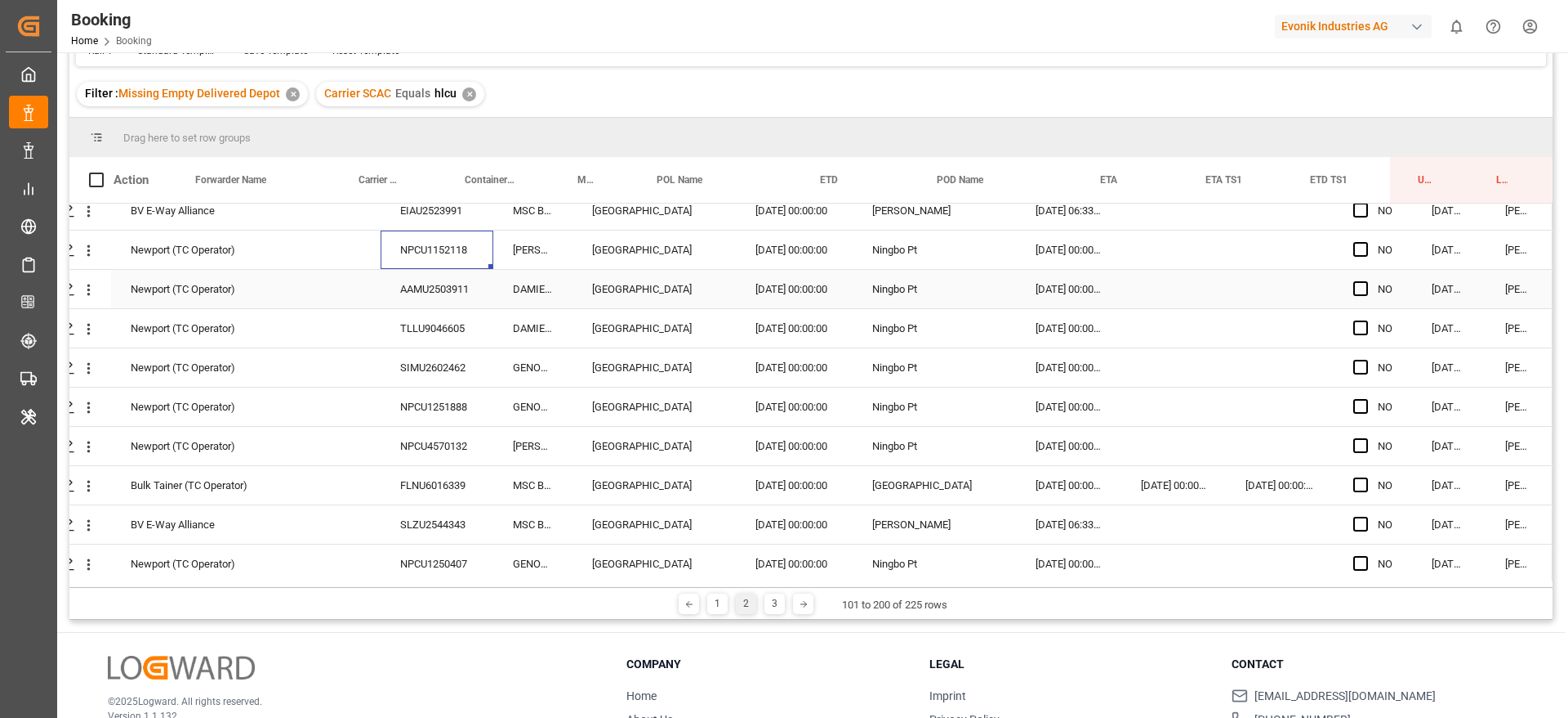
click at [445, 294] on div "AAMU2503911" at bounding box center [437, 288] width 112 height 38
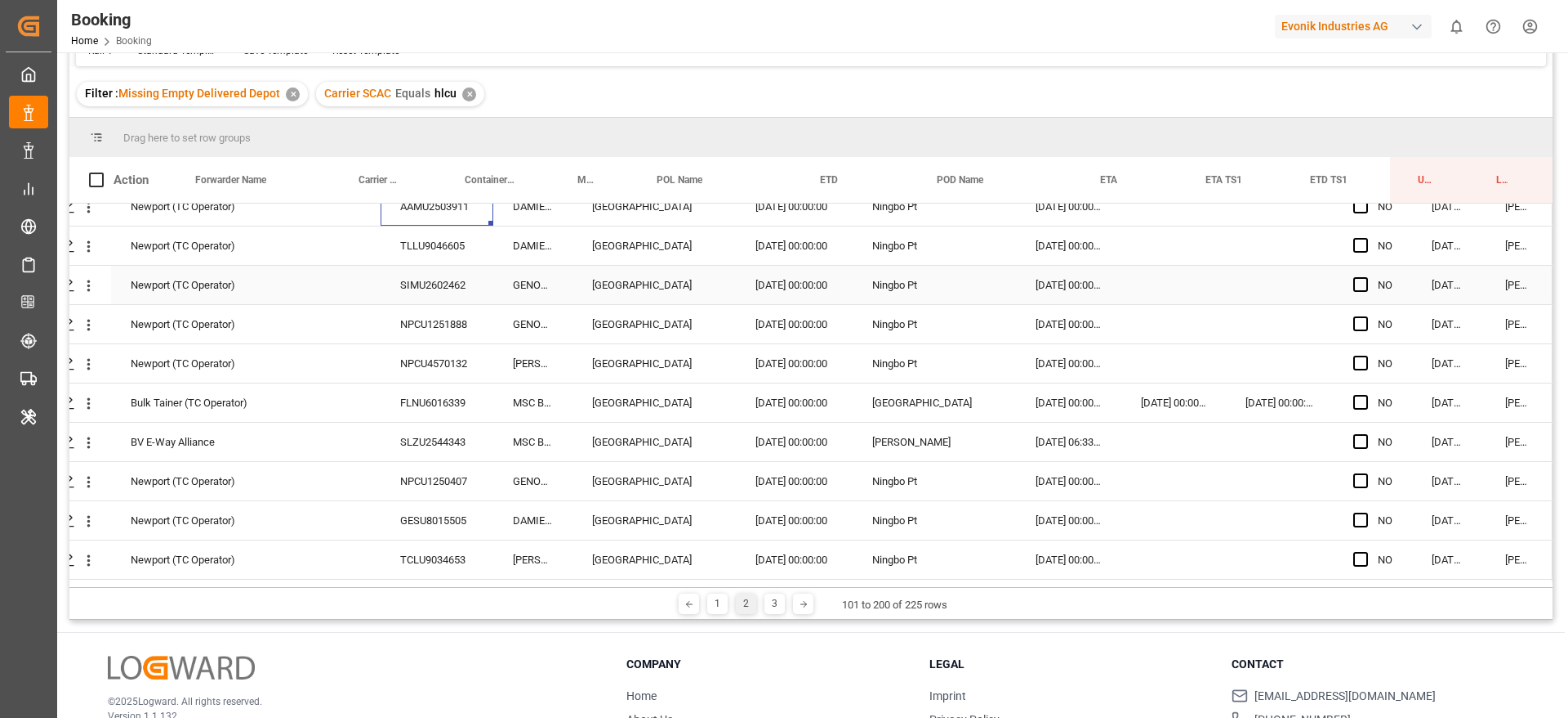
scroll to position [3320, 62]
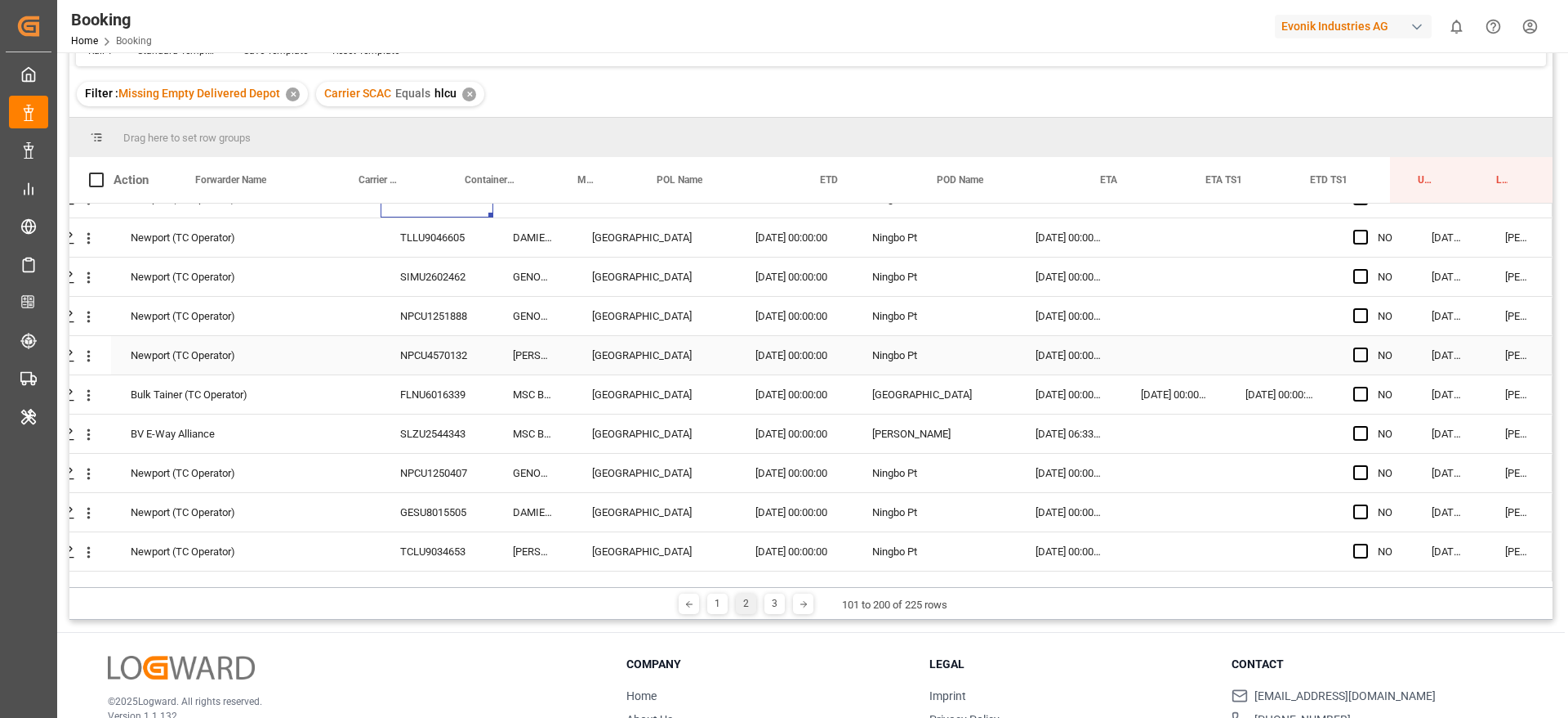
click at [422, 381] on div "FLNU6016339" at bounding box center [437, 393] width 112 height 38
click at [429, 415] on div "SLZU2544343" at bounding box center [437, 433] width 112 height 38
click at [400, 452] on div "SLZU2544343" at bounding box center [437, 433] width 112 height 38
click at [407, 467] on div "SLZU2544343" at bounding box center [437, 444] width 112 height 58
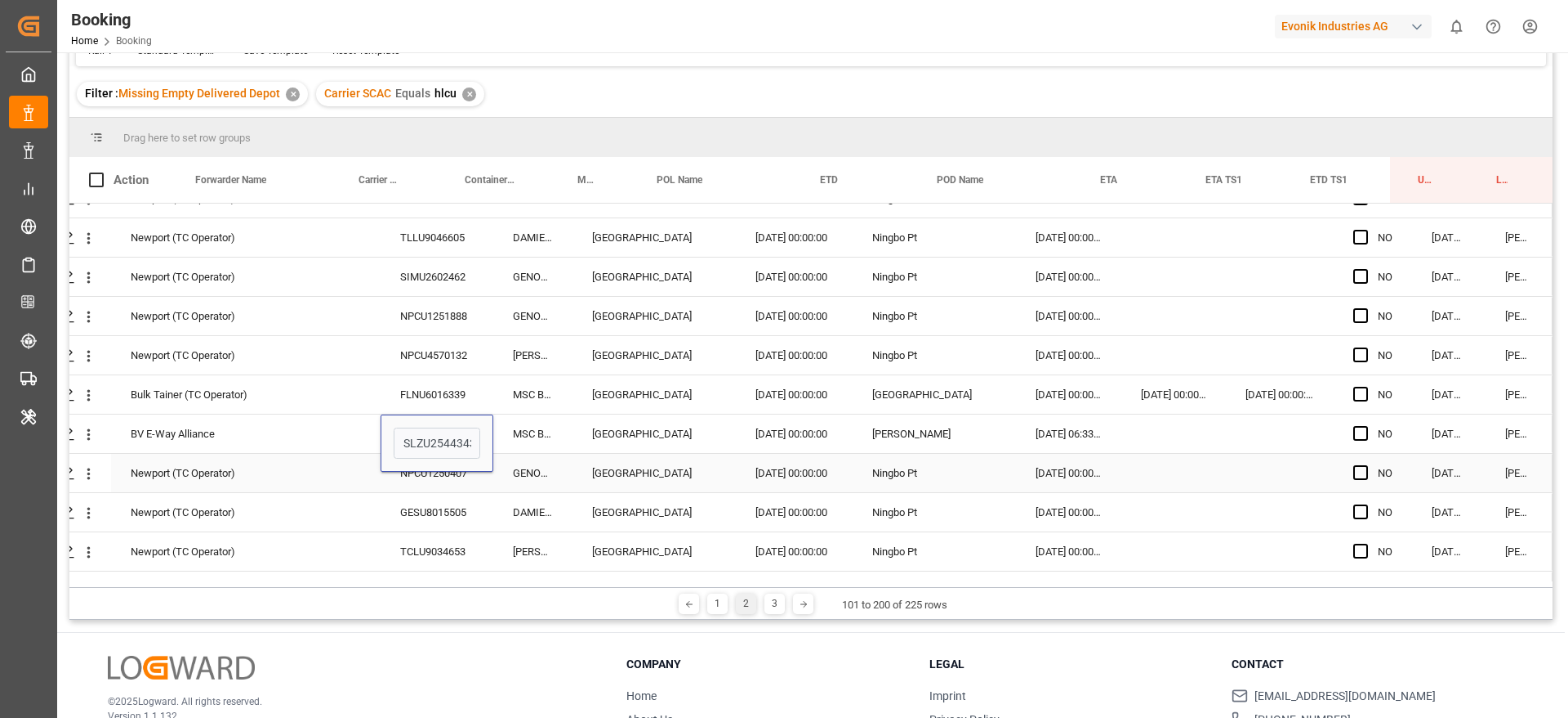
click at [417, 477] on div "NPCU1250407" at bounding box center [437, 472] width 112 height 38
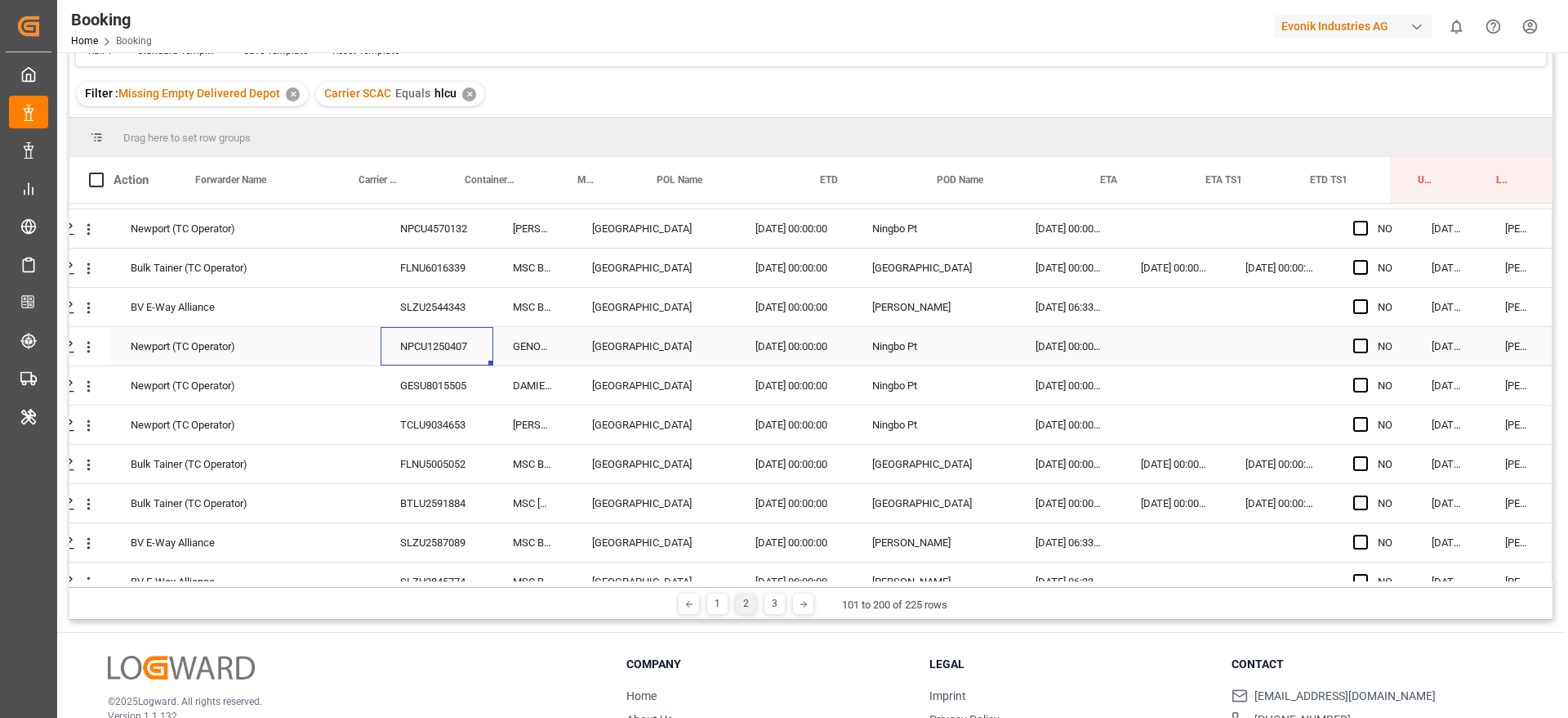
scroll to position [3454, 62]
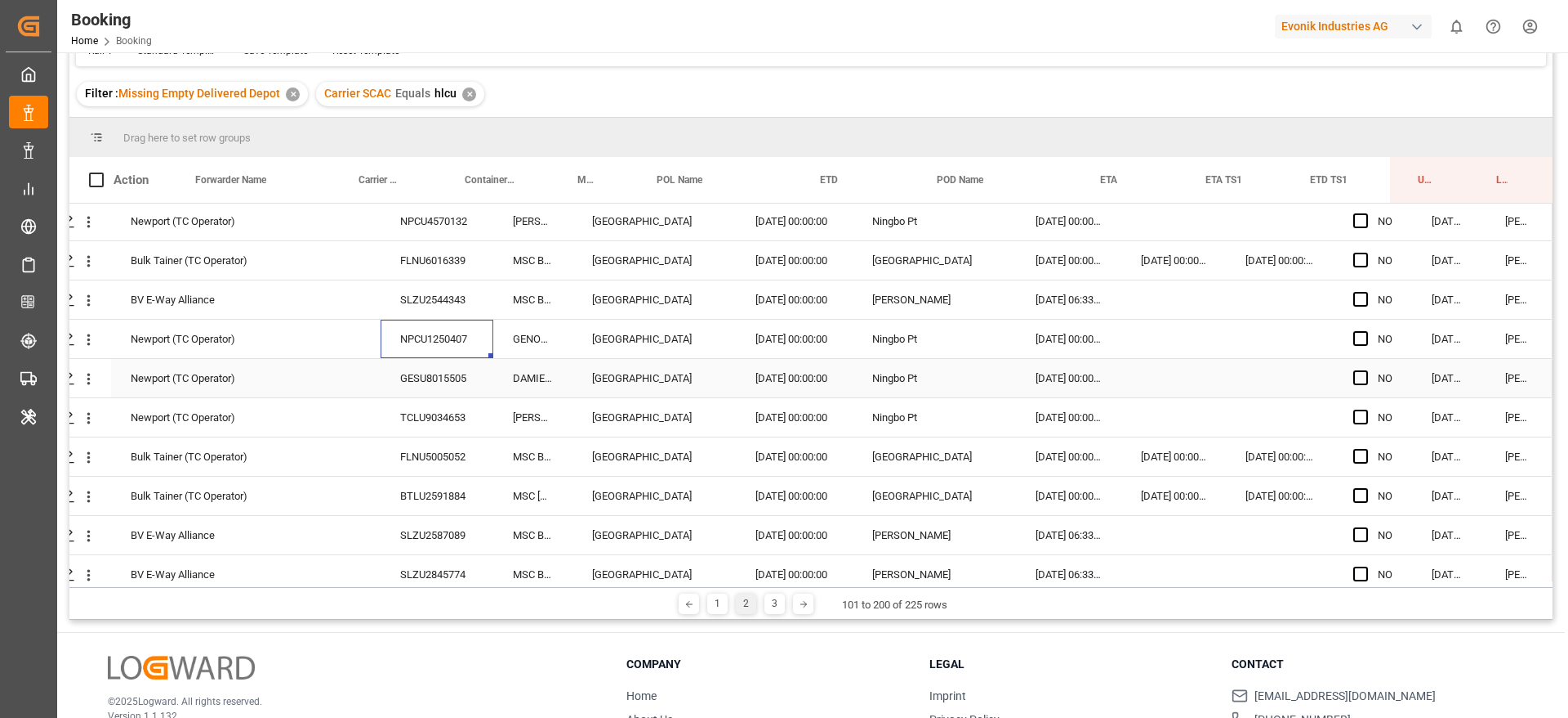
click at [455, 392] on div "GESU8015505" at bounding box center [437, 378] width 112 height 38
click at [447, 413] on div "TCLU9034653" at bounding box center [437, 417] width 112 height 38
click at [421, 456] on div "FLNU5005052" at bounding box center [437, 456] width 112 height 38
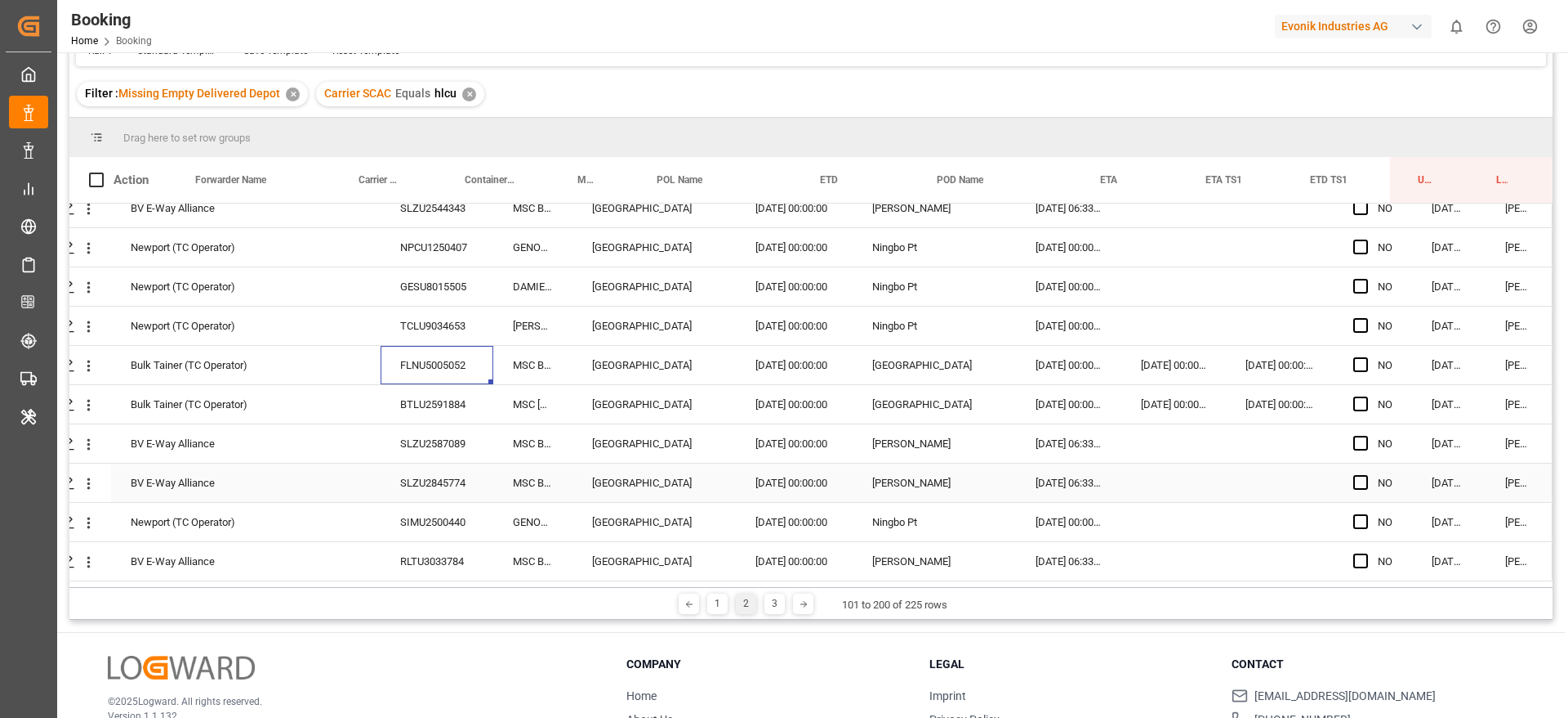
click at [421, 477] on div "SLZU2845774" at bounding box center [437, 482] width 112 height 38
click at [422, 510] on div "SIMU2500440" at bounding box center [437, 521] width 112 height 38
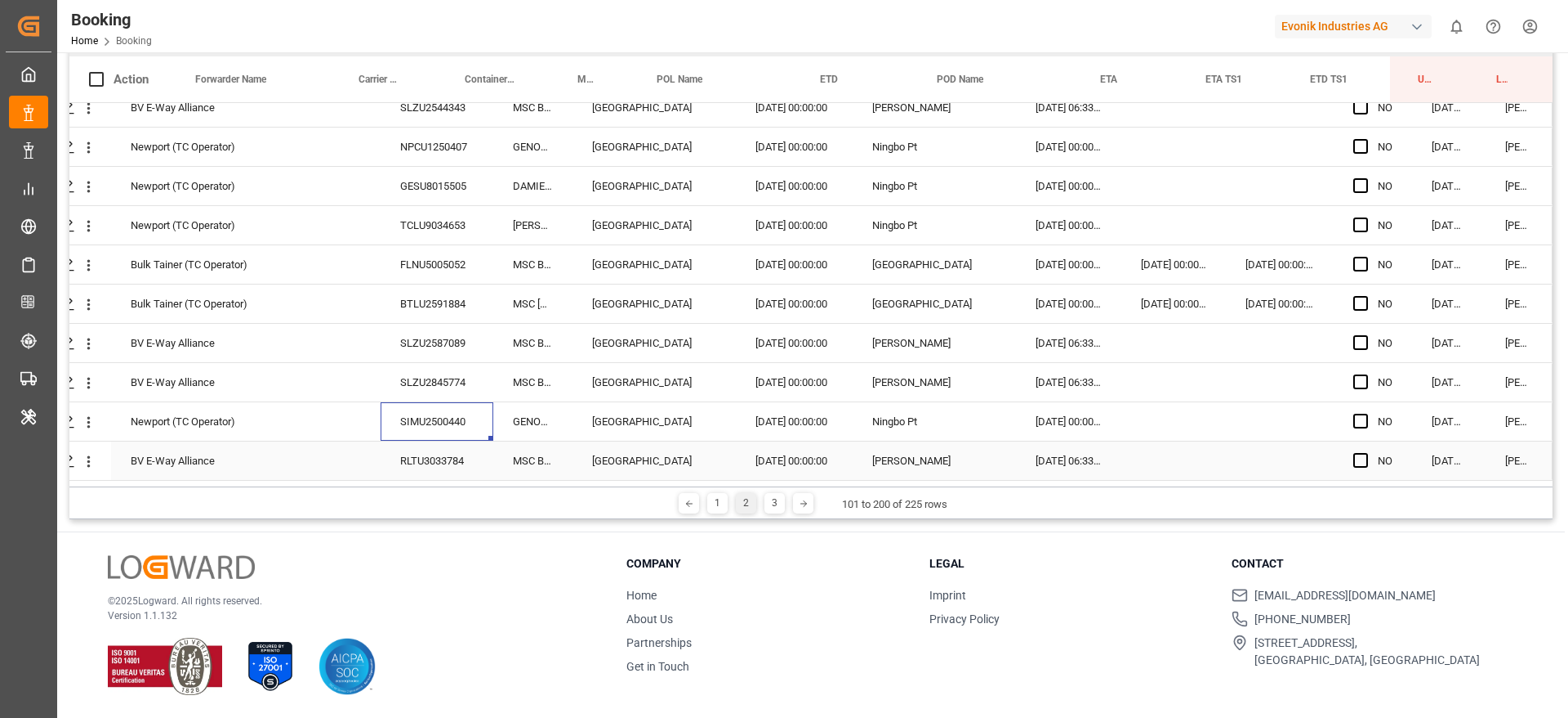
click at [436, 462] on div "RLTU3033784" at bounding box center [437, 460] width 112 height 38
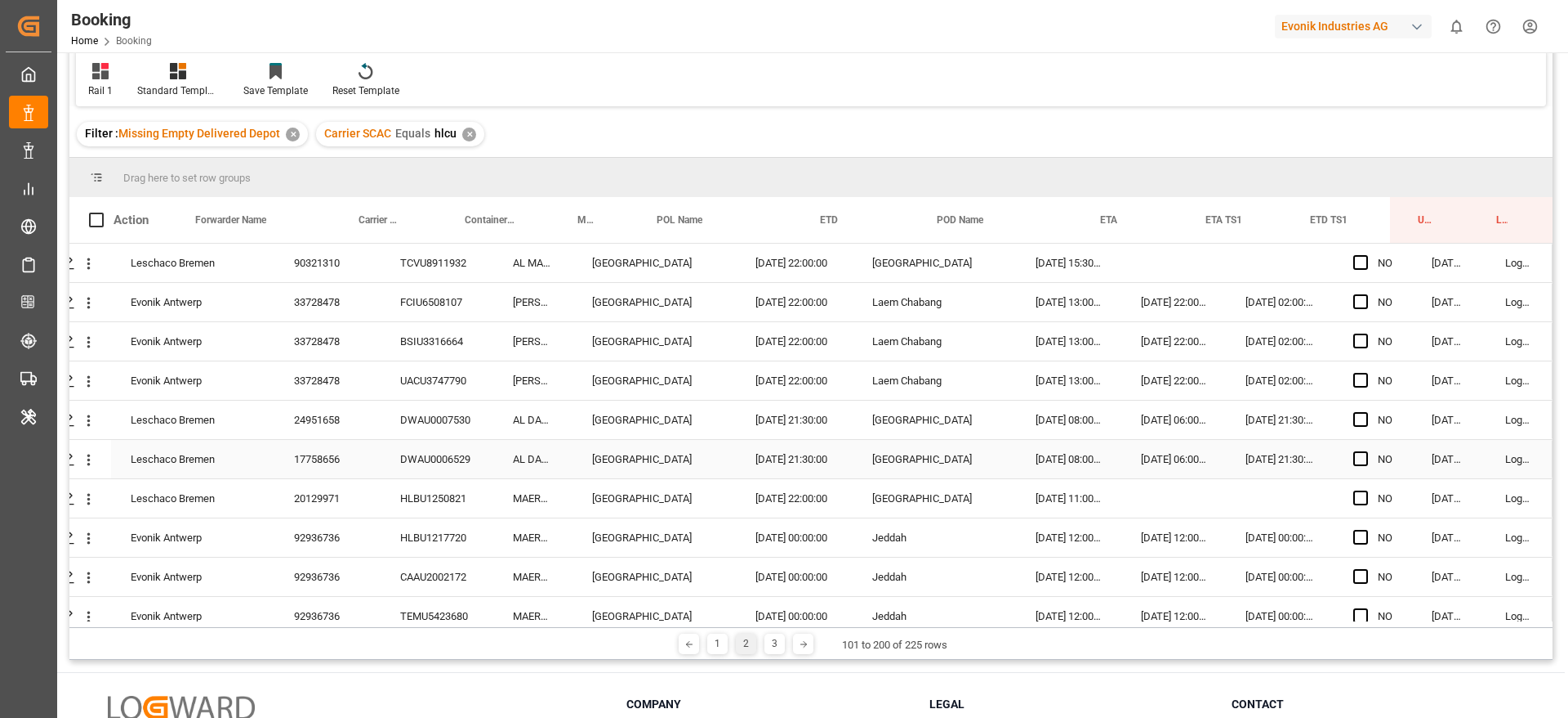
scroll to position [100, 0]
click at [1358, 265] on span "Press SPACE to select this row." at bounding box center [1361, 264] width 15 height 15
click at [1365, 257] on input "Press SPACE to select this row." at bounding box center [1365, 257] width 0 height 0
drag, startPoint x: 1404, startPoint y: 283, endPoint x: 1415, endPoint y: 461, distance: 178.3
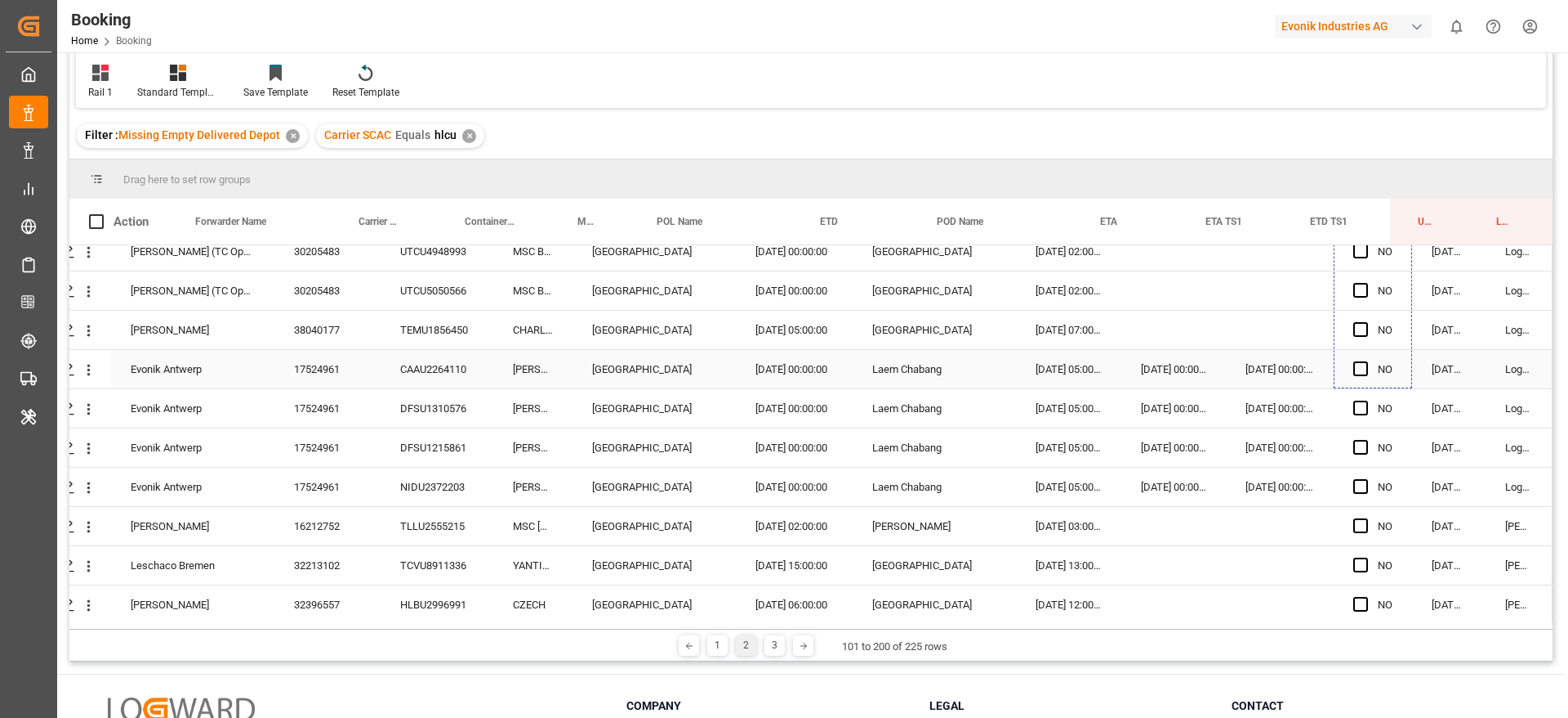
scroll to position [686, 62]
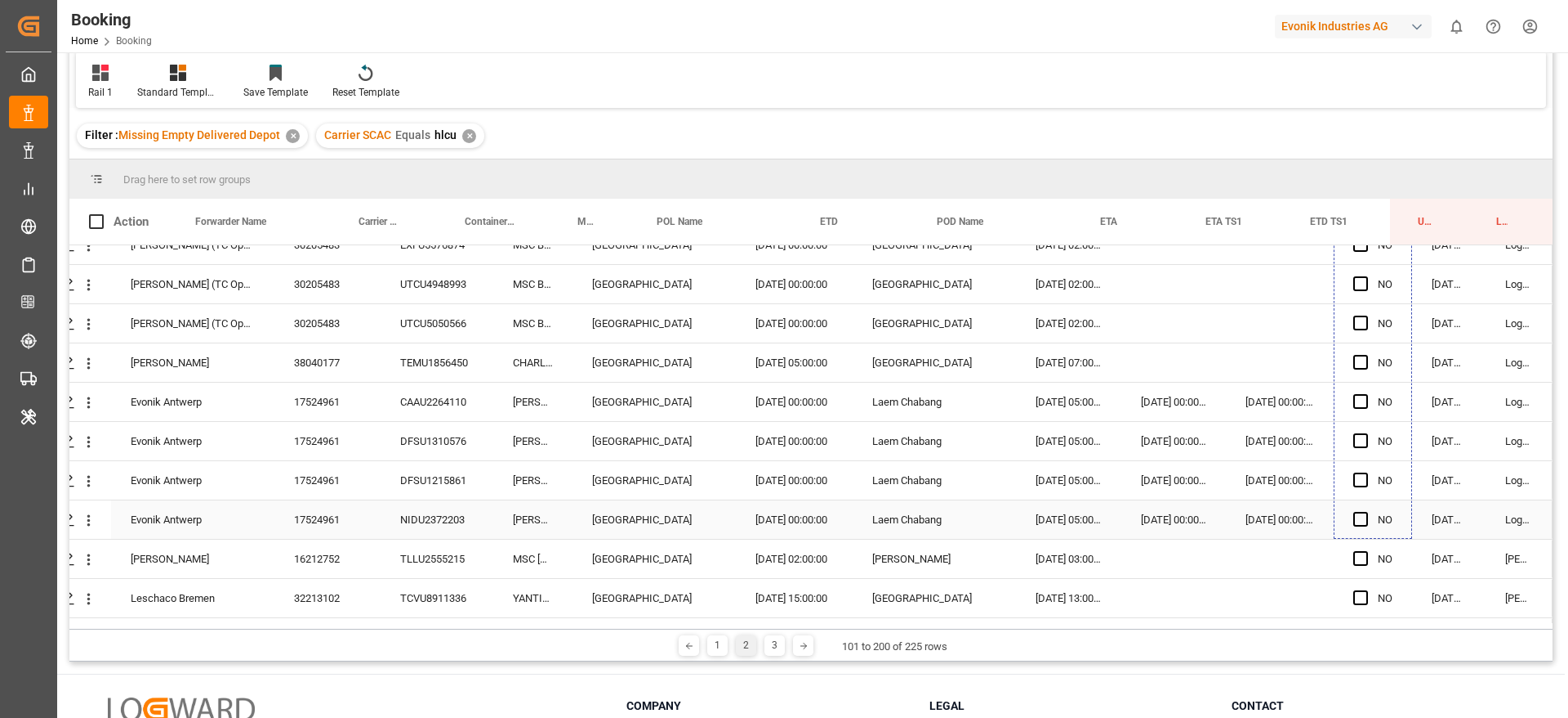
drag, startPoint x: 1403, startPoint y: 278, endPoint x: 1434, endPoint y: 495, distance: 219.2
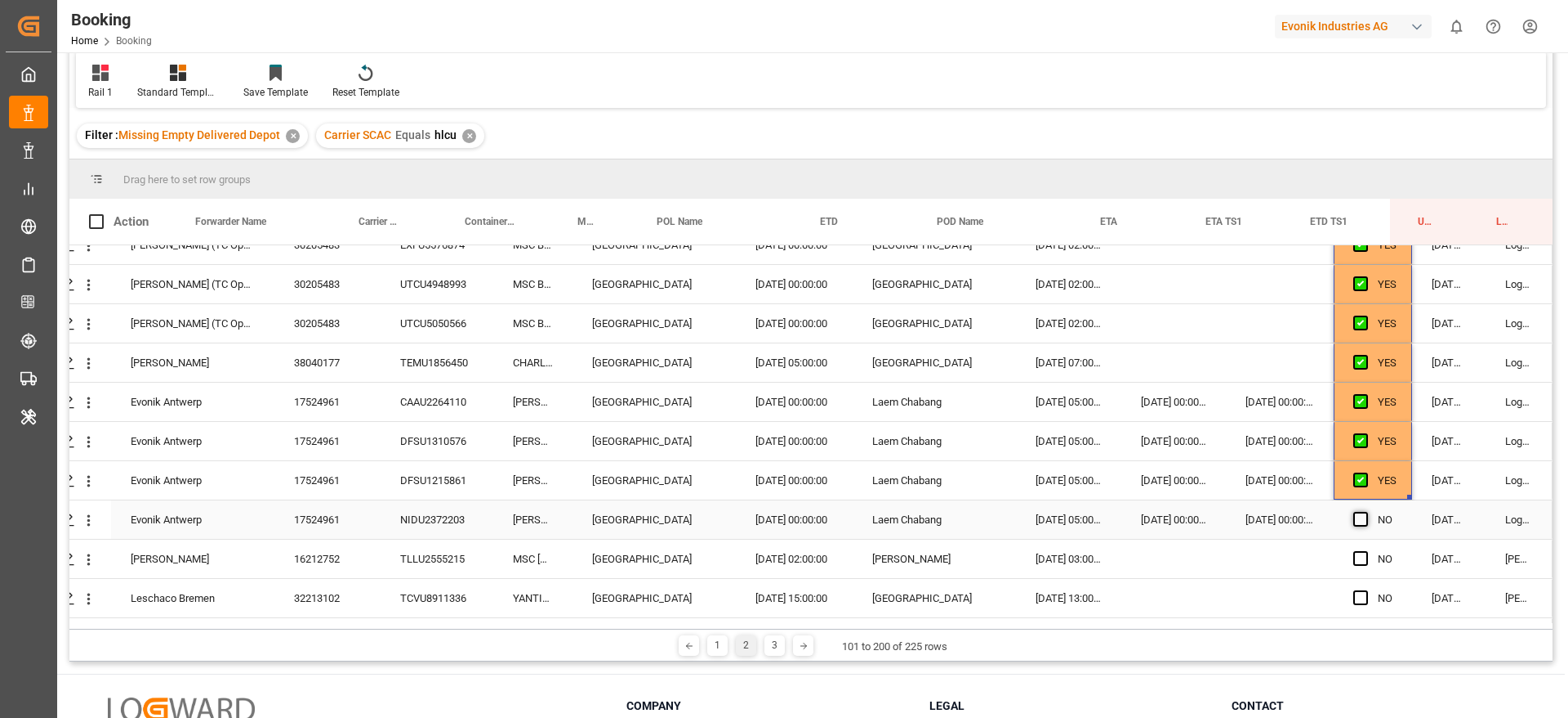
click at [1354, 523] on span "Press SPACE to select this row." at bounding box center [1361, 519] width 15 height 15
click at [1365, 512] on input "Press SPACE to select this row." at bounding box center [1365, 512] width 0 height 0
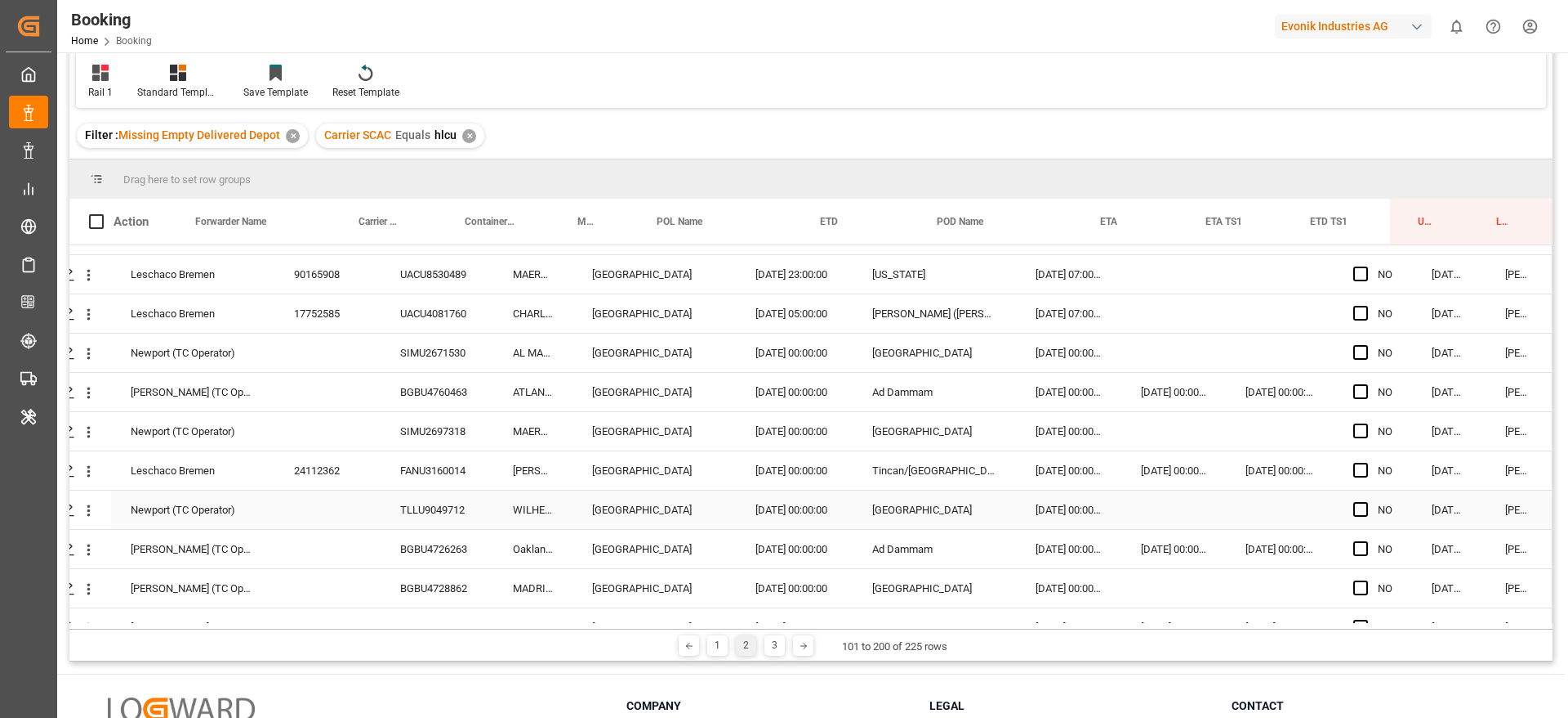
scroll to position [1598, 62]
click at [1354, 348] on span "Press SPACE to select this row." at bounding box center [1361, 353] width 15 height 15
click at [1365, 346] on input "Press SPACE to select this row." at bounding box center [1365, 346] width 0 height 0
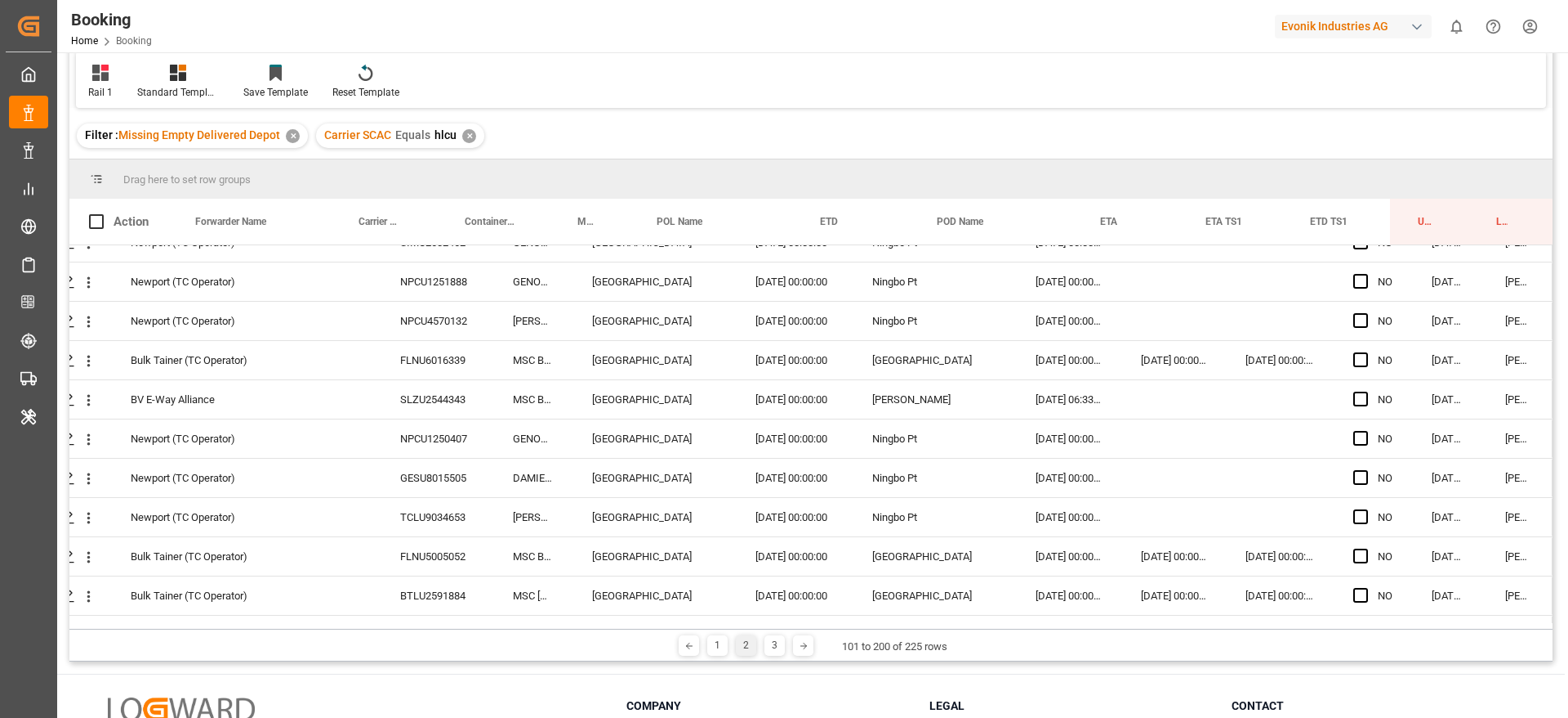
scroll to position [3551, 62]
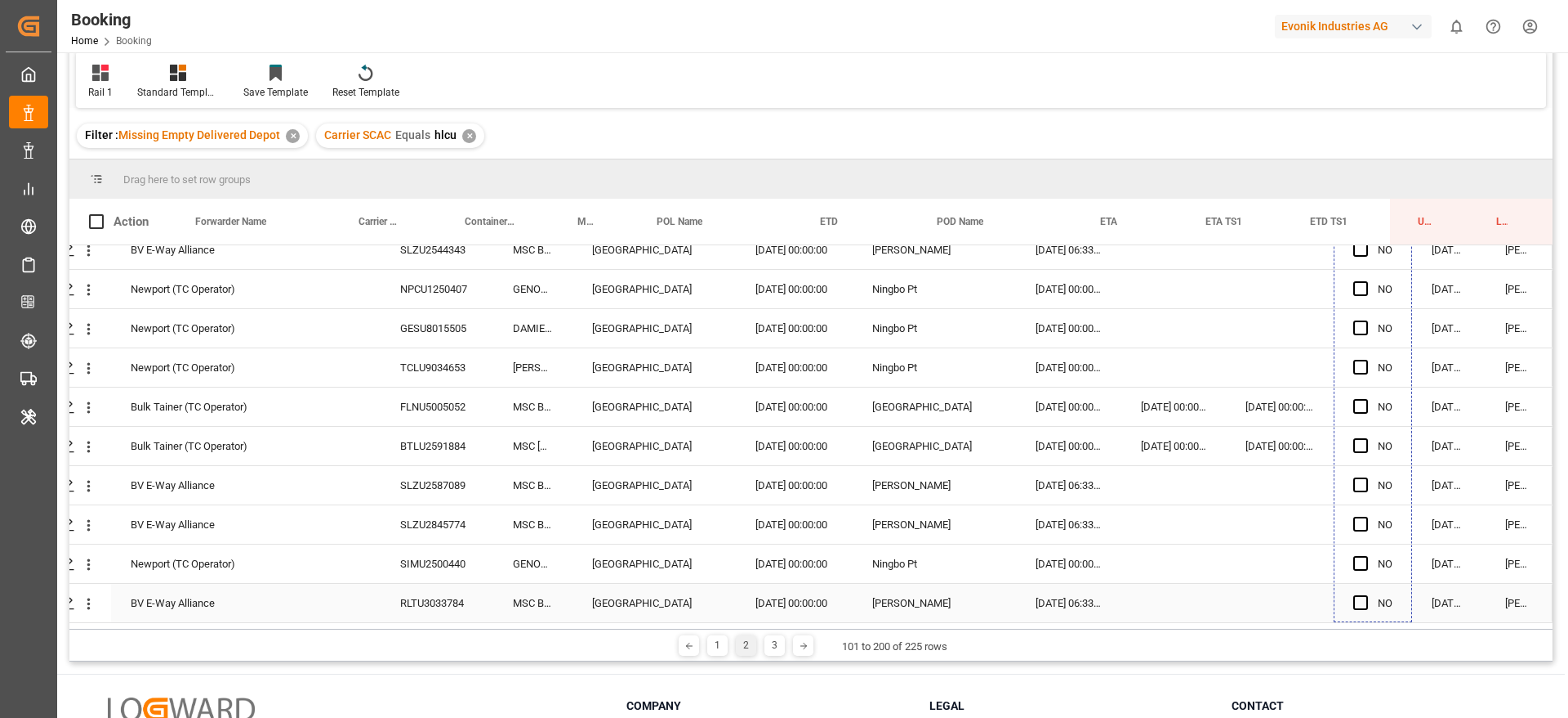
drag, startPoint x: 1405, startPoint y: 367, endPoint x: 1364, endPoint y: 610, distance: 246.4
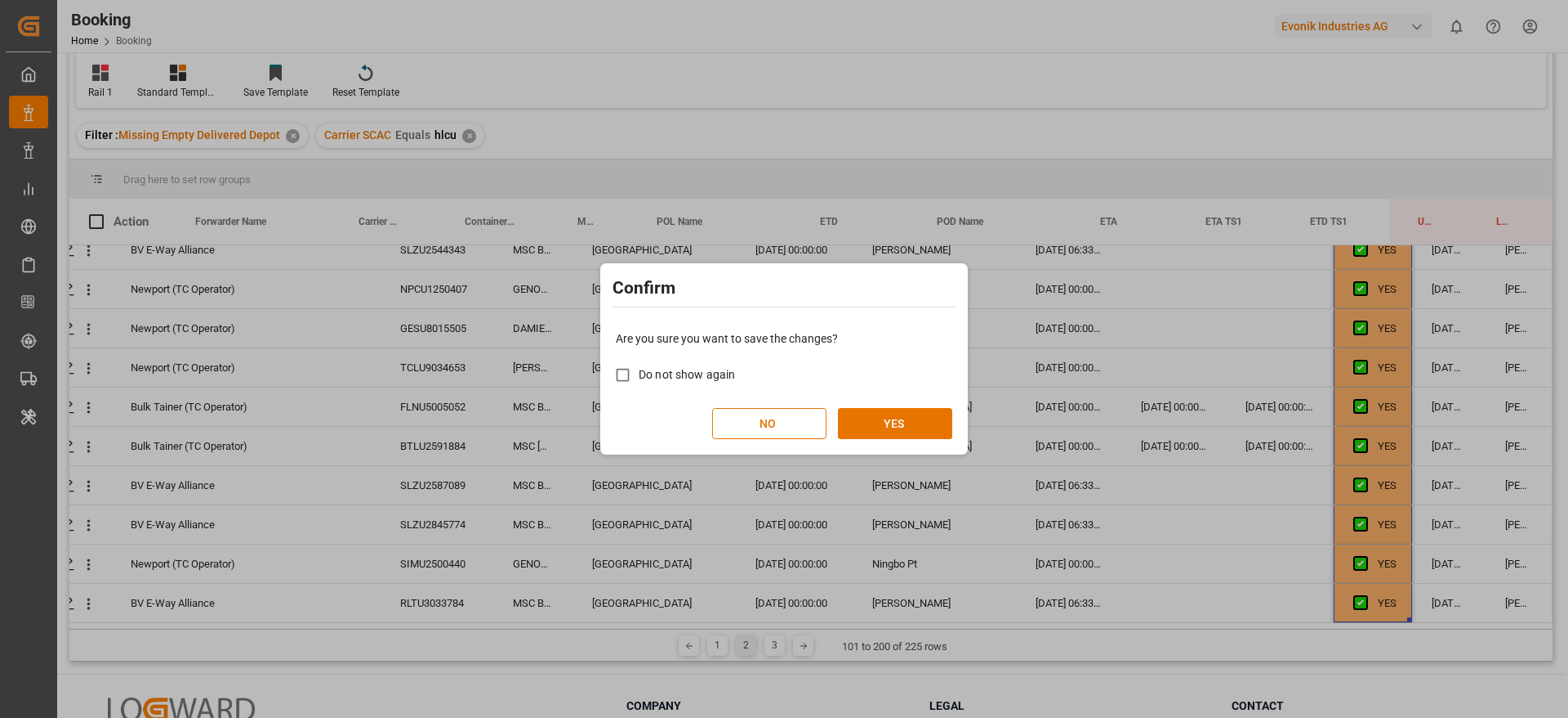
click at [932, 399] on div "Are you sure you want to save the changes? Do not show again NO YES" at bounding box center [784, 384] width 360 height 131
click at [927, 412] on button "YES" at bounding box center [895, 423] width 114 height 31
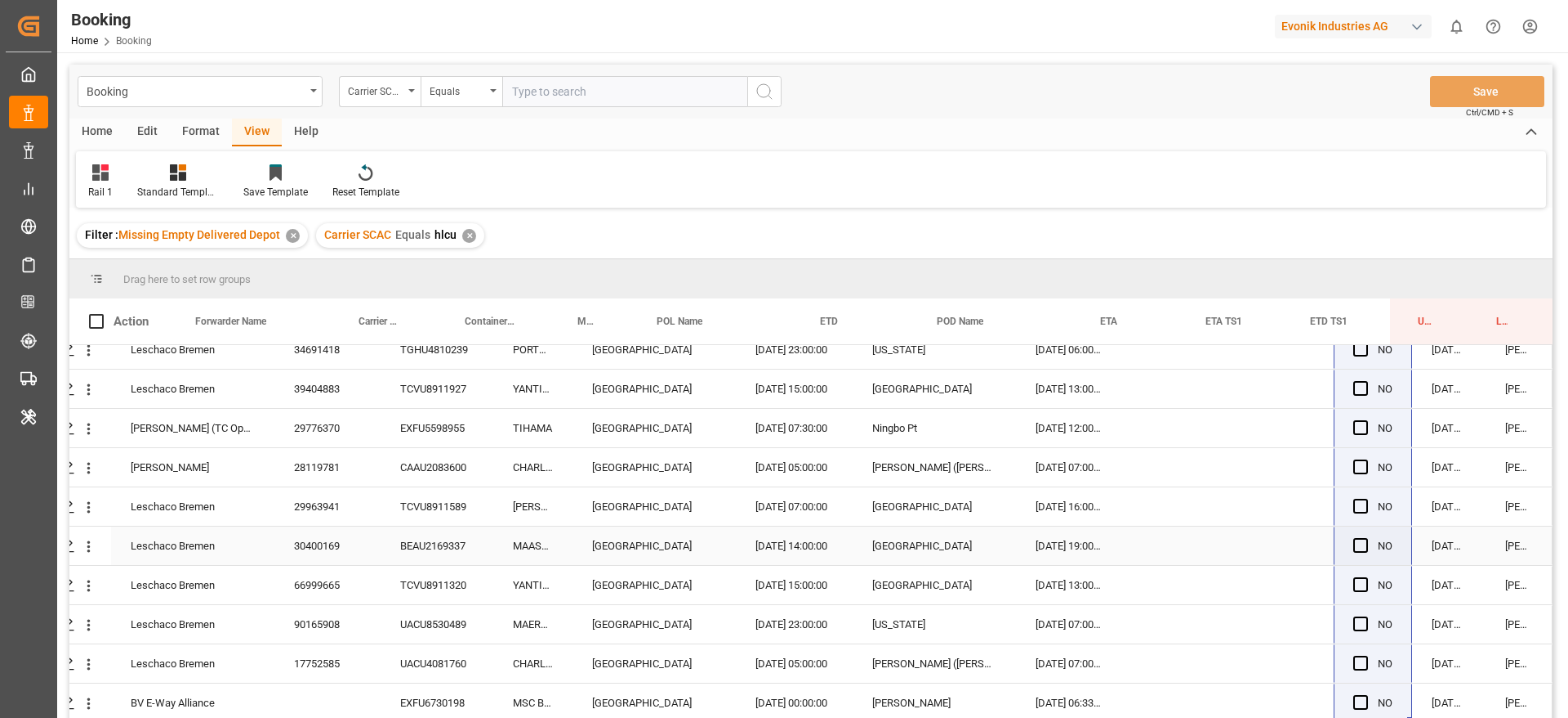
scroll to position [242, 0]
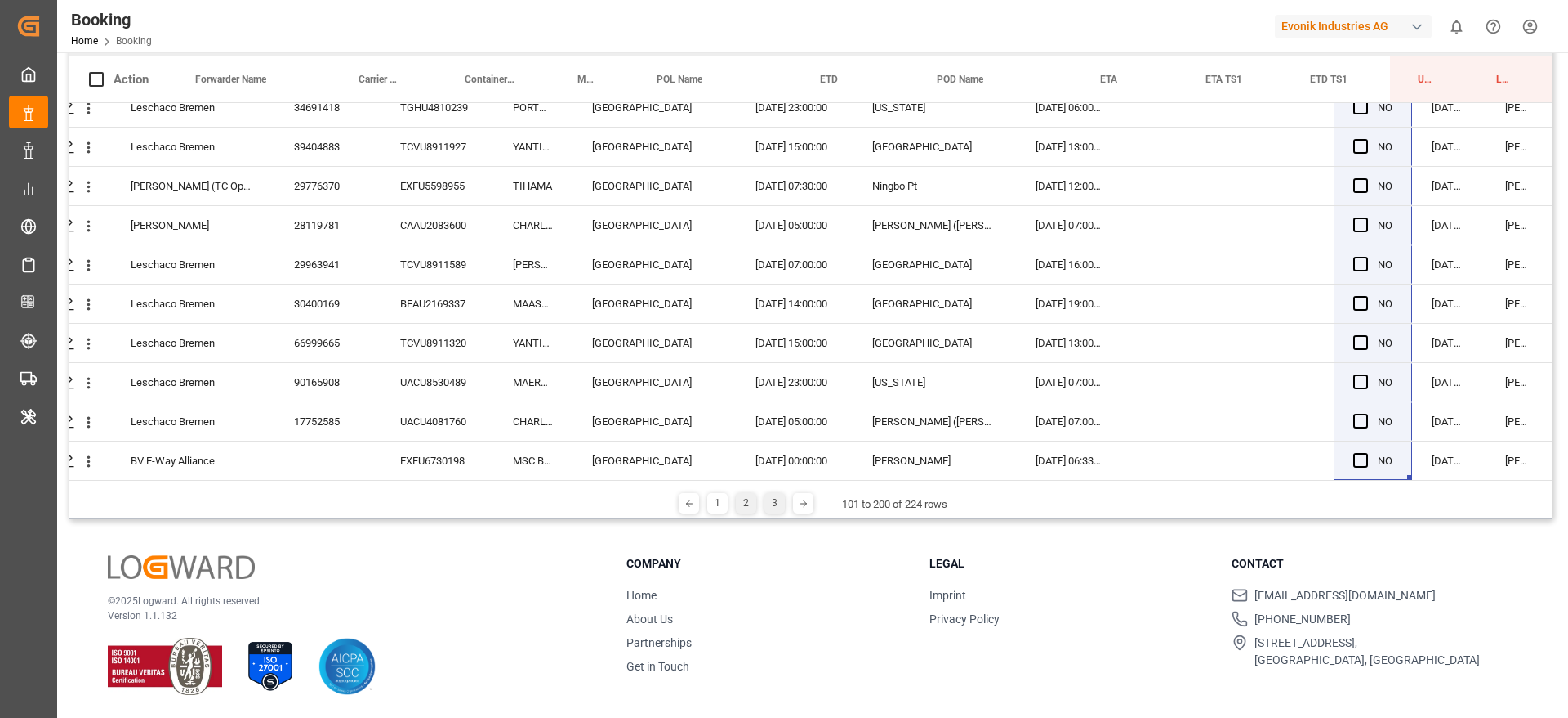
click at [769, 506] on div "3" at bounding box center [775, 503] width 20 height 20
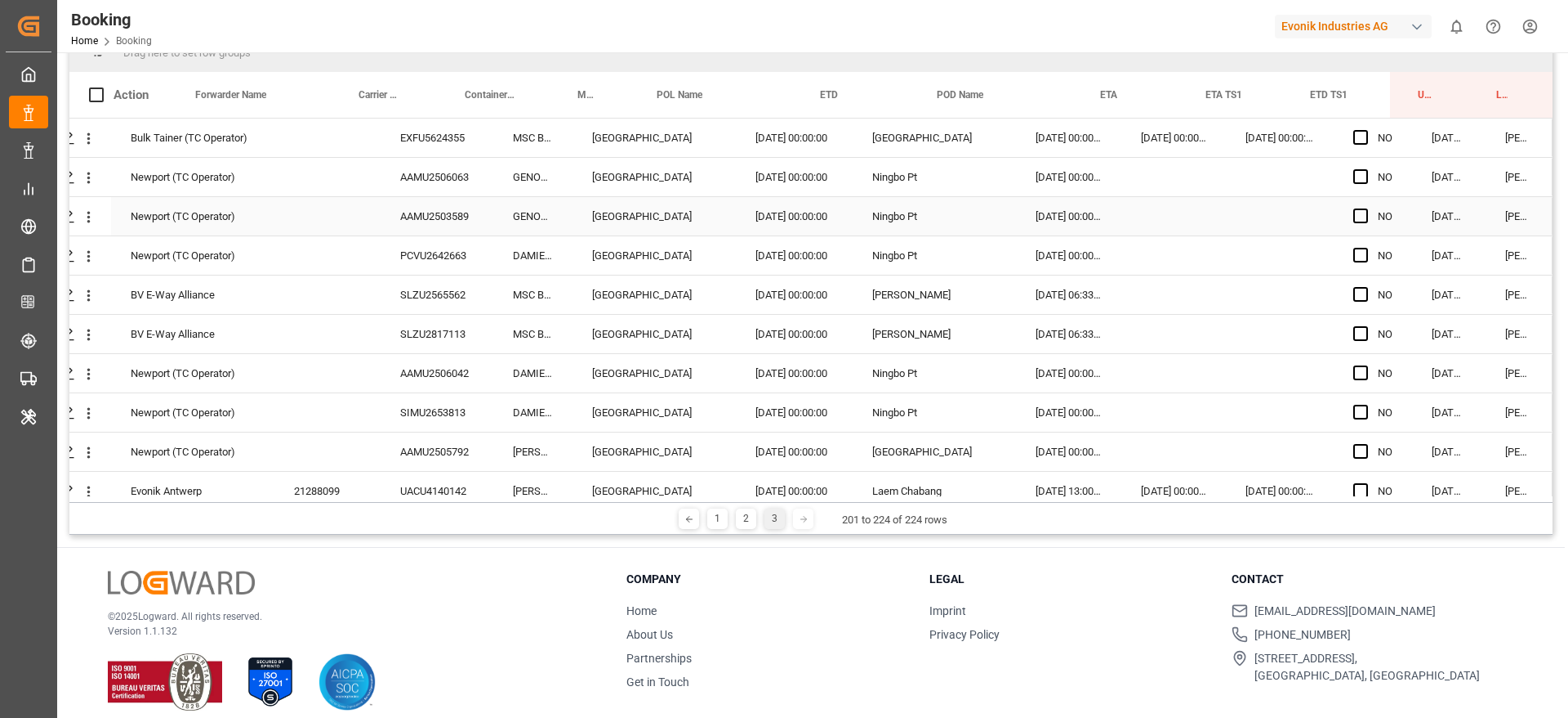
scroll to position [225, 0]
click at [483, 144] on div "EXFU5624355" at bounding box center [437, 139] width 112 height 38
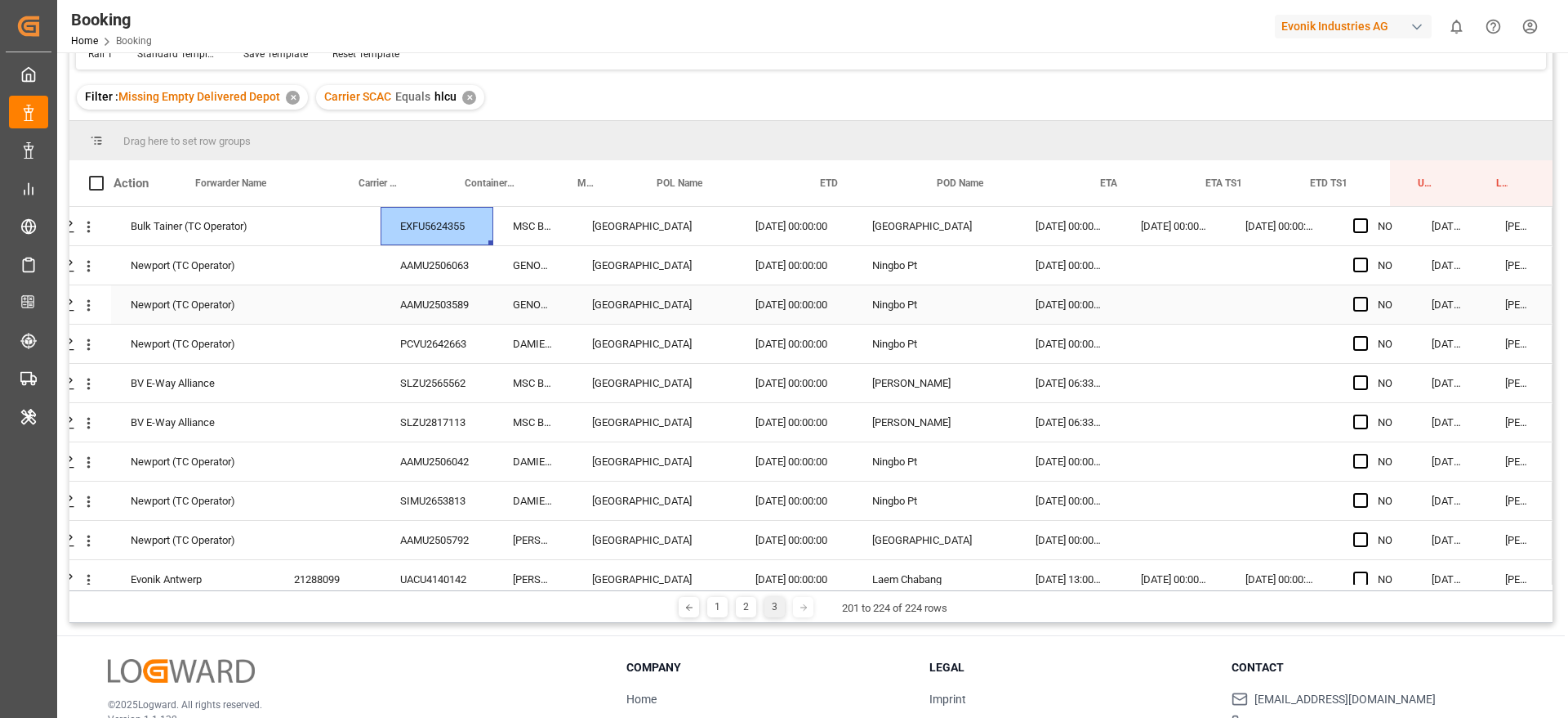
scroll to position [137, 0]
click at [435, 284] on div "Bulk Tainer (TC Operator) EXFU5624355 MSC BRUNELLA Rotterdam 03.07.2025 00:00:0…" at bounding box center [783, 679] width 1540 height 941
click at [438, 273] on div "AAMU2506063" at bounding box center [437, 266] width 112 height 38
click at [405, 308] on div "AAMU2503589" at bounding box center [437, 305] width 112 height 38
click at [415, 339] on div "PCVU2642663" at bounding box center [437, 345] width 112 height 38
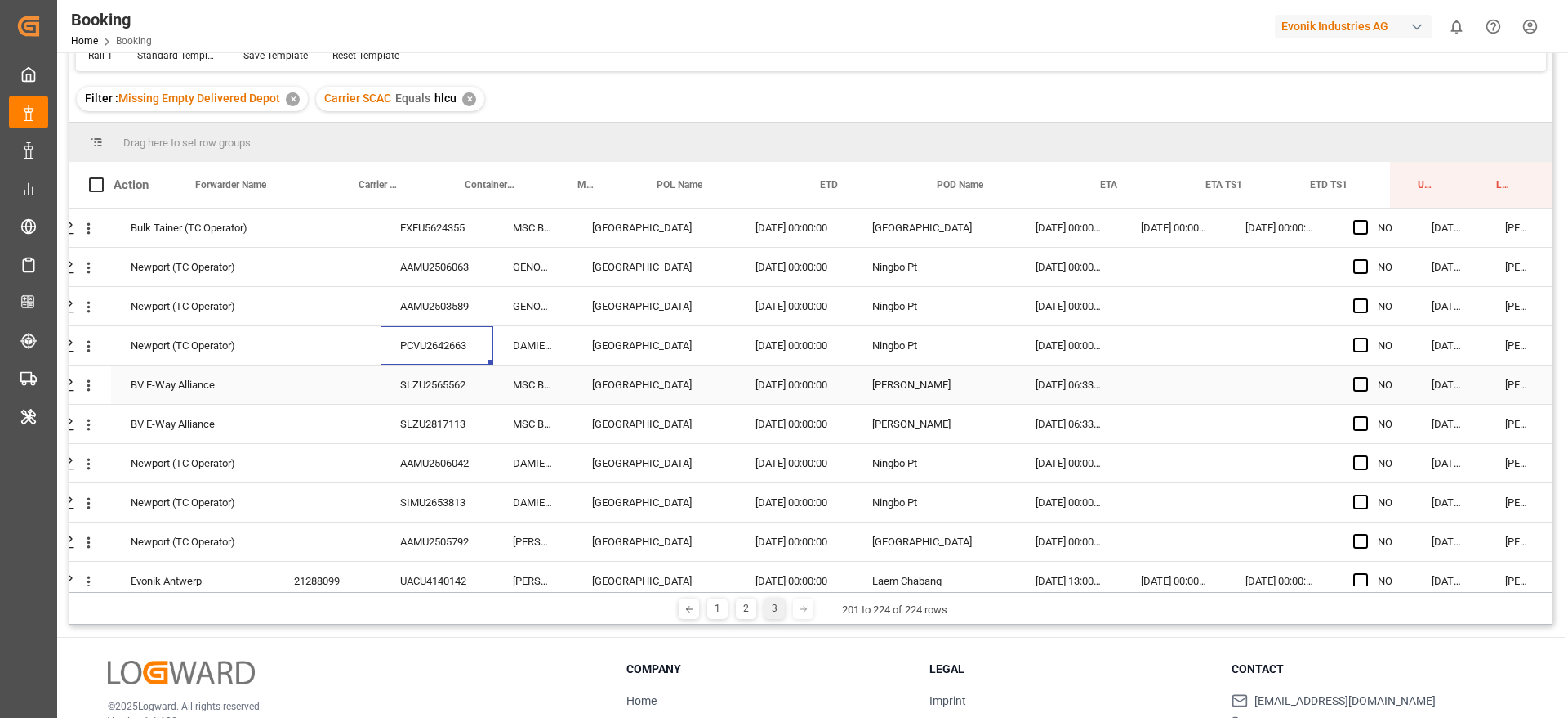
click at [449, 380] on div "SLZU2565562" at bounding box center [437, 384] width 112 height 38
click at [402, 404] on div "BV E-Way Alliance SLZU2565562 MSC BIANCA Antwerp 31.08.2025 00:00:00 Santos 17.…" at bounding box center [783, 385] width 1540 height 39
click at [402, 414] on div "SLZU2817113" at bounding box center [437, 423] width 112 height 38
click at [441, 466] on div "AAMU2506042" at bounding box center [437, 462] width 112 height 38
click at [428, 481] on div "AAMU2506042" at bounding box center [437, 462] width 112 height 38
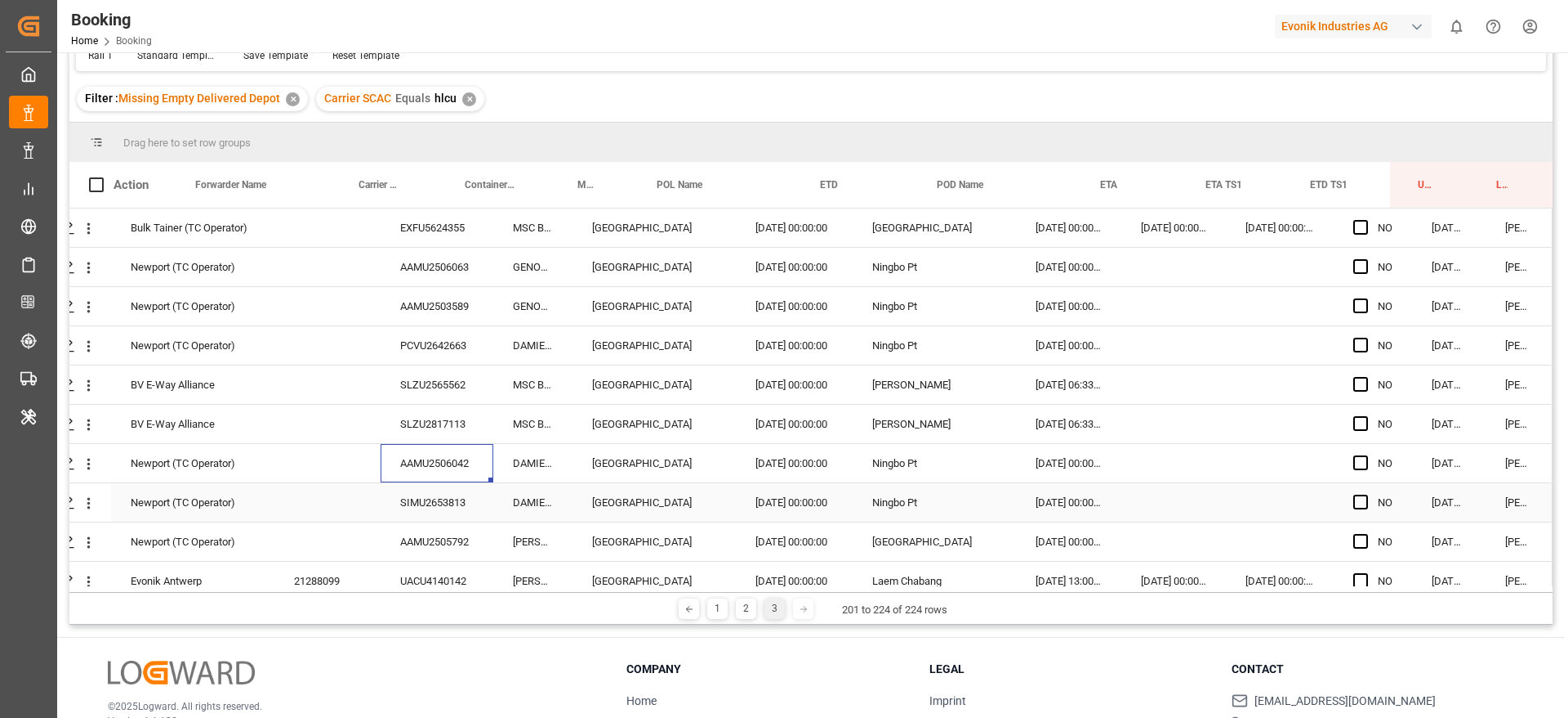
click at [428, 485] on div "SIMU2653813" at bounding box center [437, 501] width 112 height 38
click at [408, 541] on div "AAMU2505792" at bounding box center [437, 541] width 112 height 38
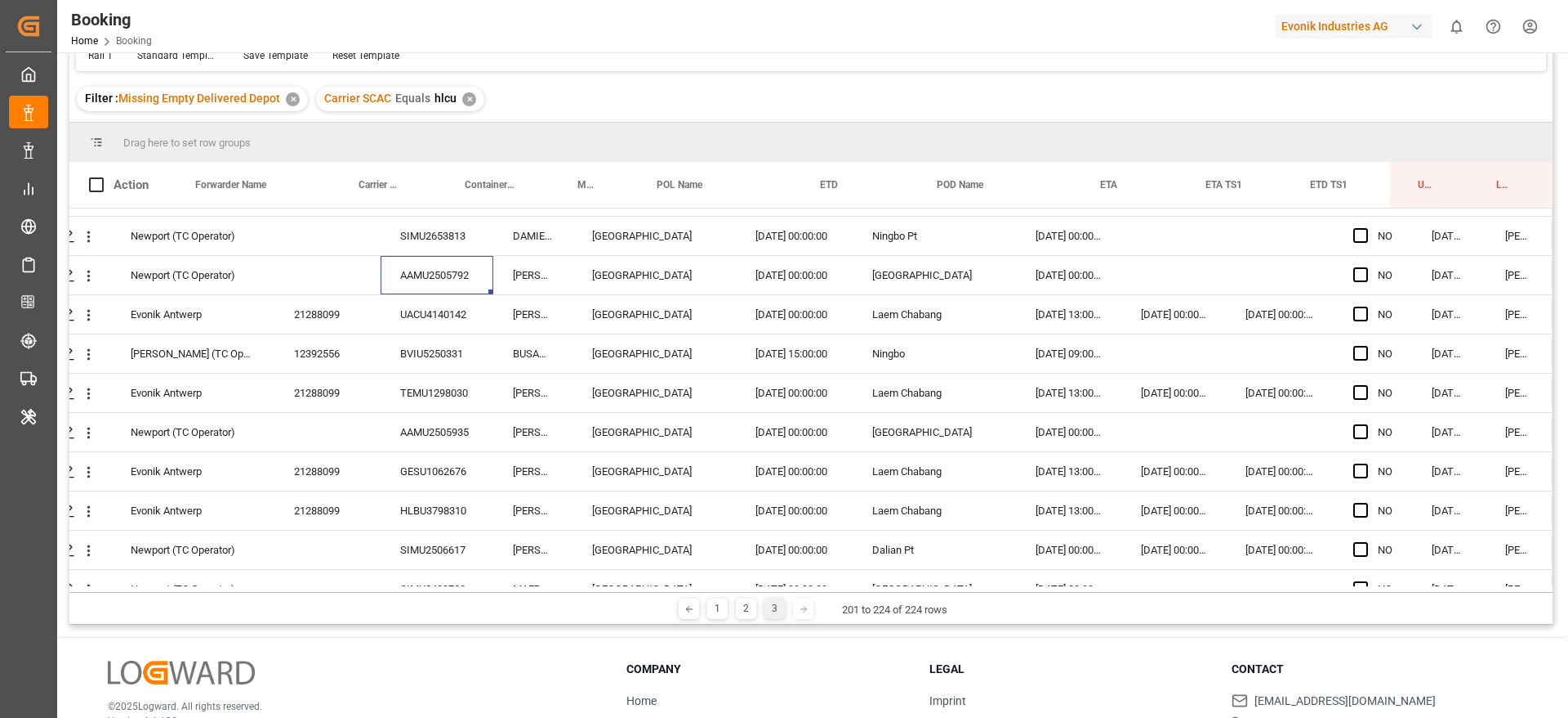
scroll to position [267, 62]
click at [429, 312] on div "UACU4140142" at bounding box center [437, 312] width 112 height 38
click at [394, 358] on div "BVIU5250331" at bounding box center [437, 352] width 112 height 38
click at [407, 388] on div "TEMU1298030" at bounding box center [437, 392] width 112 height 38
click at [425, 421] on div "AAMU2505935" at bounding box center [437, 431] width 112 height 38
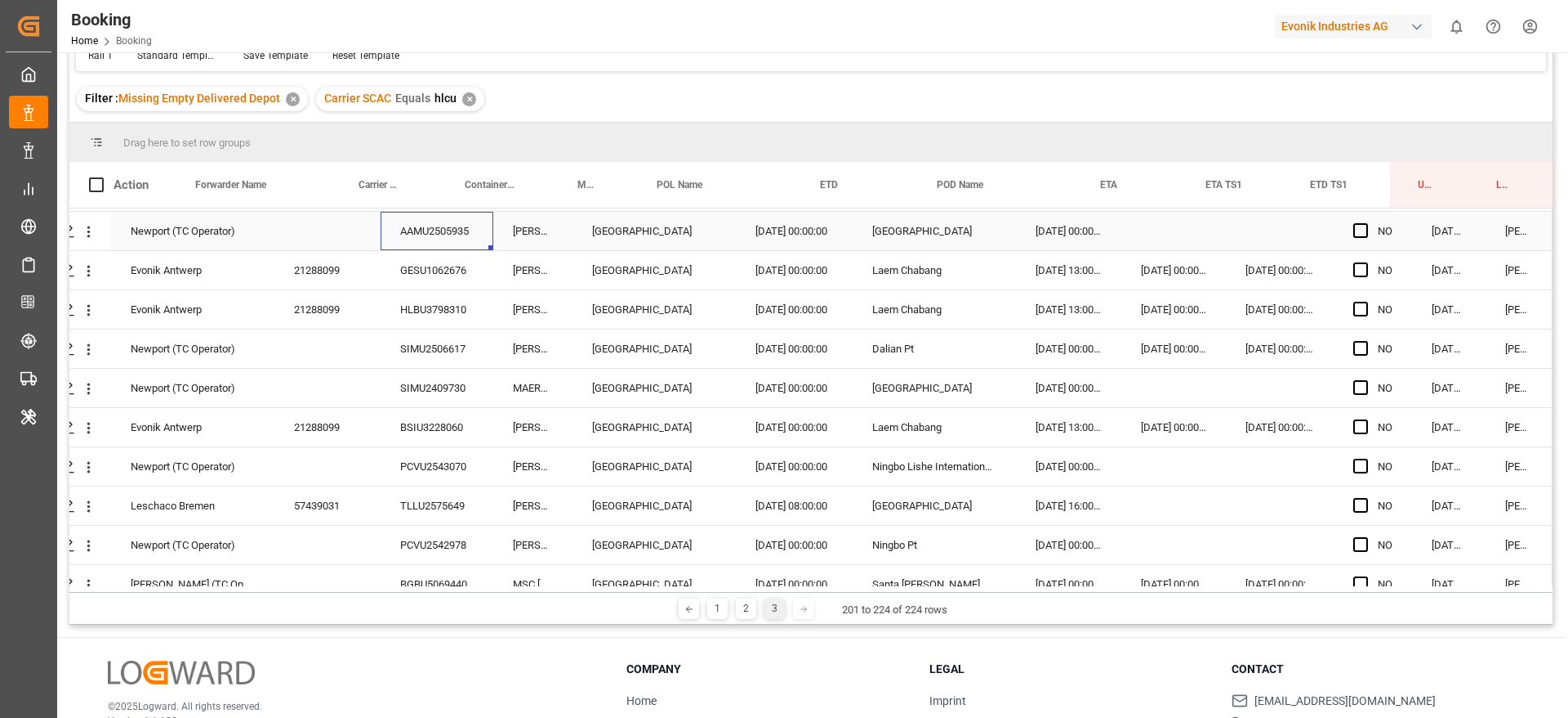
scroll to position [473, 62]
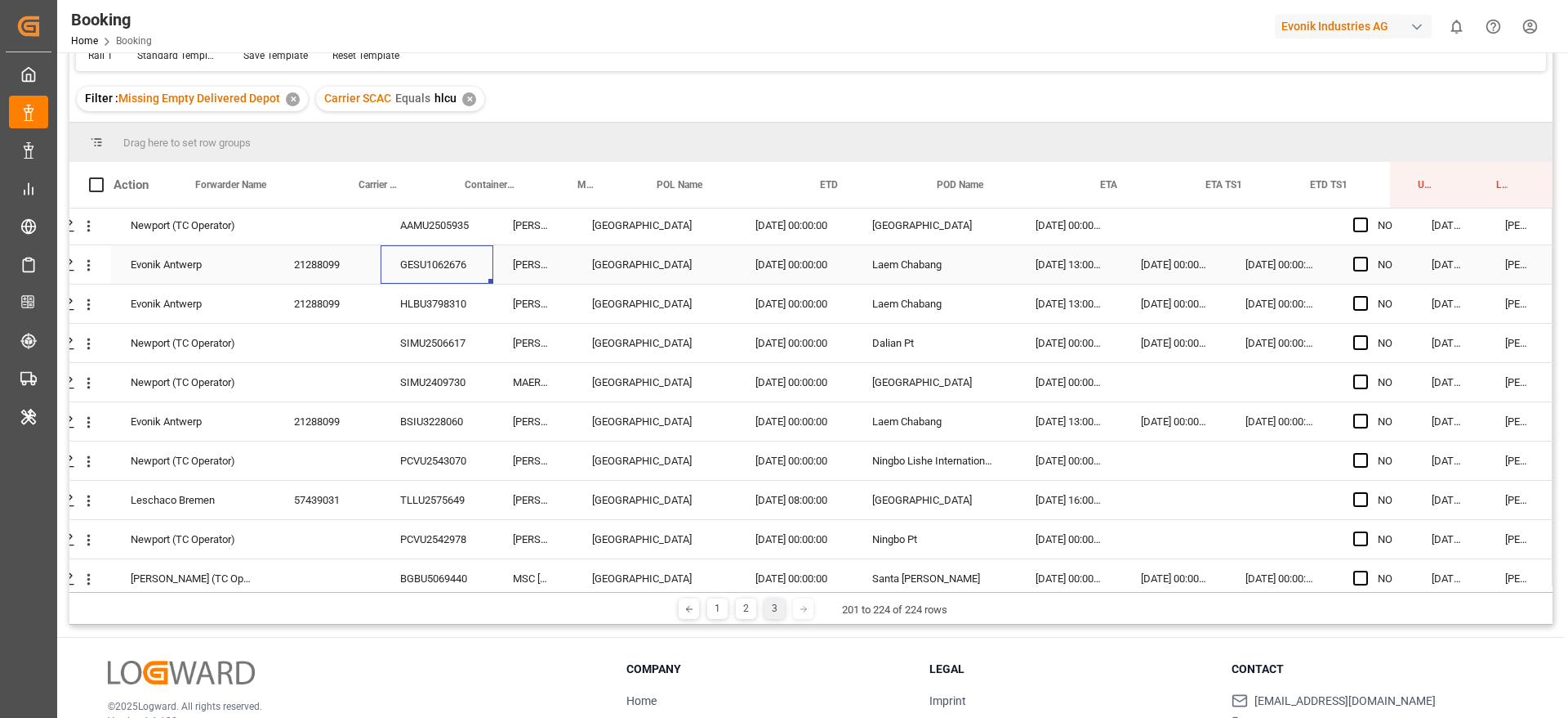
click at [443, 272] on div "GESU1062676" at bounding box center [437, 264] width 112 height 38
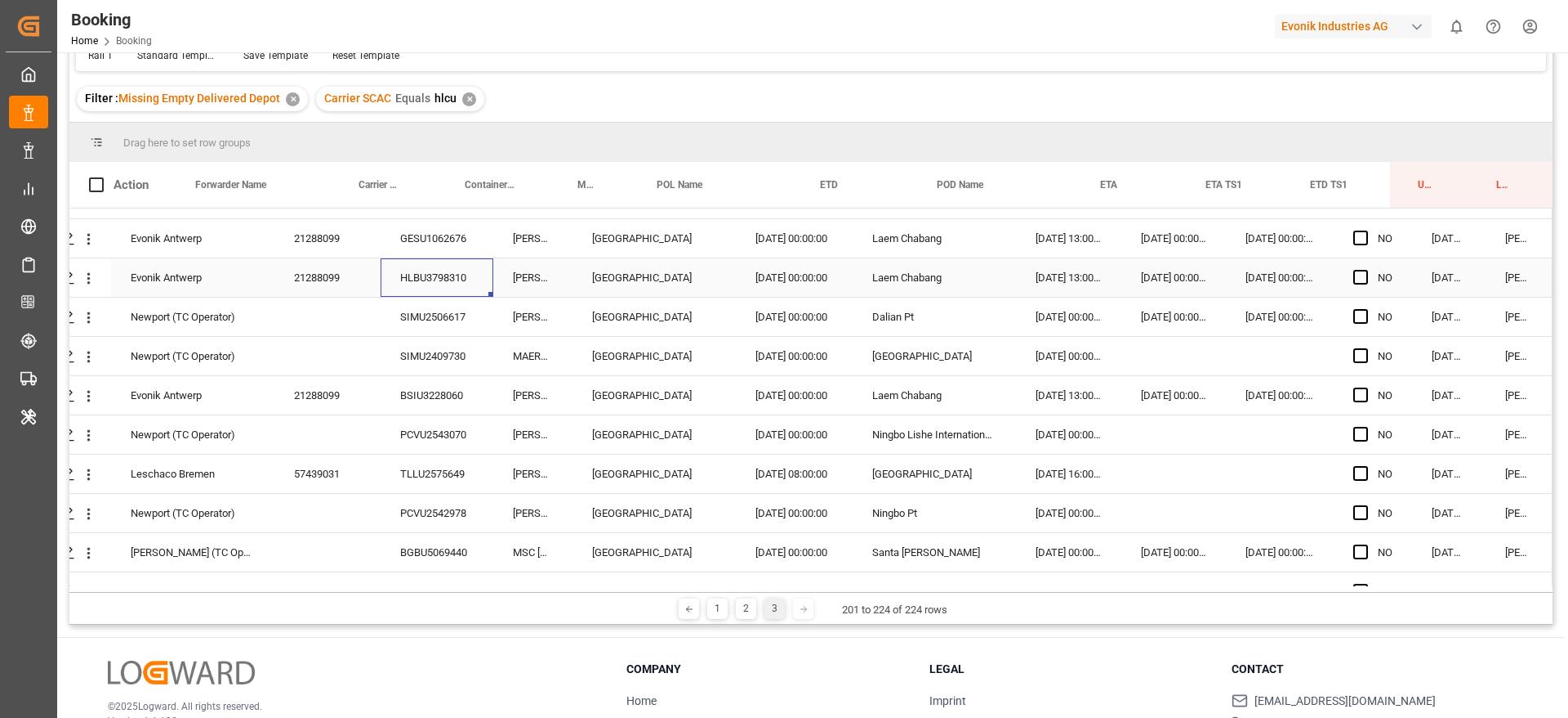
click at [428, 295] on div "HLBU3798310" at bounding box center [437, 277] width 112 height 38
click at [407, 326] on div "SIMU2506617" at bounding box center [437, 316] width 112 height 38
click at [455, 361] on div "SIMU2409730" at bounding box center [437, 355] width 112 height 38
click at [431, 401] on div "BSIU3228060" at bounding box center [437, 394] width 112 height 38
click at [430, 436] on div "PCVU2543070" at bounding box center [437, 433] width 112 height 38
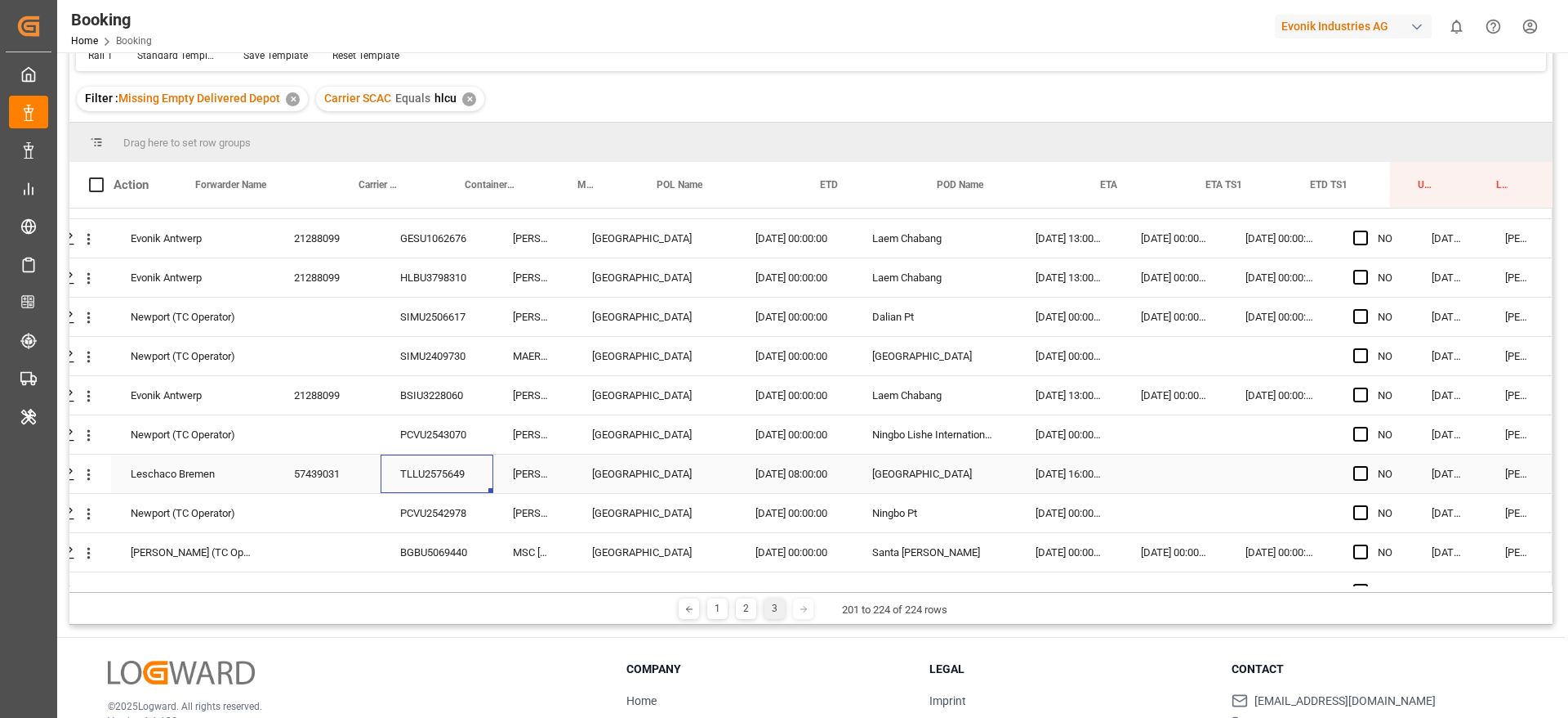
click at [447, 475] on div "TLLU2575649" at bounding box center [437, 473] width 112 height 38
click at [419, 500] on div "PCVU2542978" at bounding box center [437, 512] width 112 height 38
click at [416, 558] on div "BGBU5069440" at bounding box center [437, 552] width 112 height 38
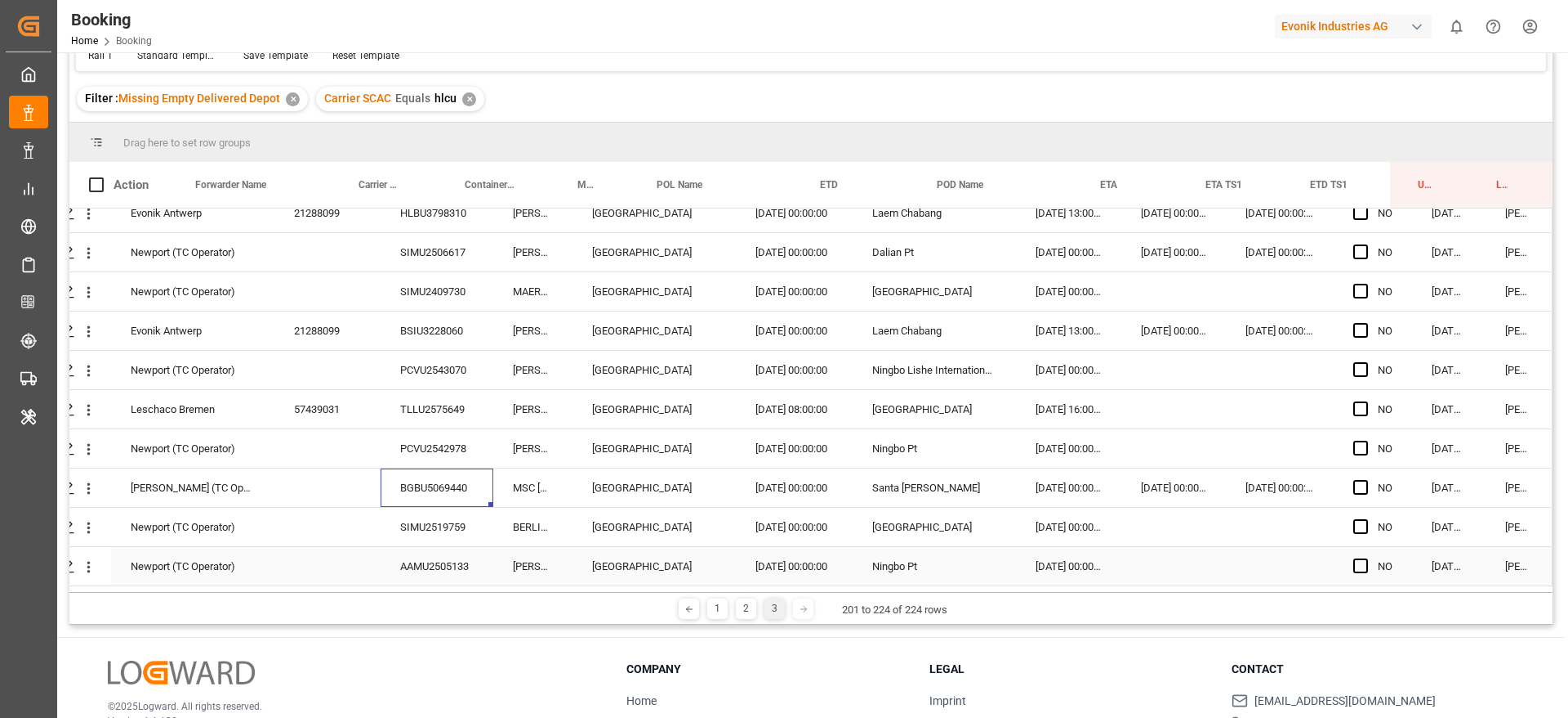
click at [434, 537] on div "SIMU2519759" at bounding box center [437, 526] width 112 height 38
click at [402, 551] on div "AAMU2505133" at bounding box center [437, 565] width 112 height 38
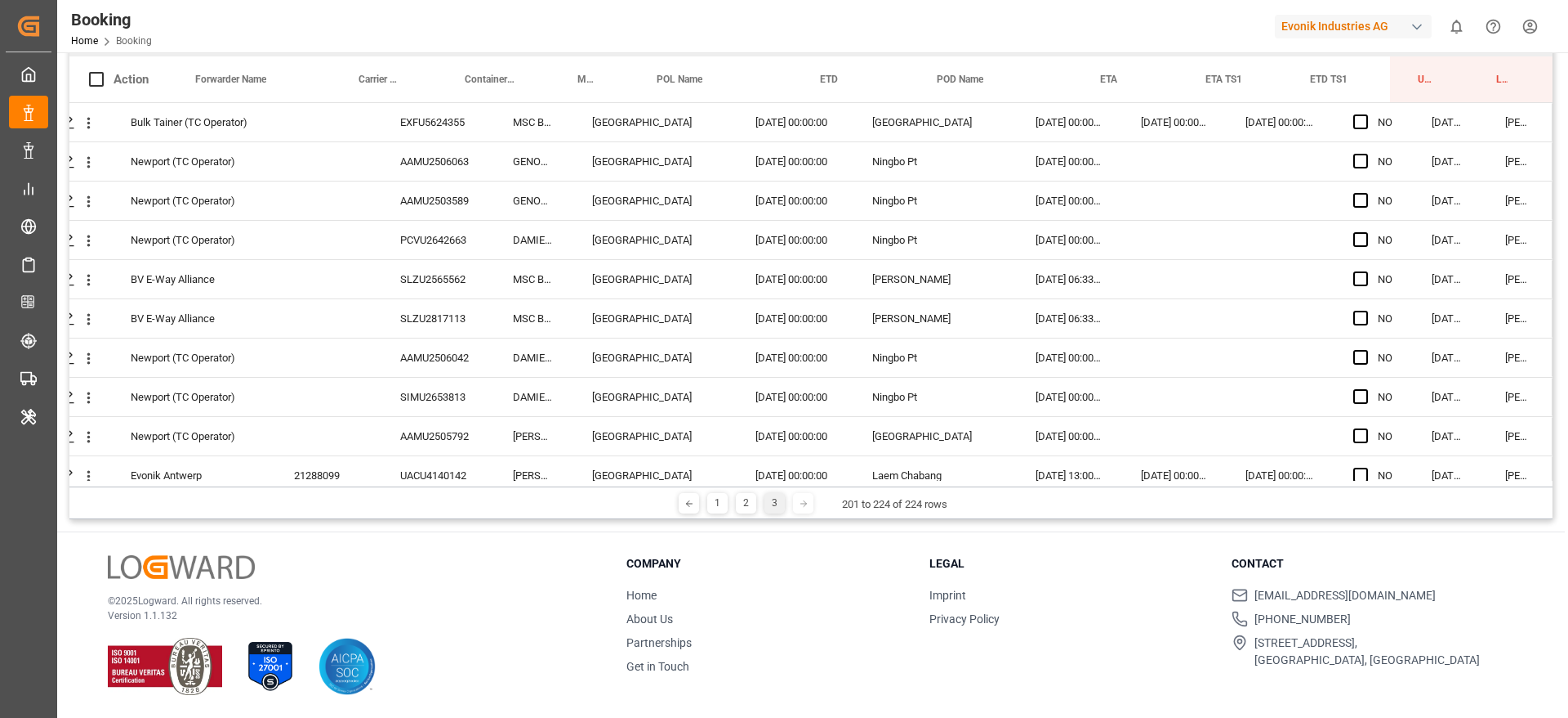
scroll to position [0, 0]
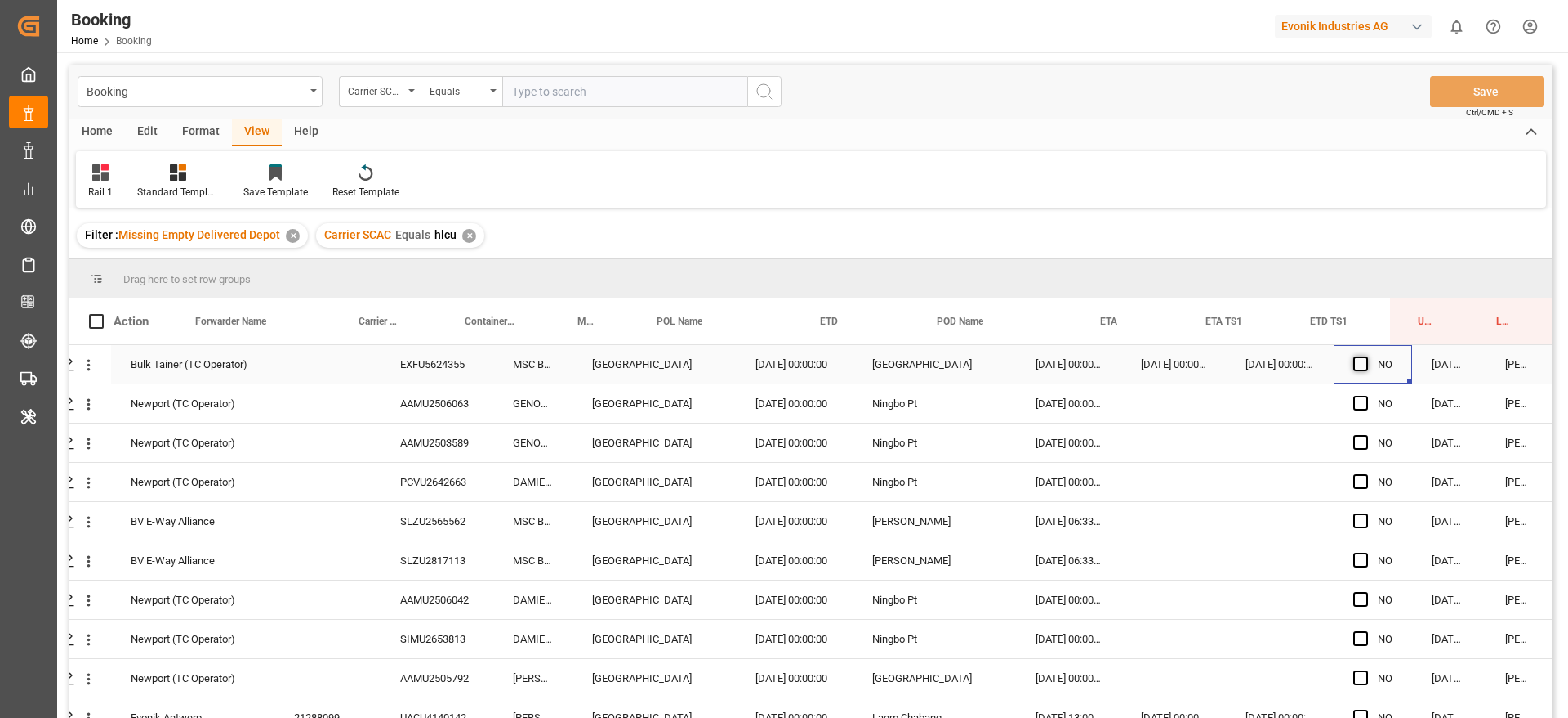
click at [1356, 366] on span "Press SPACE to select this row." at bounding box center [1361, 364] width 15 height 15
click at [1365, 356] on input "Press SPACE to select this row." at bounding box center [1365, 356] width 0 height 0
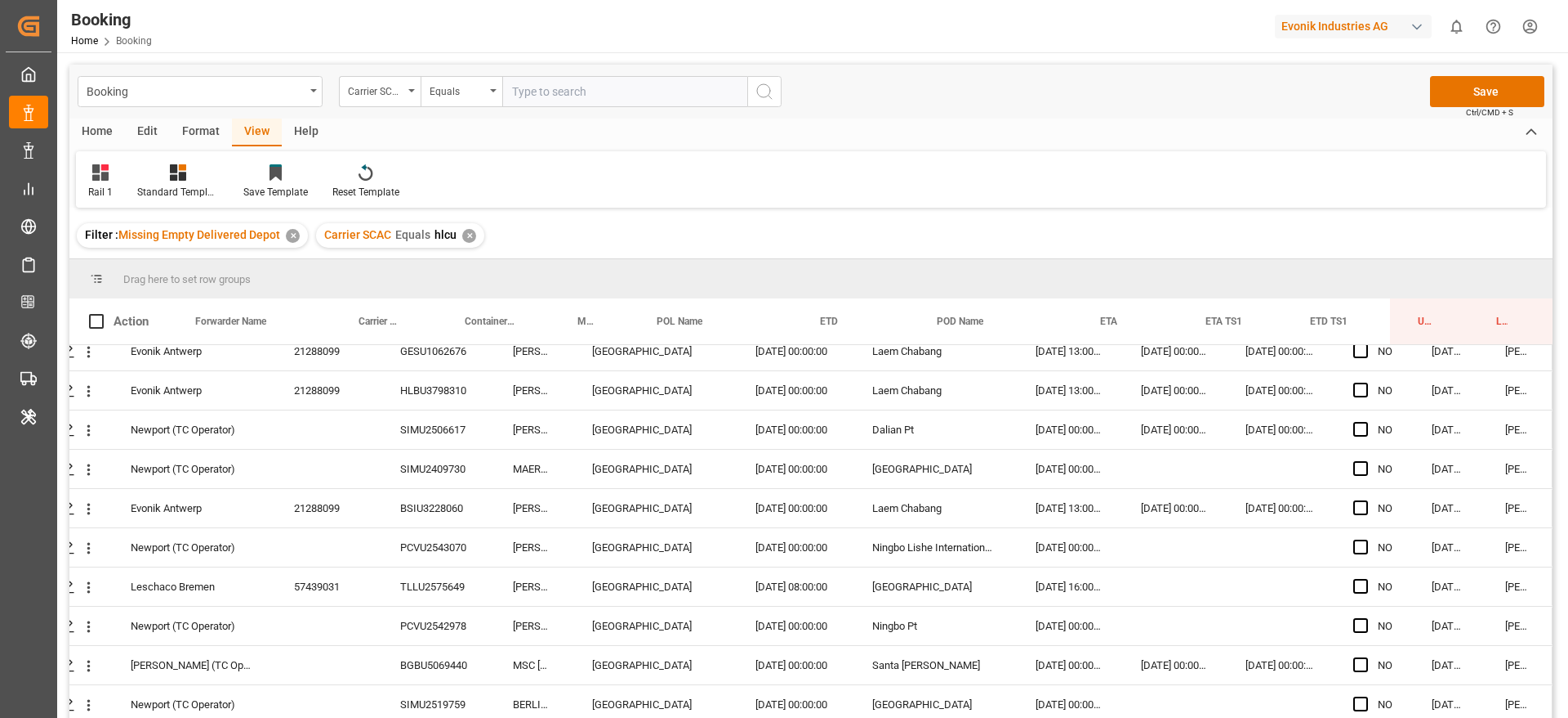
scroll to position [570, 62]
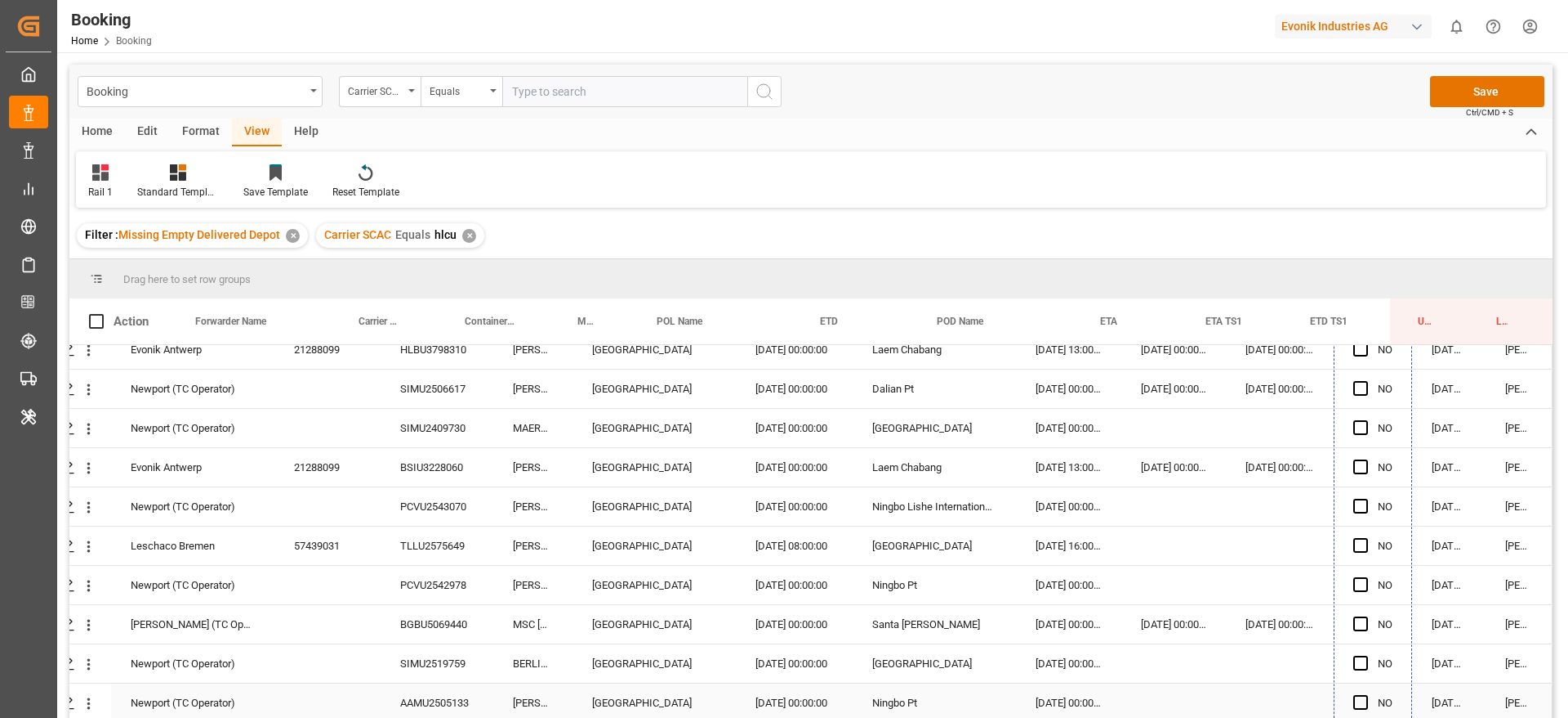
drag, startPoint x: 1403, startPoint y: 381, endPoint x: 1389, endPoint y: 700, distance: 319.3
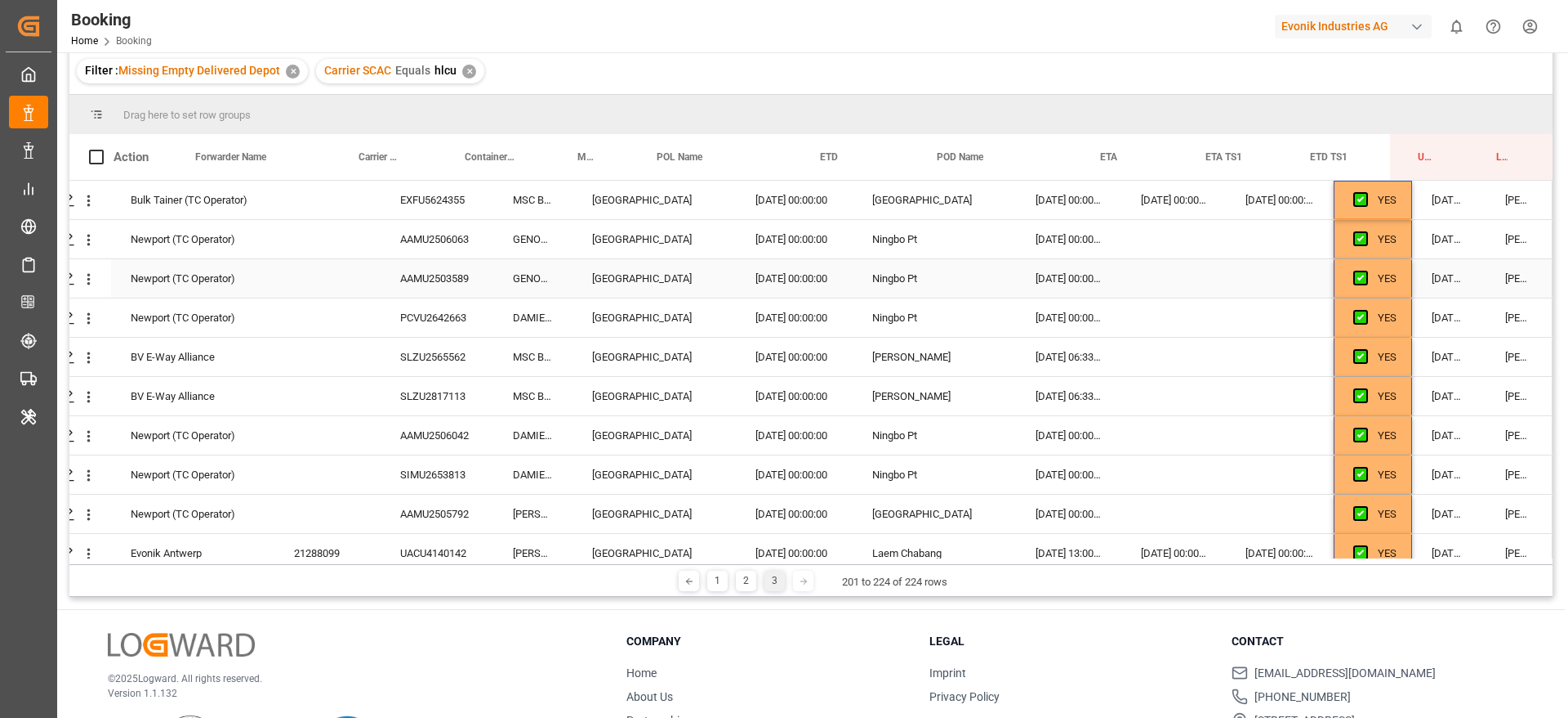
scroll to position [0, 0]
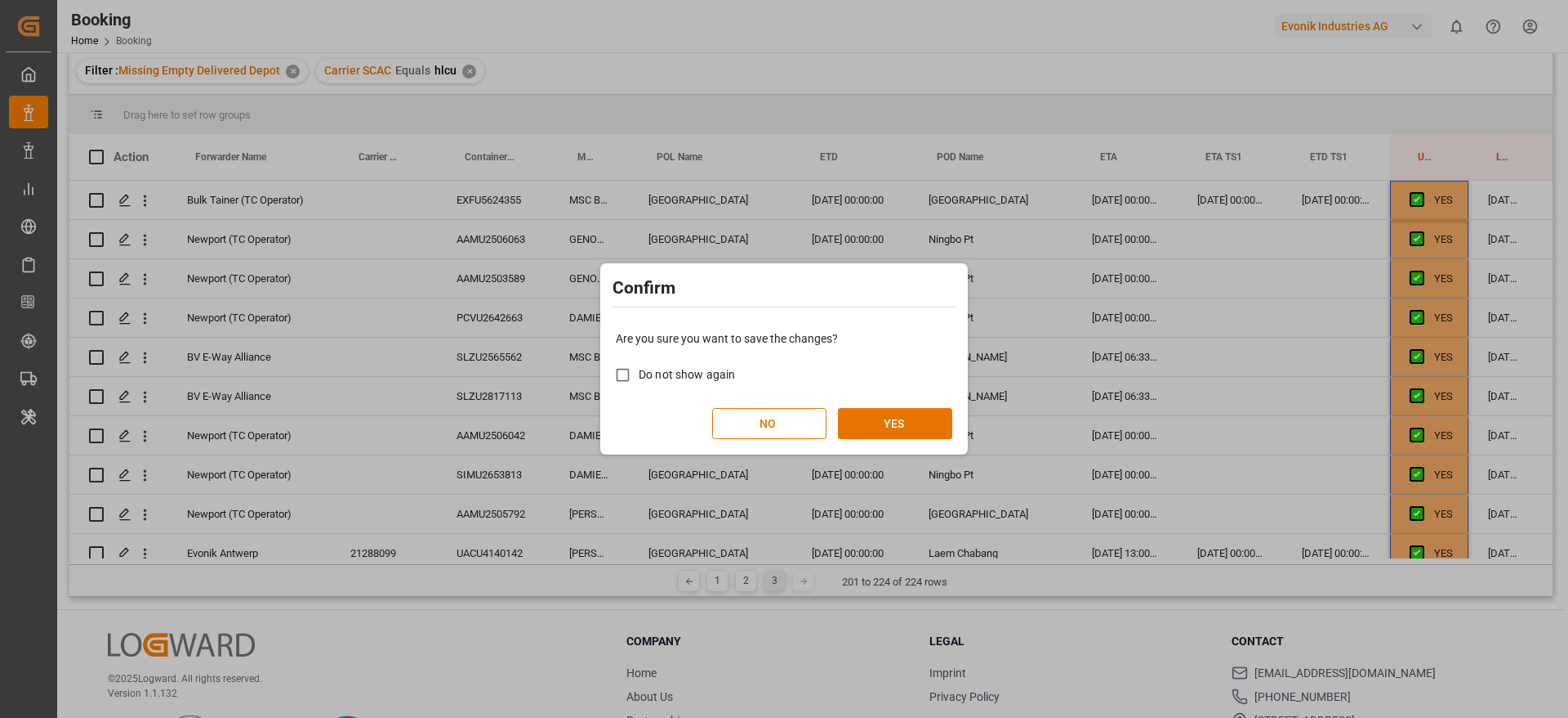
click at [911, 403] on div "Are you sure you want to save the changes? Do not show again NO YES" at bounding box center [784, 384] width 360 height 131
click at [909, 421] on button "YES" at bounding box center [895, 423] width 114 height 31
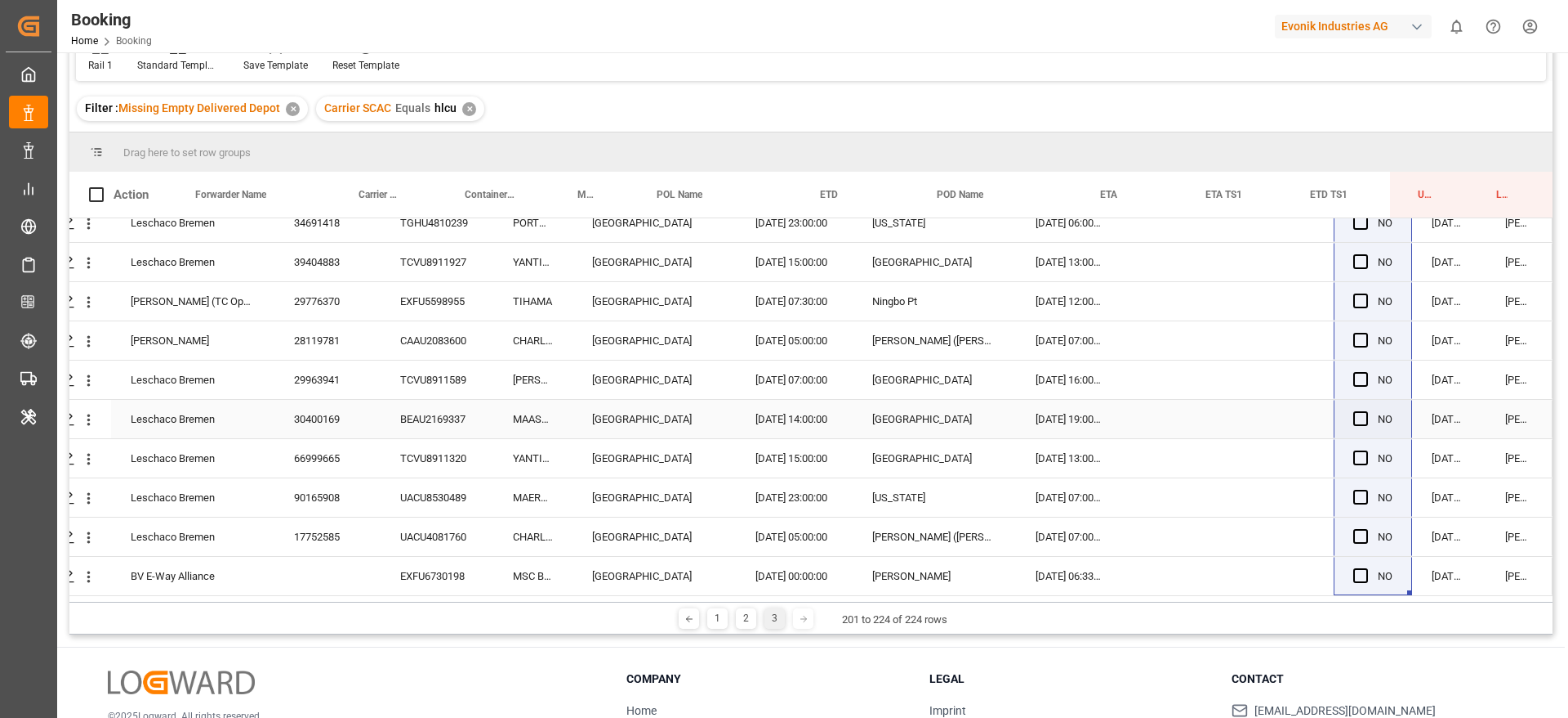
scroll to position [242, 0]
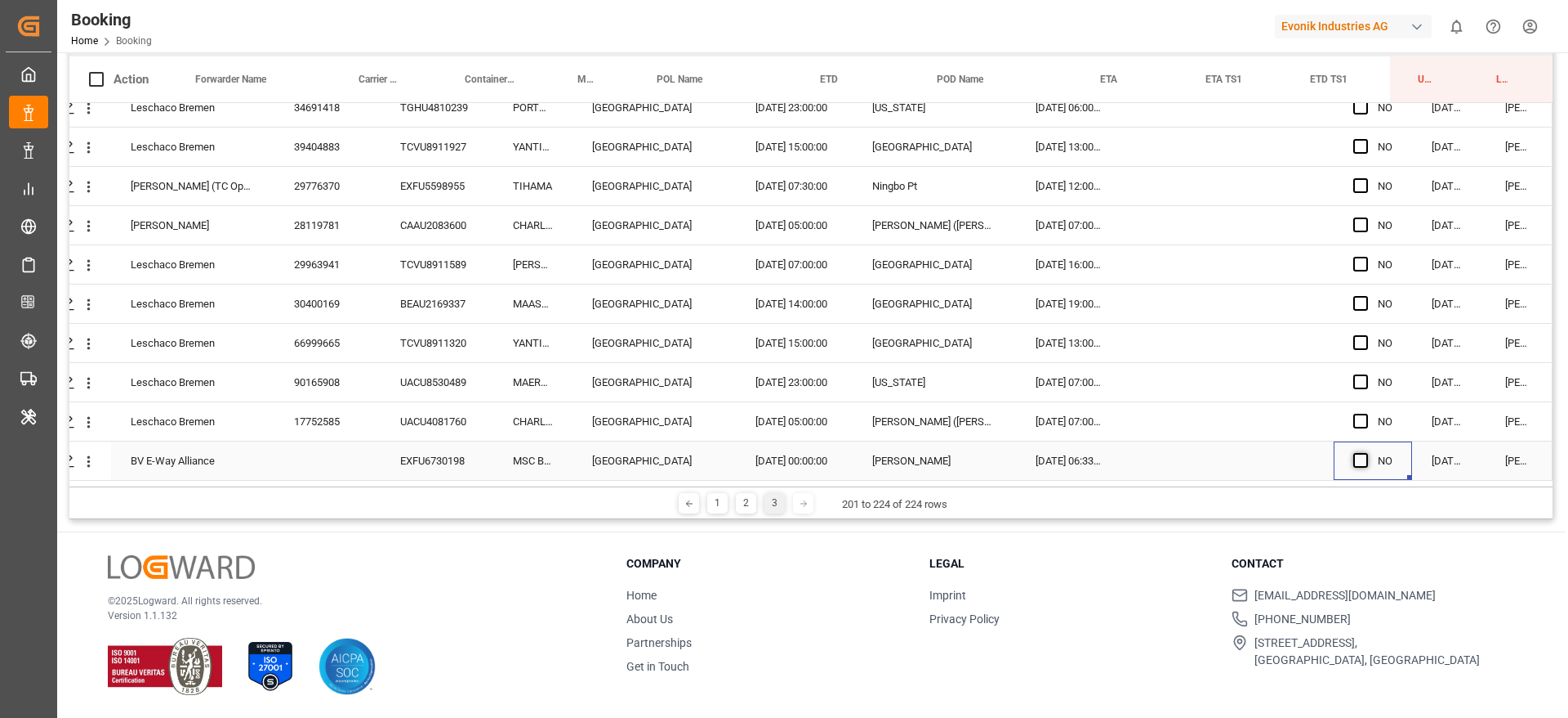
click at [1353, 454] on span "Press SPACE to select this row." at bounding box center [1361, 460] width 15 height 15
click at [1365, 453] on input "Press SPACE to select this row." at bounding box center [1365, 453] width 0 height 0
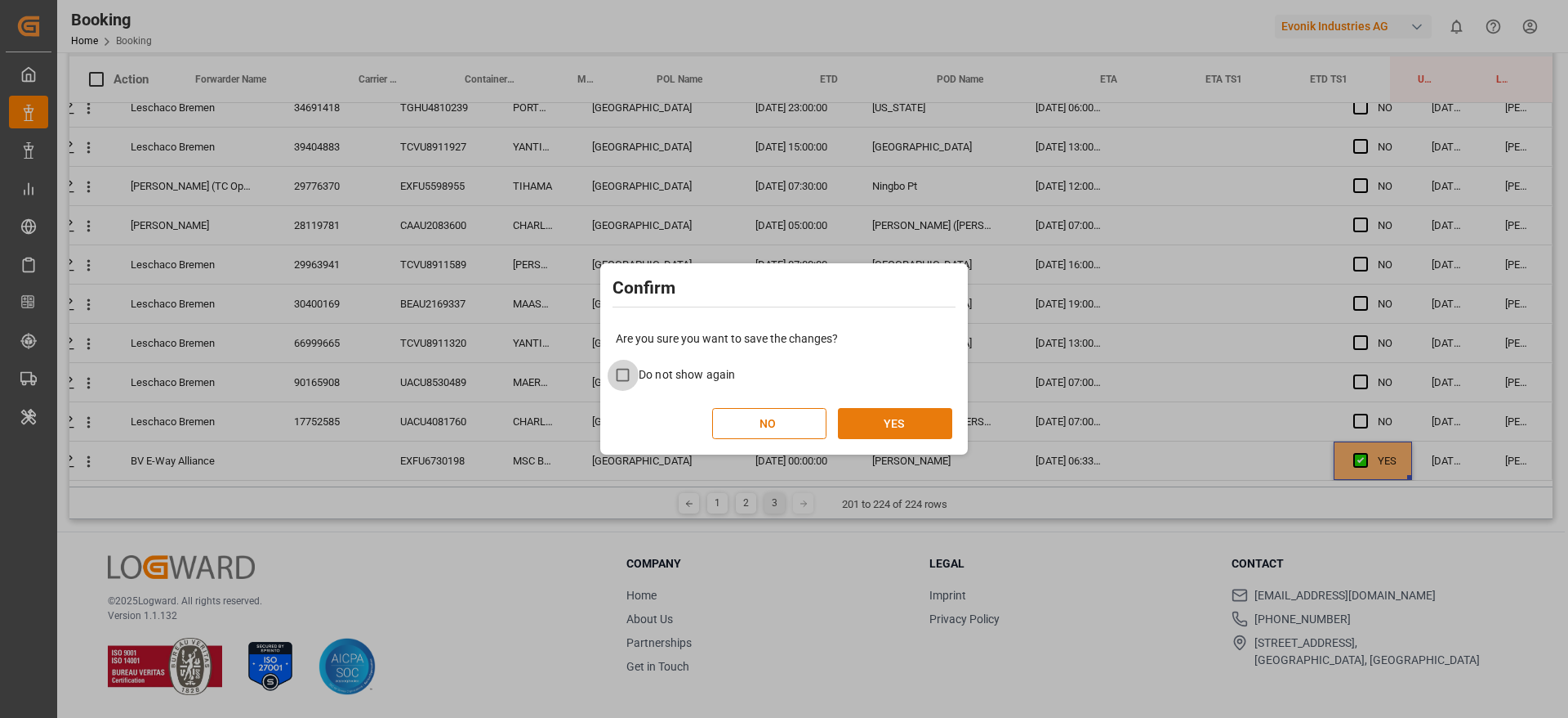
drag, startPoint x: 886, startPoint y: 446, endPoint x: 909, endPoint y: 431, distance: 27.5
click at [889, 446] on div "Are you sure you want to save the changes? Do not show again NO YES" at bounding box center [784, 384] width 360 height 131
click at [918, 422] on button "YES" at bounding box center [895, 423] width 114 height 31
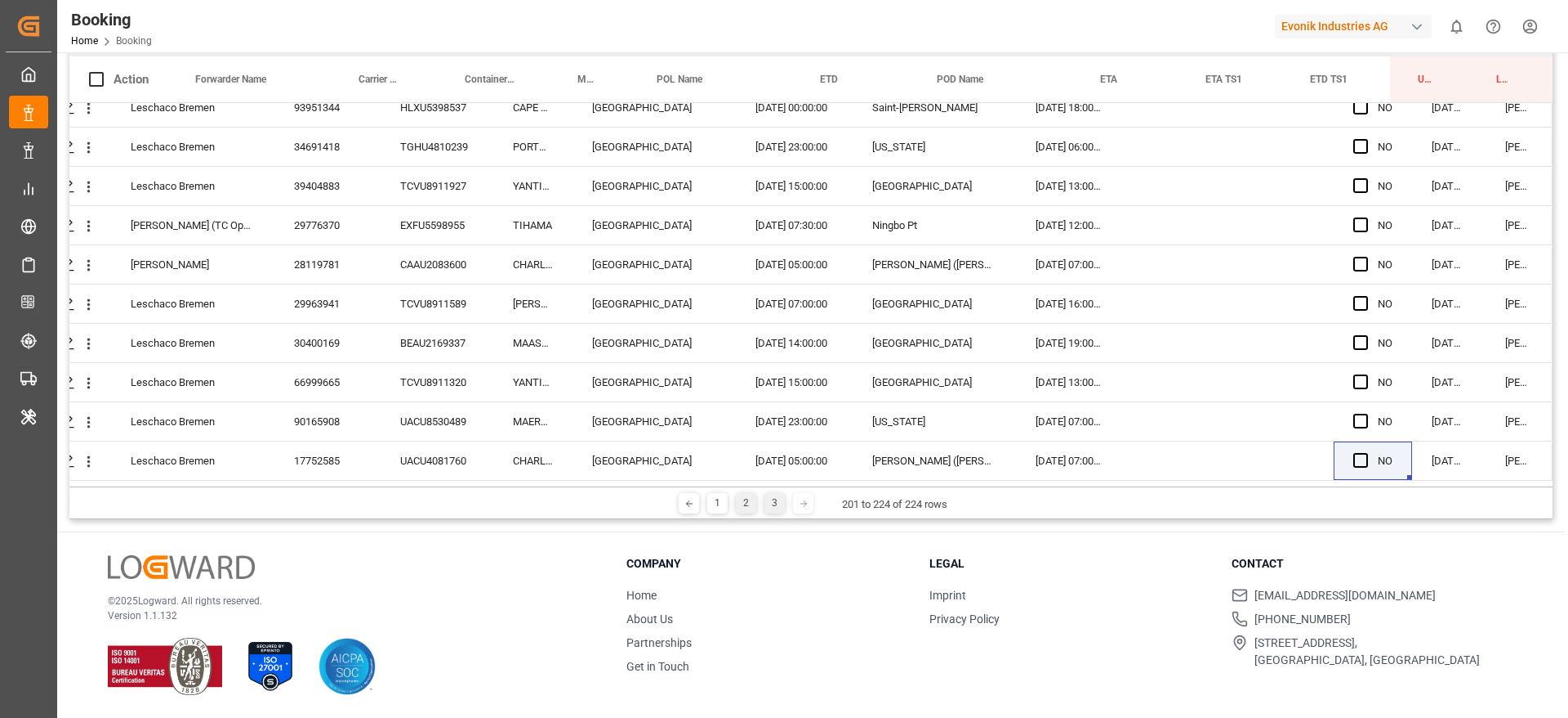
click at [748, 513] on div "1 2 3 201 to 224 of 224 rows" at bounding box center [811, 502] width 1483 height 33
click at [744, 504] on div "2" at bounding box center [746, 503] width 20 height 20
click at [710, 512] on div "1" at bounding box center [718, 503] width 20 height 20
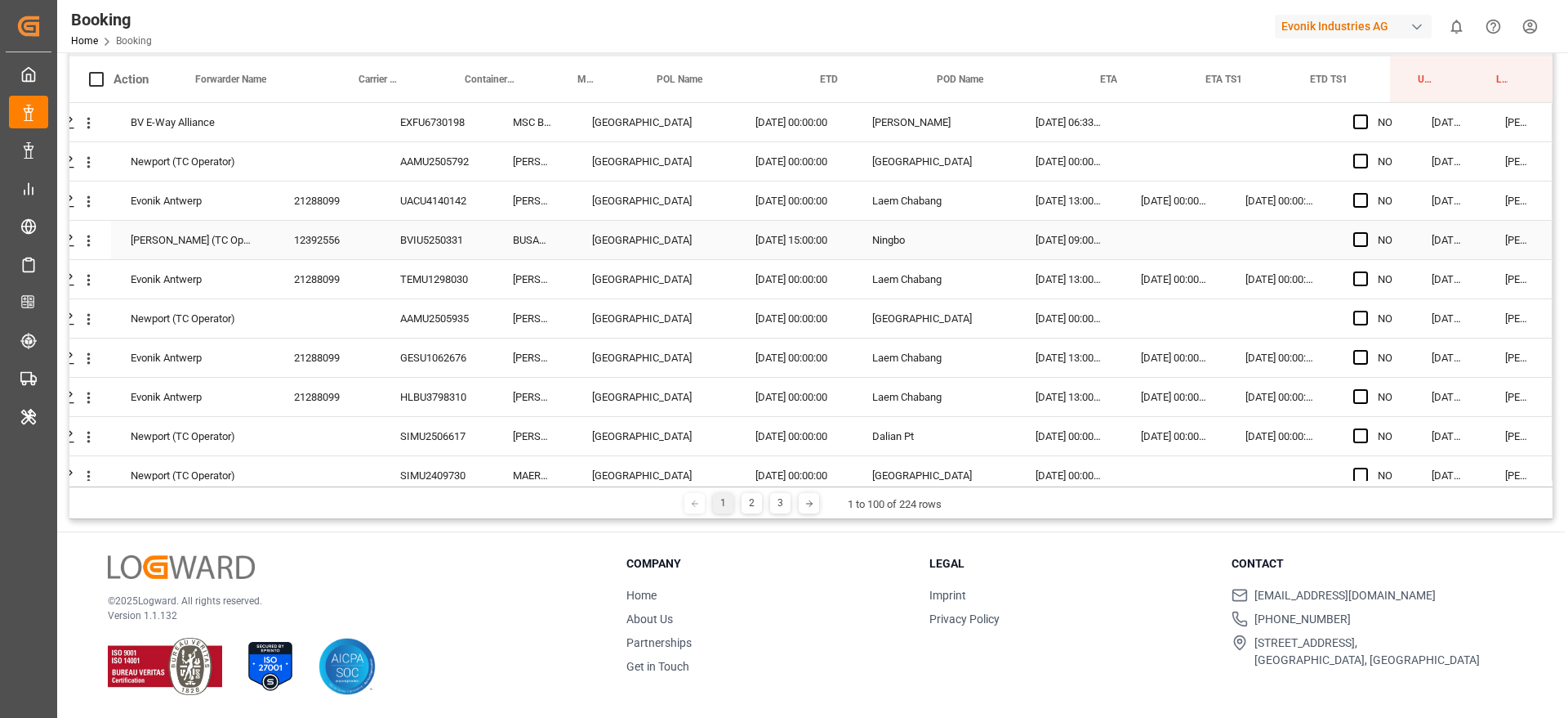
scroll to position [0, 0]
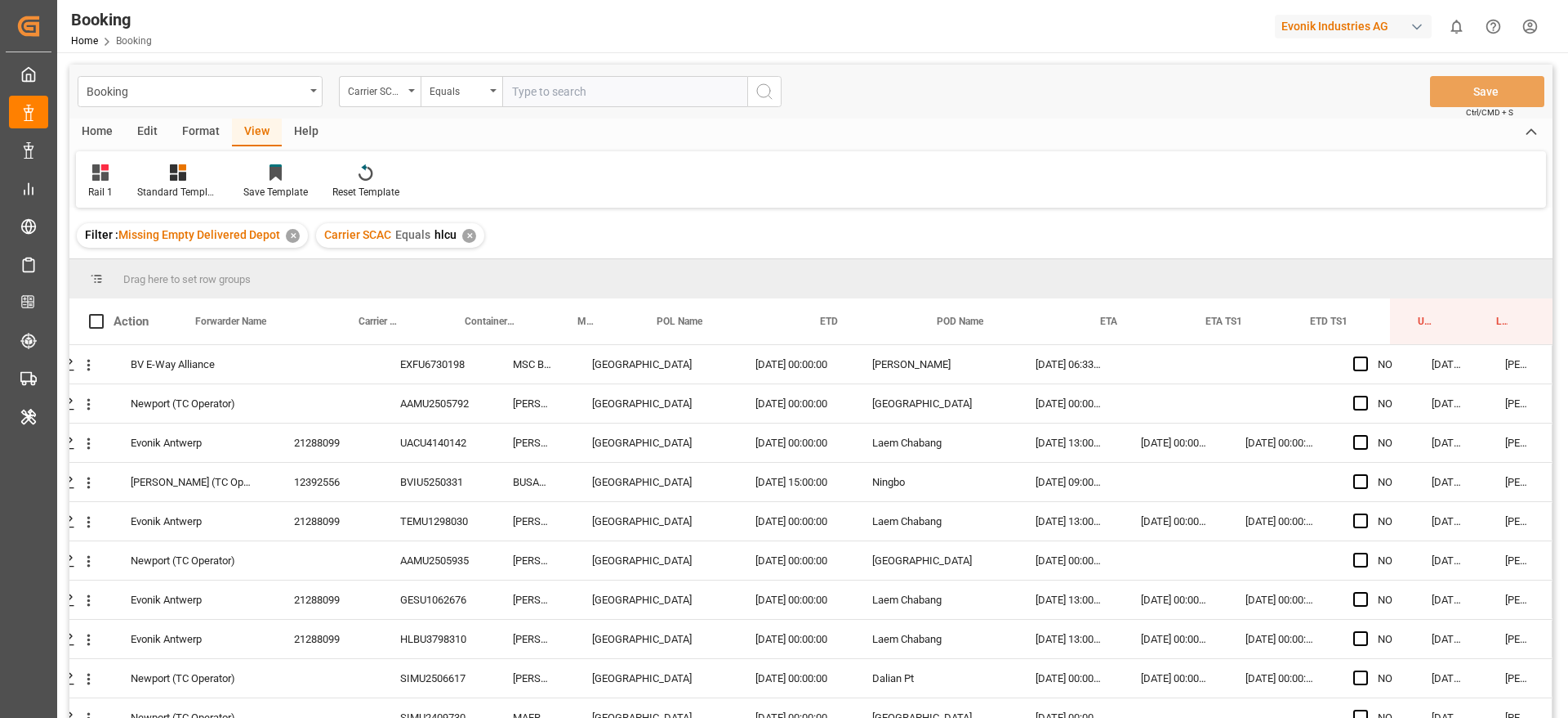
click at [468, 234] on div "✕" at bounding box center [468, 235] width 14 height 14
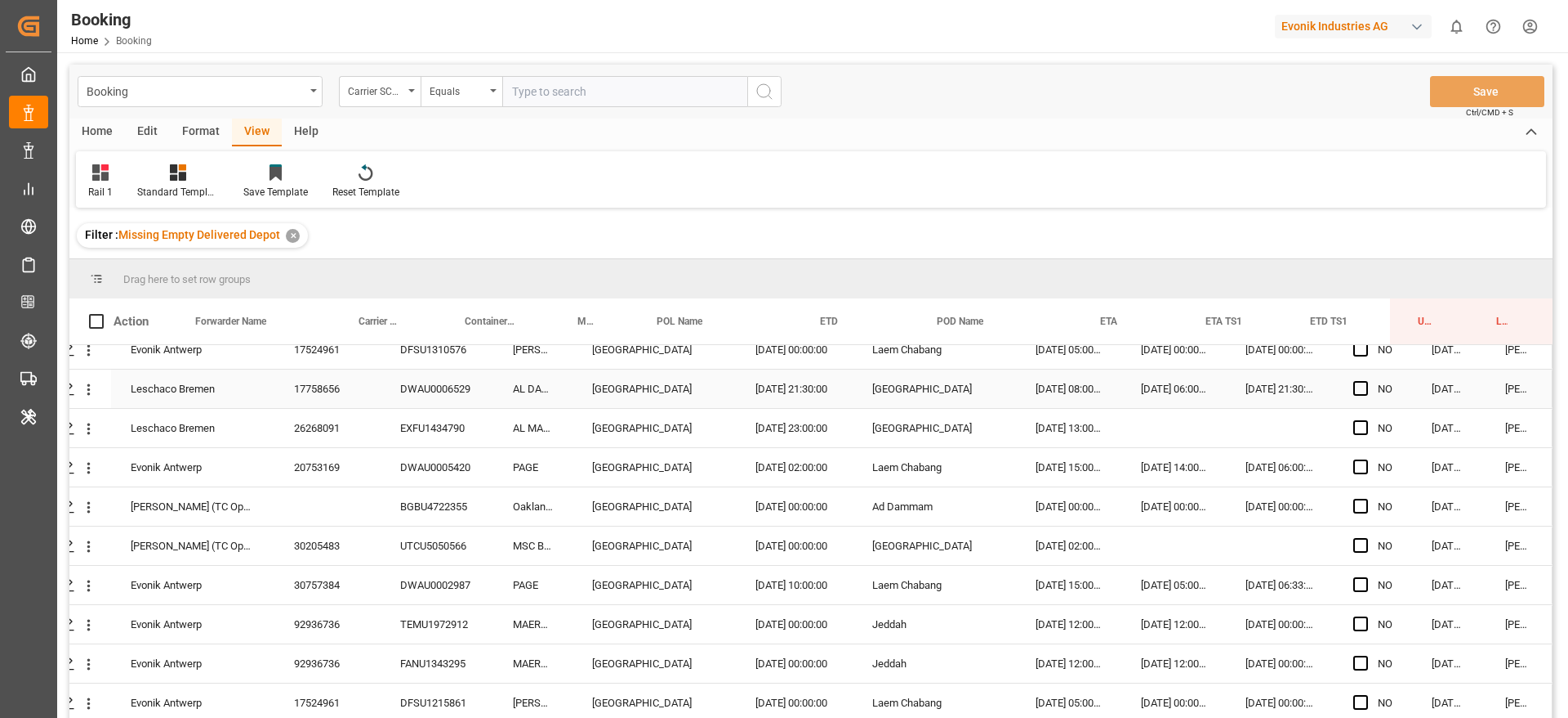
scroll to position [242, 0]
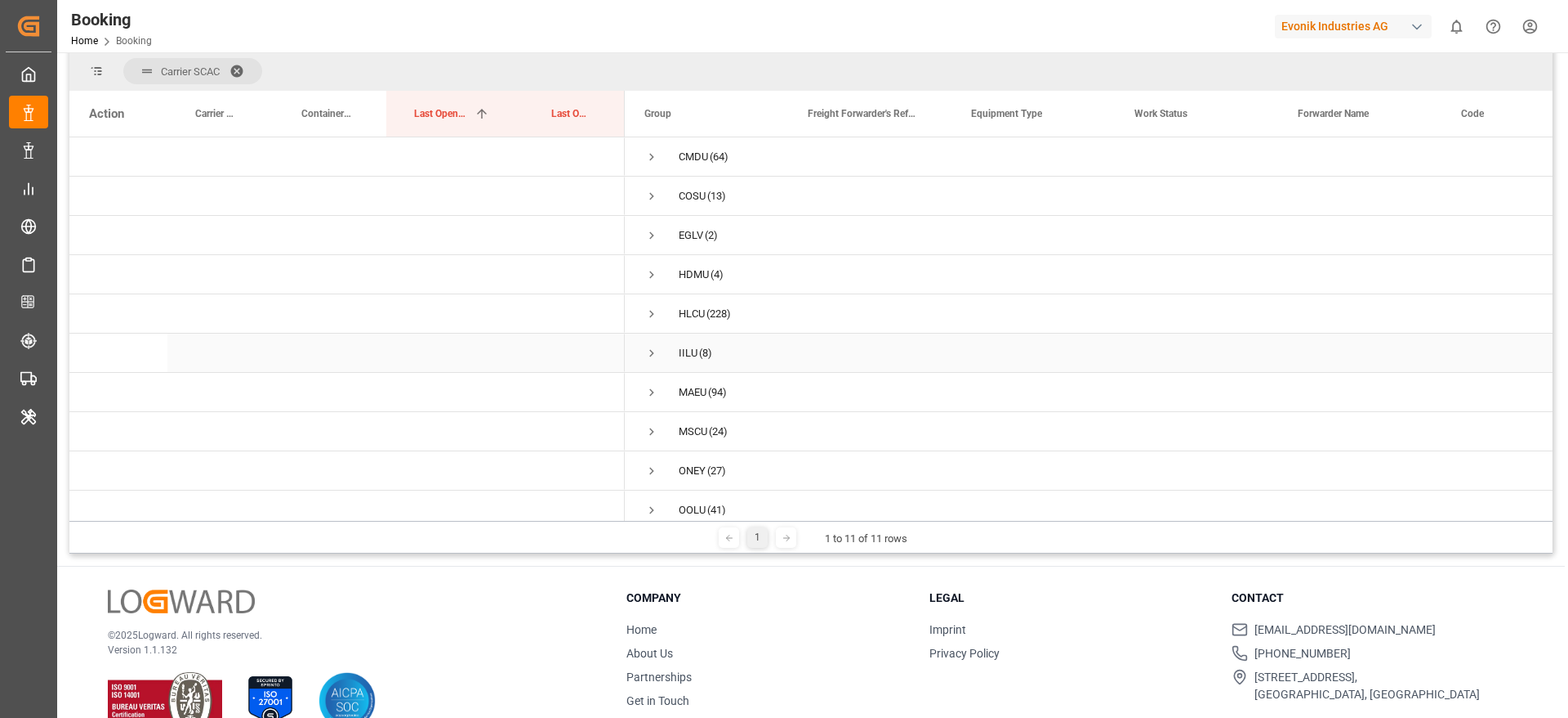
scroll to position [60, 0]
click at [738, 320] on span "MAEU (94)" at bounding box center [706, 339] width 125 height 37
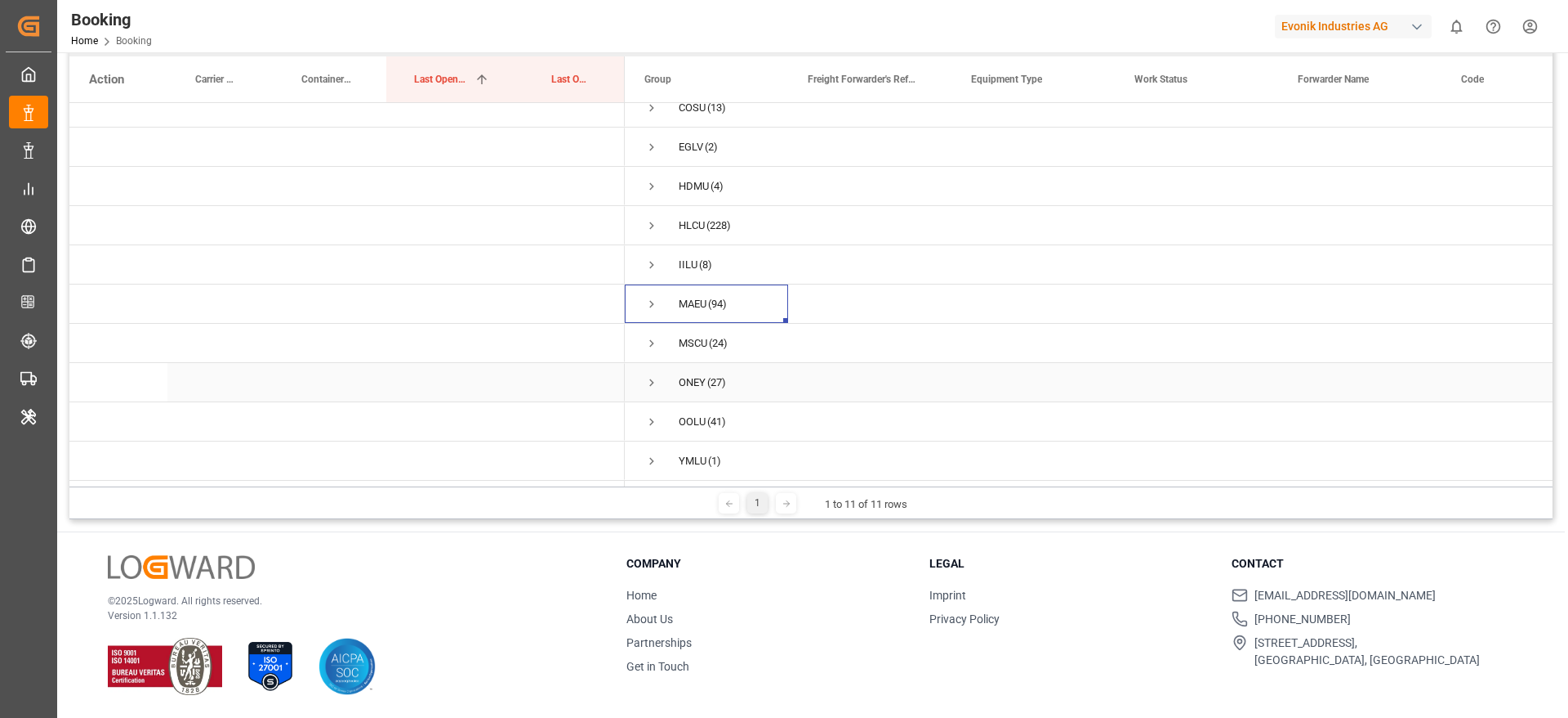
click at [645, 374] on div "ONEY (27)" at bounding box center [706, 381] width 164 height 38
click at [647, 375] on span "Press SPACE to select this row." at bounding box center [652, 382] width 15 height 15
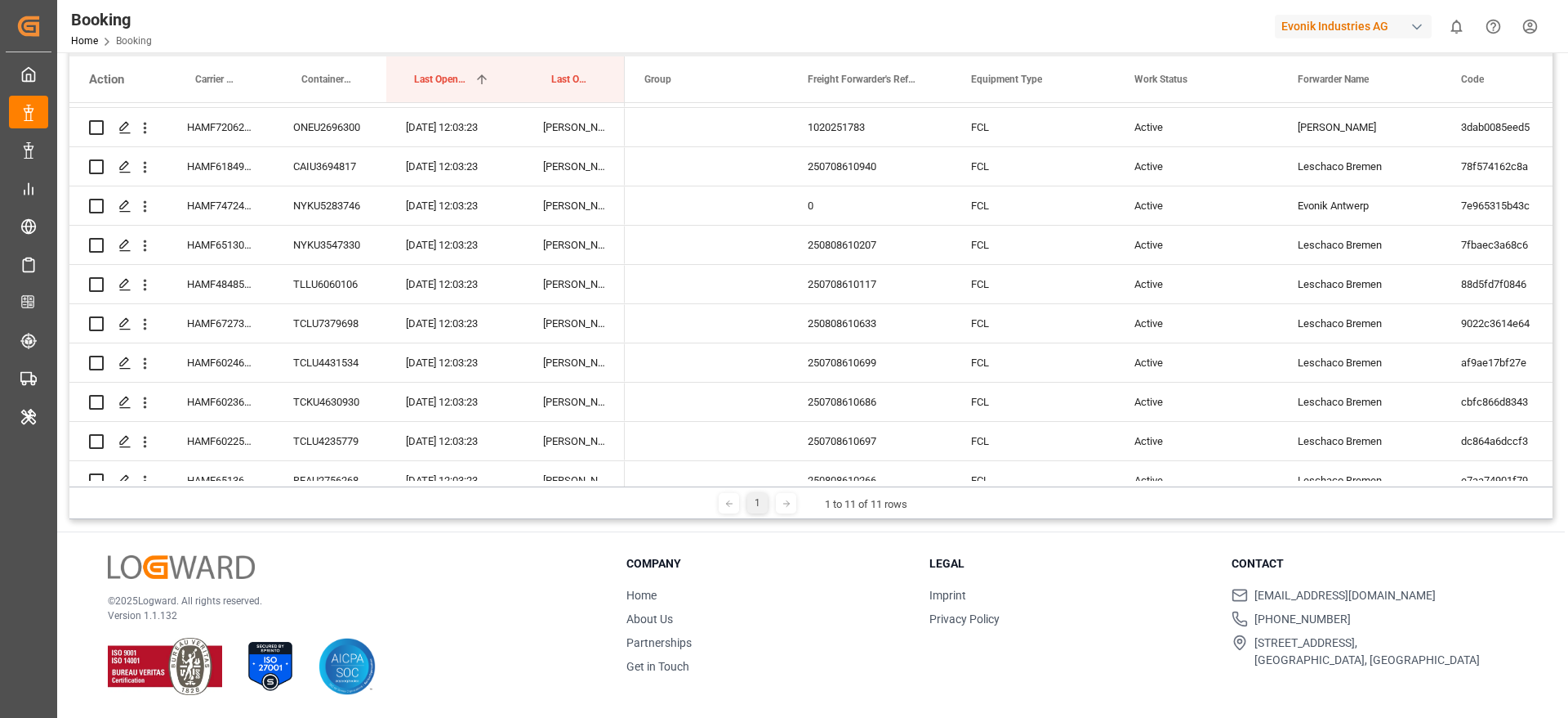
scroll to position [1080, 0]
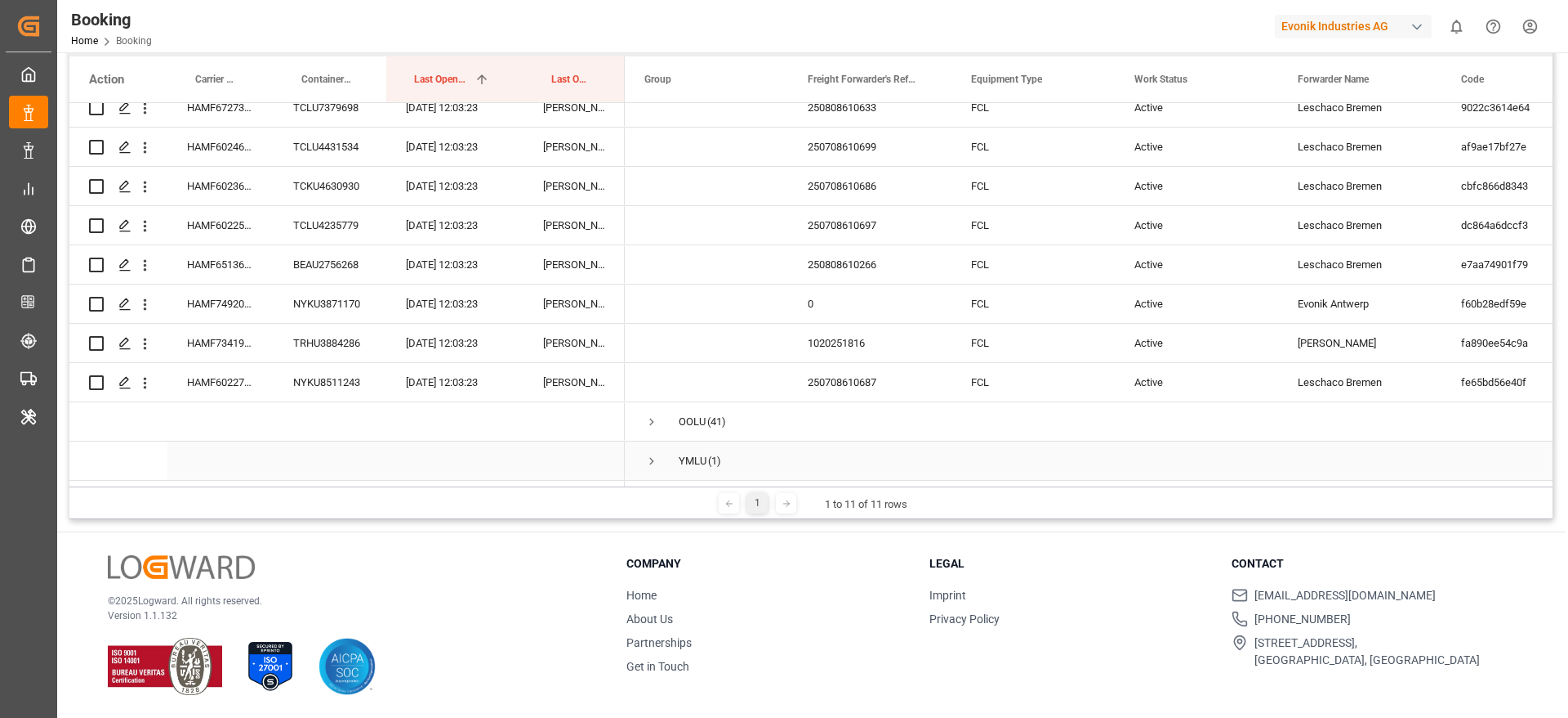
click at [653, 454] on span "Press SPACE to select this row." at bounding box center [652, 461] width 15 height 15
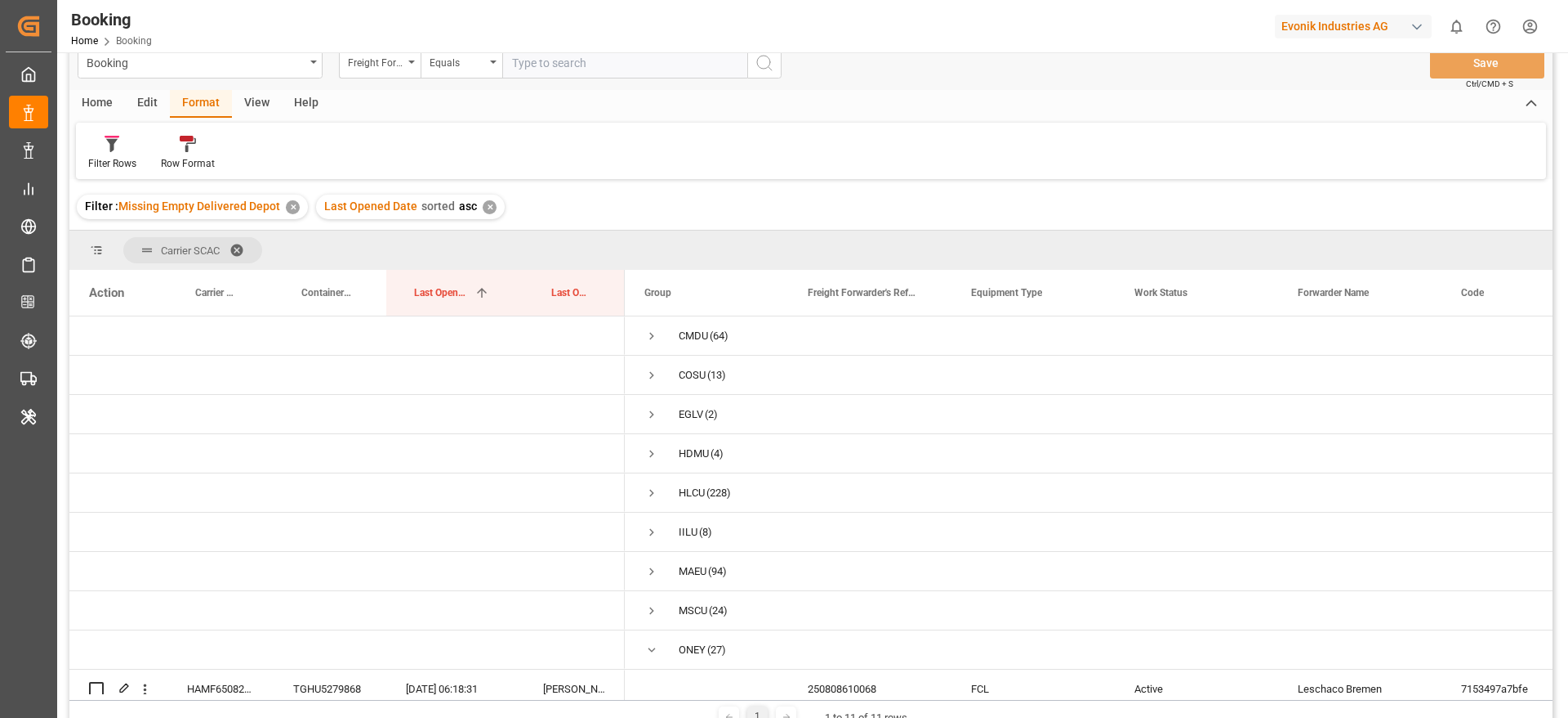
scroll to position [242, 0]
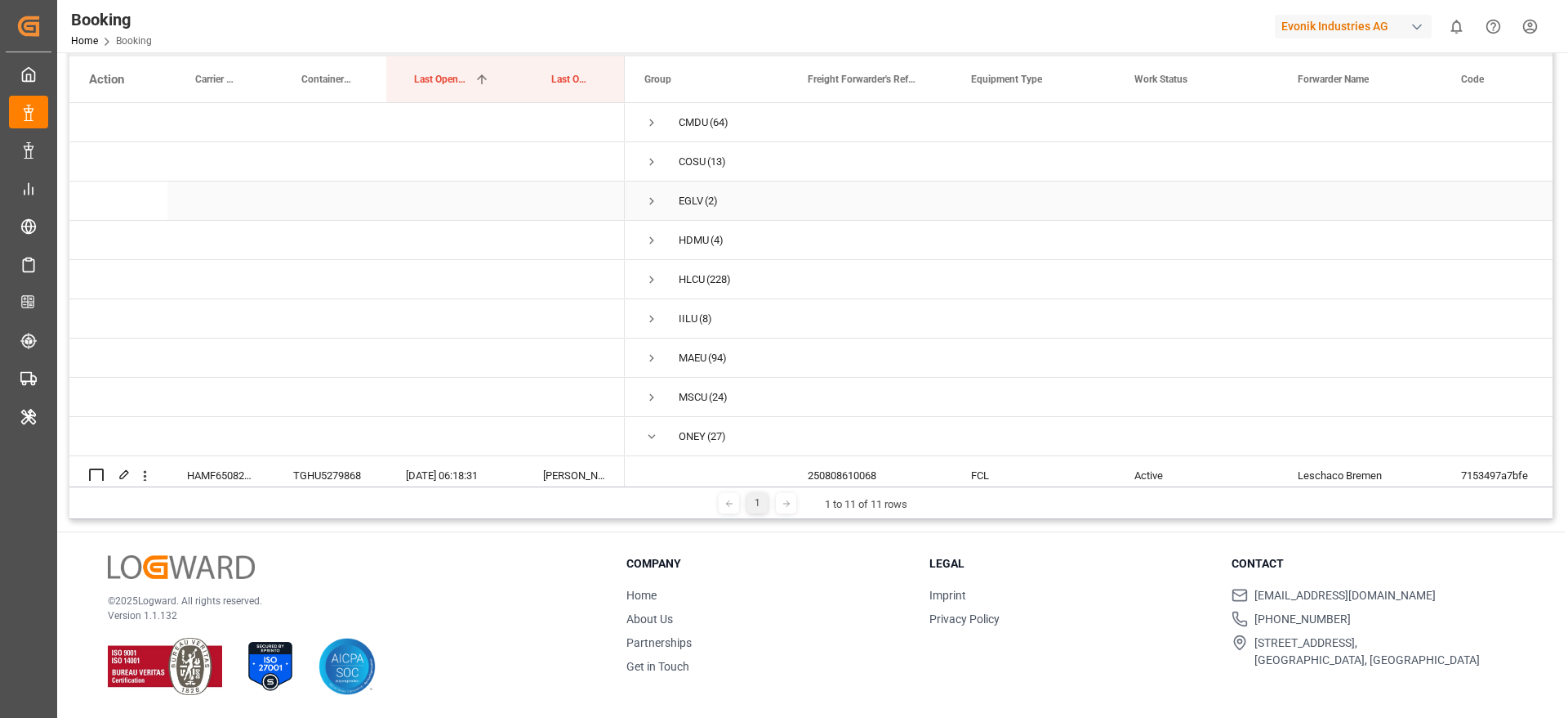
click at [647, 200] on span "Press SPACE to select this row." at bounding box center [652, 201] width 15 height 15
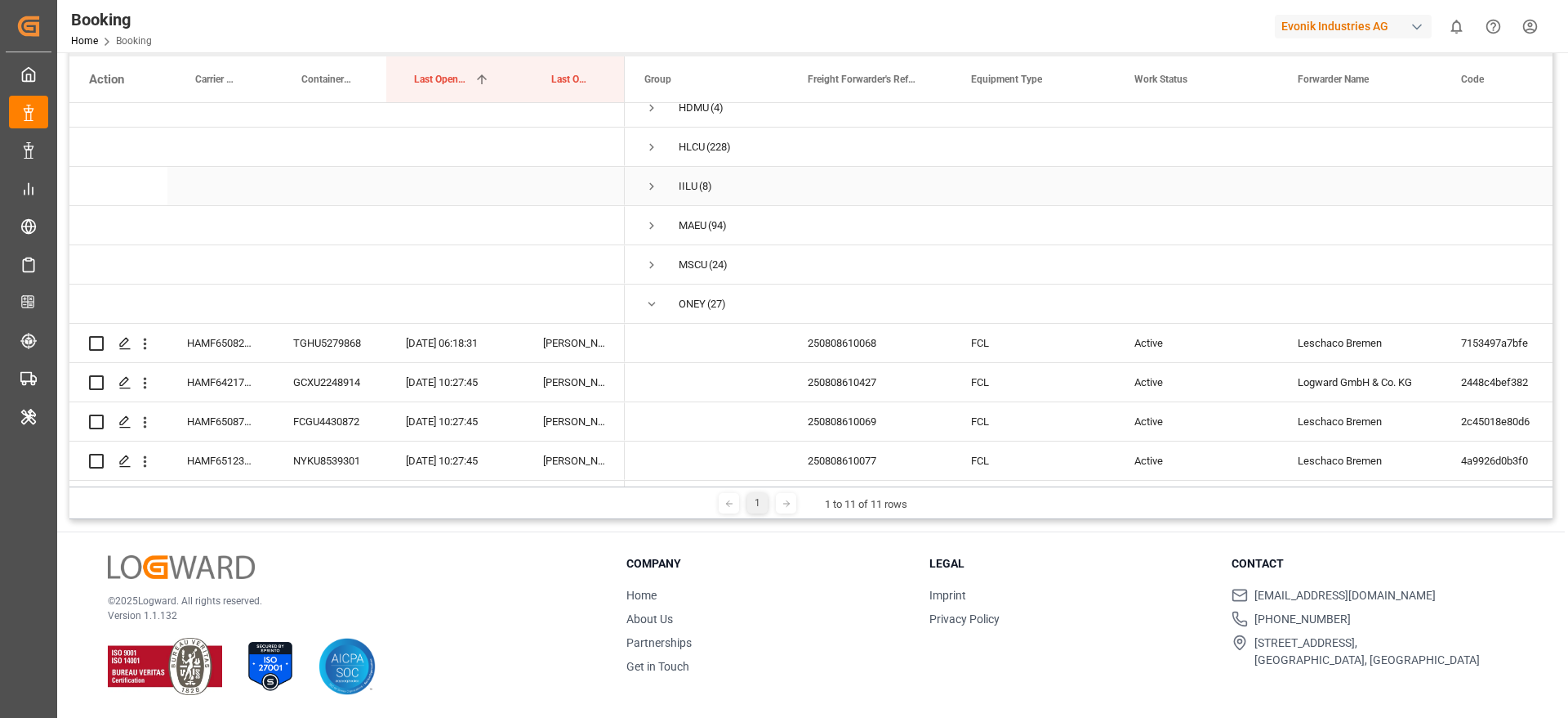
scroll to position [213, 0]
drag, startPoint x: 670, startPoint y: 169, endPoint x: 662, endPoint y: 178, distance: 12.0
click at [667, 171] on span "IILU (8)" at bounding box center [706, 184] width 125 height 37
click at [661, 179] on span "IILU (8)" at bounding box center [706, 184] width 125 height 37
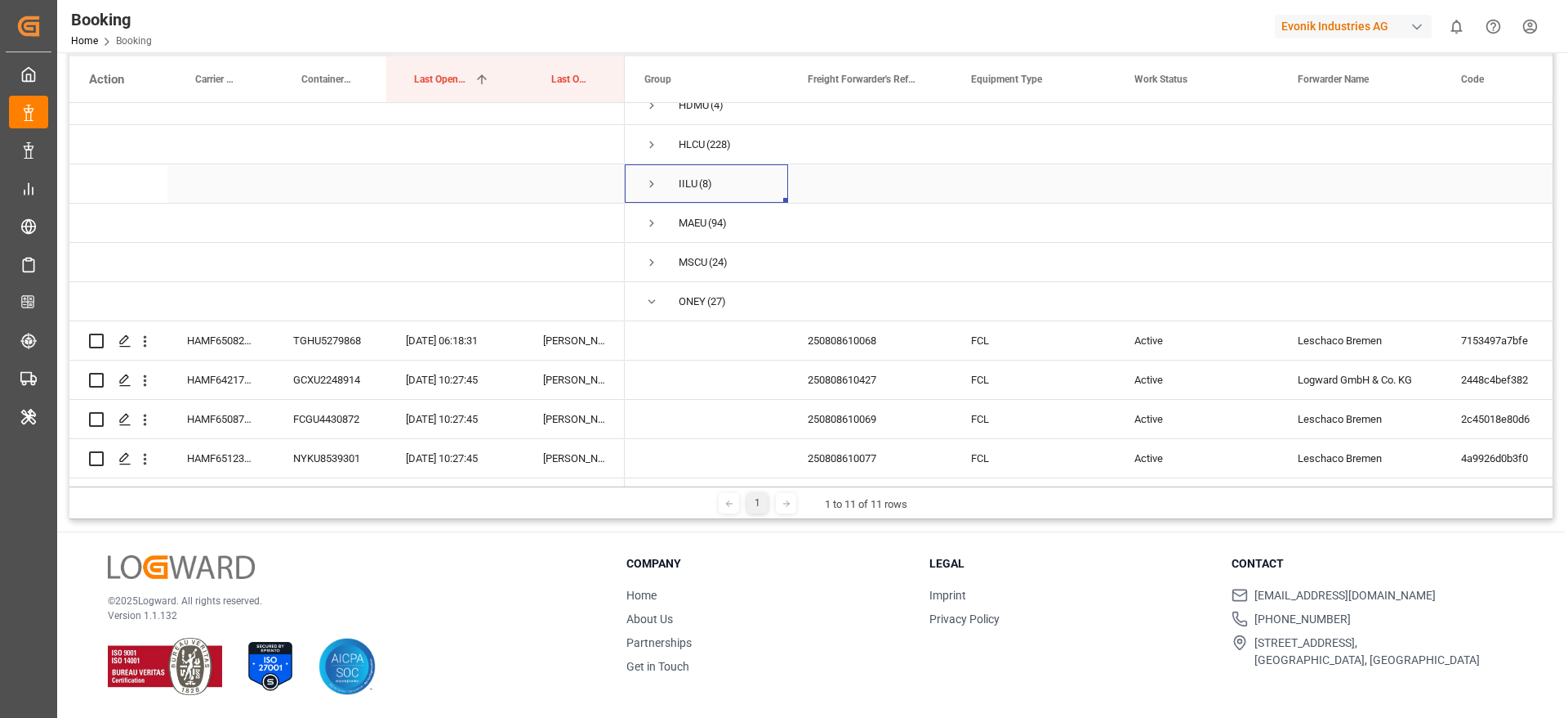
click at [654, 184] on span "Press SPACE to select this row." at bounding box center [652, 184] width 15 height 15
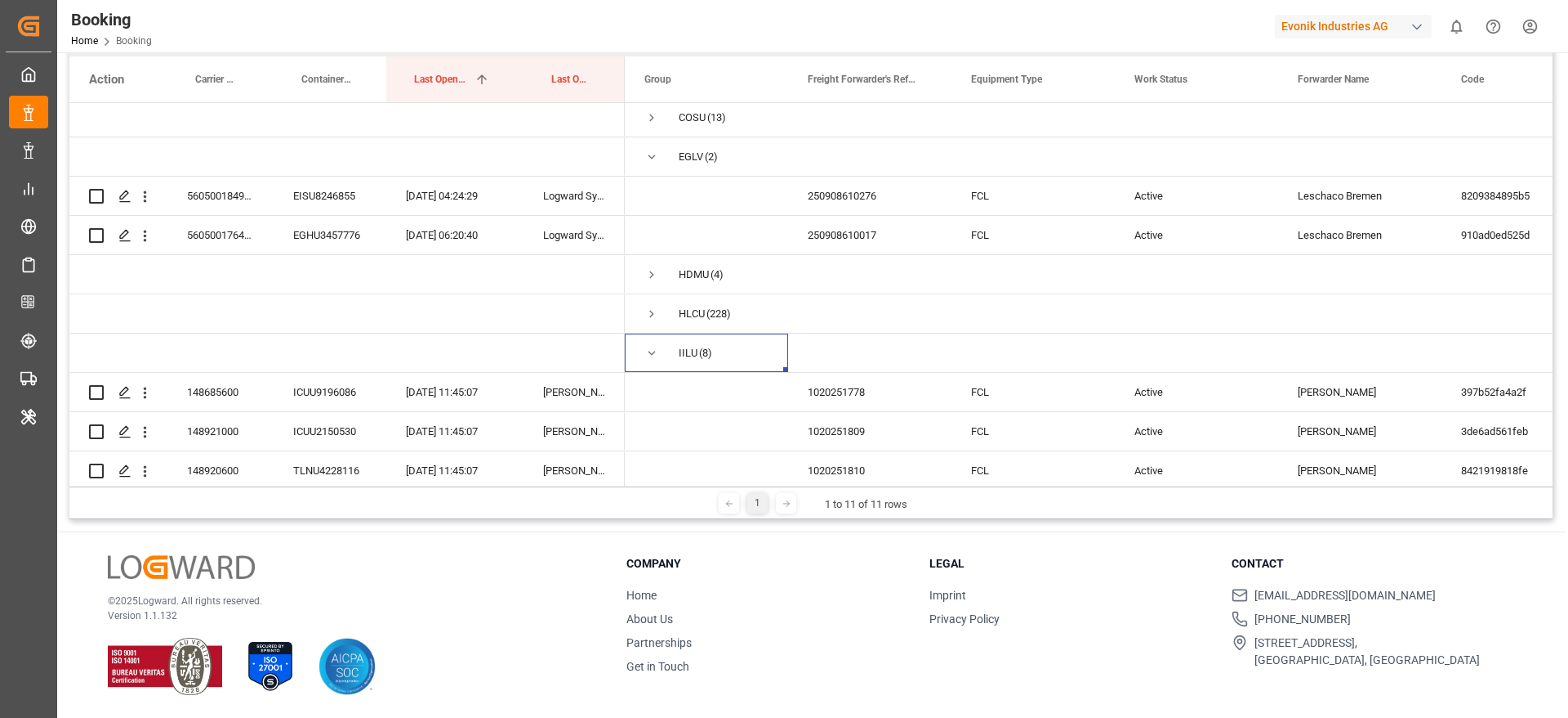
scroll to position [43, 0]
click at [656, 286] on span "Press SPACE to select this row." at bounding box center [652, 276] width 15 height 37
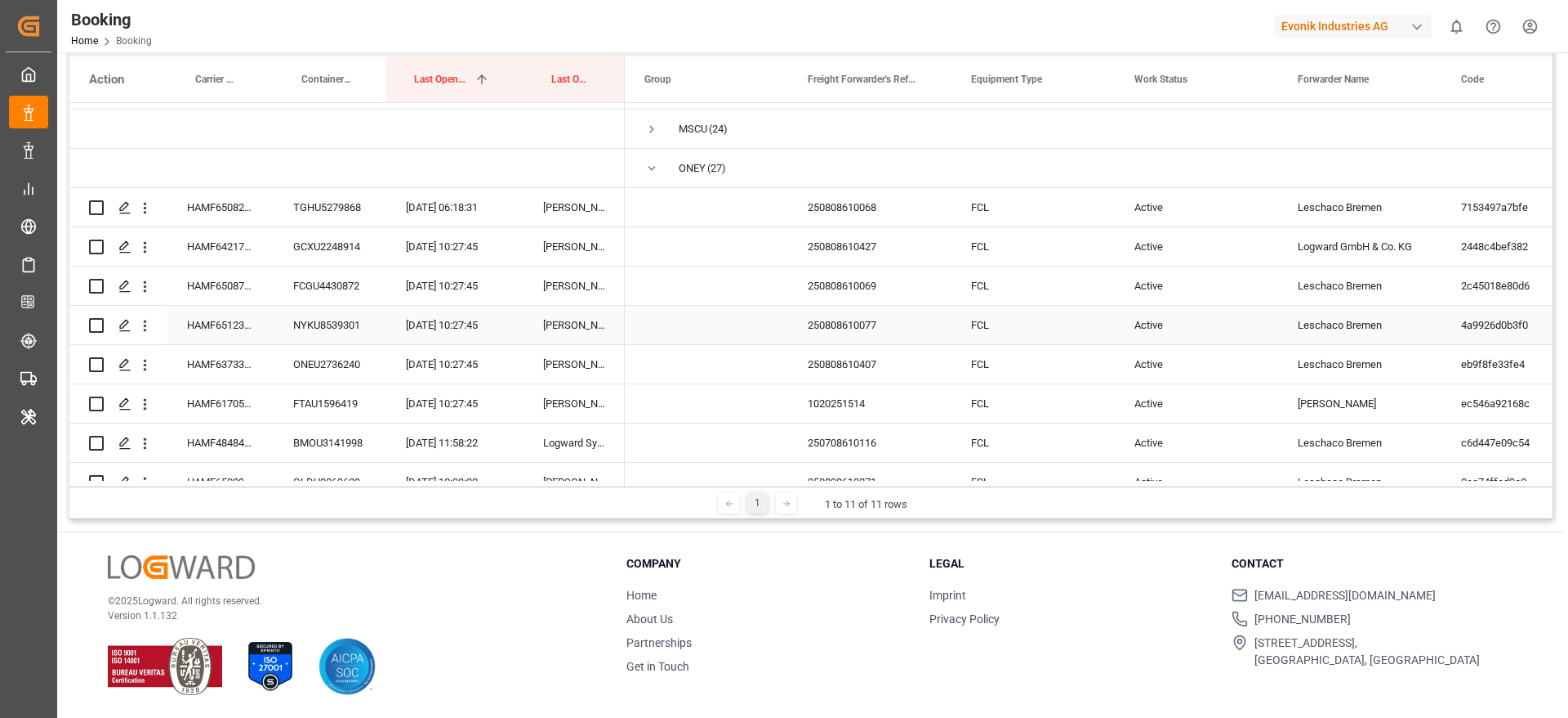
scroll to position [764, 0]
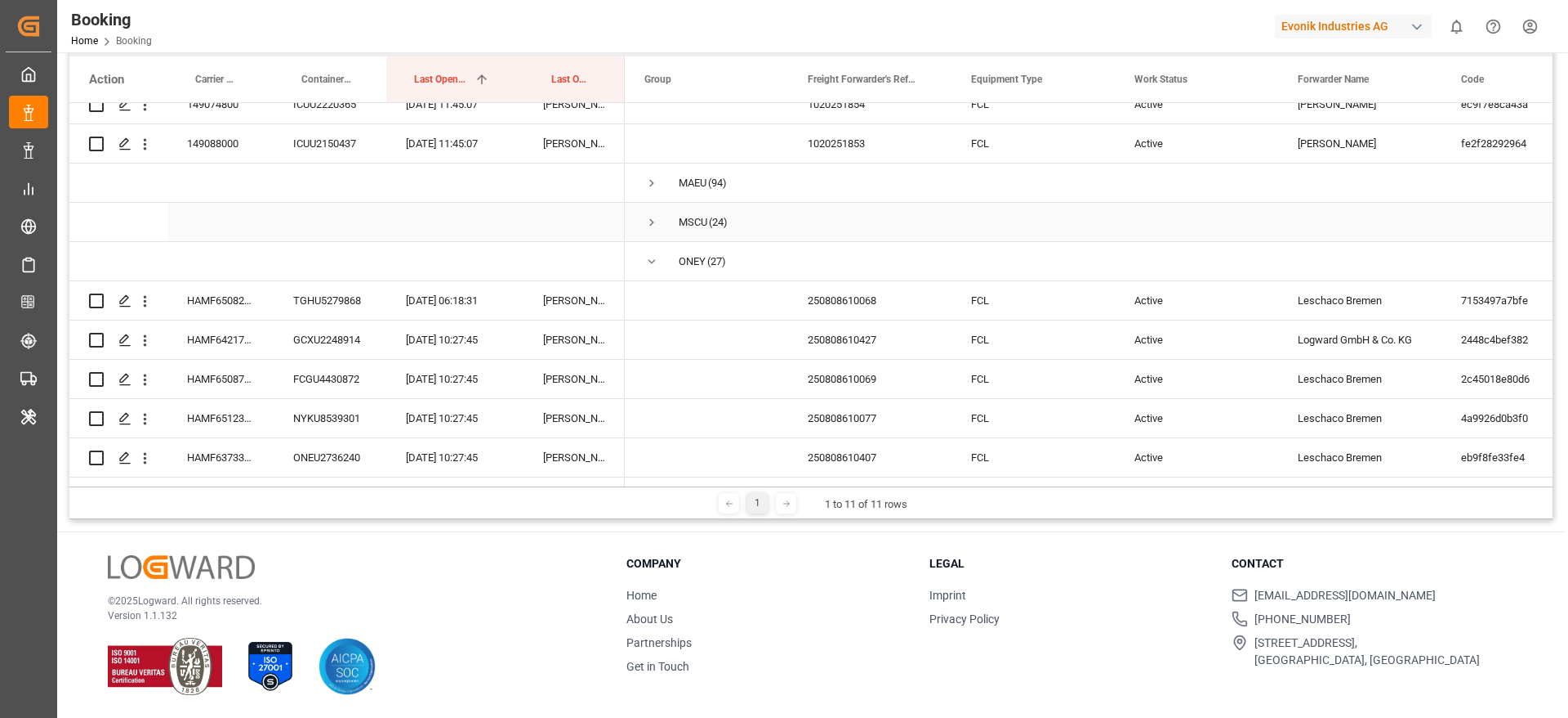
click at [647, 216] on span "Press SPACE to select this row." at bounding box center [652, 222] width 15 height 15
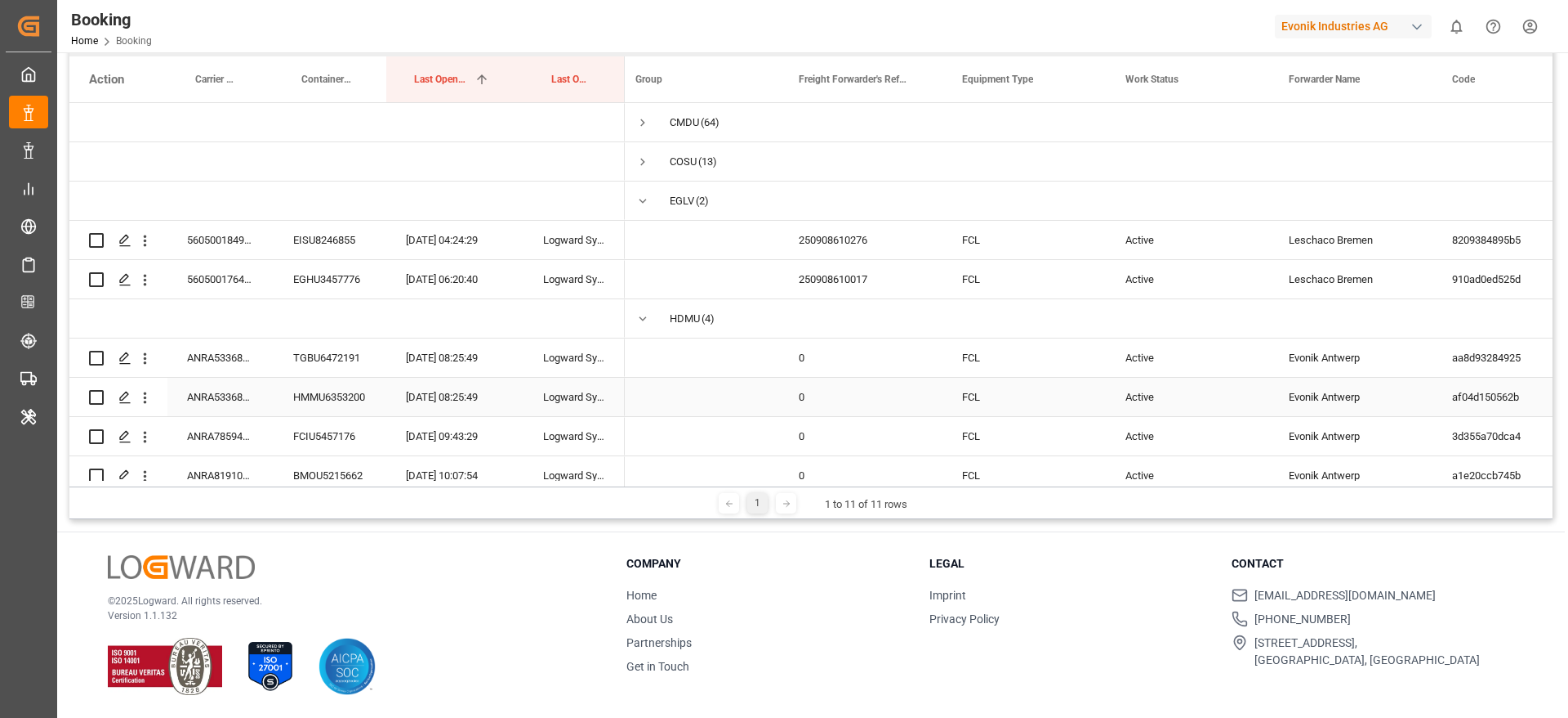
scroll to position [0, 0]
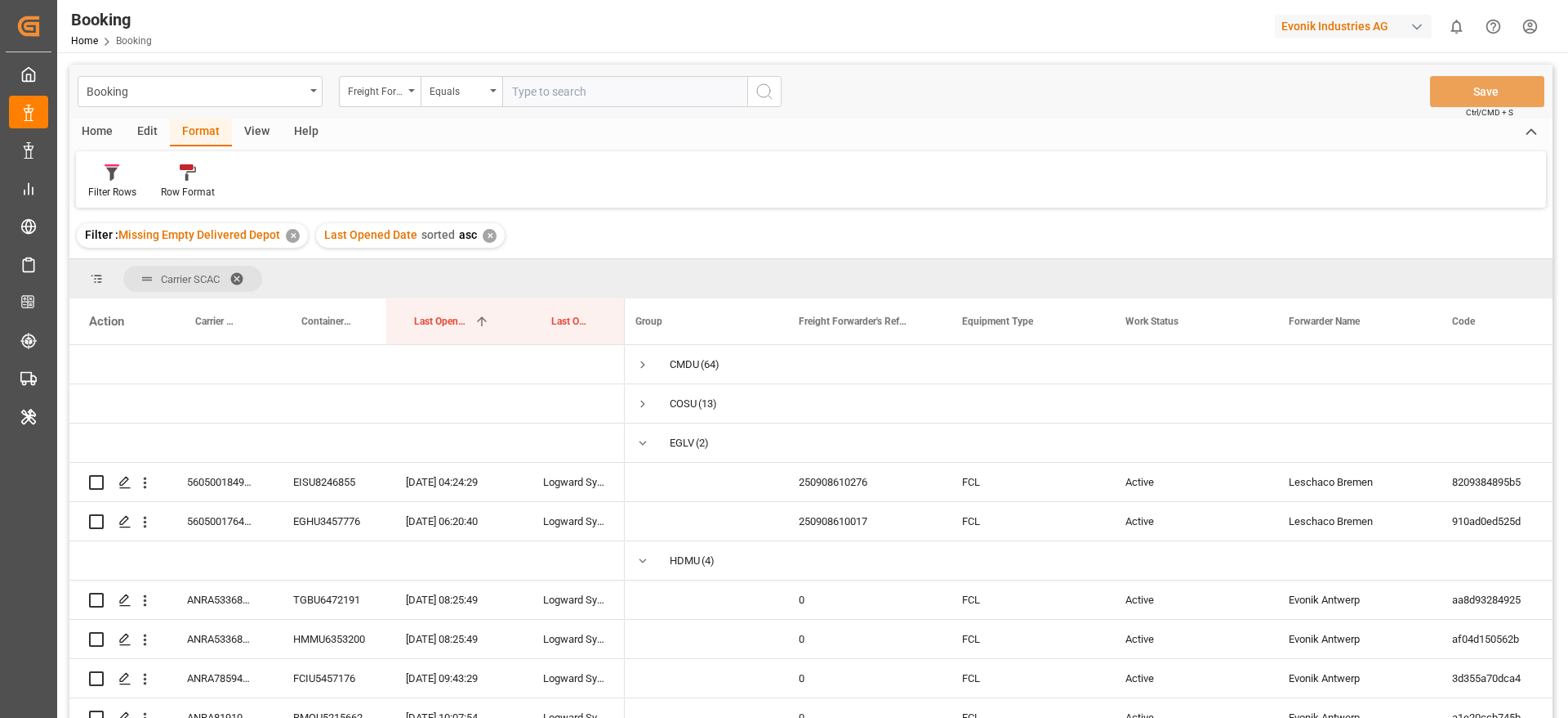
click at [247, 273] on span at bounding box center [243, 279] width 26 height 15
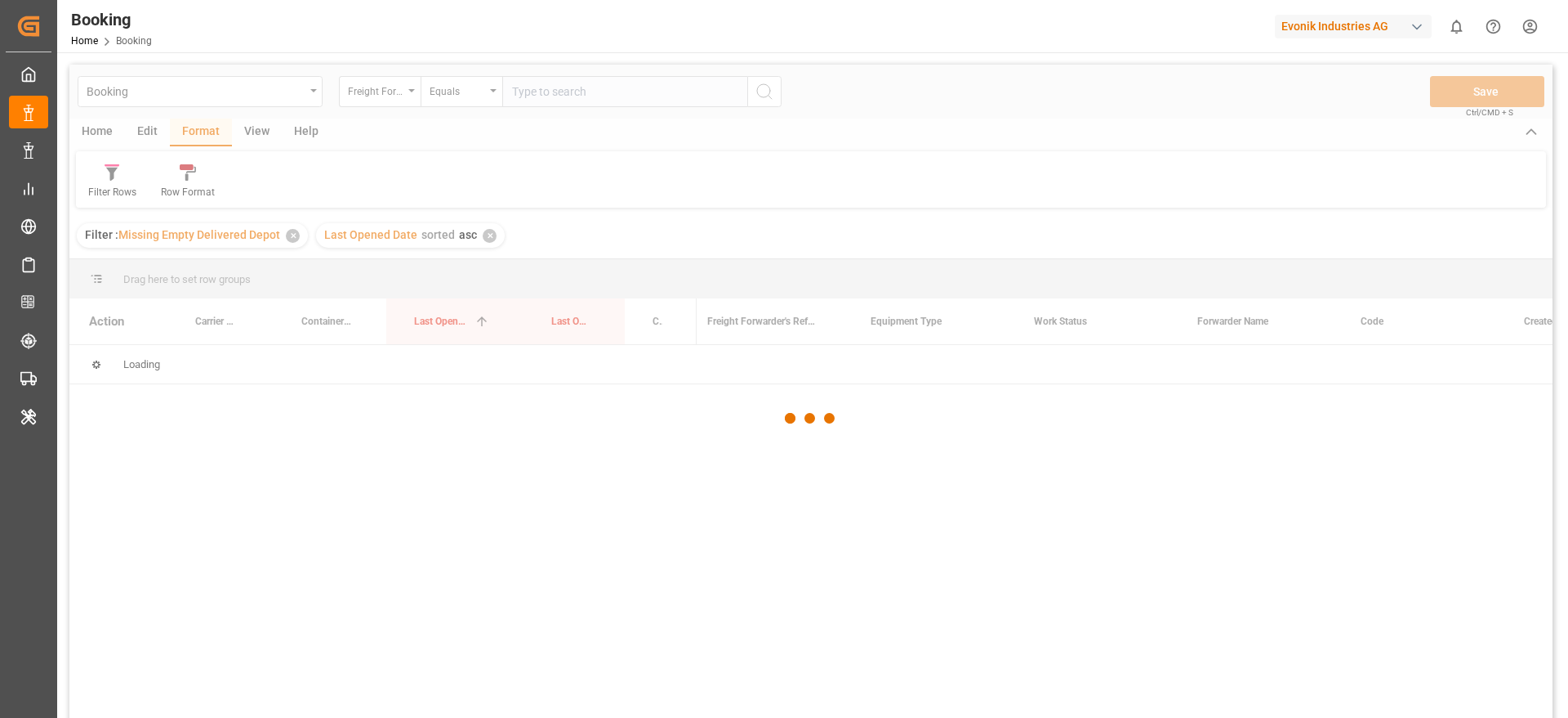
click at [483, 246] on div at bounding box center [811, 418] width 1483 height 708
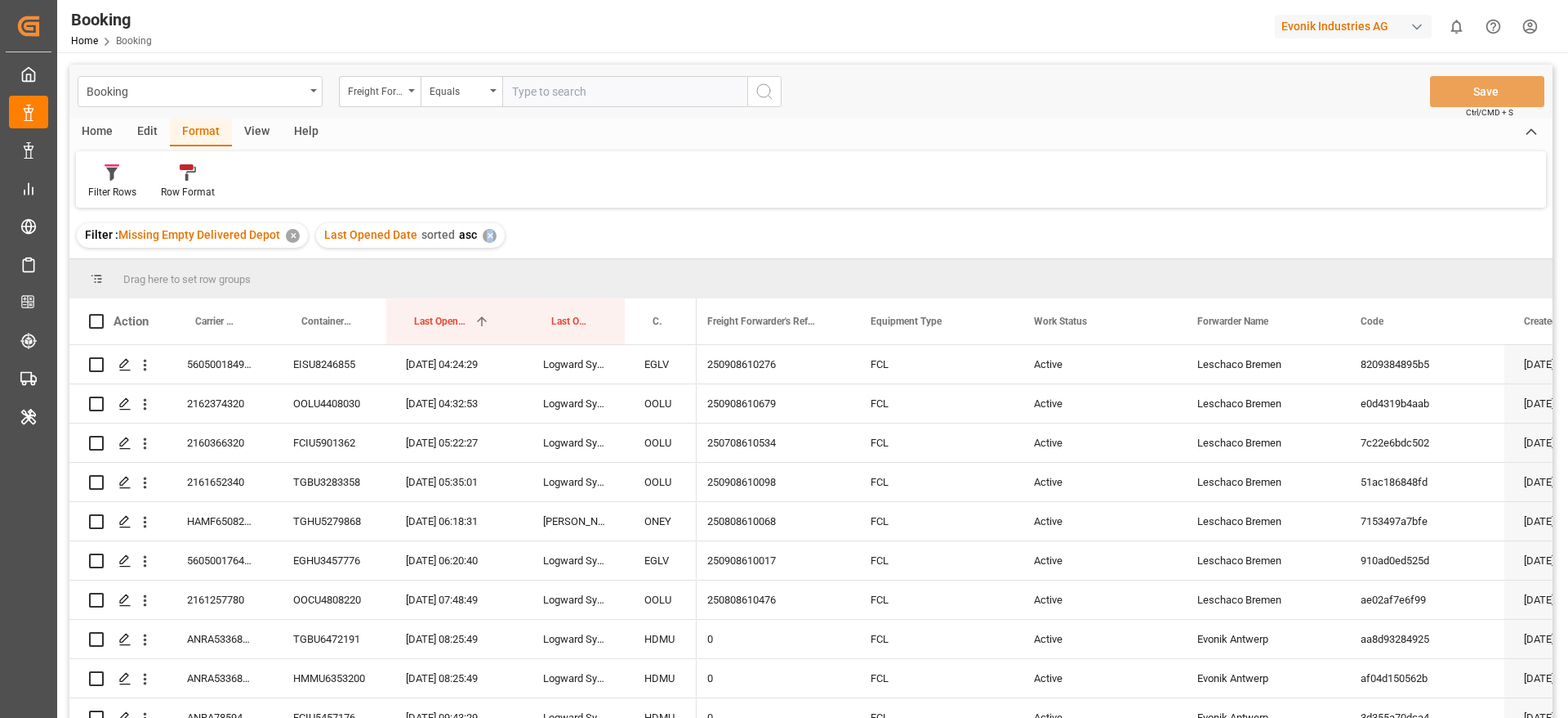
click at [483, 244] on div "Last Opened Date sorted asc ✕" at bounding box center [410, 235] width 189 height 24
click at [484, 229] on div "✕" at bounding box center [489, 235] width 14 height 14
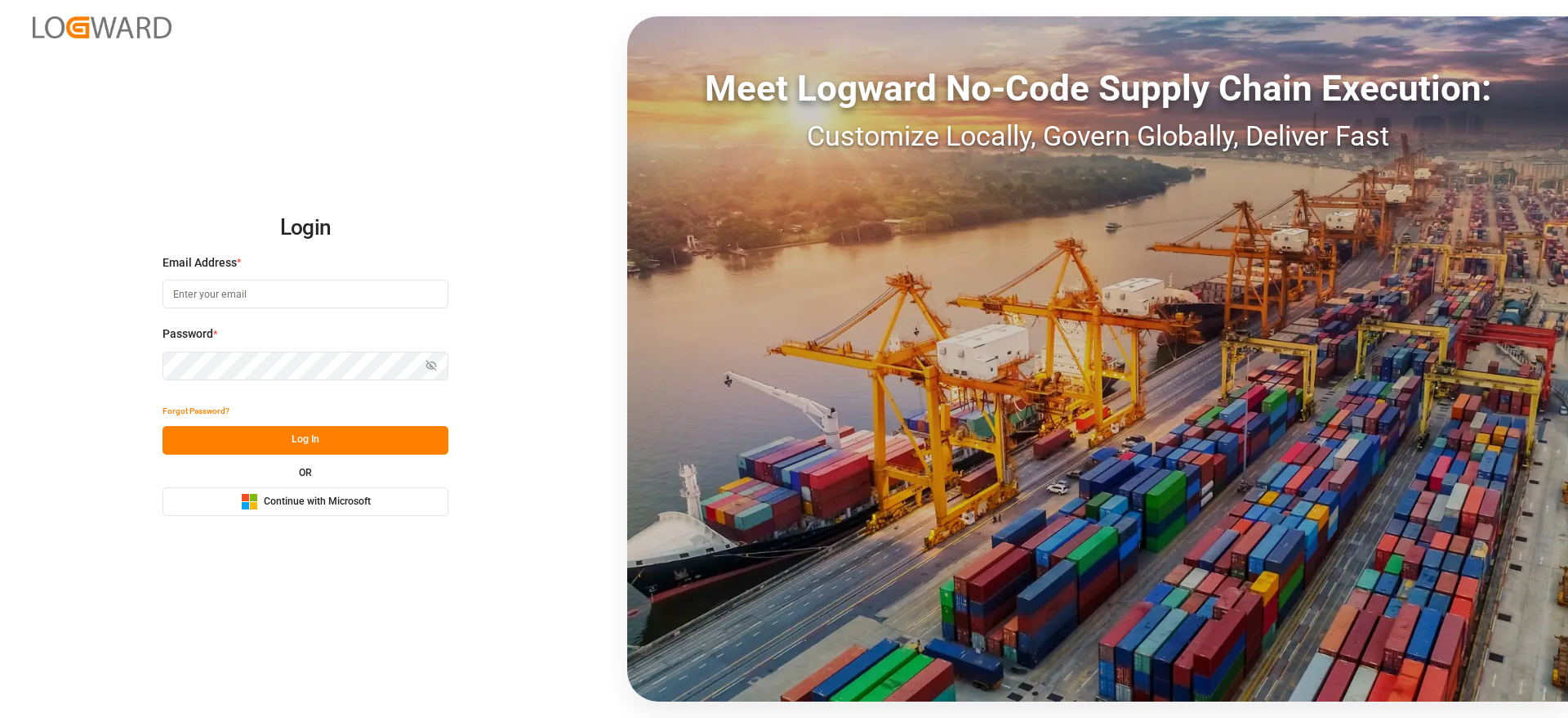
click at [332, 510] on button "Microsoft Logo Continue with Microsoft" at bounding box center [306, 501] width 286 height 29
